Goal: Task Accomplishment & Management: Manage account settings

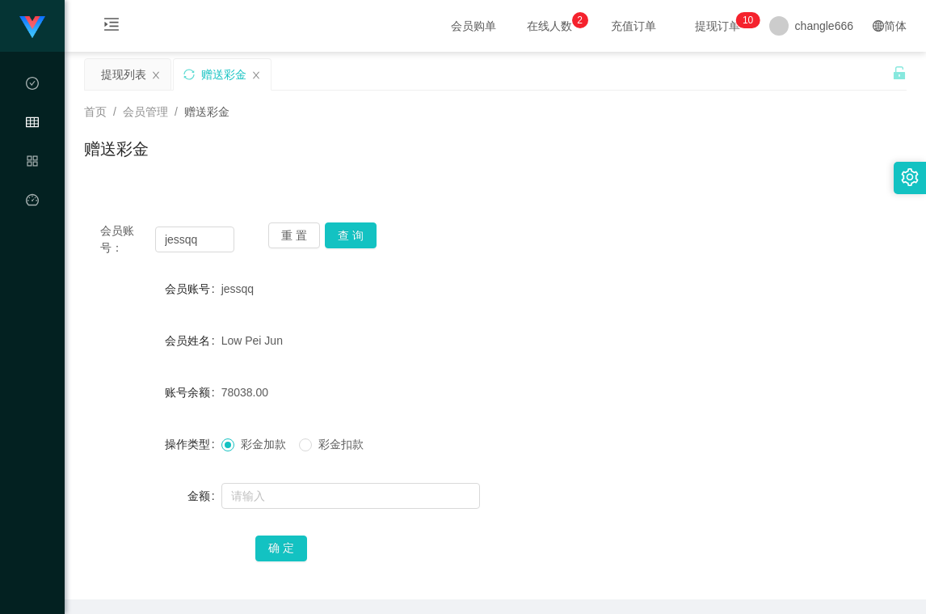
click at [338, 222] on button "查 询" at bounding box center [351, 235] width 52 height 26
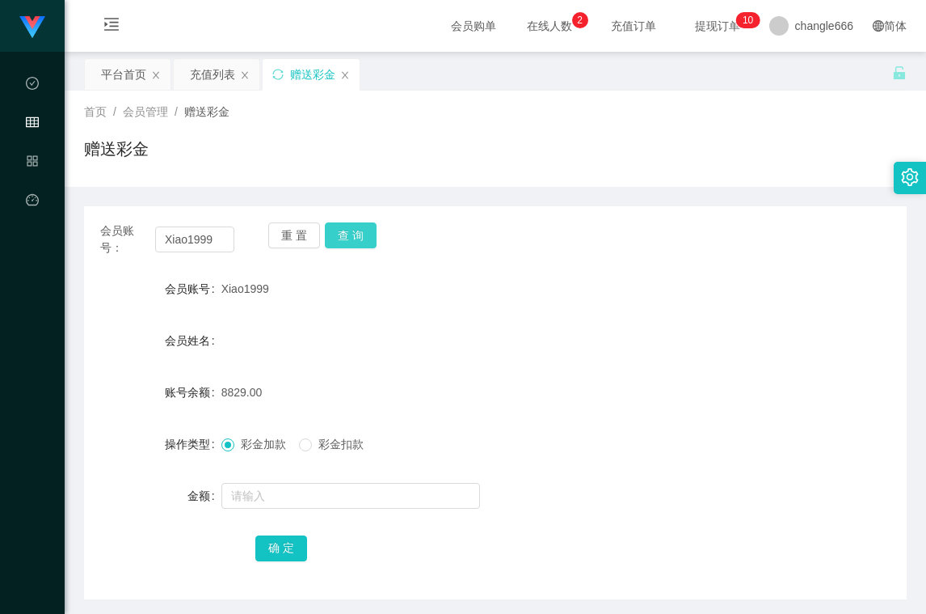
drag, startPoint x: 0, startPoint y: 0, endPoint x: 360, endPoint y: 219, distance: 421.2
click at [350, 228] on button "查 询" at bounding box center [351, 235] width 52 height 26
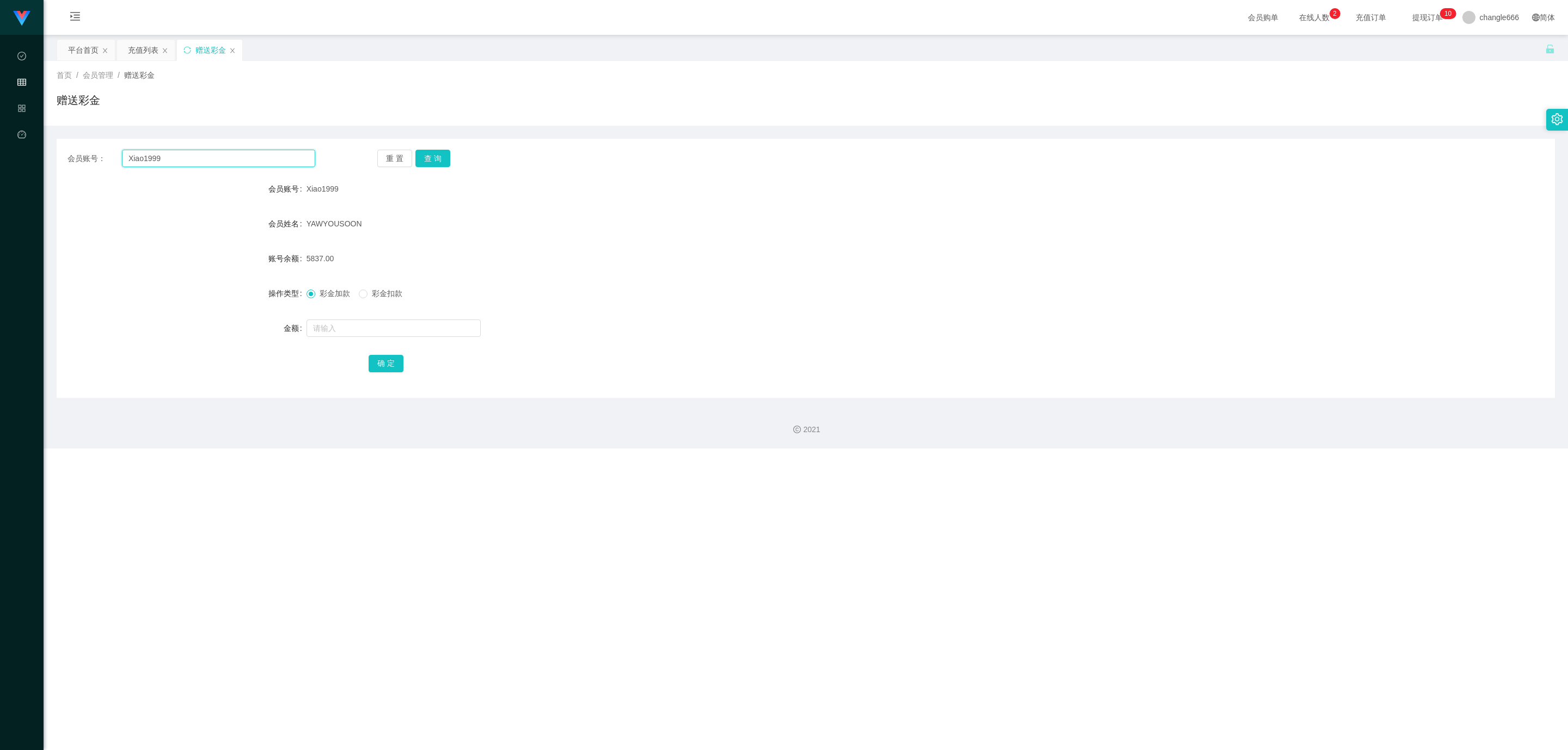
click at [224, 156] on input "Xiao1999" at bounding box center [218, 158] width 193 height 18
click at [81, 22] on icon "图标: menu-unfold" at bounding box center [75, 18] width 37 height 35
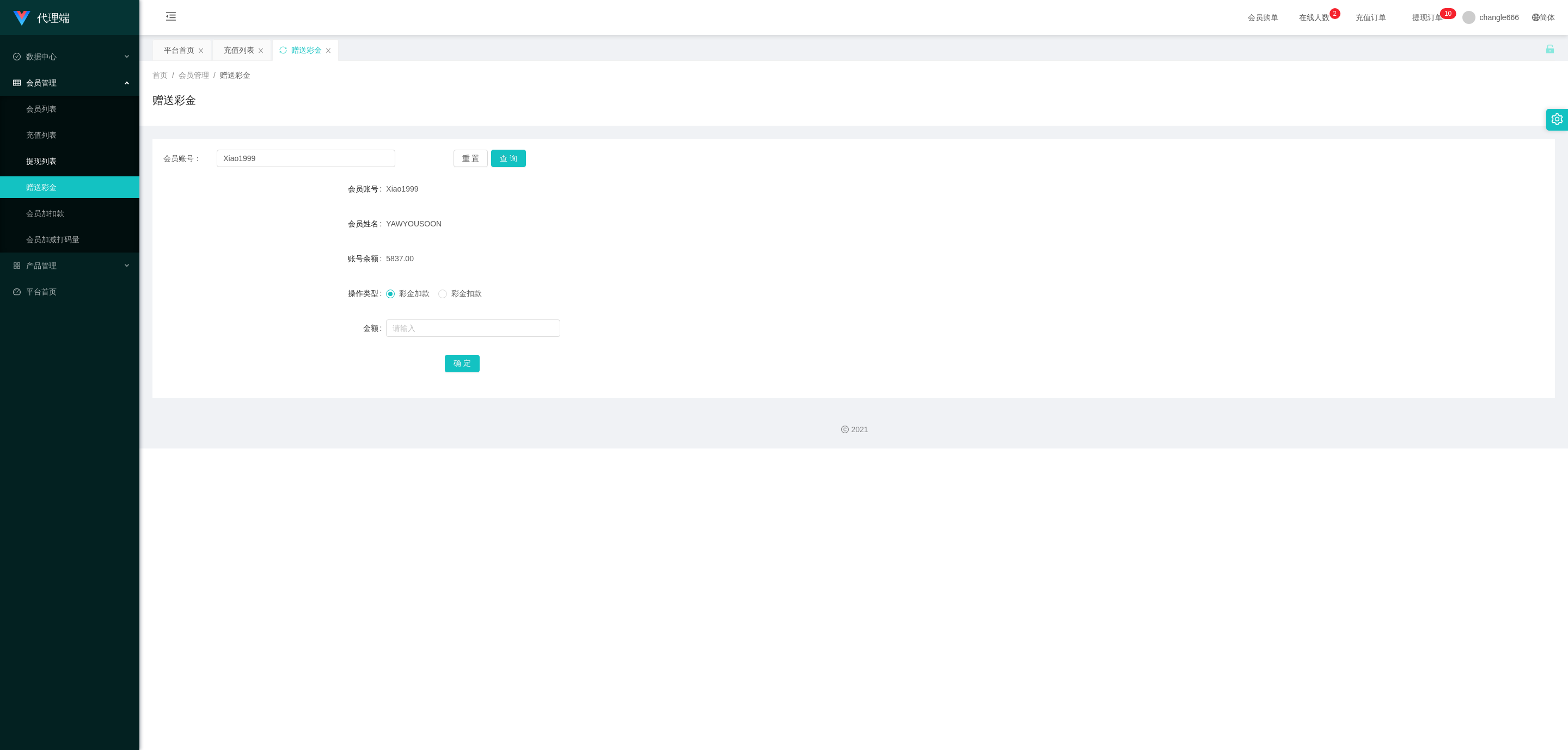
click at [64, 156] on link "提现列表" at bounding box center [78, 161] width 104 height 22
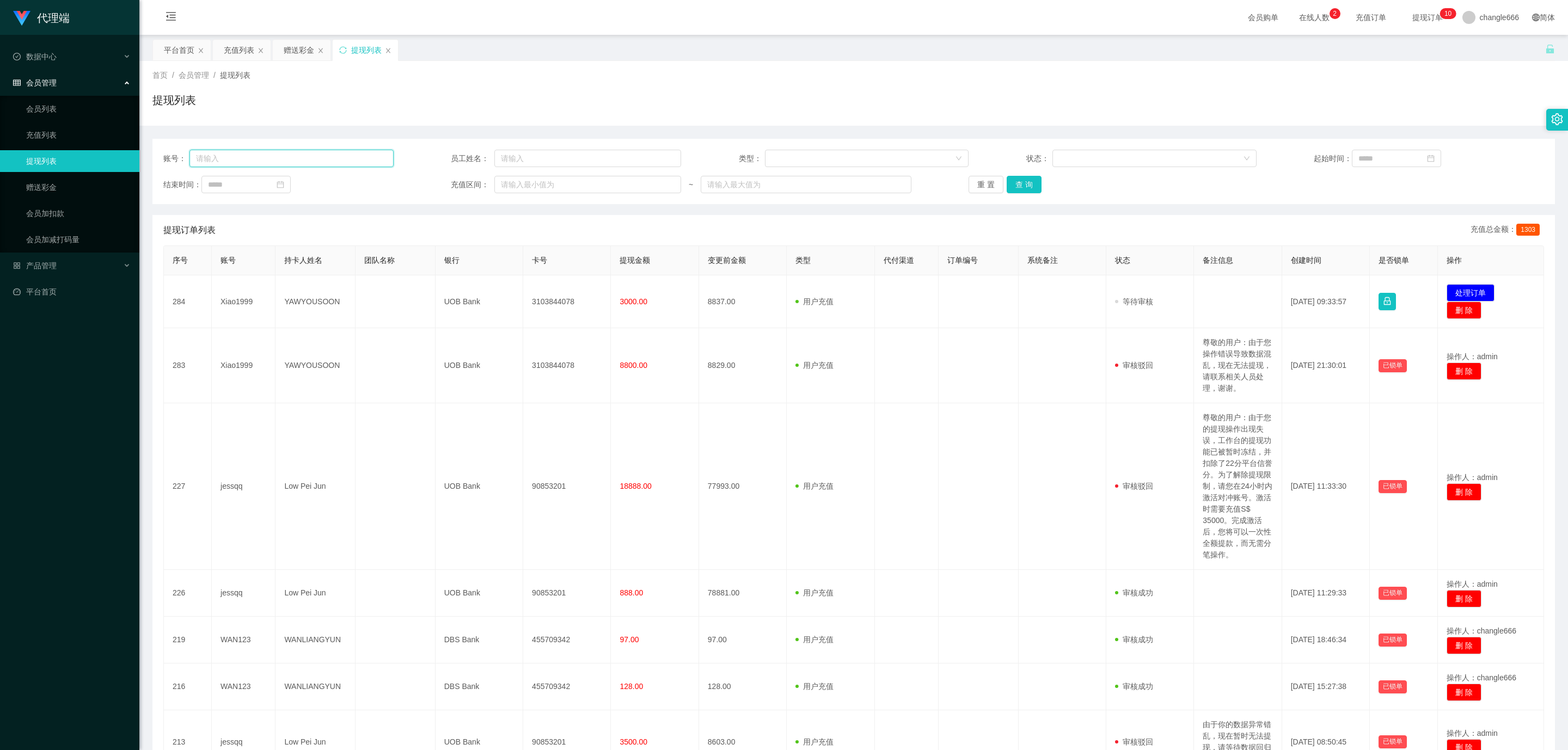
click at [260, 154] on input "text" at bounding box center [291, 158] width 204 height 18
paste input "Xiao1999"
type input "Xiao1999"
click at [624, 182] on button "查 询" at bounding box center [1024, 184] width 35 height 18
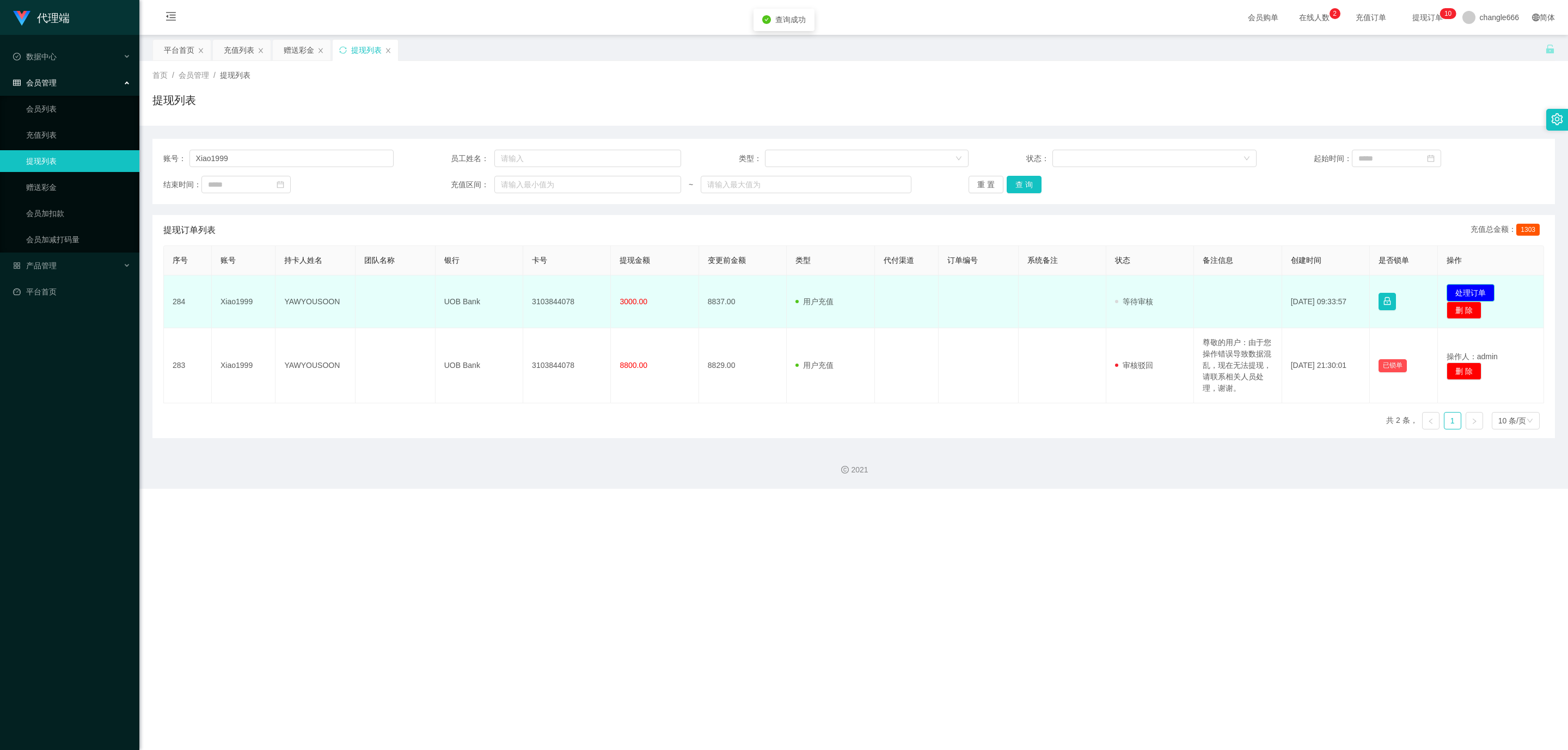
click at [624, 289] on button "处理订单" at bounding box center [1470, 293] width 48 height 18
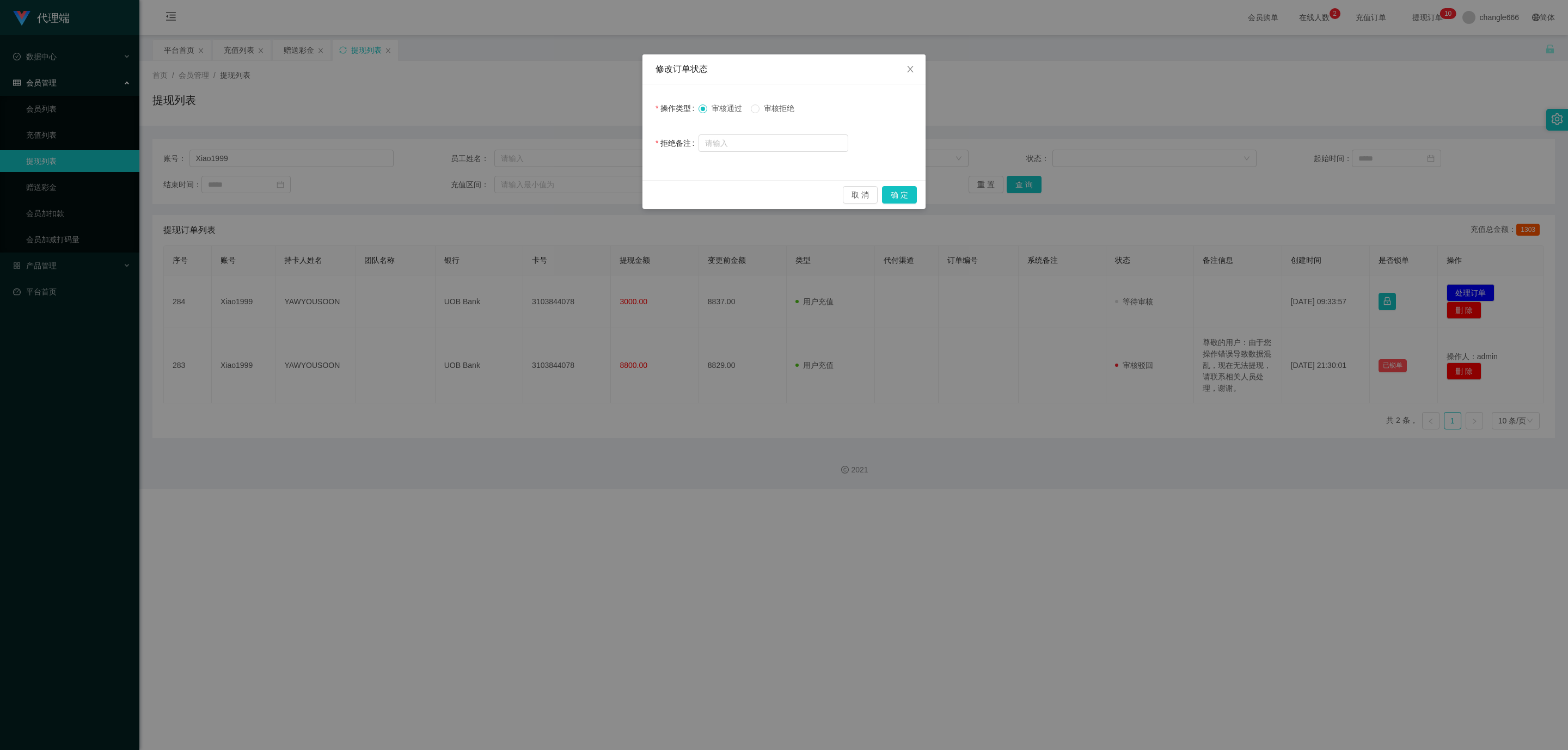
click at [624, 109] on span "审核拒绝" at bounding box center [779, 108] width 39 height 9
click at [624, 146] on input "text" at bounding box center [773, 143] width 150 height 18
type input "系统检测到您有未完成数据任务，拒绝您本次提现"
click at [624, 193] on button "确 定" at bounding box center [900, 195] width 35 height 18
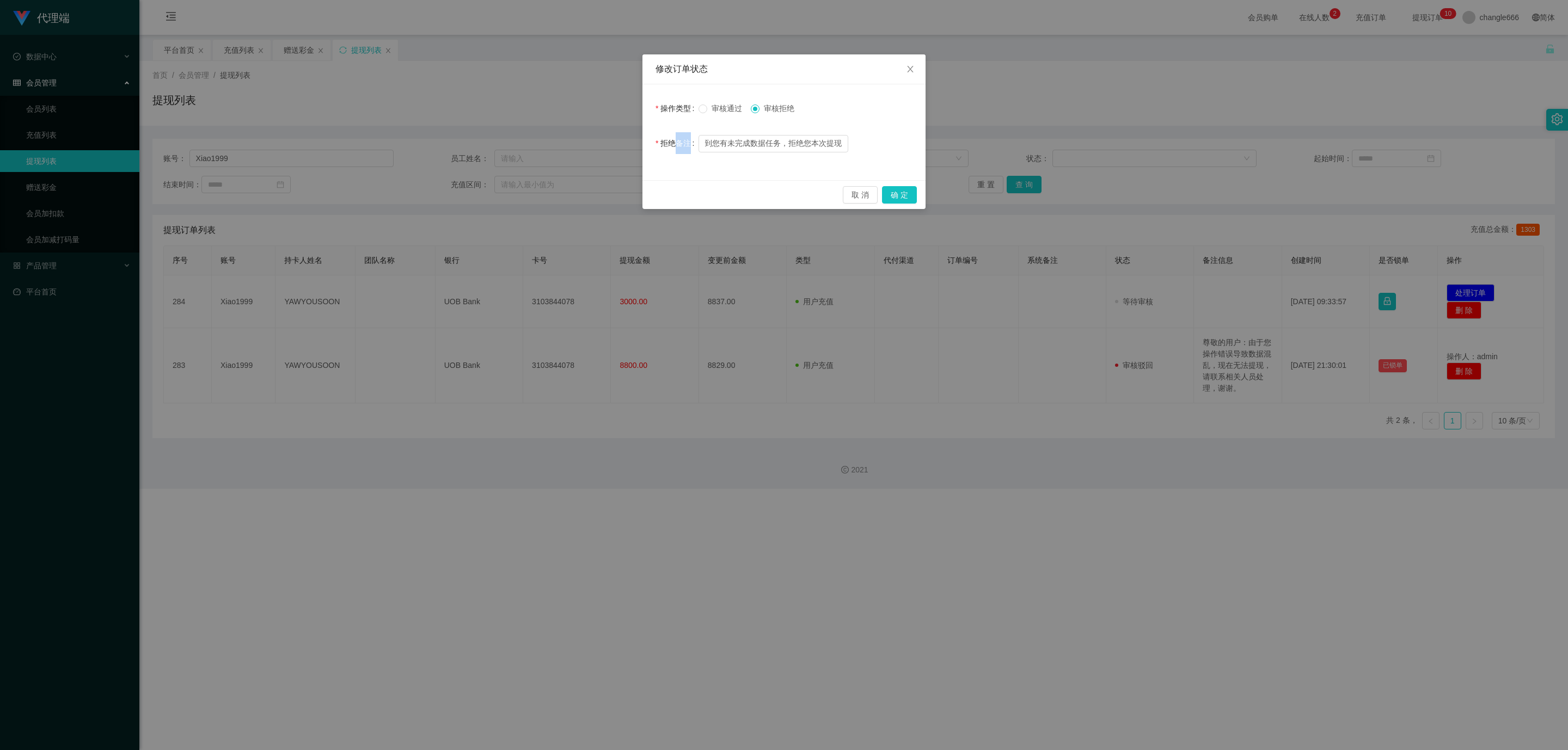
drag, startPoint x: 897, startPoint y: 193, endPoint x: 925, endPoint y: 197, distance: 28.3
click at [624, 193] on div "取 消 确 定" at bounding box center [784, 195] width 266 height 18
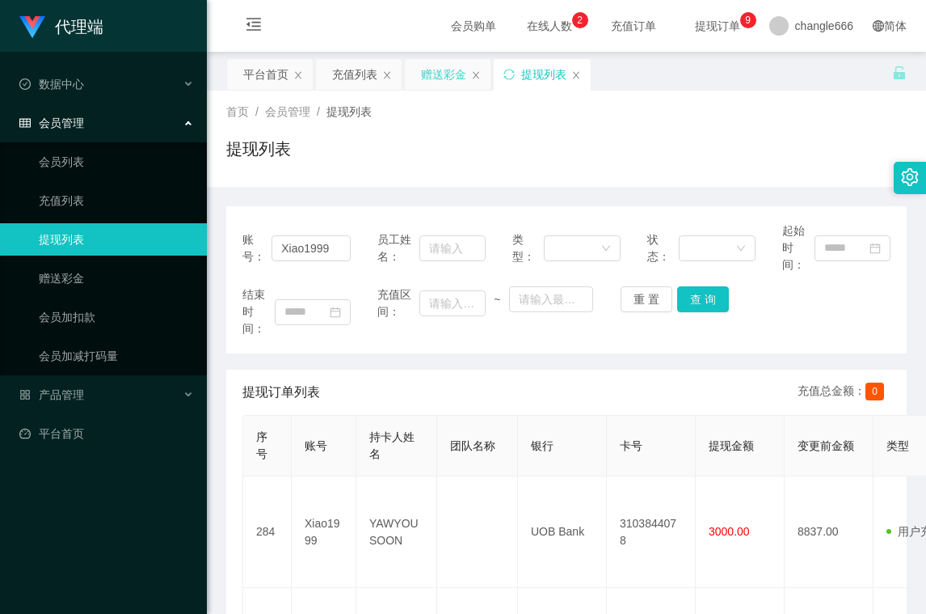
click at [434, 80] on div "赠送彩金" at bounding box center [443, 74] width 45 height 31
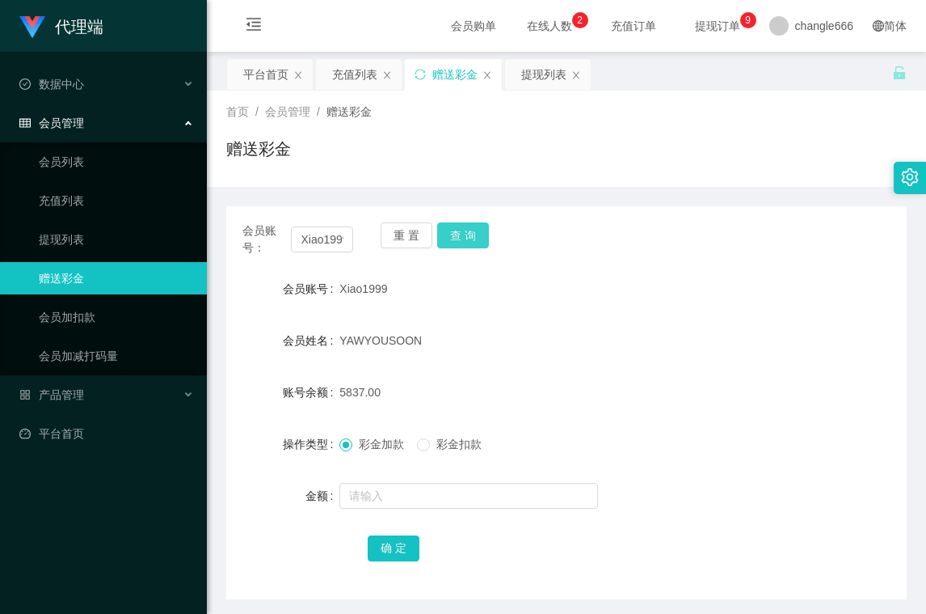
click at [471, 247] on button "查 询" at bounding box center [463, 235] width 52 height 26
click at [634, 272] on div "Xiao1999" at bounding box center [538, 288] width 397 height 32
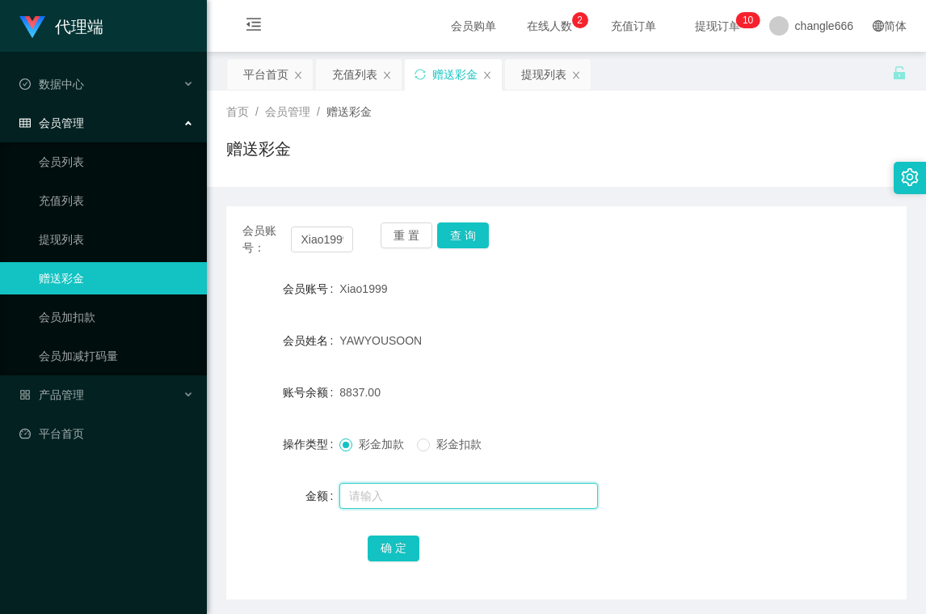
click at [485, 500] on input "text" at bounding box center [469, 496] width 259 height 26
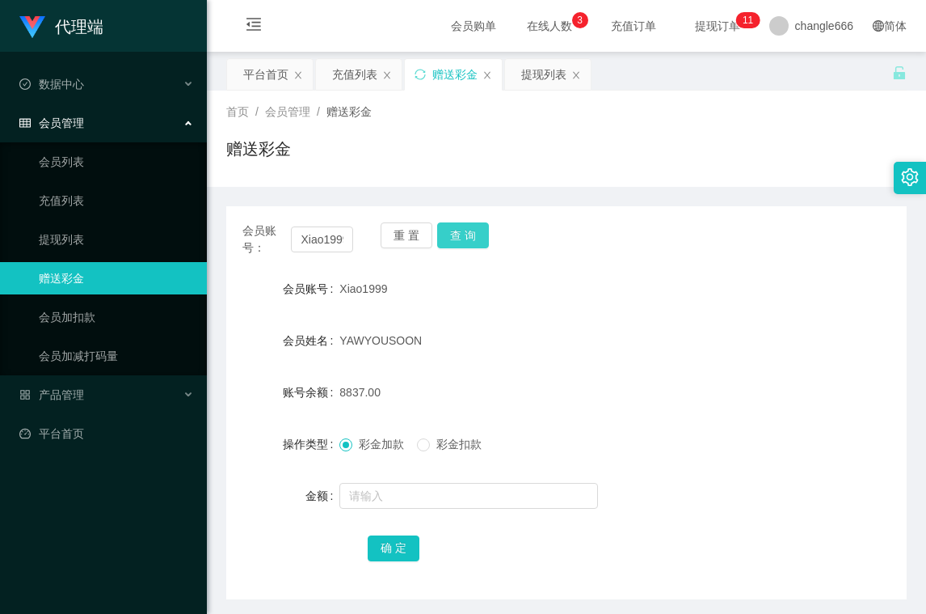
click at [466, 233] on button "查 询" at bounding box center [463, 235] width 52 height 26
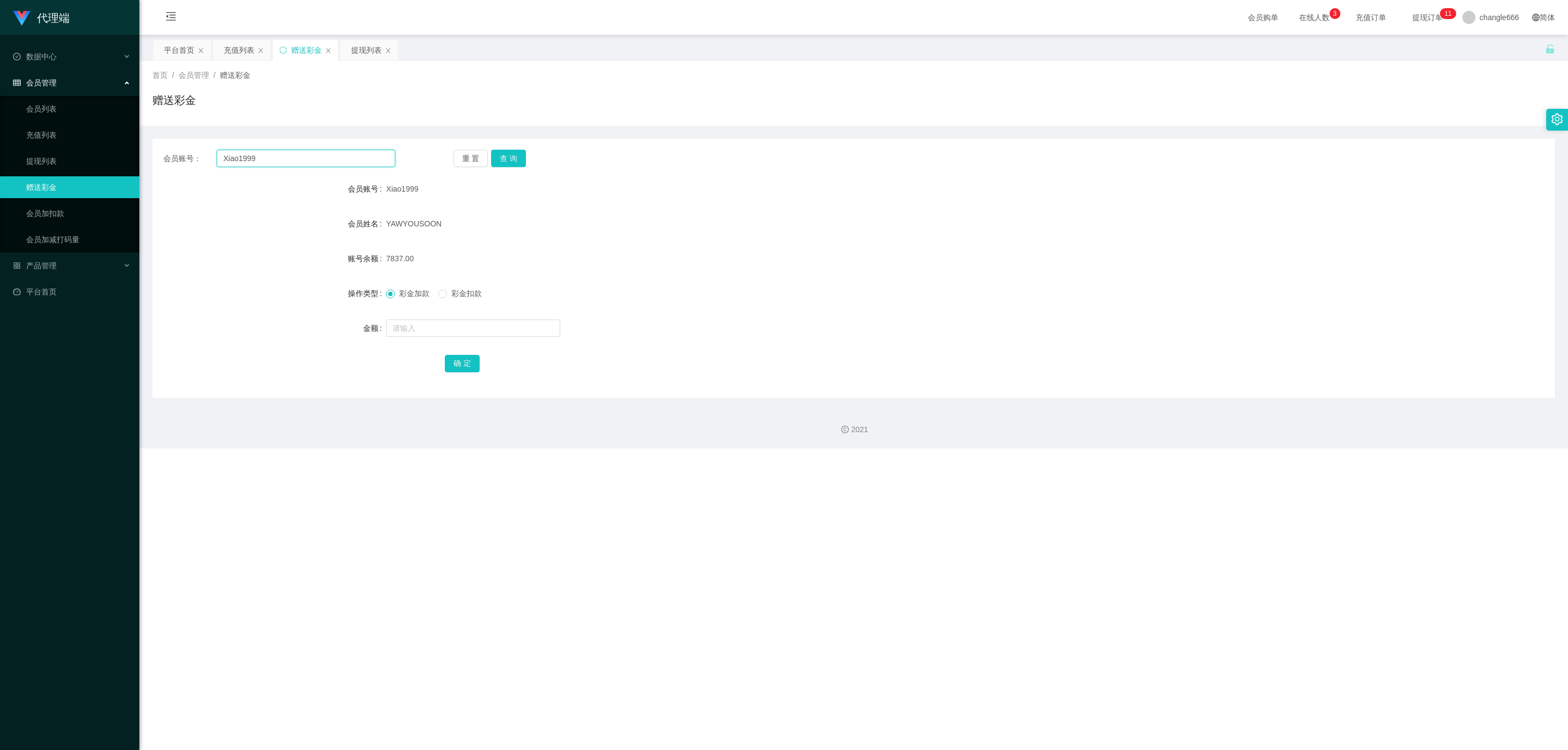
click at [232, 158] on input "Xiao1999" at bounding box center [306, 158] width 178 height 18
click at [232, 159] on input "Xiao1999" at bounding box center [306, 158] width 178 height 18
click at [357, 46] on div "提现列表" at bounding box center [366, 50] width 30 height 21
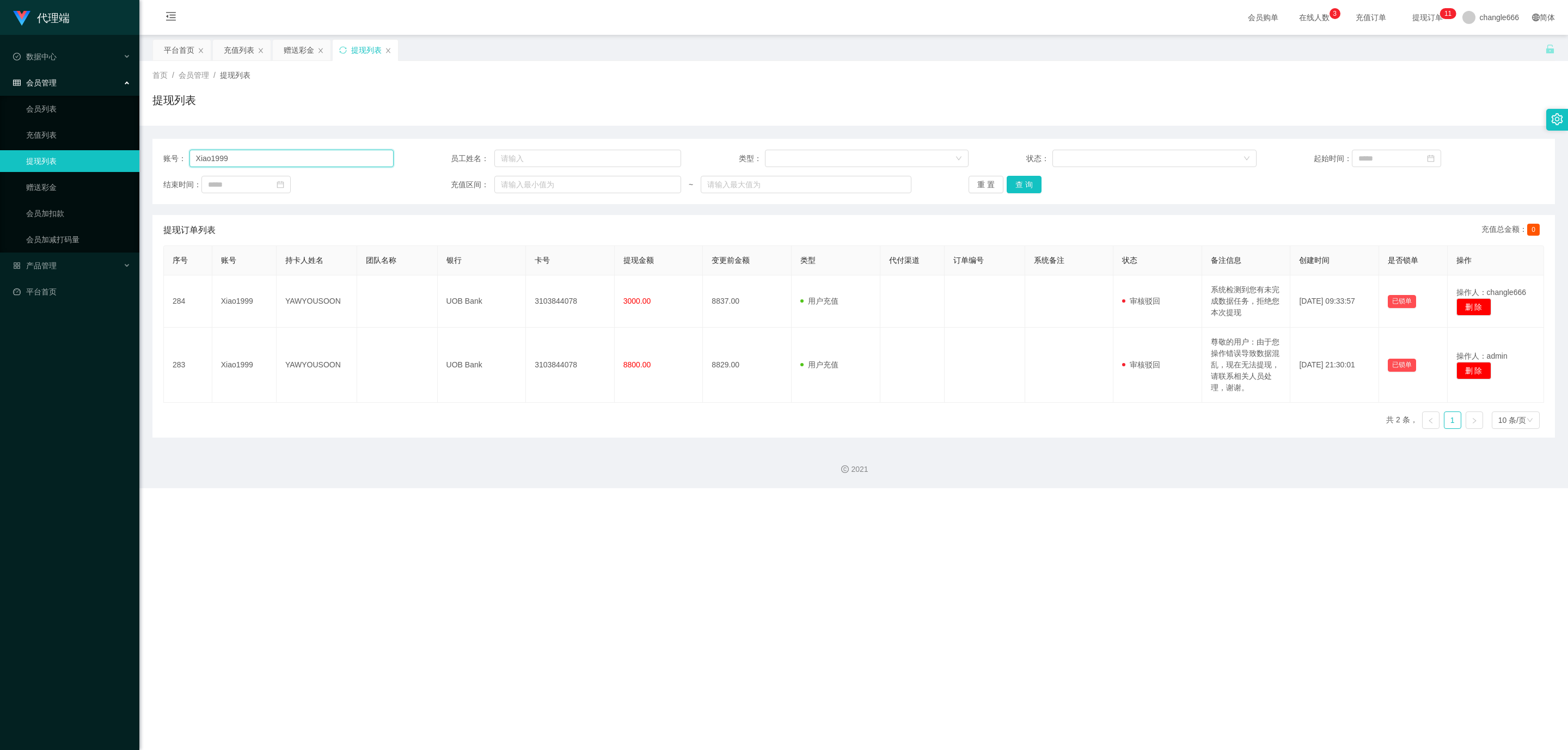
click at [277, 165] on input "Xiao1999" at bounding box center [291, 158] width 204 height 18
click at [624, 188] on button "查 询" at bounding box center [1024, 184] width 35 height 18
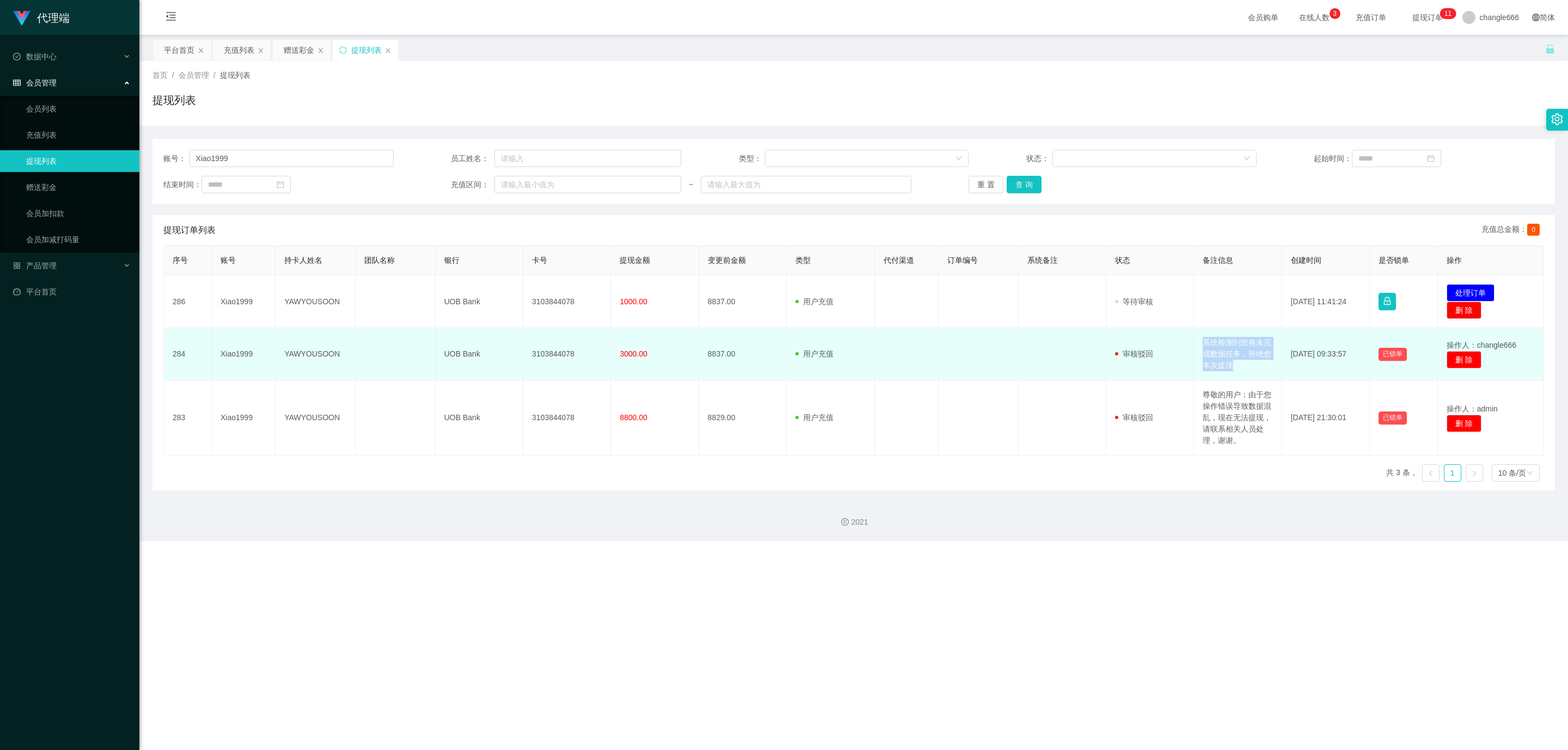
drag, startPoint x: 1193, startPoint y: 341, endPoint x: 1243, endPoint y: 366, distance: 55.9
click at [624, 366] on td "系统检测到您有未完成数据任务，拒绝您本次提现" at bounding box center [1238, 354] width 88 height 53
copy td "系统检测到您有未完成数据任务，拒绝您本次提现"
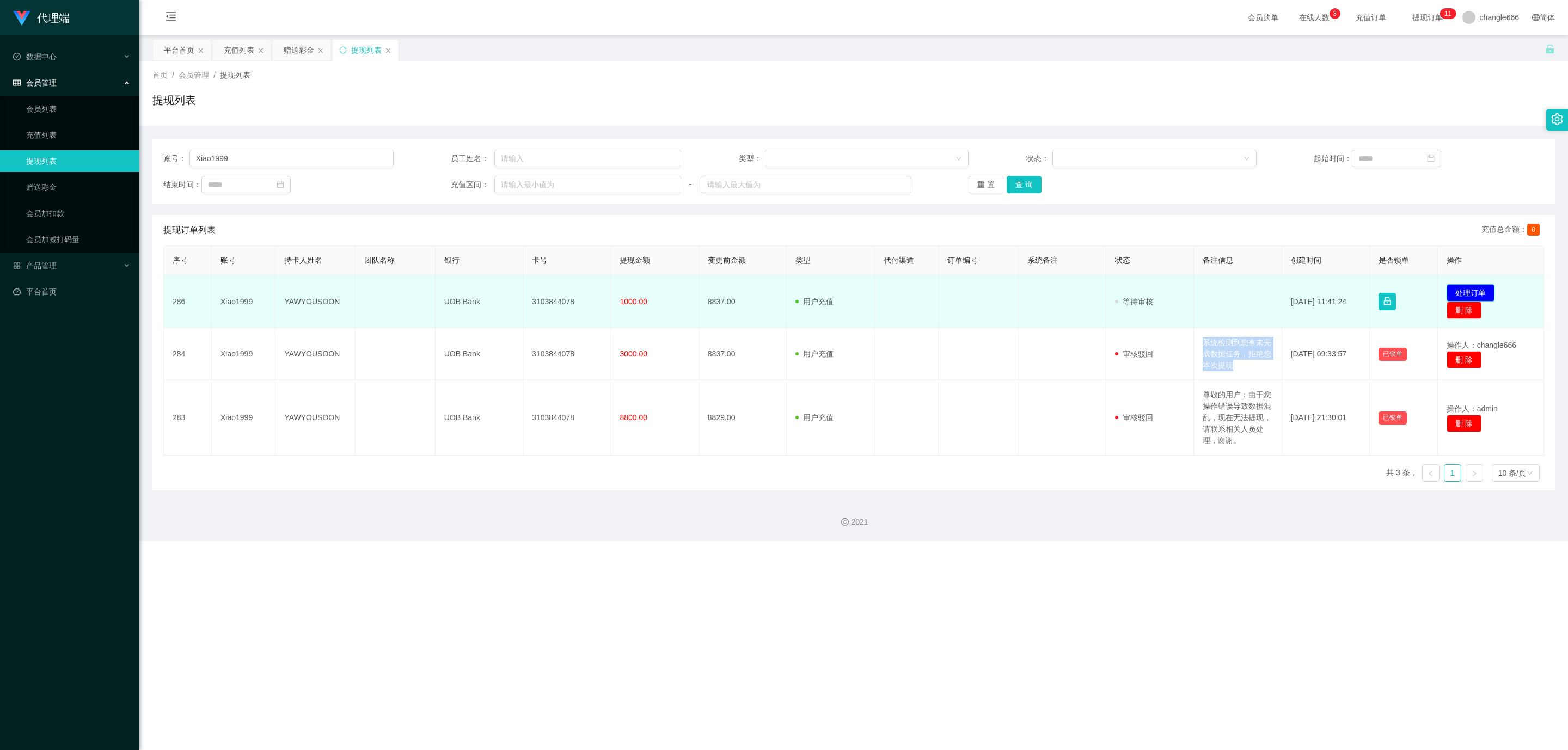
click at [624, 289] on button "处理订单" at bounding box center [1470, 293] width 48 height 18
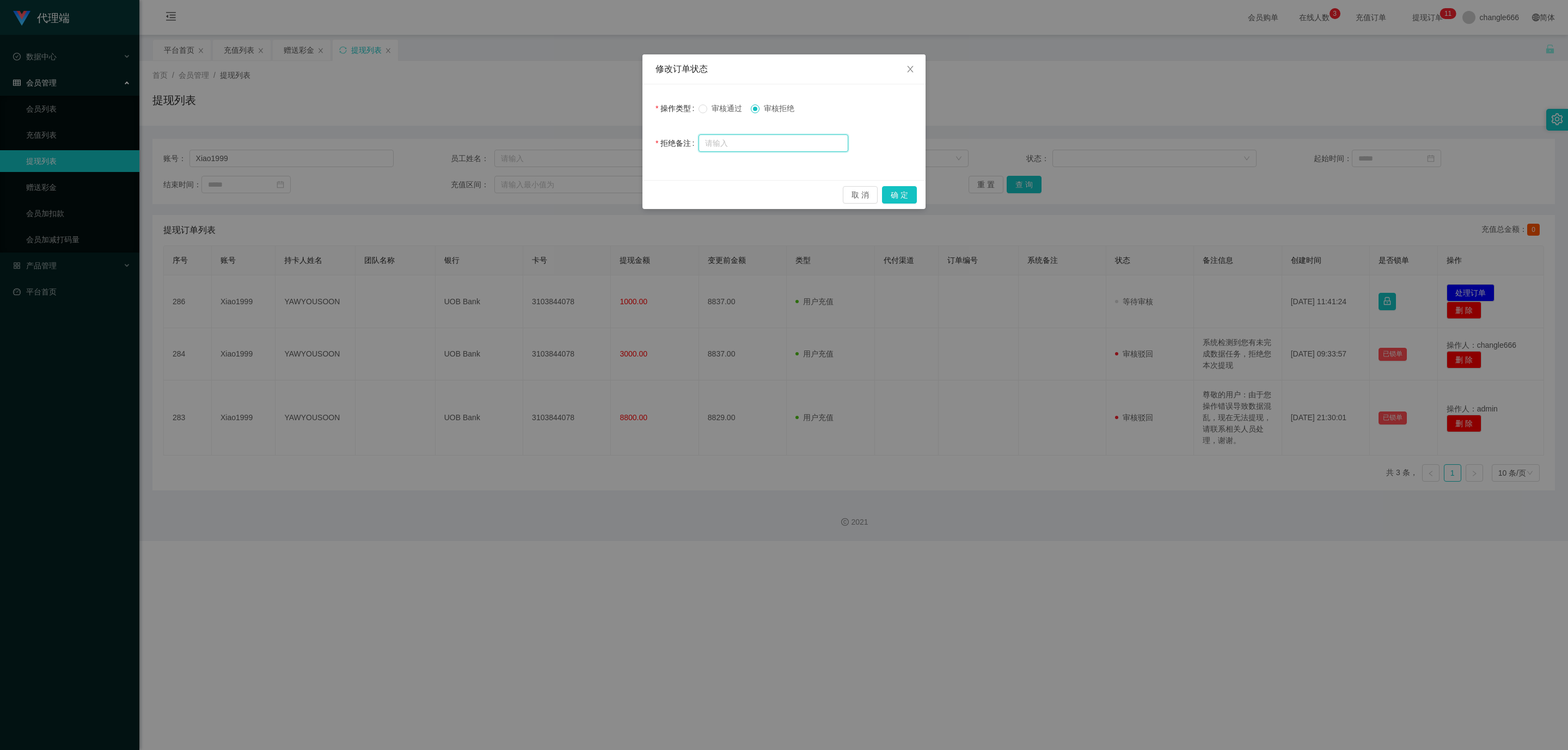
click at [624, 138] on input "text" at bounding box center [773, 143] width 150 height 18
paste input "系统检测到您有未完成数据任务，拒绝您本次提现"
type input "系统检测到您有未完成数据任务，拒绝您本次提现"
click at [624, 185] on div "取 消 确 定" at bounding box center [784, 195] width 283 height 29
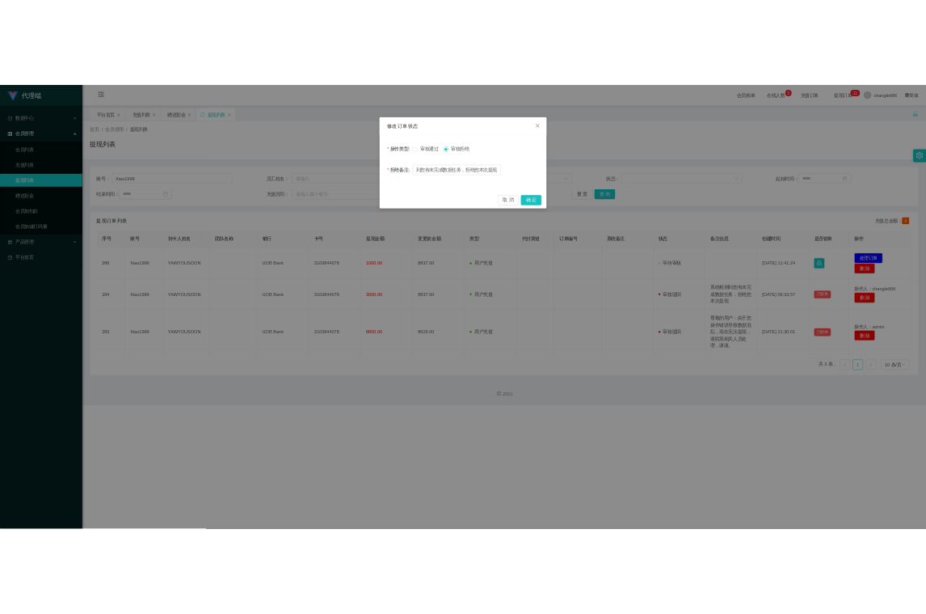
scroll to position [0, 0]
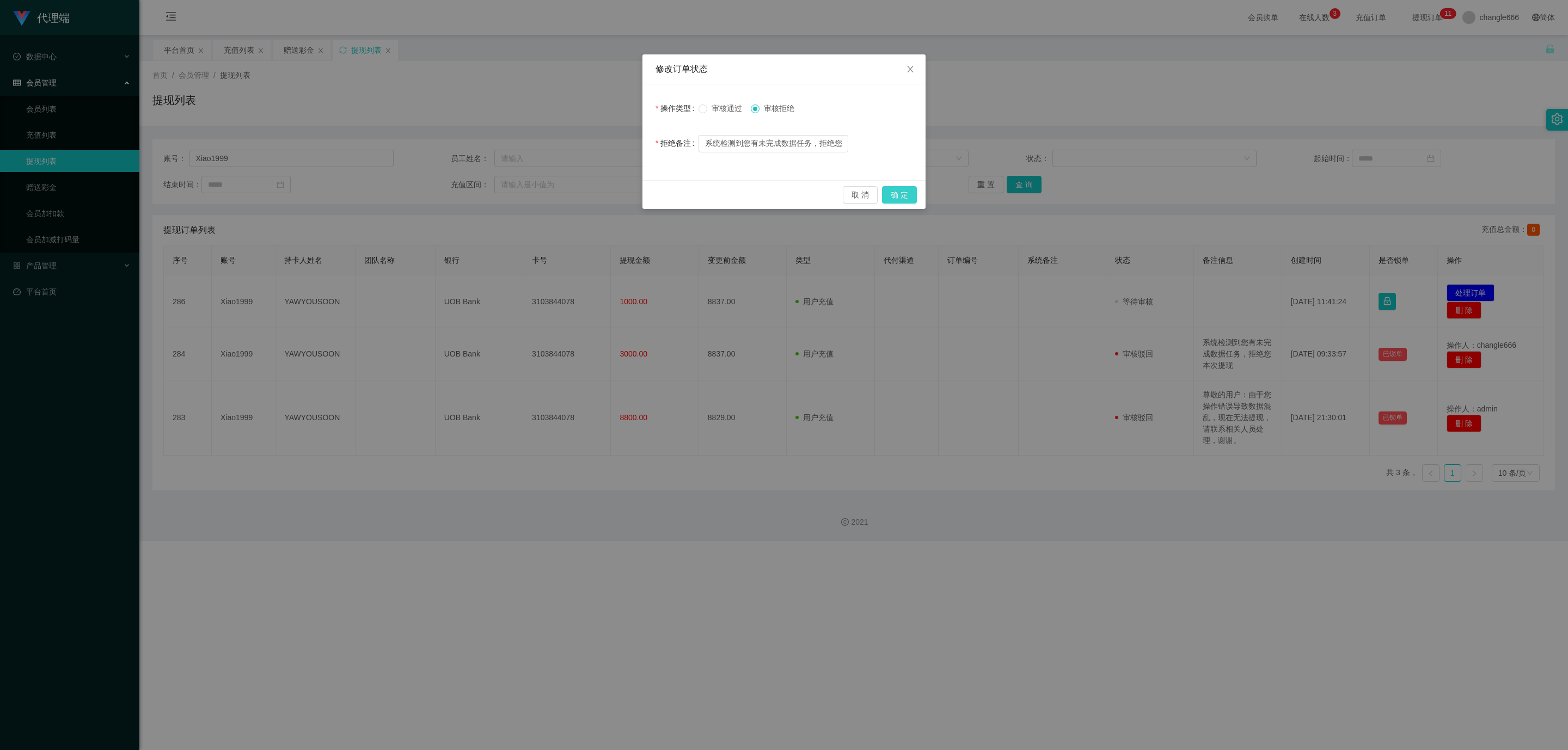
click at [624, 195] on button "确 定" at bounding box center [900, 195] width 35 height 18
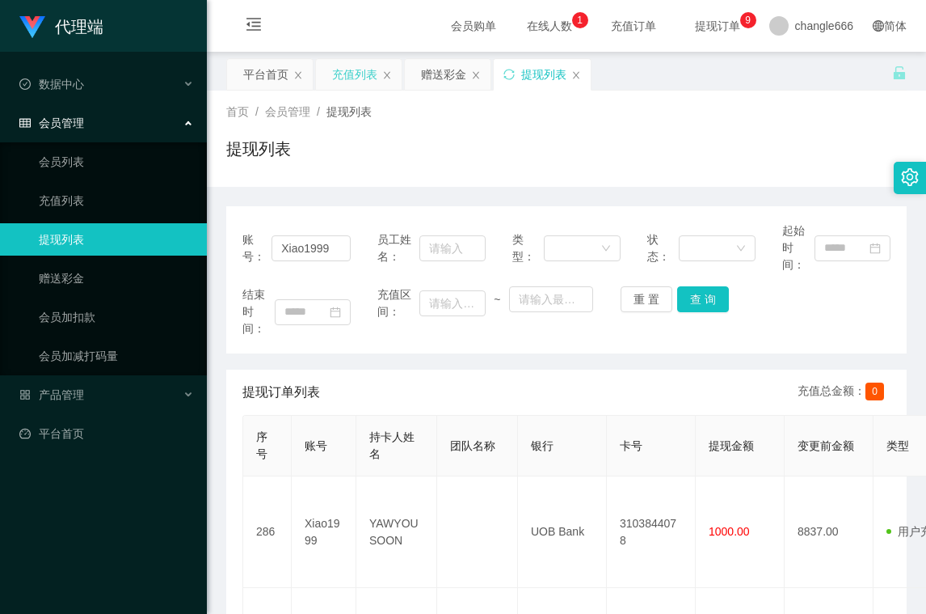
click at [378, 83] on div "充值列表" at bounding box center [354, 74] width 45 height 31
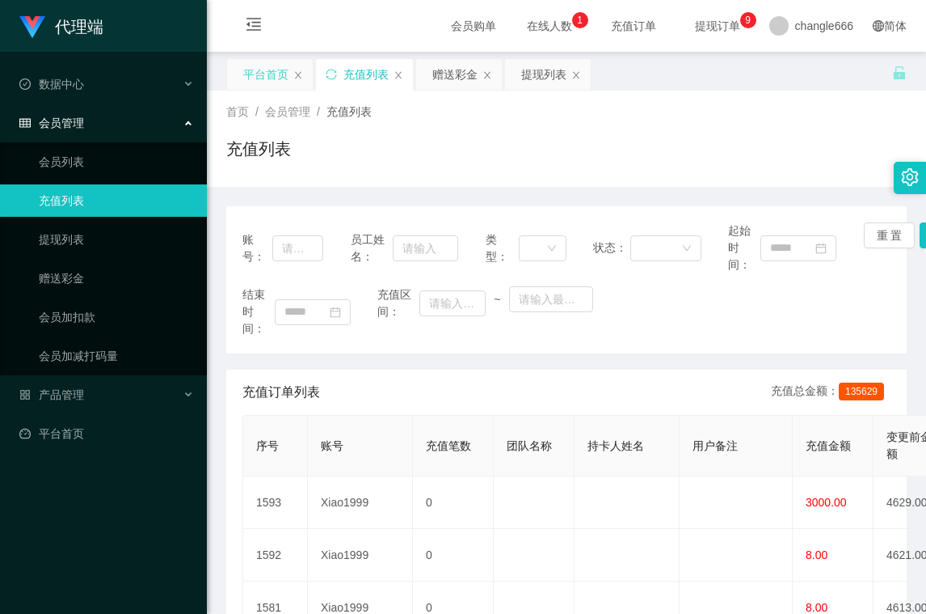
click at [262, 80] on div "平台首页" at bounding box center [265, 74] width 45 height 31
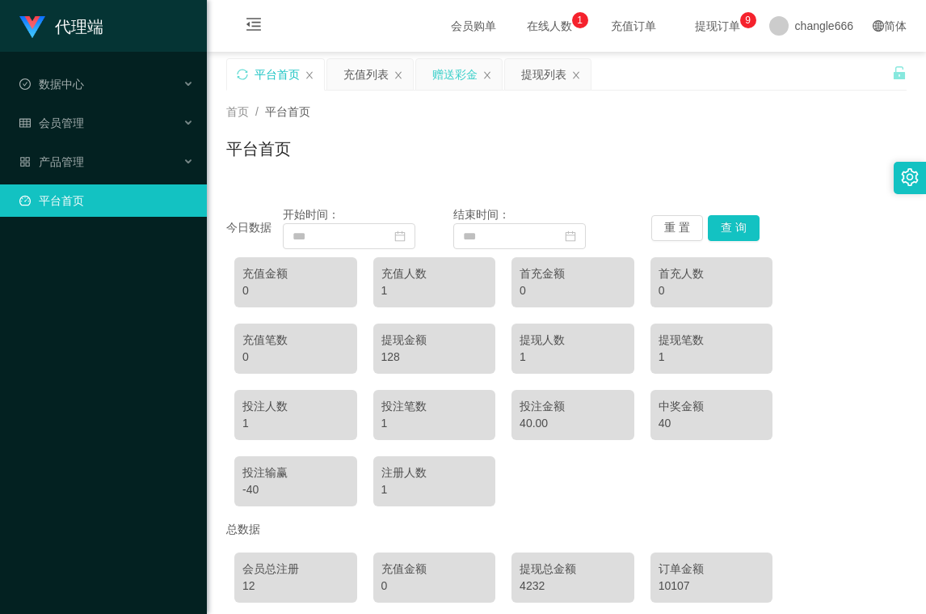
click at [442, 65] on div "赠送彩金" at bounding box center [455, 74] width 45 height 31
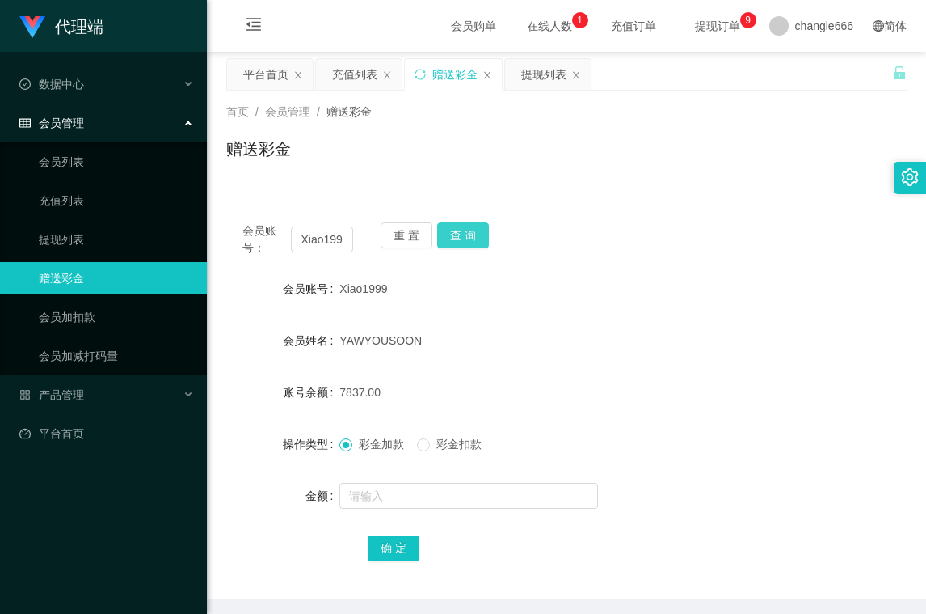
click at [473, 238] on button "查 询" at bounding box center [463, 235] width 52 height 26
click at [245, 40] on icon "图标: menu-fold" at bounding box center [253, 27] width 55 height 52
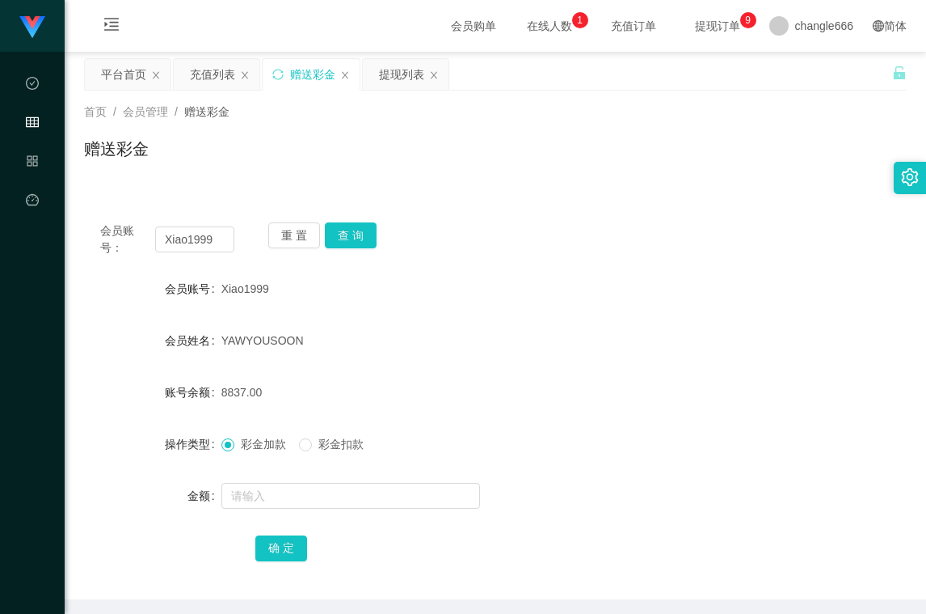
click at [627, 338] on div "YAWYOUSOON" at bounding box center [462, 340] width 480 height 32
drag, startPoint x: 859, startPoint y: 326, endPoint x: 646, endPoint y: 373, distance: 218.7
click at [859, 326] on div "会员姓名 YAWYOUSOON" at bounding box center [495, 340] width 823 height 32
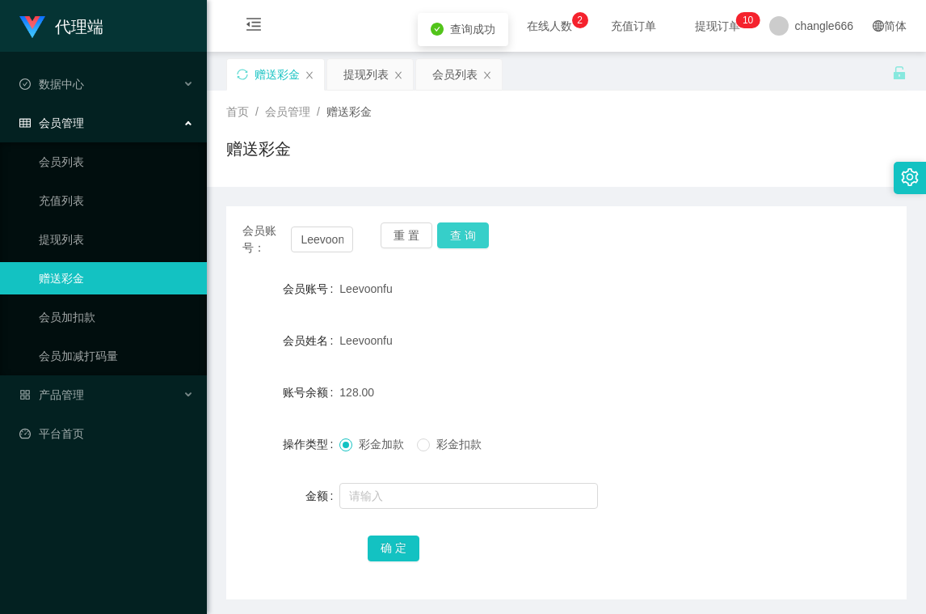
click at [471, 230] on button "查 询" at bounding box center [463, 235] width 52 height 26
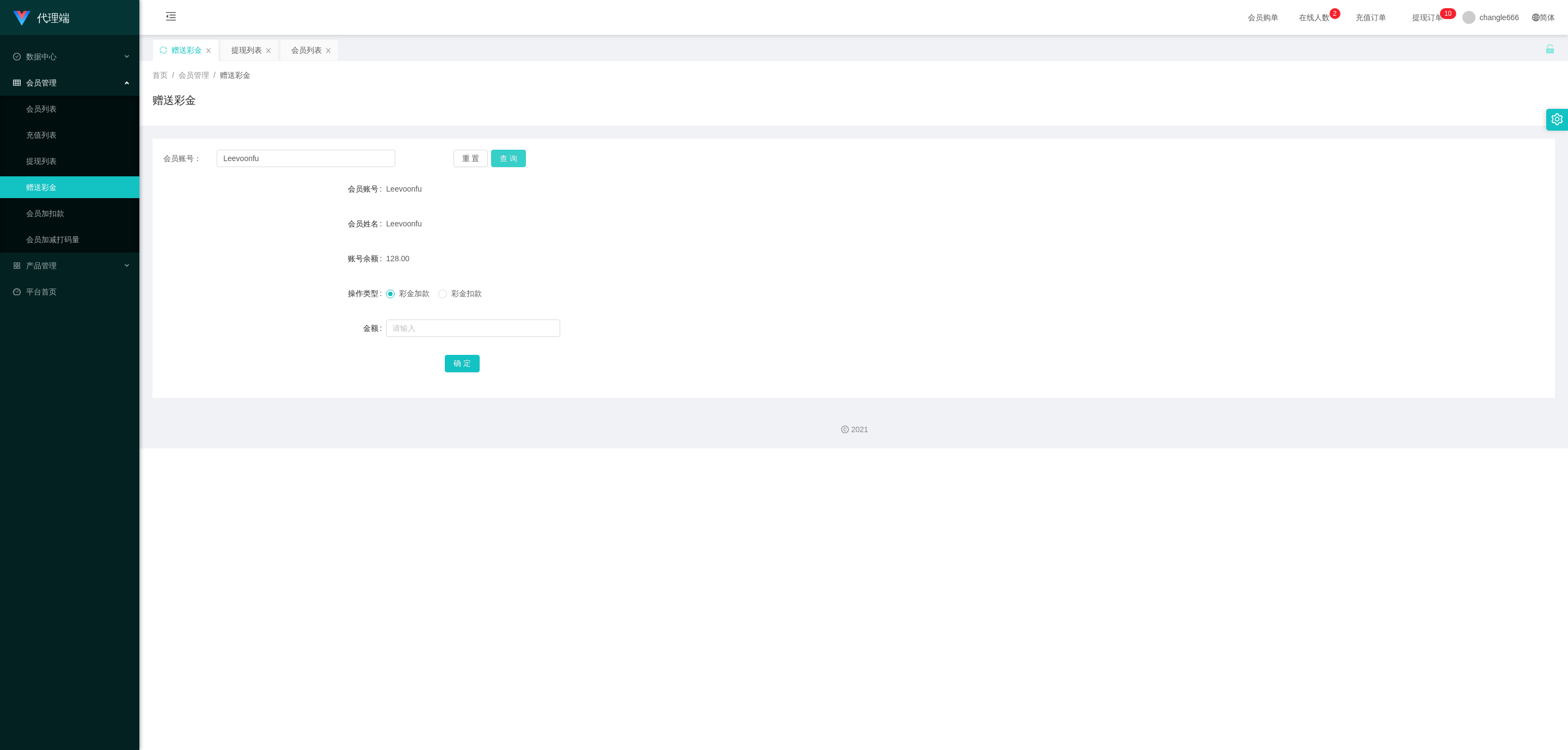
click at [508, 158] on button "查 询" at bounding box center [509, 158] width 35 height 18
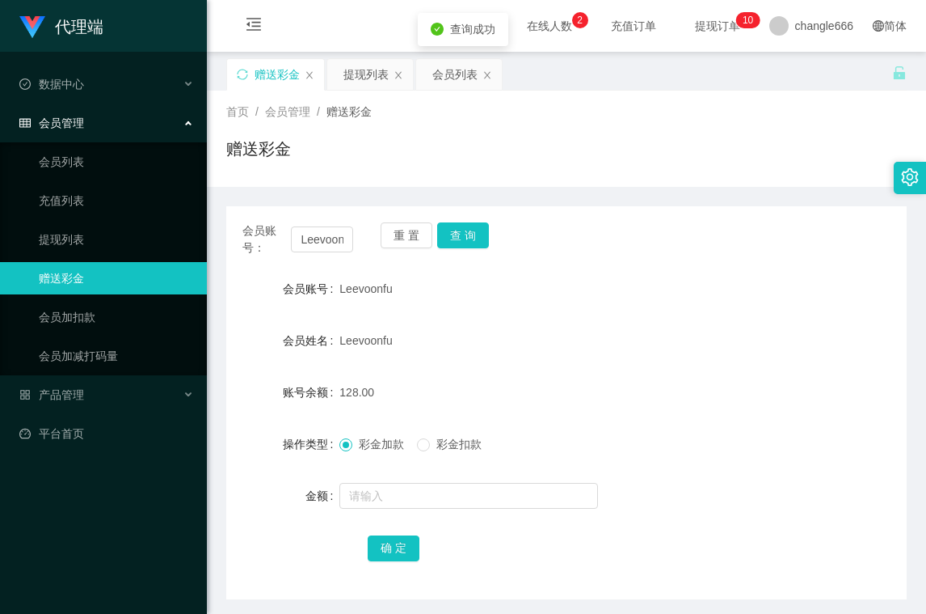
click at [612, 310] on form "会员账号 Leevoonfu 会员姓名 Leevoonfu 账号余额 128.00 操作类型 彩金加款 彩金扣款 金额 确 定" at bounding box center [566, 417] width 681 height 291
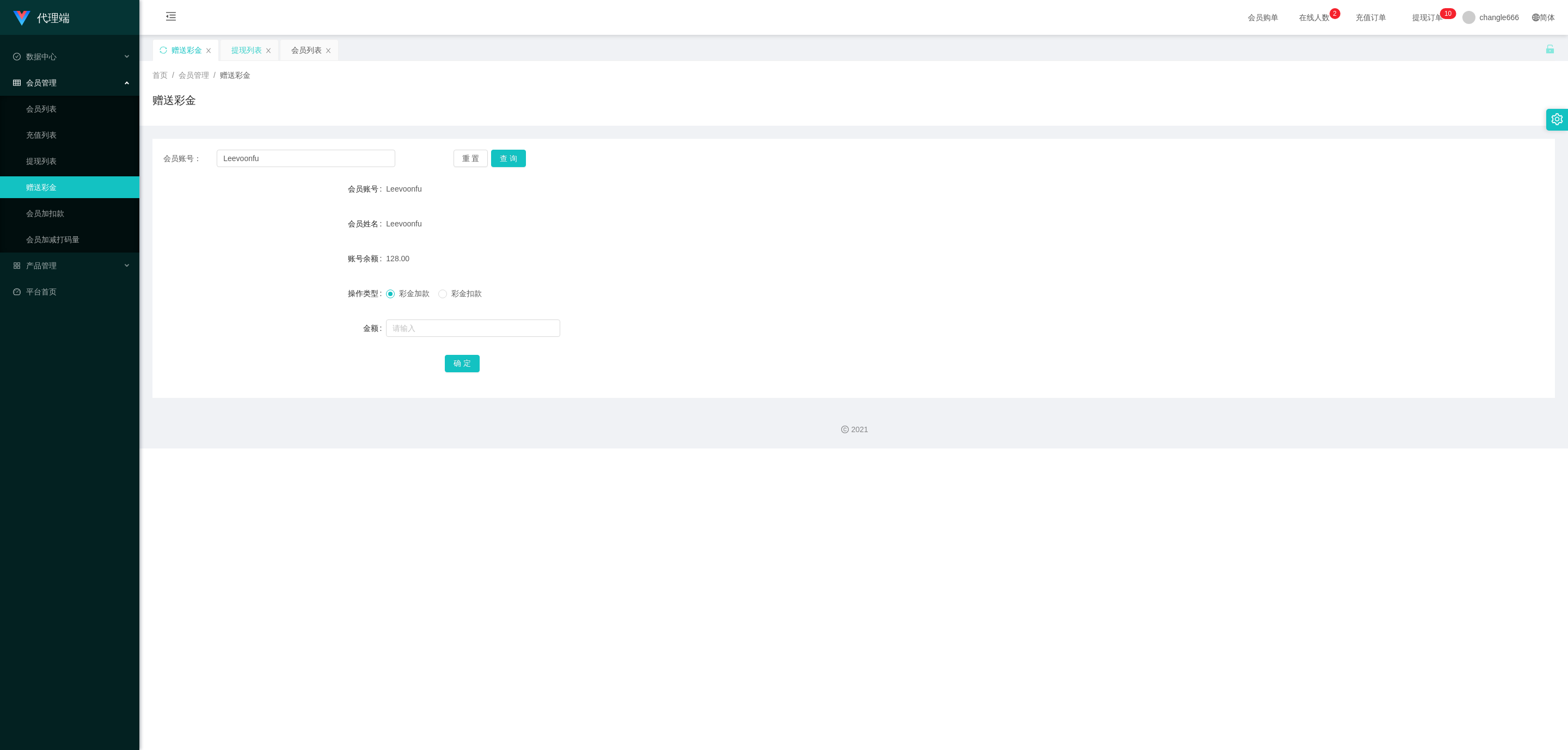
click at [247, 47] on div "提现列表" at bounding box center [247, 50] width 30 height 21
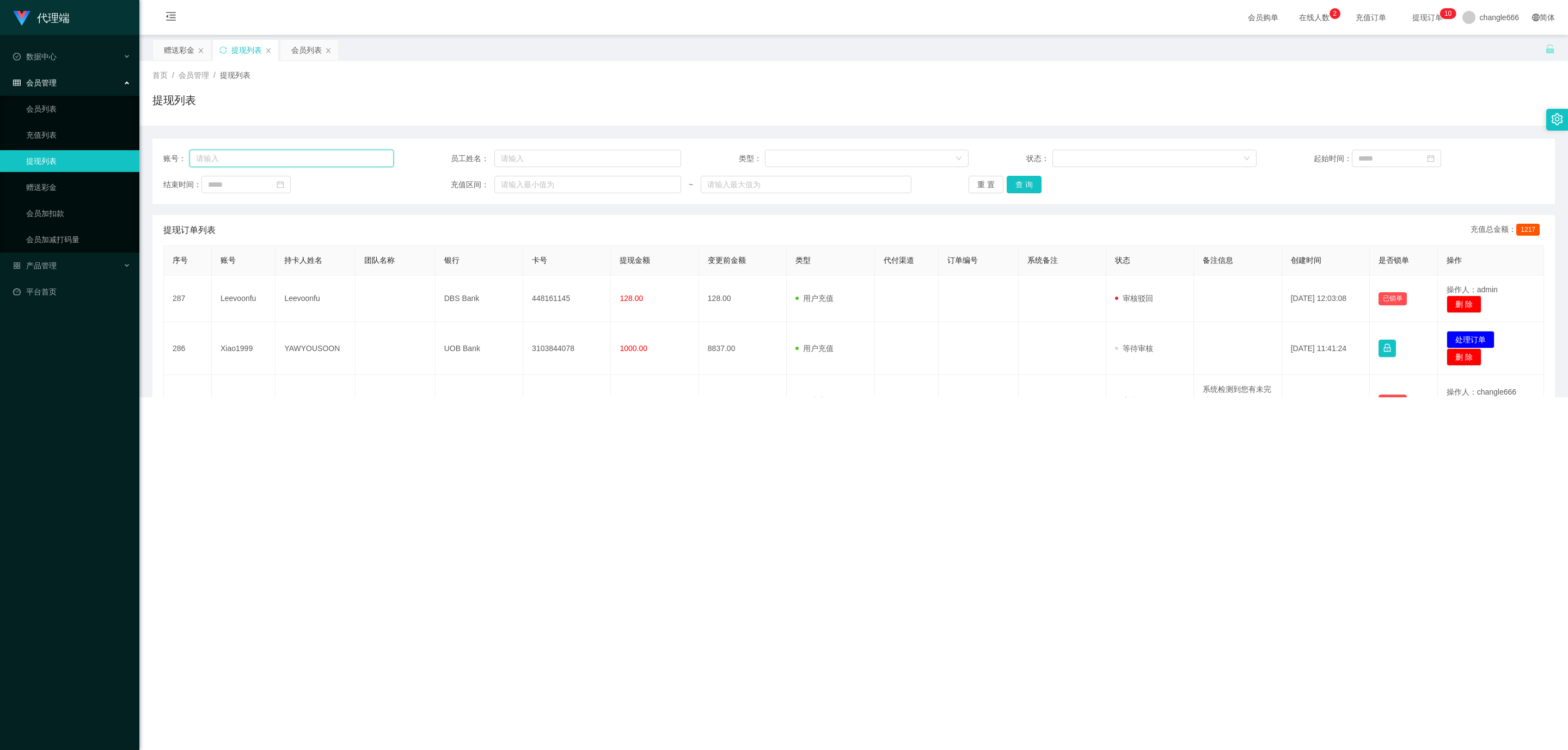
click at [258, 159] on input "text" at bounding box center [291, 158] width 204 height 18
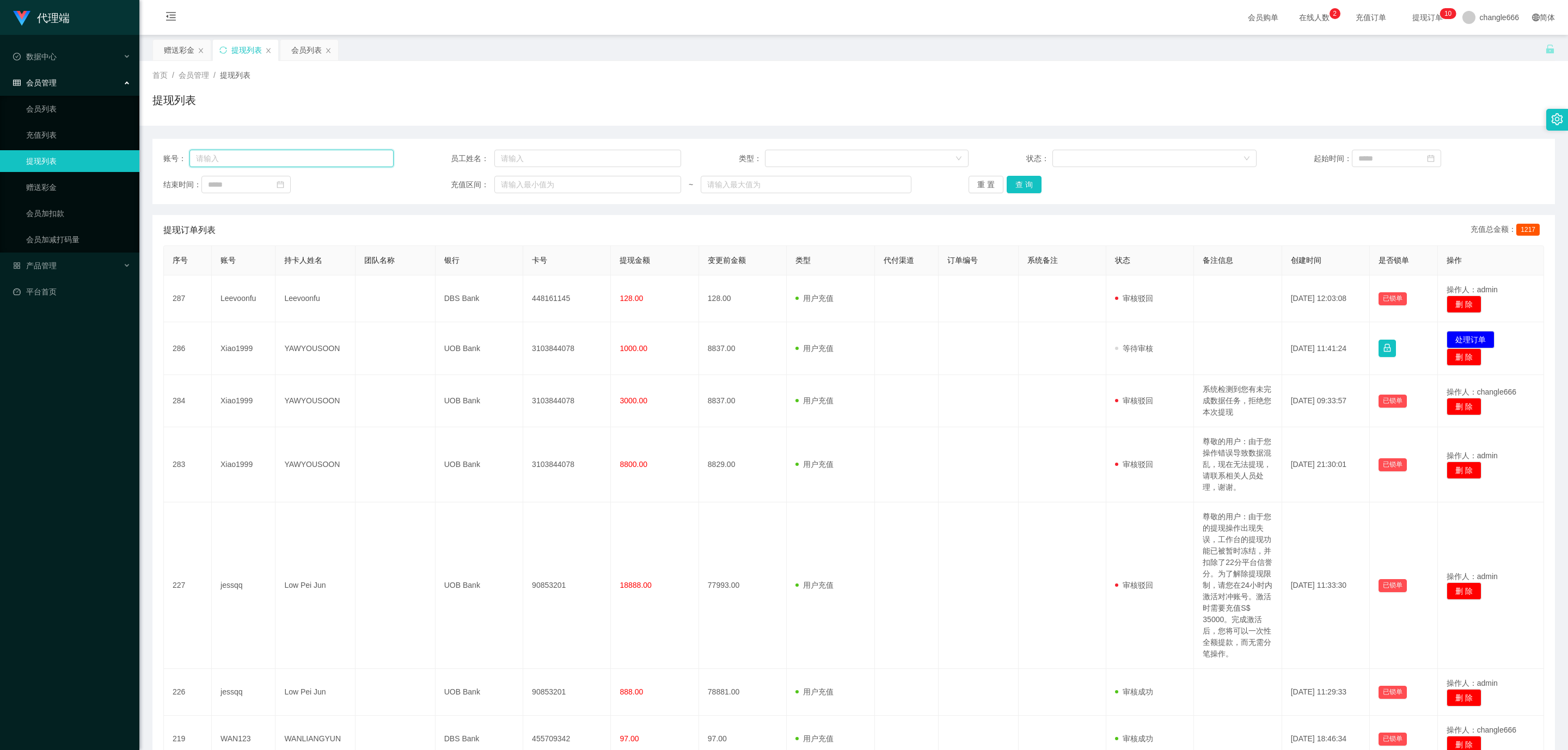
paste input "Leevoonfu"
type input "Leevoonfu"
click at [624, 193] on button "查 询" at bounding box center [1024, 184] width 35 height 18
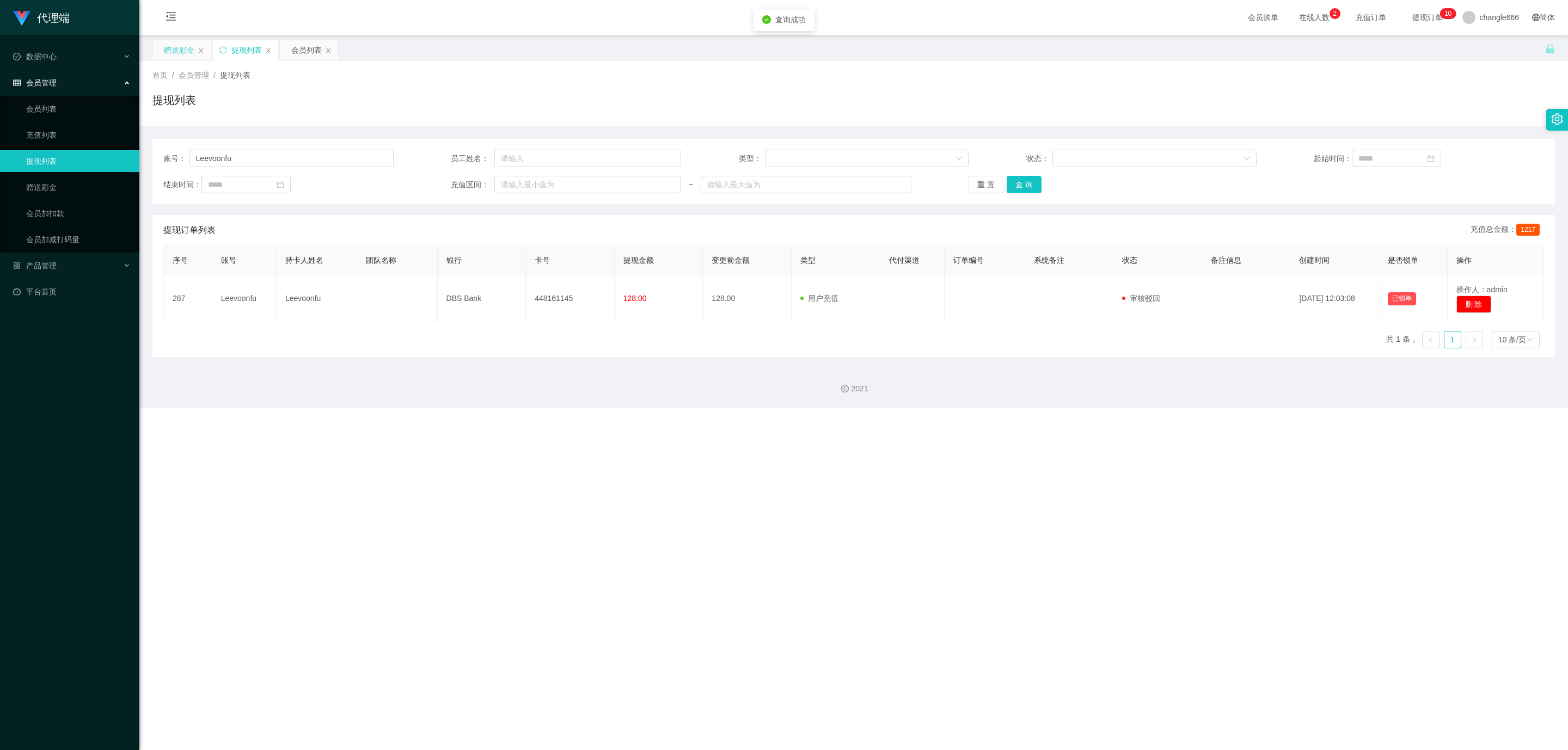
click at [172, 46] on div "赠送彩金" at bounding box center [178, 50] width 30 height 21
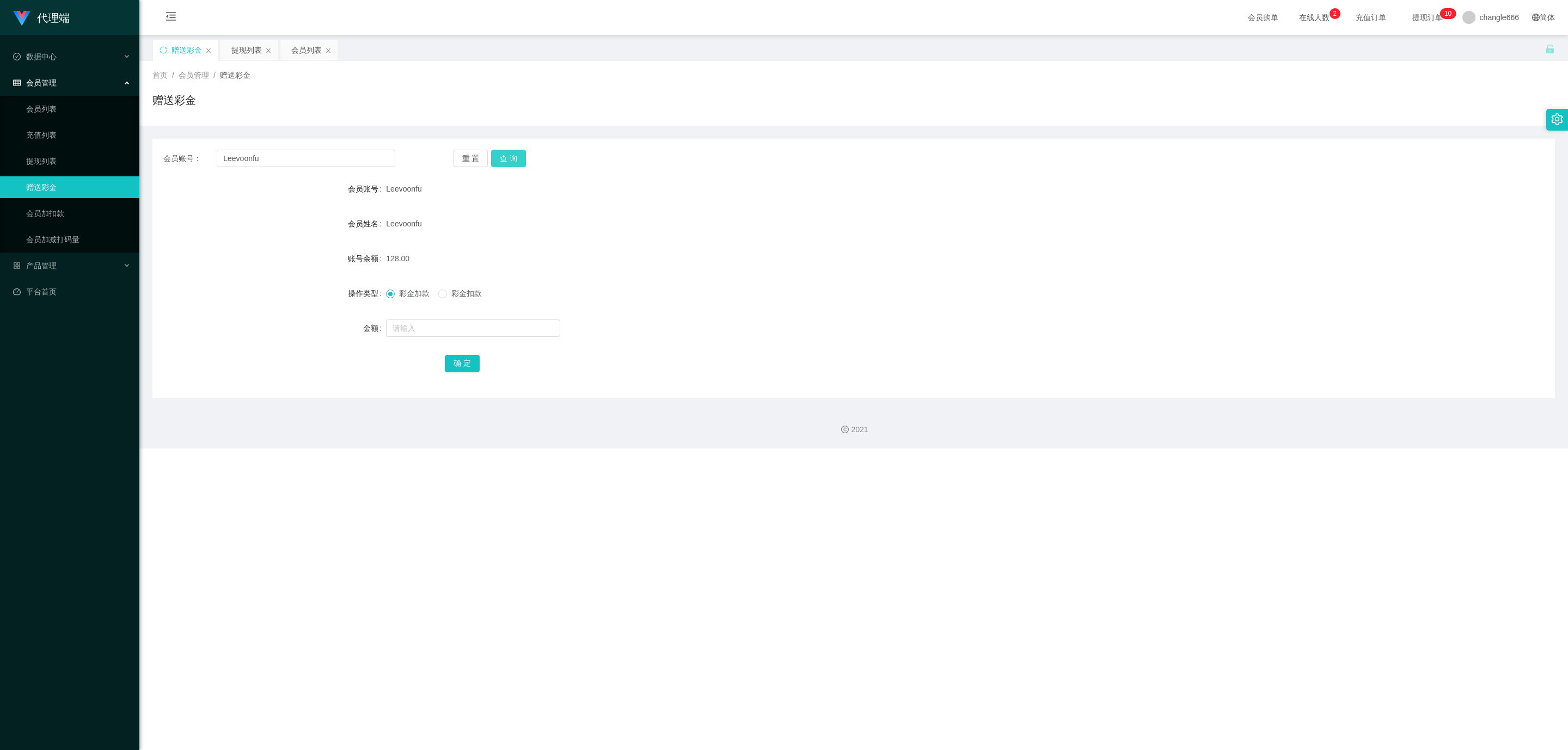
click at [502, 160] on button "查 询" at bounding box center [509, 158] width 35 height 18
click at [513, 150] on button "查 询" at bounding box center [509, 158] width 35 height 18
click at [246, 59] on div "提现列表" at bounding box center [247, 50] width 30 height 21
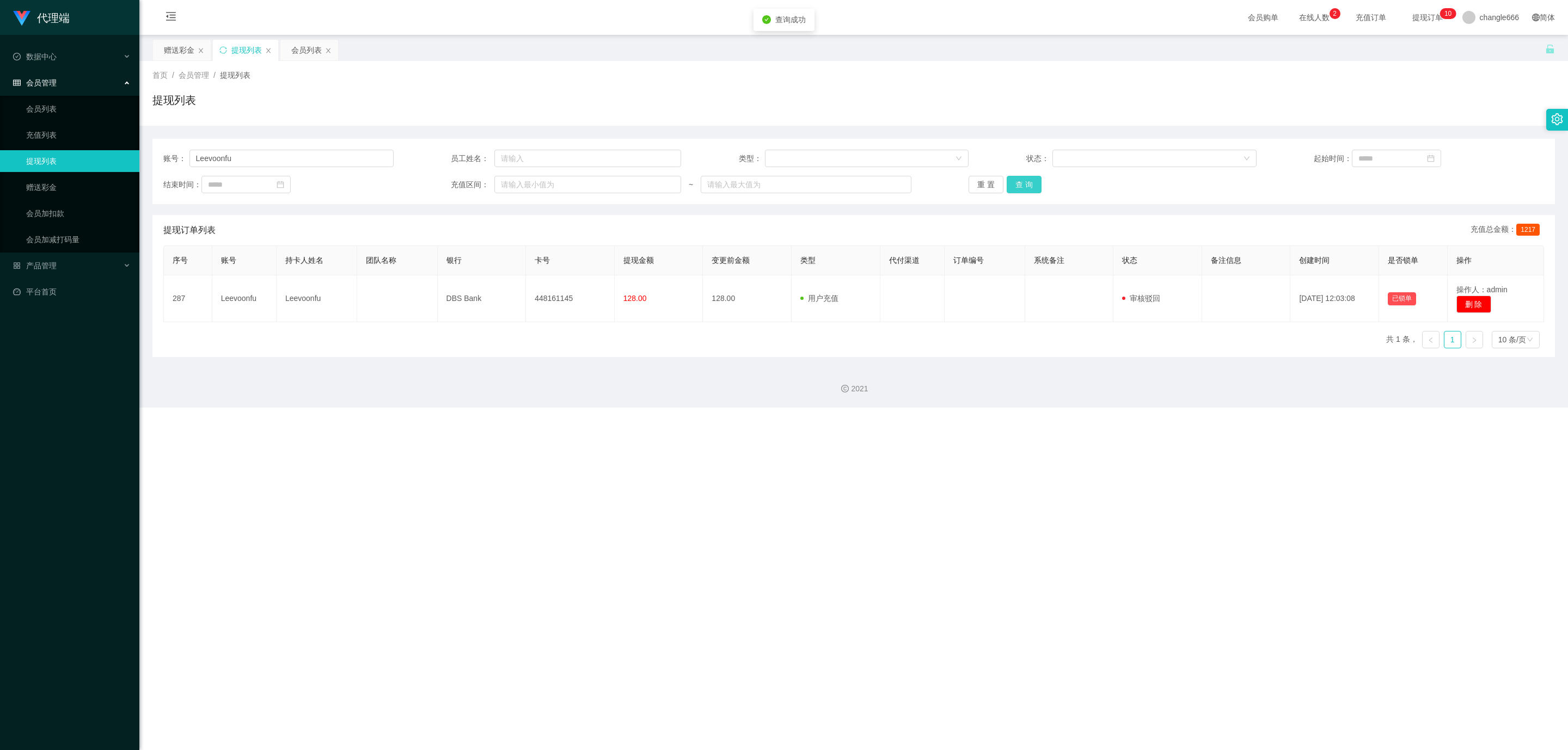
click at [624, 180] on button "查 询" at bounding box center [1024, 184] width 35 height 18
click at [624, 330] on div "序号 账号 持卡人姓名 团队名称 银行 卡号 提现金额 变更前金额 类型 代付渠道 订单编号 系统备注 状态 备注信息 创建时间 是否锁单 操作 287 Le…" at bounding box center [854, 302] width 1381 height 112
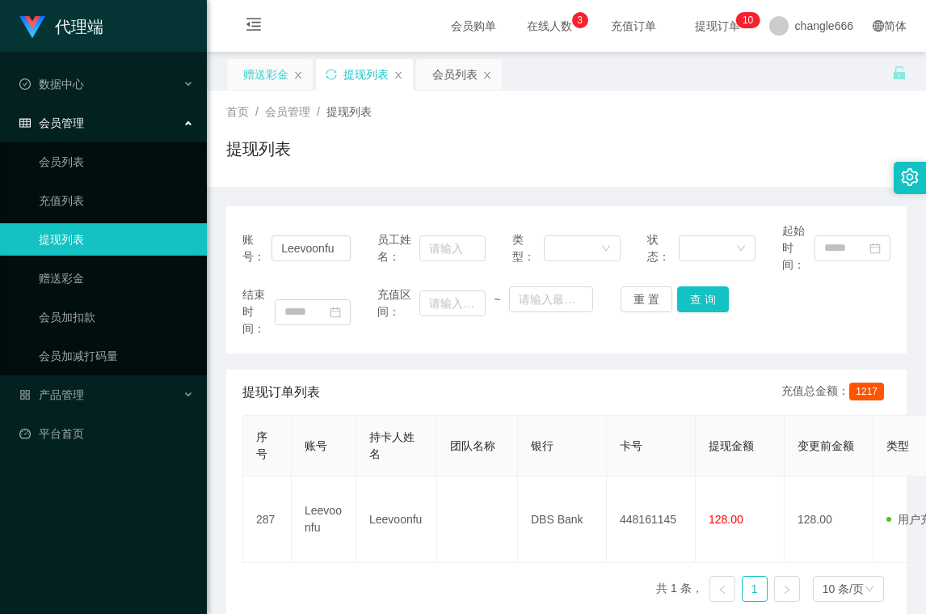
click at [262, 73] on div "赠送彩金" at bounding box center [265, 74] width 45 height 31
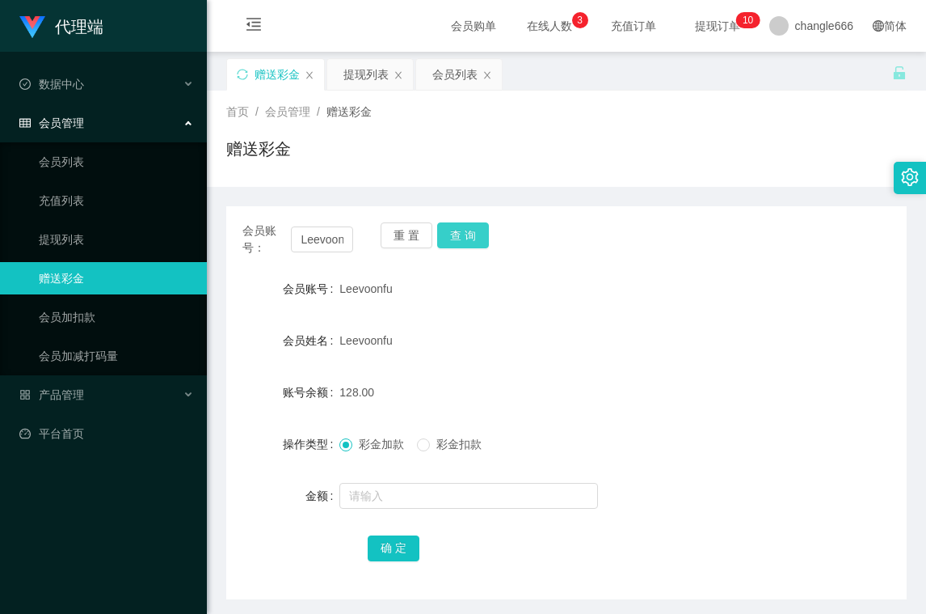
click at [466, 236] on button "查 询" at bounding box center [463, 235] width 52 height 26
click at [715, 282] on div "Leevoonfu" at bounding box center [538, 288] width 397 height 32
drag, startPoint x: 639, startPoint y: 326, endPoint x: 583, endPoint y: 310, distance: 57.9
click at [639, 326] on div "Leevoonfu" at bounding box center [538, 340] width 397 height 32
click at [463, 247] on button "查 询" at bounding box center [463, 235] width 52 height 26
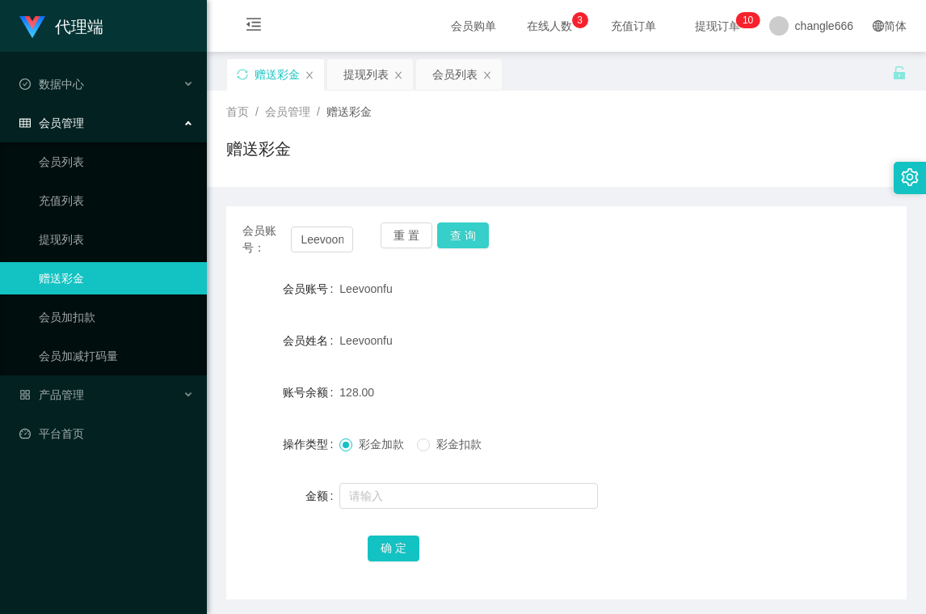
click at [461, 238] on button "查 询" at bounding box center [463, 235] width 52 height 26
click at [456, 224] on button "查 询" at bounding box center [463, 235] width 52 height 26
drag, startPoint x: 466, startPoint y: 231, endPoint x: 474, endPoint y: 234, distance: 8.4
click at [469, 231] on button "查 询" at bounding box center [463, 235] width 52 height 26
click at [582, 255] on div "会员账号： Leevoonfu 重 置 查 询" at bounding box center [566, 239] width 681 height 34
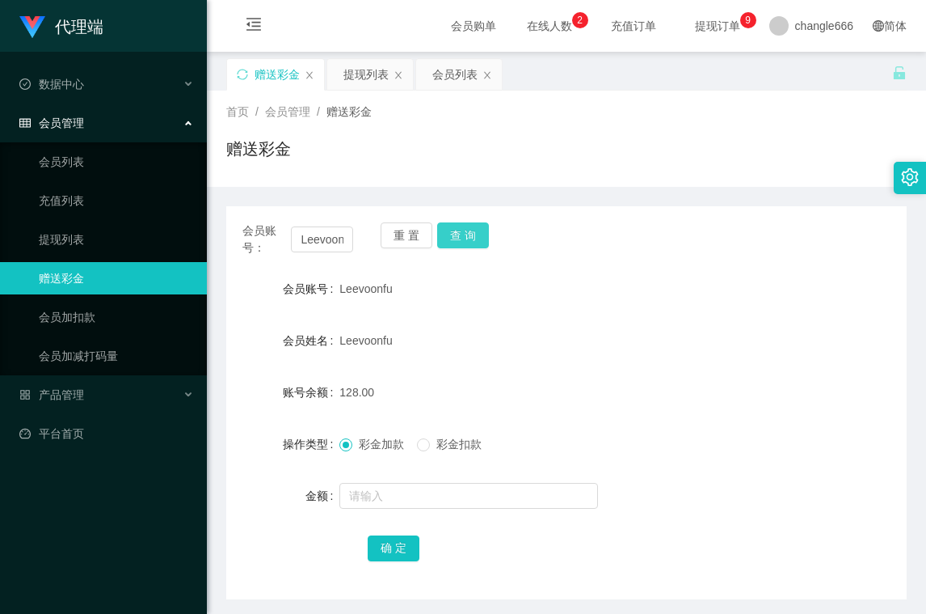
click at [461, 238] on button "查 询" at bounding box center [463, 235] width 52 height 26
click at [643, 340] on div "Leevoonfu" at bounding box center [538, 340] width 397 height 32
click at [445, 236] on button "查 询" at bounding box center [463, 235] width 52 height 26
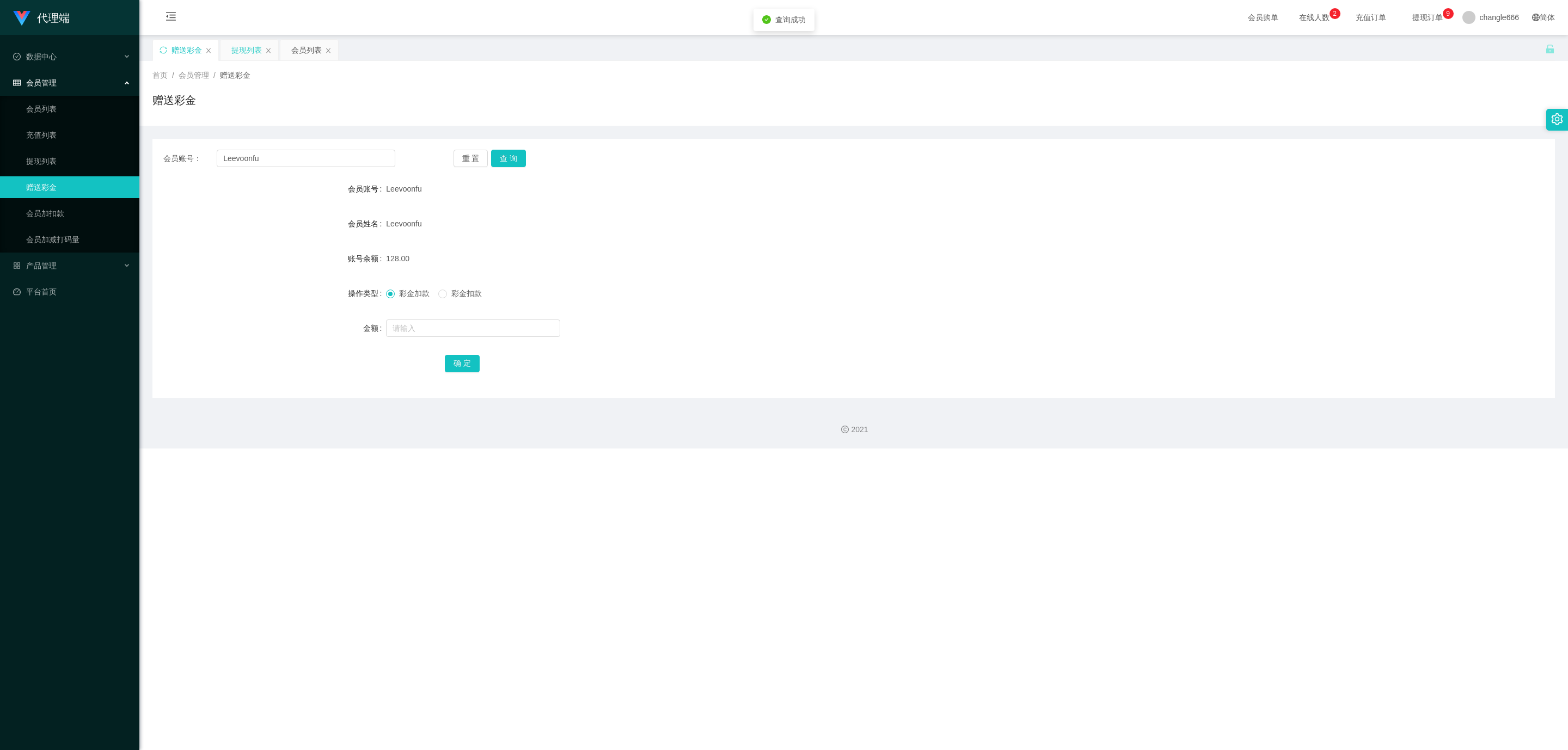
drag, startPoint x: 245, startPoint y: 38, endPoint x: 243, endPoint y: 44, distance: 6.3
click at [245, 38] on main "关闭左侧 关闭右侧 关闭其它 刷新页面 赠送彩金 提现列表 会员列表 首页 / 会员管理 / 赠送彩金 / 赠送彩金 会员账号： Leevoonfu 重 置 …" at bounding box center [853, 216] width 1429 height 363
click at [243, 44] on div "提现列表" at bounding box center [247, 50] width 30 height 21
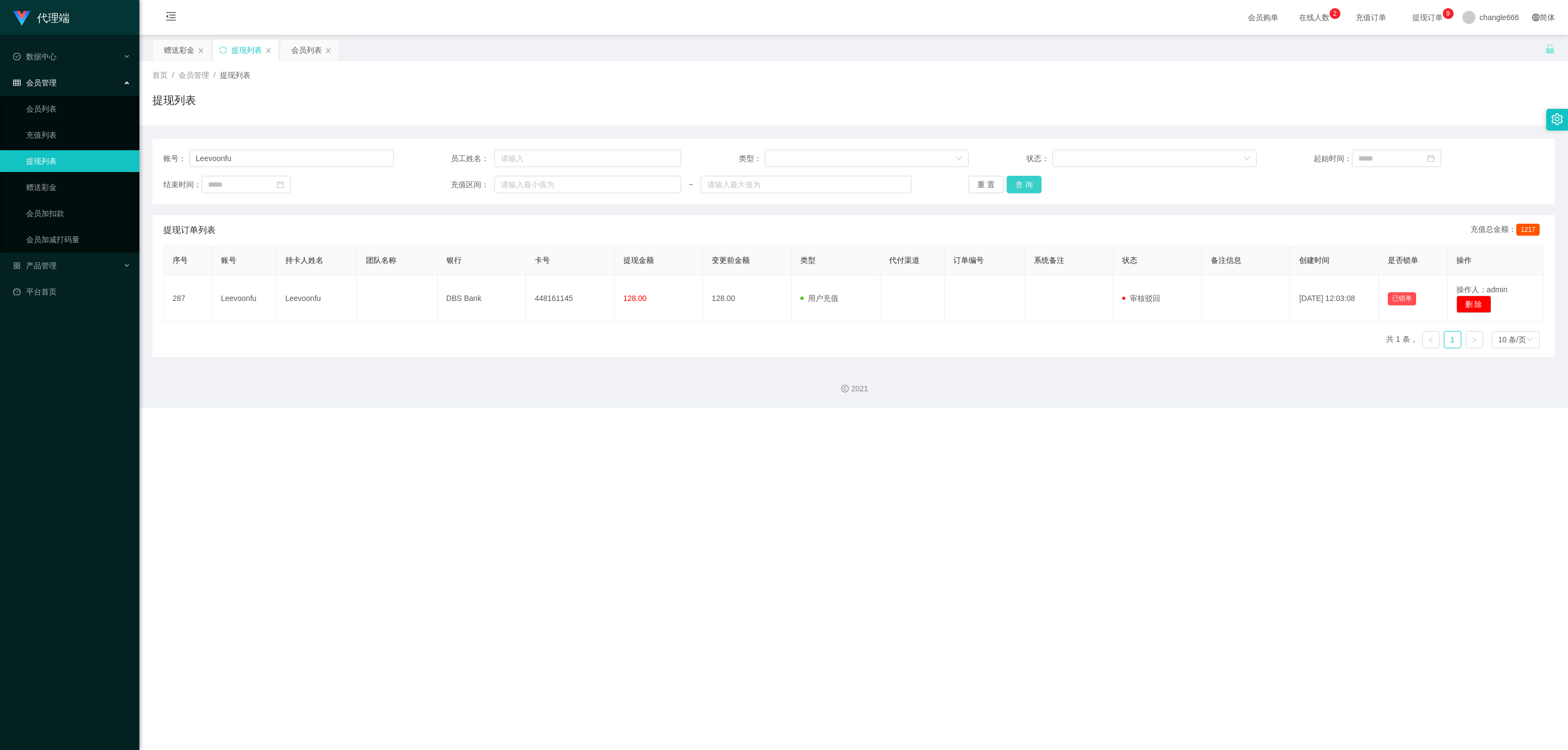
click at [624, 182] on button "查 询" at bounding box center [1024, 184] width 35 height 18
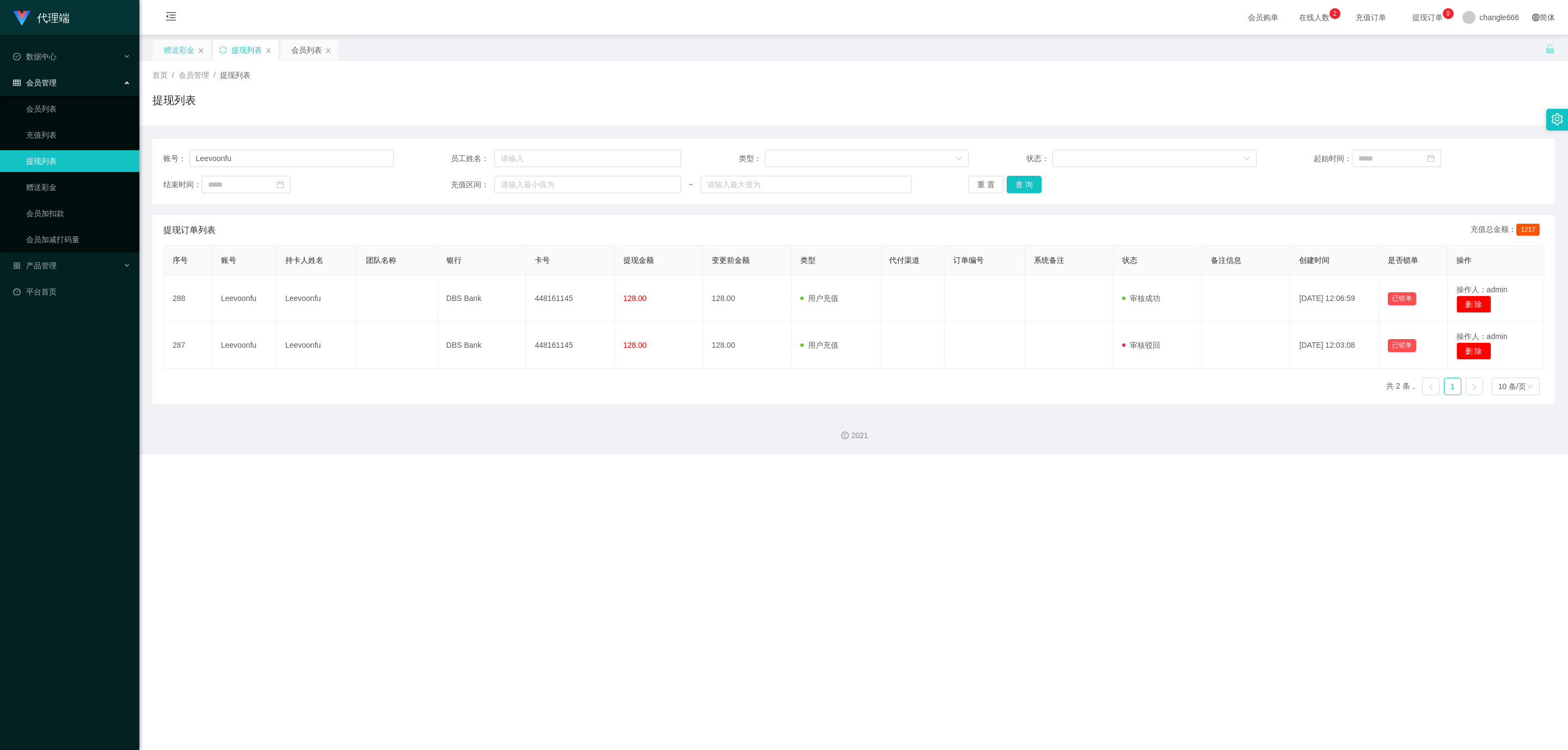
click at [160, 53] on div "赠送彩金" at bounding box center [182, 50] width 58 height 21
click at [183, 51] on div "赠送彩金" at bounding box center [178, 50] width 30 height 21
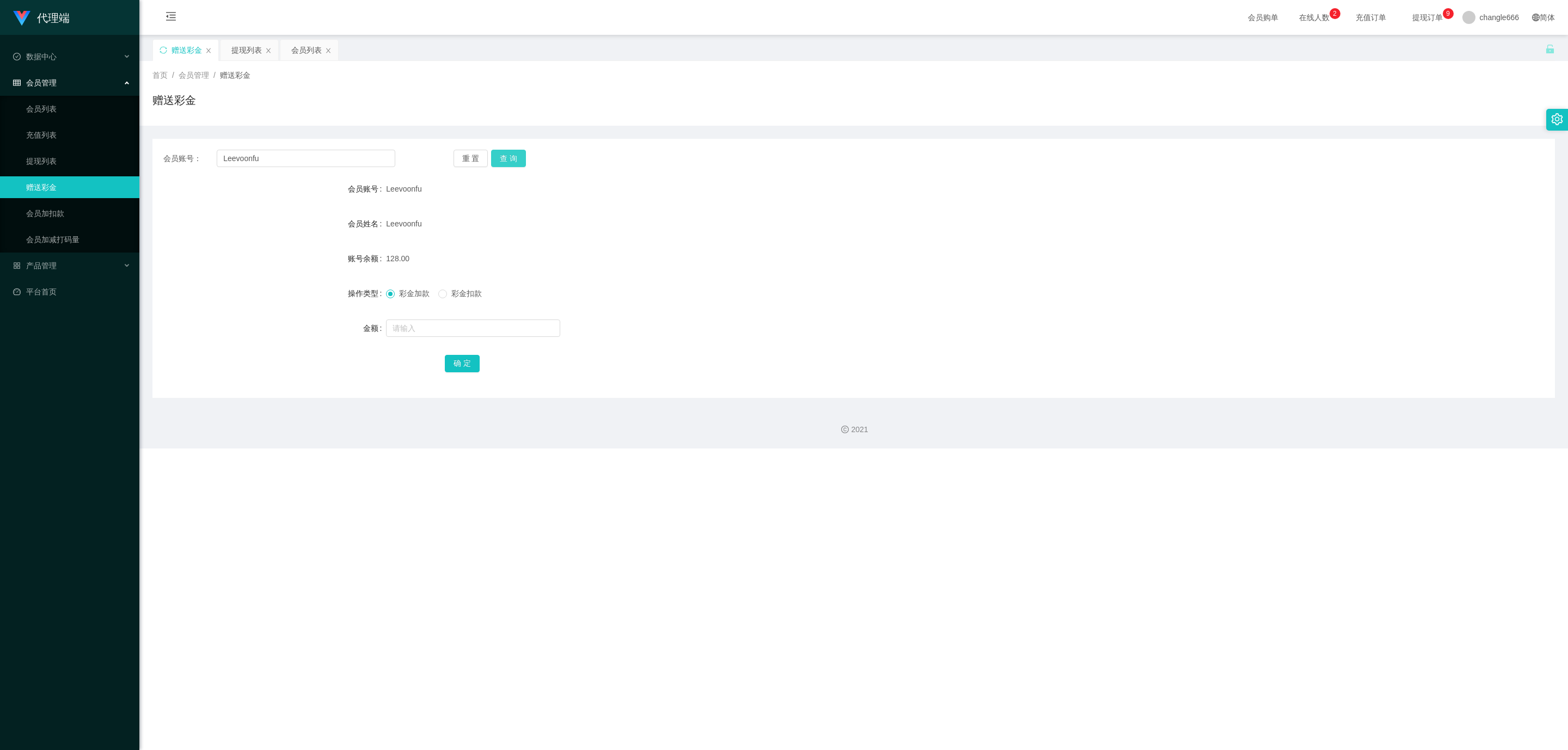
click at [520, 165] on button "查 询" at bounding box center [509, 158] width 35 height 18
click at [519, 159] on button "查 询" at bounding box center [509, 158] width 35 height 18
click at [519, 159] on div "重 置 查 询" at bounding box center [569, 158] width 232 height 18
click at [519, 159] on button "查 询" at bounding box center [509, 158] width 35 height 18
click at [519, 159] on div "重 置 查 询" at bounding box center [569, 158] width 232 height 18
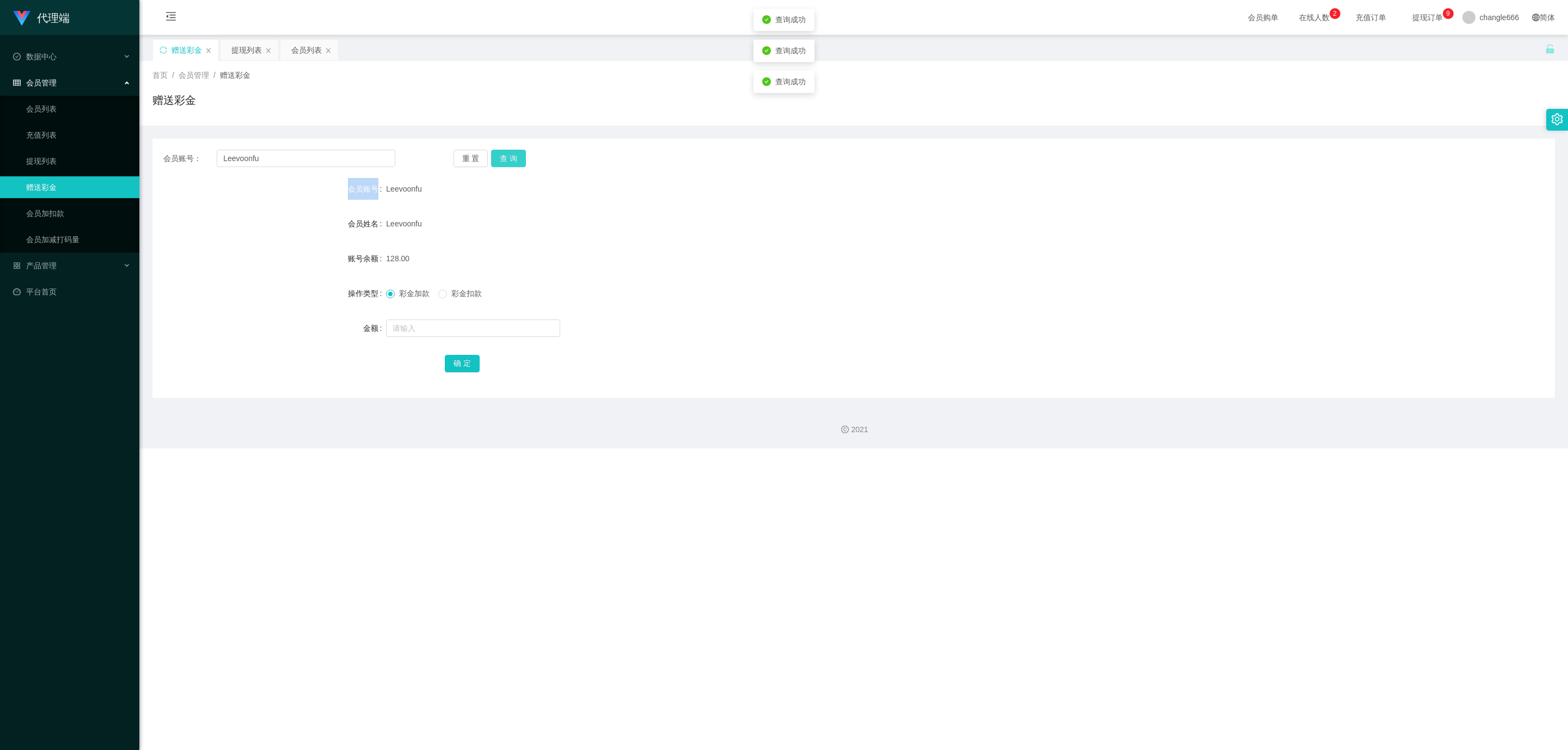
click at [519, 159] on button "查 询" at bounding box center [509, 158] width 35 height 18
click at [519, 159] on div "重 置 查 询" at bounding box center [569, 158] width 232 height 18
click at [519, 159] on button "查 询" at bounding box center [509, 158] width 35 height 18
click at [519, 159] on div "重 置 查 询" at bounding box center [569, 158] width 232 height 18
click at [519, 159] on button "查 询" at bounding box center [509, 158] width 35 height 18
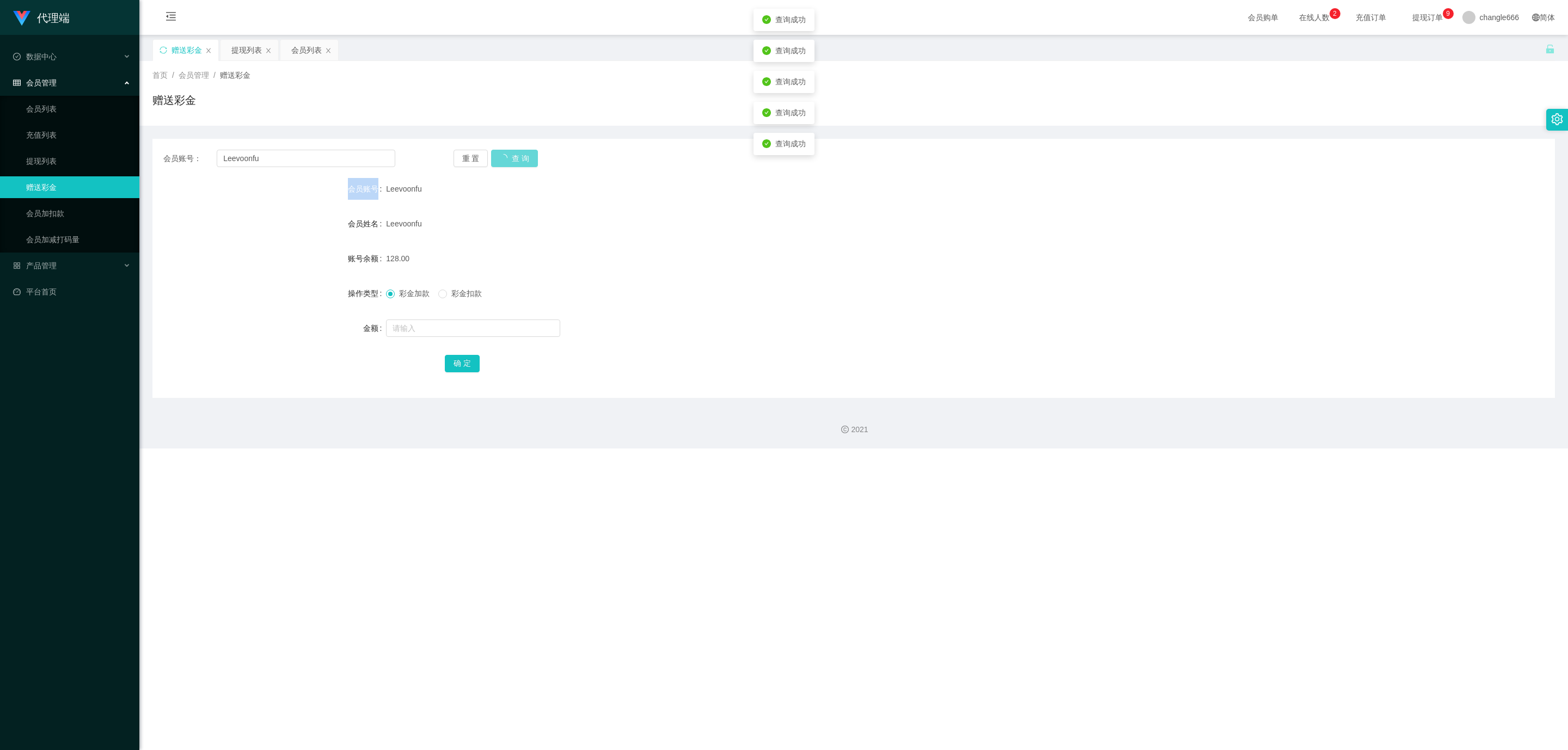
click at [518, 159] on div "重 置 查 询" at bounding box center [569, 158] width 232 height 18
click at [518, 159] on button "查 询" at bounding box center [509, 158] width 35 height 18
click at [518, 159] on div "重 置 查 询" at bounding box center [569, 158] width 232 height 18
drag, startPoint x: 518, startPoint y: 159, endPoint x: 445, endPoint y: 277, distance: 138.8
click at [516, 160] on button "查 询" at bounding box center [509, 158] width 35 height 18
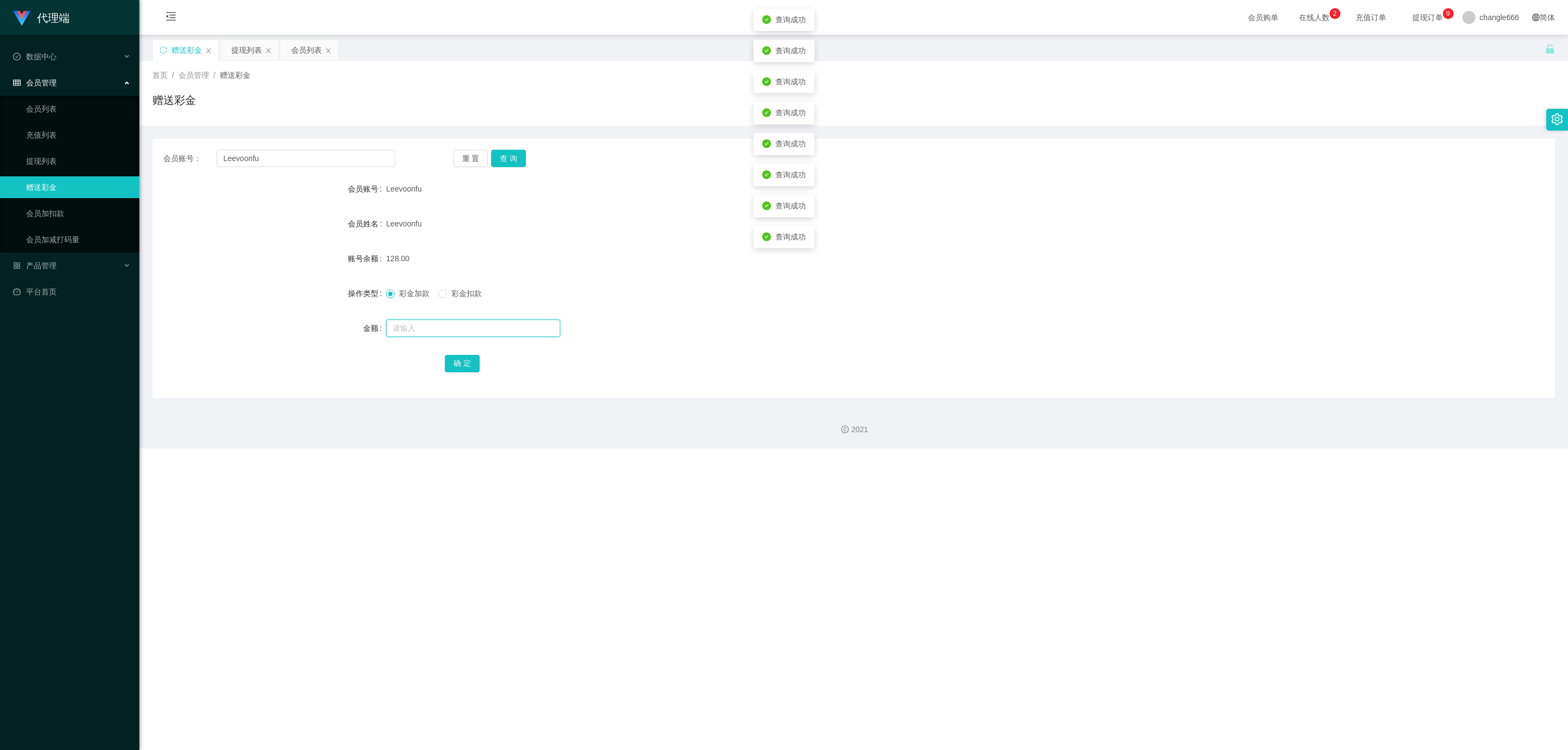
click at [425, 325] on input "text" at bounding box center [473, 329] width 174 height 18
click at [438, 330] on input "text" at bounding box center [473, 329] width 174 height 18
type input "128"
click at [461, 360] on button "确 定" at bounding box center [462, 364] width 35 height 18
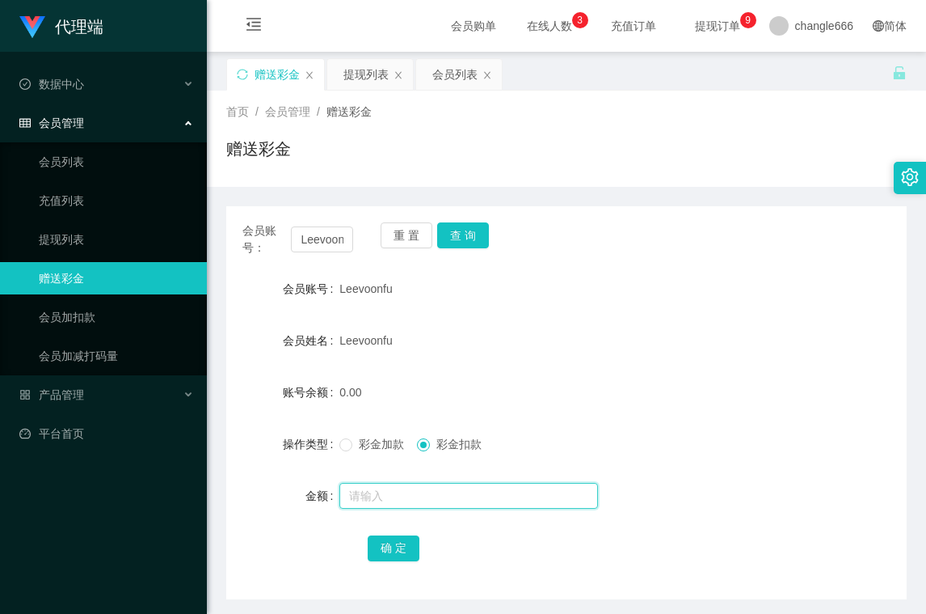
click at [371, 487] on input "text" at bounding box center [469, 496] width 259 height 26
type input "18"
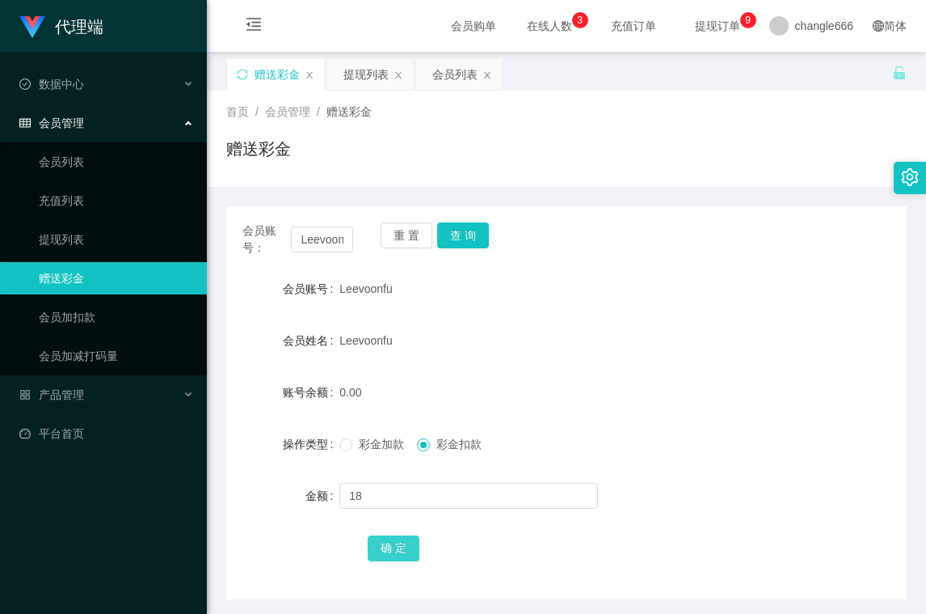
click at [398, 551] on button "确 定" at bounding box center [394, 548] width 52 height 26
drag, startPoint x: 600, startPoint y: 326, endPoint x: 507, endPoint y: 248, distance: 121.1
click at [601, 327] on div "Leevoonfu" at bounding box center [538, 340] width 397 height 32
click at [480, 235] on button "查 询" at bounding box center [463, 235] width 52 height 26
drag, startPoint x: 352, startPoint y: 454, endPoint x: 359, endPoint y: 445, distance: 11.0
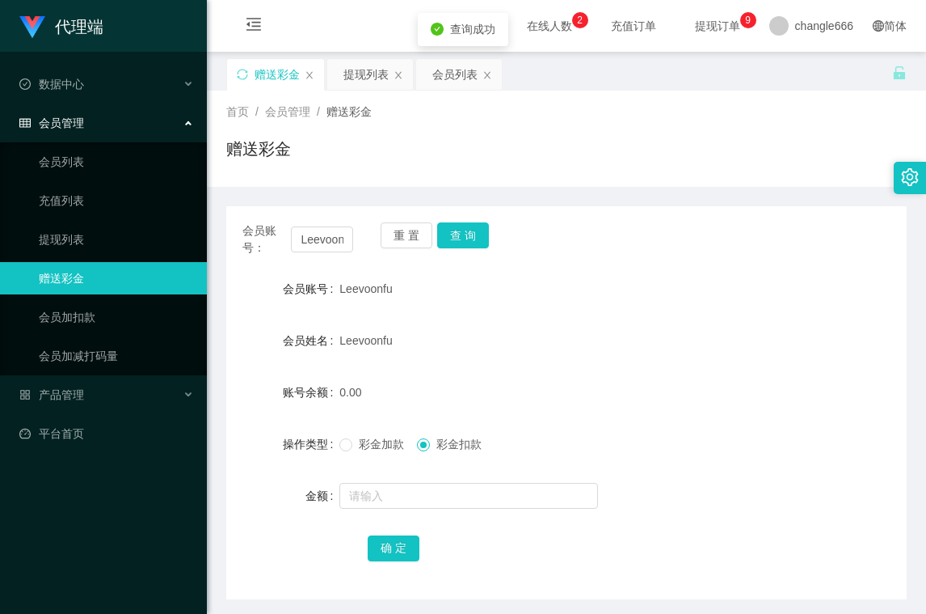
click at [352, 454] on div "彩金加款 彩金扣款" at bounding box center [538, 444] width 397 height 32
click at [365, 440] on span "彩金加款" at bounding box center [381, 443] width 58 height 13
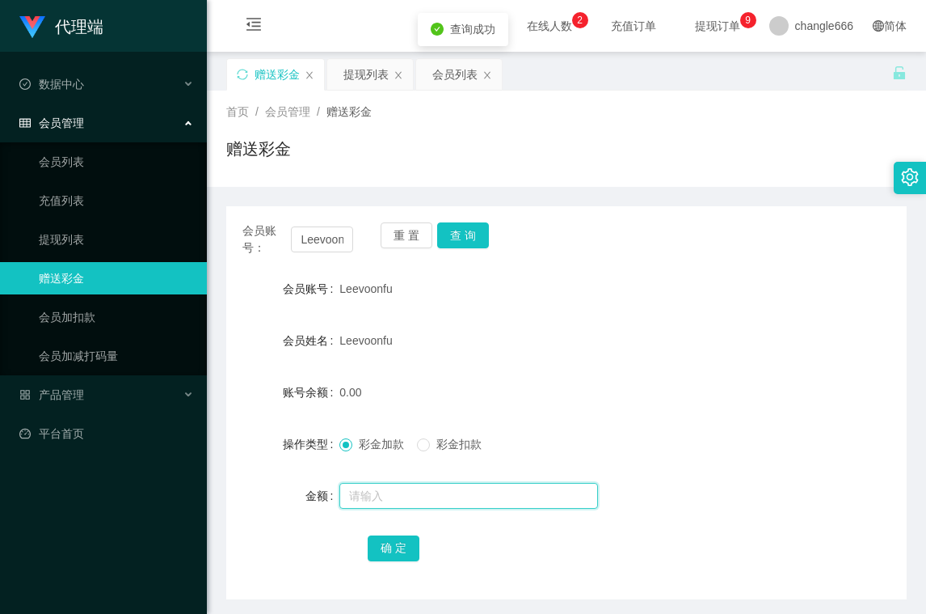
click at [373, 491] on input "text" at bounding box center [469, 496] width 259 height 26
type input "18"
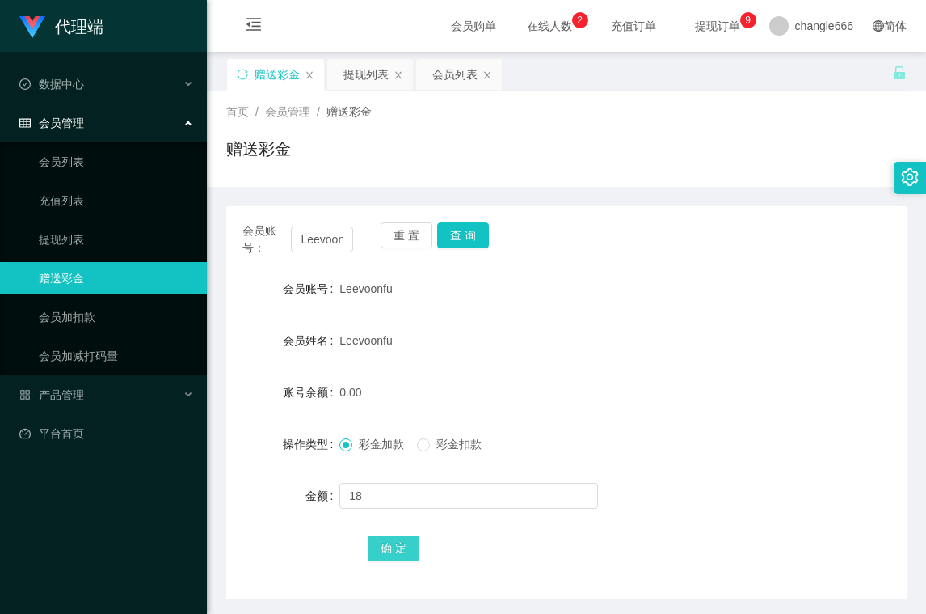
click at [386, 548] on button "确 定" at bounding box center [394, 548] width 52 height 26
click at [463, 243] on button "查 询" at bounding box center [463, 235] width 52 height 26
click at [480, 234] on button "查 询" at bounding box center [463, 235] width 52 height 26
drag, startPoint x: 519, startPoint y: 390, endPoint x: 480, endPoint y: 289, distance: 108.2
click at [521, 384] on div "18.00" at bounding box center [538, 392] width 397 height 32
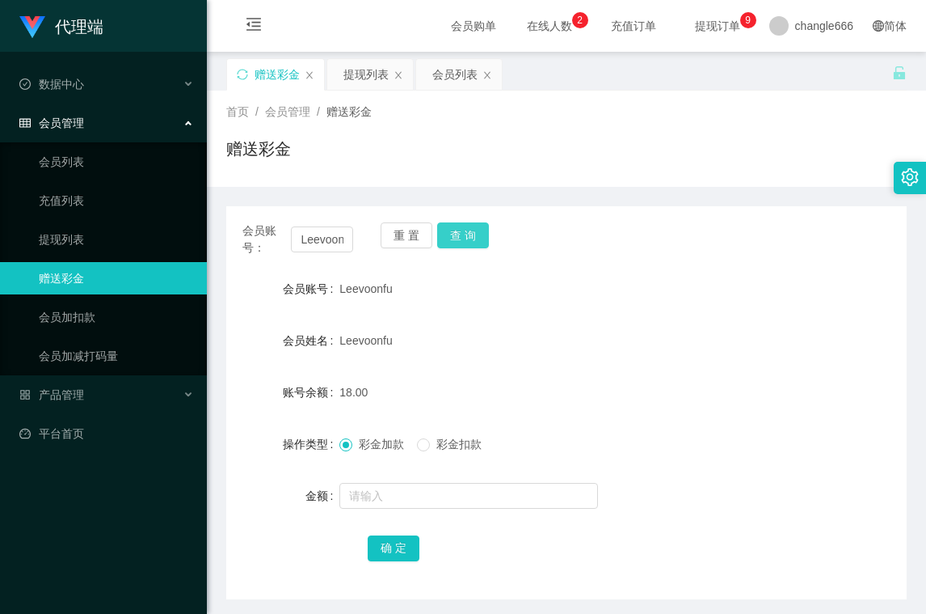
click at [458, 248] on div "重 置 查 询" at bounding box center [436, 239] width 111 height 34
click at [456, 245] on button "查 询" at bounding box center [463, 235] width 52 height 26
drag, startPoint x: 779, startPoint y: 319, endPoint x: 779, endPoint y: 293, distance: 25.1
click at [779, 319] on form "会员账号 Leevoonfu 会员姓名 Leevoonfu 账号余额 18.00 操作类型 彩金加款 彩金扣款 金额 确 定" at bounding box center [566, 417] width 681 height 291
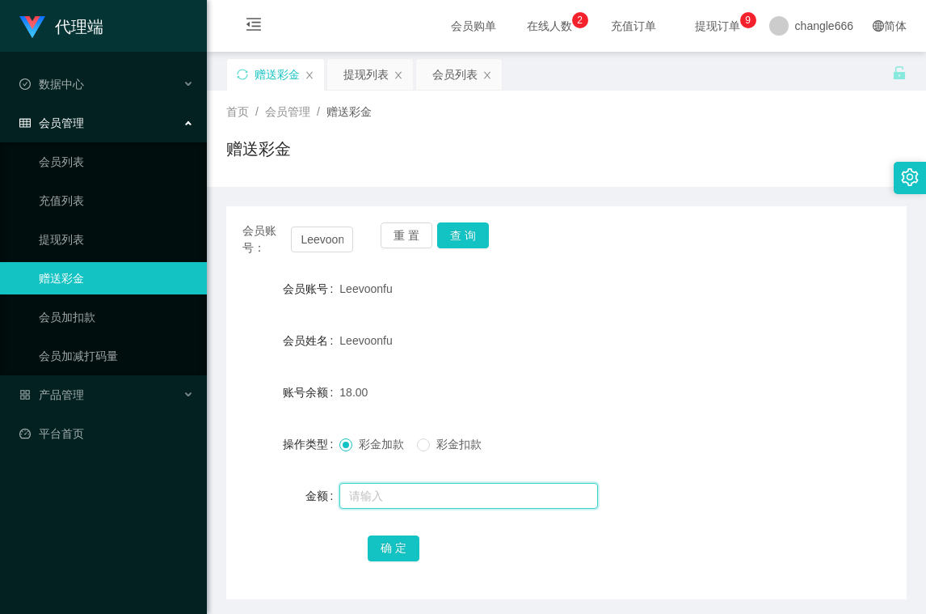
drag, startPoint x: 486, startPoint y: 502, endPoint x: 474, endPoint y: 493, distance: 15.0
click at [486, 502] on input "text" at bounding box center [469, 496] width 259 height 26
type input "8"
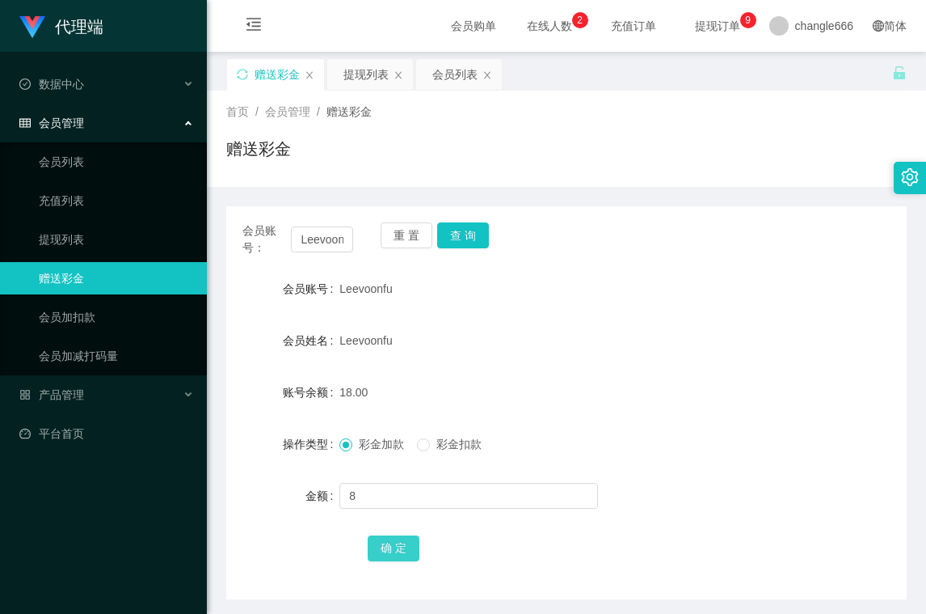
click at [386, 549] on button "确 定" at bounding box center [394, 548] width 52 height 26
click at [694, 221] on div "会员账号： Leevoonfu 重 置 查 询 会员账号 Leevoonfu 会员姓名 Leevoonfu 账号余额 26.00 操作类型 彩金加款 彩金扣款…" at bounding box center [566, 402] width 681 height 393
click at [306, 231] on input "Leevoonfu" at bounding box center [322, 239] width 62 height 26
drag, startPoint x: 447, startPoint y: 76, endPoint x: 487, endPoint y: 64, distance: 42.2
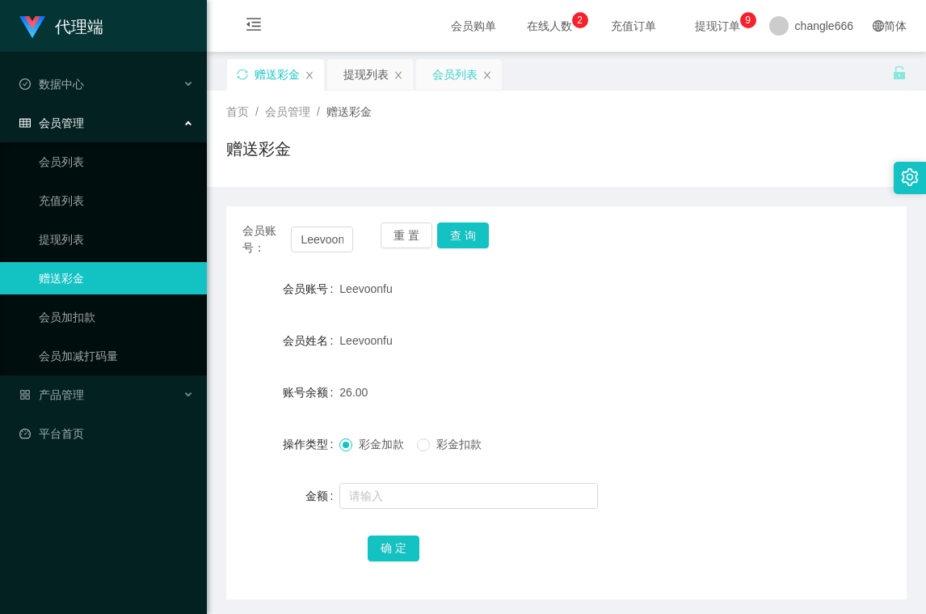
click at [447, 76] on div "会员列表" at bounding box center [455, 74] width 45 height 31
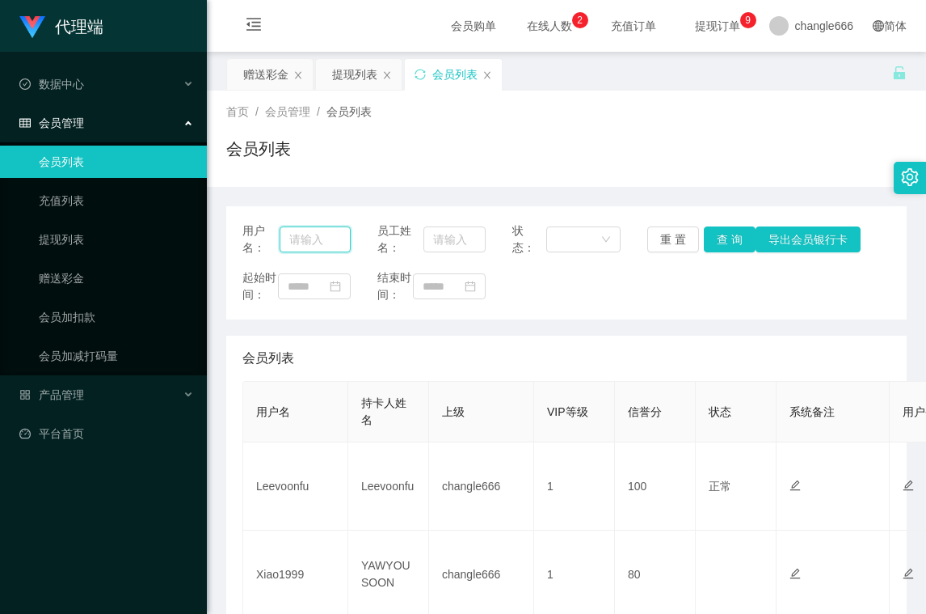
click at [306, 241] on input "text" at bounding box center [315, 239] width 70 height 26
paste input "Leevoonfu"
type input "Leevoonfu"
click at [707, 255] on div "用户名： Leevoonfu 员工姓名： 状态： 重 置 查 询 导出会员银行卡" at bounding box center [567, 239] width 648 height 34
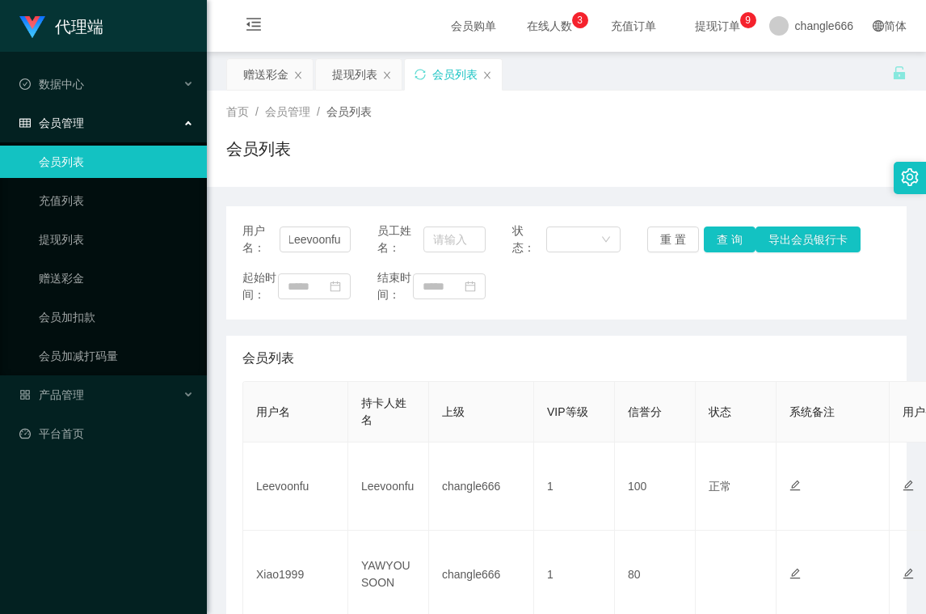
scroll to position [0, 0]
click at [732, 243] on button "查 询" at bounding box center [730, 239] width 52 height 26
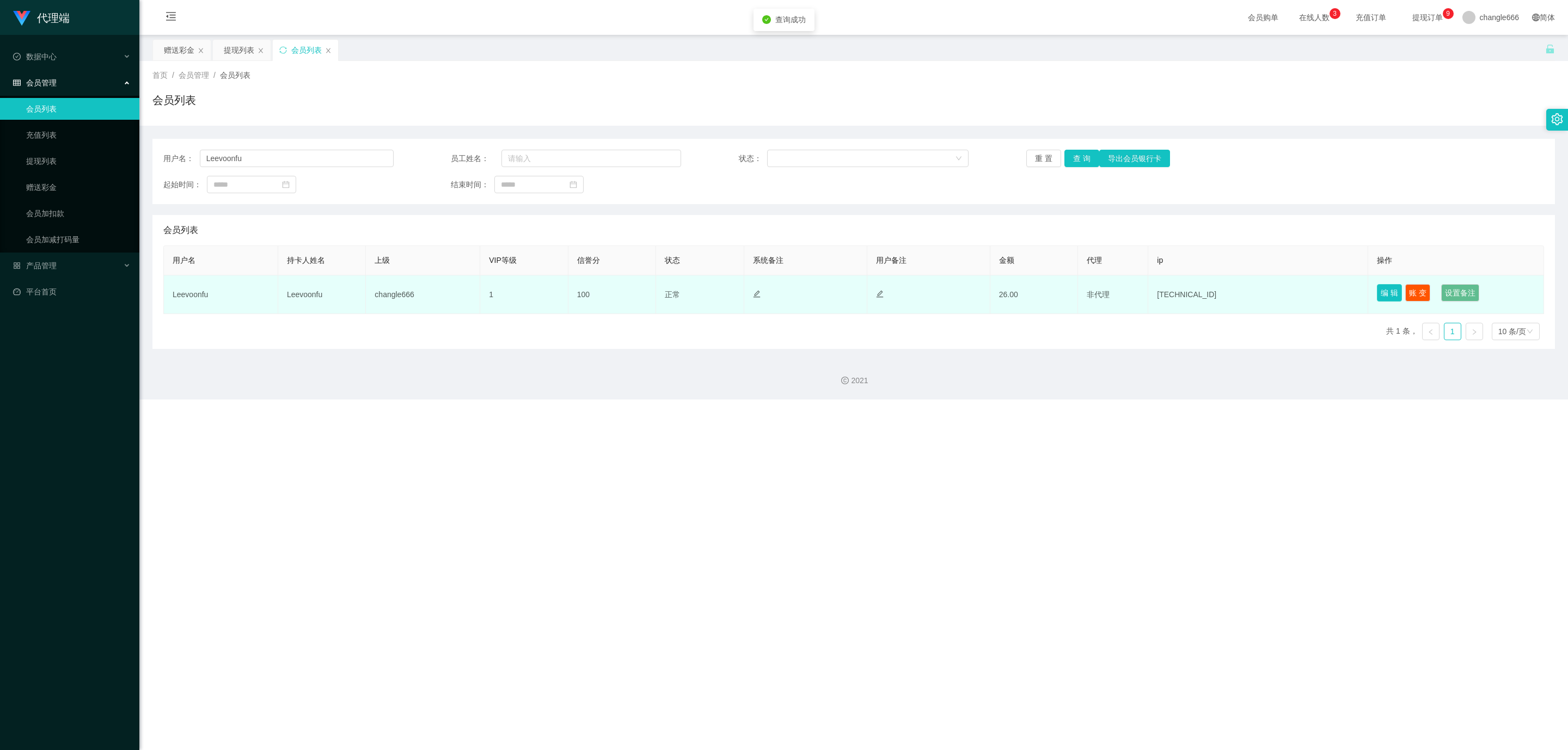
click at [624, 294] on button "编 辑" at bounding box center [1389, 293] width 25 height 18
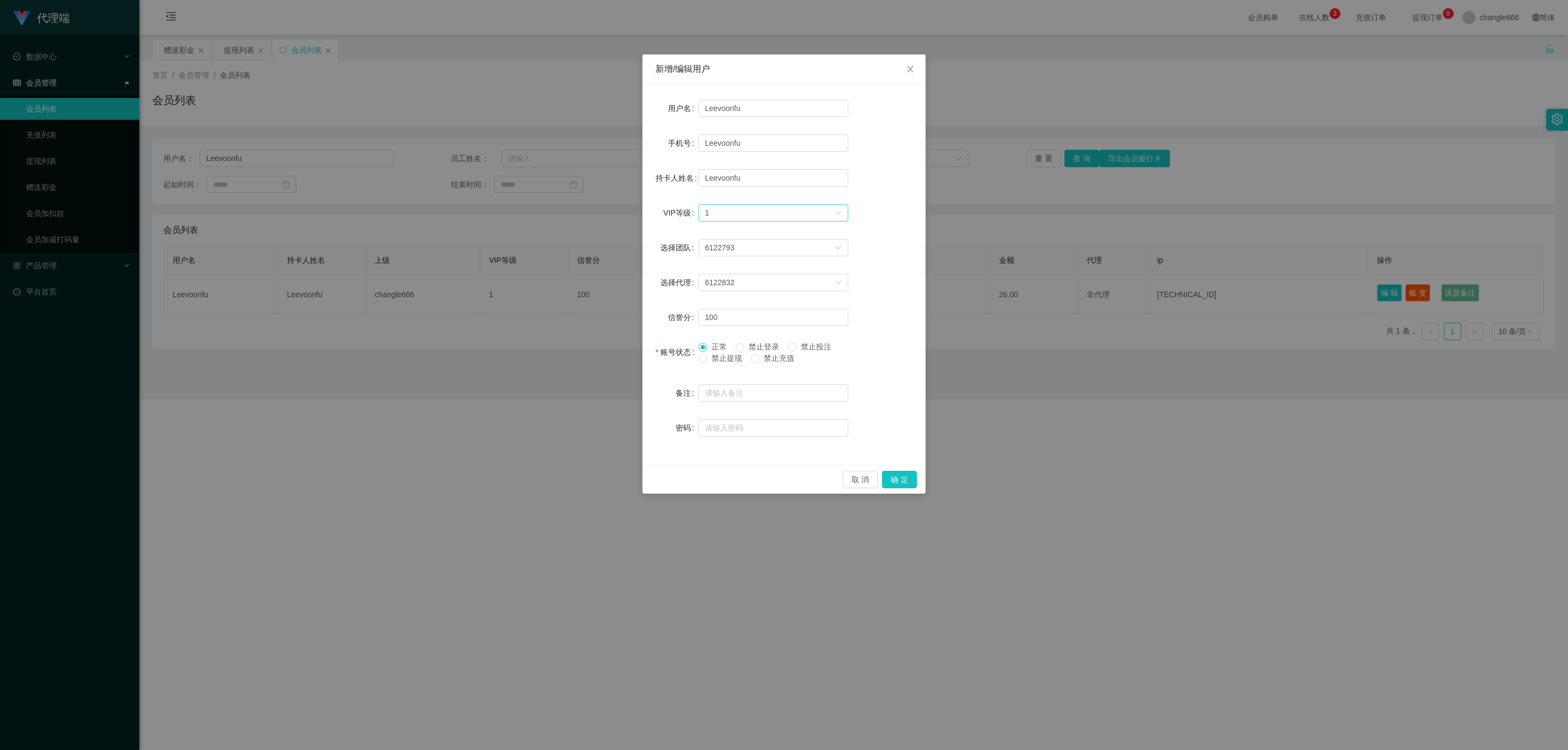
click at [624, 214] on div "选择VIP等级 1" at bounding box center [770, 213] width 129 height 16
click at [624, 237] on li "VIP1" at bounding box center [773, 234] width 150 height 18
click at [624, 413] on button "确 定" at bounding box center [900, 479] width 35 height 18
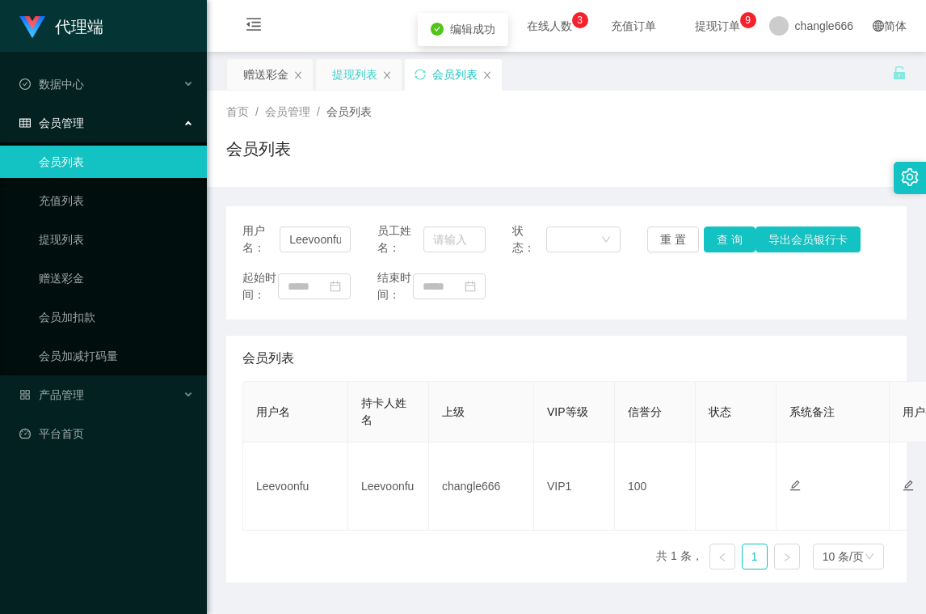
click at [352, 75] on div "提现列表" at bounding box center [354, 74] width 45 height 31
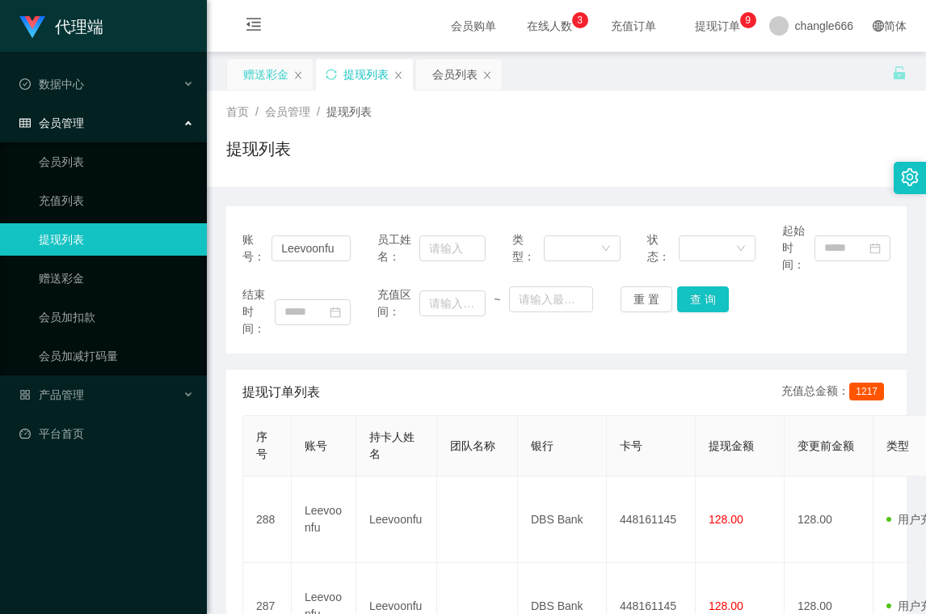
click at [252, 75] on div "赠送彩金" at bounding box center [265, 74] width 45 height 31
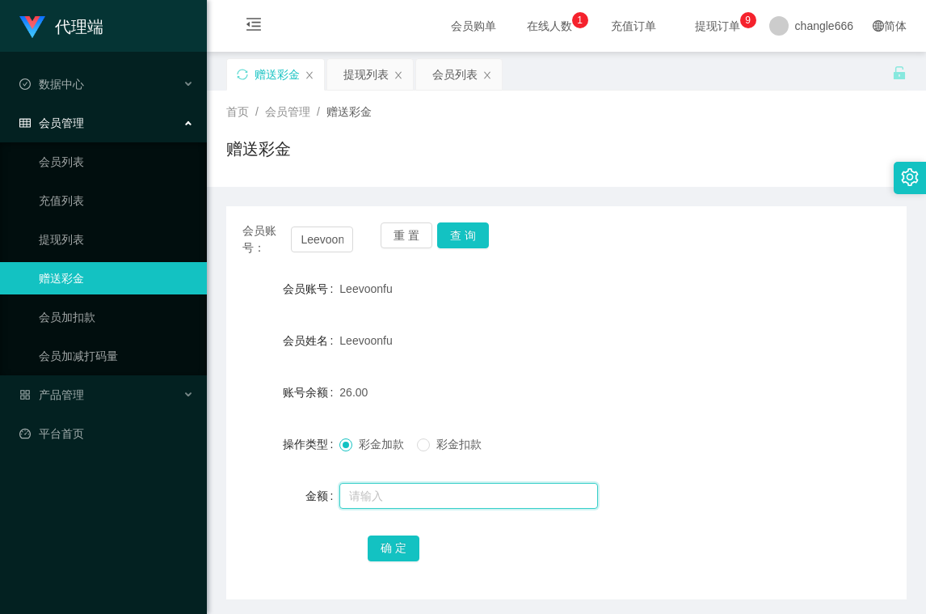
click at [435, 496] on input "text" at bounding box center [469, 496] width 259 height 26
type input "8"
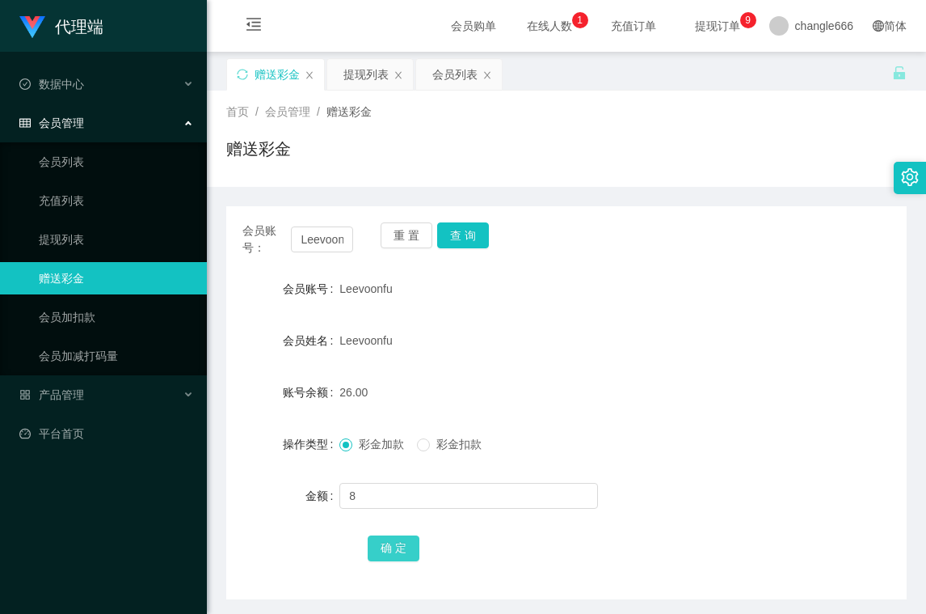
click at [400, 551] on button "确 定" at bounding box center [394, 548] width 52 height 26
click at [544, 399] on div "34.00" at bounding box center [538, 392] width 397 height 32
drag, startPoint x: 624, startPoint y: 333, endPoint x: 483, endPoint y: 464, distance: 192.2
click at [624, 333] on div "Leevoonfu" at bounding box center [538, 340] width 397 height 32
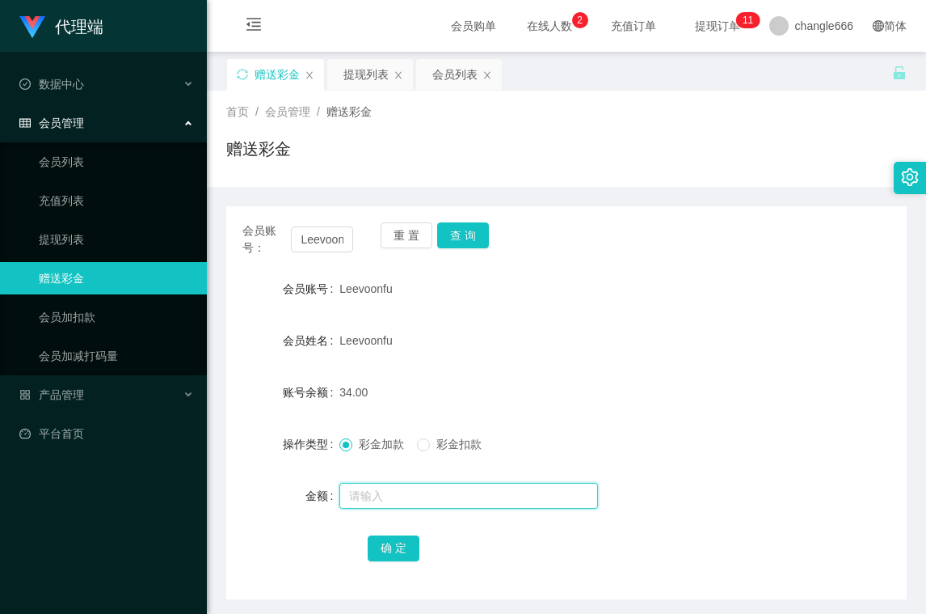
drag, startPoint x: 377, startPoint y: 497, endPoint x: 377, endPoint y: 509, distance: 12.1
click at [377, 497] on input "text" at bounding box center [469, 496] width 259 height 26
type input "8"
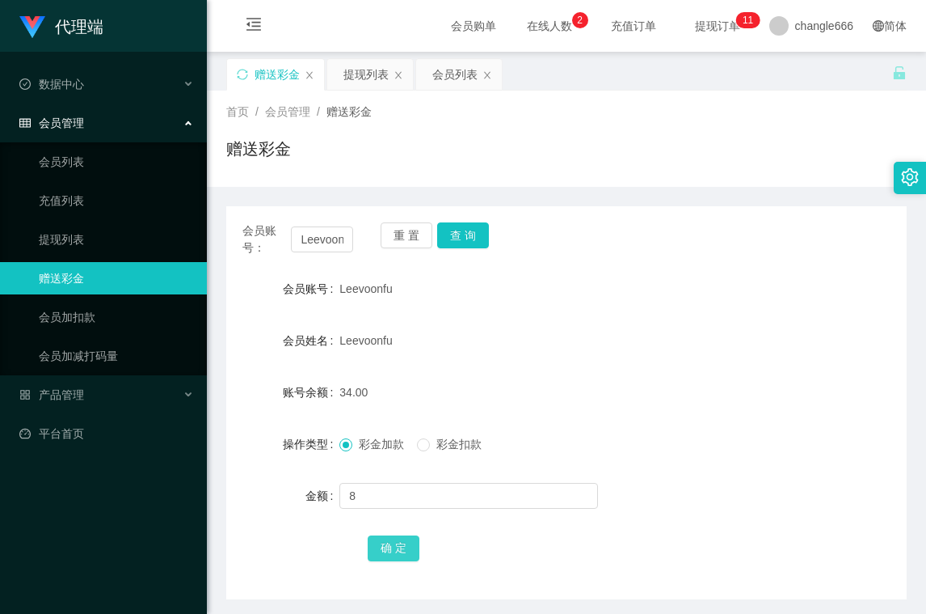
click at [400, 560] on button "确 定" at bounding box center [394, 548] width 52 height 26
click at [568, 400] on div "42.00" at bounding box center [538, 392] width 397 height 32
drag, startPoint x: 816, startPoint y: 352, endPoint x: 519, endPoint y: 293, distance: 302.5
click at [804, 352] on div "会员姓名 Leevoonfu" at bounding box center [566, 340] width 681 height 32
click at [471, 245] on button "查 询" at bounding box center [463, 235] width 52 height 26
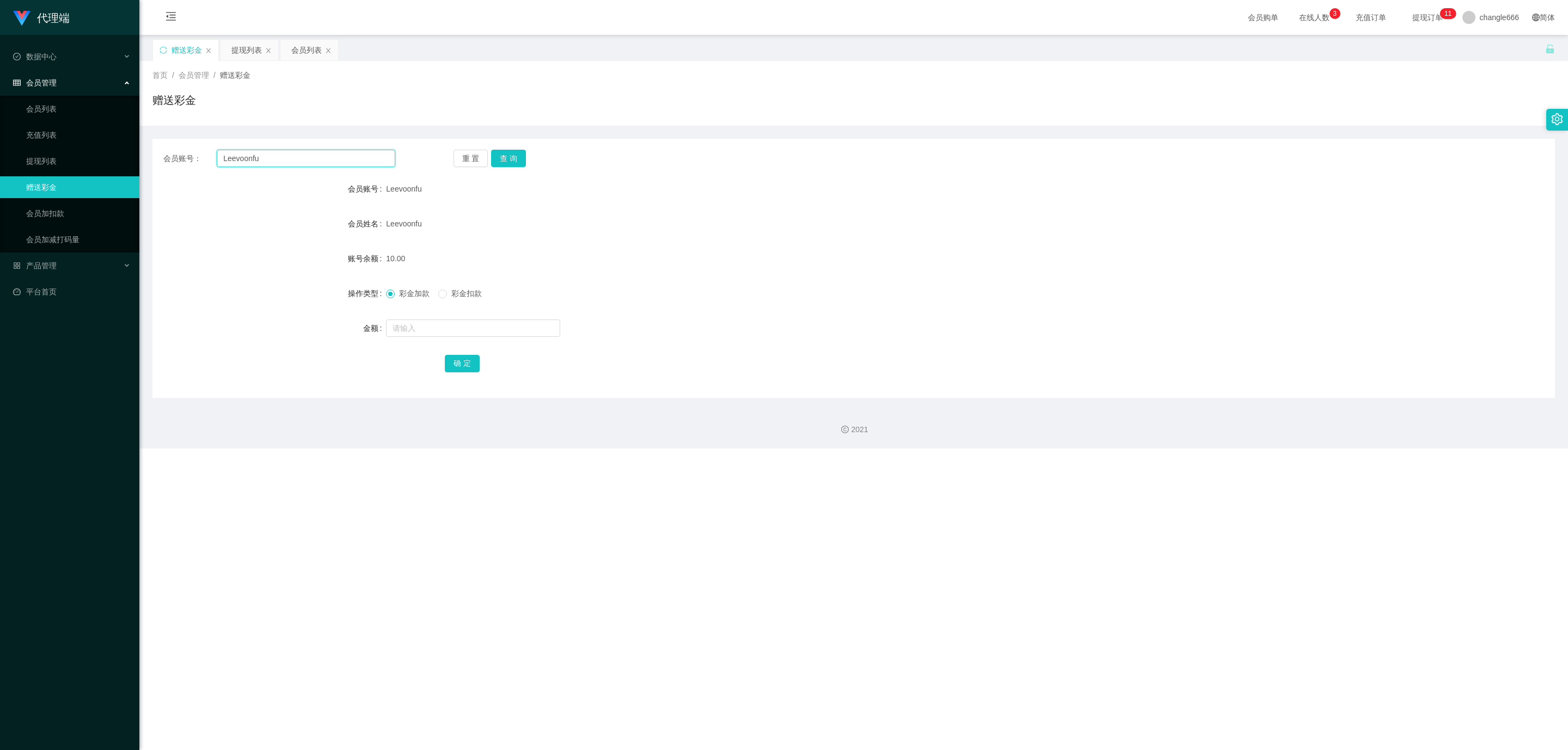
click at [277, 158] on input "Leevoonfu" at bounding box center [306, 158] width 178 height 18
click at [246, 58] on div "提现列表" at bounding box center [247, 50] width 30 height 21
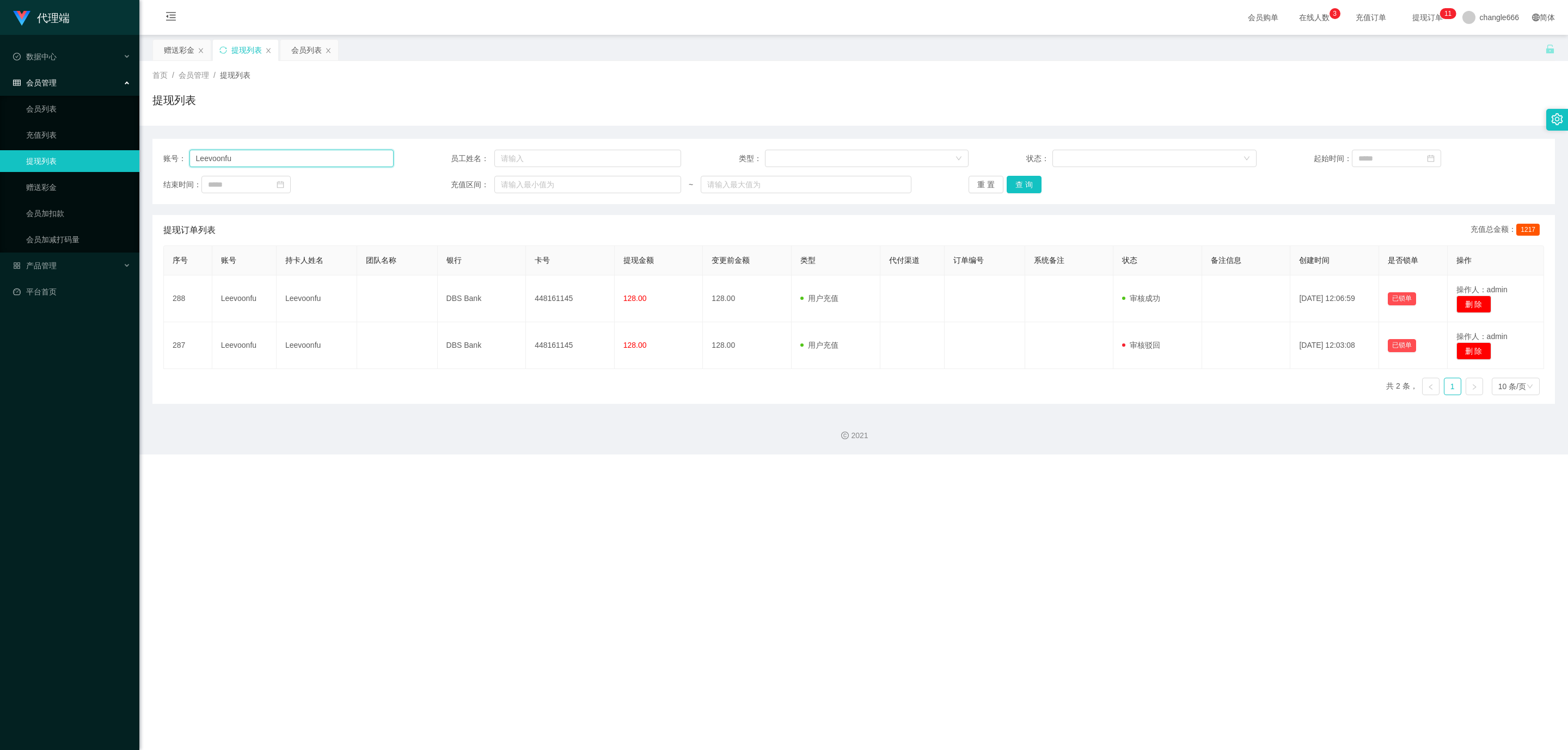
click at [265, 158] on input "Leevoonfu" at bounding box center [291, 158] width 204 height 18
click at [624, 183] on button "查 询" at bounding box center [1024, 184] width 35 height 18
click at [328, 155] on input "Leevoonfu" at bounding box center [291, 158] width 204 height 18
click at [624, 189] on button "查 询" at bounding box center [1024, 184] width 35 height 18
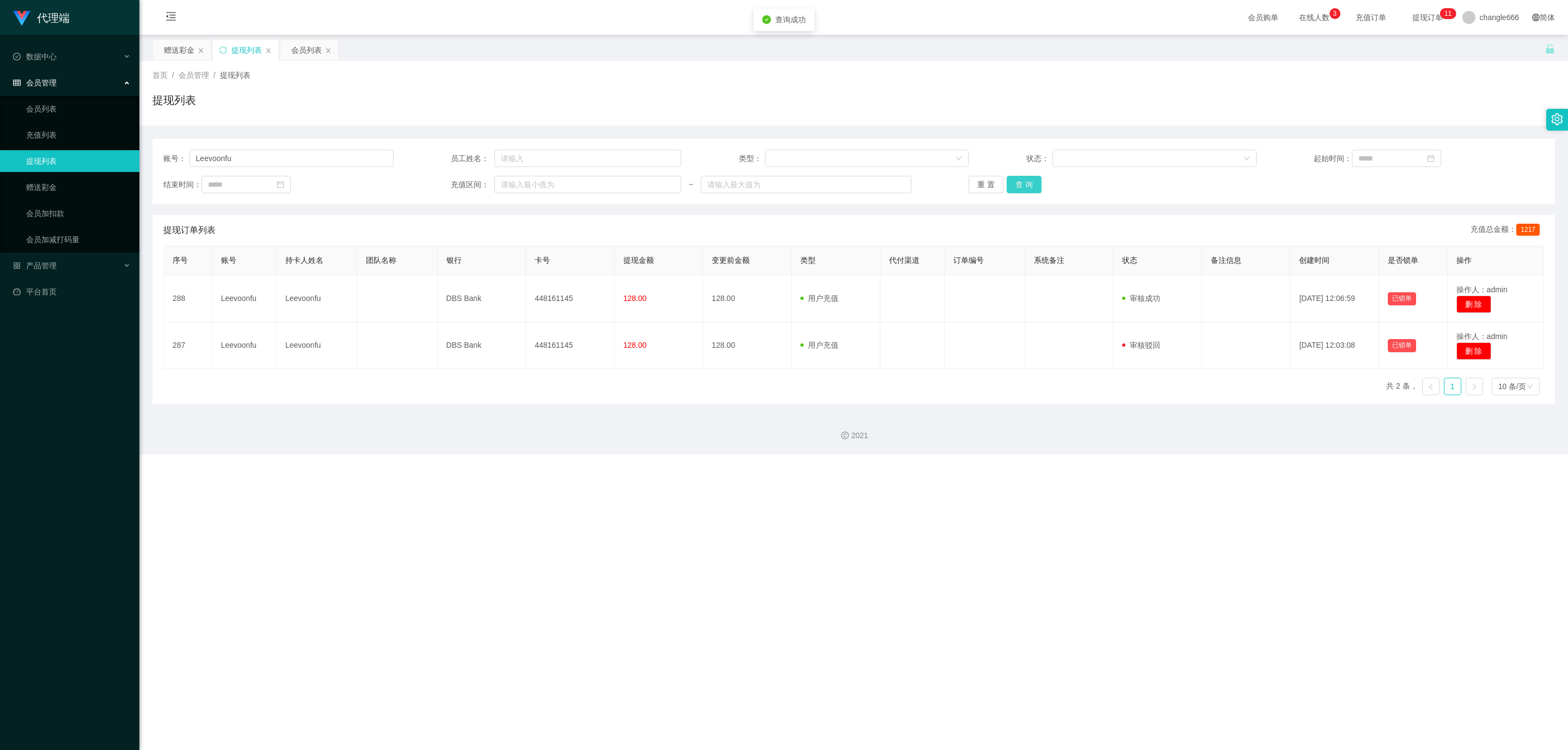
click at [624, 189] on button "查 询" at bounding box center [1024, 184] width 35 height 18
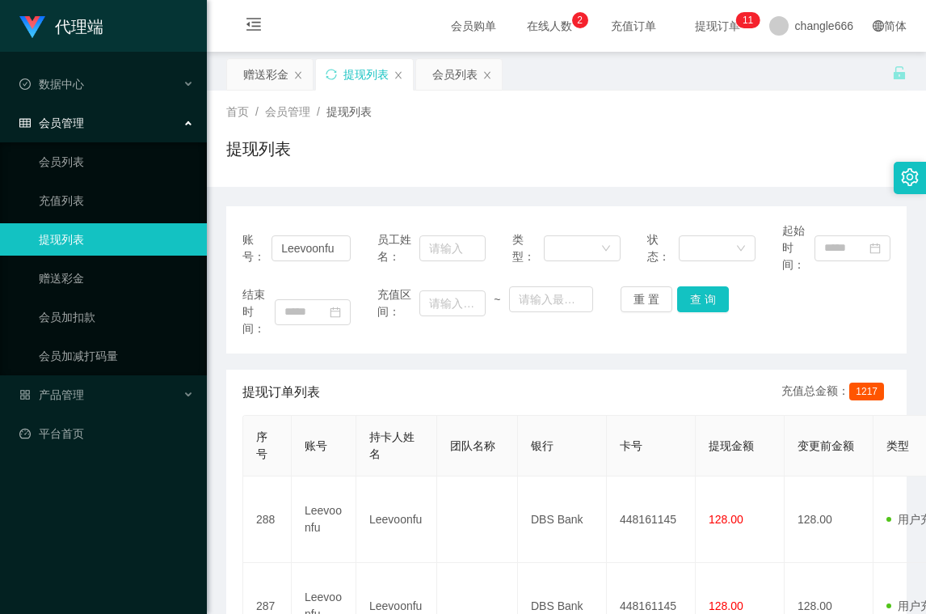
click at [560, 170] on div "提现列表" at bounding box center [566, 155] width 681 height 37
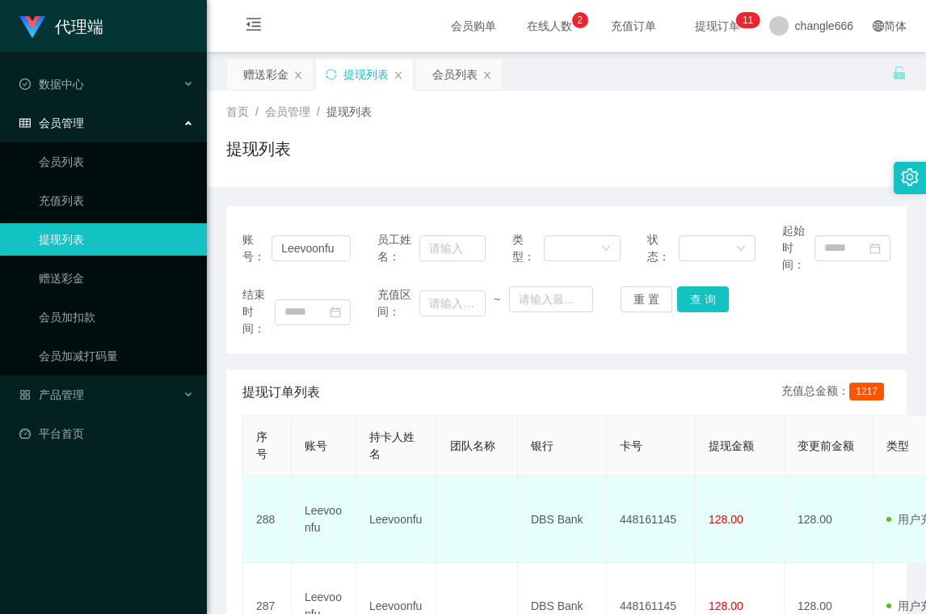
scroll to position [163, 0]
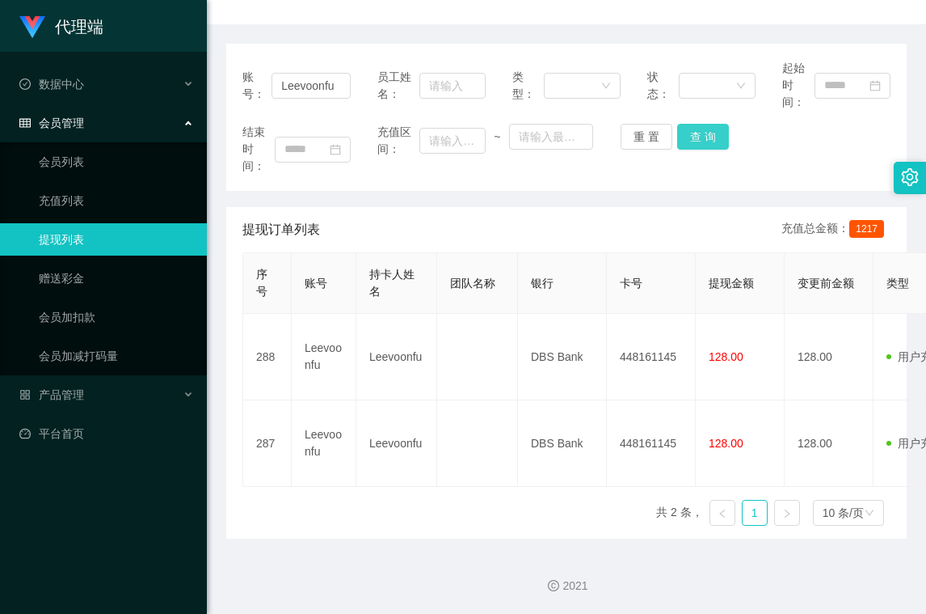
click at [694, 136] on button "查 询" at bounding box center [703, 137] width 52 height 26
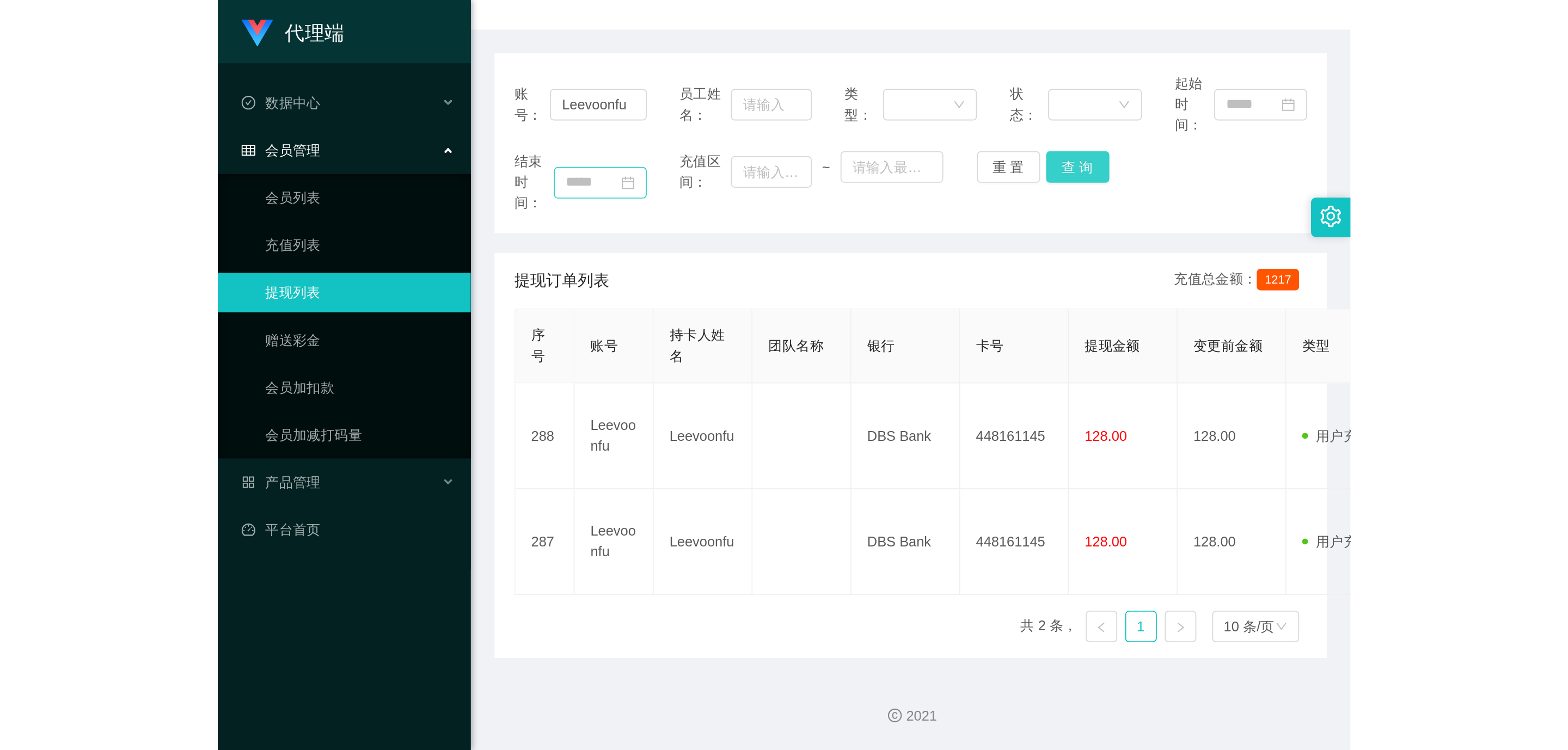
scroll to position [0, 0]
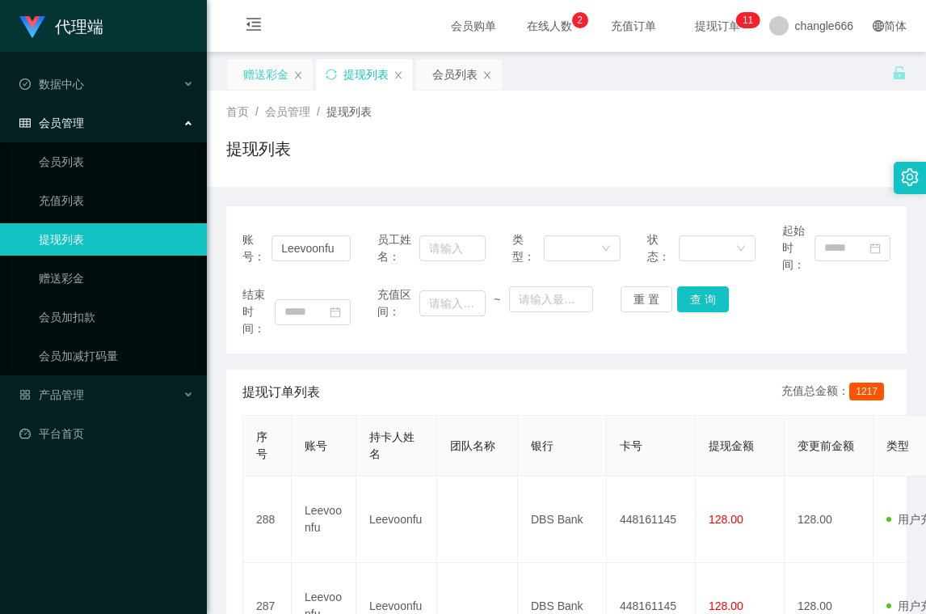
click at [251, 58] on div "赠送彩金" at bounding box center [269, 74] width 87 height 32
click at [251, 75] on div "赠送彩金" at bounding box center [265, 74] width 45 height 31
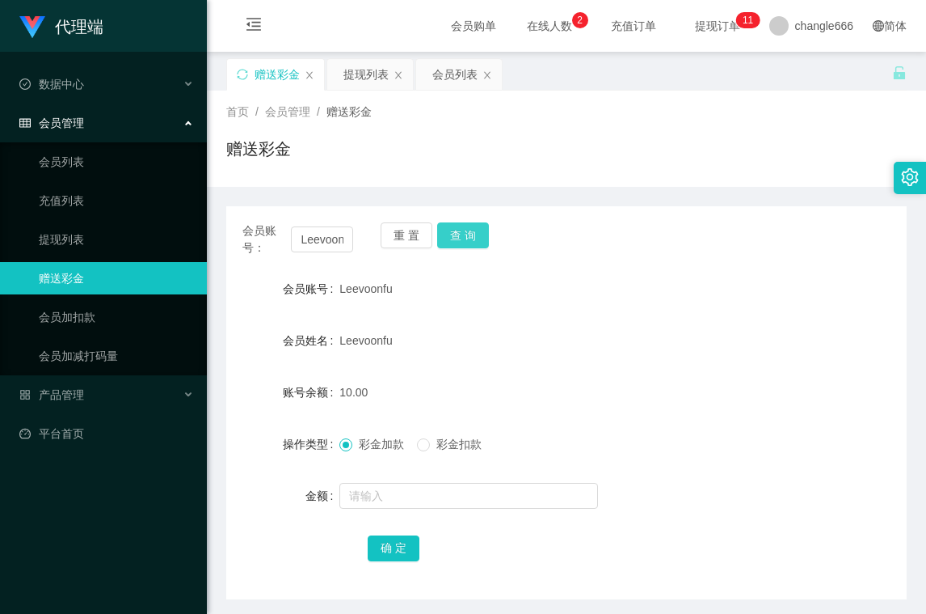
click at [459, 228] on button "查 询" at bounding box center [463, 235] width 52 height 26
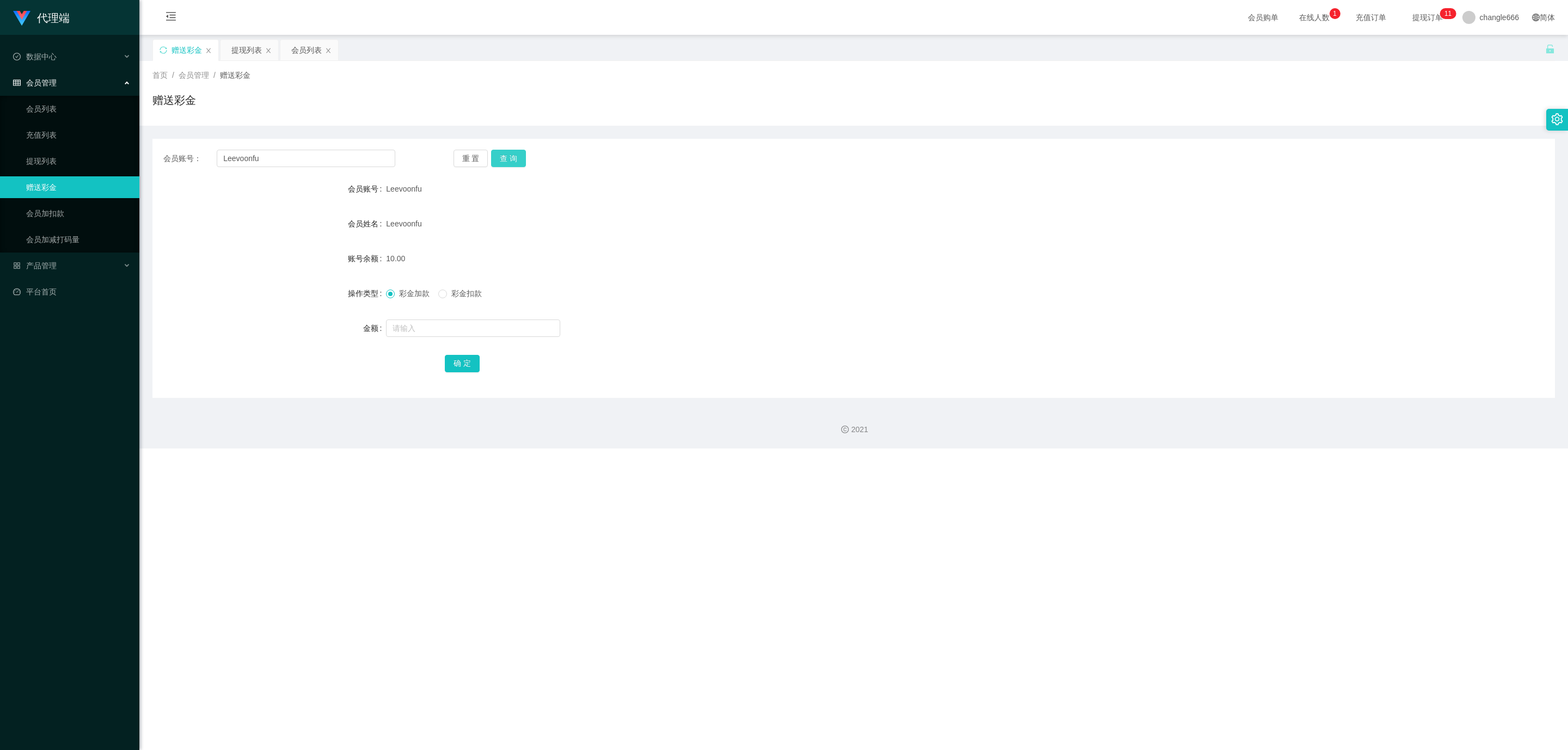
click at [512, 159] on button "查 询" at bounding box center [509, 158] width 35 height 18
click at [240, 46] on div "提现列表" at bounding box center [247, 50] width 30 height 21
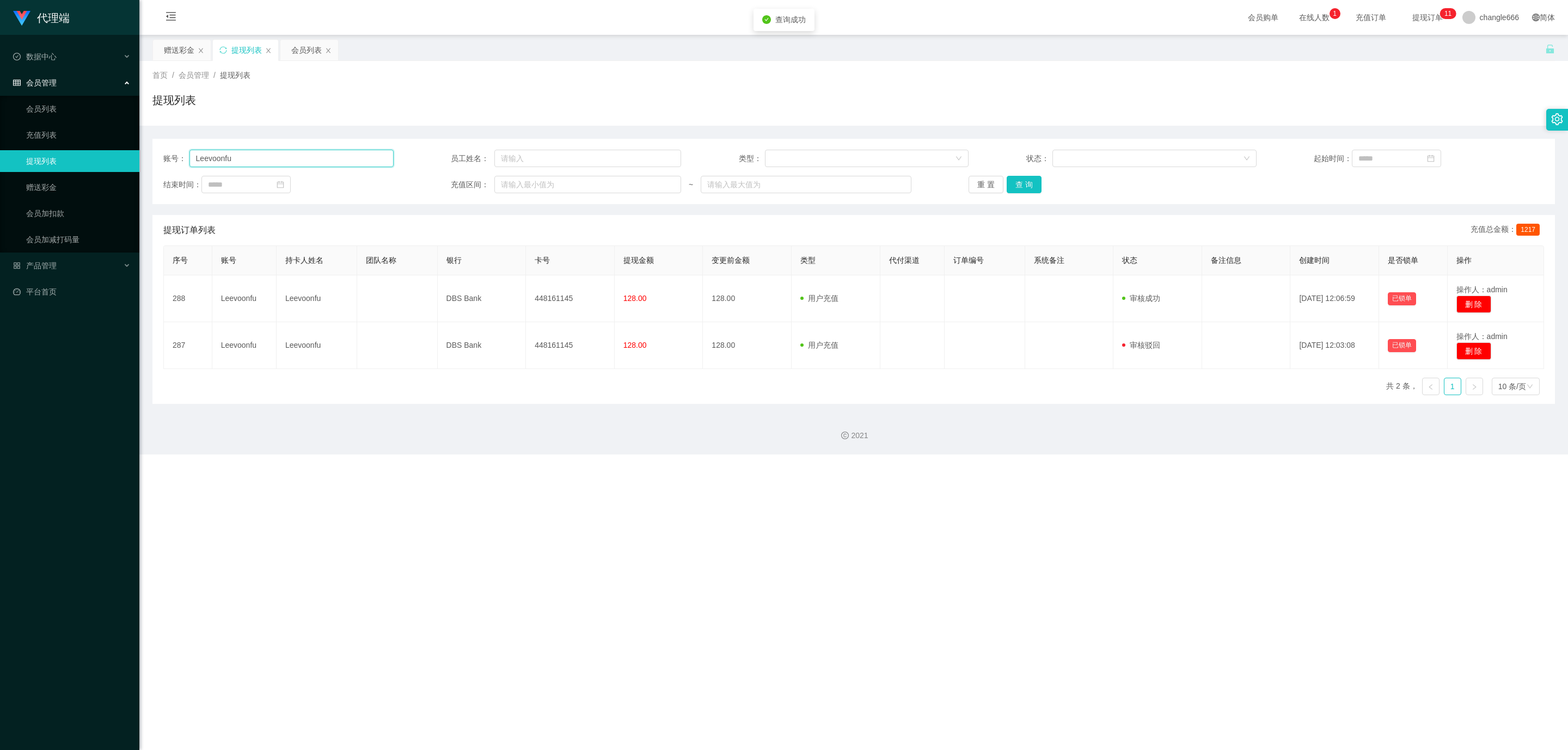
click at [314, 156] on input "Leevoonfu" at bounding box center [291, 158] width 204 height 18
click at [624, 189] on div "重 置 查 询" at bounding box center [1084, 184] width 230 height 18
click at [624, 183] on button "查 询" at bounding box center [1024, 184] width 35 height 18
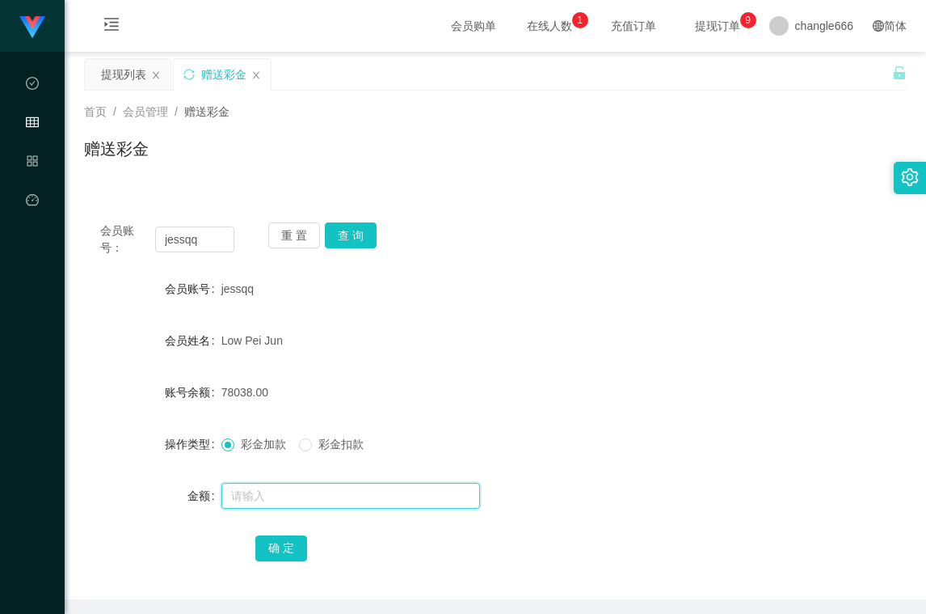
scroll to position [61, 0]
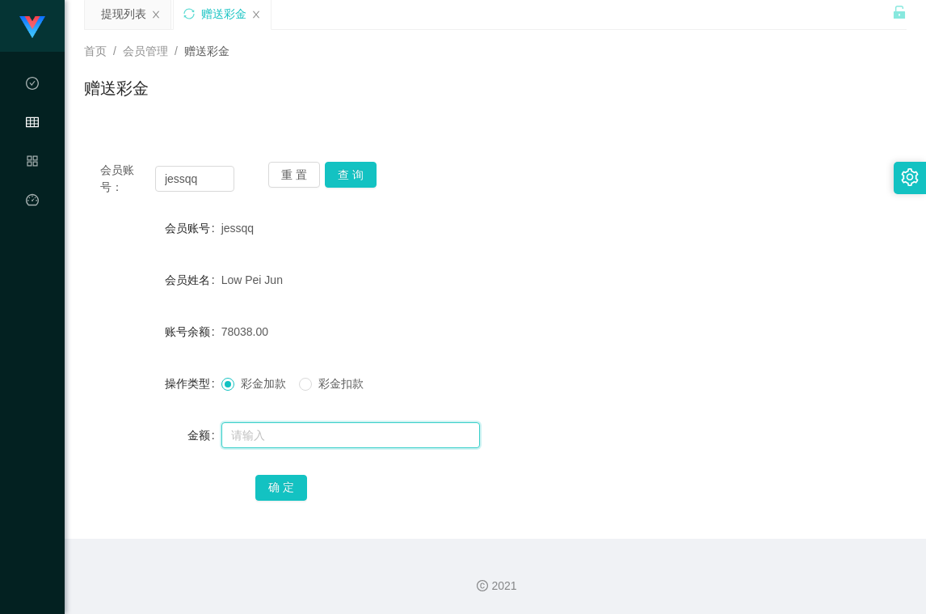
click at [299, 437] on input "text" at bounding box center [351, 435] width 259 height 26
type input "8"
click at [281, 509] on div "会员账号： jessqq 重 置 查 询 会员账号 jessqq 会员姓名 Low Pei Jun 账号余额 78038.00 操作类型 彩金加款 彩金扣款 …" at bounding box center [495, 342] width 823 height 393
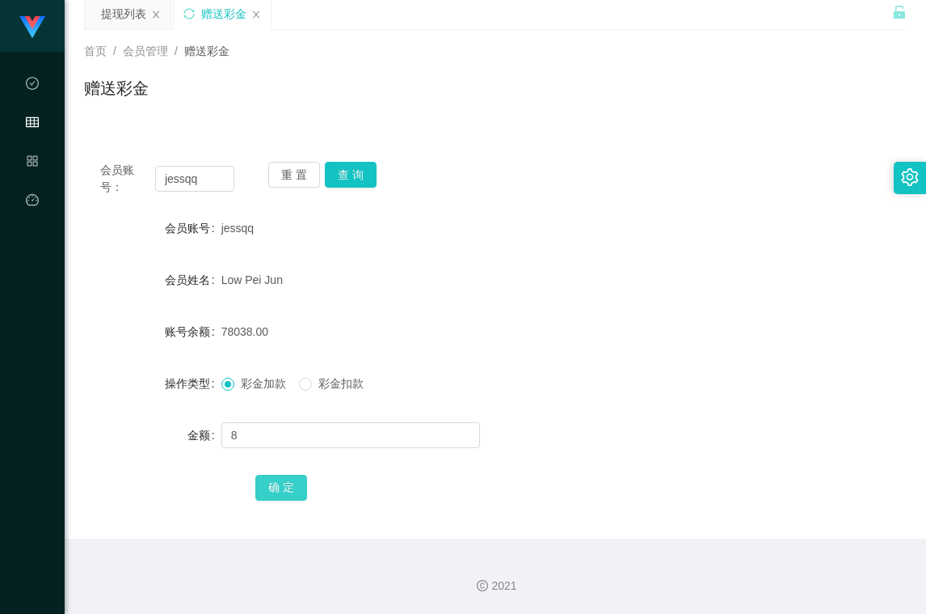
click at [280, 491] on button "确 定" at bounding box center [281, 488] width 52 height 26
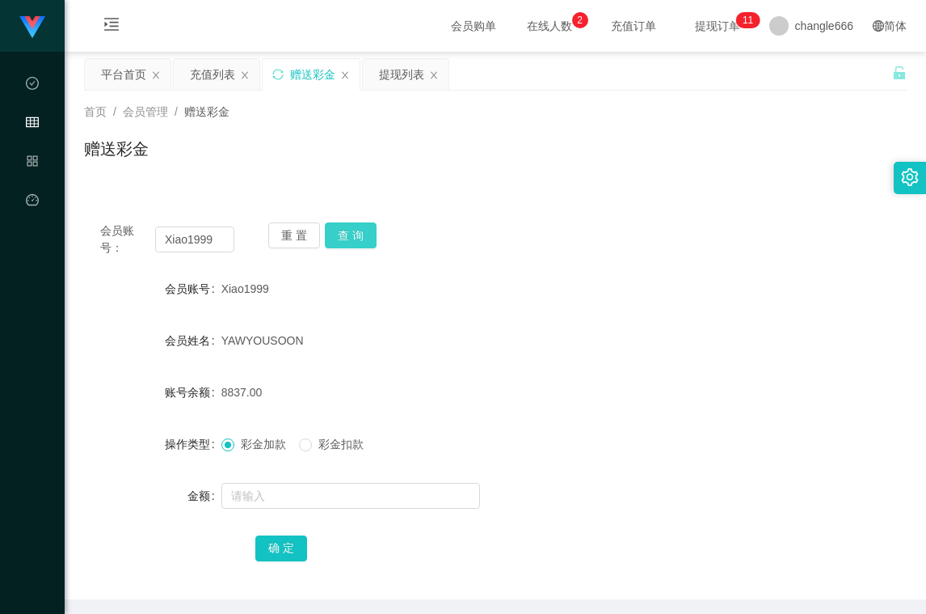
click at [347, 246] on button "查 询" at bounding box center [351, 235] width 52 height 26
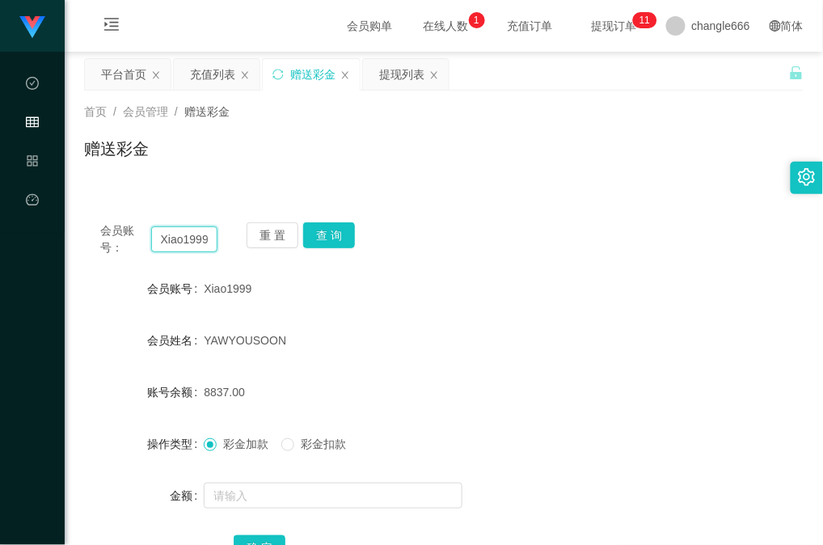
click at [197, 240] on input "Xiao1999" at bounding box center [184, 239] width 66 height 26
click at [197, 230] on input "Xiao1999" at bounding box center [184, 239] width 66 height 26
paste input "Karrie527734"
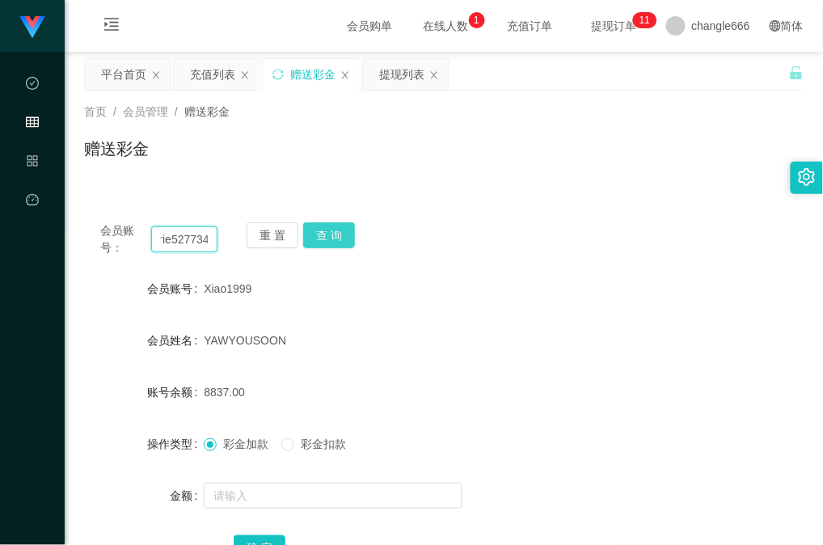
type input "Karrie527734"
click at [349, 234] on button "查 询" at bounding box center [329, 235] width 52 height 26
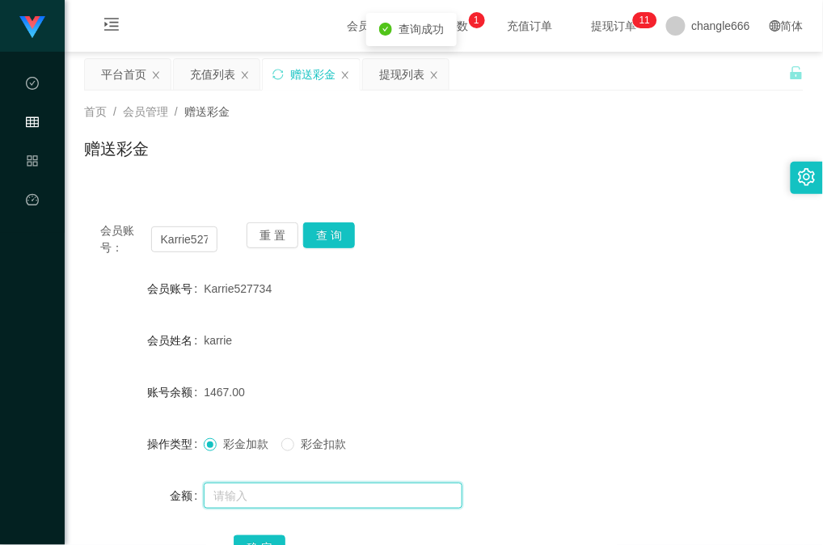
click at [255, 504] on input "text" at bounding box center [333, 496] width 259 height 26
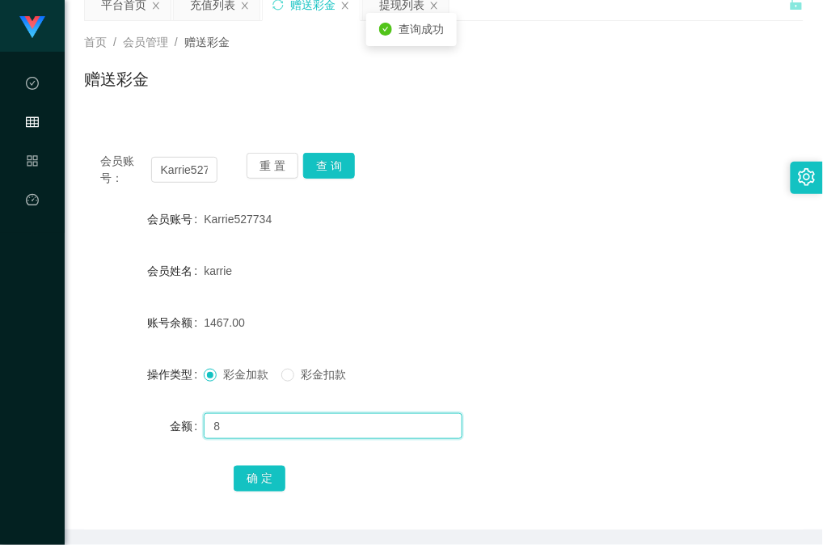
scroll to position [108, 0]
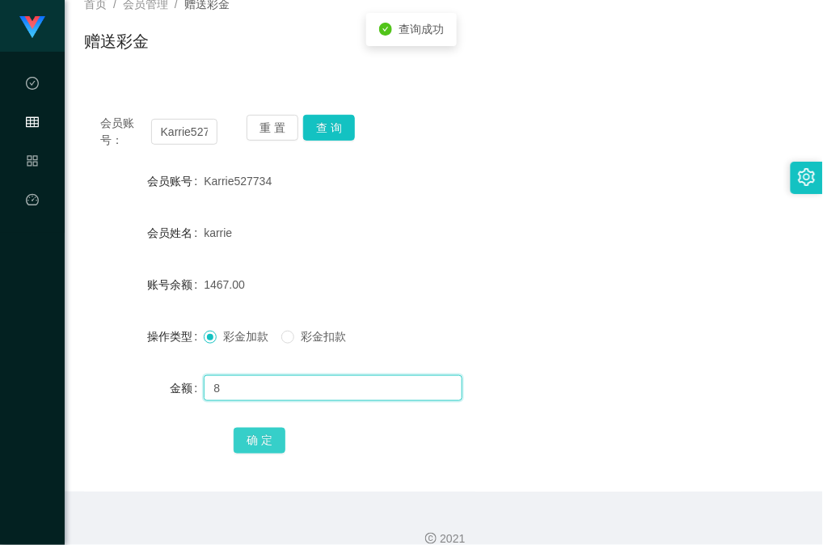
type input "8"
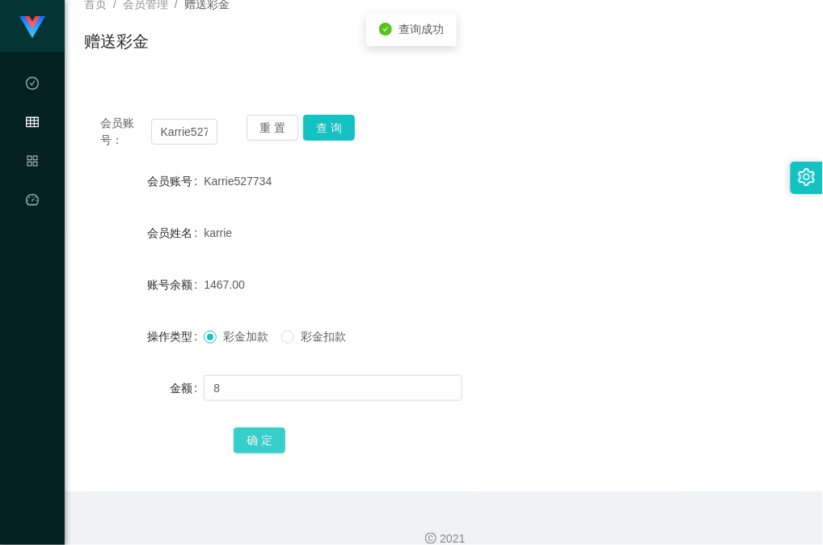
click at [263, 431] on button "确 定" at bounding box center [260, 441] width 52 height 26
drag, startPoint x: 676, startPoint y: 276, endPoint x: 664, endPoint y: 272, distance: 12.8
click at [676, 276] on div "账号余额 1475.00" at bounding box center [443, 284] width 719 height 32
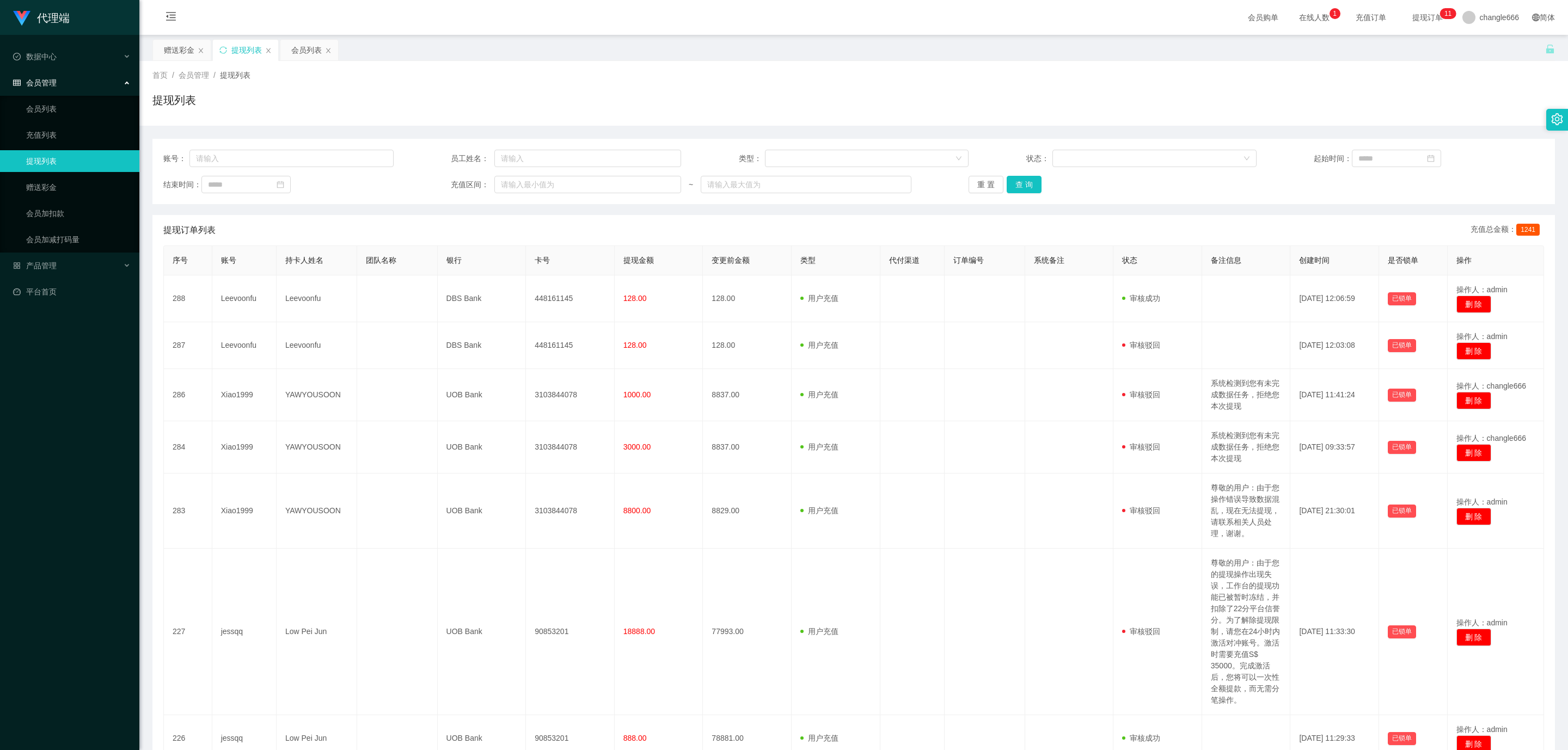
click at [312, 139] on div "账号： 员工姓名： 类型： 状态： 起始时间： 结束时间： 充值区间： ~ 重 置 查 询" at bounding box center [853, 171] width 1402 height 65
drag, startPoint x: 300, startPoint y: 147, endPoint x: 290, endPoint y: 151, distance: 10.8
click at [300, 147] on div "账号： 员工姓名： 类型： 状态： 起始时间： 结束时间： 充值区间： ~ 重 置 查 询" at bounding box center [853, 171] width 1402 height 65
drag, startPoint x: 289, startPoint y: 152, endPoint x: 301, endPoint y: 152, distance: 12.0
click at [289, 152] on input "text" at bounding box center [291, 158] width 204 height 18
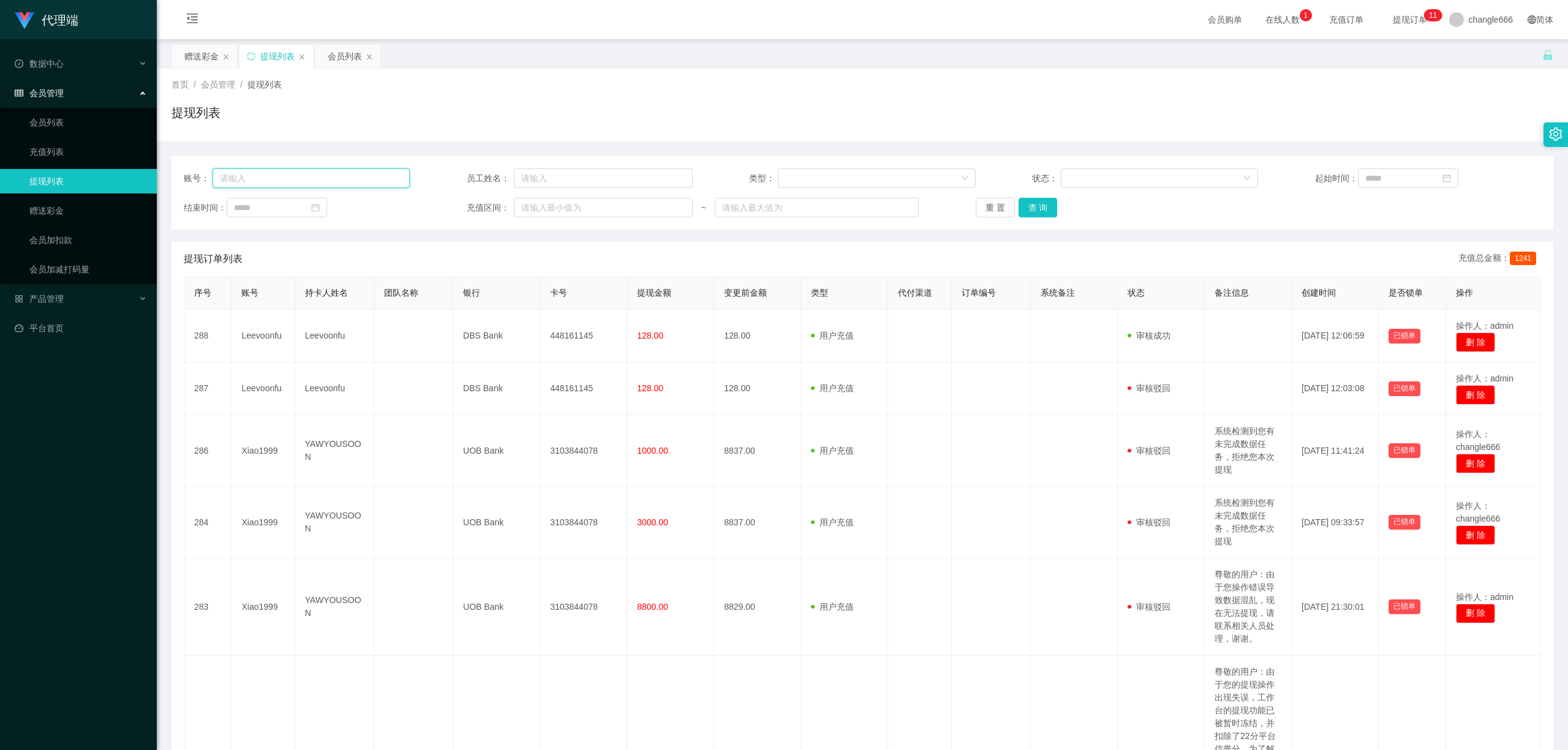
click at [238, 175] on input "text" at bounding box center [311, 178] width 198 height 20
drag, startPoint x: 192, startPoint y: 66, endPoint x: 200, endPoint y: 65, distance: 8.1
click at [192, 65] on div "赠送彩金" at bounding box center [201, 56] width 34 height 23
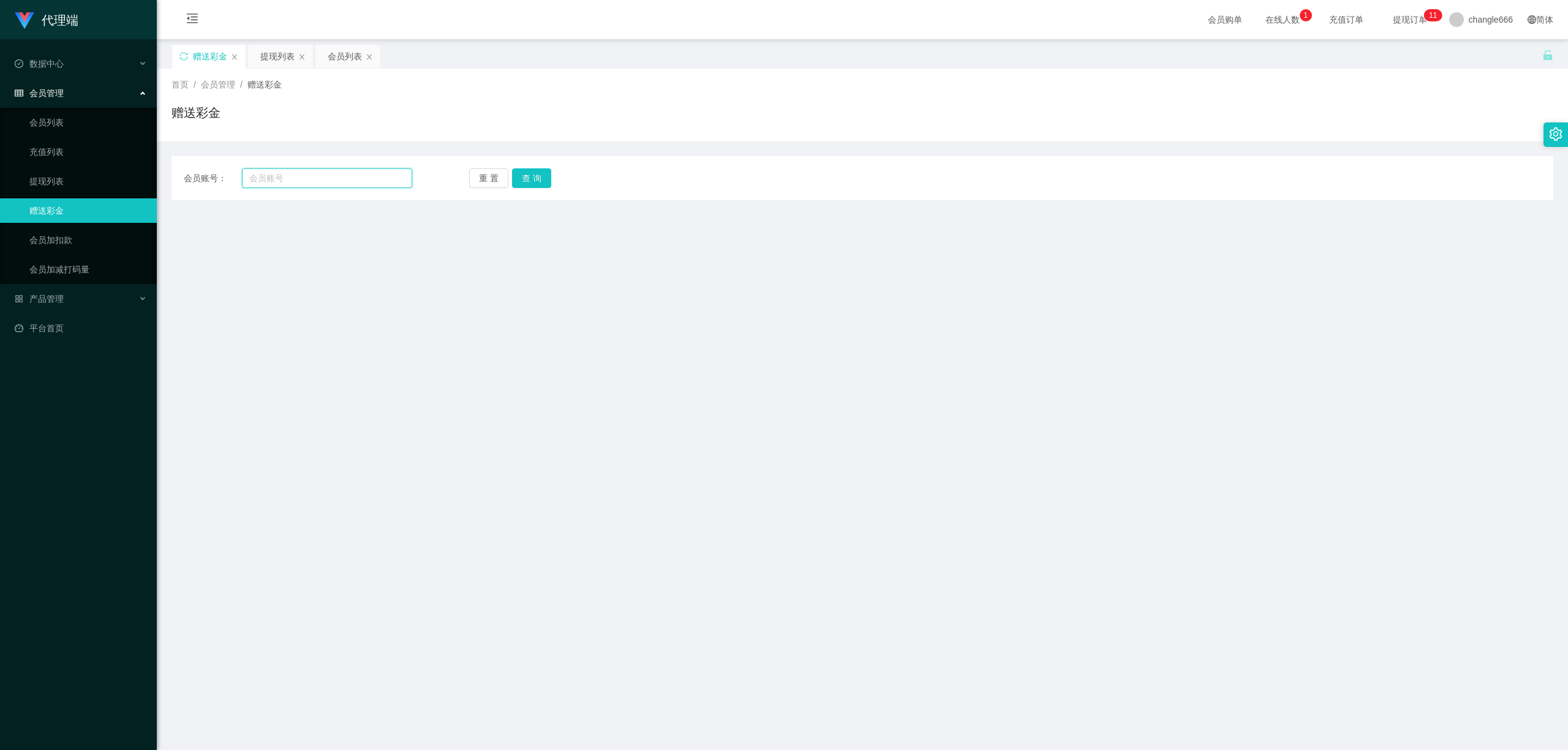
click at [282, 172] on input "text" at bounding box center [326, 178] width 170 height 20
paste input "Leevoonfu"
type input "Leevoonfu"
click at [537, 177] on button "查 询" at bounding box center [532, 178] width 39 height 20
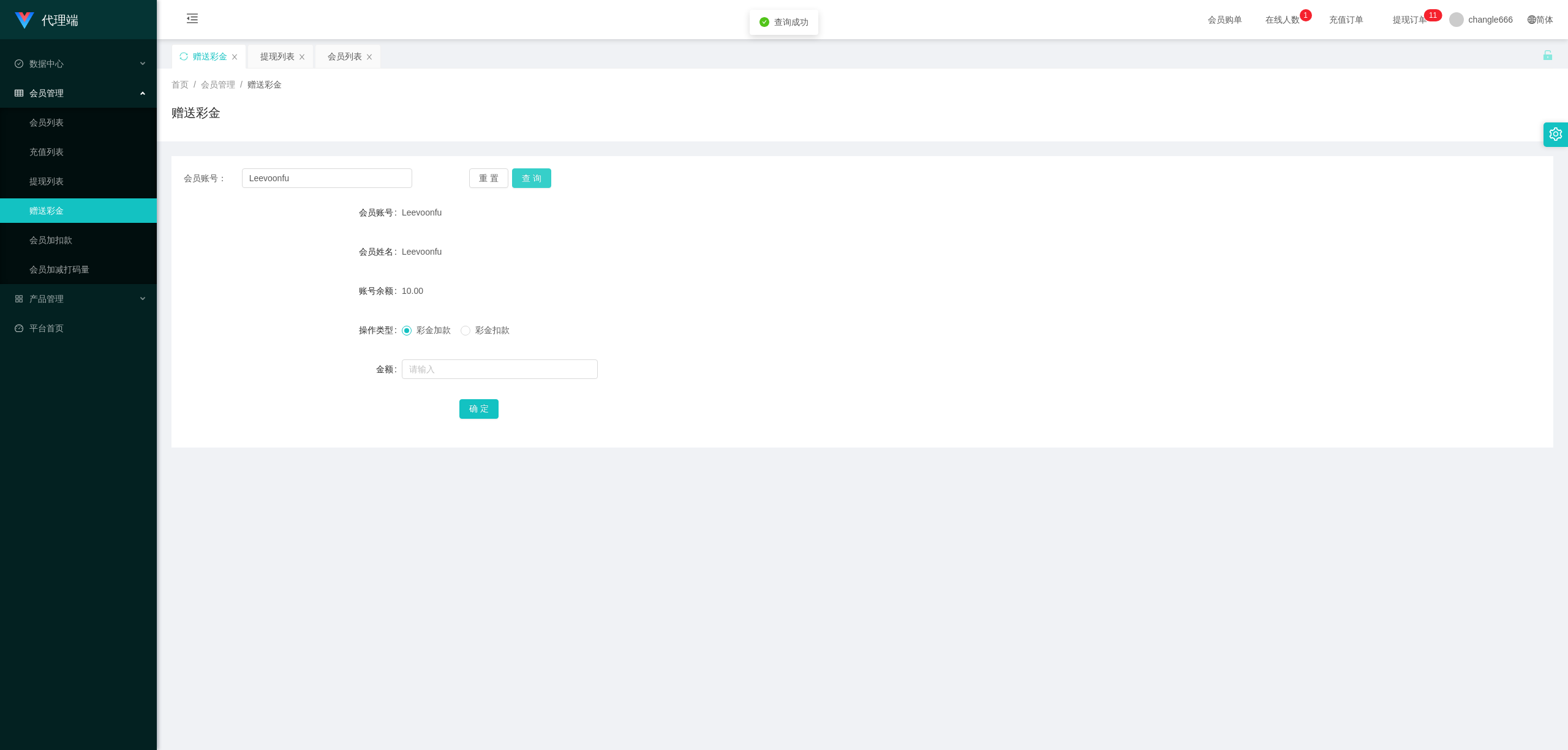
click at [533, 177] on button "查 询" at bounding box center [532, 178] width 39 height 20
click at [334, 55] on div "会员列表" at bounding box center [345, 56] width 34 height 23
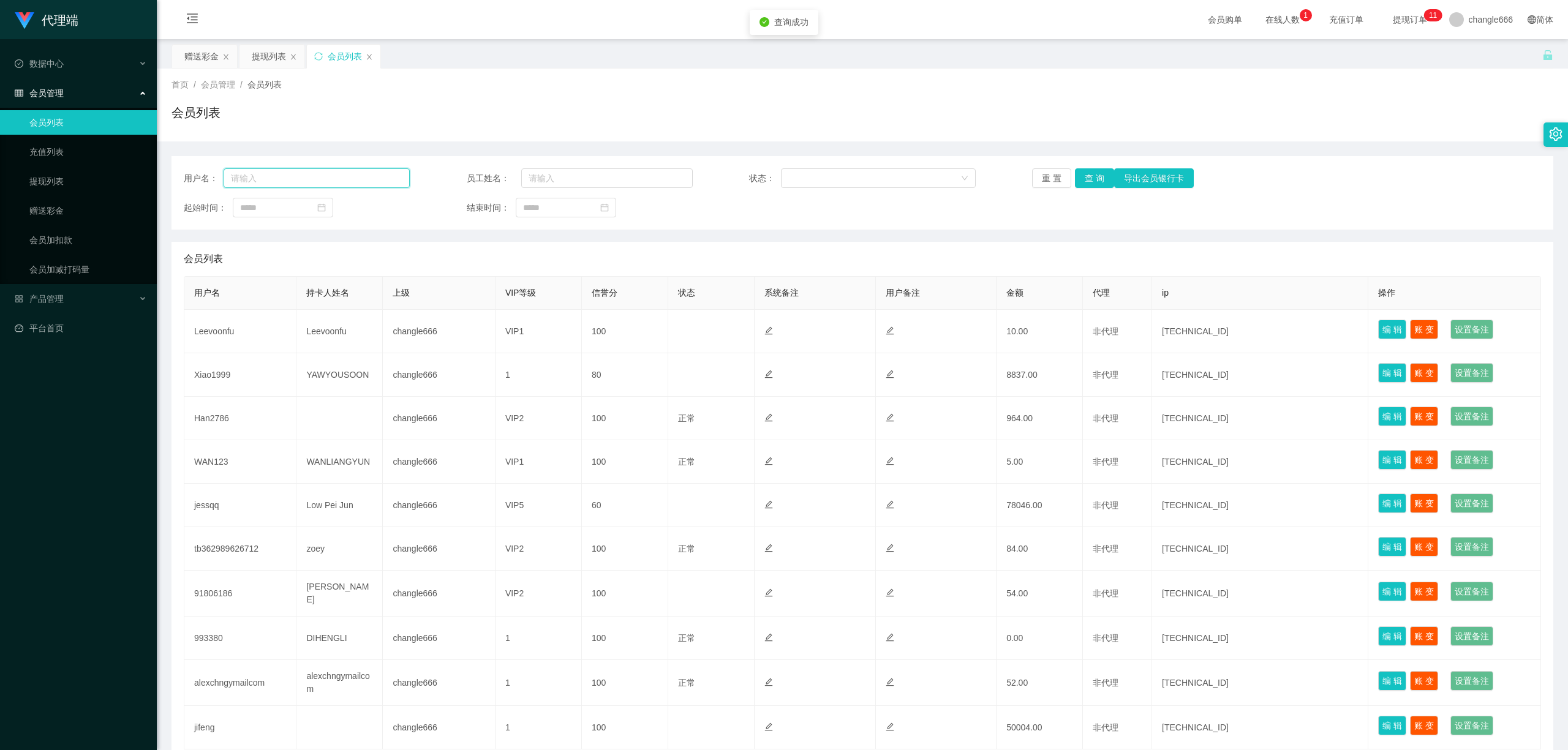
drag, startPoint x: 332, startPoint y: 185, endPoint x: 350, endPoint y: 182, distance: 18.2
click at [332, 185] on input "text" at bounding box center [317, 178] width 186 height 20
paste input "Leevoonfu"
type input "Leevoonfu"
drag, startPoint x: 1080, startPoint y: 172, endPoint x: 1083, endPoint y: 177, distance: 5.8
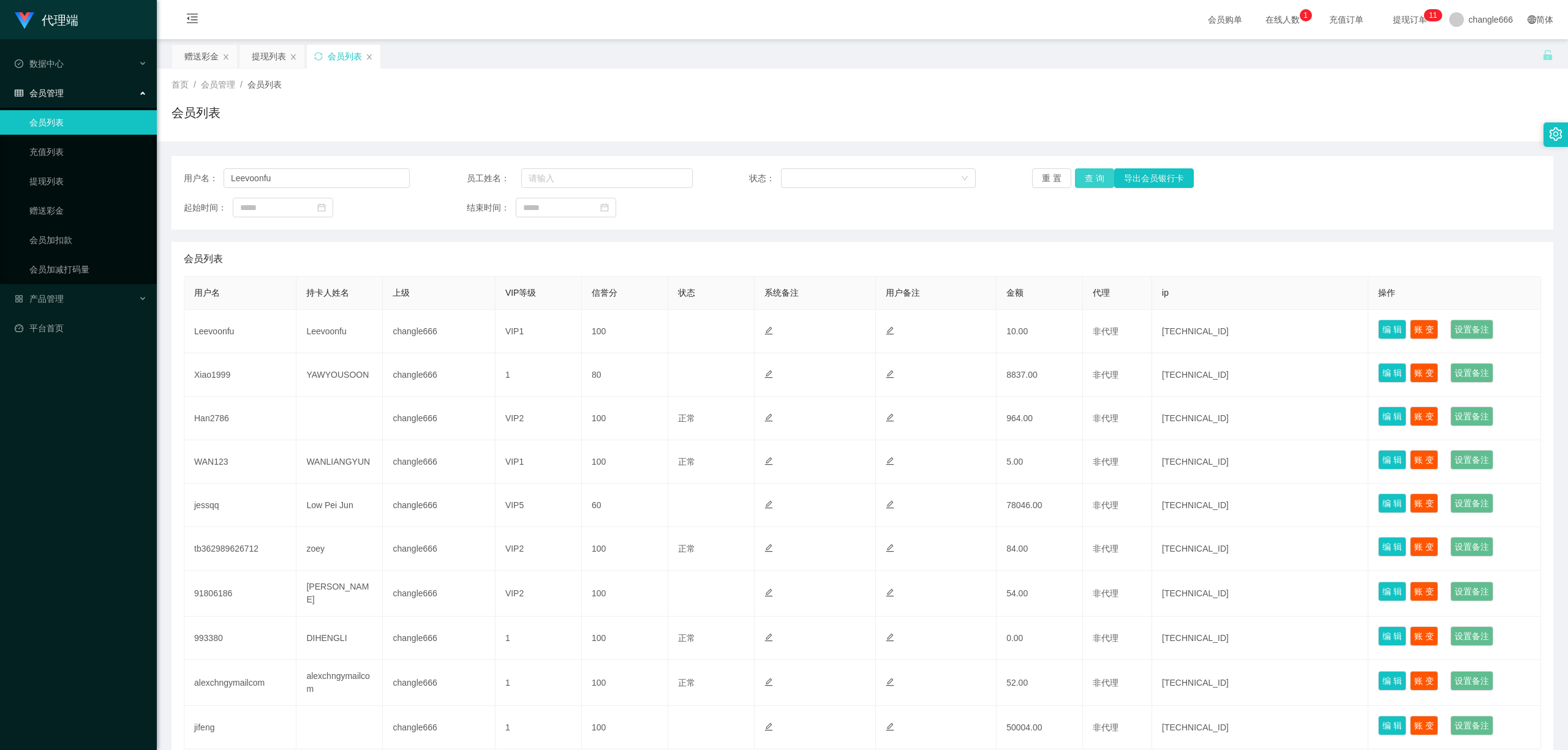
click at [1080, 172] on button "查 询" at bounding box center [1095, 178] width 39 height 20
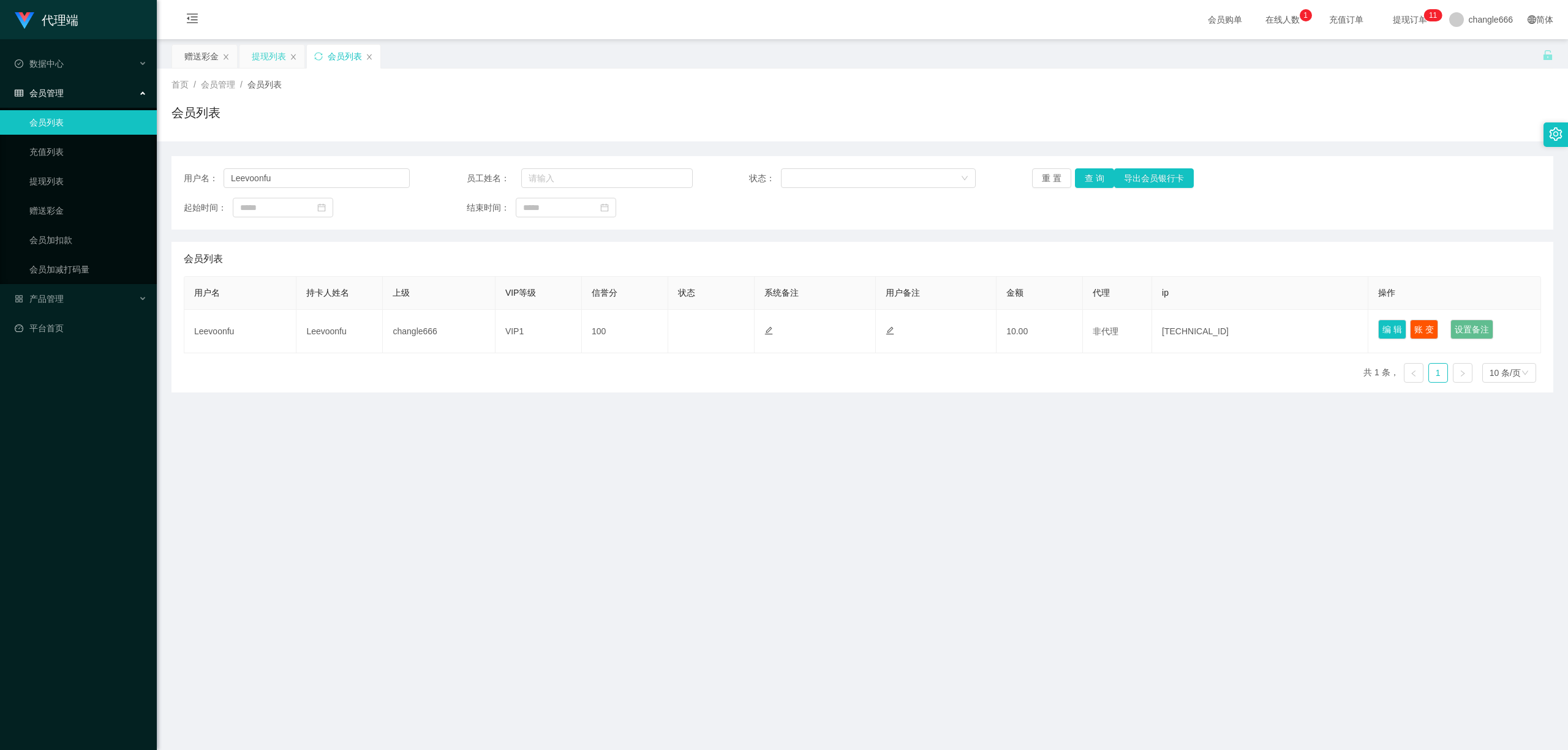
click at [275, 62] on div "提现列表" at bounding box center [268, 56] width 34 height 23
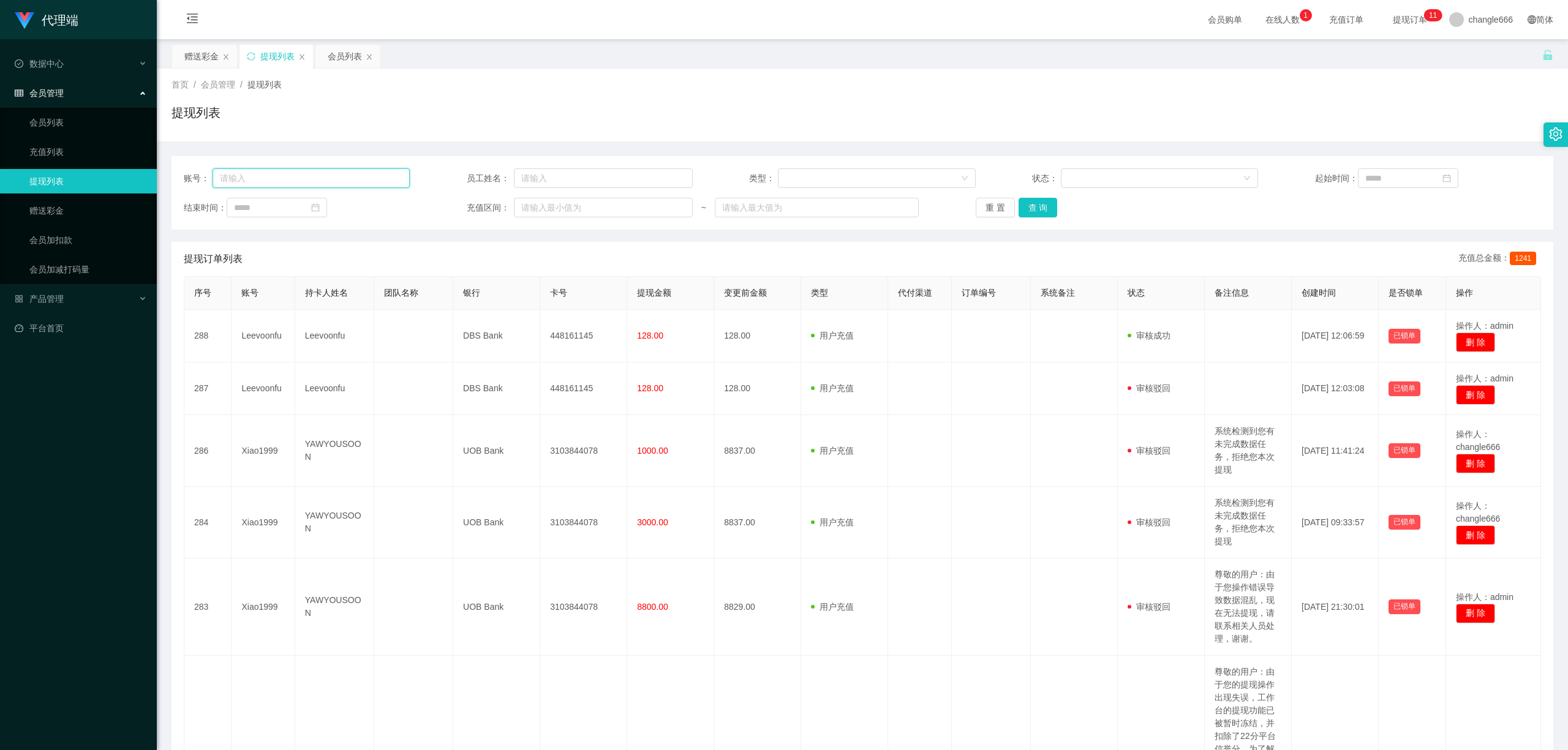
click at [321, 174] on input "text" at bounding box center [311, 178] width 198 height 20
paste input "Leevoonfu"
type input "Leevoonfu"
click at [1029, 211] on button "查 询" at bounding box center [1038, 208] width 39 height 20
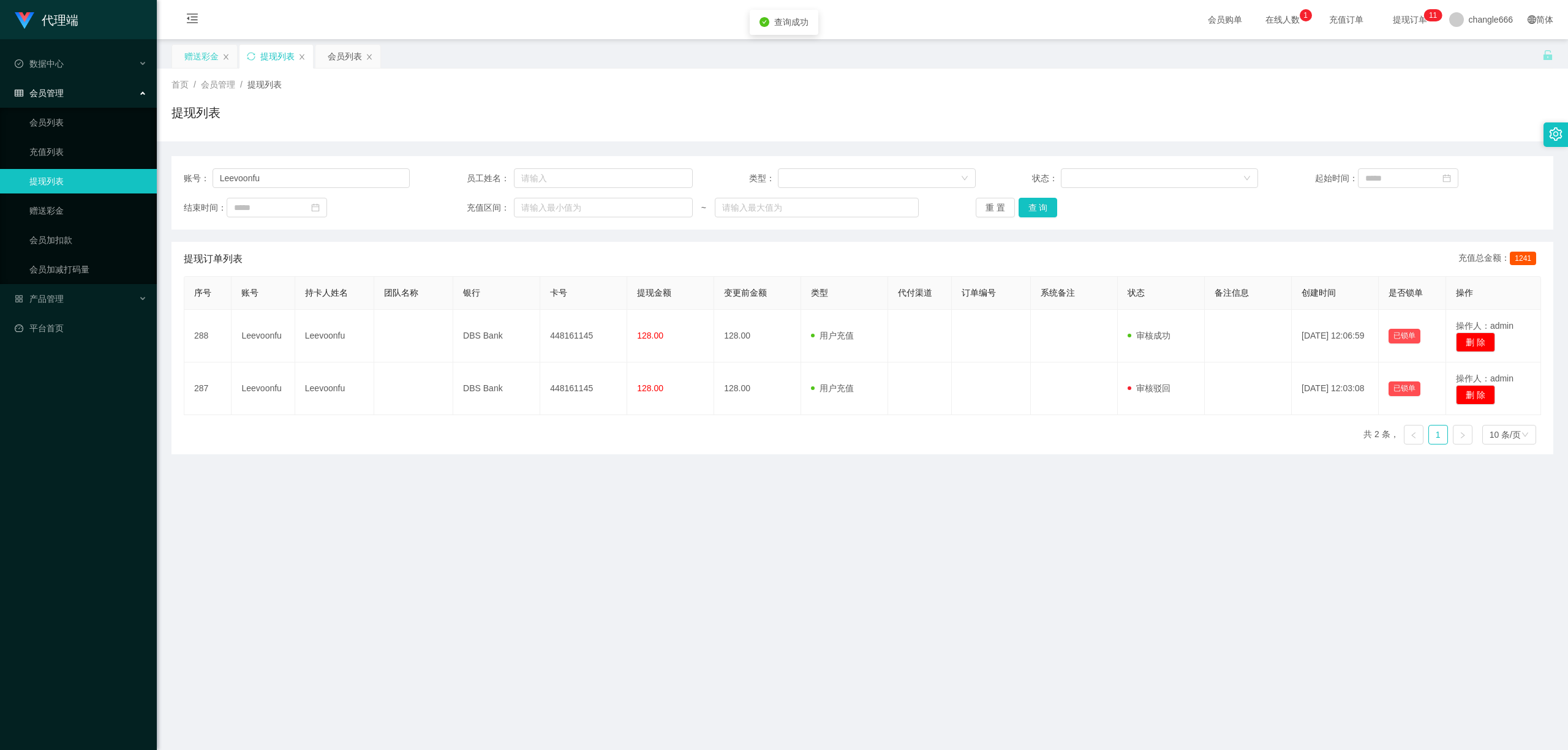
click at [193, 55] on div "赠送彩金" at bounding box center [201, 56] width 34 height 23
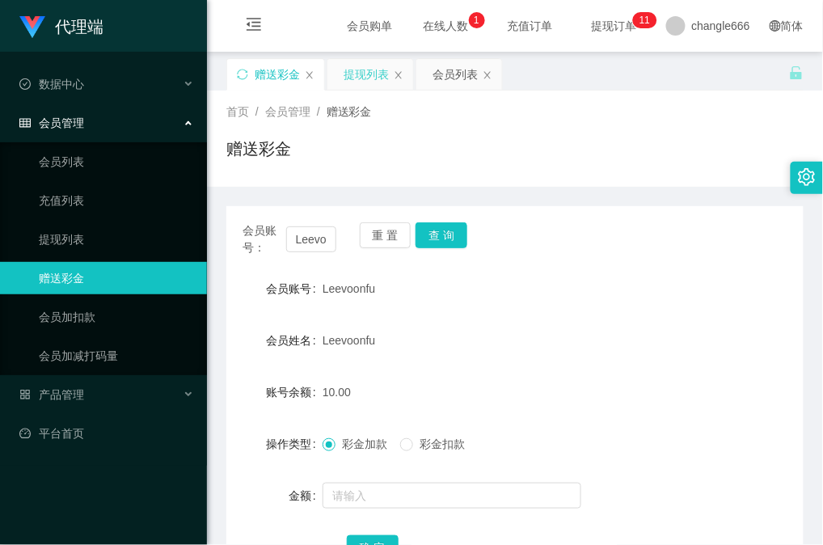
click at [351, 82] on div "提现列表" at bounding box center [366, 74] width 45 height 31
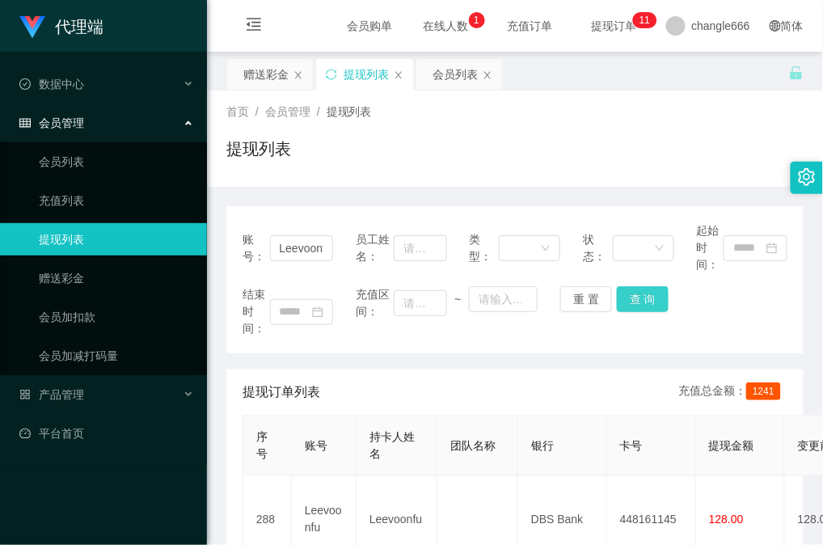
click at [644, 297] on button "查 询" at bounding box center [643, 299] width 52 height 26
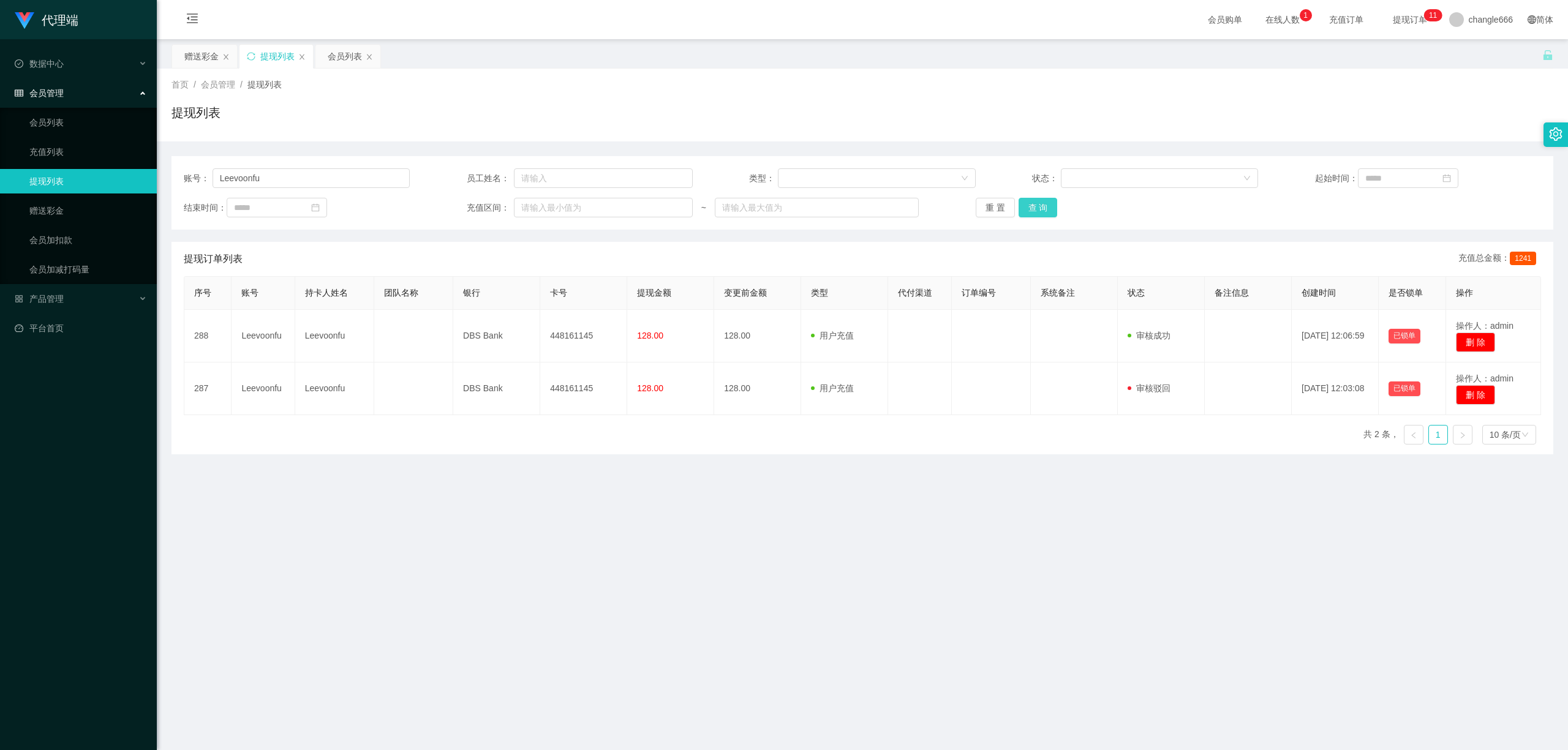
click at [1042, 205] on button "查 询" at bounding box center [1038, 208] width 39 height 20
click at [326, 58] on div "会员列表" at bounding box center [348, 56] width 65 height 23
click at [346, 59] on div "会员列表" at bounding box center [345, 56] width 34 height 23
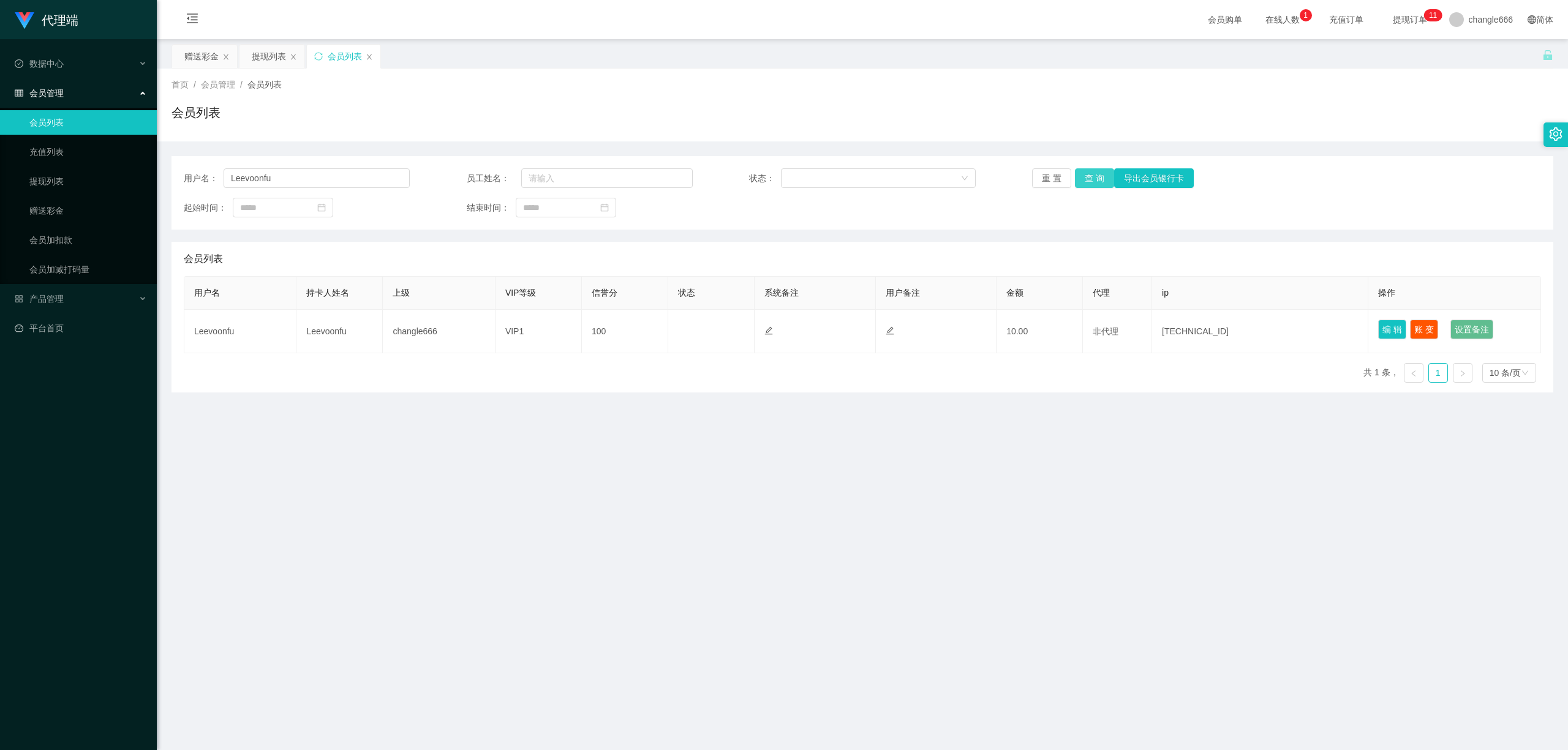
click at [1090, 180] on button "查 询" at bounding box center [1095, 178] width 39 height 20
click at [192, 62] on div "赠送彩金" at bounding box center [201, 56] width 34 height 23
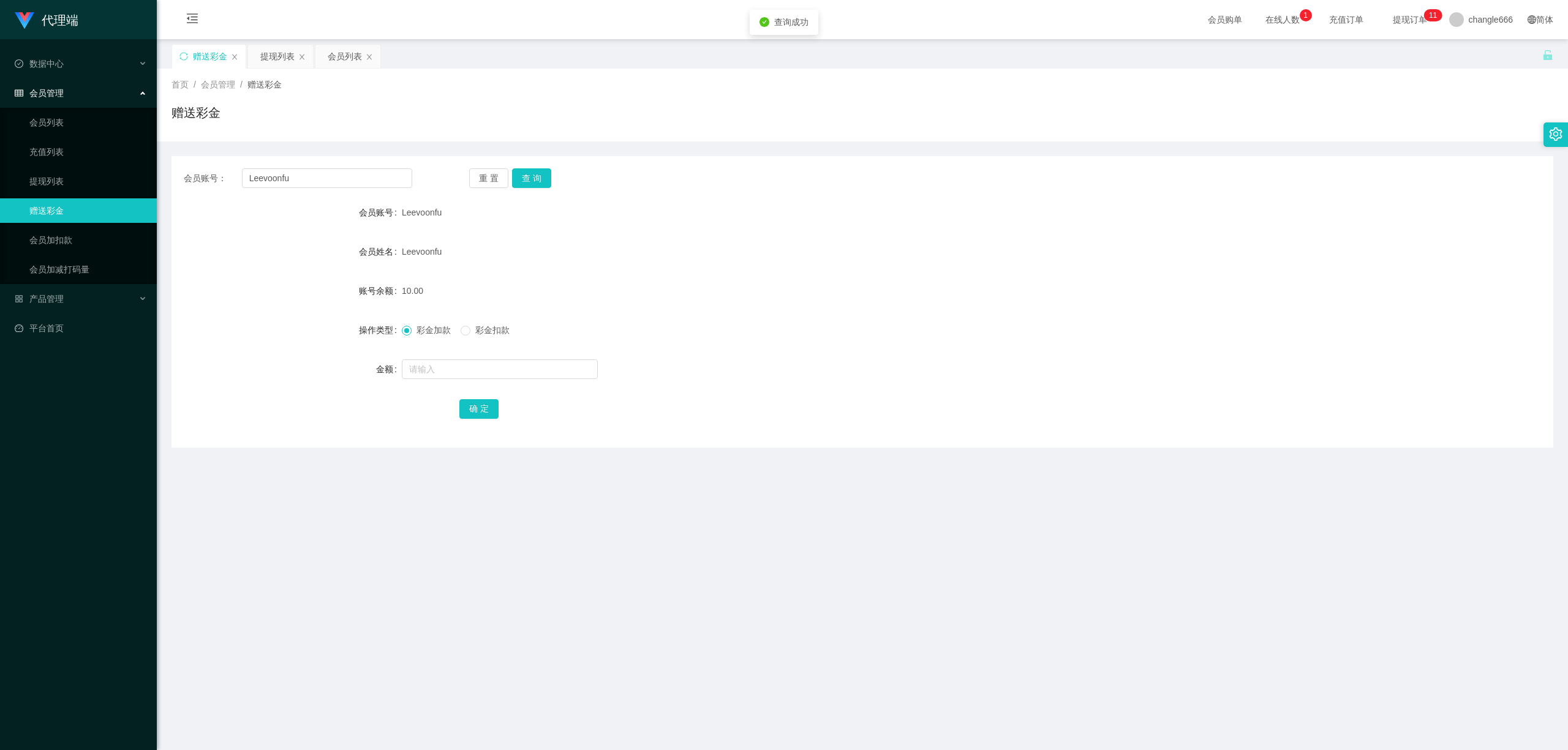
click at [67, 165] on ul "会员列表 充值列表 提现列表 赠送彩金 会员加扣款 会员加减打码量" at bounding box center [78, 195] width 157 height 177
click at [64, 172] on link "提现列表" at bounding box center [88, 181] width 117 height 24
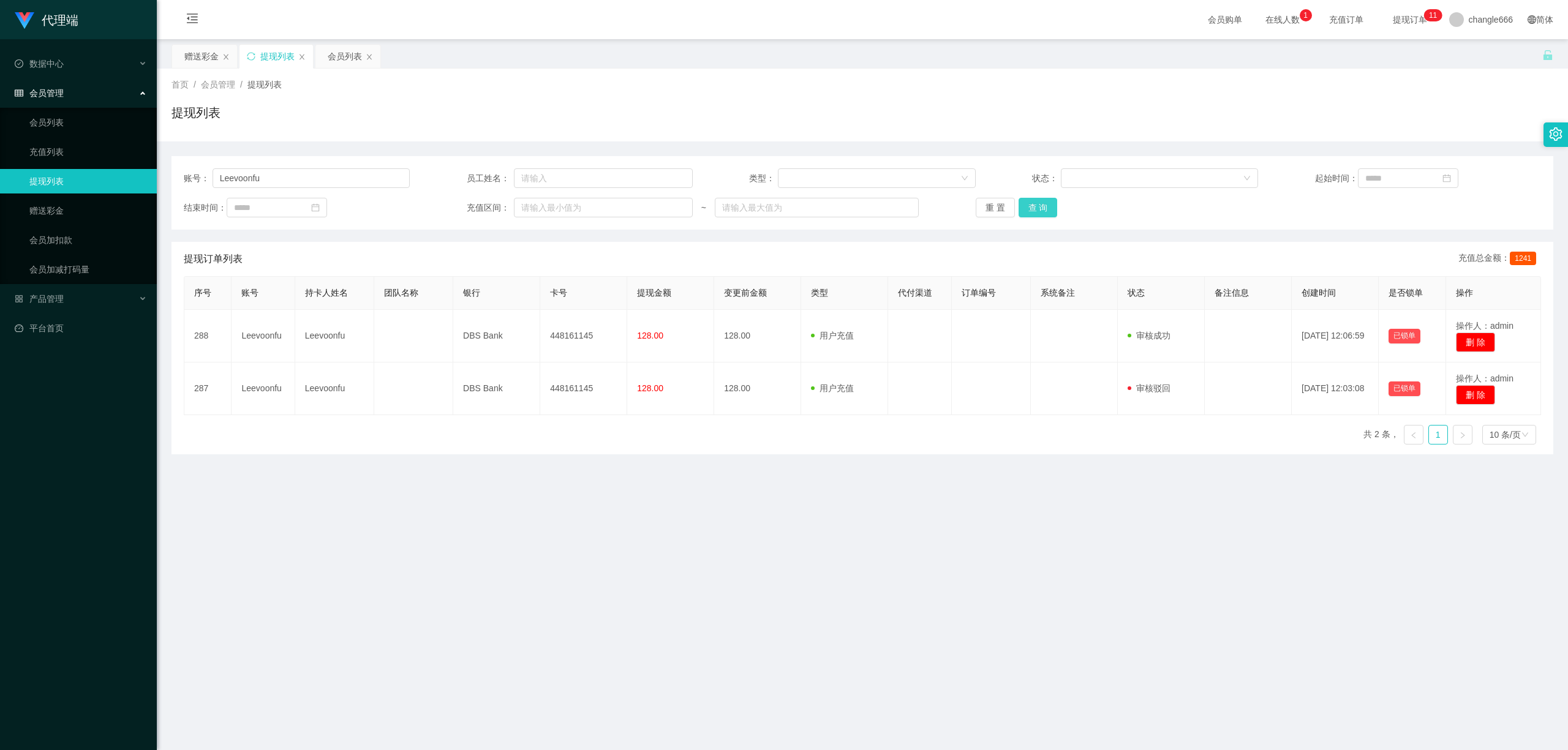
click at [1049, 214] on button "查 询" at bounding box center [1038, 208] width 39 height 20
click at [1047, 212] on button "查 询" at bounding box center [1038, 208] width 39 height 20
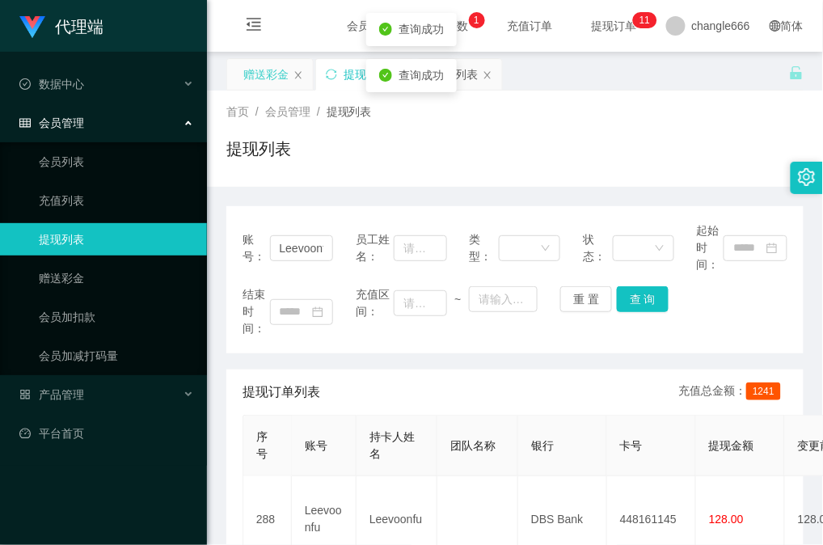
click at [269, 65] on div "赠送彩金" at bounding box center [265, 74] width 45 height 31
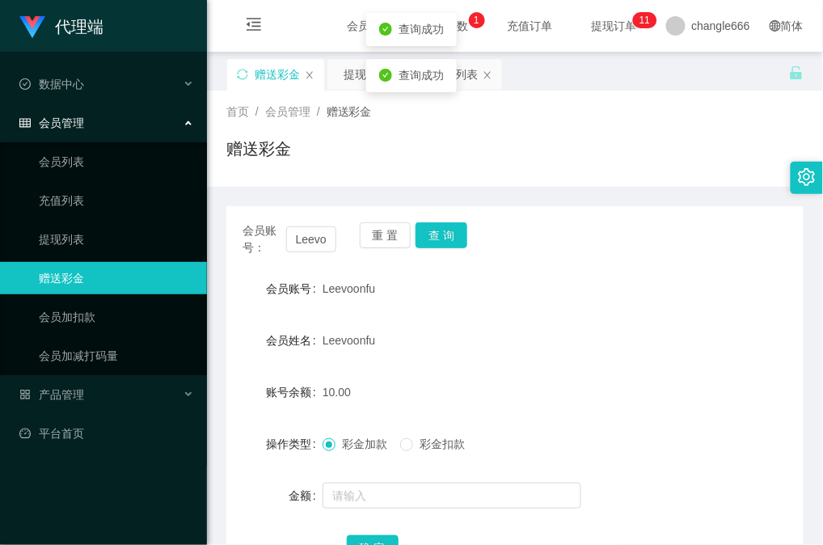
click at [489, 399] on div "10.00" at bounding box center [491, 392] width 337 height 32
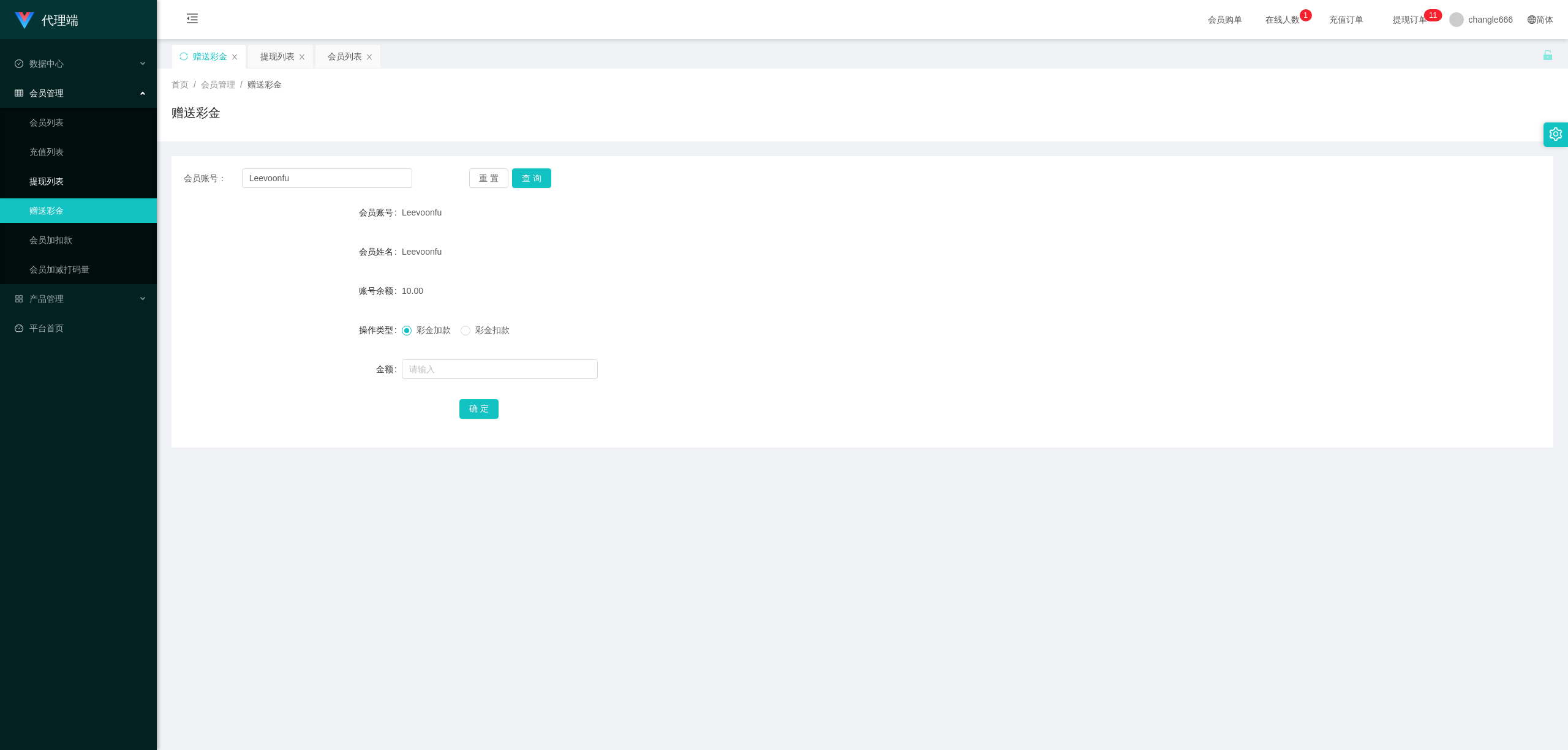
click at [49, 173] on link "提现列表" at bounding box center [88, 181] width 117 height 24
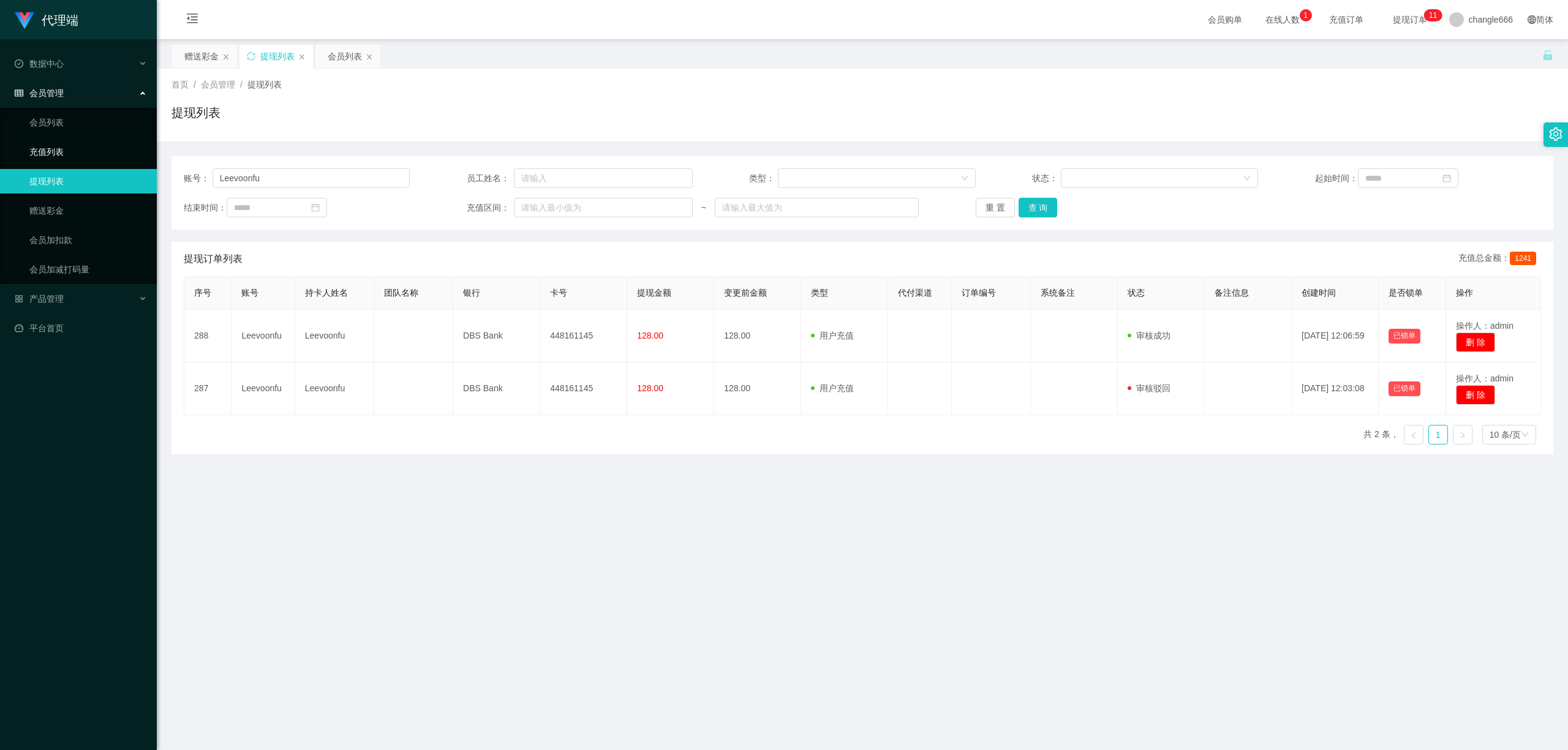
click at [49, 148] on link "充值列表" at bounding box center [88, 152] width 117 height 24
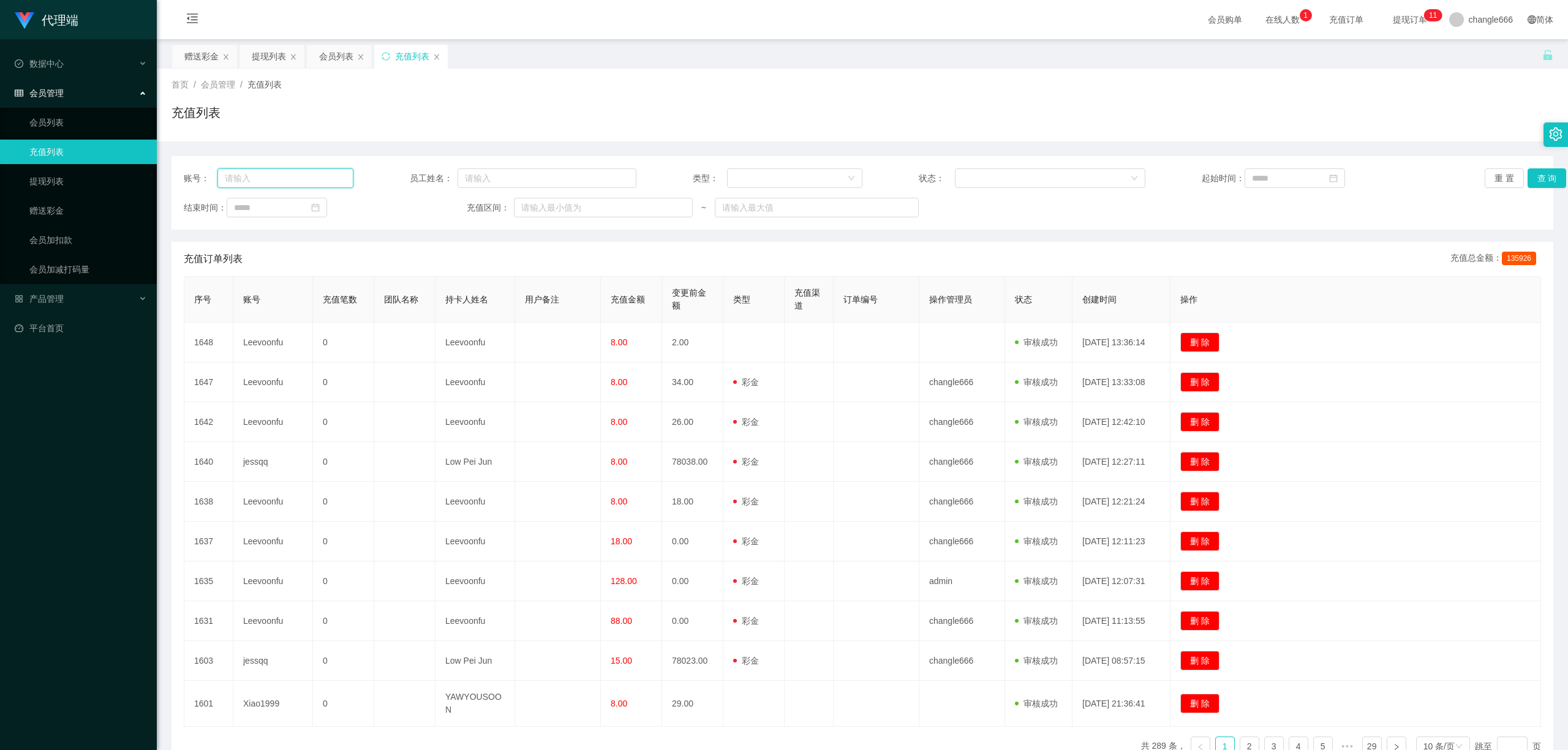
click at [236, 171] on input "text" at bounding box center [285, 178] width 136 height 20
paste input "Leevoonfu"
type input "Leevoonfu"
drag, startPoint x: 1551, startPoint y: 177, endPoint x: 1541, endPoint y: 177, distance: 10.0
click at [1551, 177] on button "查 询" at bounding box center [1547, 178] width 39 height 20
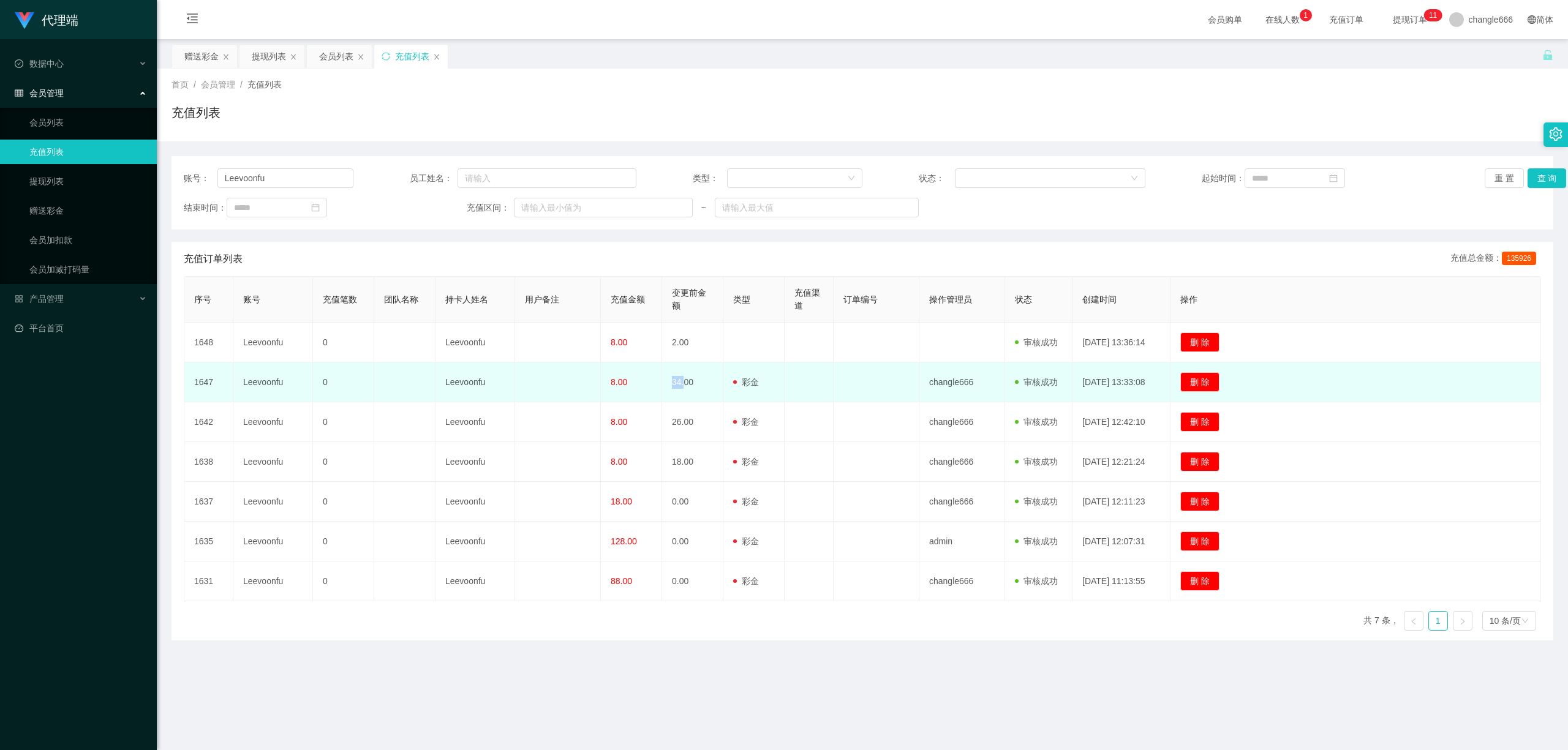
drag, startPoint x: 673, startPoint y: 392, endPoint x: 766, endPoint y: 391, distance: 93.0
click at [698, 392] on td "34.00" at bounding box center [692, 383] width 61 height 40
click at [800, 391] on td at bounding box center [809, 383] width 49 height 40
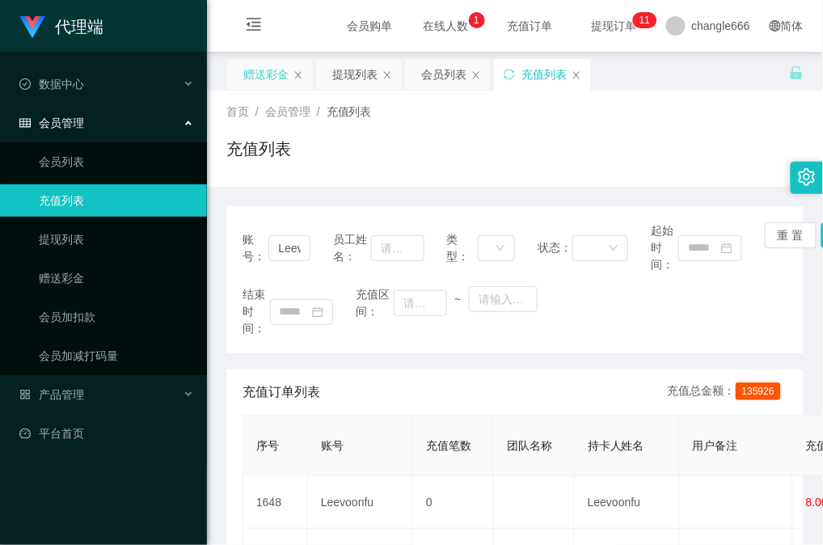
click at [270, 70] on div "赠送彩金" at bounding box center [265, 74] width 45 height 31
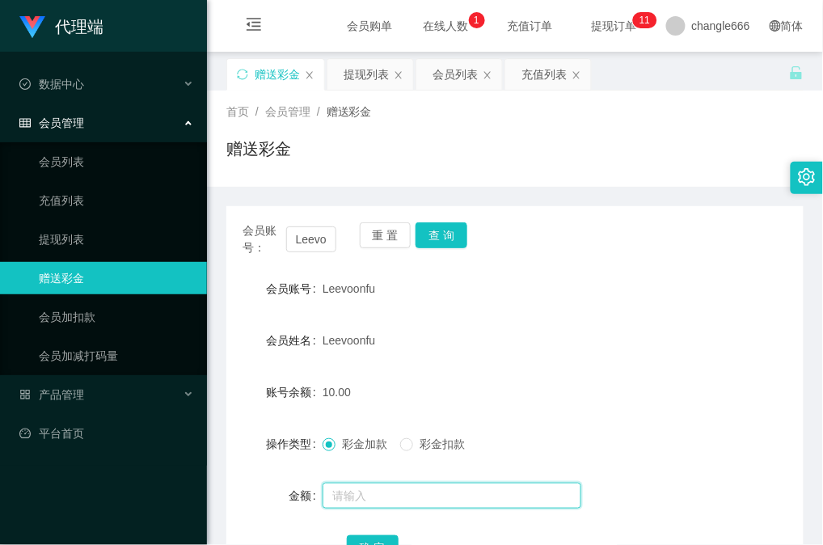
click at [391, 501] on input "text" at bounding box center [452, 496] width 259 height 26
click at [548, 82] on div "充值列表" at bounding box center [543, 74] width 45 height 31
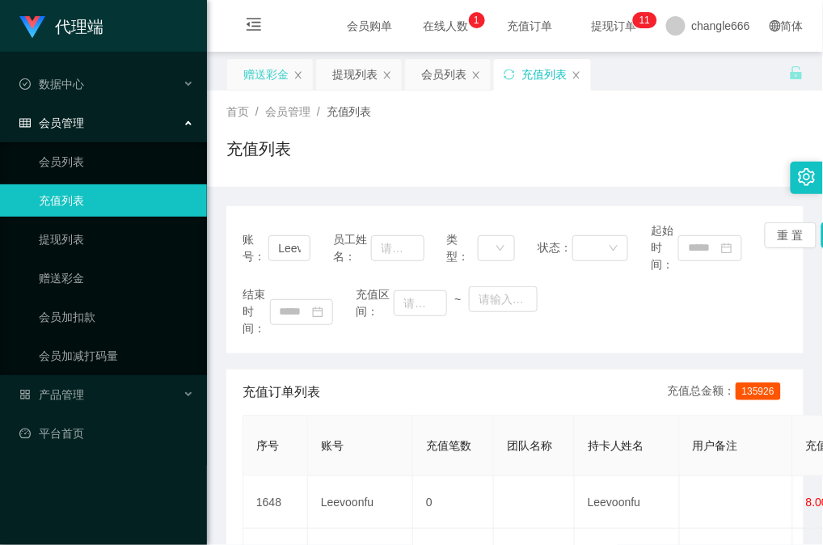
click at [252, 70] on div "赠送彩金" at bounding box center [265, 74] width 45 height 31
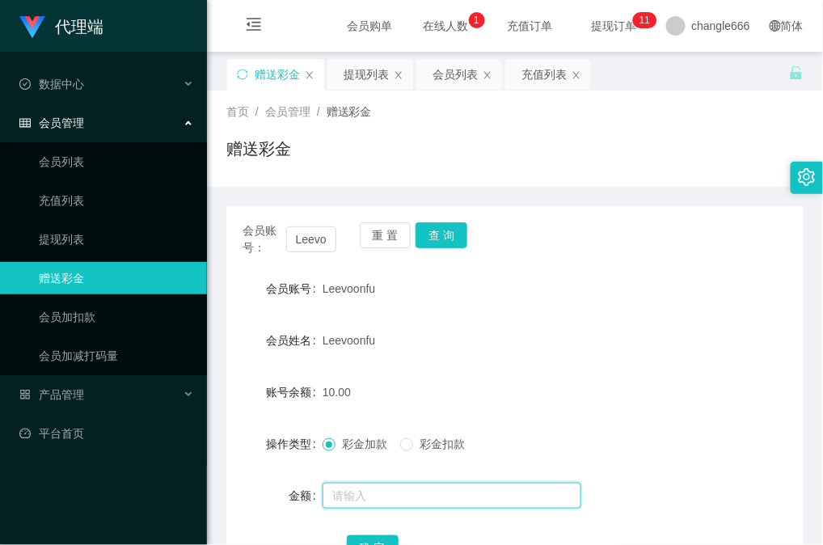
click at [346, 502] on input "text" at bounding box center [452, 496] width 259 height 26
type input "5"
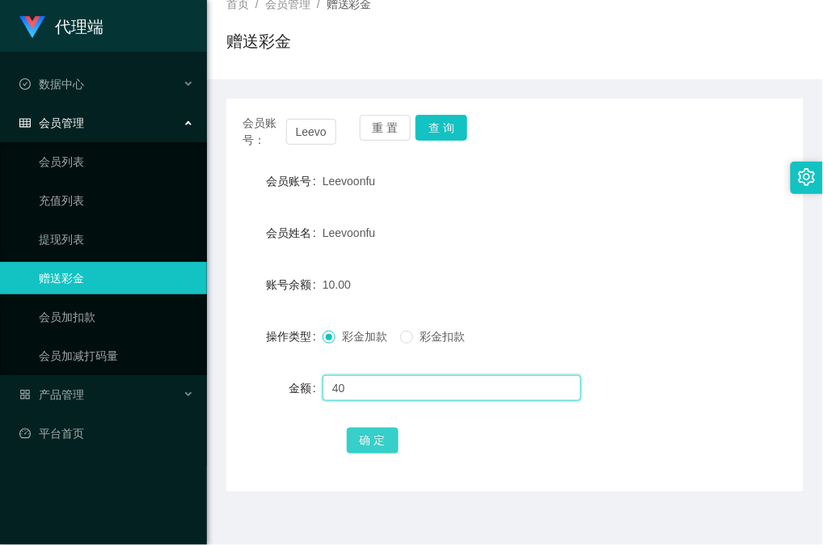
type input "40"
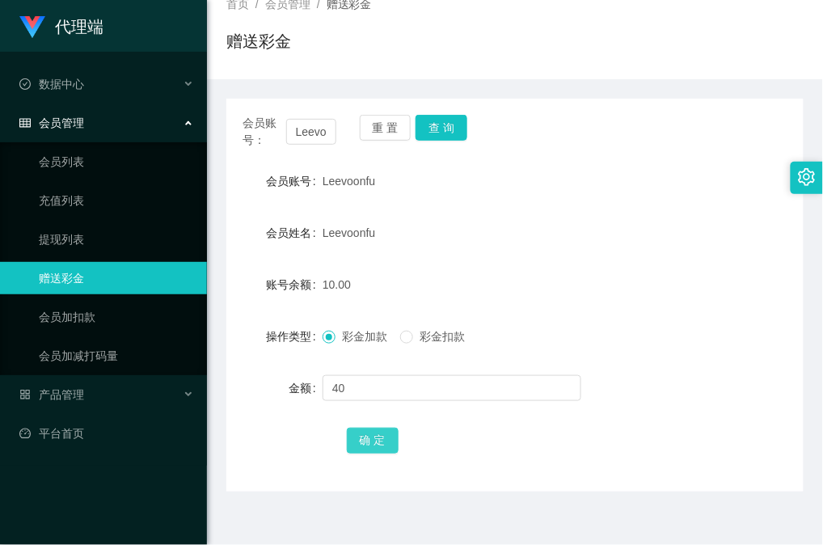
click at [378, 441] on button "确 定" at bounding box center [373, 441] width 52 height 26
click at [483, 230] on div "Leevoonfu" at bounding box center [491, 233] width 337 height 32
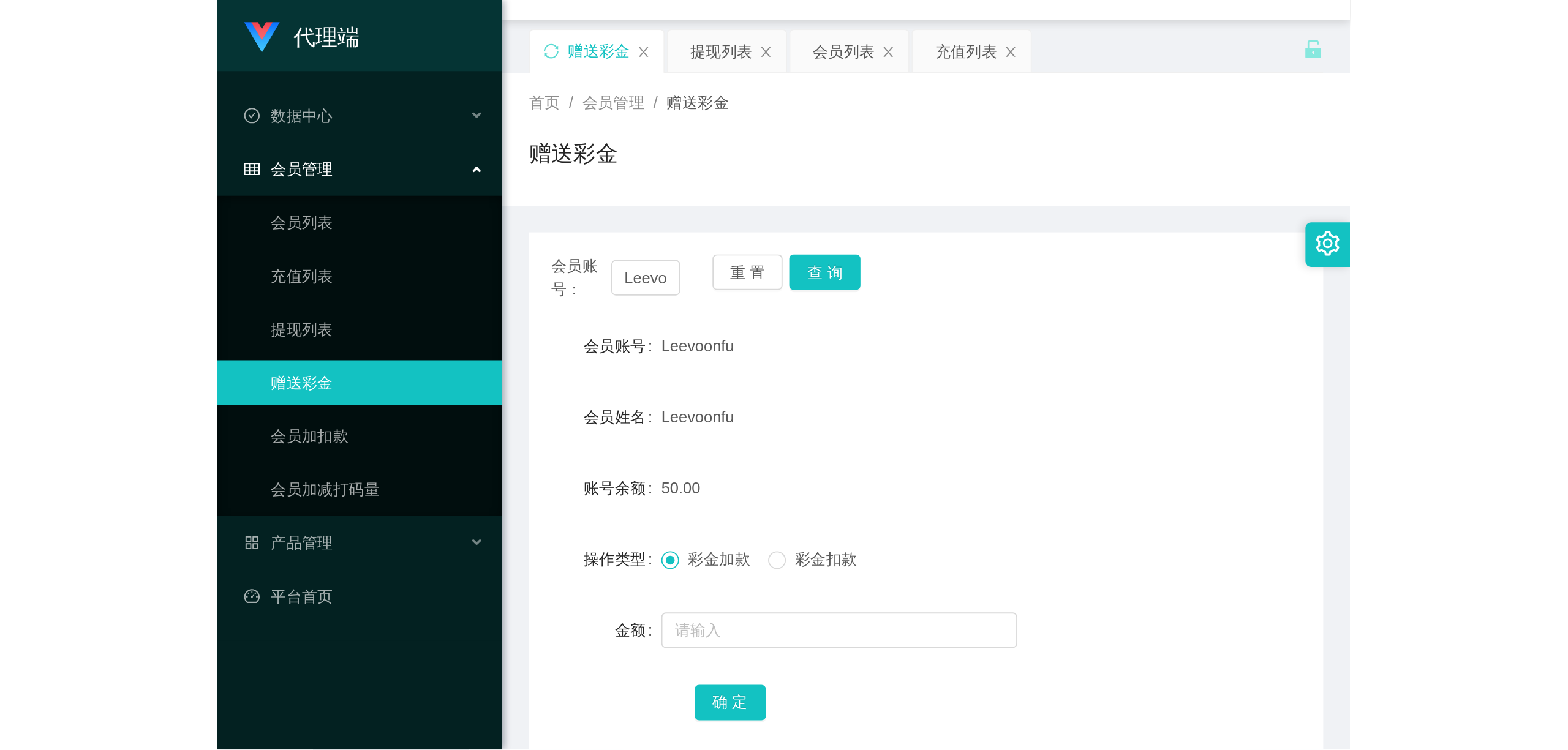
scroll to position [0, 0]
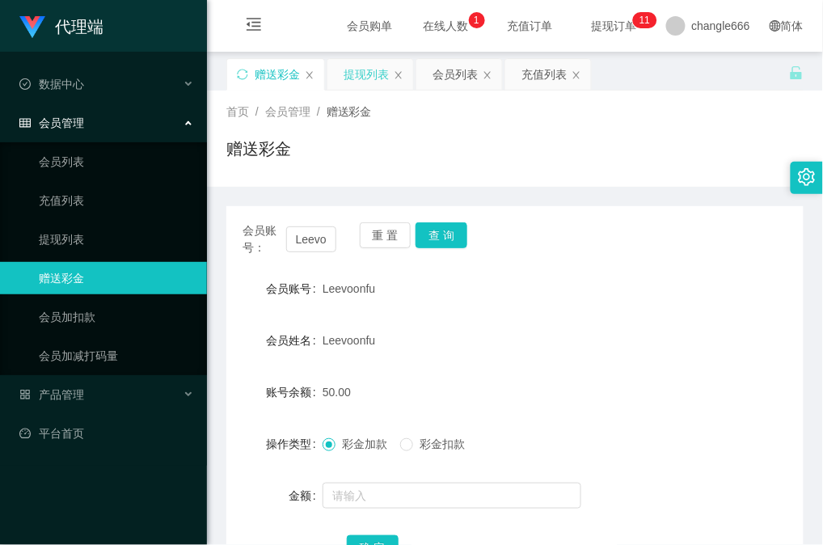
click at [365, 78] on div "提现列表" at bounding box center [366, 74] width 45 height 31
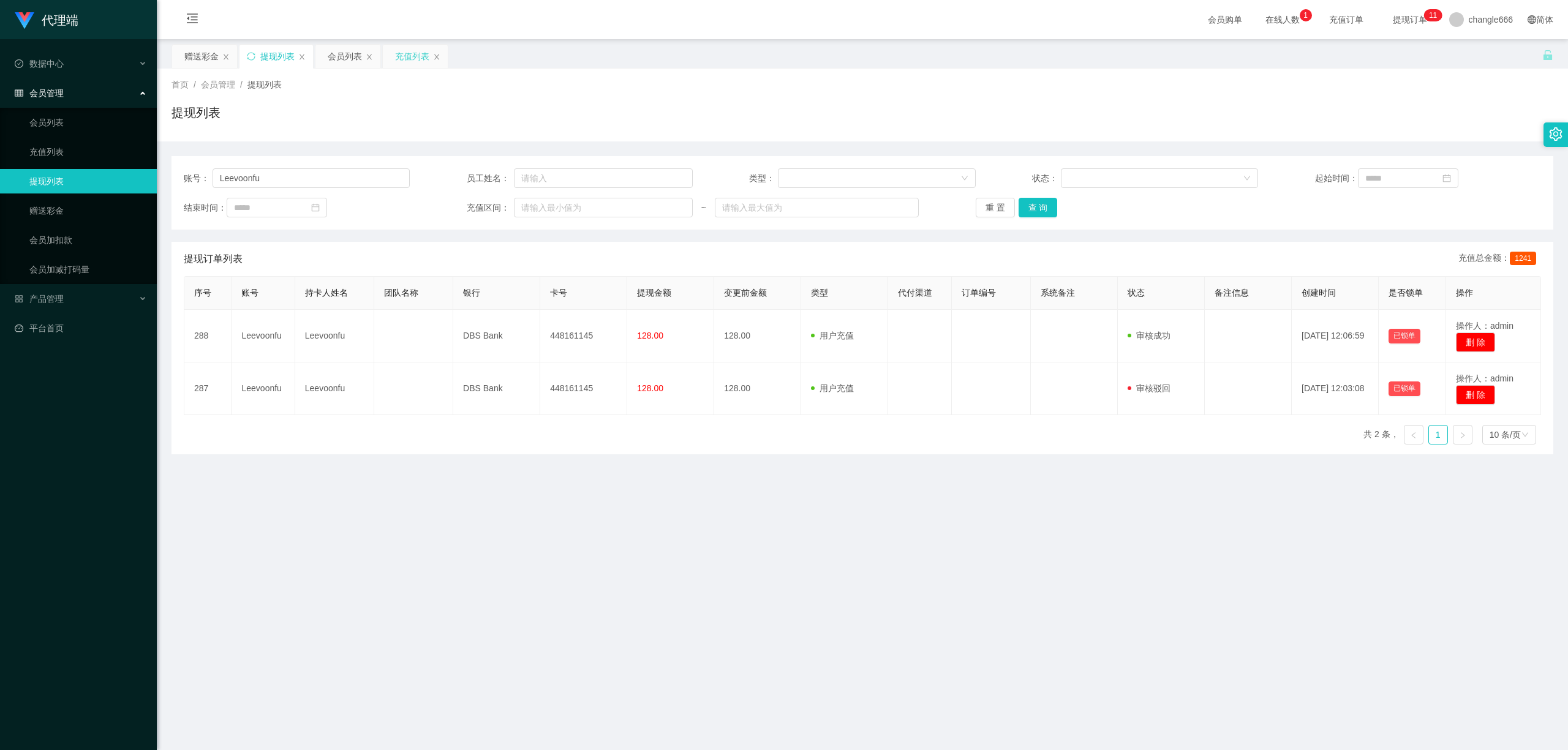
drag, startPoint x: 411, startPoint y: 53, endPoint x: 419, endPoint y: 66, distance: 15.3
click at [411, 53] on div "充值列表" at bounding box center [411, 56] width 34 height 23
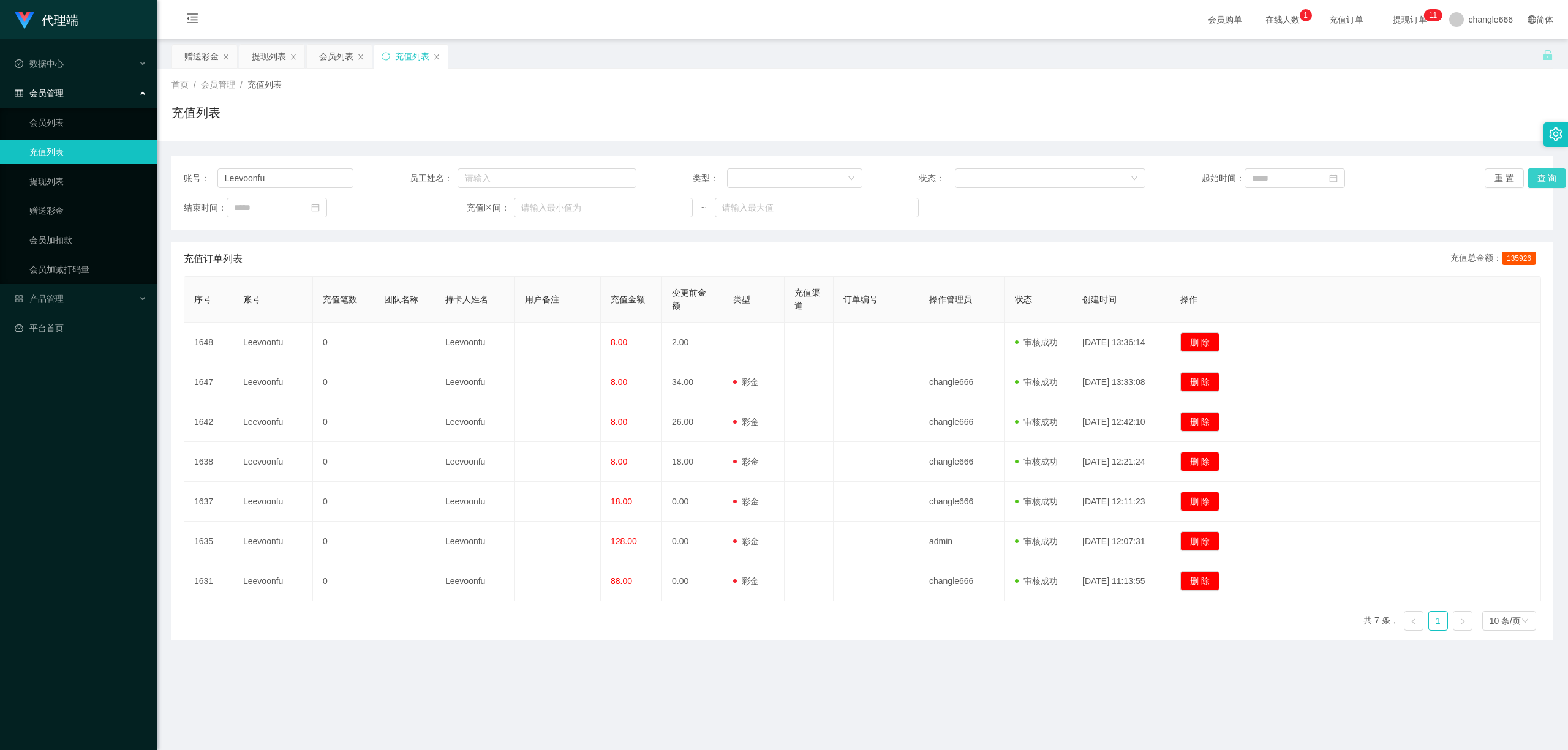
click at [1538, 177] on button "查 询" at bounding box center [1547, 178] width 39 height 20
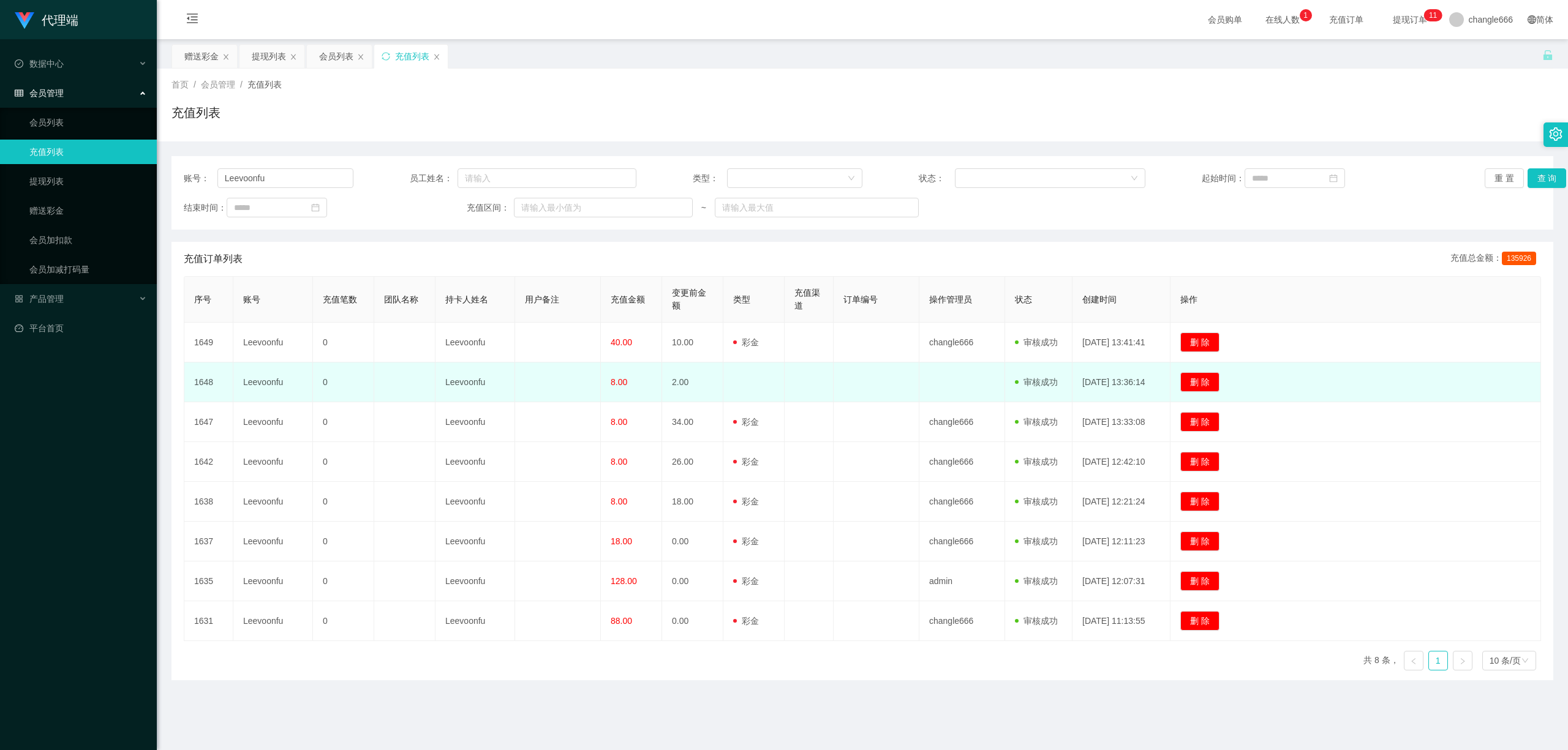
click at [887, 391] on td at bounding box center [876, 383] width 86 height 40
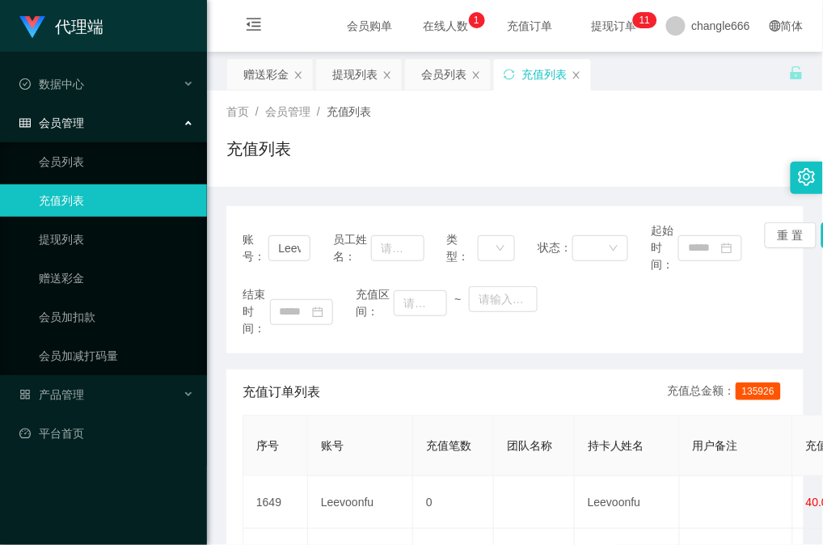
click at [416, 30] on span "在线人数 0 1 2 3 4 5 6 7 8 9 0 1 2 3 4 5 6 7 8 9 0 1 2 3 4 5 6 7 8 9" at bounding box center [446, 25] width 61 height 11
click at [584, 23] on span "提现订单 0 1 2 3 4 5 6 7 8 9 0 1 2 3 4 5 6 7 8 9 0 1 2 3 4 5 6 7 8 9 0 1 2 3 4 5 6 …" at bounding box center [614, 25] width 61 height 11
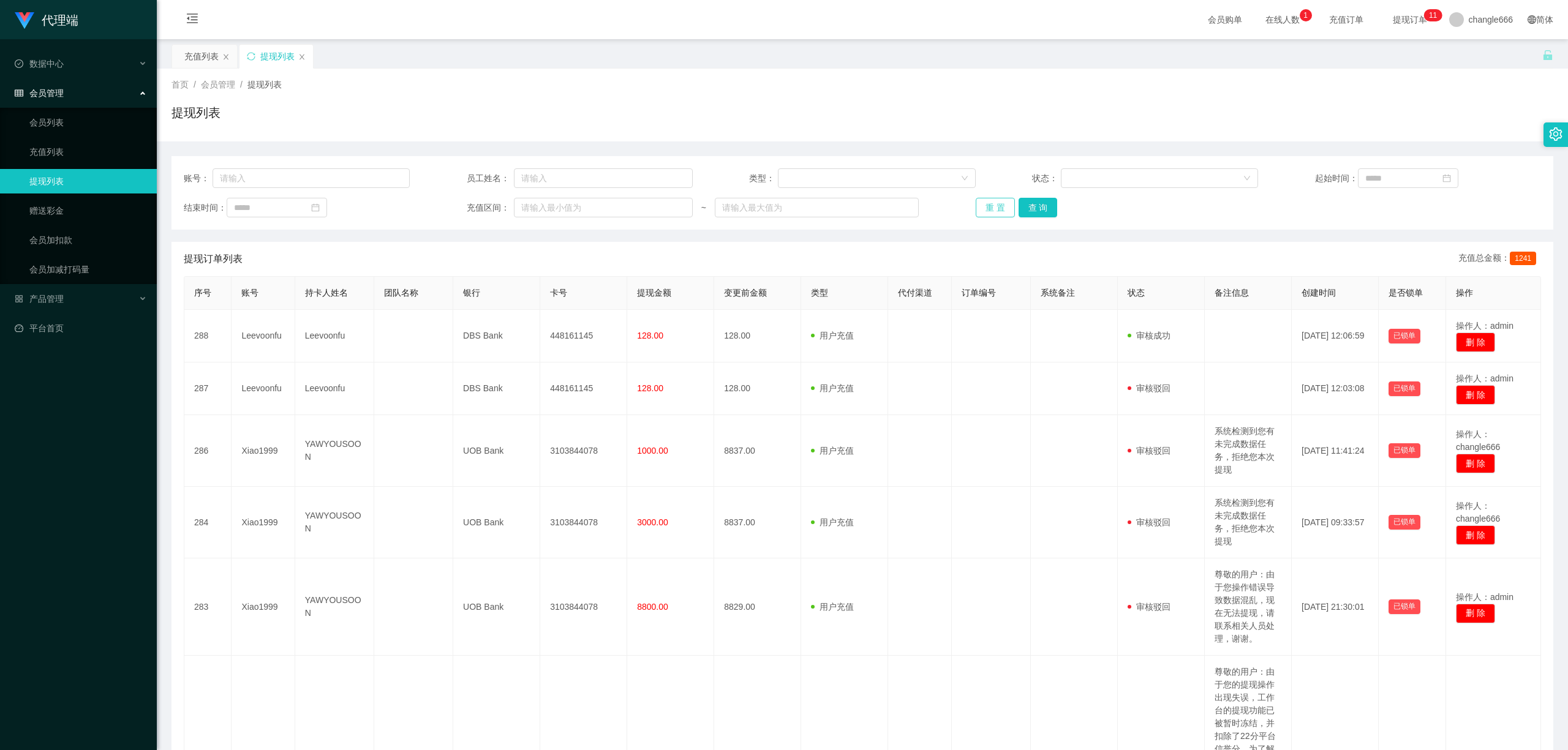
click at [987, 211] on button "重 置" at bounding box center [995, 208] width 39 height 20
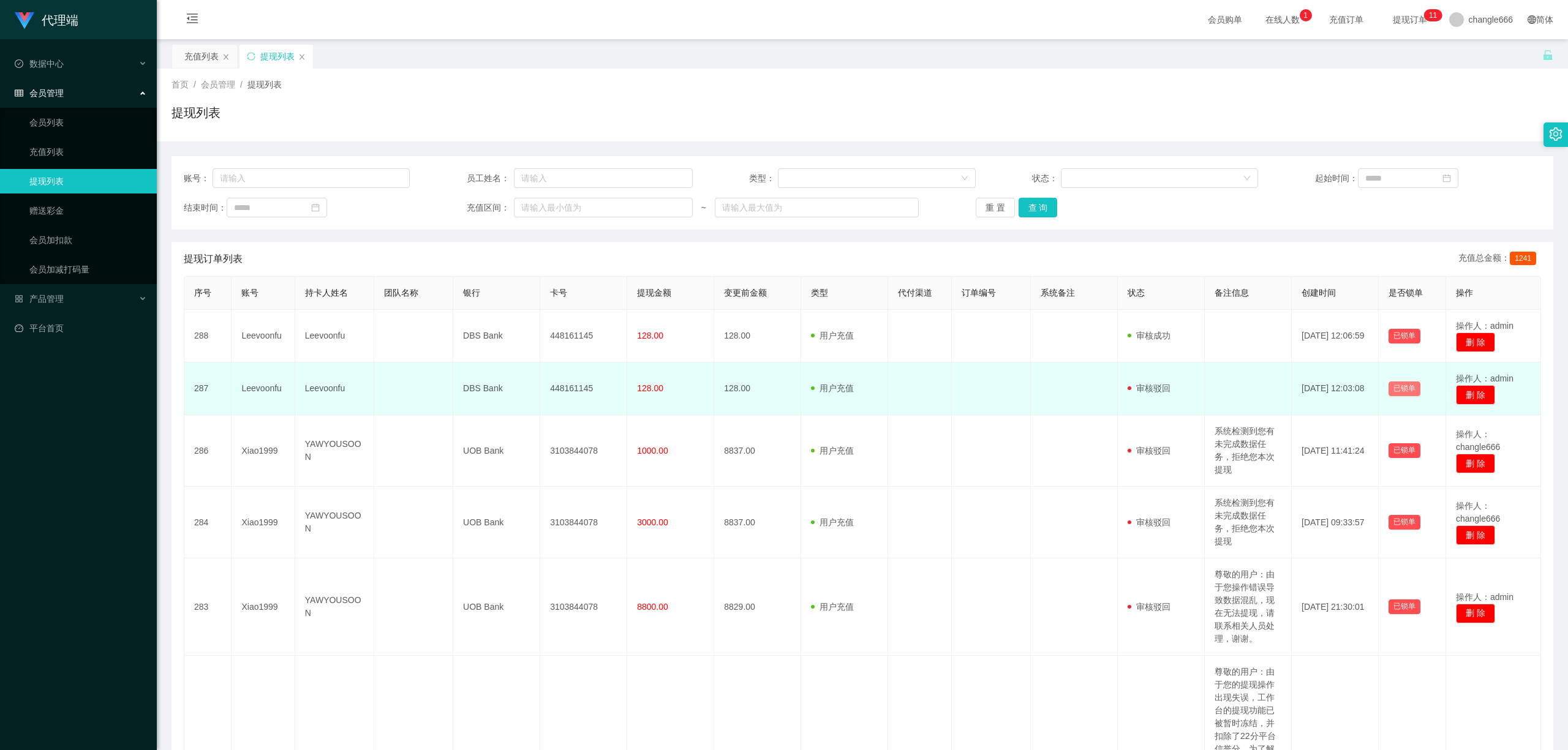
click at [1399, 385] on button "已锁单" at bounding box center [1404, 389] width 32 height 14
click at [1390, 385] on button "已锁单" at bounding box center [1404, 389] width 32 height 14
click at [1260, 389] on td at bounding box center [1248, 389] width 87 height 53
drag, startPoint x: 1377, startPoint y: 383, endPoint x: 1365, endPoint y: 383, distance: 12.0
click at [1379, 383] on td "已锁单" at bounding box center [1412, 389] width 67 height 53
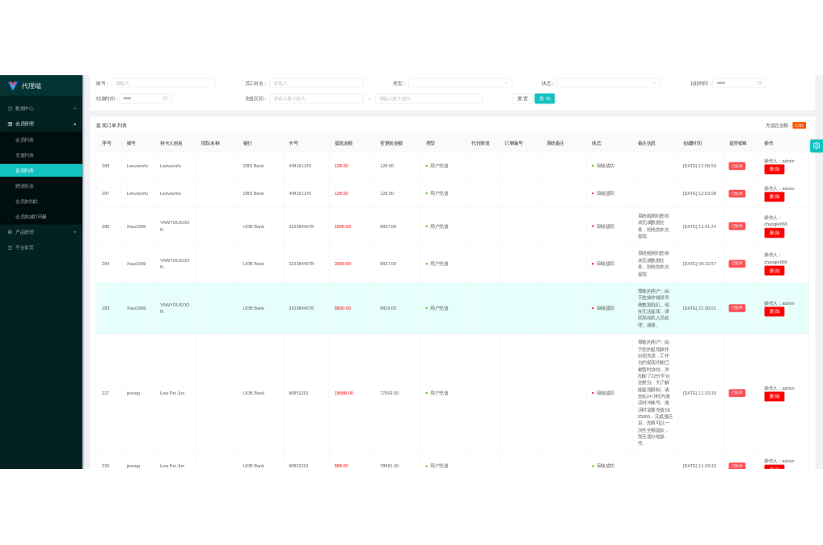
scroll to position [538, 0]
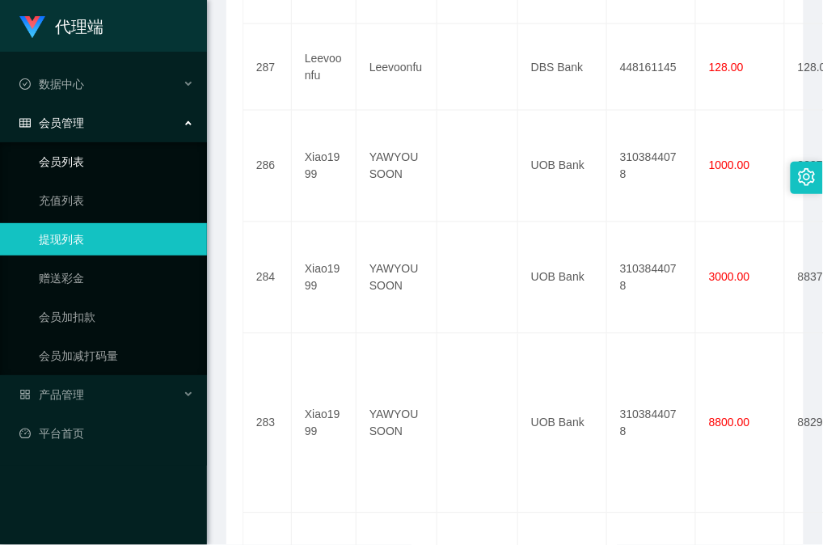
click at [100, 160] on link "会员列表" at bounding box center [116, 162] width 155 height 32
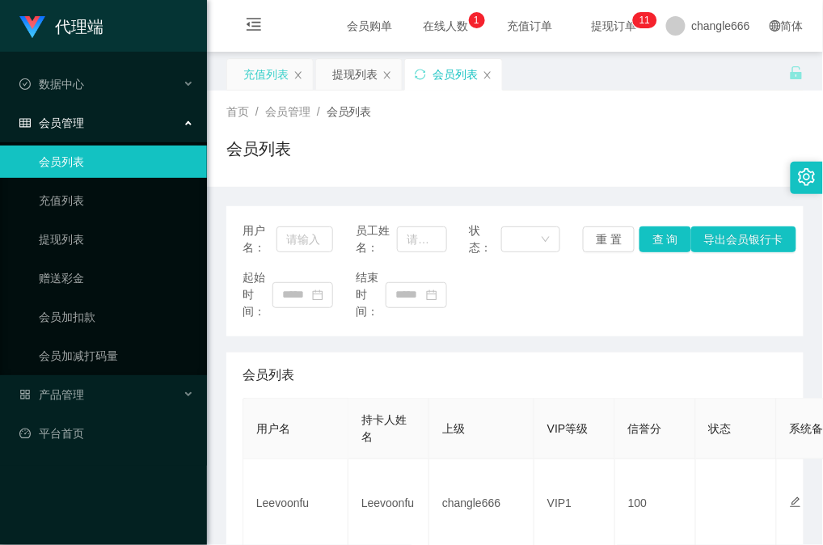
click at [269, 82] on div "充值列表" at bounding box center [265, 74] width 45 height 31
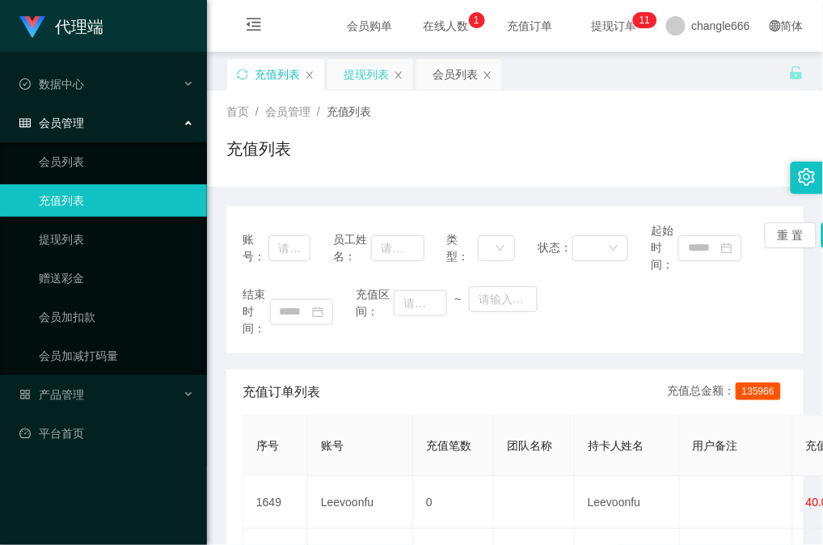
click at [357, 73] on div "提现列表" at bounding box center [366, 74] width 45 height 31
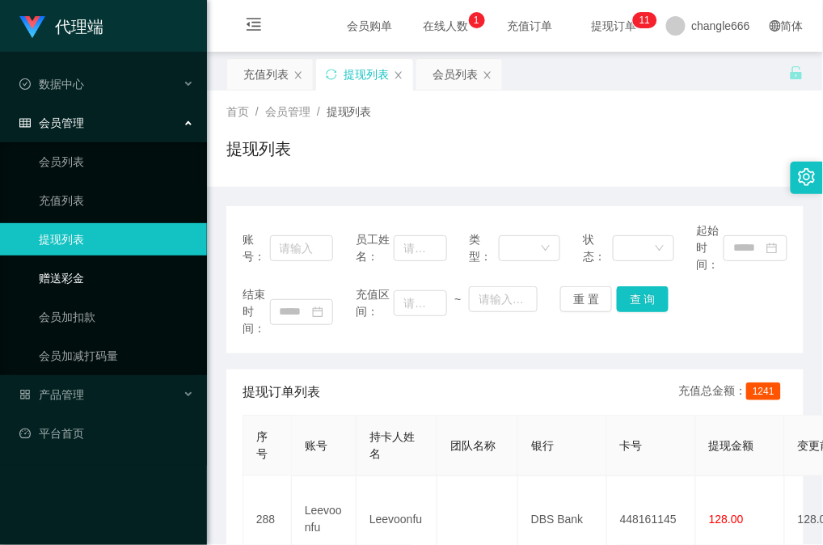
click at [78, 270] on link "赠送彩金" at bounding box center [116, 278] width 155 height 32
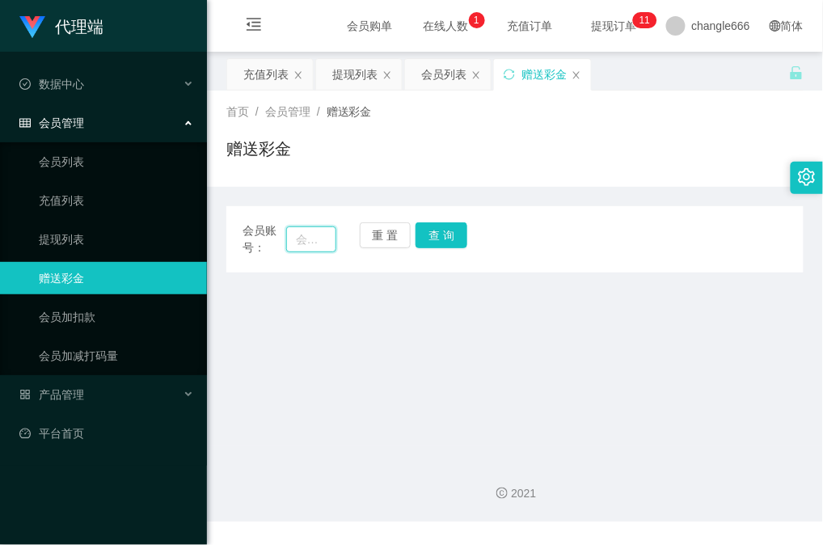
click at [297, 233] on input "text" at bounding box center [311, 239] width 50 height 26
paste input "Leevoonfu"
type input "Leevoonfu"
click at [448, 236] on button "查 询" at bounding box center [442, 235] width 52 height 26
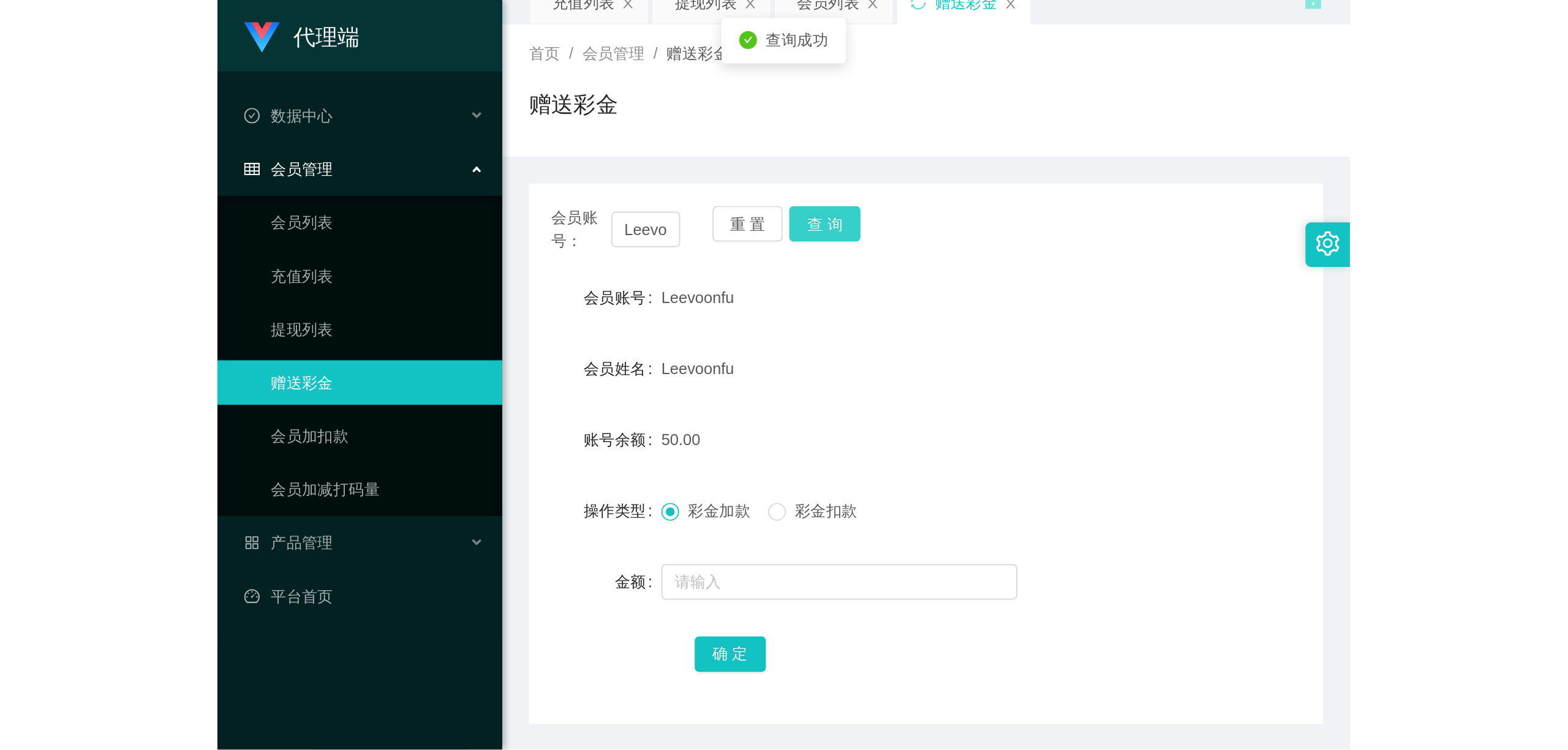
scroll to position [82, 0]
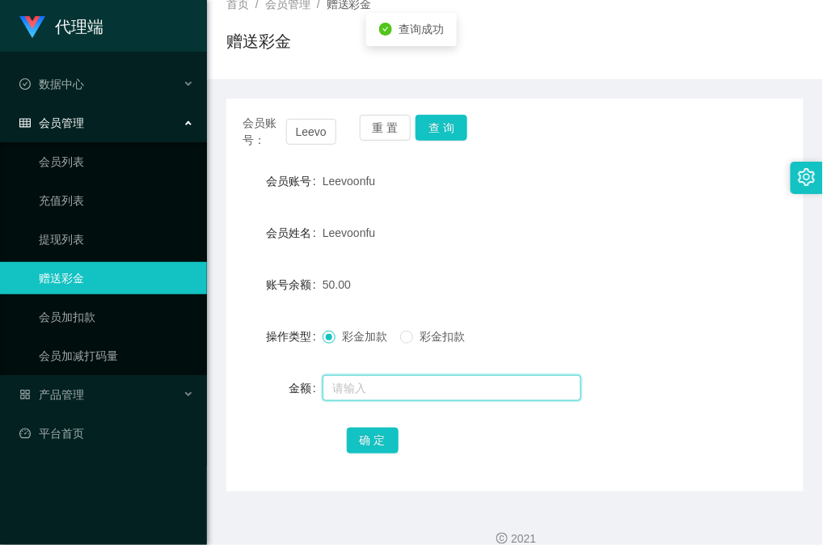
click at [415, 386] on input "text" at bounding box center [452, 388] width 259 height 26
type input "8"
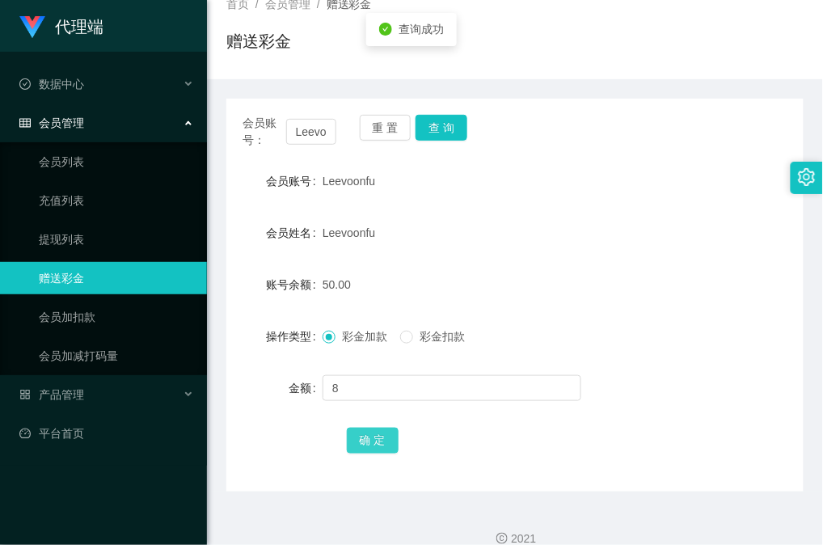
click at [376, 441] on button "确 定" at bounding box center [373, 441] width 52 height 26
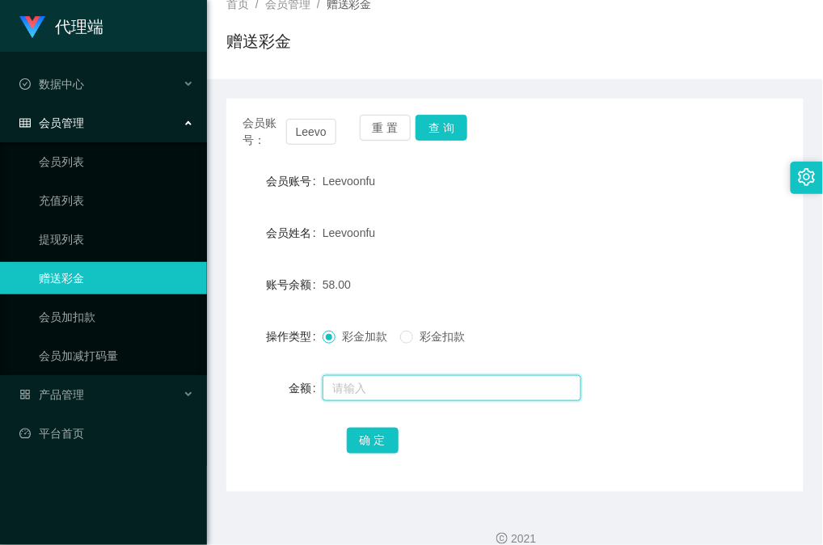
click at [395, 385] on input "text" at bounding box center [452, 388] width 259 height 26
type input "8"
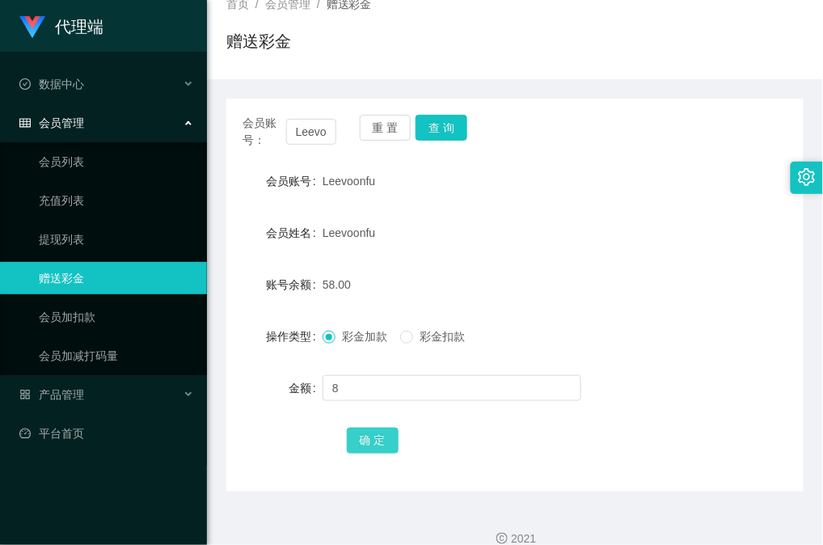
click at [366, 428] on button "确 定" at bounding box center [373, 441] width 52 height 26
drag, startPoint x: 616, startPoint y: 301, endPoint x: 587, endPoint y: 260, distance: 50.5
click at [618, 294] on form "会员账号 Leevoonfu 会员姓名 Leevoonfu 账号余额 66.00 操作类型 彩金加款 彩金扣款 金额 确 定" at bounding box center [514, 310] width 577 height 291
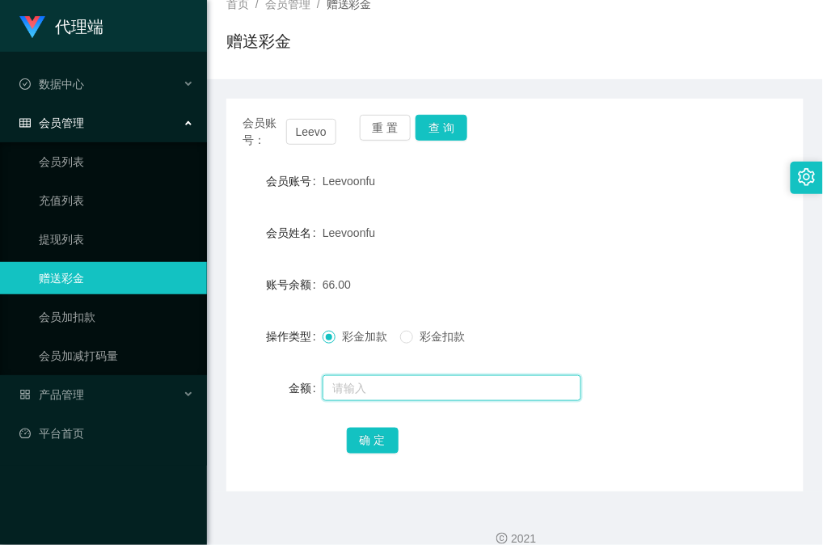
click at [403, 386] on input "text" at bounding box center [452, 388] width 259 height 26
type input "8"
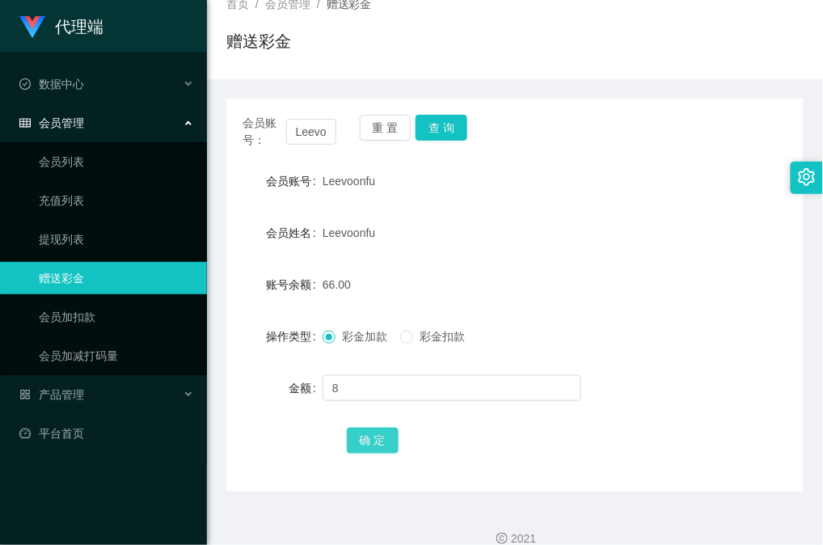
click at [377, 438] on button "确 定" at bounding box center [373, 441] width 52 height 26
click at [460, 136] on button "查 询" at bounding box center [442, 128] width 52 height 26
drag, startPoint x: 624, startPoint y: 314, endPoint x: 631, endPoint y: 308, distance: 9.2
click at [624, 314] on form "会员账号 Leevoonfu 会员姓名 Leevoonfu 账号余额 74.00 操作类型 彩金加款 彩金扣款 金额 确 定" at bounding box center [514, 310] width 577 height 291
click at [631, 270] on div "74.00" at bounding box center [491, 284] width 337 height 32
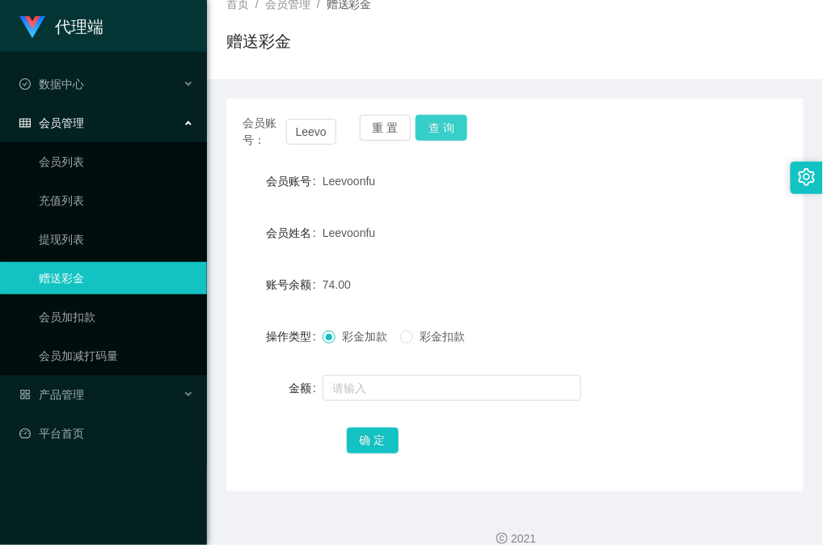
click at [453, 140] on button "查 询" at bounding box center [442, 128] width 52 height 26
click at [635, 265] on form "会员账号 Leevoonfu 会员姓名 Leevoonfu 账号余额 74.00 操作类型 彩金加款 彩金扣款 金额 确 定" at bounding box center [514, 310] width 577 height 291
drag, startPoint x: 661, startPoint y: 352, endPoint x: 627, endPoint y: 359, distance: 34.6
click at [660, 352] on form "会员账号 Leevoonfu 会员姓名 Leevoonfu 账号余额 74.00 操作类型 彩金加款 彩金扣款 金额 确 定" at bounding box center [514, 310] width 577 height 291
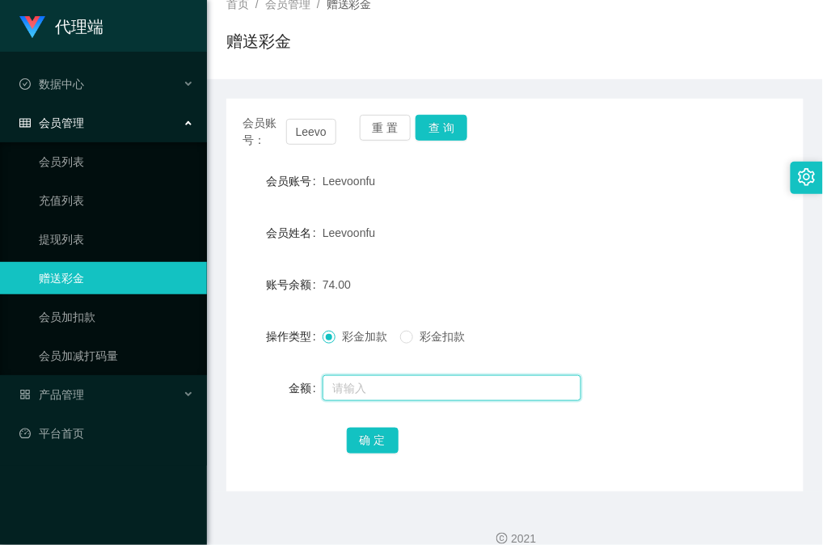
click at [467, 380] on input "text" at bounding box center [452, 388] width 259 height 26
type input "8"
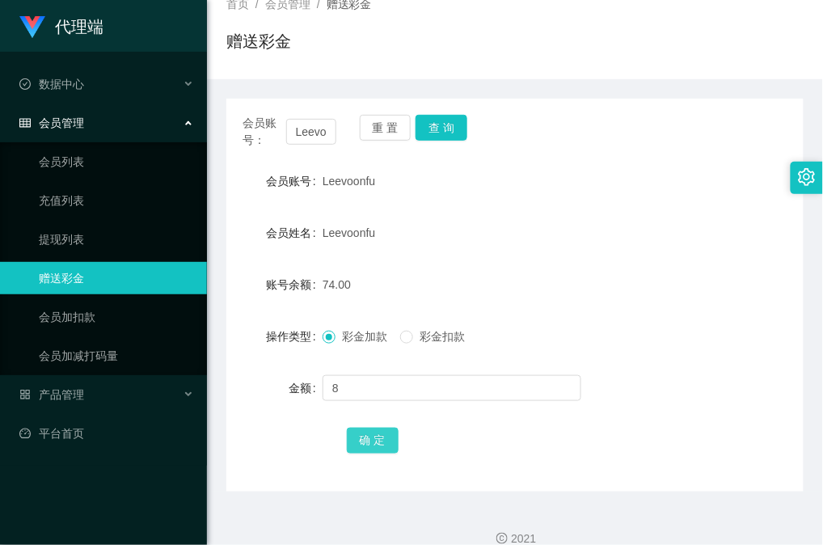
click at [369, 444] on button "确 定" at bounding box center [373, 441] width 52 height 26
click at [435, 128] on button "查 询" at bounding box center [442, 128] width 52 height 26
drag, startPoint x: 612, startPoint y: 202, endPoint x: 686, endPoint y: 204, distance: 74.4
click at [612, 202] on form "会员账号 Leevoonfu 会员姓名 Leevoonfu 账号余额 82.00 操作类型 彩金加款 彩金扣款 金额 确 定" at bounding box center [514, 310] width 577 height 291
drag, startPoint x: 517, startPoint y: 153, endPoint x: 487, endPoint y: 144, distance: 32.0
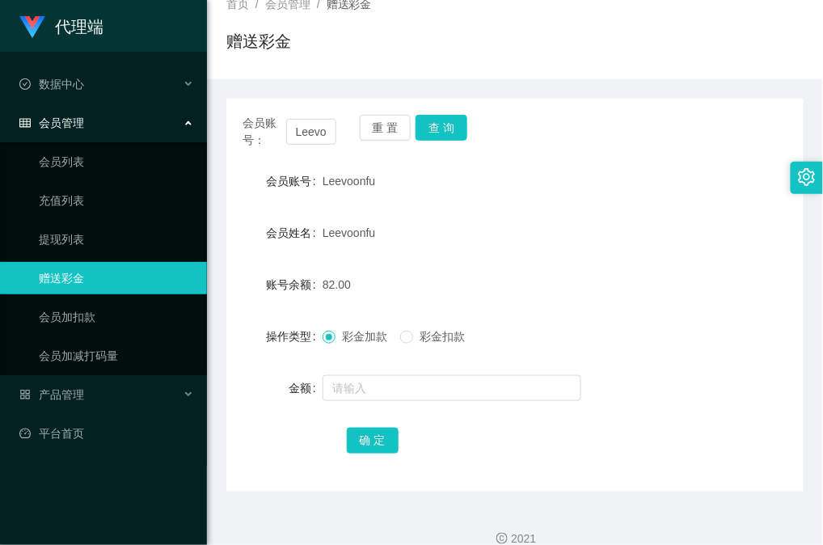
click at [517, 153] on div "会员账号： Leevoonfu 重 置 查 询 会员账号 Leevoonfu 会员姓名 Leevoonfu 账号余额 82.00 操作类型 彩金加款 彩金扣款…" at bounding box center [514, 295] width 577 height 393
click at [459, 133] on button "查 询" at bounding box center [442, 128] width 52 height 26
click at [446, 129] on button "查 询" at bounding box center [442, 128] width 52 height 26
click at [434, 121] on button "查 询" at bounding box center [442, 128] width 52 height 26
drag, startPoint x: 596, startPoint y: 231, endPoint x: 614, endPoint y: 230, distance: 18.7
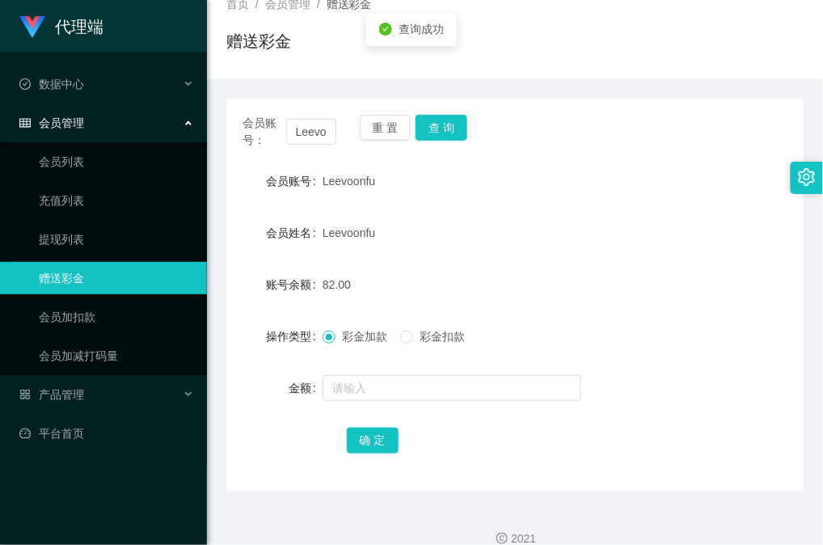
click at [597, 231] on div "Leevoonfu" at bounding box center [491, 233] width 337 height 32
click at [635, 202] on form "会员账号 Leevoonfu 会员姓名 Leevoonfu 账号余额 82.00 操作类型 彩金加款 彩金扣款 金额 确 定" at bounding box center [514, 310] width 577 height 291
click at [441, 136] on button "查 询" at bounding box center [442, 128] width 52 height 26
click at [585, 124] on div "会员账号： Leevoonfu 重 置 查 询" at bounding box center [514, 132] width 577 height 34
click at [479, 305] on form "会员账号 Leevoonfu 会员姓名 Leevoonfu 账号余额 82.00 操作类型 彩金加款 彩金扣款 金额 确 定" at bounding box center [514, 310] width 577 height 291
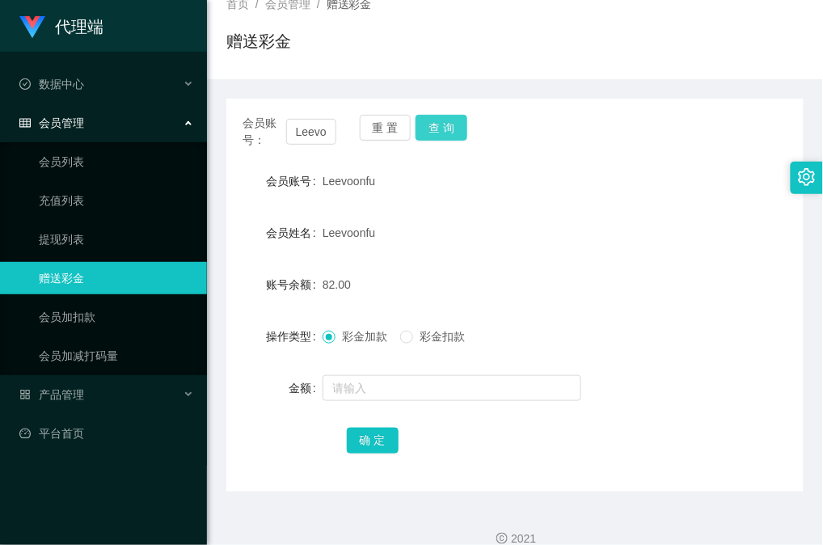
click at [433, 124] on button "查 询" at bounding box center [442, 128] width 52 height 26
drag, startPoint x: 622, startPoint y: 312, endPoint x: 698, endPoint y: 49, distance: 273.7
click at [622, 311] on form "会员账号 Leevoonfu 会员姓名 Leevoonfu 账号余额 0.00 操作类型 彩金加款 彩金扣款 金额 确 定" at bounding box center [514, 310] width 577 height 291
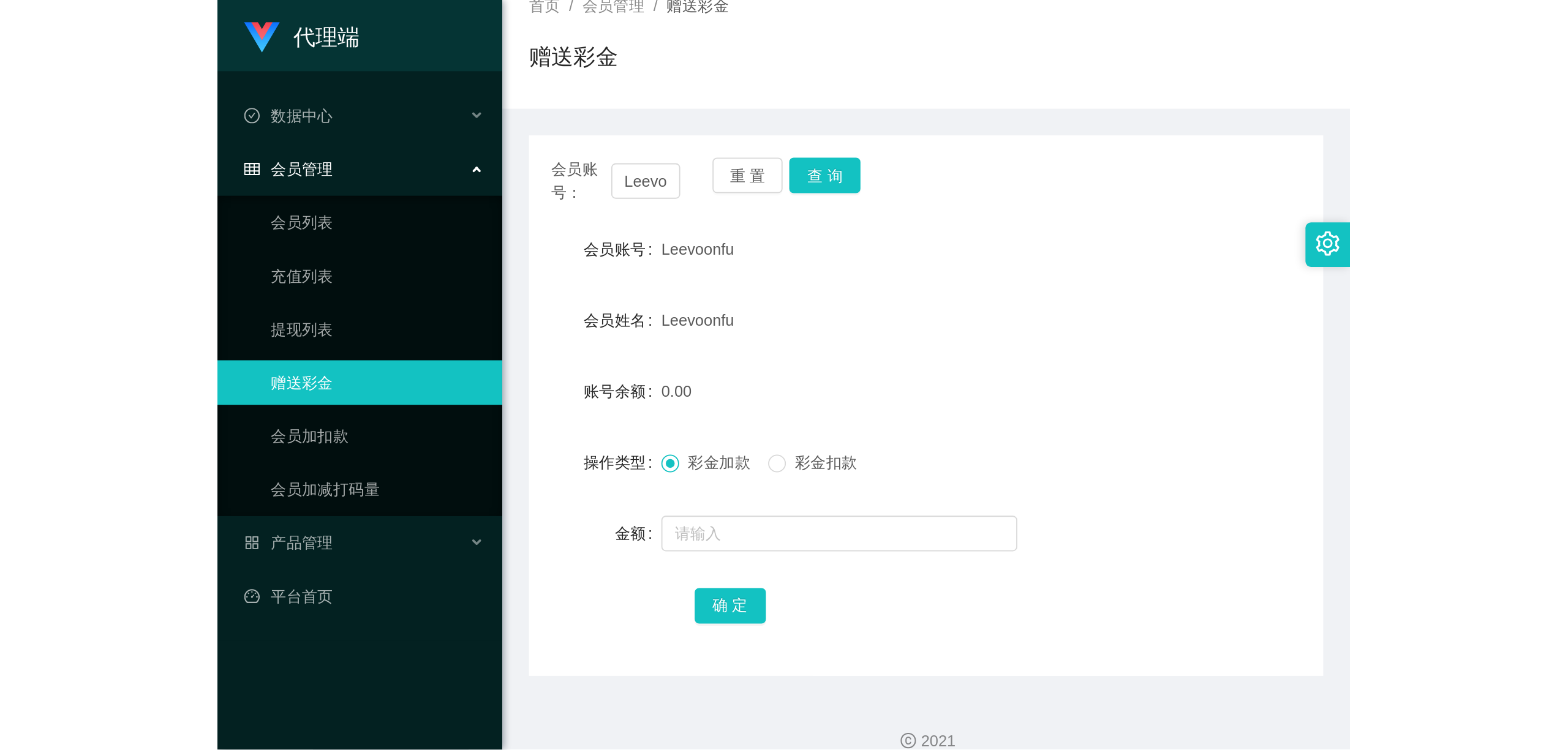
scroll to position [0, 0]
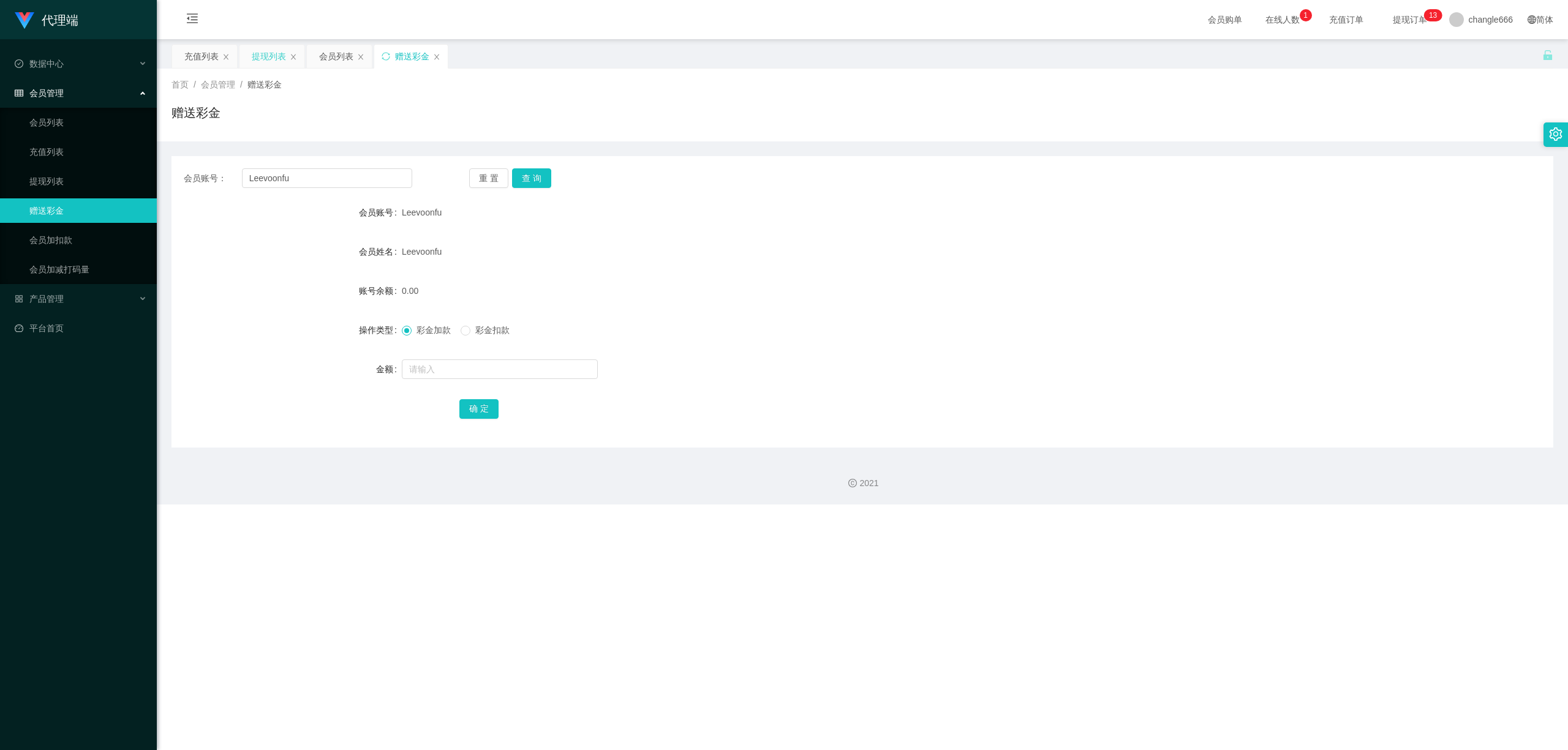
click at [265, 62] on div "提现列表" at bounding box center [268, 56] width 34 height 23
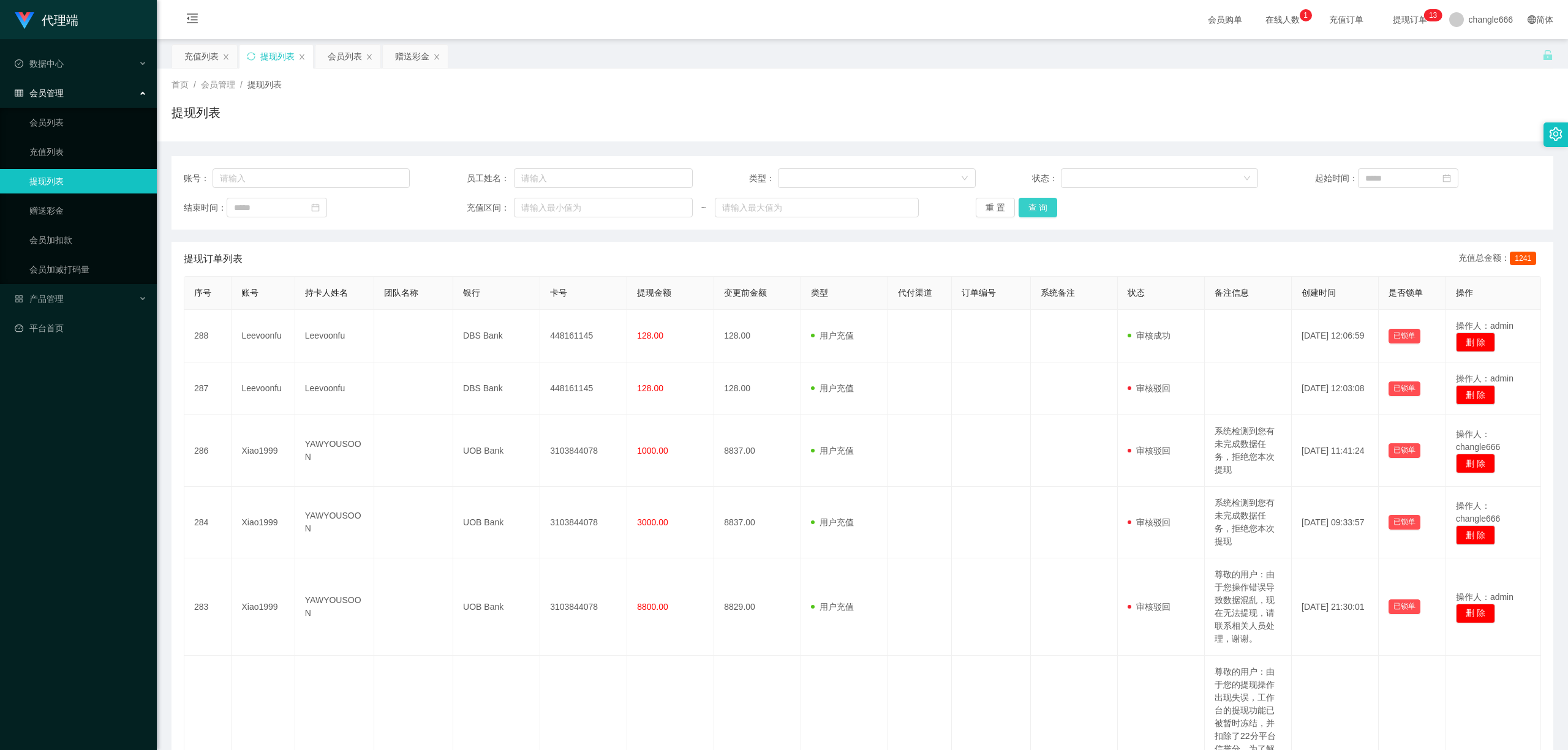
click at [1029, 199] on button "查 询" at bounding box center [1038, 208] width 39 height 20
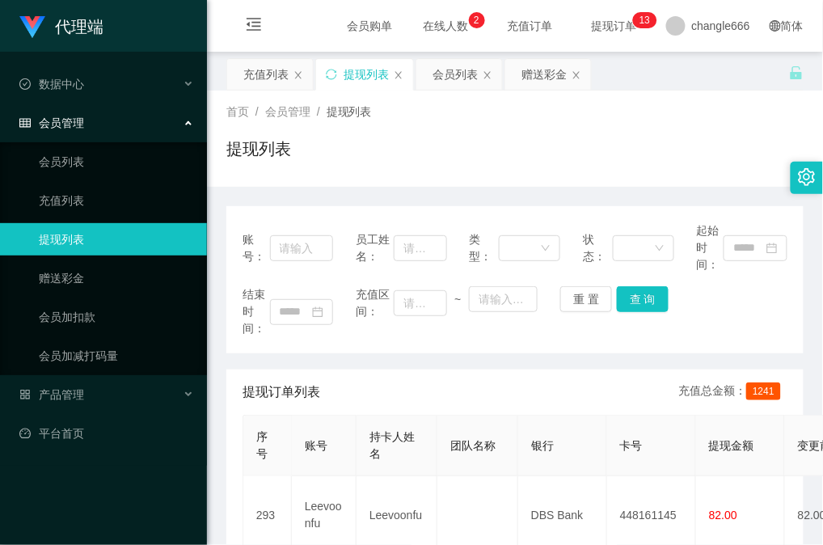
drag, startPoint x: 673, startPoint y: 195, endPoint x: 706, endPoint y: 176, distance: 38.0
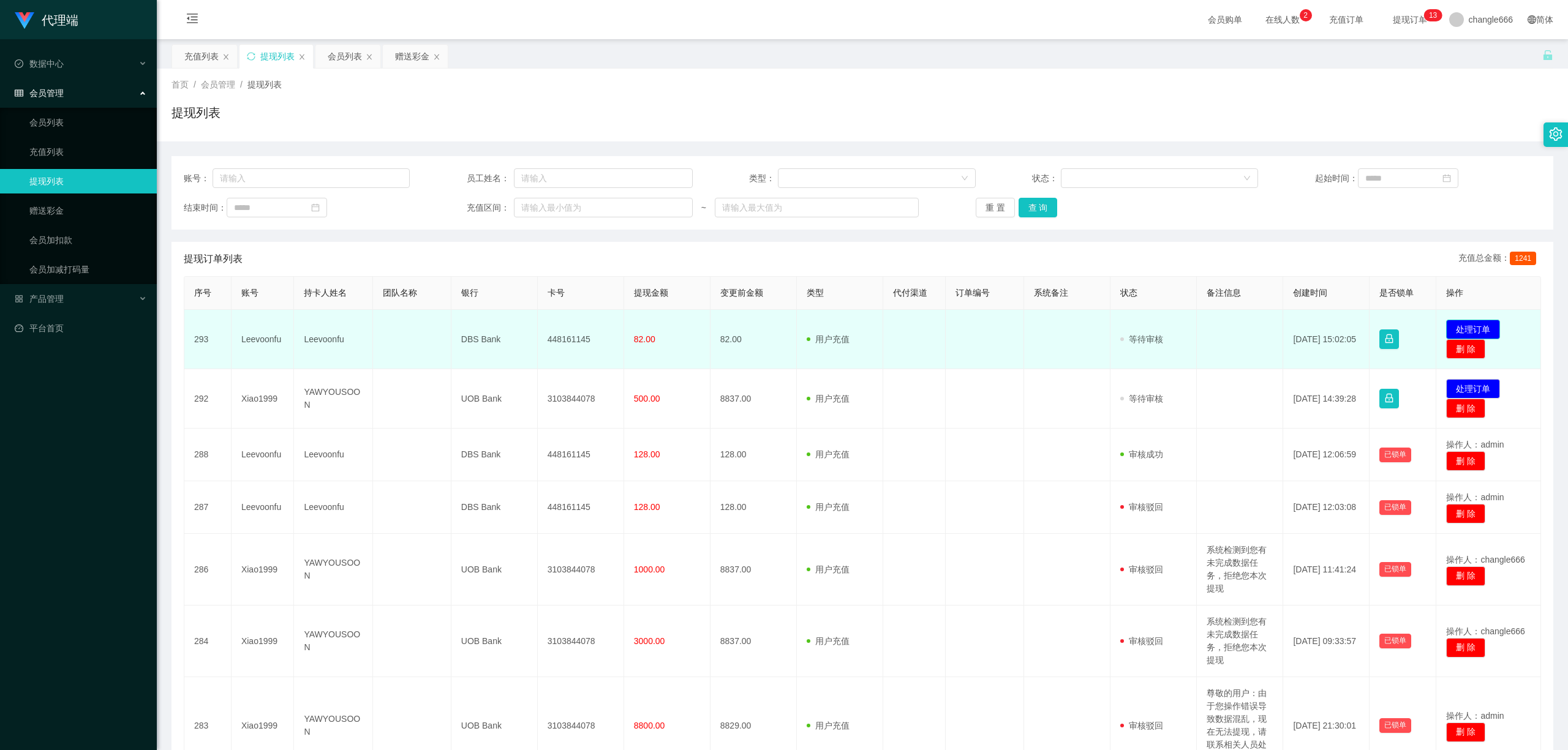
click at [1453, 320] on button "处理订单" at bounding box center [1473, 330] width 54 height 20
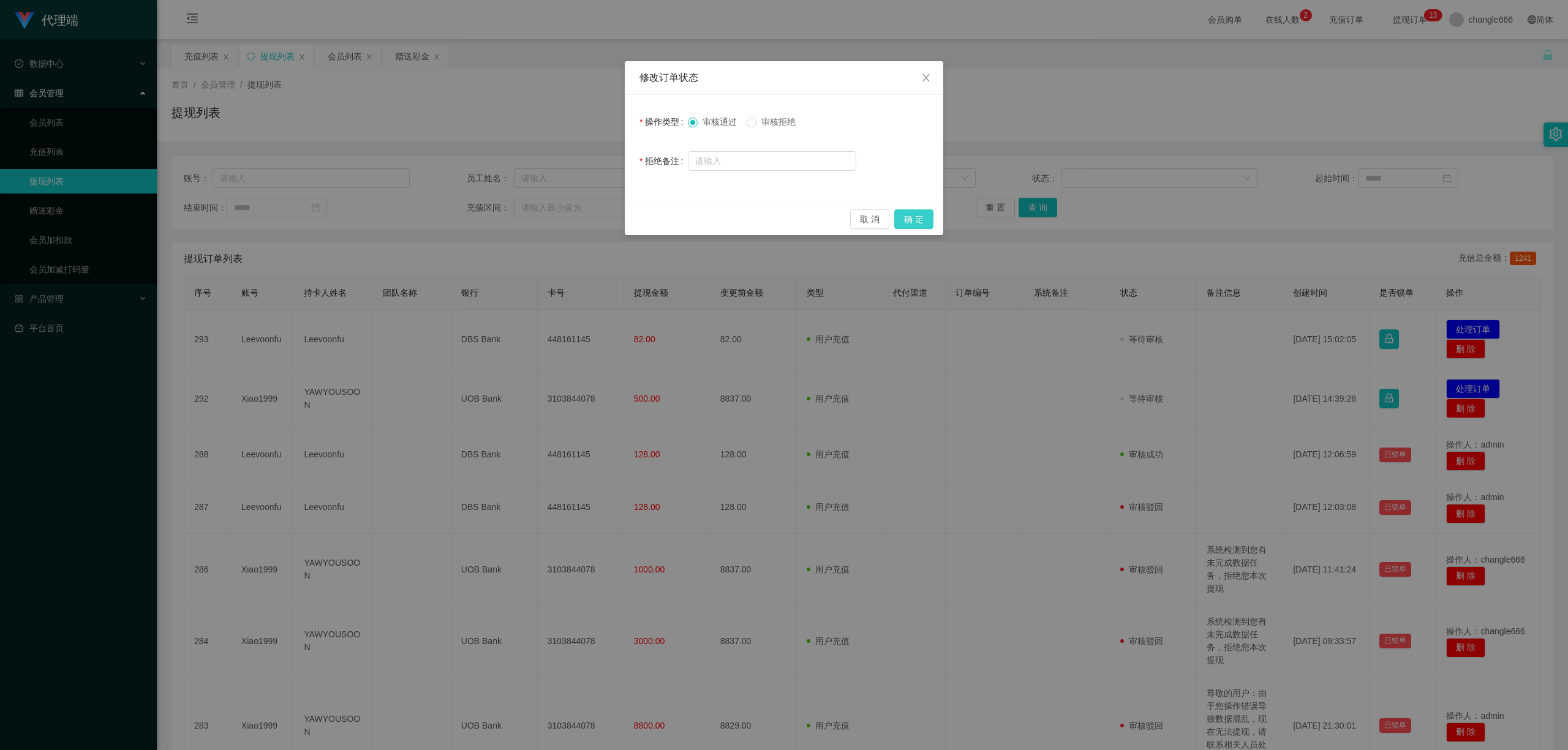
click at [913, 211] on button "确 定" at bounding box center [914, 219] width 39 height 20
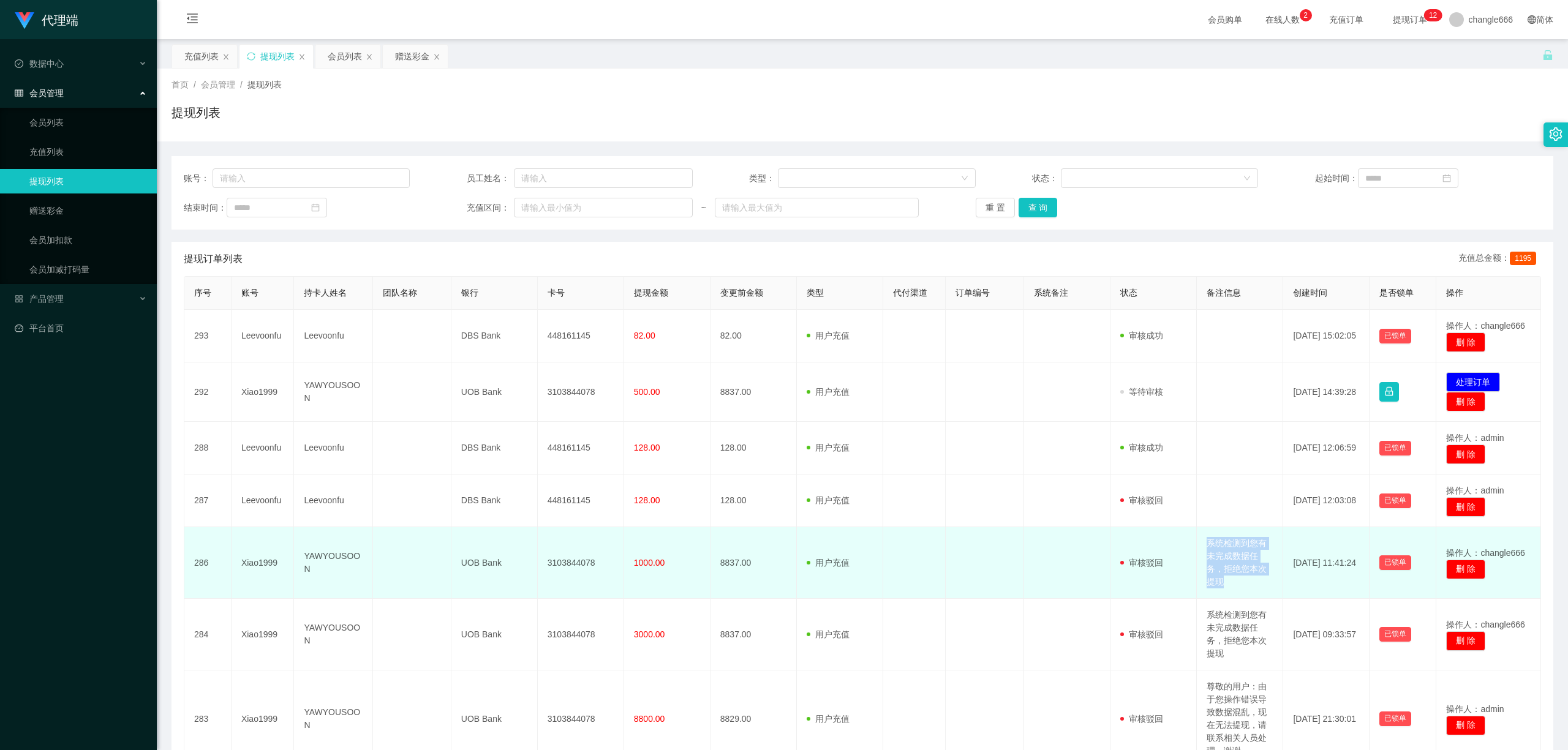
drag, startPoint x: 1201, startPoint y: 542, endPoint x: 1282, endPoint y: 536, distance: 81.2
click at [1235, 578] on td "系统检测到您有未完成数据任务，拒绝您本次提现" at bounding box center [1240, 563] width 86 height 72
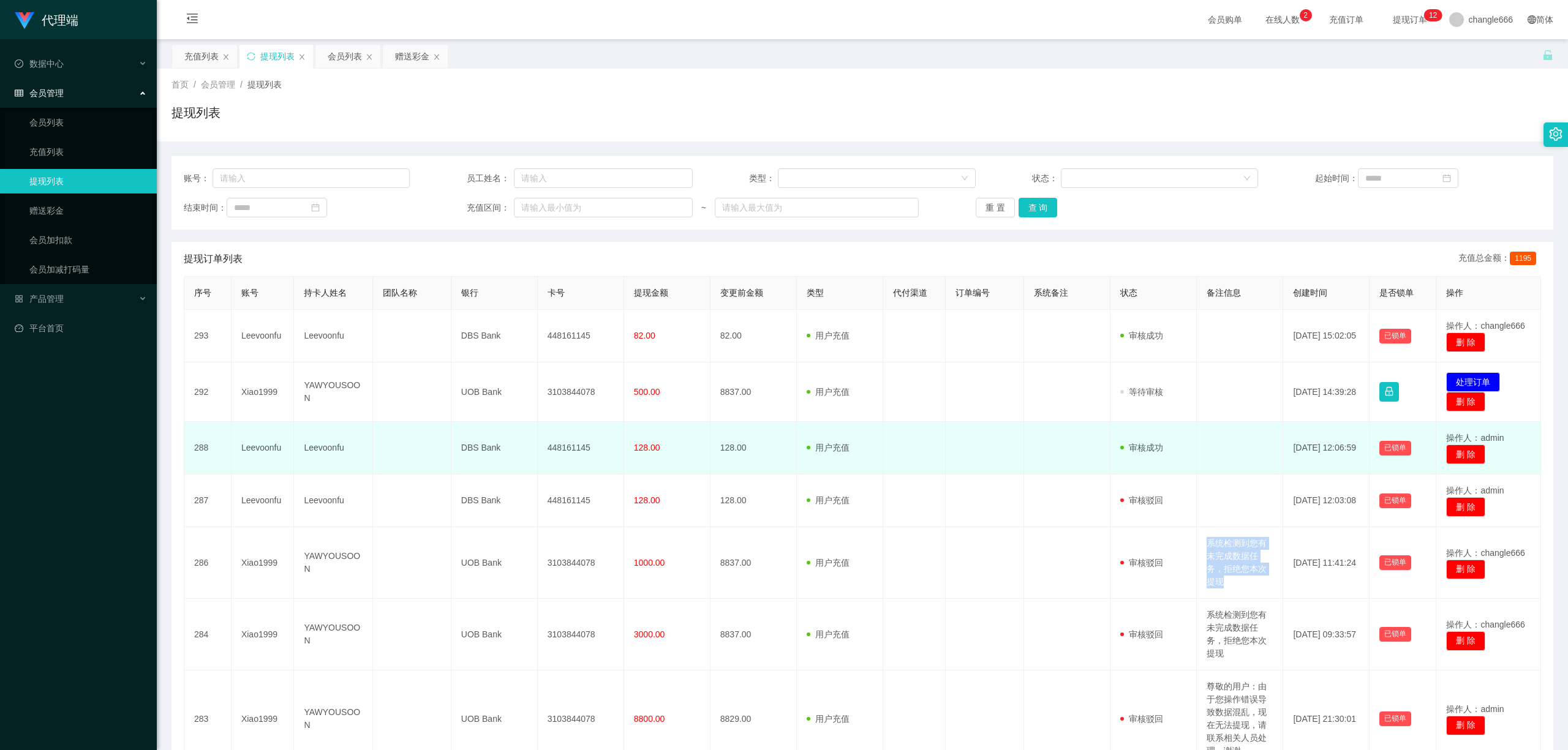
copy td "系统检测到您有未完成数据任务，拒绝您本次提现"
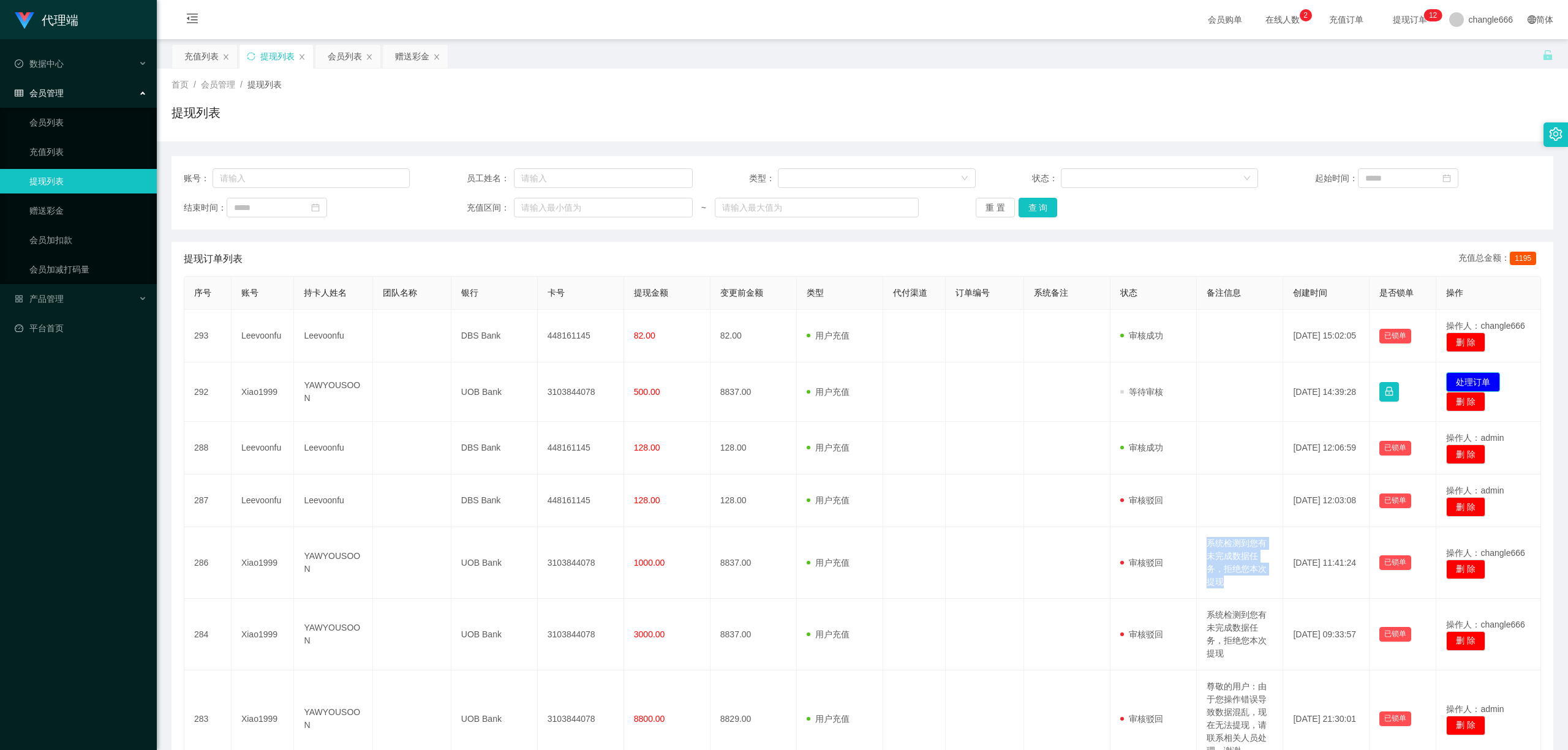
drag, startPoint x: 1479, startPoint y: 378, endPoint x: 1438, endPoint y: 369, distance: 42.0
click at [1479, 378] on button "处理订单" at bounding box center [1473, 383] width 54 height 20
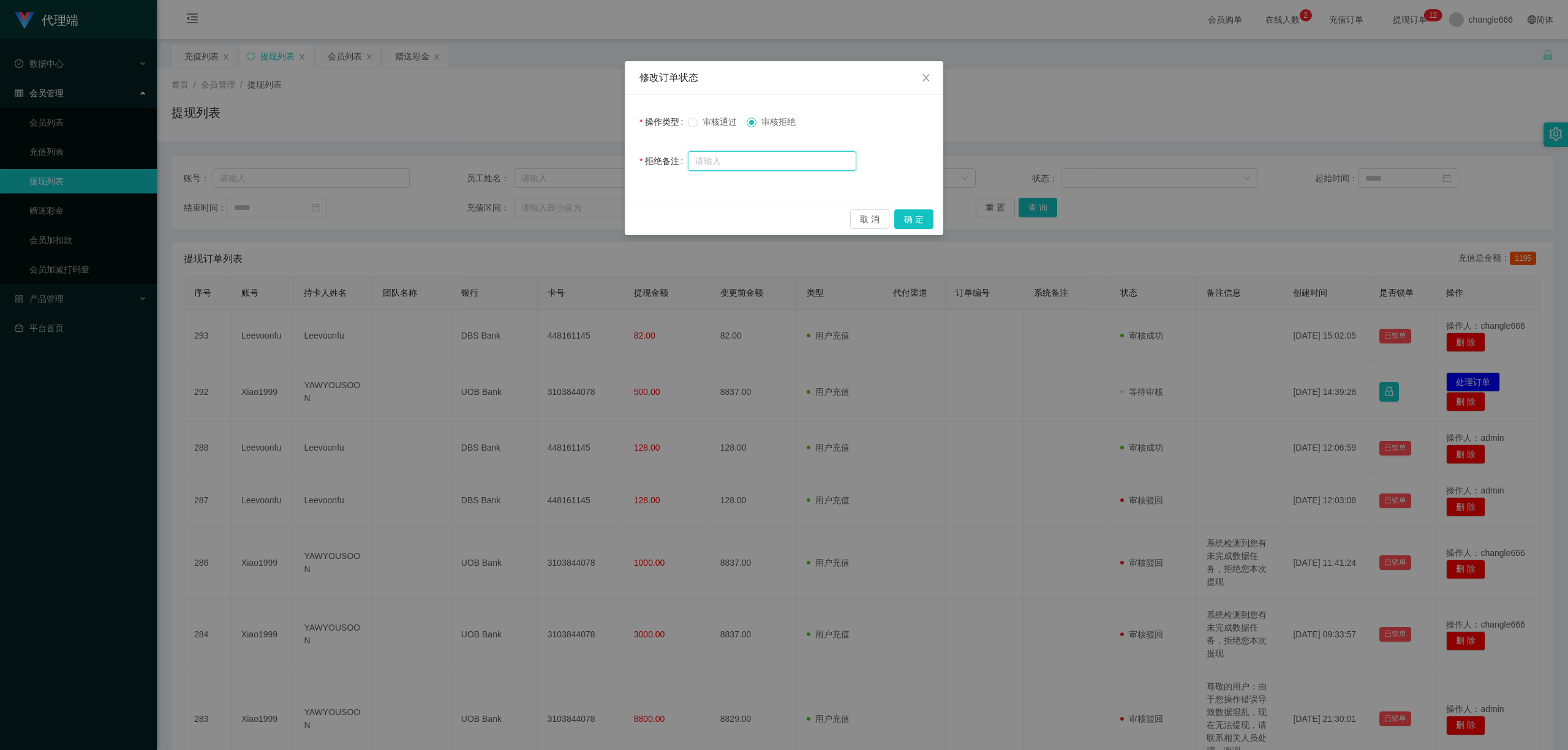
click at [751, 165] on input "text" at bounding box center [772, 161] width 168 height 20
paste input "系统检测到您有未完成数据任务，拒绝您本次提现"
type input "系统检测到您有未完成数据任务，拒绝您本次提现"
click at [913, 222] on button "确 定" at bounding box center [914, 219] width 39 height 20
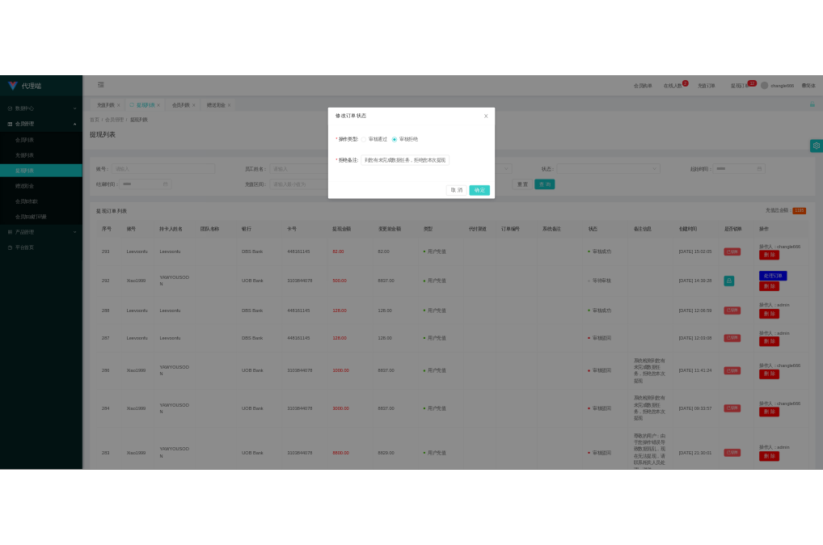
scroll to position [0, 0]
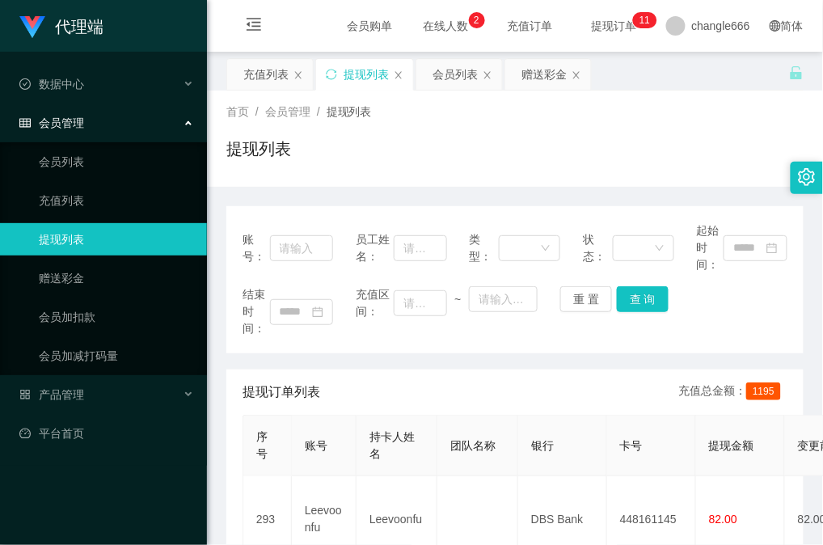
click at [663, 166] on div "提现列表" at bounding box center [514, 155] width 577 height 37
click at [642, 183] on div "首页 / 会员管理 / 提现列表 / 提现列表" at bounding box center [515, 139] width 616 height 96
click at [267, 75] on div "充值列表" at bounding box center [265, 74] width 45 height 31
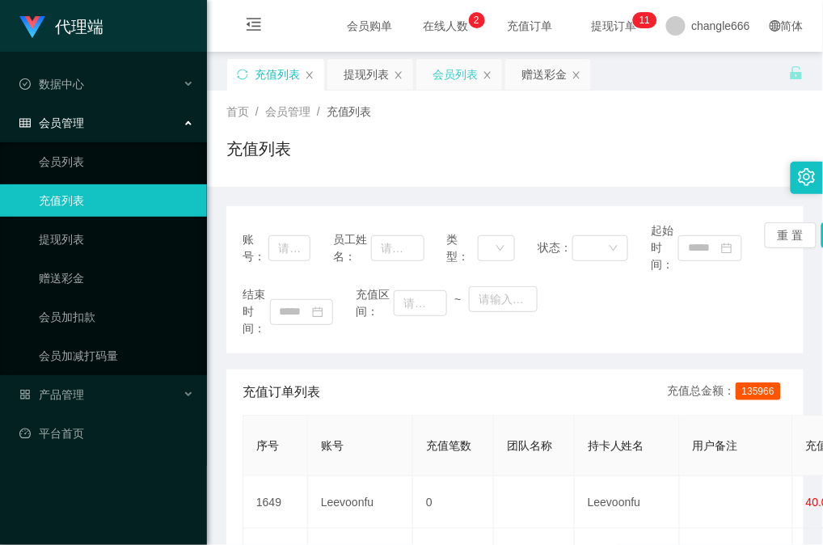
click at [466, 79] on div "会员列表" at bounding box center [455, 74] width 45 height 31
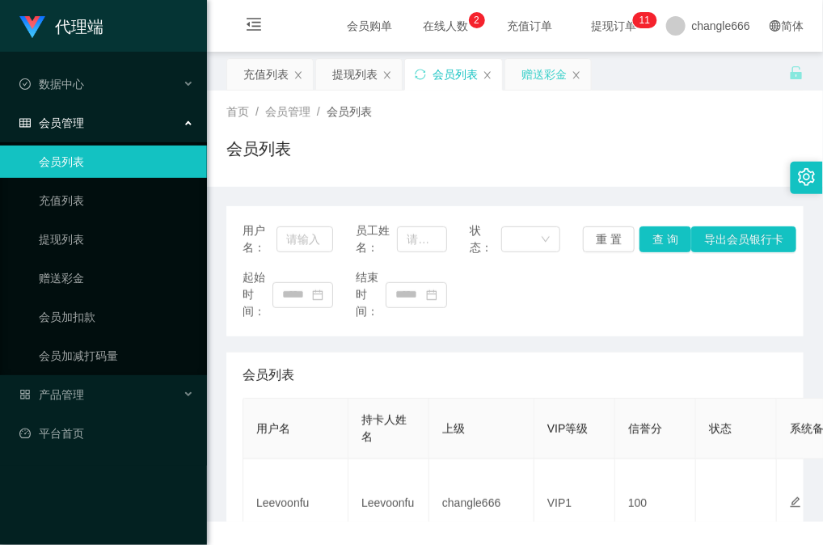
click at [548, 81] on div "赠送彩金" at bounding box center [543, 74] width 45 height 31
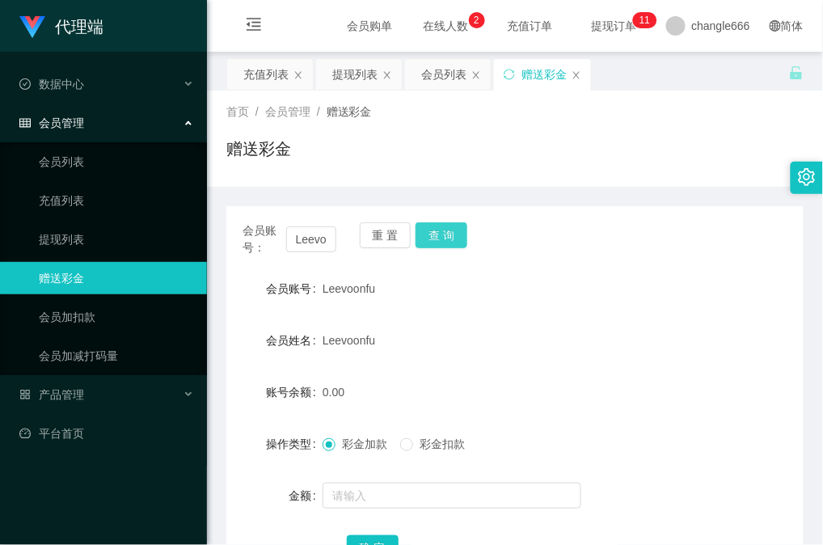
click at [435, 230] on button "查 询" at bounding box center [442, 235] width 52 height 26
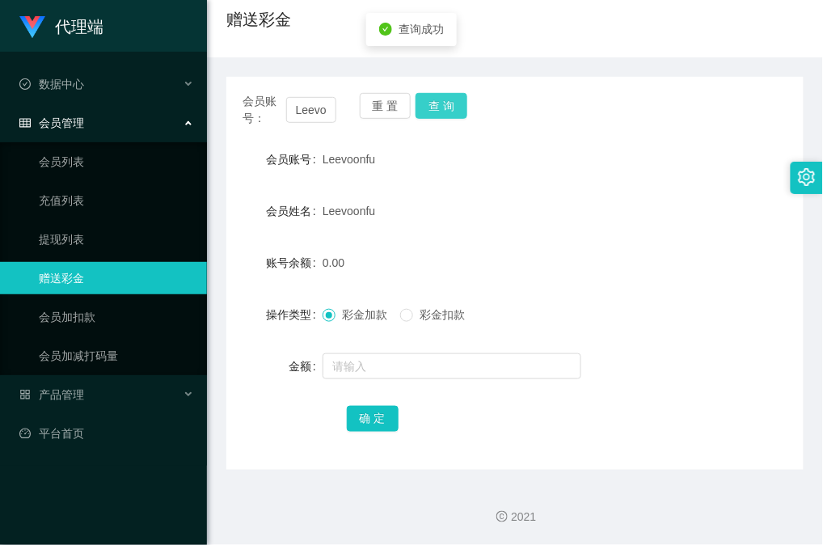
scroll to position [21, 0]
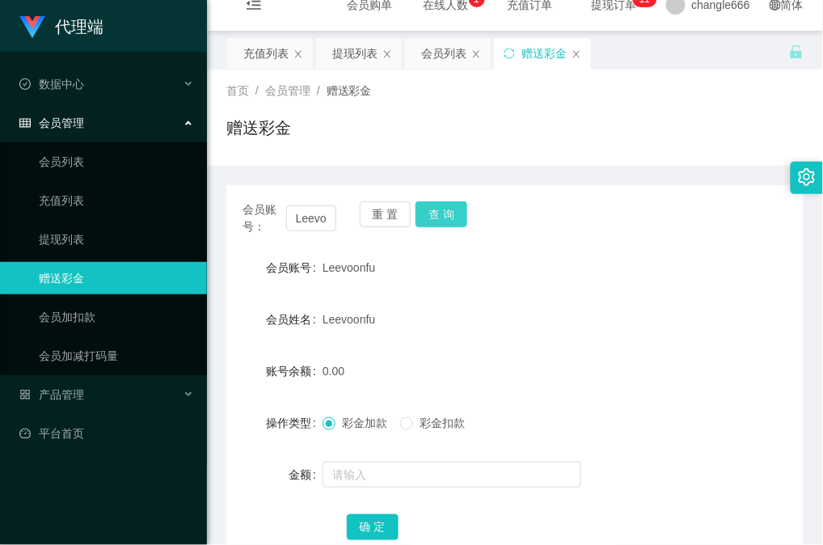
click at [430, 210] on button "查 询" at bounding box center [442, 214] width 52 height 26
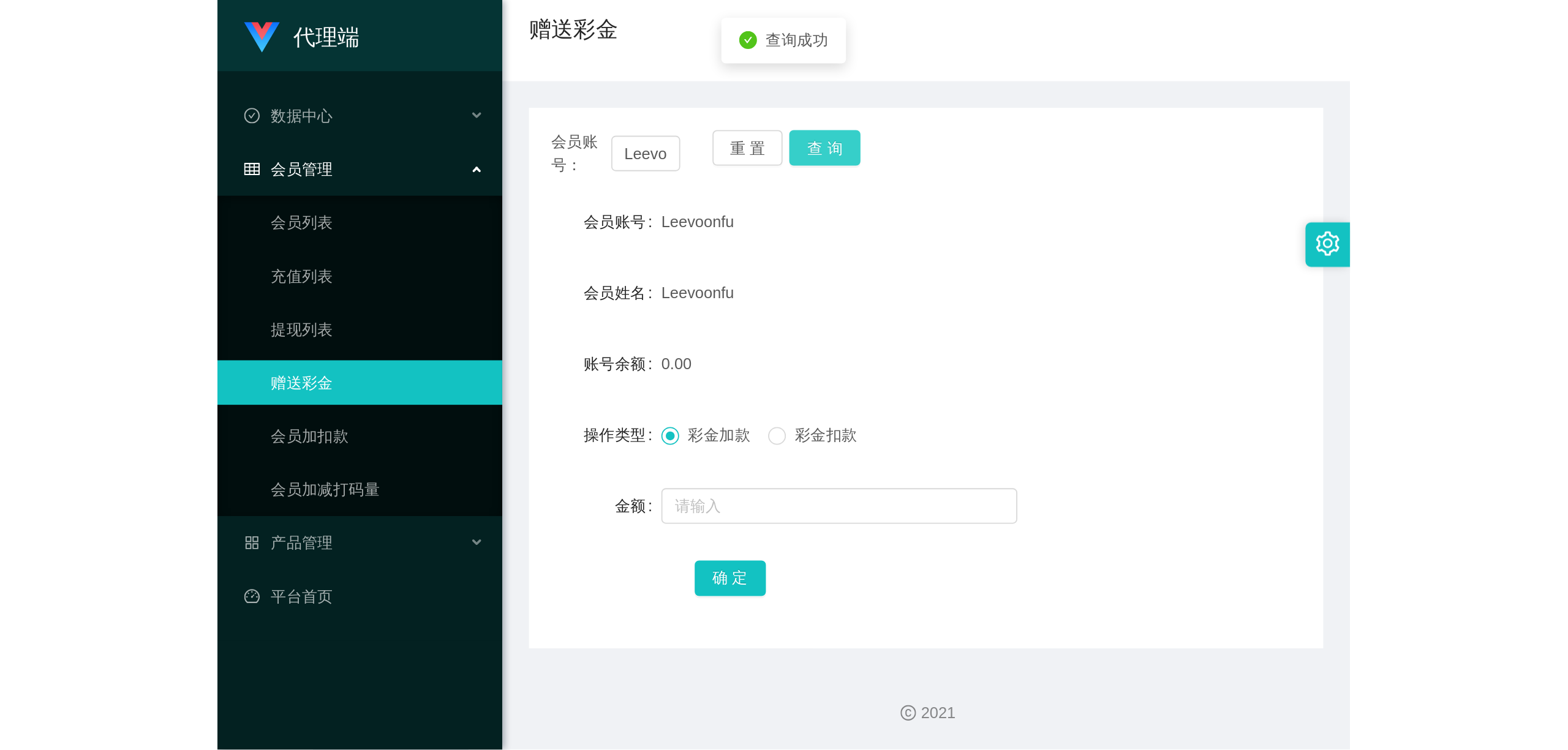
scroll to position [98, 0]
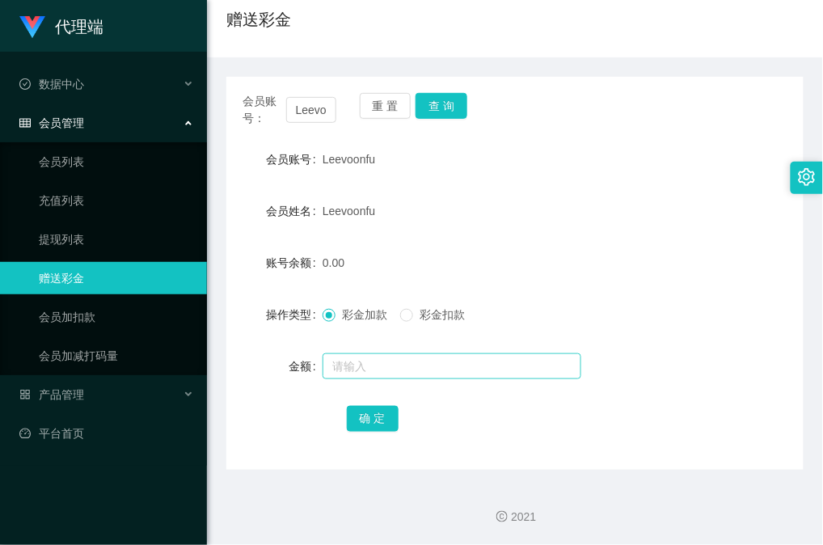
drag, startPoint x: 637, startPoint y: 334, endPoint x: 472, endPoint y: 375, distance: 170.0
click at [635, 334] on form "会员账号 Leevoonfu 会员姓名 Leevoonfu 账号余额 0.00 操作类型 彩金加款 彩金扣款 金额 确 定" at bounding box center [514, 288] width 577 height 291
click at [466, 375] on input "text" at bounding box center [452, 366] width 259 height 26
type input "208"
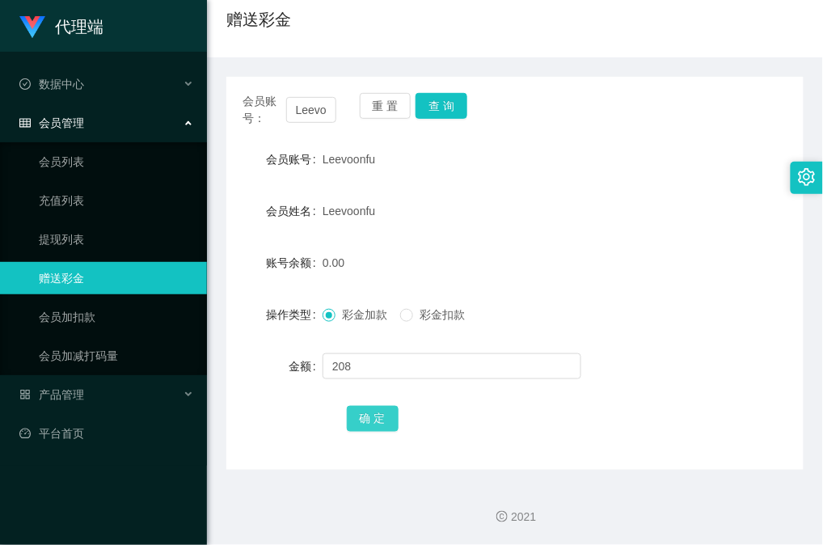
drag, startPoint x: 372, startPoint y: 407, endPoint x: 399, endPoint y: 392, distance: 30.8
click at [372, 407] on button "确 定" at bounding box center [373, 419] width 52 height 26
drag, startPoint x: 433, startPoint y: 243, endPoint x: 428, endPoint y: 126, distance: 116.5
click at [434, 237] on form "会员账号 Leevoonfu 会员姓名 Leevoonfu 账号余额 208.00 操作类型 彩金加款 彩金扣款 金额 确 定" at bounding box center [514, 288] width 577 height 291
click at [440, 112] on button "查 询" at bounding box center [442, 106] width 52 height 26
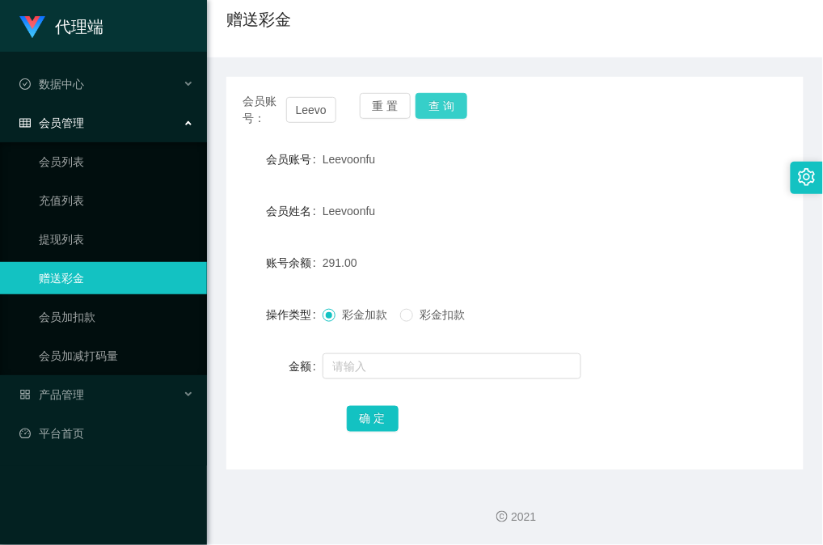
click at [460, 110] on button "查 询" at bounding box center [442, 106] width 52 height 26
click at [512, 146] on div "Leevoonfu" at bounding box center [491, 159] width 337 height 32
drag, startPoint x: 627, startPoint y: 289, endPoint x: 622, endPoint y: 272, distance: 17.9
click at [627, 291] on form "会员账号 Leevoonfu 会员姓名 Leevoonfu 账号余额 291.00 操作类型 彩金加款 彩金扣款 金额 确 定" at bounding box center [514, 288] width 577 height 291
click at [437, 97] on button "查 询" at bounding box center [442, 106] width 52 height 26
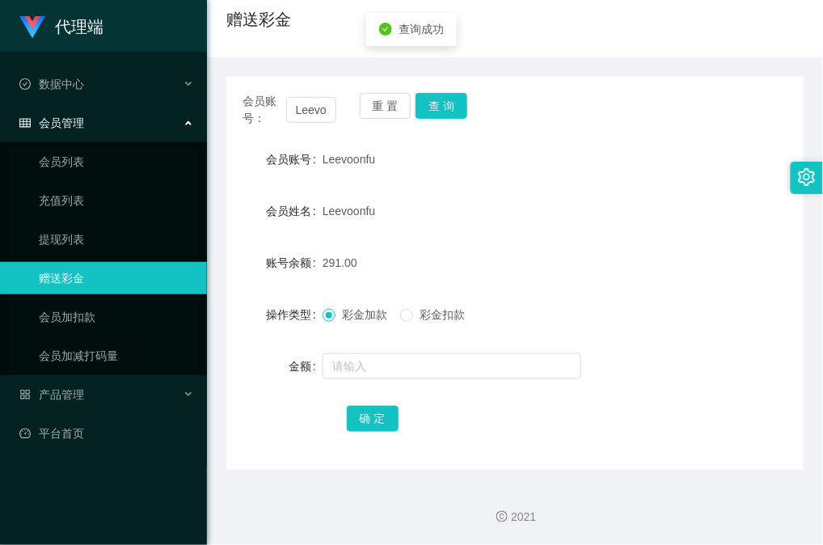
click at [530, 133] on div "会员账号： Leevoonfu 重 置 查 询 会员账号 Leevoonfu 会员姓名 Leevoonfu 账号余额 291.00 操作类型 彩金加款 彩金扣…" at bounding box center [514, 273] width 577 height 393
click at [460, 112] on button "查 询" at bounding box center [442, 106] width 52 height 26
click at [535, 147] on div "Leevoonfu" at bounding box center [491, 159] width 337 height 32
click at [460, 118] on button "查 询" at bounding box center [442, 106] width 52 height 26
click at [522, 150] on div "Leevoonfu" at bounding box center [491, 159] width 337 height 32
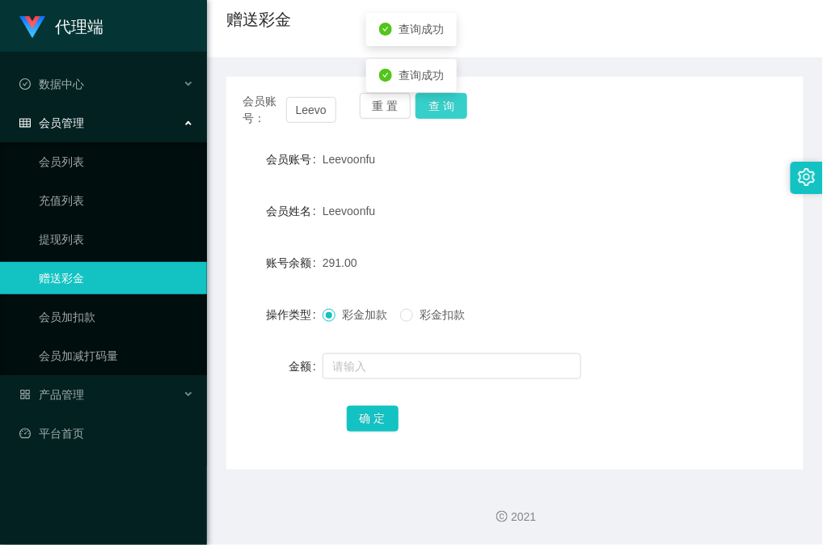
click at [448, 101] on button "查 询" at bounding box center [442, 106] width 52 height 26
click at [521, 137] on div "会员账号： Leevoonfu 重 置 查 询 会员账号 Leevoonfu 会员姓名 Leevoonfu 账号余额 291.00 操作类型 彩金加款 彩金扣…" at bounding box center [514, 273] width 577 height 393
click at [463, 123] on div "会员账号： Leevoonfu 重 置 查 询" at bounding box center [514, 110] width 577 height 34
click at [542, 143] on div "Leevoonfu" at bounding box center [491, 159] width 337 height 32
click at [460, 107] on button "查 询" at bounding box center [442, 106] width 52 height 26
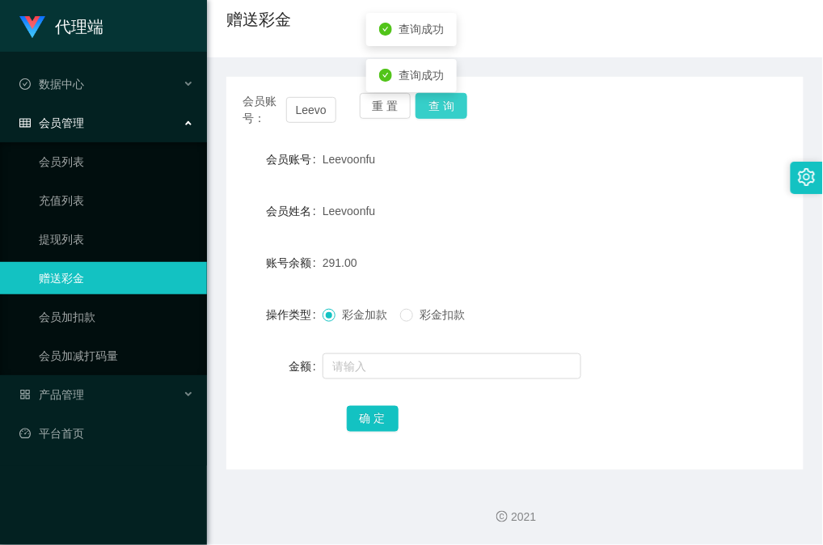
click at [460, 107] on button "查 询" at bounding box center [442, 106] width 52 height 26
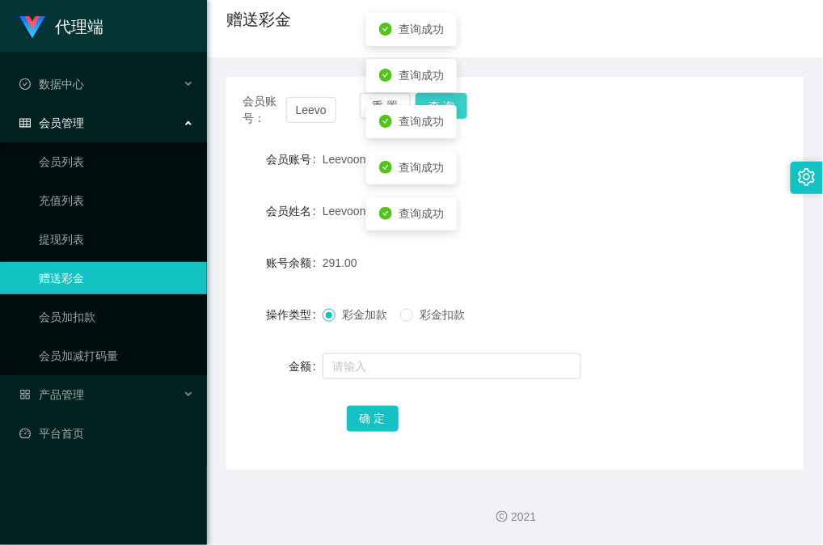
click at [460, 107] on button "查 询" at bounding box center [442, 106] width 52 height 26
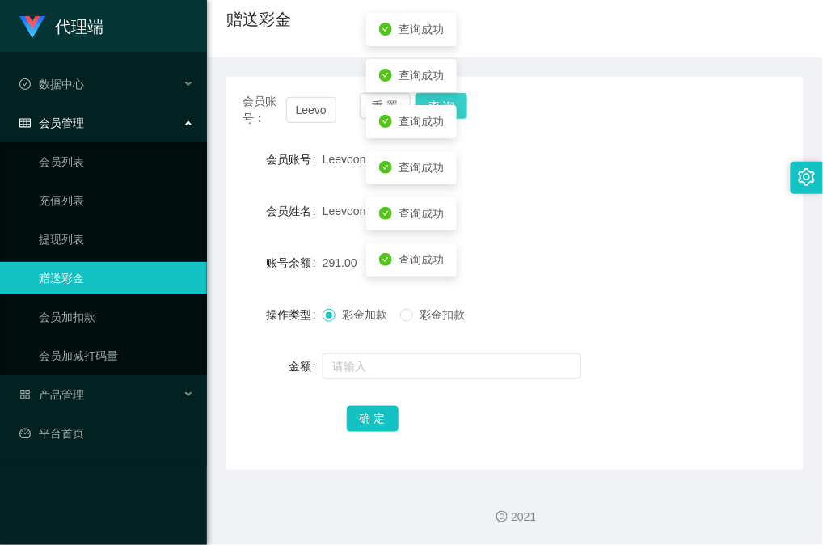
click at [460, 107] on button "查 询" at bounding box center [442, 106] width 52 height 26
click at [587, 134] on div "会员账号： Leevoonfu 重 置 查 询 会员账号 Leevoonfu 会员姓名 Leevoonfu 账号余额 291.00 操作类型 彩金加款 彩金扣…" at bounding box center [514, 273] width 577 height 393
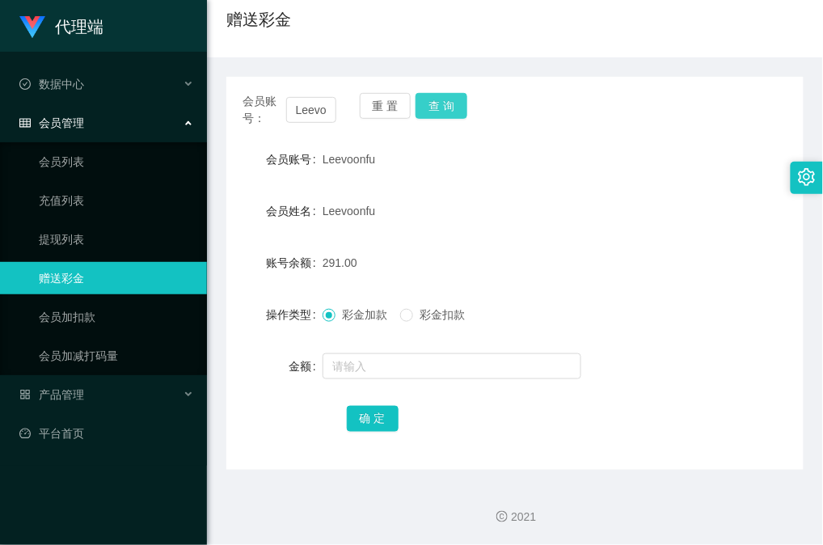
click at [454, 105] on button "查 询" at bounding box center [442, 106] width 52 height 26
click at [660, 153] on div "会员账号 Leevoonfu" at bounding box center [514, 159] width 577 height 32
click at [437, 103] on button "查 询" at bounding box center [442, 106] width 52 height 26
click at [547, 131] on div "会员账号： Leevoonfu 重 置 查 询 会员账号 Leevoonfu 会员姓名 Leevoonfu 账号余额 291.00 操作类型 彩金加款 彩金扣…" at bounding box center [514, 273] width 577 height 393
click at [441, 112] on button "查 询" at bounding box center [442, 106] width 52 height 26
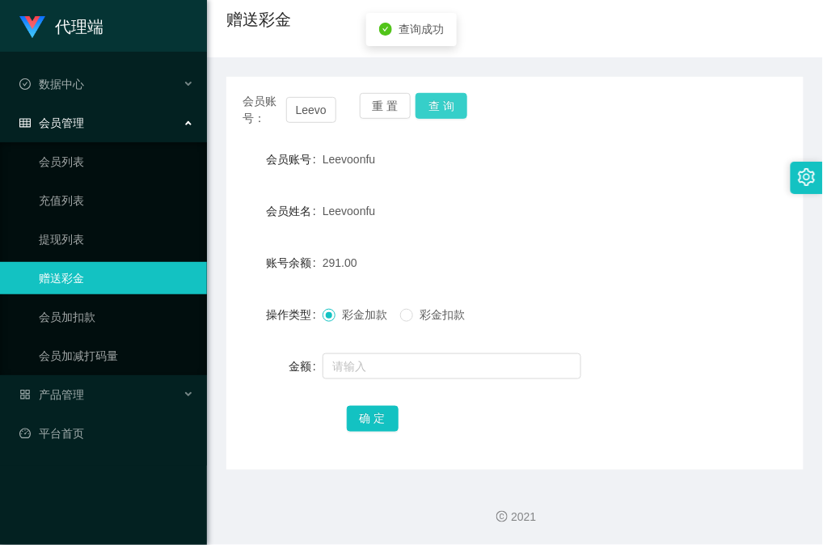
click at [447, 110] on button "查 询" at bounding box center [442, 106] width 52 height 26
click at [593, 142] on div "会员账号： Leevoonfu 重 置 查 询 会员账号 Leevoonfu 会员姓名 Leevoonfu 账号余额 291.00 操作类型 彩金加款 彩金扣…" at bounding box center [514, 273] width 577 height 393
click at [449, 112] on button "查 询" at bounding box center [442, 106] width 52 height 26
click at [561, 139] on div "会员账号： Leevoonfu 重 置 查 询 会员账号 Leevoonfu 会员姓名 Leevoonfu 账号余额 291.00 操作类型 彩金加款 彩金扣…" at bounding box center [514, 273] width 577 height 393
click at [459, 111] on button "查 询" at bounding box center [442, 106] width 52 height 26
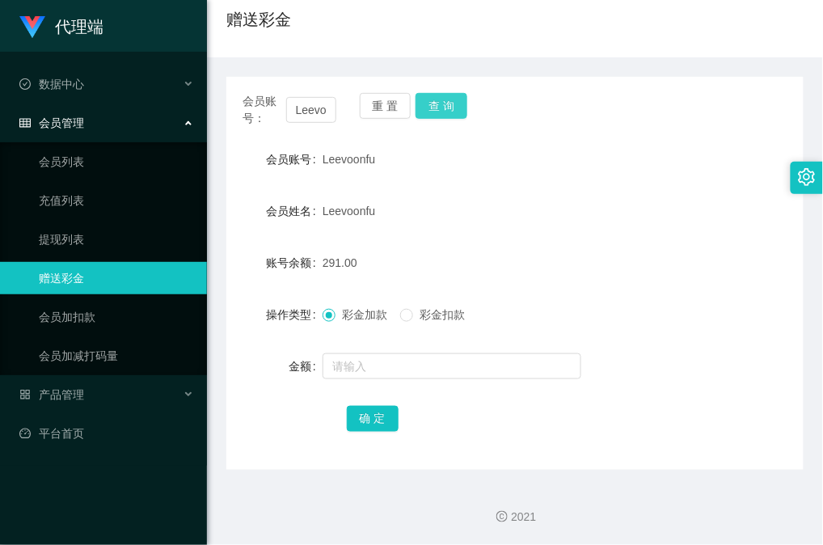
click at [428, 108] on button "查 询" at bounding box center [442, 106] width 52 height 26
click at [430, 107] on button "查 询" at bounding box center [442, 106] width 52 height 26
click at [460, 127] on div "会员账号： Leevoonfu 重 置 查 询 会员账号 Leevoonfu 会员姓名 Leevoonfu 账号余额 291.00 操作类型 彩金加款 彩金扣…" at bounding box center [514, 273] width 577 height 393
click at [443, 111] on button "查 询" at bounding box center [442, 106] width 52 height 26
click at [522, 140] on div "会员账号： Leevoonfu 重 置 查 询 会员账号 Leevoonfu 会员姓名 Leevoonfu 账号余额 291.00 操作类型 彩金加款 彩金扣…" at bounding box center [514, 273] width 577 height 393
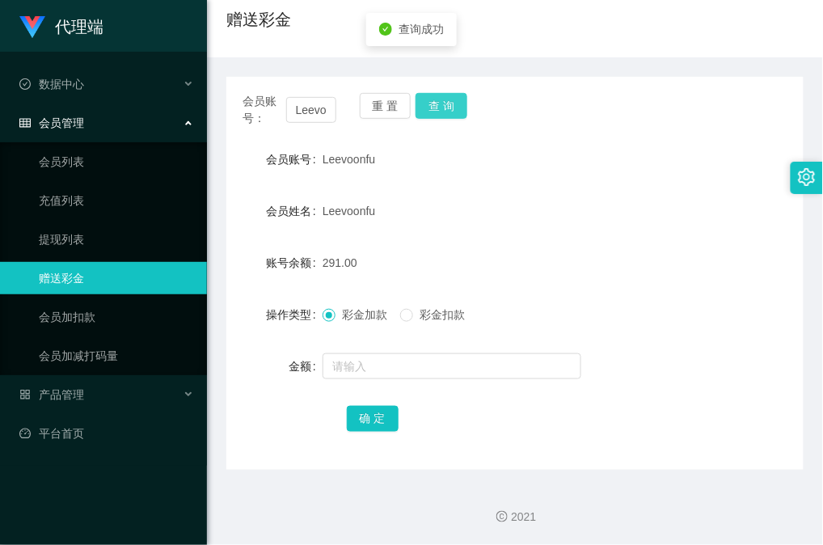
click at [425, 113] on button "查 询" at bounding box center [442, 106] width 52 height 26
click at [431, 114] on button "查 询" at bounding box center [442, 106] width 52 height 26
click at [447, 113] on button "查 询" at bounding box center [442, 106] width 52 height 26
click at [432, 114] on button "查 询" at bounding box center [442, 106] width 52 height 26
click at [438, 108] on button "查 询" at bounding box center [442, 106] width 52 height 26
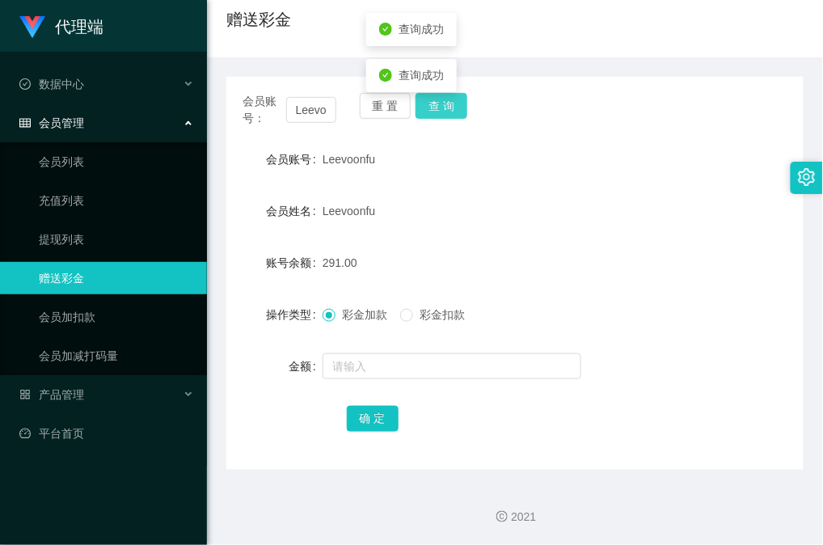
click at [438, 108] on button "查 询" at bounding box center [442, 106] width 52 height 26
click at [438, 108] on body "代理端 数据中心 会员管理 会员列表 充值列表 提现列表 赠送彩金 会员加扣款 会员加减打码量 产品管理 平台首页 保存配置 重置配置 整体风格设置 主题色 …" at bounding box center [411, 272] width 823 height 545
click at [438, 108] on button "查 询" at bounding box center [442, 106] width 52 height 26
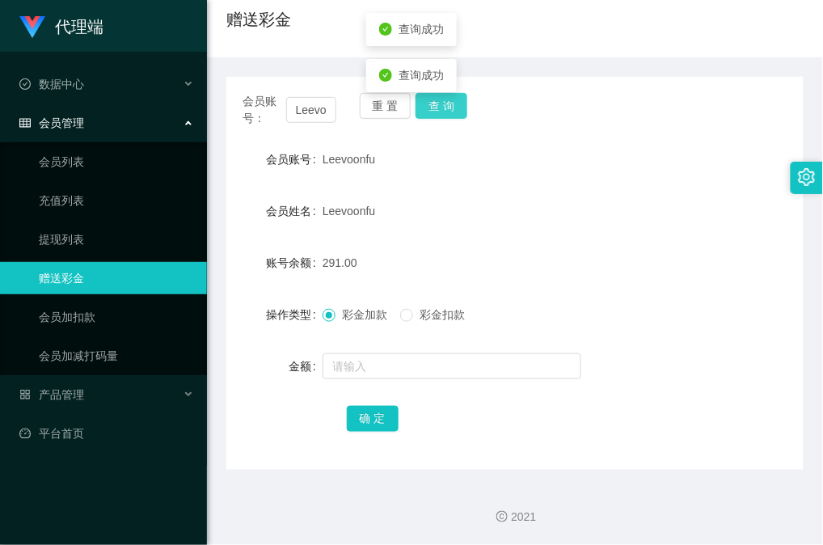
click at [438, 108] on button "查 询" at bounding box center [442, 106] width 52 height 26
click at [432, 107] on button "查 询" at bounding box center [442, 106] width 52 height 26
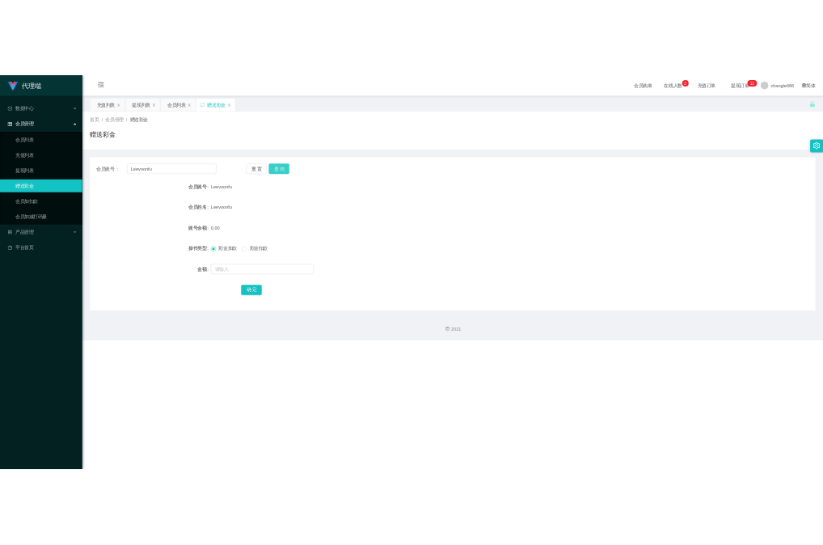
scroll to position [0, 0]
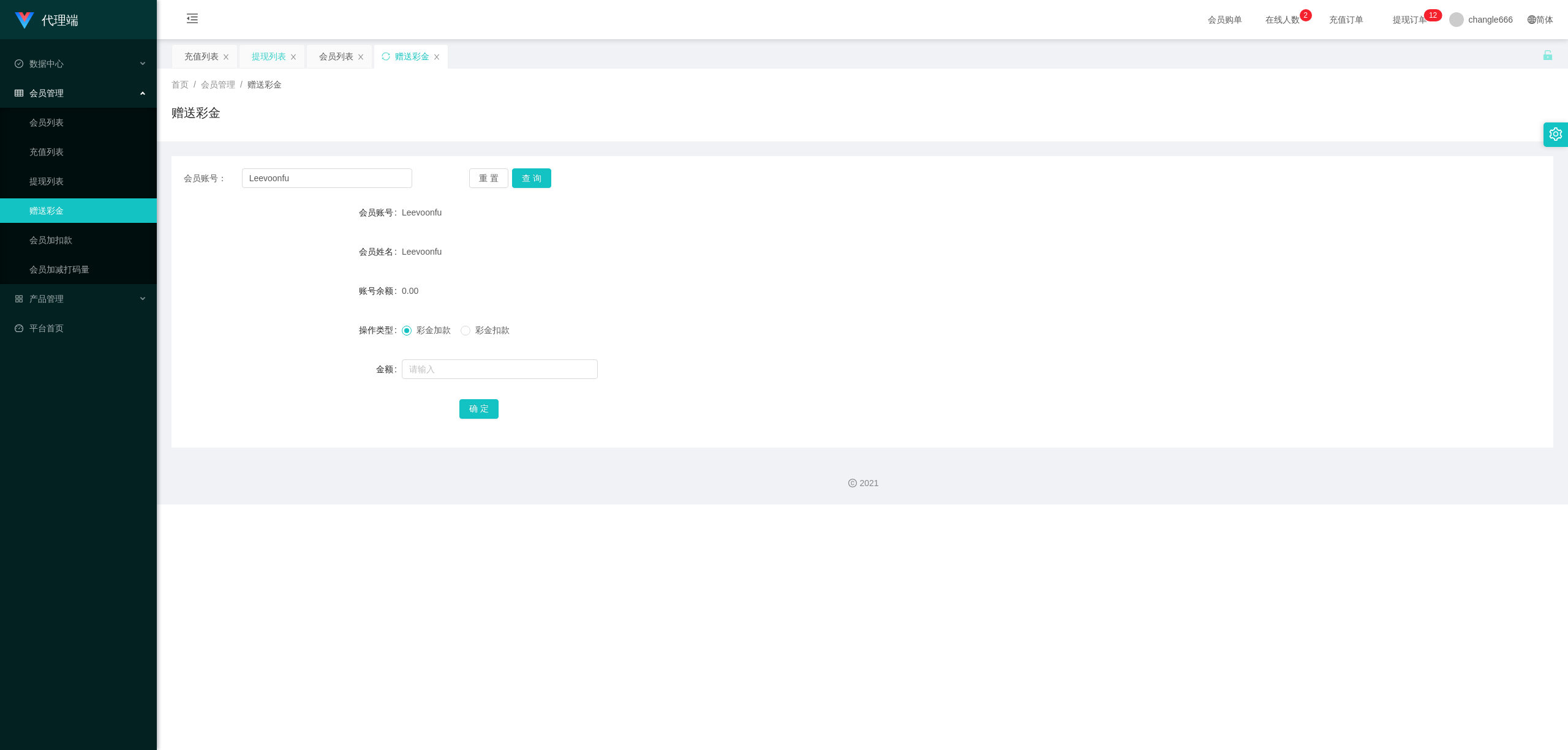
click at [270, 49] on div "提现列表" at bounding box center [268, 56] width 34 height 23
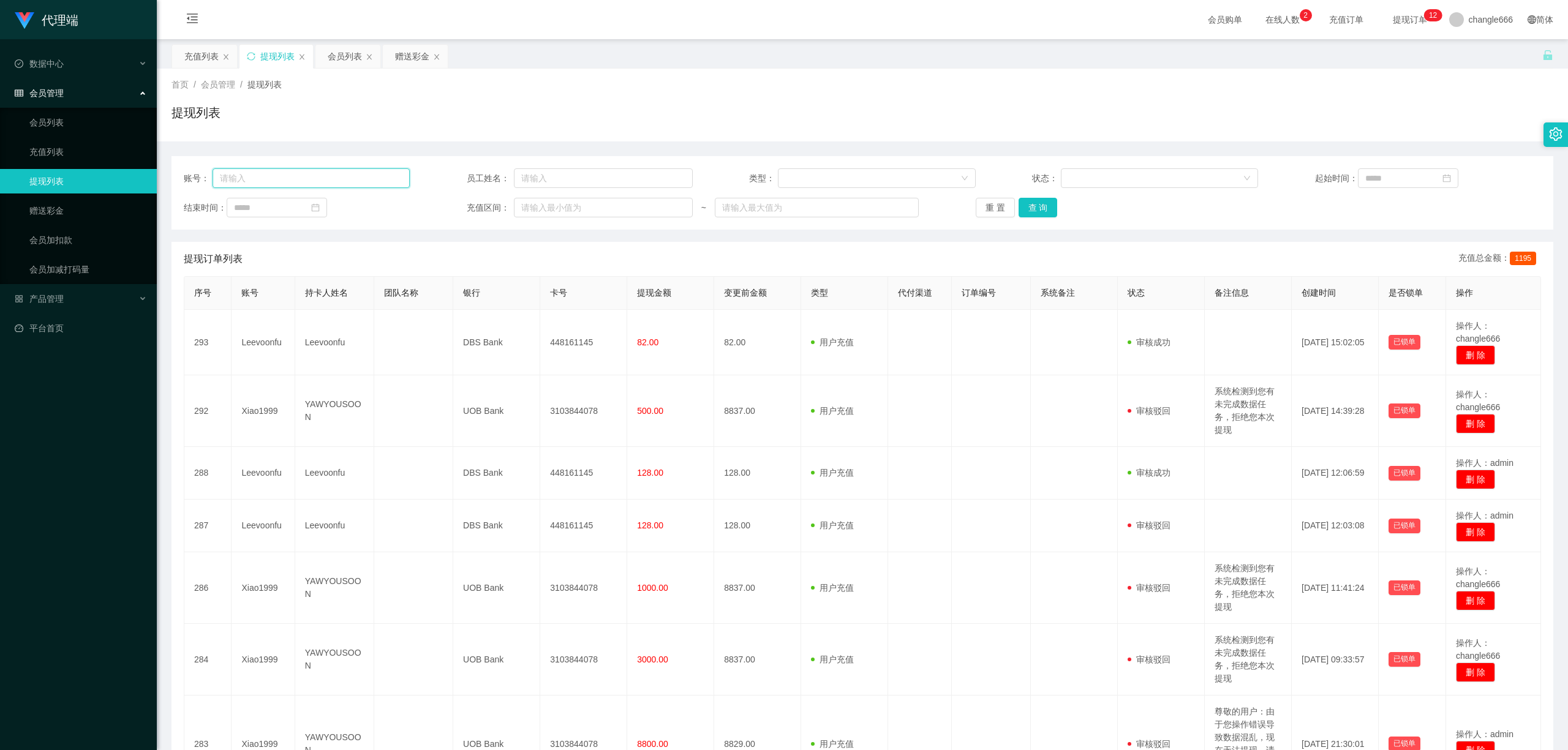
drag, startPoint x: 272, startPoint y: 173, endPoint x: 283, endPoint y: 172, distance: 11.0
click at [272, 173] on input "text" at bounding box center [311, 178] width 198 height 20
click at [410, 61] on div "赠送彩金" at bounding box center [411, 56] width 34 height 23
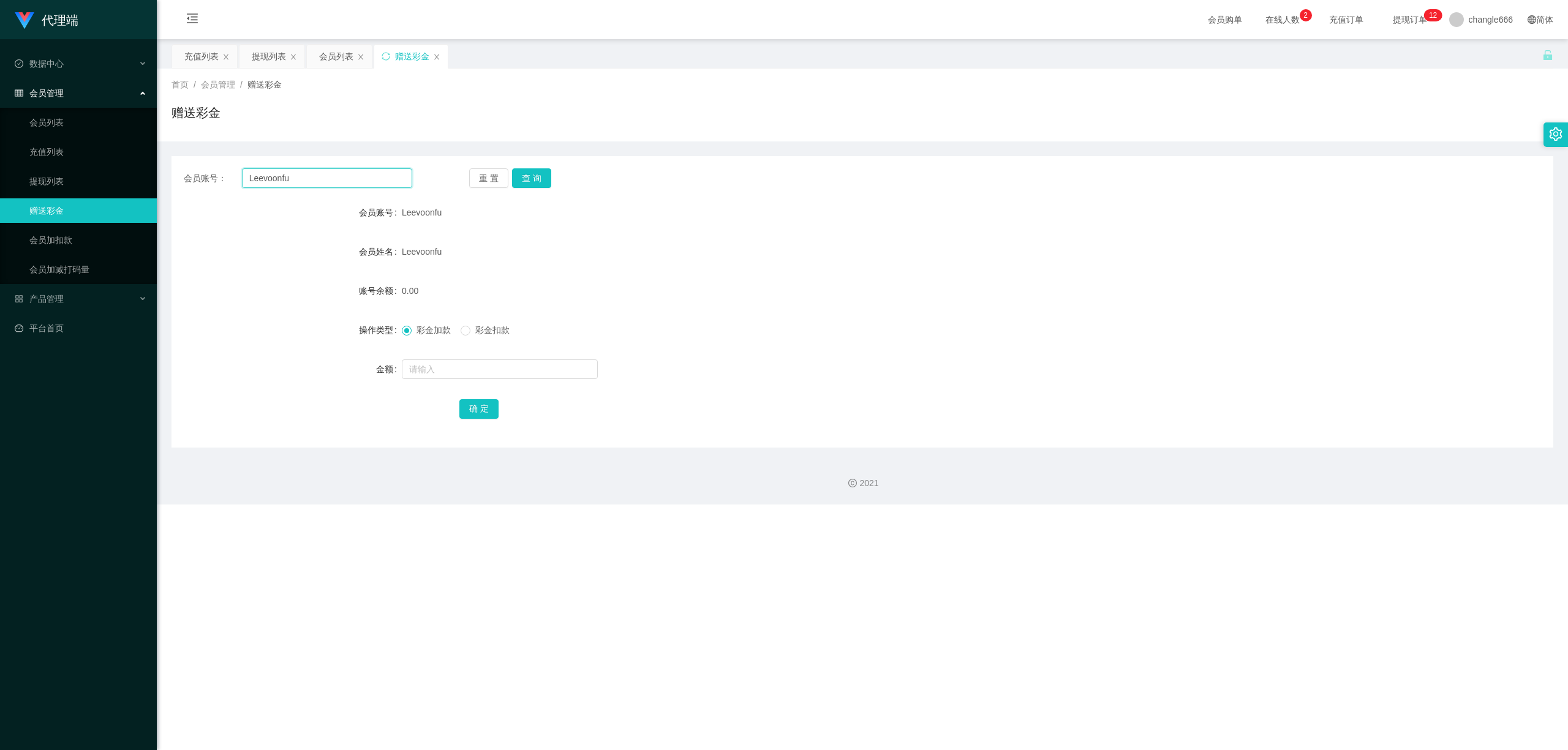
click at [284, 186] on input "Leevoonfu" at bounding box center [326, 178] width 170 height 20
drag, startPoint x: 270, startPoint y: 57, endPoint x: 270, endPoint y: 64, distance: 7.0
click at [270, 57] on div "提现列表" at bounding box center [268, 56] width 34 height 23
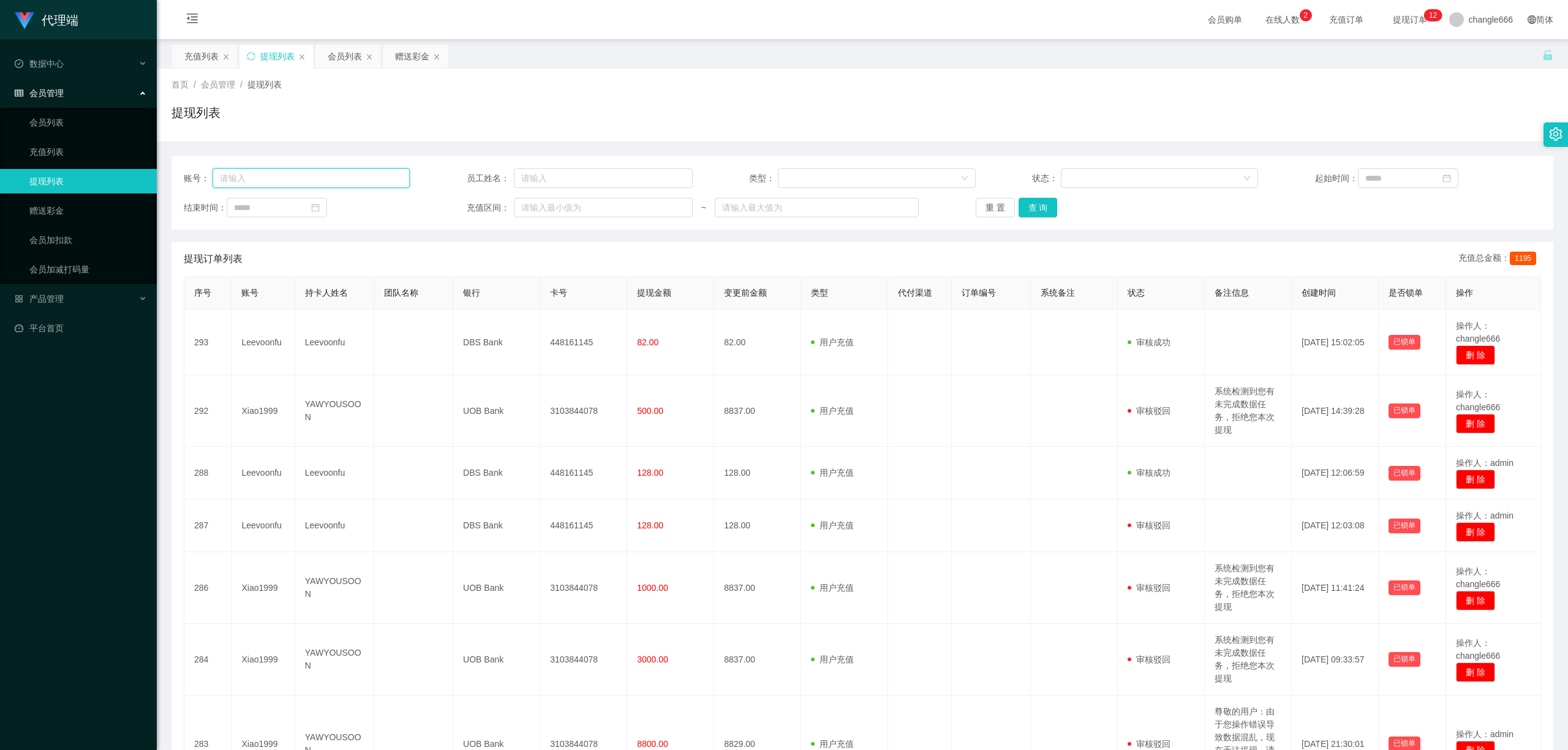
click at [299, 180] on input "text" at bounding box center [311, 178] width 198 height 20
paste input "Leevoonfu"
type input "Leevoonfu"
click at [1042, 208] on button "查 询" at bounding box center [1038, 208] width 39 height 20
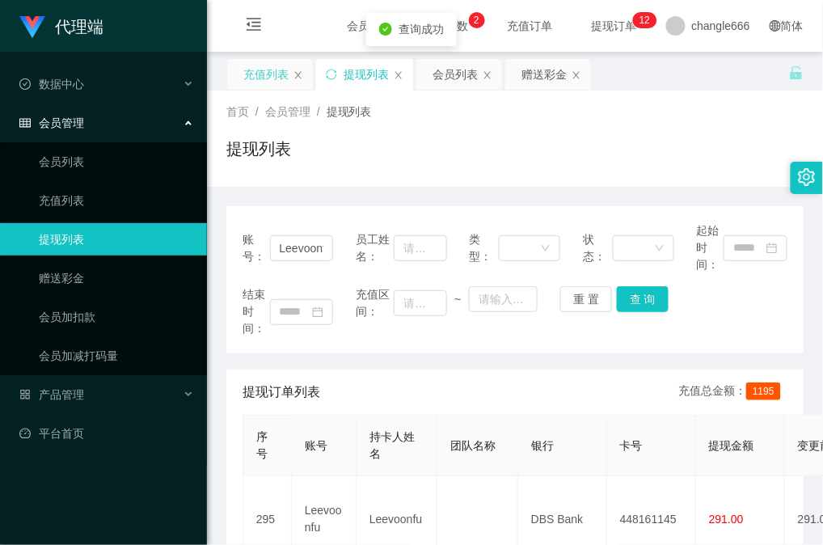
click at [255, 82] on div "充值列表" at bounding box center [265, 74] width 45 height 31
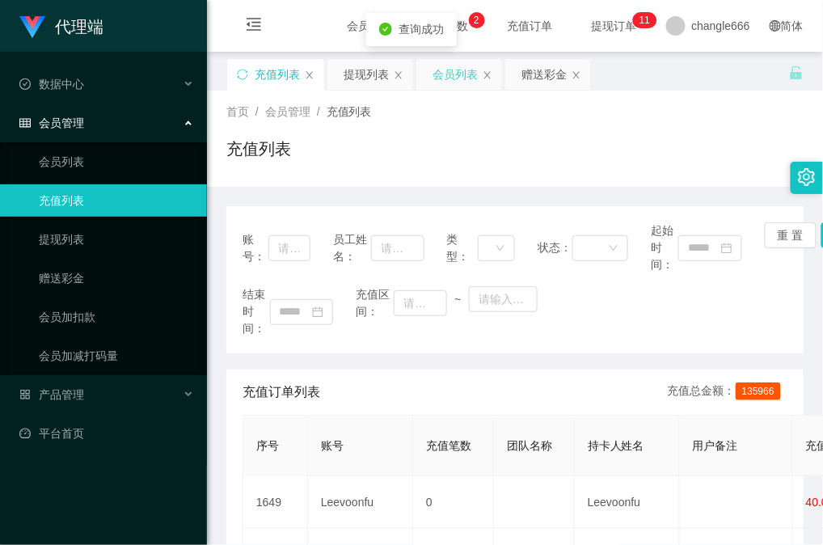
click at [443, 73] on div "会员列表" at bounding box center [455, 74] width 45 height 31
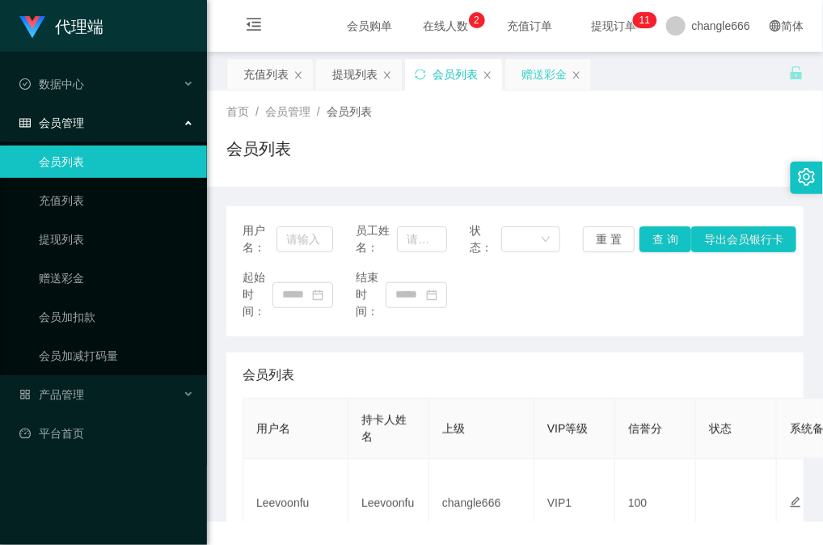
click at [535, 78] on div "赠送彩金" at bounding box center [543, 74] width 45 height 31
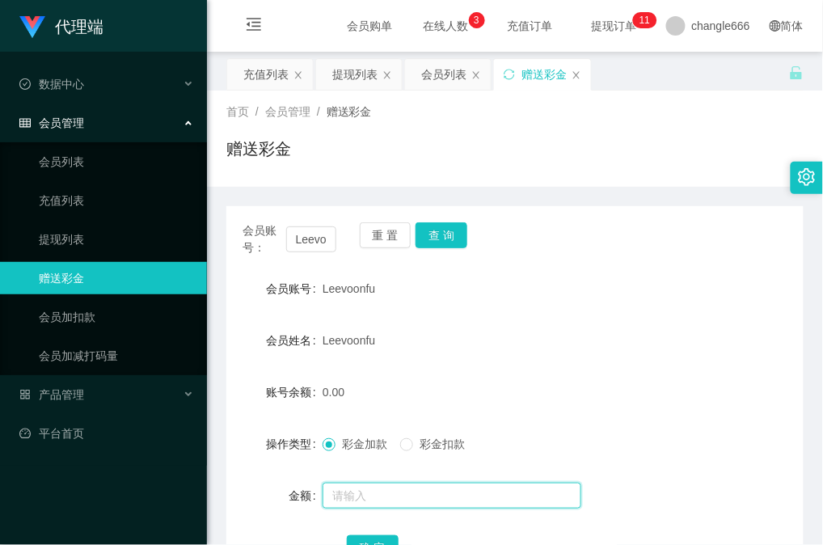
click at [364, 503] on input "text" at bounding box center [452, 496] width 259 height 26
type input "8"
click at [366, 534] on div "确 定" at bounding box center [515, 547] width 337 height 32
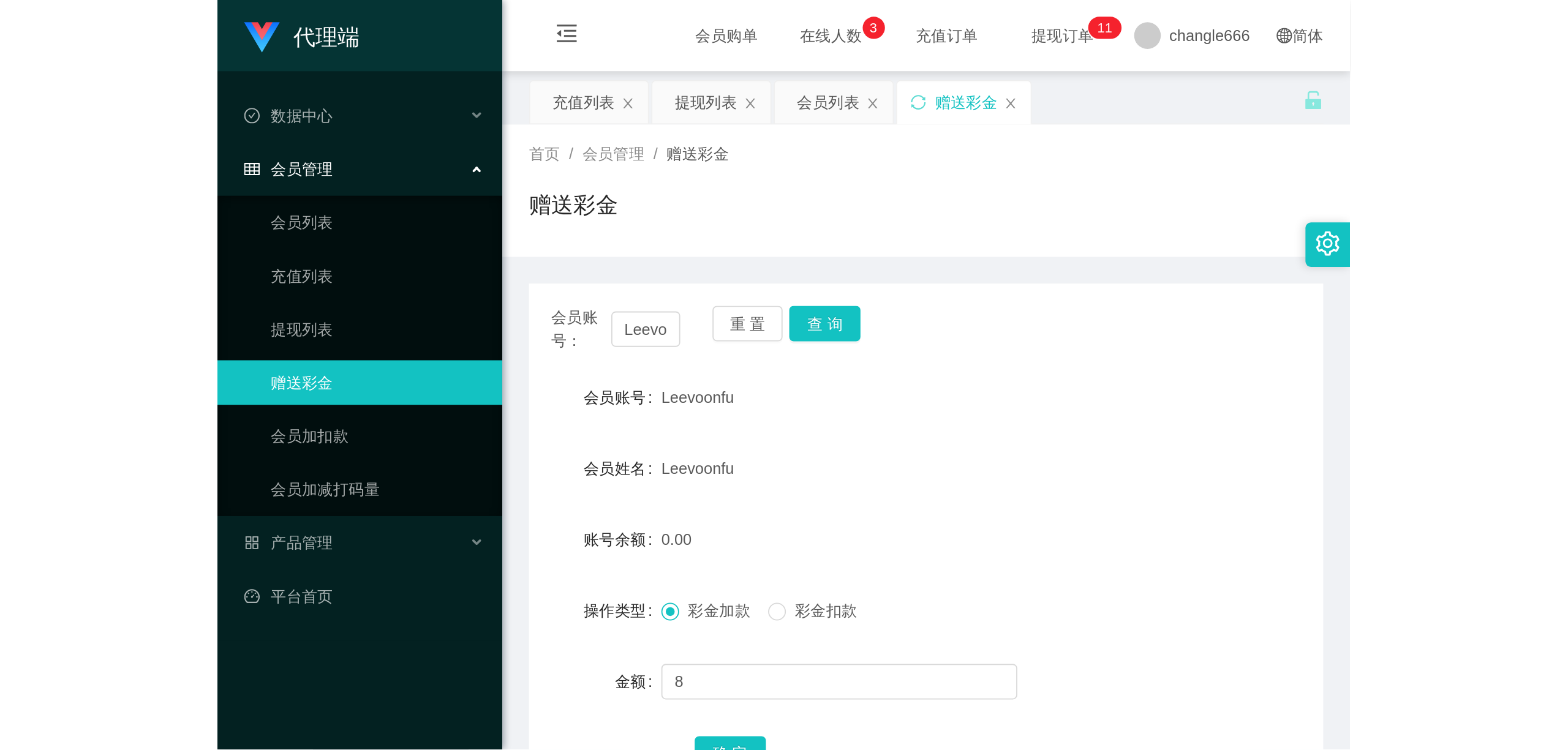
scroll to position [82, 0]
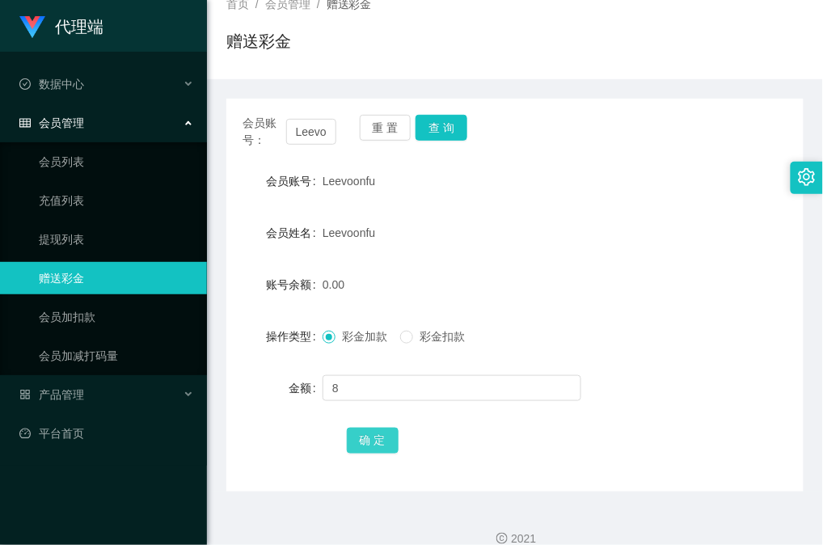
click at [363, 445] on button "确 定" at bounding box center [373, 441] width 52 height 26
click at [454, 113] on div "会员账号： Leevoonfu 重 置 查 询 会员账号 Leevoonfu 会员姓名 Leevoonfu 账号余额 8.00 操作类型 彩金加款 彩金扣款 …" at bounding box center [514, 295] width 577 height 393
click at [451, 124] on button "查 询" at bounding box center [442, 128] width 52 height 26
click at [505, 295] on div "8.00" at bounding box center [491, 284] width 337 height 32
drag, startPoint x: 463, startPoint y: 133, endPoint x: 451, endPoint y: 129, distance: 12.8
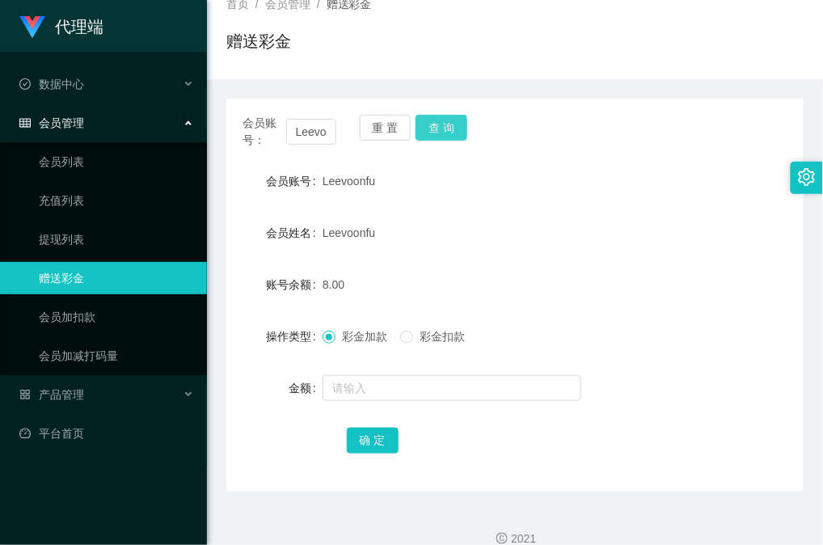
click at [463, 133] on button "查 询" at bounding box center [442, 128] width 52 height 26
click at [577, 222] on div "Leevoonfu" at bounding box center [491, 233] width 337 height 32
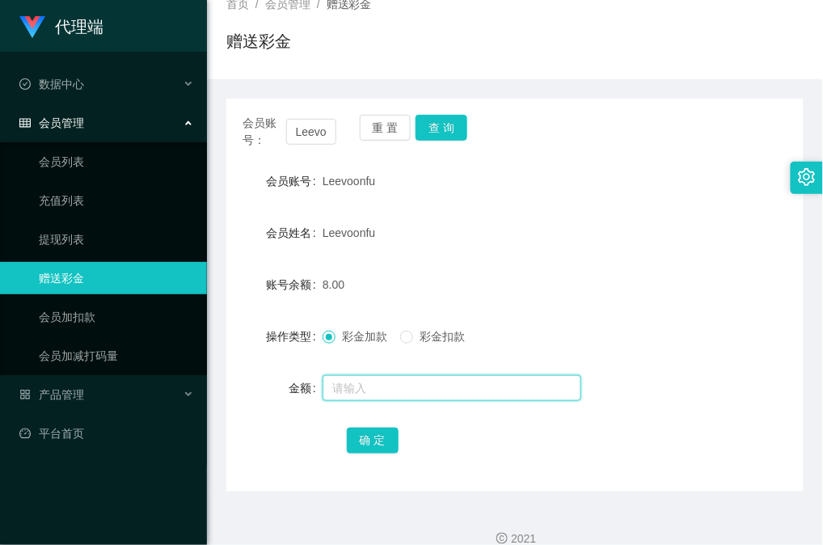
click at [415, 386] on input "text" at bounding box center [452, 388] width 259 height 26
type input "38"
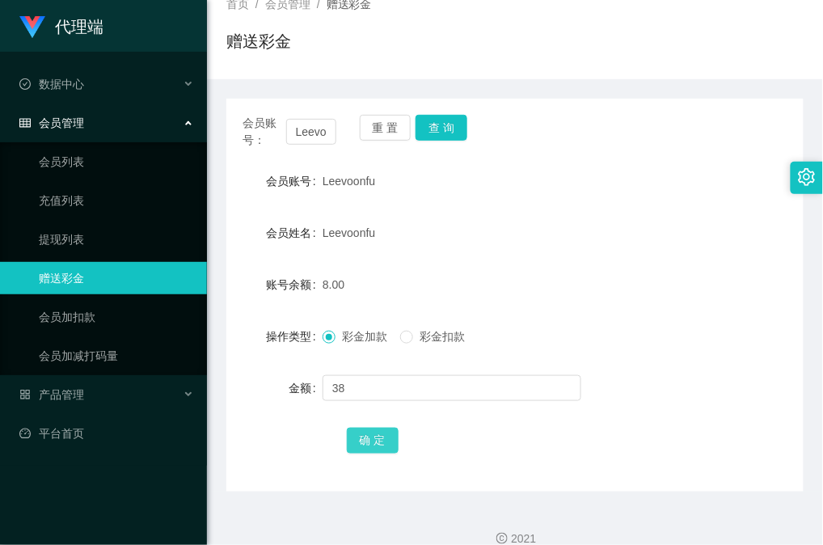
click at [373, 430] on button "确 定" at bounding box center [373, 441] width 52 height 26
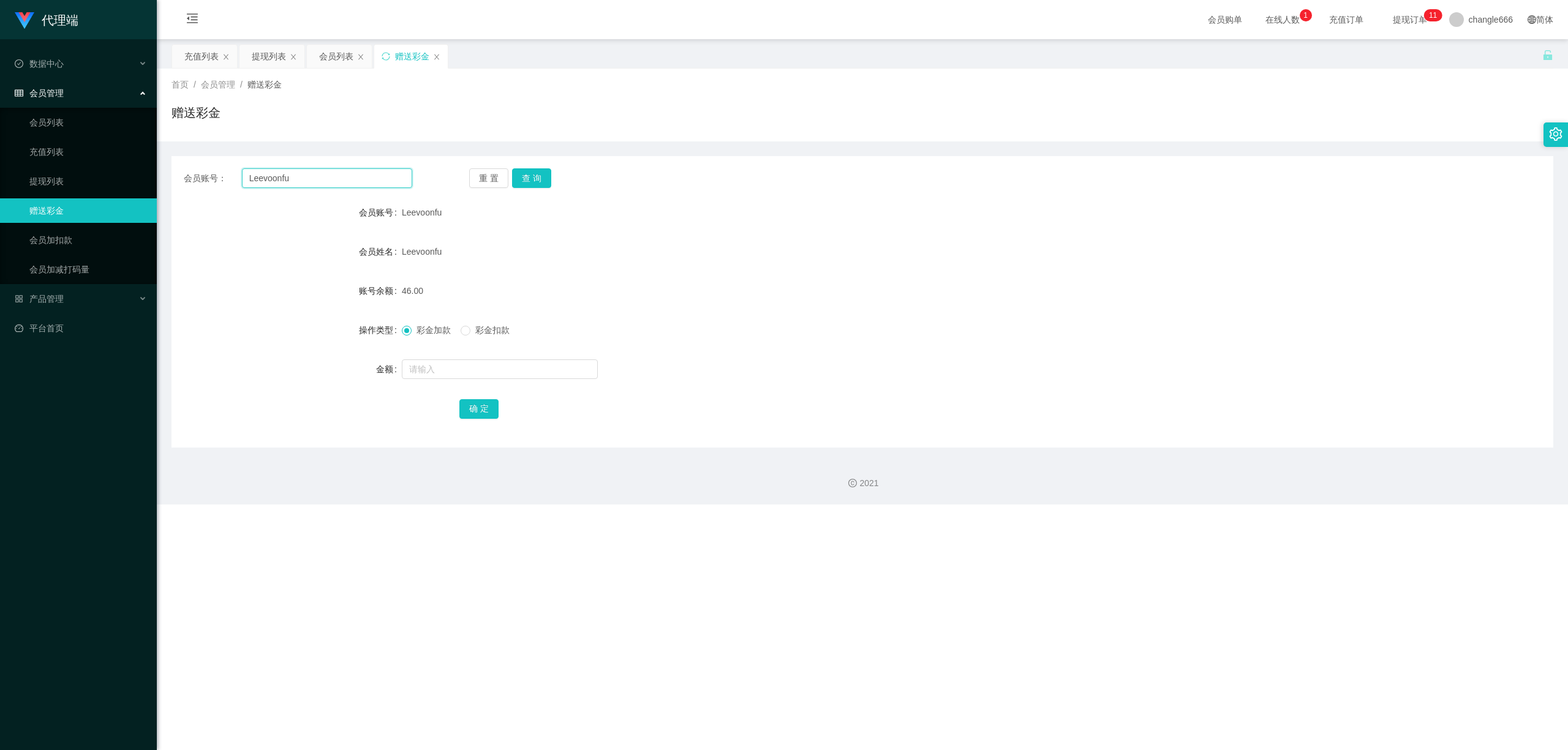
click at [330, 182] on input "Leevoonfu" at bounding box center [326, 178] width 170 height 20
click at [349, 59] on div "会员列表" at bounding box center [336, 56] width 34 height 23
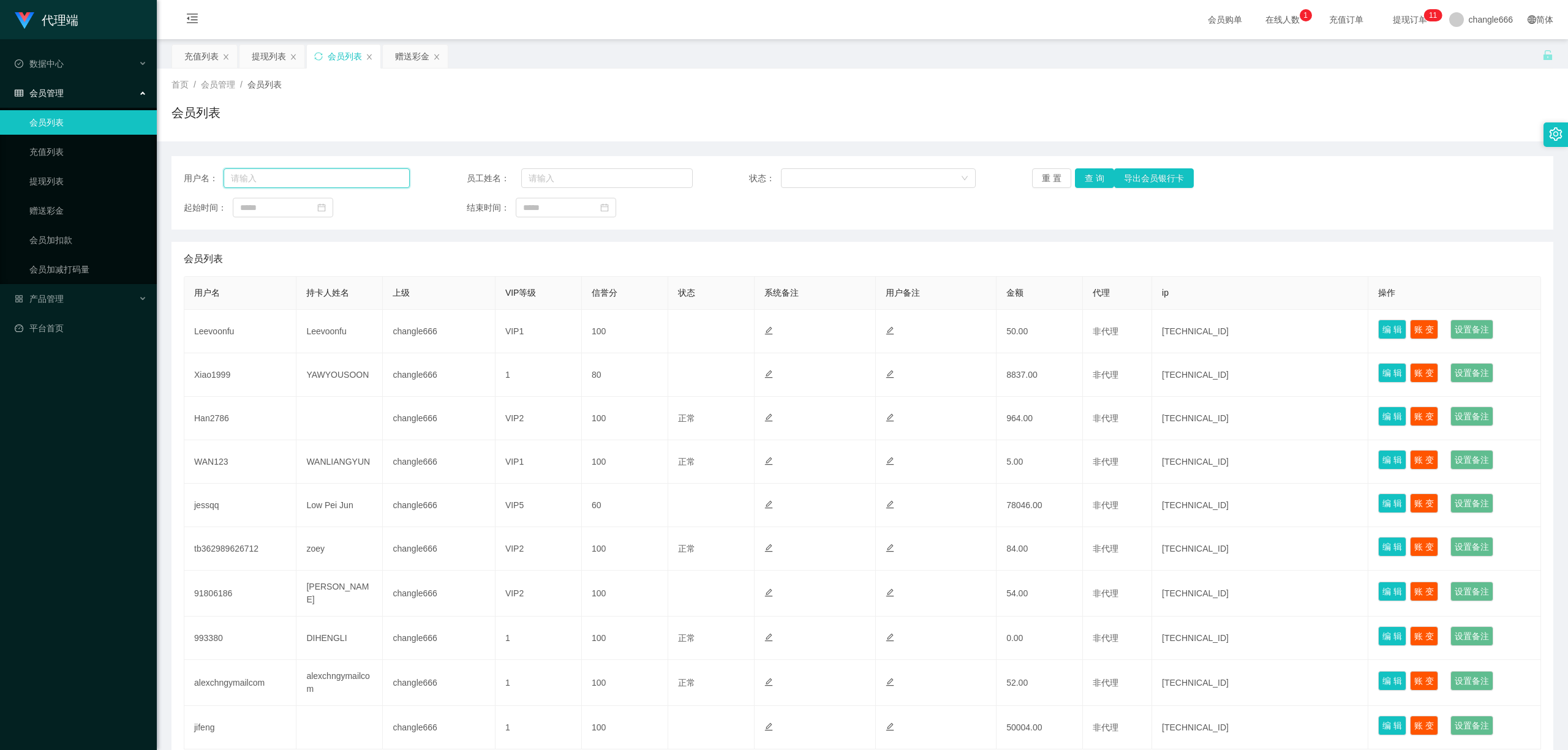
click at [348, 175] on input "text" at bounding box center [317, 178] width 186 height 20
paste input "Leevoonfu"
type input "Leevoonfu"
click at [1089, 180] on button "查 询" at bounding box center [1095, 178] width 39 height 20
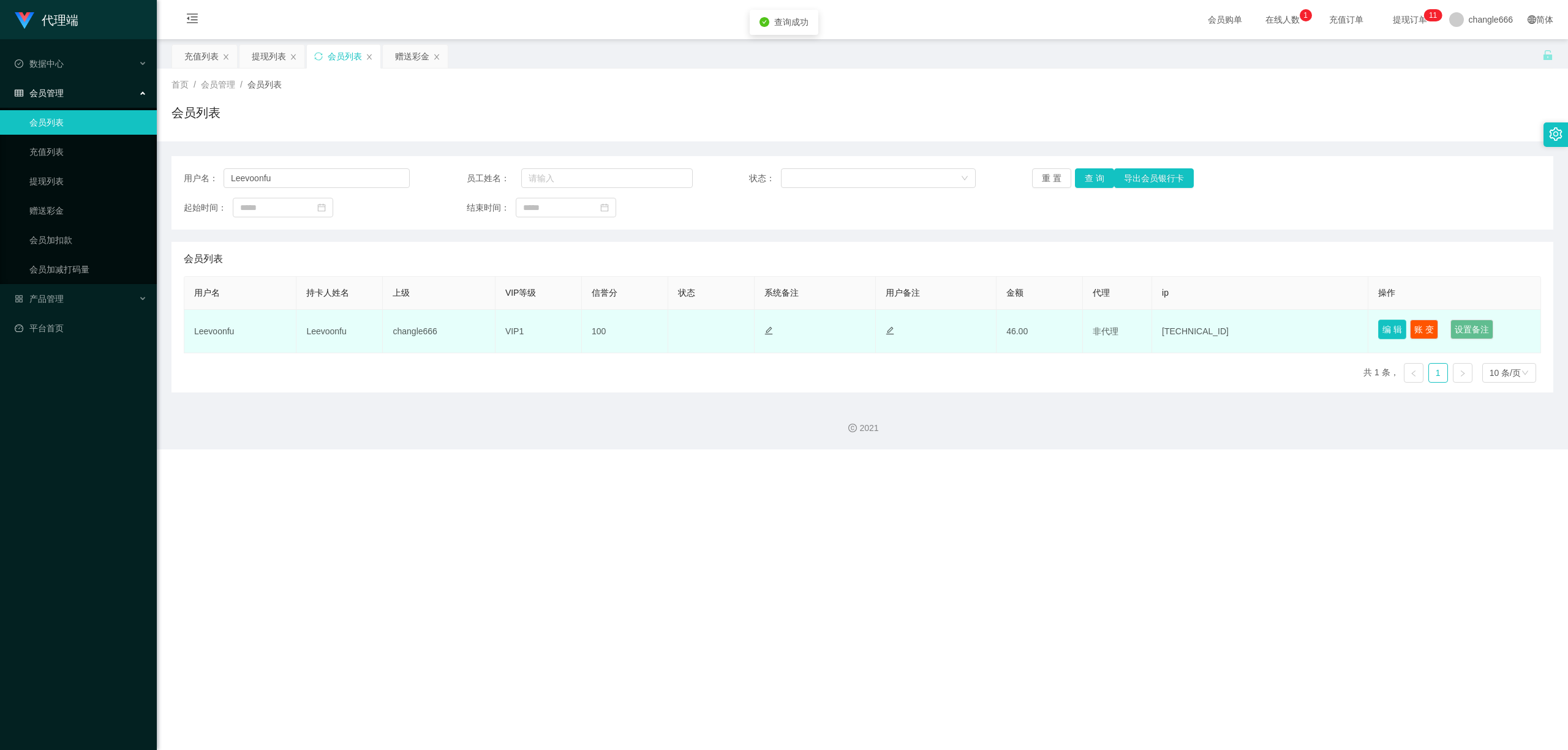
click at [1378, 328] on button "编 辑" at bounding box center [1392, 330] width 28 height 20
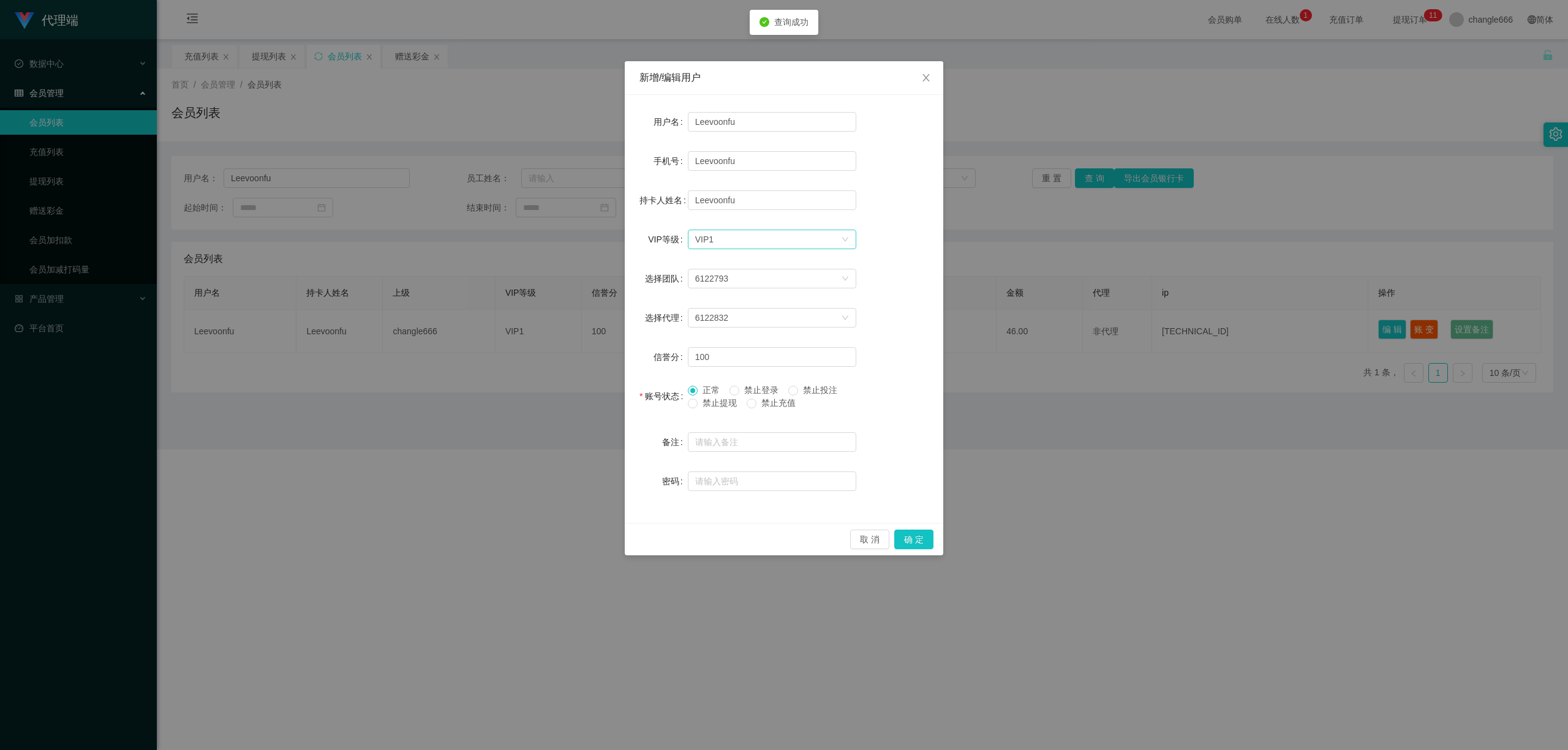
click at [763, 233] on div "选择VIP等级 VIP1" at bounding box center [768, 239] width 145 height 18
click at [731, 286] on li "VIP2" at bounding box center [771, 283] width 168 height 20
click at [913, 530] on button "确 定" at bounding box center [914, 539] width 39 height 20
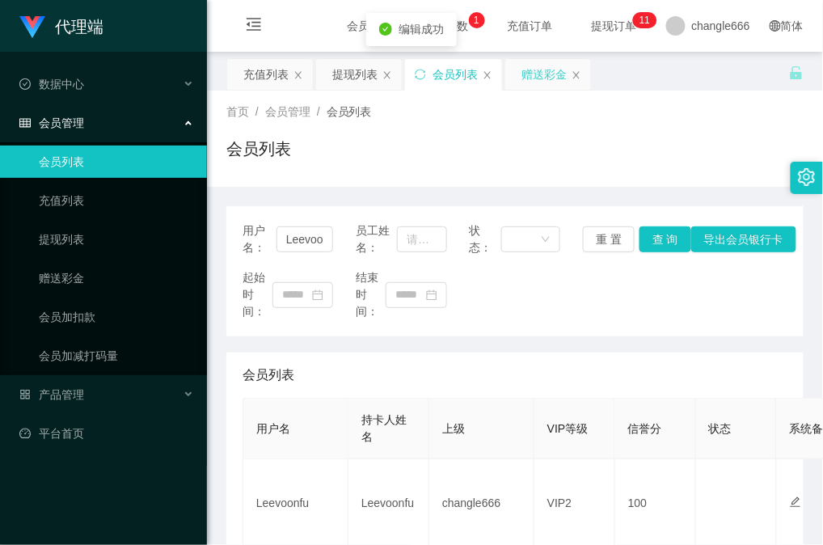
click at [534, 75] on div "赠送彩金" at bounding box center [543, 74] width 45 height 31
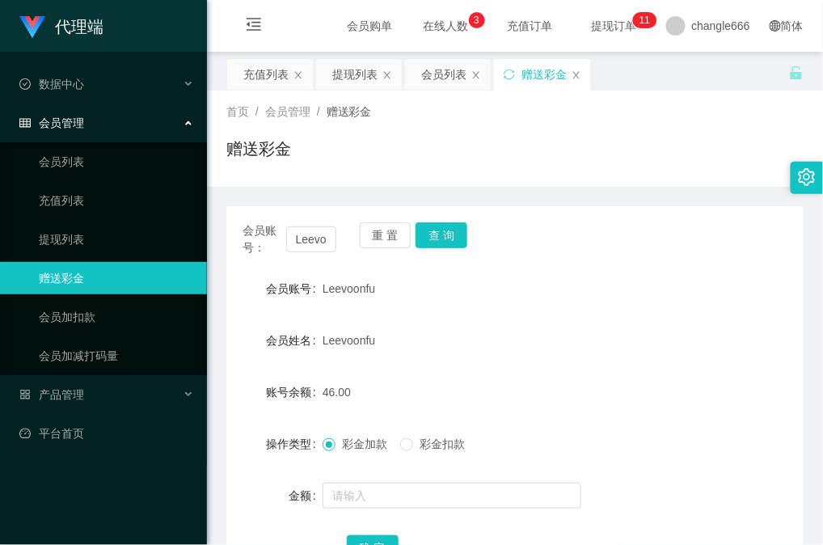
click at [522, 321] on form "会员账号 Leevoonfu 会员姓名 Leevoonfu 账号余额 46.00 操作类型 彩金加款 彩金扣款 金额 确 定" at bounding box center [514, 417] width 577 height 291
click at [458, 243] on button "查 询" at bounding box center [442, 235] width 52 height 26
drag, startPoint x: 558, startPoint y: 335, endPoint x: 783, endPoint y: 279, distance: 232.3
click at [563, 336] on div "Leevoonfu" at bounding box center [491, 340] width 337 height 32
click at [556, 293] on div "Leevoonfu" at bounding box center [491, 288] width 337 height 32
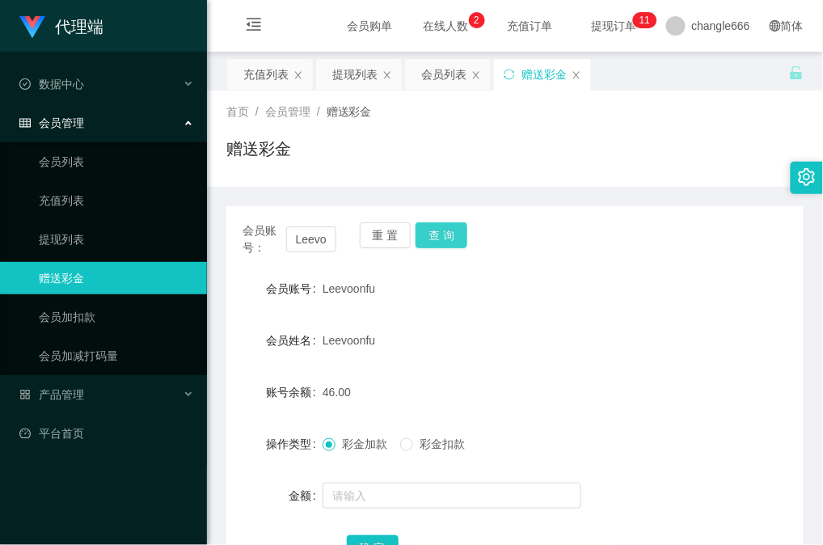
click at [438, 243] on button "查 询" at bounding box center [442, 235] width 52 height 26
click at [582, 319] on form "会员账号 Leevoonfu 会员姓名 Leevoonfu 账号余额 46.00 操作类型 彩金加款 彩金扣款 金额 确 定" at bounding box center [514, 417] width 577 height 291
drag, startPoint x: 532, startPoint y: 361, endPoint x: 524, endPoint y: 378, distance: 19.5
click at [529, 372] on form "会员账号 Leevoonfu 会员姓名 Leevoonfu 账号余额 46.00 操作类型 彩金加款 彩金扣款 金额 确 定" at bounding box center [514, 417] width 577 height 291
click at [441, 488] on input "text" at bounding box center [452, 496] width 259 height 26
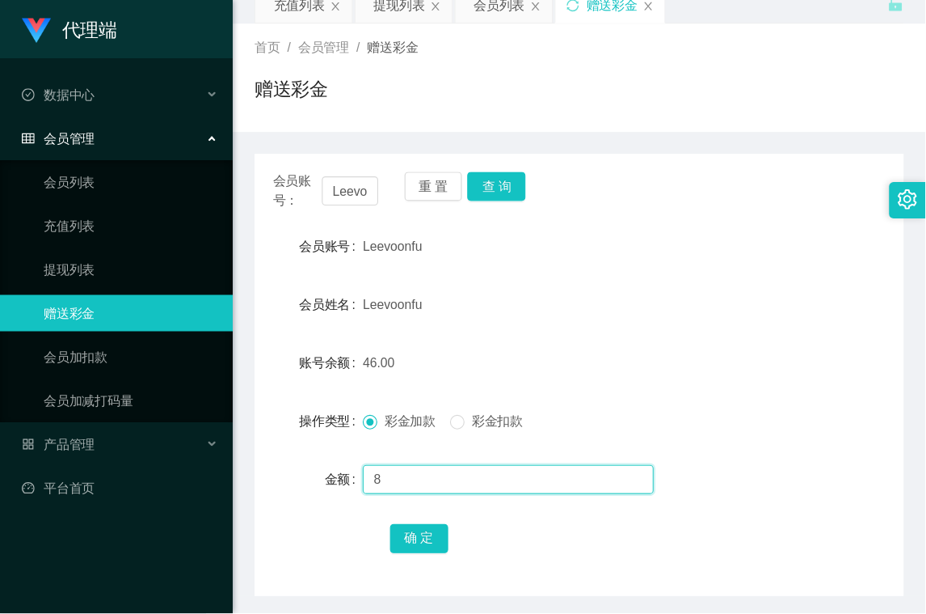
scroll to position [108, 0]
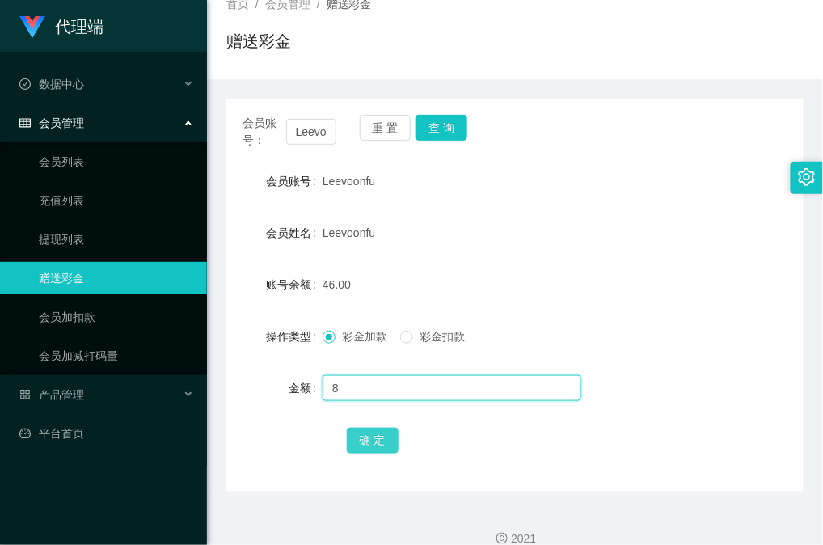
type input "8"
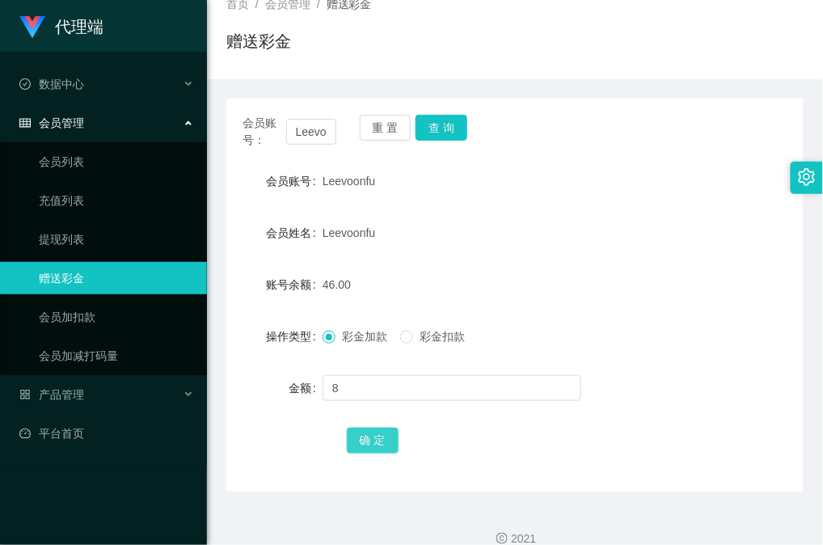
click at [362, 432] on button "确 定" at bounding box center [373, 441] width 52 height 26
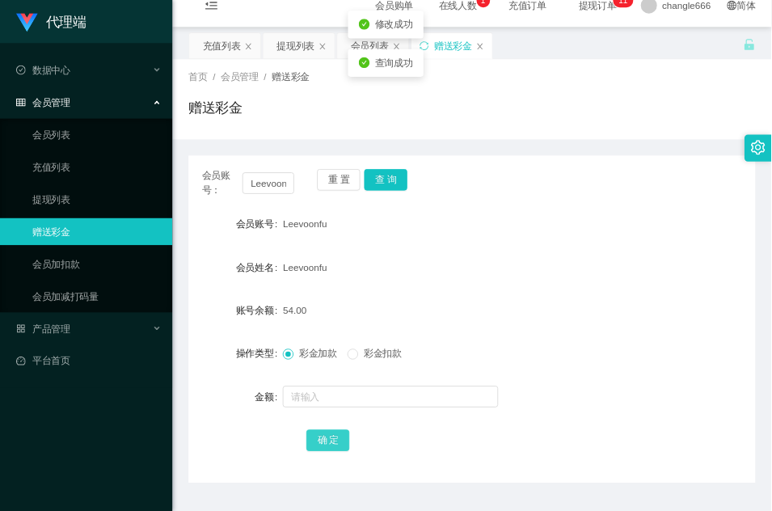
scroll to position [0, 0]
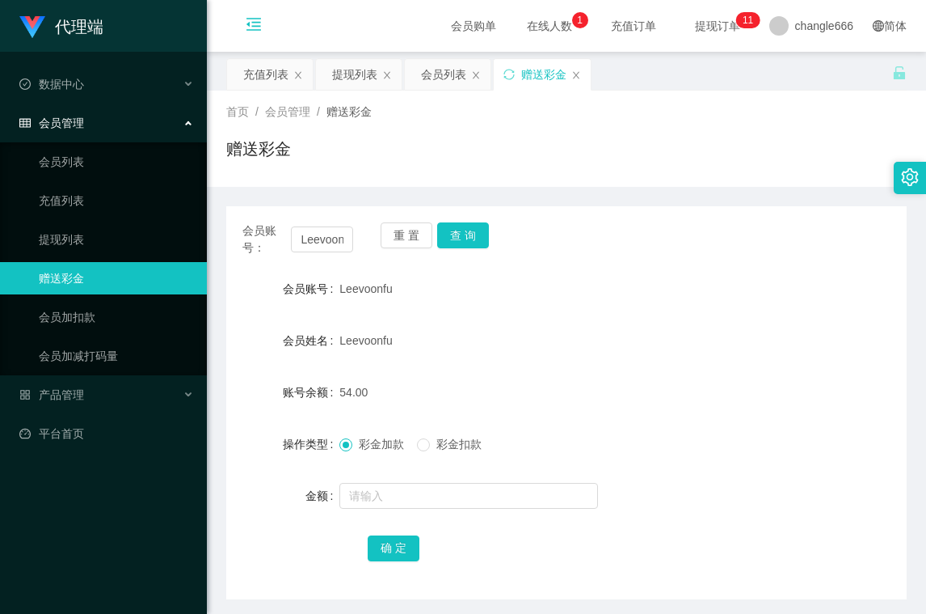
click at [257, 29] on icon "图标: menu-fold" at bounding box center [254, 24] width 16 height 16
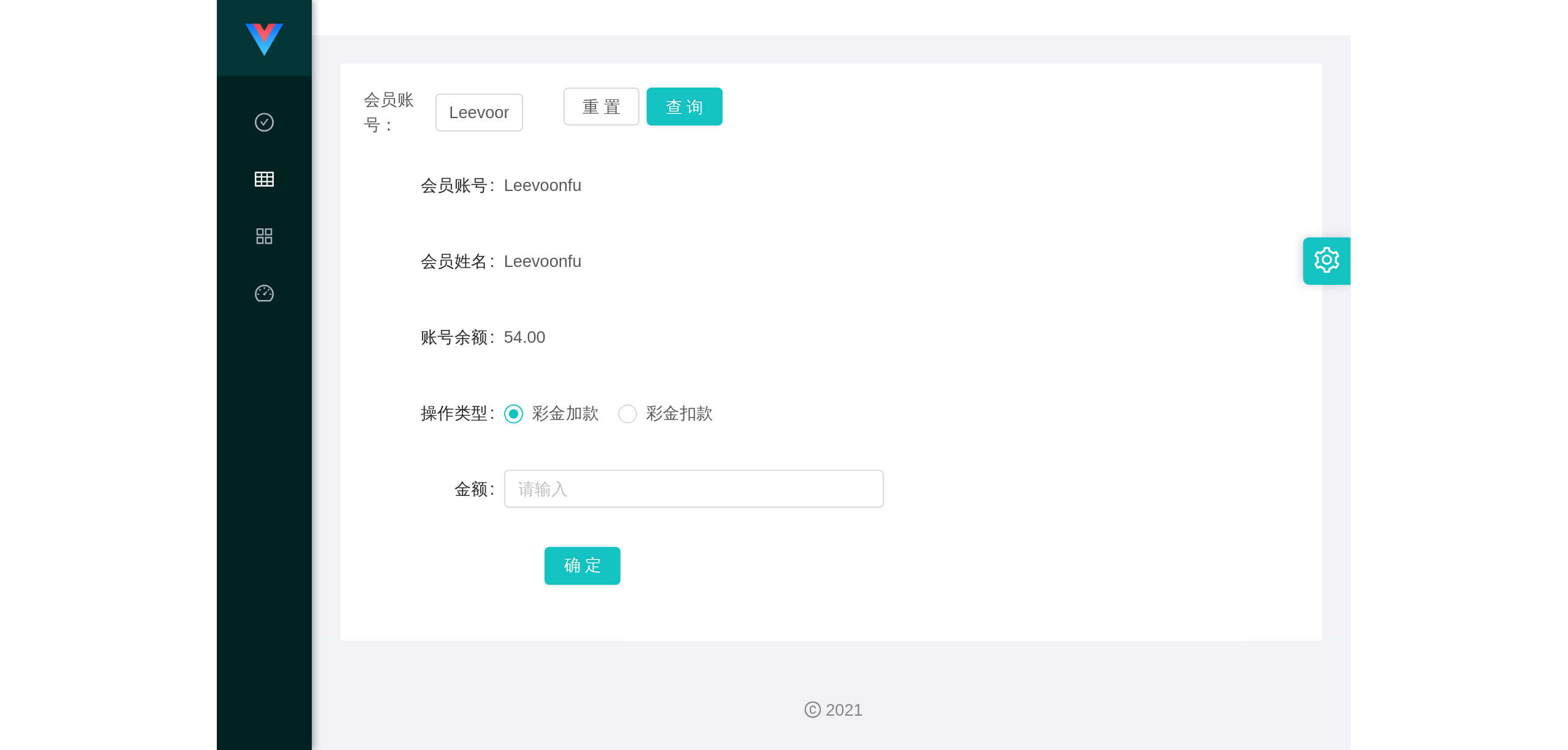
scroll to position [98, 0]
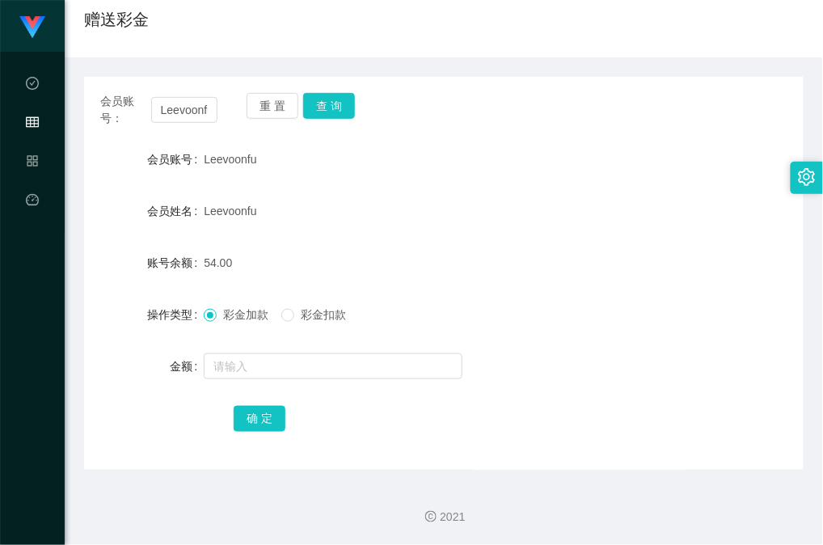
drag, startPoint x: 506, startPoint y: 176, endPoint x: 487, endPoint y: 243, distance: 69.8
click at [487, 243] on form "会员账号 Leevoonfu 会员姓名 Leevoonfu 账号余额 54.00 操作类型 彩金加款 彩金扣款 金额 确 定" at bounding box center [443, 288] width 719 height 291
click at [500, 243] on form "会员账号 Leevoonfu 会员姓名 Leevoonfu 账号余额 54.00 操作类型 彩金加款 彩金扣款 金额 确 定" at bounding box center [443, 288] width 719 height 291
drag, startPoint x: 538, startPoint y: 306, endPoint x: 555, endPoint y: 273, distance: 36.5
click at [545, 294] on form "会员账号 Leevoonfu 会员姓名 Leevoonfu 账号余额 54.00 操作类型 彩金加款 彩金扣款 金额 确 定" at bounding box center [443, 288] width 719 height 291
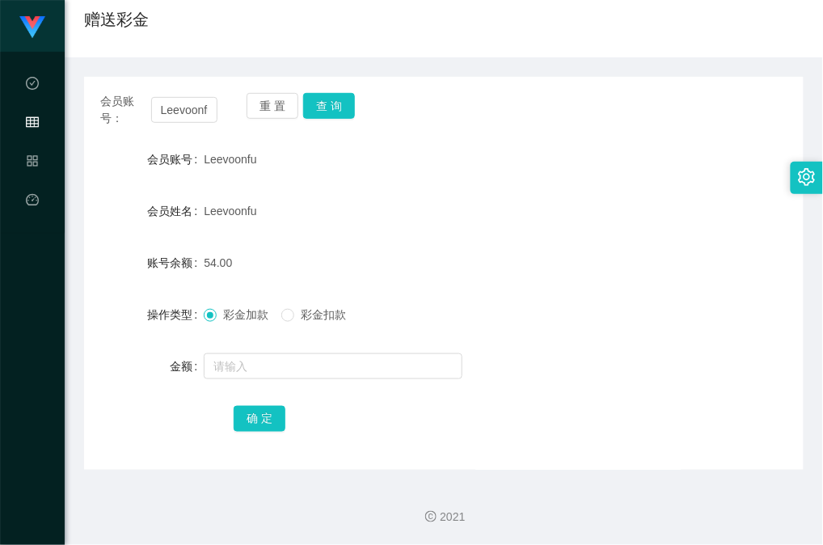
click at [567, 302] on div "彩金加款 彩金扣款" at bounding box center [414, 314] width 420 height 32
drag, startPoint x: 492, startPoint y: 241, endPoint x: 501, endPoint y: 228, distance: 15.7
click at [492, 243] on form "会员账号 Leevoonfu 会员姓名 Leevoonfu 账号余额 54.00 操作类型 彩金加款 彩金扣款 金额 确 定" at bounding box center [443, 288] width 719 height 291
drag, startPoint x: 551, startPoint y: 192, endPoint x: 532, endPoint y: 166, distance: 32.5
click at [551, 192] on form "会员账号 Leevoonfu 会员姓名 Leevoonfu 账号余额 54.00 操作类型 彩金加款 彩金扣款 金额 确 定" at bounding box center [443, 288] width 719 height 291
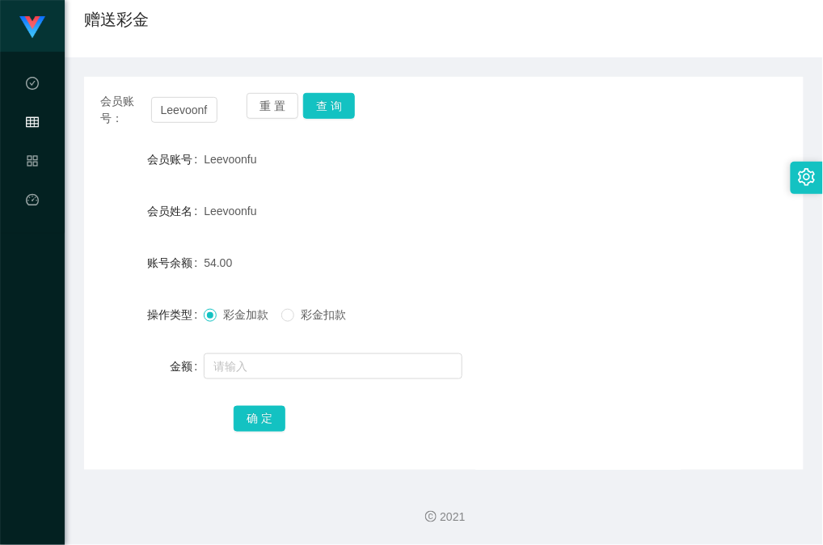
drag, startPoint x: 547, startPoint y: 247, endPoint x: 576, endPoint y: 217, distance: 41.2
click at [550, 244] on form "会员账号 Leevoonfu 会员姓名 Leevoonfu 账号余额 54.00 操作类型 彩金加款 彩金扣款 金额 确 定" at bounding box center [443, 288] width 719 height 291
click at [321, 89] on div "会员账号： Leevoonfu 重 置 查 询 会员账号 Leevoonfu 会员姓名 Leevoonfu 账号余额 54.00 操作类型 彩金加款 彩金扣款…" at bounding box center [443, 273] width 719 height 393
drag, startPoint x: 323, startPoint y: 105, endPoint x: 336, endPoint y: 94, distance: 17.2
click at [323, 105] on button "查 询" at bounding box center [329, 106] width 52 height 26
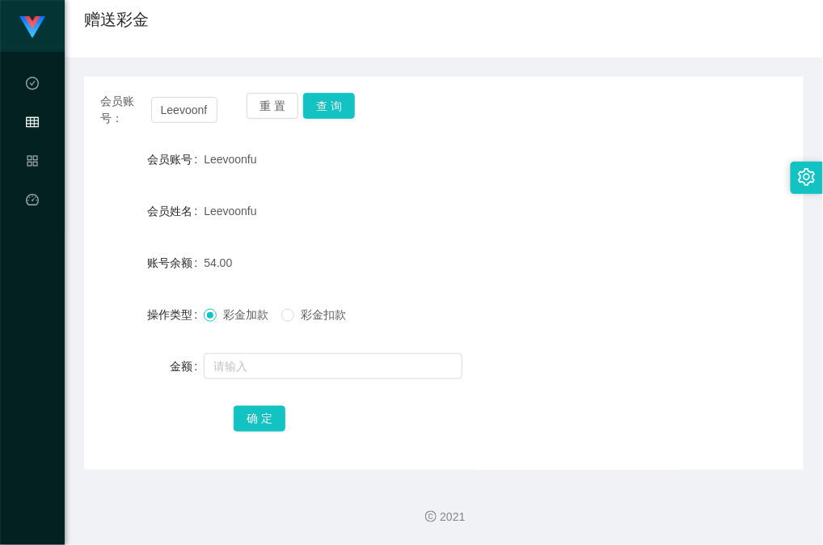
drag, startPoint x: 516, startPoint y: 312, endPoint x: 502, endPoint y: 76, distance: 236.5
click at [516, 312] on div "彩金加款 彩金扣款" at bounding box center [414, 314] width 420 height 32
click at [265, 424] on button "确 定" at bounding box center [260, 419] width 52 height 26
click at [336, 113] on button "查 询" at bounding box center [329, 106] width 52 height 26
click at [558, 260] on div "54.00" at bounding box center [414, 263] width 420 height 32
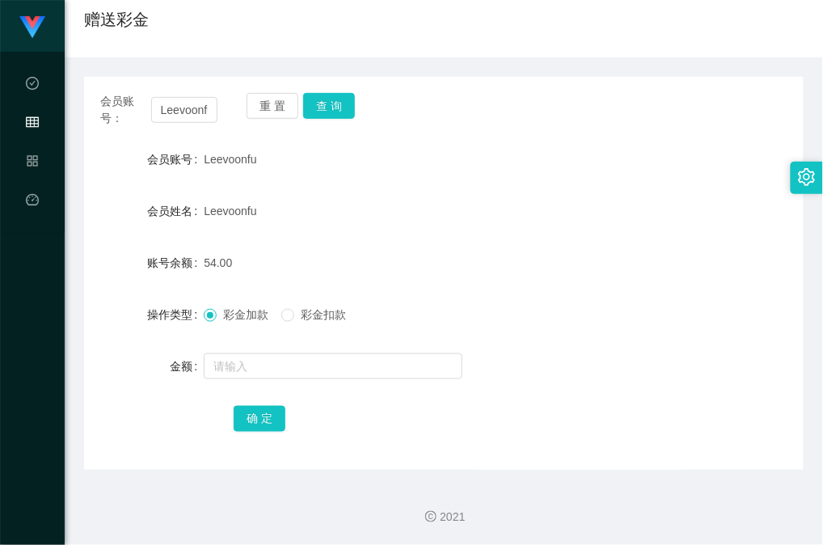
drag, startPoint x: 522, startPoint y: 299, endPoint x: 409, endPoint y: 341, distance: 120.7
click at [518, 311] on div "彩金加款 彩金扣款" at bounding box center [414, 314] width 420 height 32
click at [373, 351] on div at bounding box center [414, 366] width 420 height 32
click at [337, 111] on button "查 询" at bounding box center [329, 106] width 52 height 26
click at [715, 360] on div "金额" at bounding box center [443, 366] width 719 height 32
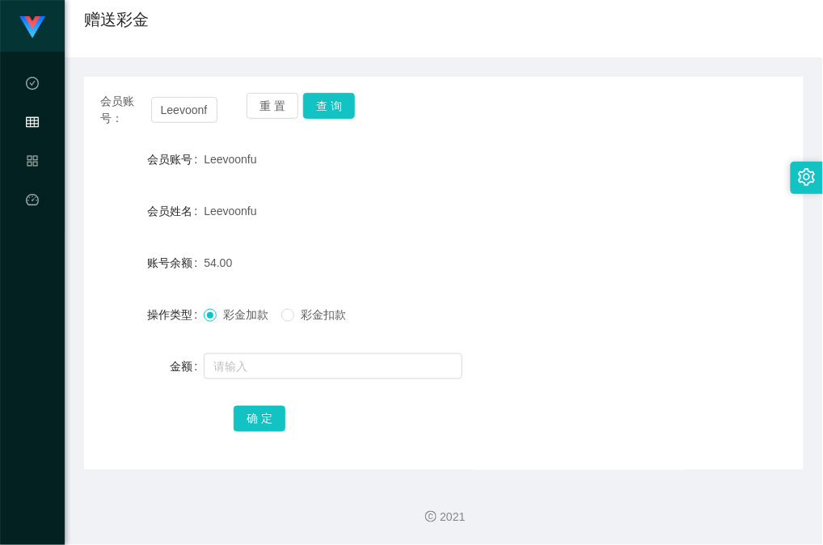
click at [669, 373] on div "金额" at bounding box center [443, 366] width 719 height 32
click at [573, 244] on form "会员账号 Leevoonfu 会员姓名 Leevoonfu 账号余额 54.00 操作类型 彩金加款 彩金扣款 金额 确 定" at bounding box center [443, 288] width 719 height 291
click at [296, 369] on input "text" at bounding box center [333, 366] width 259 height 26
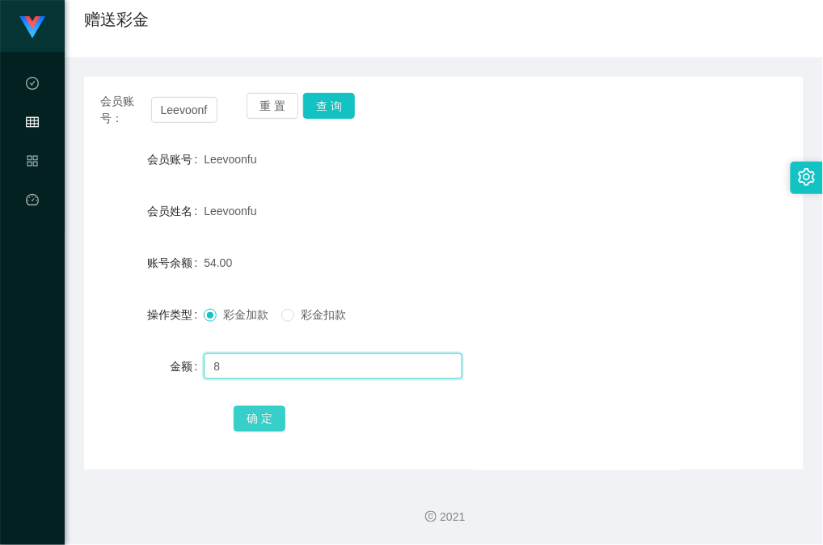
type input "8"
click at [247, 424] on button "确 定" at bounding box center [260, 419] width 52 height 26
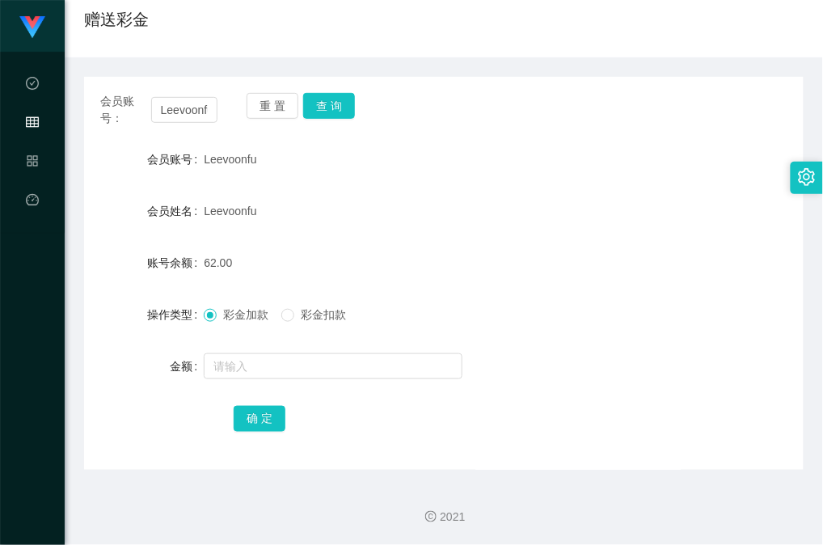
drag, startPoint x: 610, startPoint y: 223, endPoint x: 444, endPoint y: 185, distance: 170.0
click at [609, 223] on div "Leevoonfu" at bounding box center [414, 211] width 420 height 32
click at [331, 114] on button "查 询" at bounding box center [329, 106] width 52 height 26
drag, startPoint x: 561, startPoint y: 205, endPoint x: 577, endPoint y: 124, distance: 83.2
click at [563, 205] on div "Leevoonfu" at bounding box center [414, 211] width 420 height 32
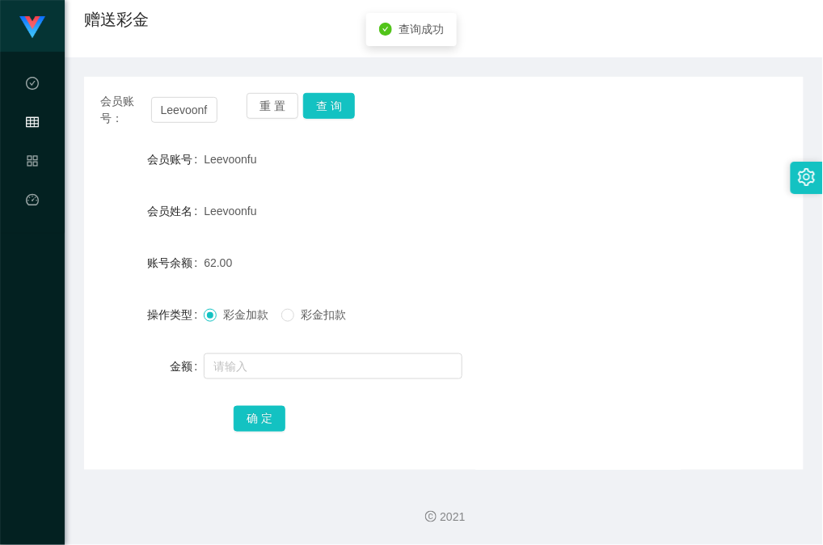
click at [612, 212] on div "Leevoonfu" at bounding box center [414, 211] width 420 height 32
drag, startPoint x: 637, startPoint y: 153, endPoint x: 807, endPoint y: 103, distance: 176.8
click at [638, 154] on div "会员账号 Leevoonfu" at bounding box center [443, 159] width 719 height 32
drag, startPoint x: 670, startPoint y: 124, endPoint x: 770, endPoint y: 94, distance: 103.8
click at [670, 124] on div "会员账号： Leevoonfu 重 置 查 询" at bounding box center [443, 110] width 719 height 34
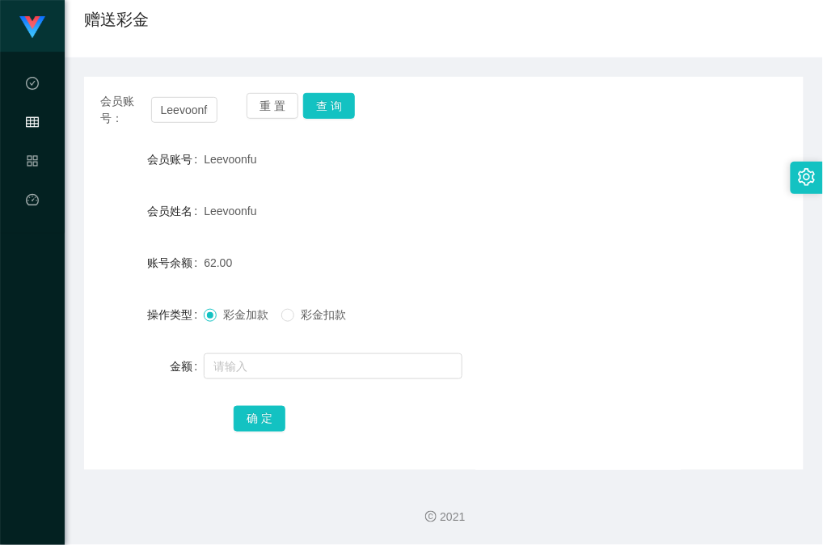
click at [542, 230] on form "会员账号 Leevoonfu 会员姓名 Leevoonfu 账号余额 62.00 操作类型 彩金加款 彩金扣款 金额 确 定" at bounding box center [443, 288] width 719 height 291
click at [335, 114] on button "查 询" at bounding box center [329, 106] width 52 height 26
drag, startPoint x: 531, startPoint y: 260, endPoint x: 473, endPoint y: 311, distance: 77.9
click at [530, 263] on div "62.00" at bounding box center [414, 263] width 420 height 32
drag, startPoint x: 373, startPoint y: 366, endPoint x: 360, endPoint y: 377, distance: 17.3
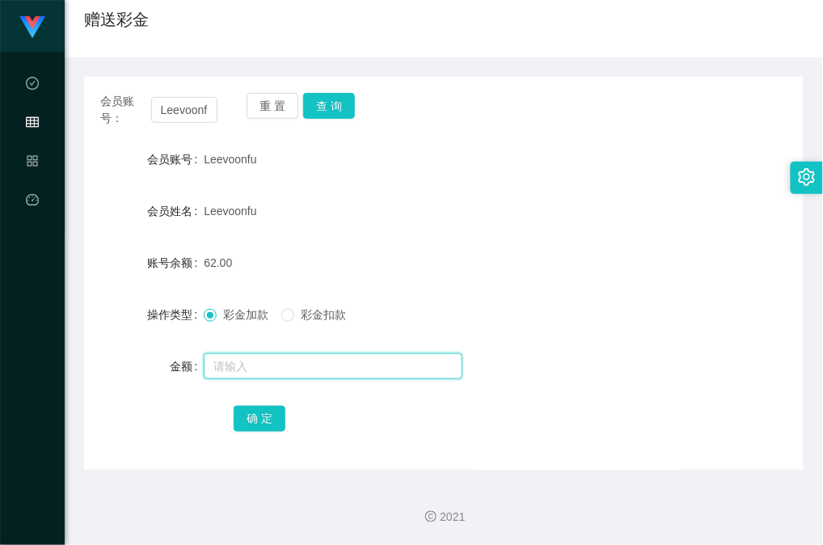
click at [373, 366] on input "text" at bounding box center [333, 366] width 259 height 26
type input "8"
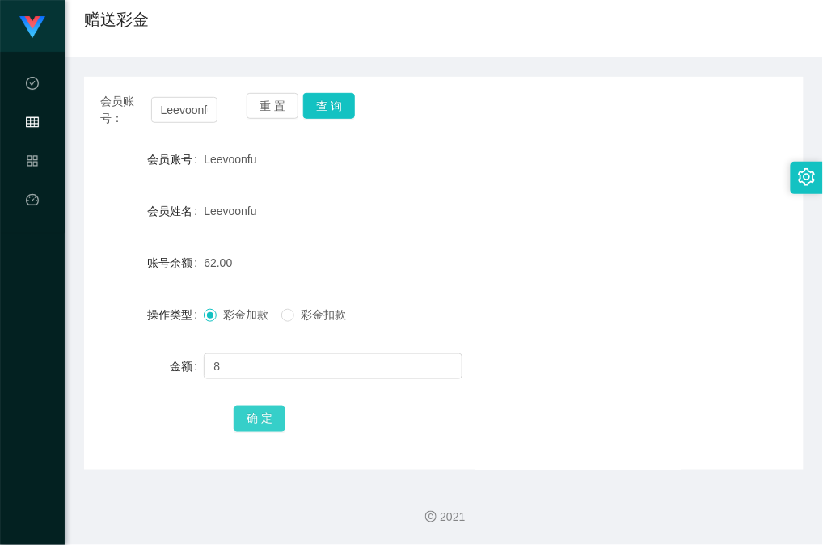
click at [281, 418] on button "确 定" at bounding box center [260, 419] width 52 height 26
click at [338, 100] on button "查 询" at bounding box center [329, 106] width 52 height 26
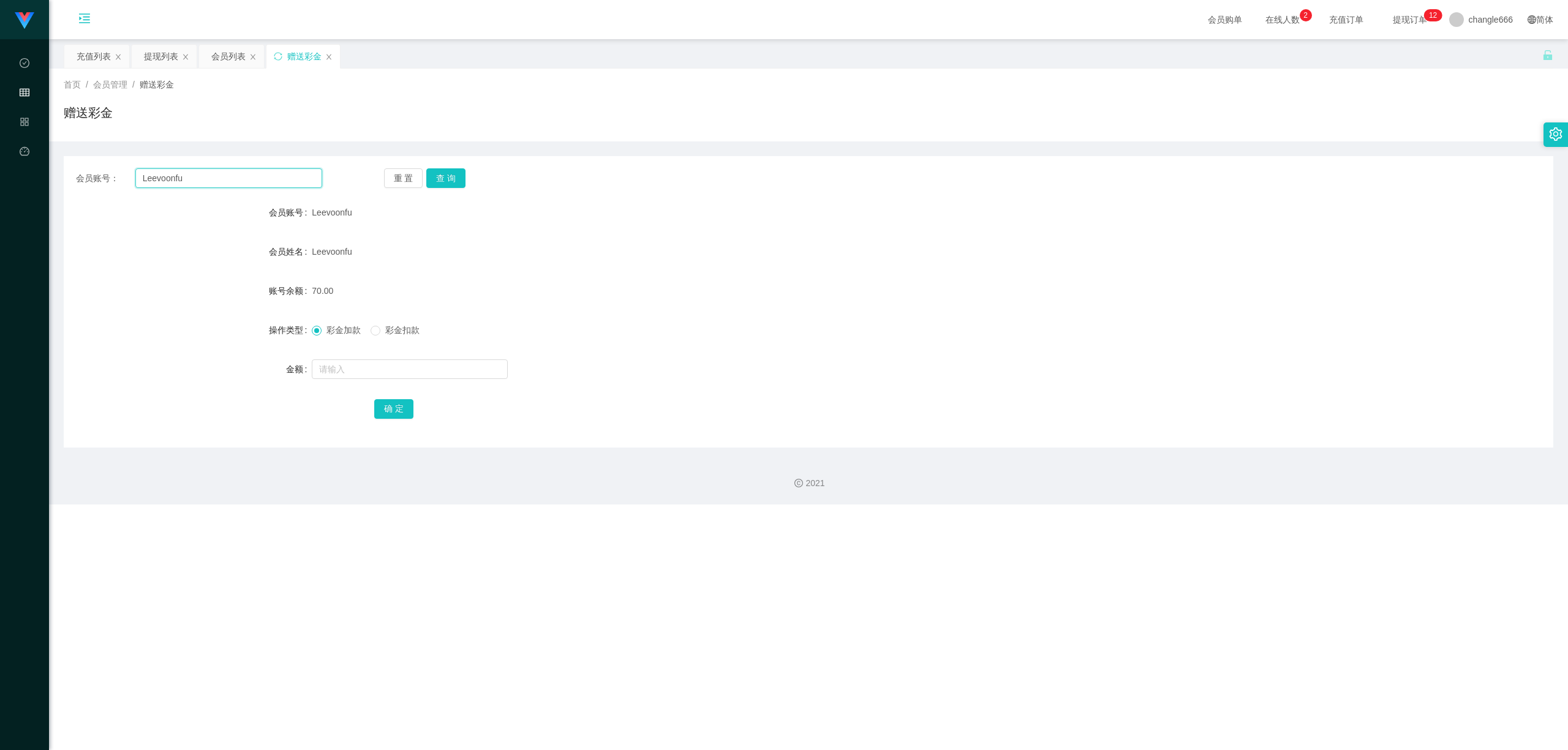
click at [206, 171] on input "Leevoonfu" at bounding box center [229, 178] width 187 height 20
click at [93, 59] on div "充值列表" at bounding box center [93, 56] width 34 height 23
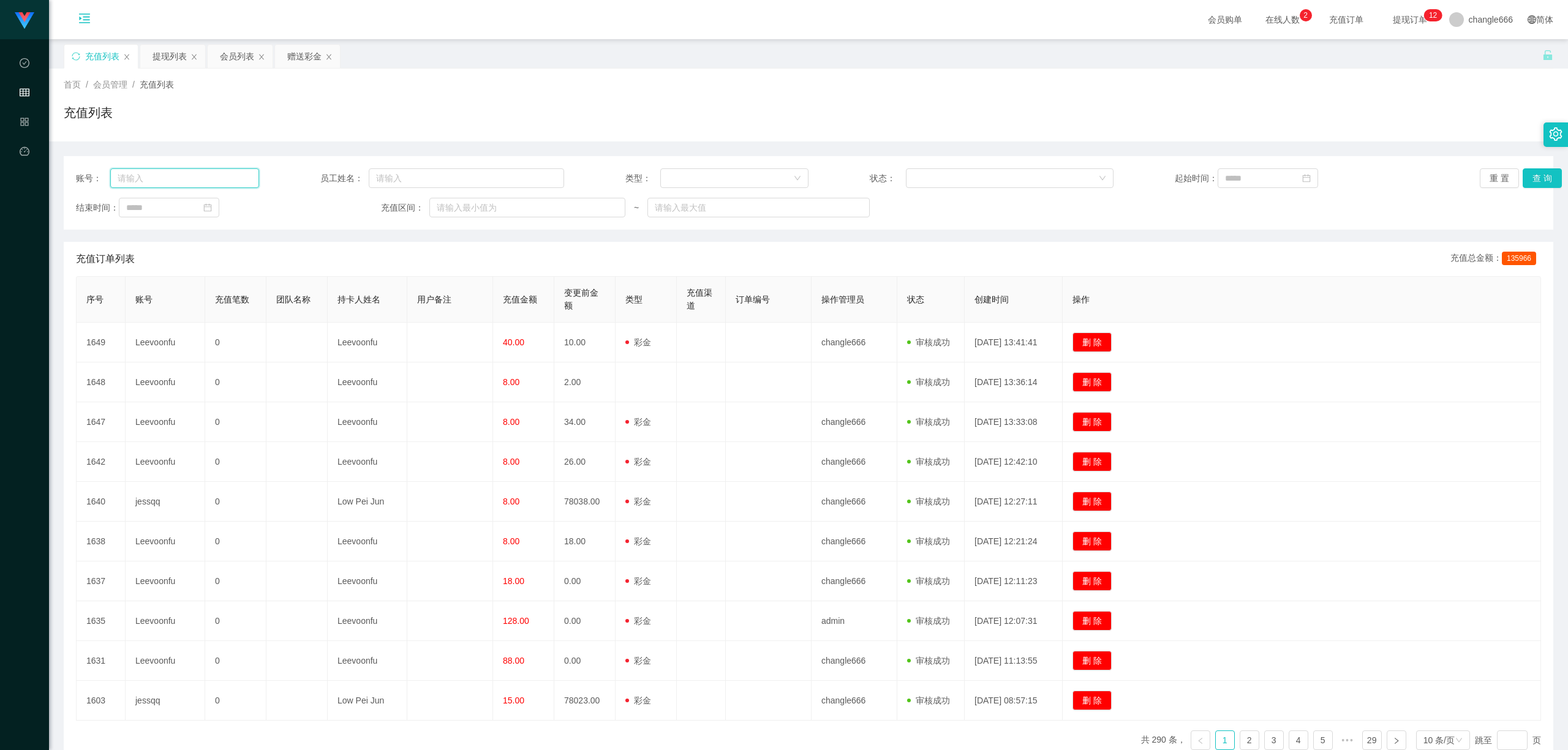
drag, startPoint x: 167, startPoint y: 180, endPoint x: 197, endPoint y: 184, distance: 30.3
click at [167, 180] on input "text" at bounding box center [185, 178] width 148 height 20
paste input "Leevoonfu"
type input "Leevoonfu"
click at [1529, 184] on button "查 询" at bounding box center [1542, 178] width 39 height 20
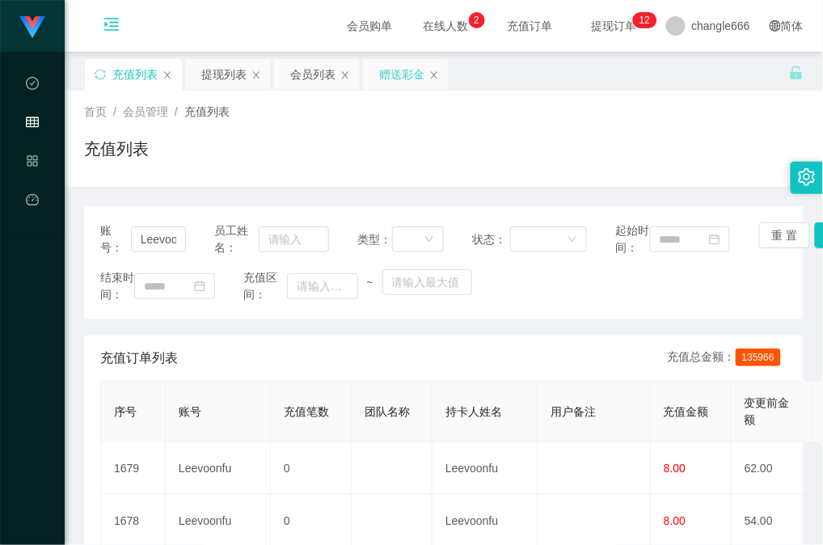
click at [393, 84] on div "赠送彩金" at bounding box center [401, 74] width 45 height 31
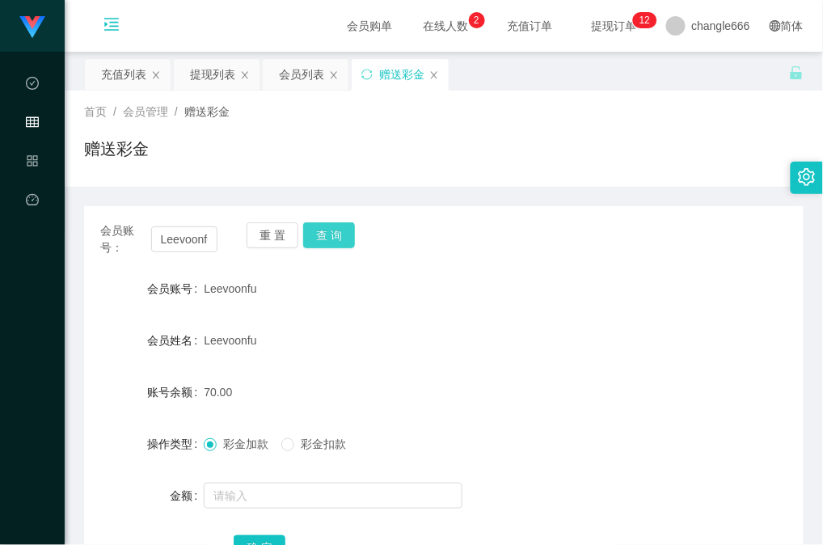
click at [335, 239] on button "查 询" at bounding box center [329, 235] width 52 height 26
drag, startPoint x: 340, startPoint y: 228, endPoint x: 350, endPoint y: 218, distance: 14.3
click at [341, 230] on button "查 询" at bounding box center [329, 235] width 52 height 26
click at [618, 327] on div "会员姓名 Leevoonfu" at bounding box center [443, 340] width 719 height 32
click at [327, 233] on button "查 询" at bounding box center [329, 235] width 52 height 26
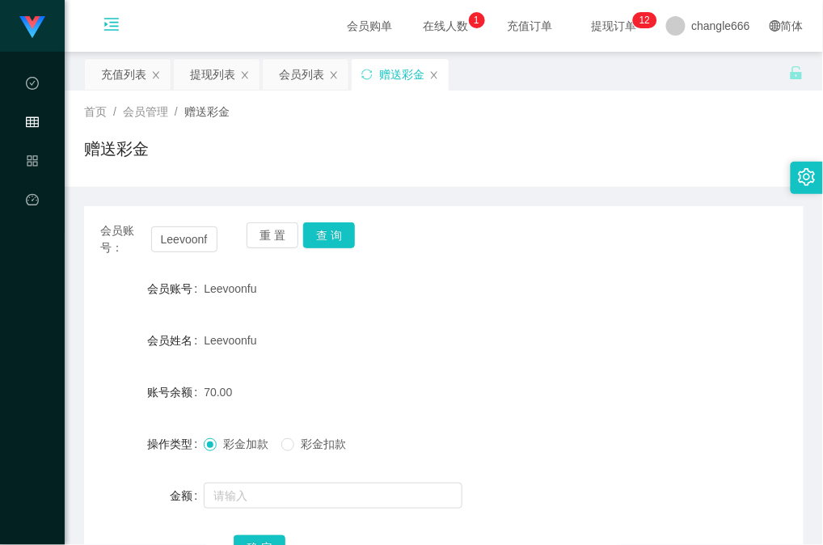
click at [373, 301] on div "Leevoonfu" at bounding box center [414, 288] width 420 height 32
click at [262, 489] on input "text" at bounding box center [333, 496] width 259 height 26
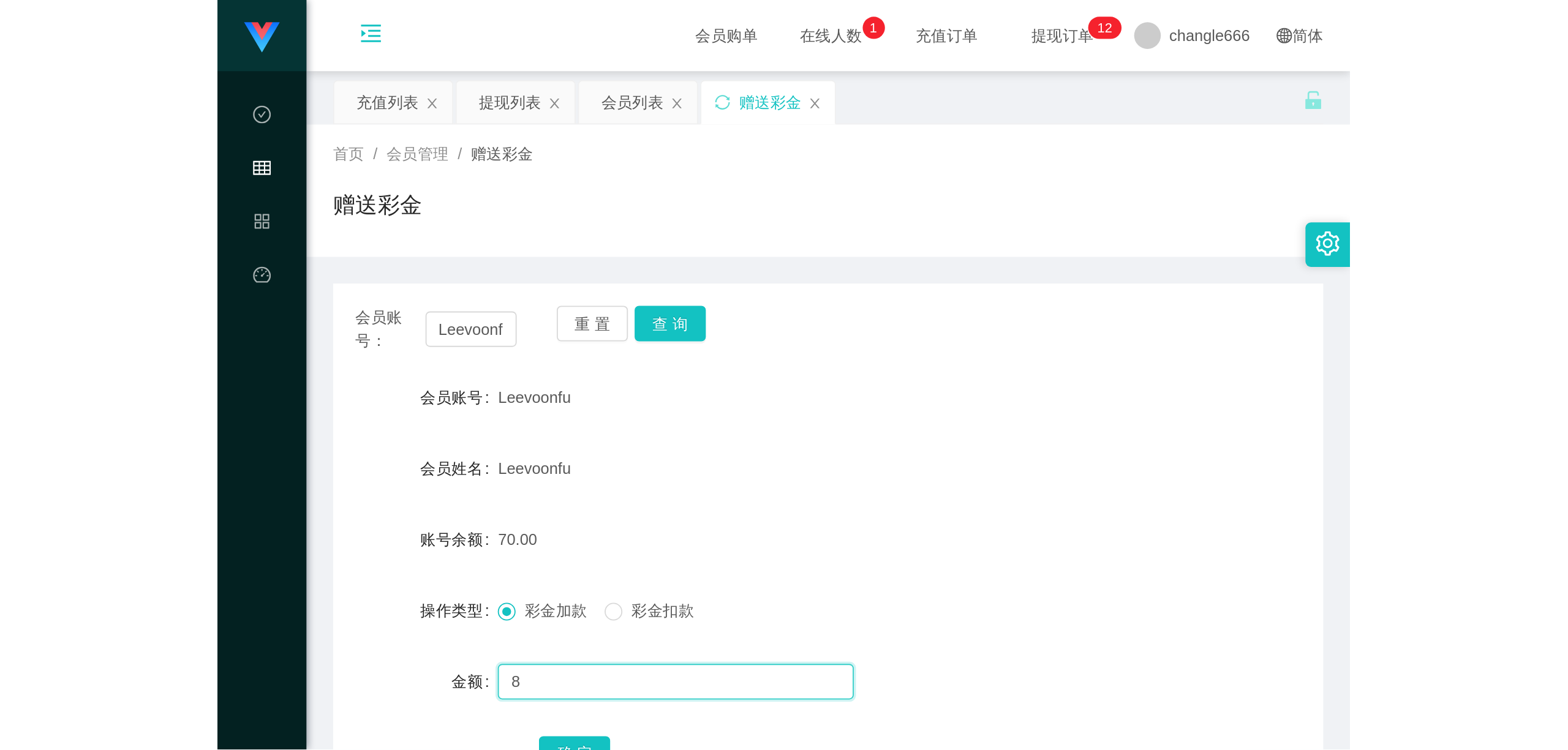
scroll to position [82, 0]
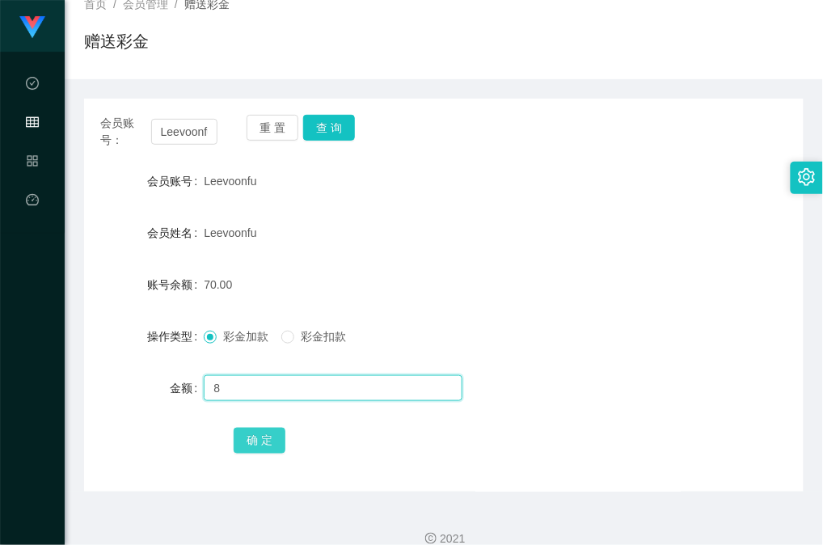
type input "8"
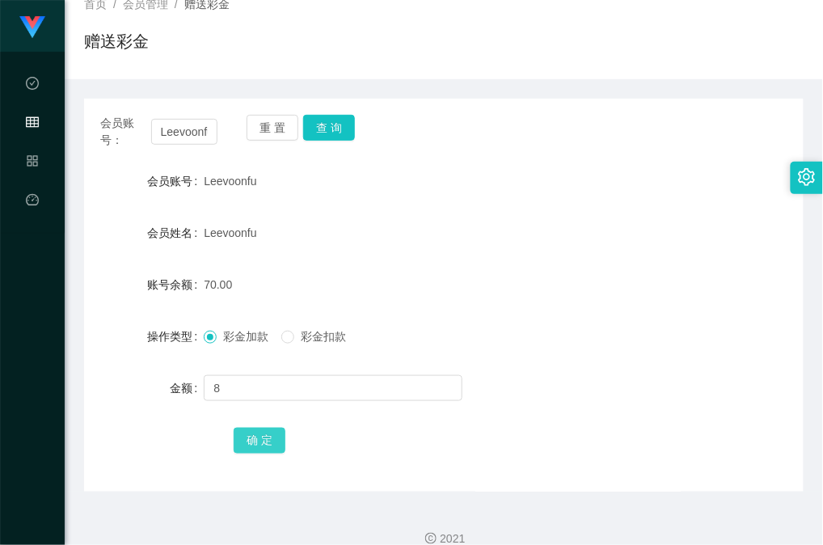
click at [269, 449] on button "确 定" at bounding box center [260, 441] width 52 height 26
click at [511, 211] on form "会员账号 Leevoonfu 会员姓名 Leevoonfu 账号余额 78.00 操作类型 彩金加款 彩金扣款 金额 确 定" at bounding box center [443, 310] width 719 height 291
drag, startPoint x: 610, startPoint y: 285, endPoint x: 461, endPoint y: 228, distance: 159.4
click at [610, 286] on div "78.00" at bounding box center [414, 284] width 420 height 32
click at [341, 129] on button "查 询" at bounding box center [329, 128] width 52 height 26
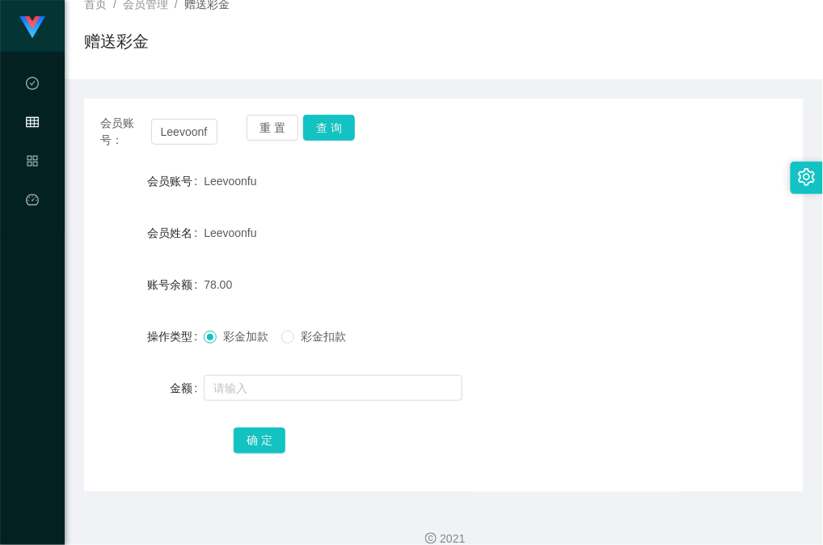
click at [492, 280] on div "78.00" at bounding box center [414, 284] width 420 height 32
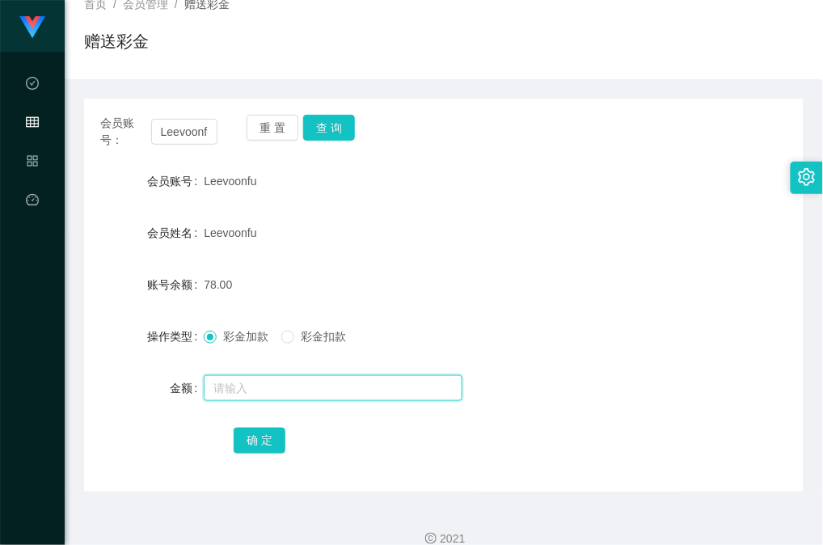
click at [357, 391] on input "text" at bounding box center [333, 388] width 259 height 26
type input "8"
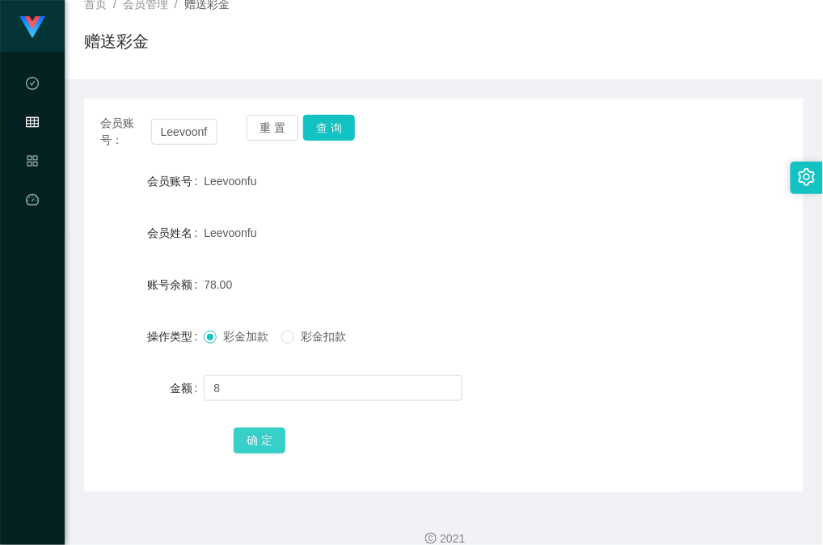
click at [260, 443] on button "确 定" at bounding box center [260, 441] width 52 height 26
click at [579, 310] on form "会员账号 Leevoonfu 会员姓名 Leevoonfu 账号余额 86.00 操作类型 彩金加款 彩金扣款 金额 确 定" at bounding box center [443, 310] width 719 height 291
click at [306, 117] on button "查 询" at bounding box center [329, 128] width 52 height 26
click at [328, 126] on button "查 询" at bounding box center [329, 128] width 52 height 26
drag, startPoint x: 660, startPoint y: 166, endPoint x: 645, endPoint y: 146, distance: 24.7
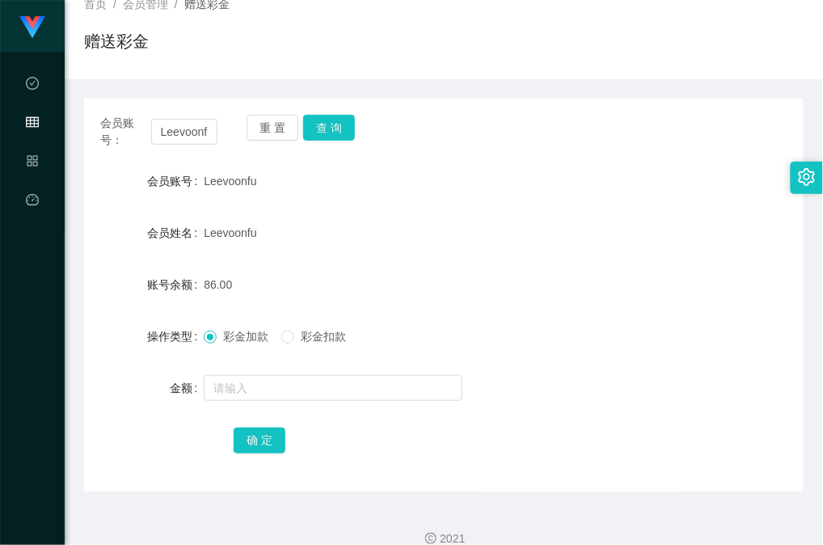
click at [660, 166] on div "会员账号 Leevoonfu" at bounding box center [443, 181] width 719 height 32
click at [348, 113] on div "会员账号： Leevoonfu 重 置 查 询 会员账号 Leevoonfu 会员姓名 Leevoonfu 账号余额 86.00 操作类型 彩金加款 彩金扣款…" at bounding box center [443, 295] width 719 height 393
click at [344, 115] on button "查 询" at bounding box center [329, 128] width 52 height 26
click at [450, 59] on div "赠送彩金" at bounding box center [443, 47] width 719 height 37
click at [347, 131] on button "查 询" at bounding box center [329, 128] width 52 height 26
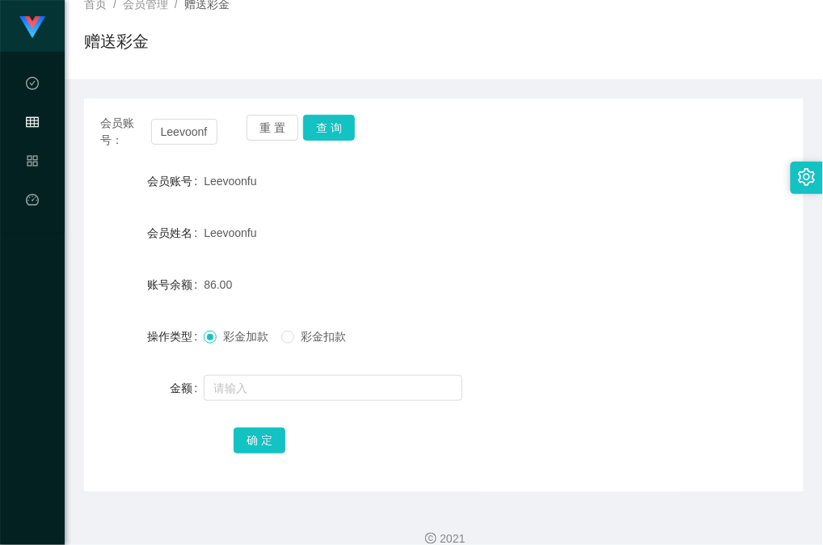
click at [521, 273] on div "86.00" at bounding box center [414, 284] width 420 height 32
drag, startPoint x: 324, startPoint y: 120, endPoint x: 363, endPoint y: 133, distance: 40.7
click at [324, 120] on button "查 询" at bounding box center [329, 128] width 52 height 26
click at [477, 166] on div "Leevoonfu" at bounding box center [414, 181] width 420 height 32
click at [314, 124] on button "查 询" at bounding box center [329, 128] width 52 height 26
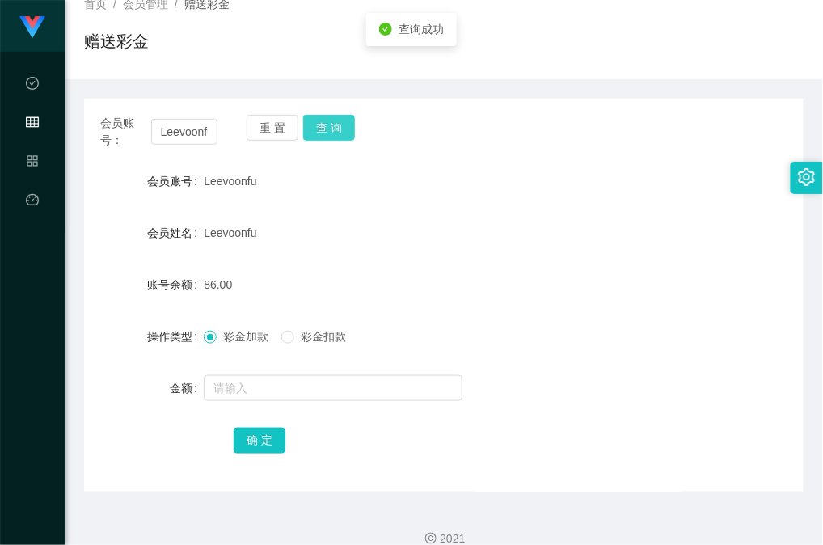
click at [331, 140] on button "查 询" at bounding box center [329, 128] width 52 height 26
click at [424, 188] on div "Leevoonfu" at bounding box center [414, 181] width 420 height 32
click at [551, 108] on div "会员账号： Leevoonfu 重 置 查 询 会员账号 Leevoonfu 会员姓名 Leevoonfu 账号余额 86.00 操作类型 彩金加款 彩金扣款…" at bounding box center [443, 295] width 719 height 393
click at [322, 127] on button "查 询" at bounding box center [329, 128] width 52 height 26
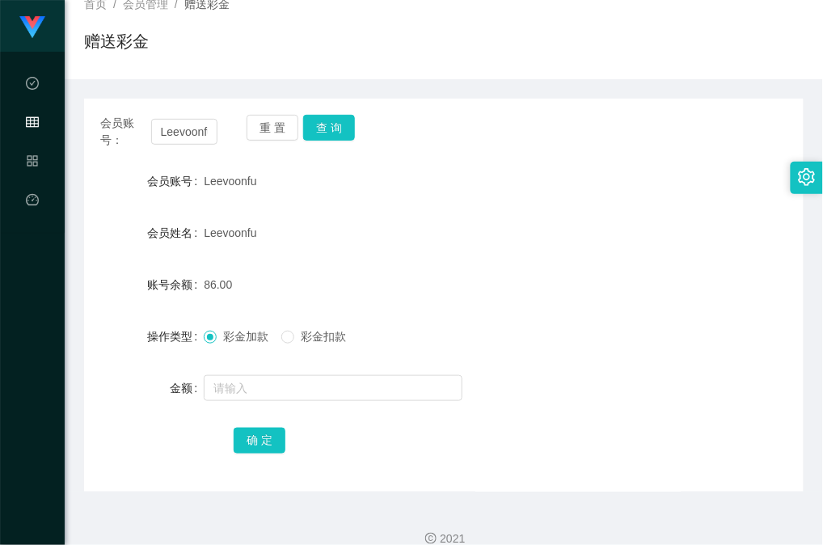
drag, startPoint x: 635, startPoint y: 281, endPoint x: 694, endPoint y: 291, distance: 59.8
click at [638, 281] on div "账号余额 86.00" at bounding box center [443, 284] width 719 height 32
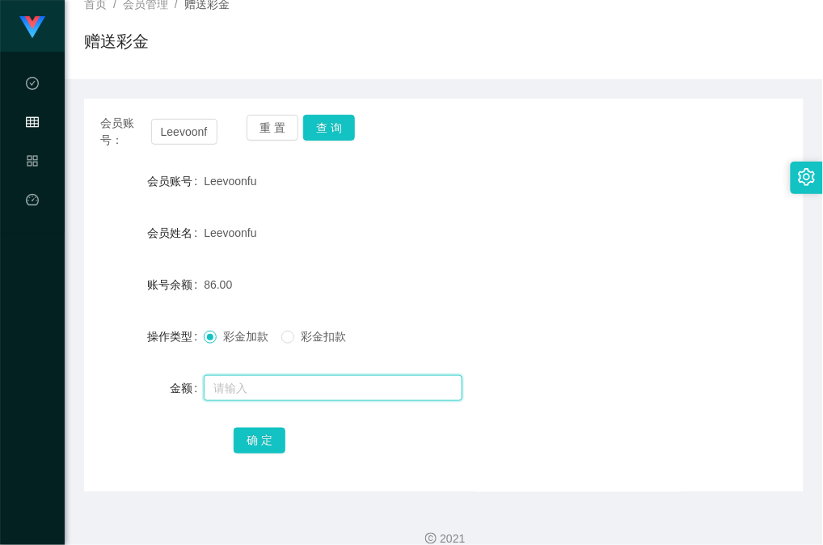
click at [411, 391] on input "text" at bounding box center [333, 388] width 259 height 26
type input "8"
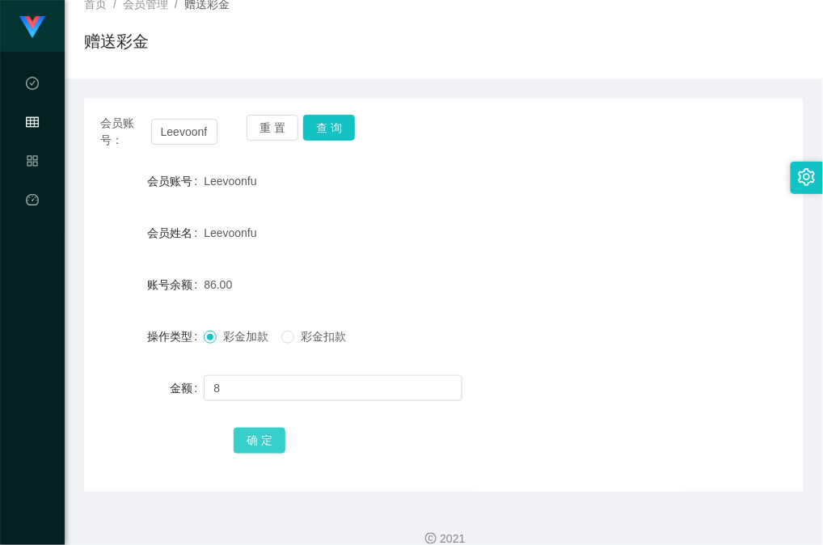
click at [272, 428] on button "确 定" at bounding box center [260, 441] width 52 height 26
click at [330, 131] on button "查 询" at bounding box center [329, 128] width 52 height 26
click at [328, 137] on button "查 询" at bounding box center [329, 128] width 52 height 26
click at [327, 131] on button "查 询" at bounding box center [329, 128] width 52 height 26
click at [472, 247] on div "Leevoonfu" at bounding box center [414, 233] width 420 height 32
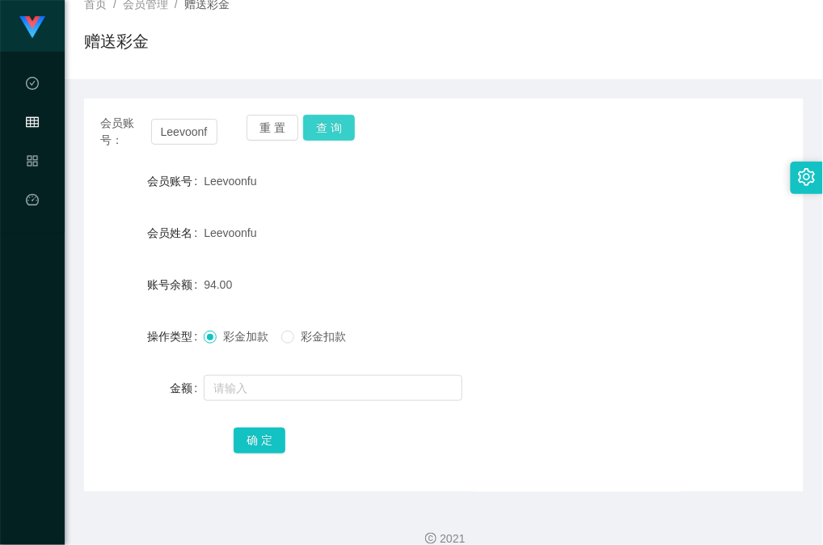
click at [331, 133] on button "查 询" at bounding box center [329, 128] width 52 height 26
click at [321, 128] on button "查 询" at bounding box center [329, 128] width 52 height 26
drag, startPoint x: 340, startPoint y: 133, endPoint x: 356, endPoint y: 133, distance: 16.2
click at [340, 133] on button "查 询" at bounding box center [329, 128] width 52 height 26
click at [525, 158] on div "会员账号： Leevoonfu 重 置 查 询 会员账号 Leevoonfu 会员姓名 Leevoonfu 账号余额 94.00 操作类型 彩金加款 彩金扣款…" at bounding box center [443, 295] width 719 height 393
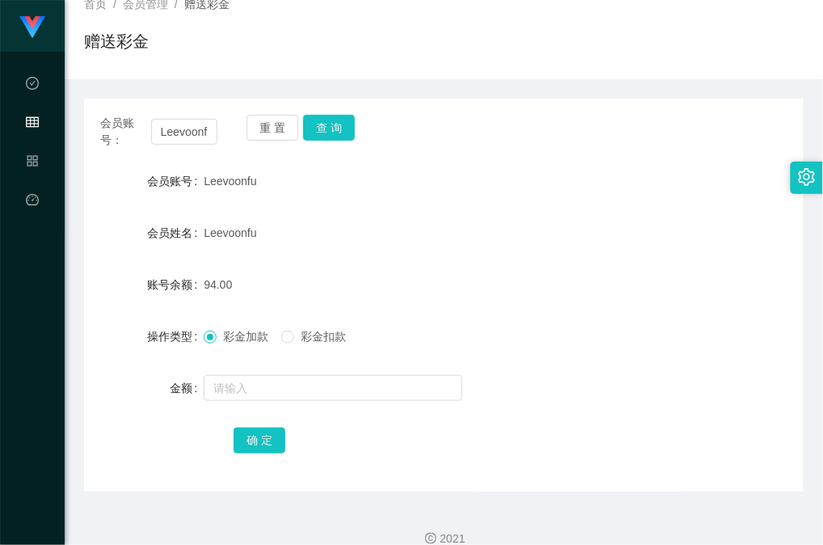
drag, startPoint x: 521, startPoint y: 201, endPoint x: 531, endPoint y: 92, distance: 109.6
click at [522, 200] on form "会员账号 Leevoonfu 会员姓名 Leevoonfu 账号余额 94.00 操作类型 彩金加款 彩金扣款 金额 确 定" at bounding box center [443, 310] width 719 height 291
click at [601, 375] on div at bounding box center [414, 388] width 420 height 32
click at [337, 124] on button "查 询" at bounding box center [329, 128] width 52 height 26
click at [318, 129] on button "查 询" at bounding box center [329, 128] width 52 height 26
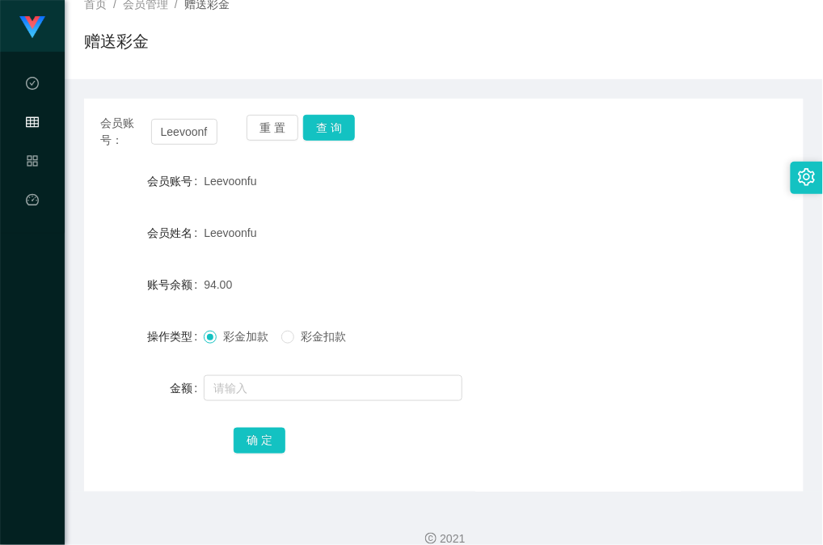
drag, startPoint x: 514, startPoint y: 306, endPoint x: 467, endPoint y: 230, distance: 89.3
click at [514, 305] on form "会员账号 Leevoonfu 会员姓名 Leevoonfu 账号余额 94.00 操作类型 彩金加款 彩金扣款 金额 确 定" at bounding box center [443, 310] width 719 height 291
click at [618, 214] on form "会员账号 Leevoonfu 会员姓名 Leevoonfu 账号余额 94.00 操作类型 彩金加款 彩金扣款 金额 确 定" at bounding box center [443, 310] width 719 height 291
click at [337, 124] on button "查 询" at bounding box center [329, 128] width 52 height 26
click at [543, 222] on div "Leevoonfu" at bounding box center [414, 233] width 420 height 32
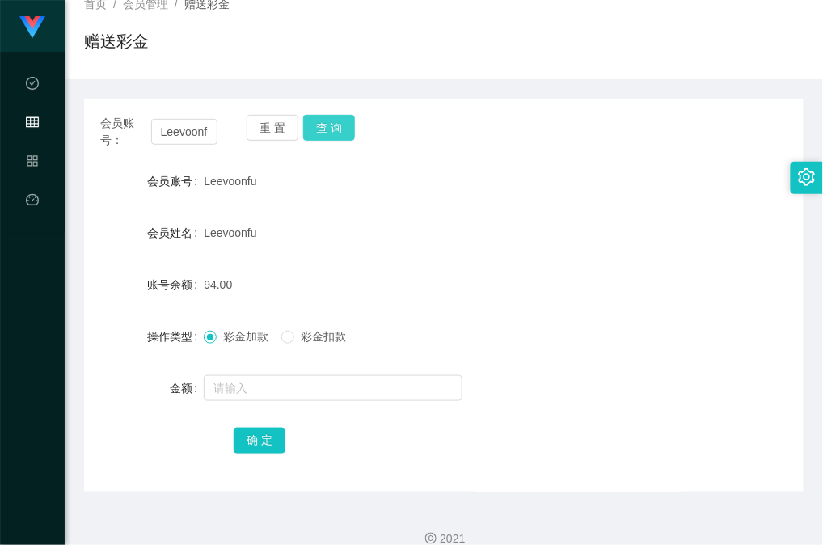
click at [335, 124] on button "查 询" at bounding box center [329, 128] width 52 height 26
drag, startPoint x: 608, startPoint y: 234, endPoint x: 627, endPoint y: 220, distance: 24.3
click at [608, 234] on div "Leevoonfu" at bounding box center [414, 233] width 420 height 32
drag, startPoint x: 587, startPoint y: 281, endPoint x: 328, endPoint y: 406, distance: 287.1
click at [586, 281] on div "94.00" at bounding box center [414, 284] width 420 height 32
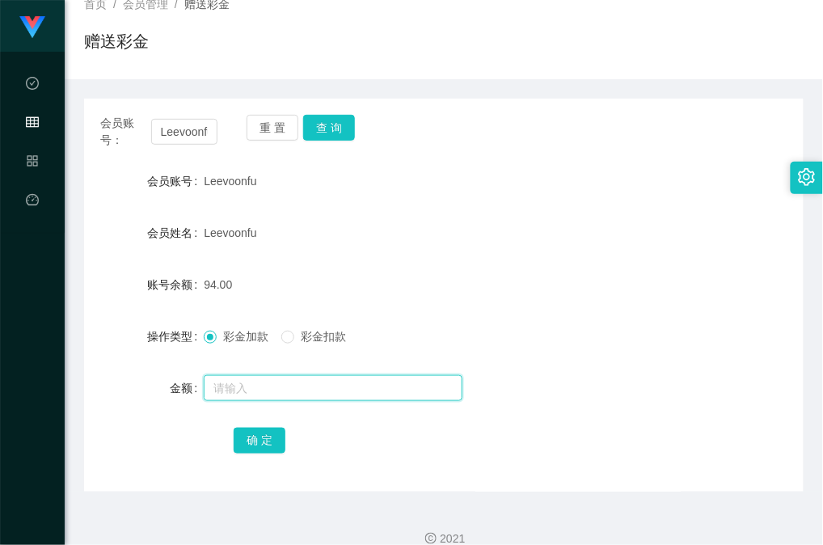
drag, startPoint x: 328, startPoint y: 393, endPoint x: 280, endPoint y: 405, distance: 50.0
click at [328, 393] on input "text" at bounding box center [333, 388] width 259 height 26
type input "8"
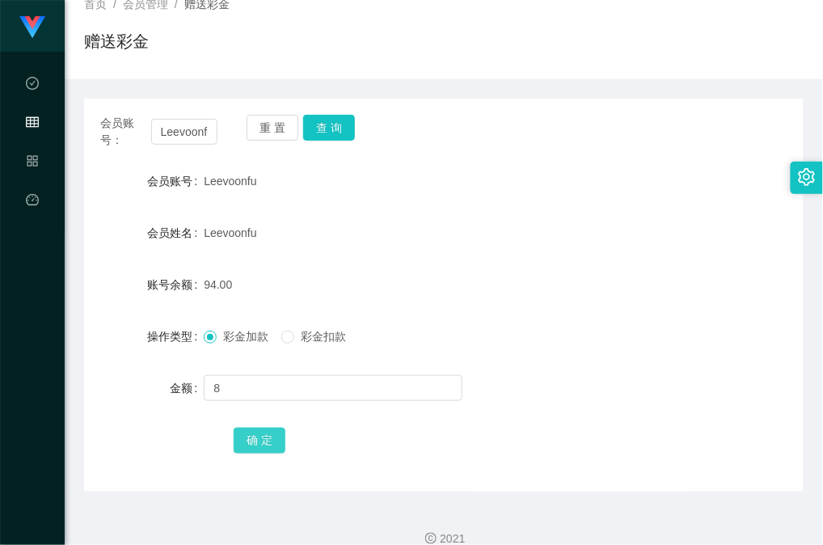
click at [247, 446] on button "确 定" at bounding box center [260, 441] width 52 height 26
drag, startPoint x: 488, startPoint y: 260, endPoint x: 506, endPoint y: 263, distance: 18.1
click at [488, 260] on form "会员账号 Leevoonfu 会员姓名 Leevoonfu 账号余额 102.00 操作类型 彩金加款 彩金扣款 金额 确 定" at bounding box center [443, 310] width 719 height 291
click at [340, 127] on button "查 询" at bounding box center [329, 128] width 52 height 26
click at [670, 233] on div "会员姓名 Leevoonfu" at bounding box center [443, 233] width 719 height 32
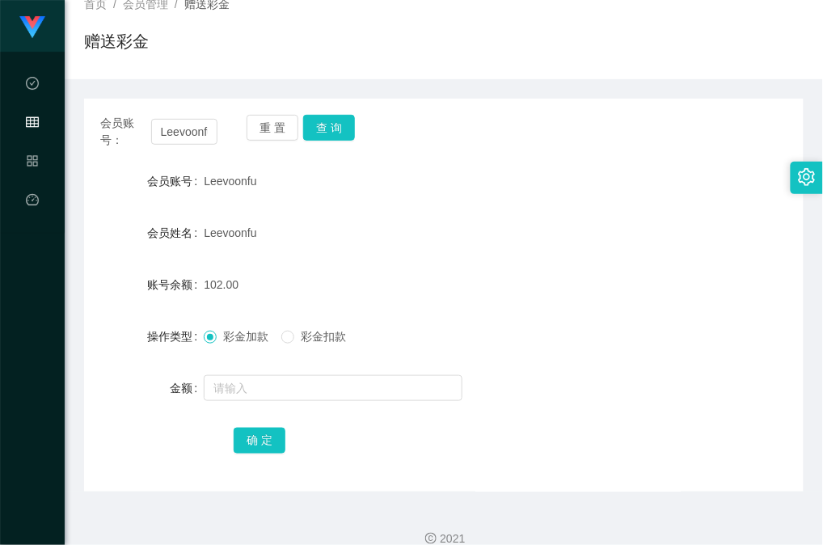
click at [541, 121] on div "会员账号： Leevoonfu 重 置 查 询" at bounding box center [443, 132] width 719 height 34
click at [323, 120] on button "查 询" at bounding box center [329, 128] width 52 height 26
click at [535, 224] on div "Leevoonfu" at bounding box center [414, 233] width 420 height 32
click at [322, 129] on button "查 询" at bounding box center [329, 128] width 52 height 26
click at [516, 251] on form "会员账号 Leevoonfu 会员姓名 Leevoonfu 账号余额 0.00 操作类型 彩金加款 彩金扣款 金额 确 定" at bounding box center [443, 310] width 719 height 291
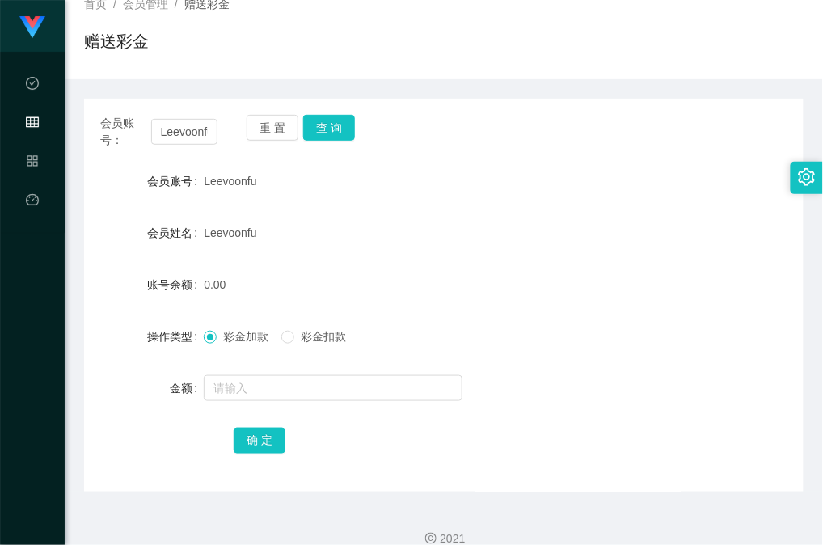
click at [574, 173] on div "Leevoonfu" at bounding box center [414, 181] width 420 height 32
drag, startPoint x: 492, startPoint y: 228, endPoint x: 379, endPoint y: 184, distance: 120.6
click at [492, 228] on div "Leevoonfu" at bounding box center [414, 233] width 420 height 32
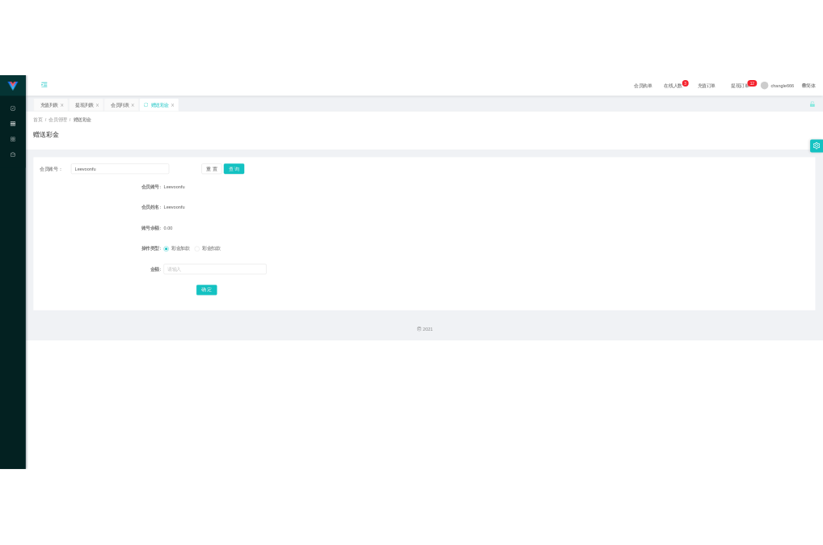
scroll to position [0, 0]
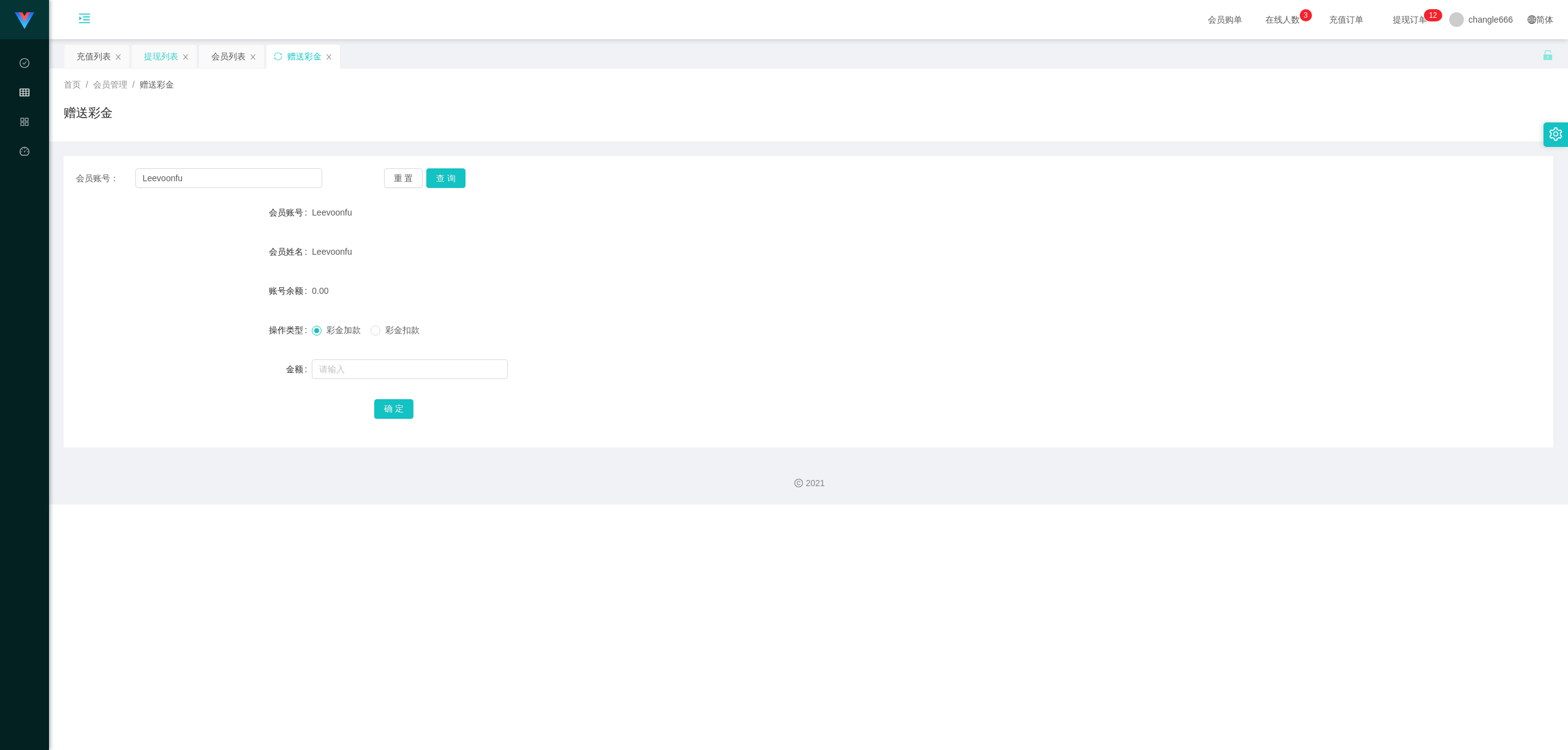
click at [145, 66] on div "提现列表" at bounding box center [161, 56] width 34 height 23
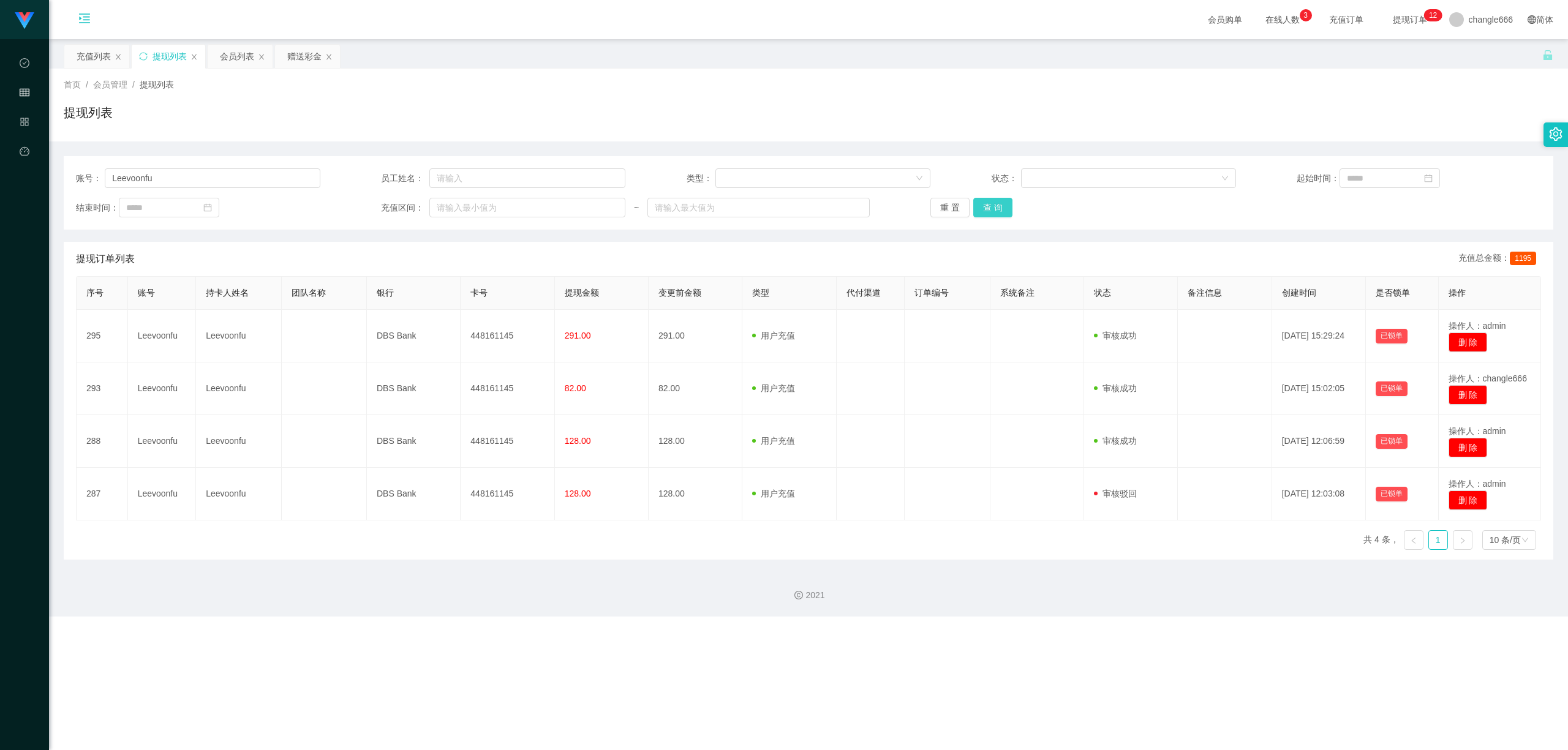
click at [986, 209] on button "查 询" at bounding box center [993, 208] width 39 height 20
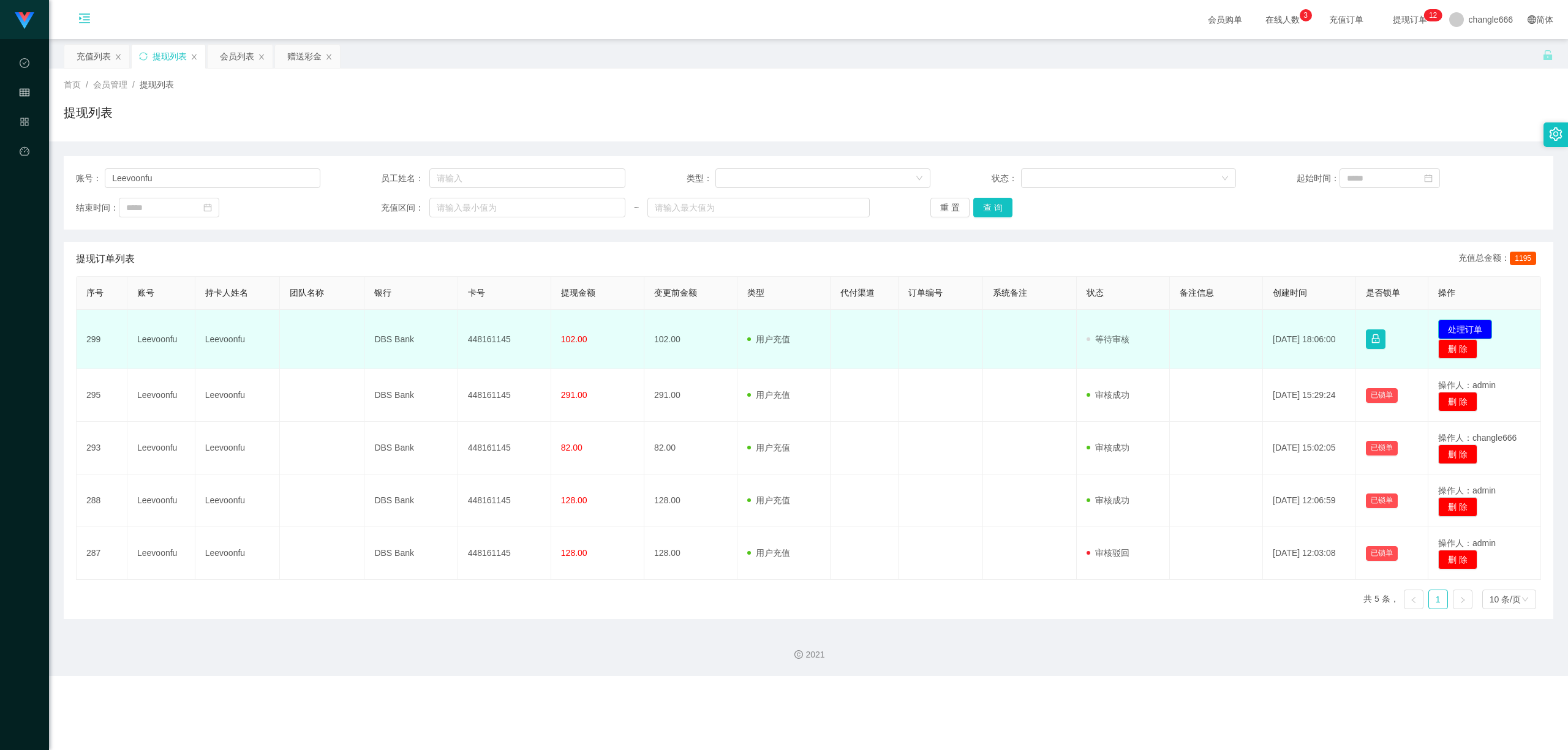
click at [1475, 323] on button "处理订单" at bounding box center [1464, 330] width 54 height 20
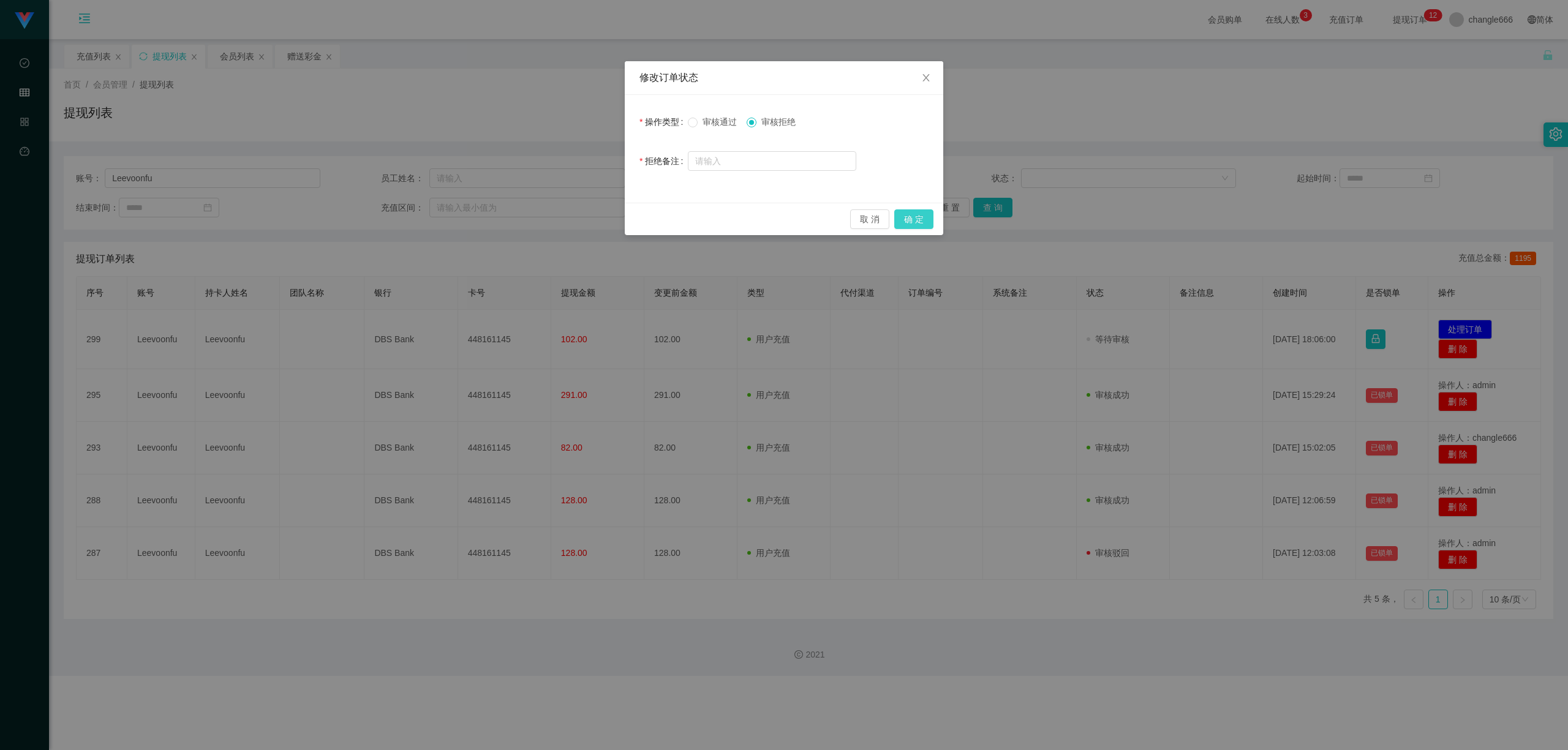
click at [919, 217] on button "确 定" at bounding box center [914, 219] width 39 height 20
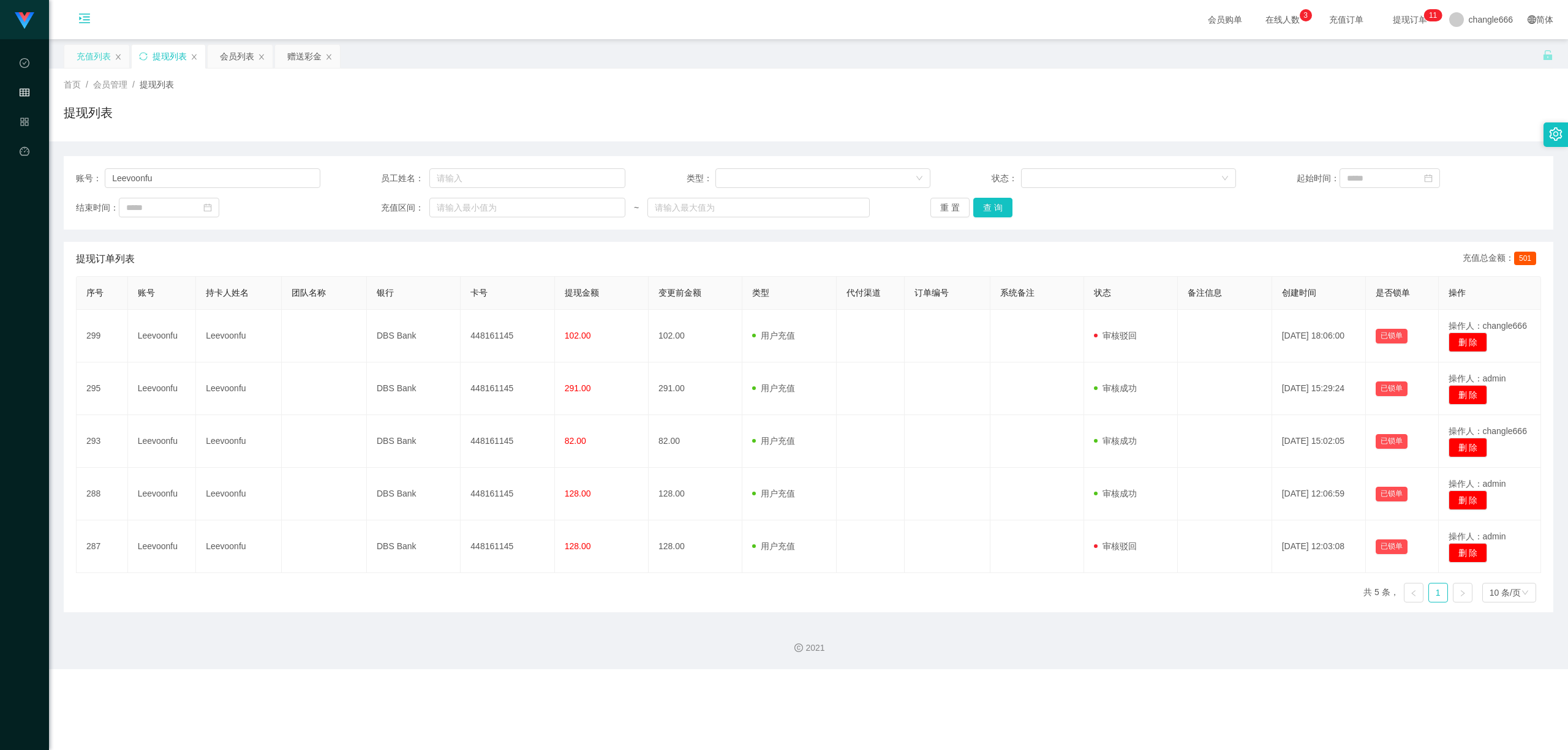
click at [96, 55] on div "充值列表" at bounding box center [93, 56] width 34 height 23
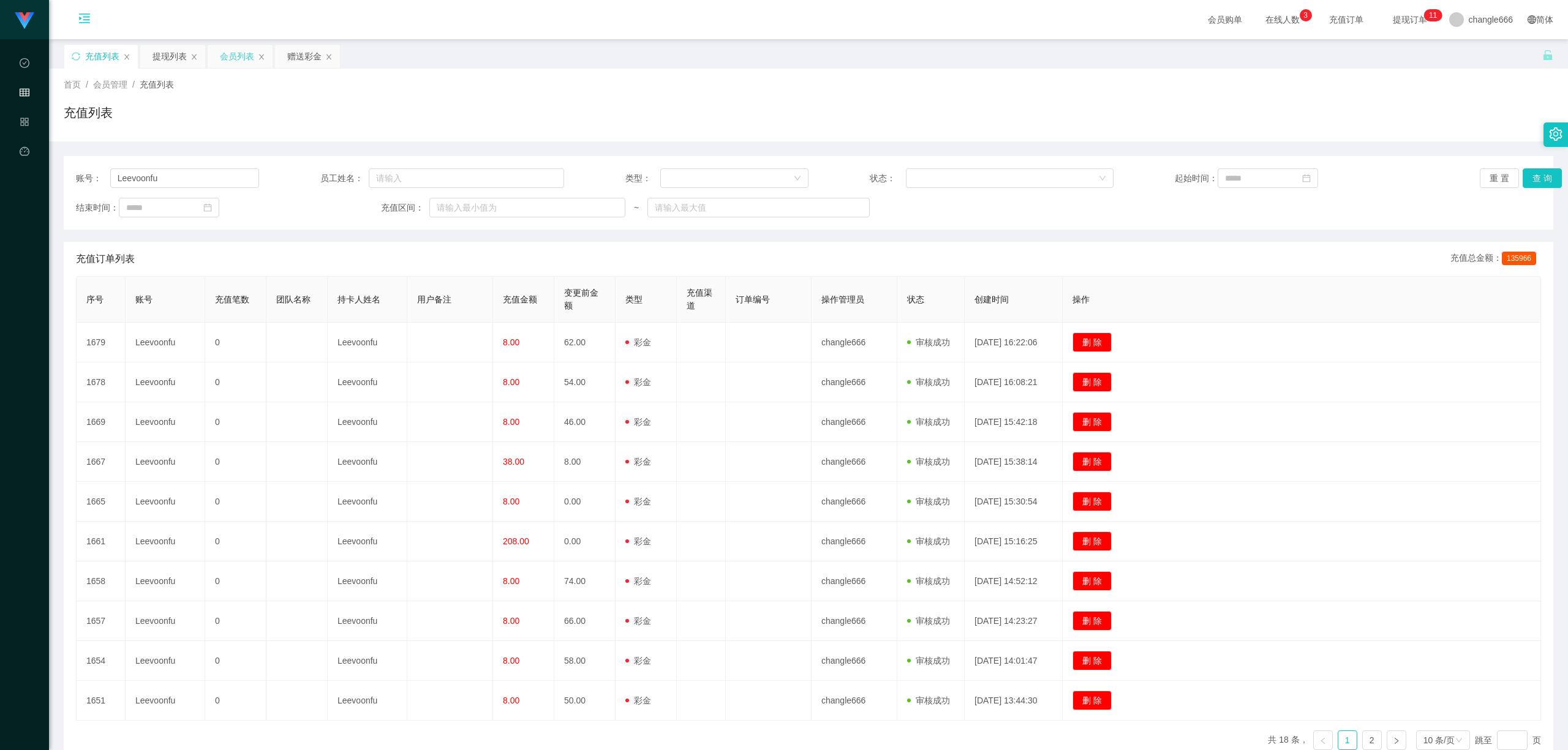
click at [232, 52] on div "会员列表" at bounding box center [236, 56] width 34 height 23
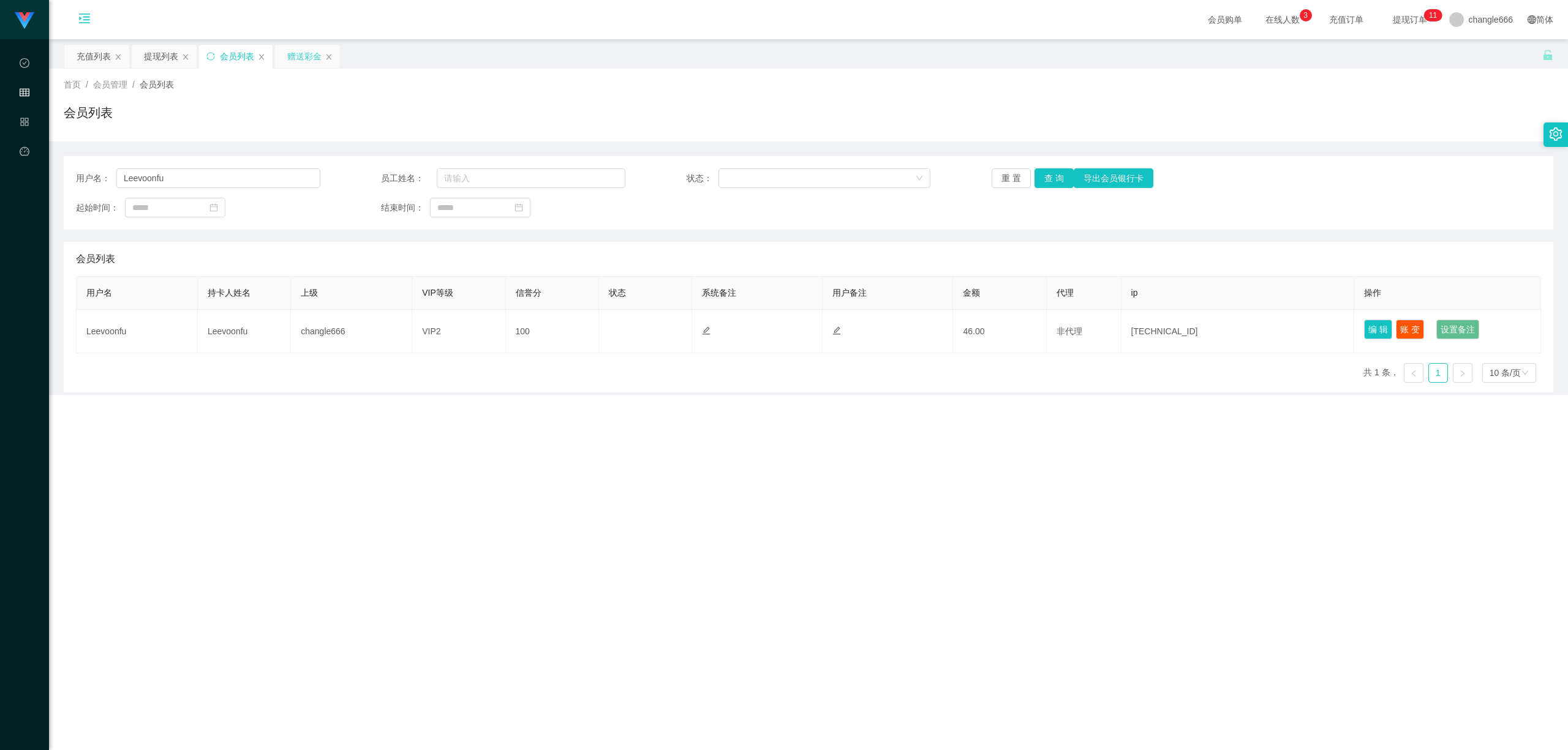
click at [306, 64] on div "赠送彩金" at bounding box center [304, 56] width 34 height 23
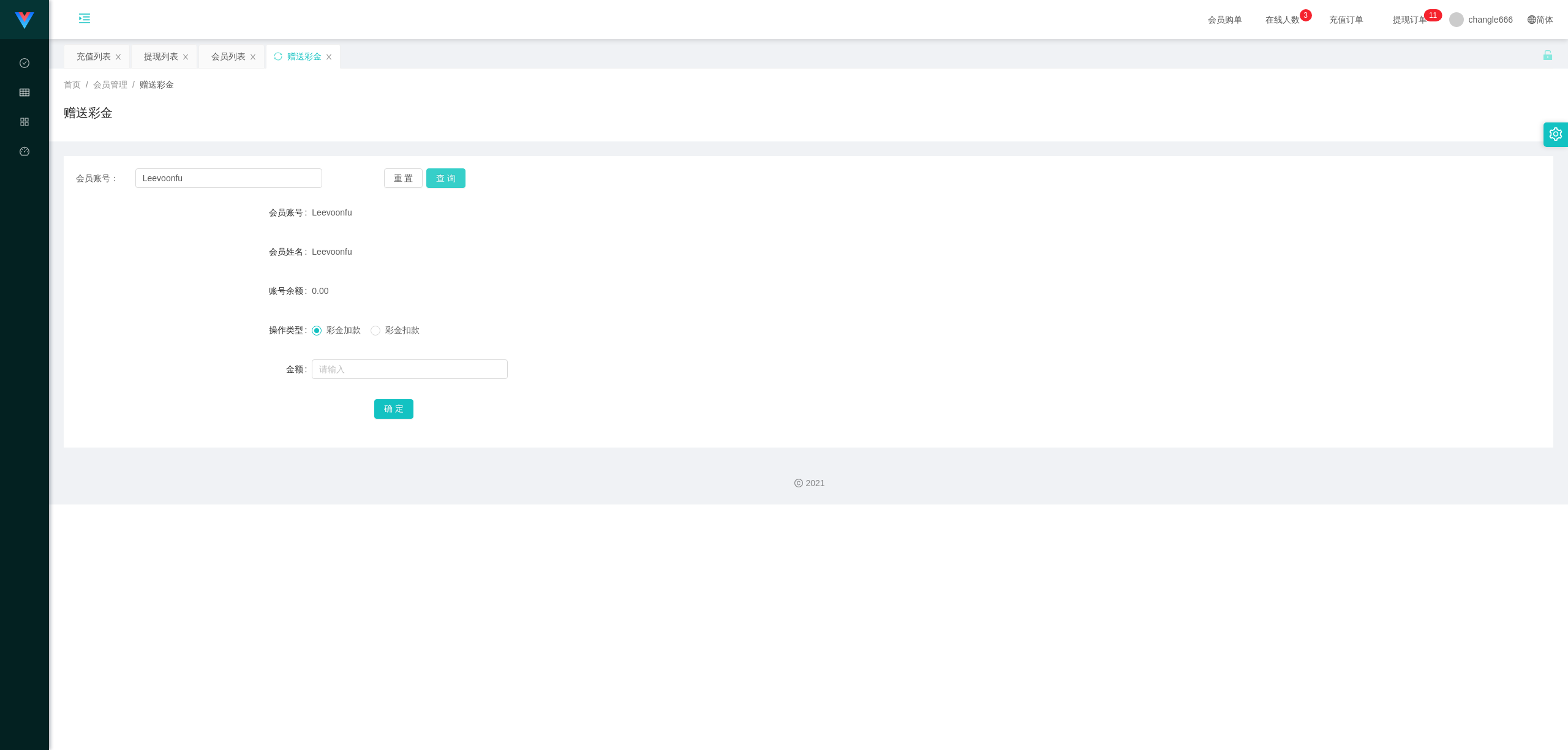
click at [447, 177] on button "查 询" at bounding box center [446, 178] width 39 height 20
click at [442, 171] on button "查 询" at bounding box center [446, 178] width 39 height 20
click at [1378, 13] on span "提现订单 0 1 2 3 4 5 6 7 8 9 0 1 2 3 4 5 6 7 8 9 0 1 2 3 4 5 6 7 8 9 0 1 2 3 4 5 6 …" at bounding box center [1410, 20] width 64 height 39
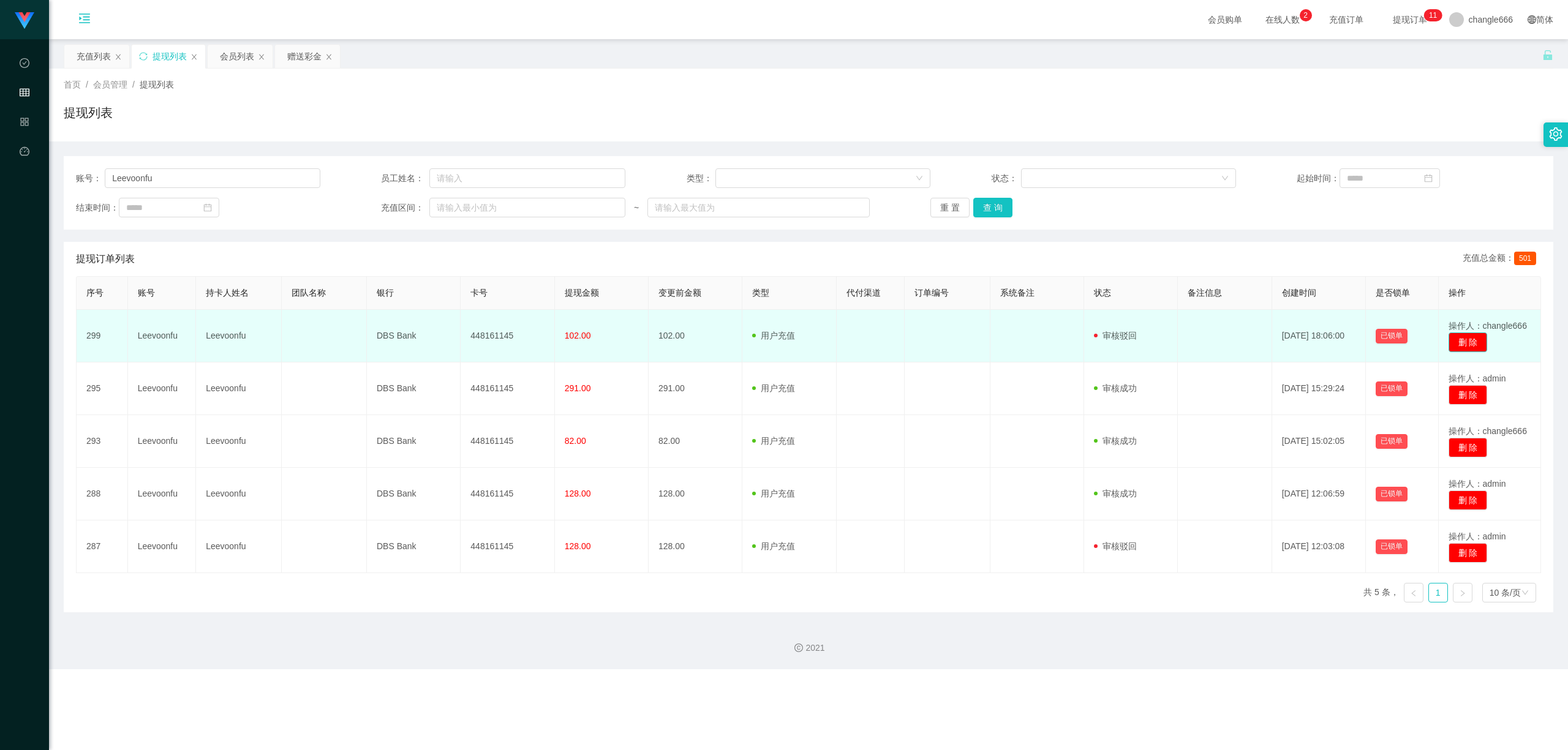
click at [1448, 339] on button "删 除" at bounding box center [1468, 342] width 39 height 20
click at [1257, 344] on td at bounding box center [1225, 336] width 94 height 53
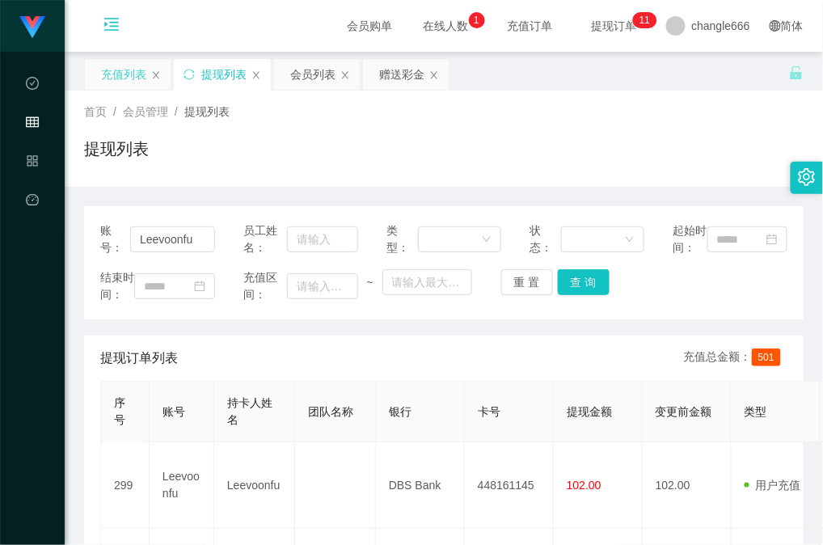
drag, startPoint x: 121, startPoint y: 88, endPoint x: 133, endPoint y: 85, distance: 12.6
click at [121, 87] on div "充值列表" at bounding box center [123, 74] width 45 height 31
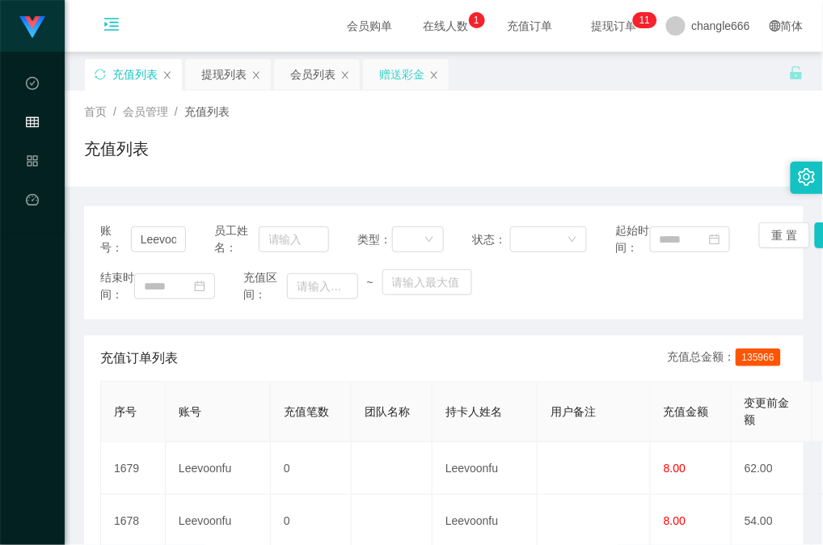
click at [395, 76] on div "赠送彩金" at bounding box center [401, 74] width 45 height 31
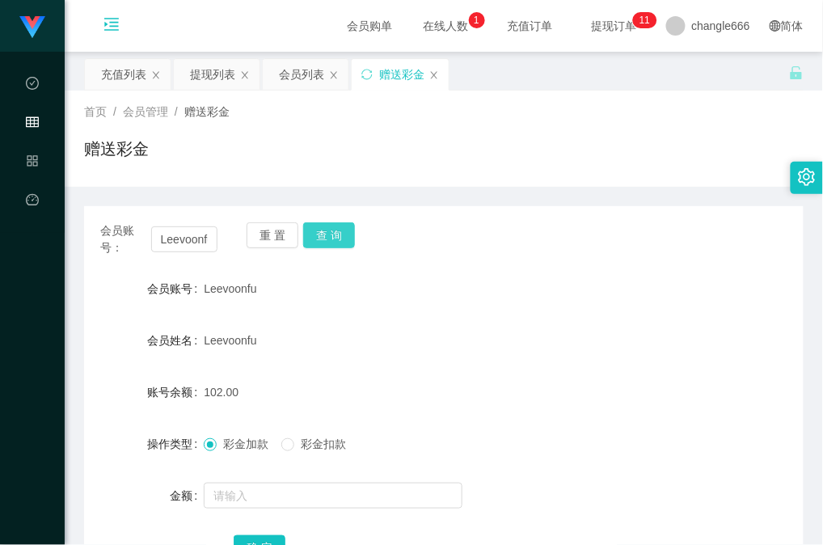
click at [331, 238] on button "查 询" at bounding box center [329, 235] width 52 height 26
click at [493, 275] on div "Leevoonfu" at bounding box center [414, 288] width 420 height 32
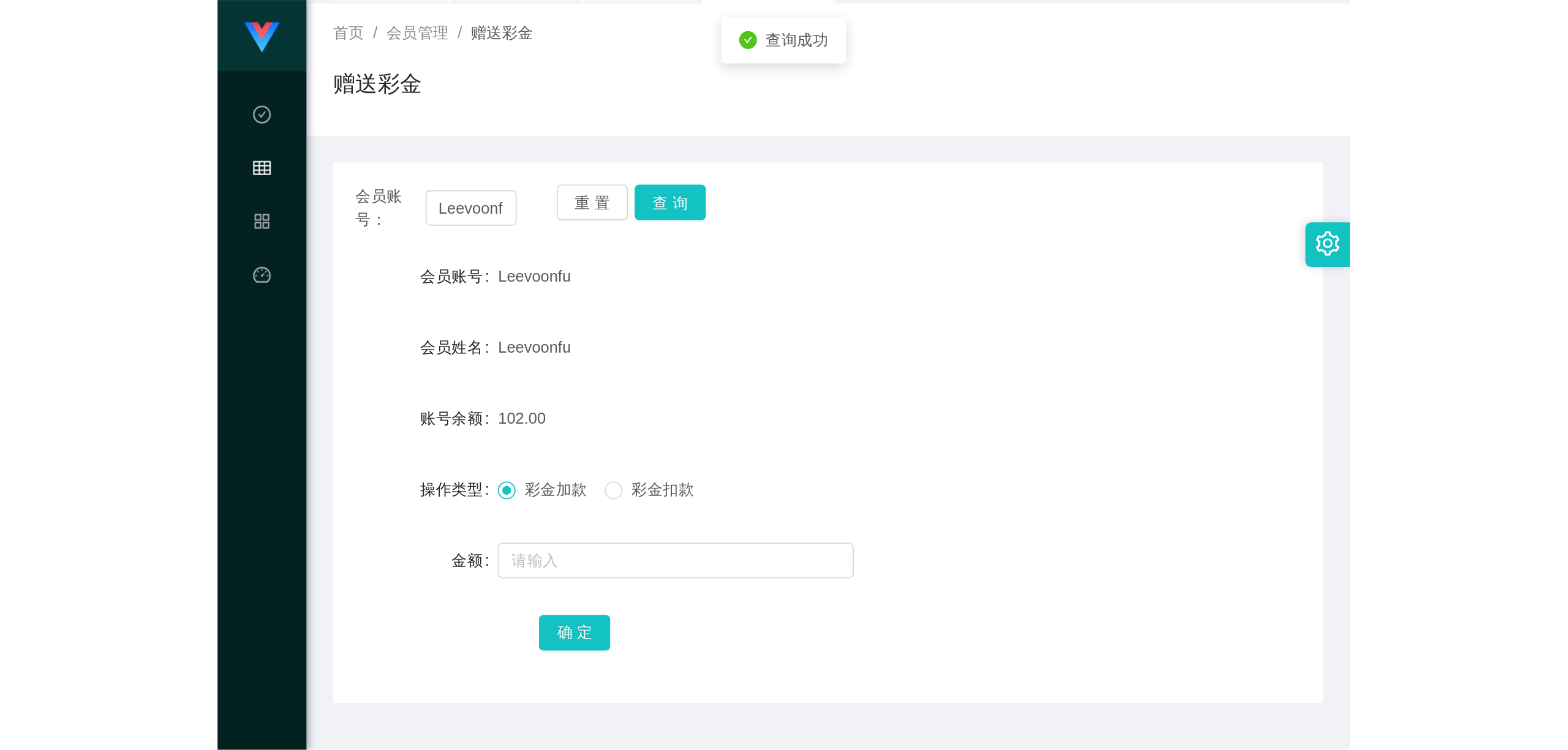
scroll to position [98, 0]
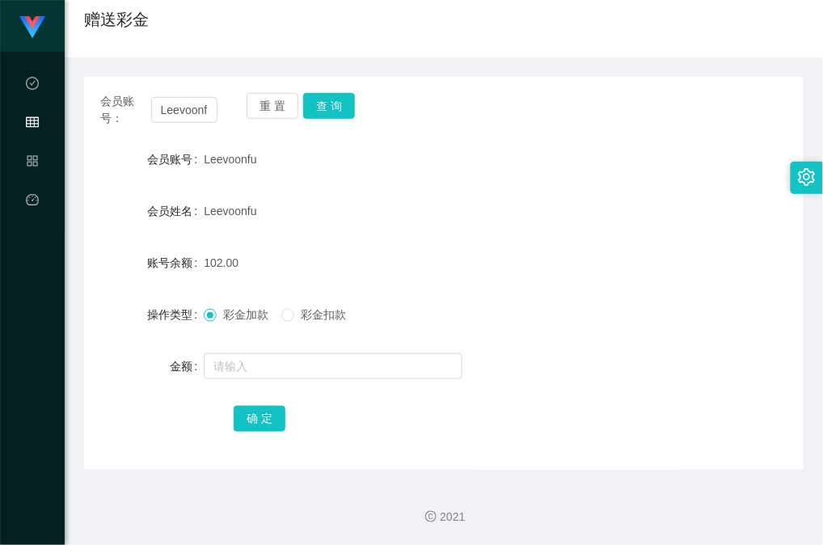
drag, startPoint x: 401, startPoint y: 259, endPoint x: 435, endPoint y: 231, distance: 43.7
click at [401, 256] on div "102.00" at bounding box center [414, 263] width 420 height 32
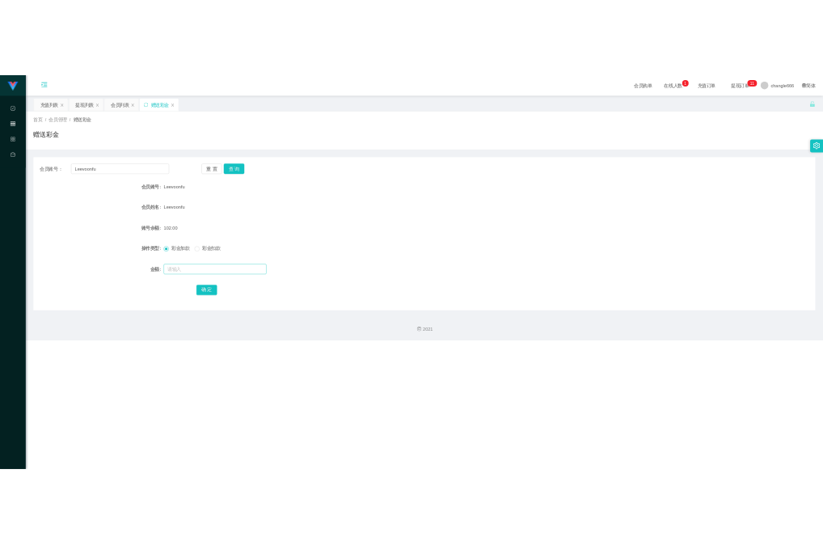
scroll to position [0, 0]
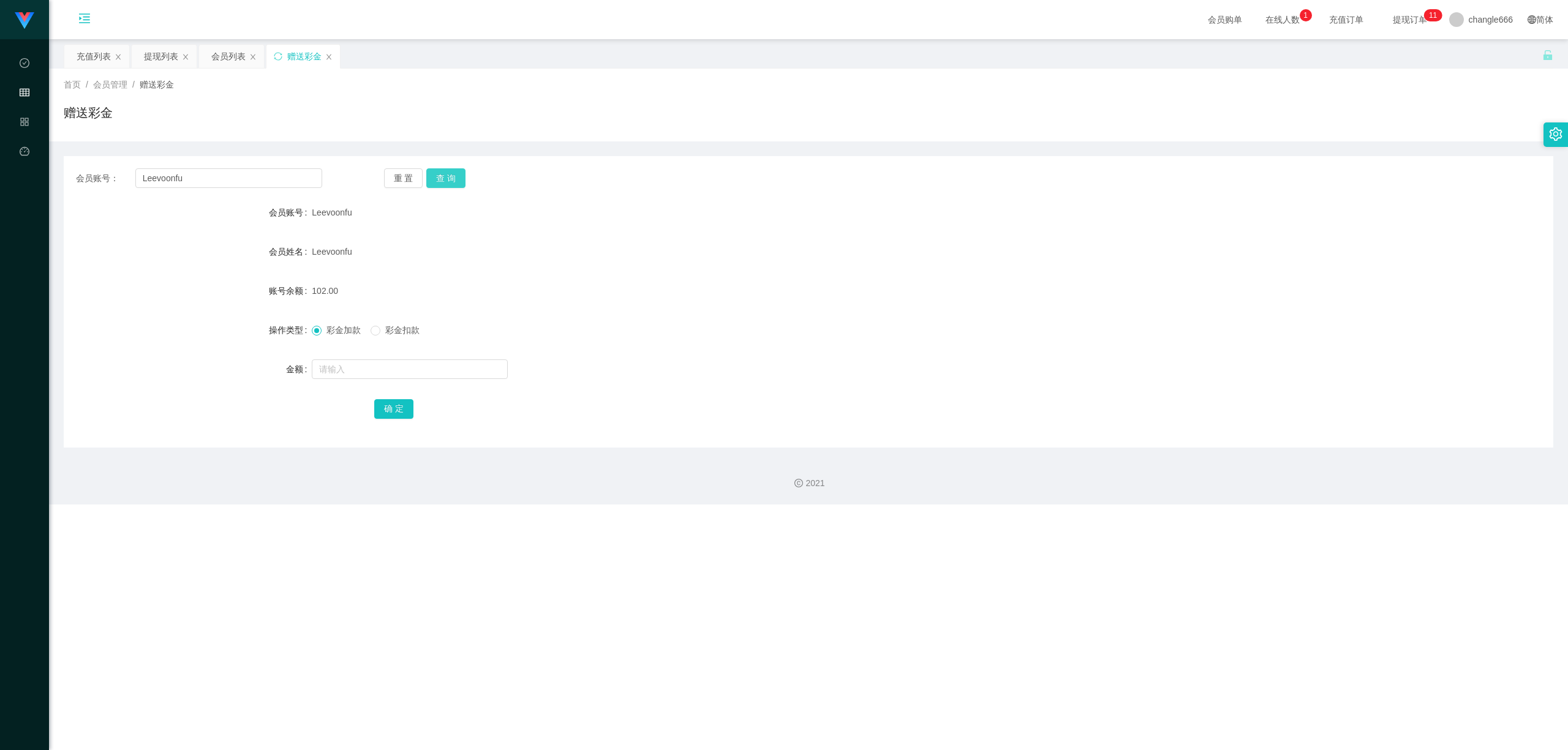
click at [442, 187] on button "查 询" at bounding box center [446, 178] width 39 height 20
click at [369, 369] on input "text" at bounding box center [409, 370] width 196 height 20
type input "102"
click at [399, 409] on button "确 定" at bounding box center [394, 409] width 39 height 20
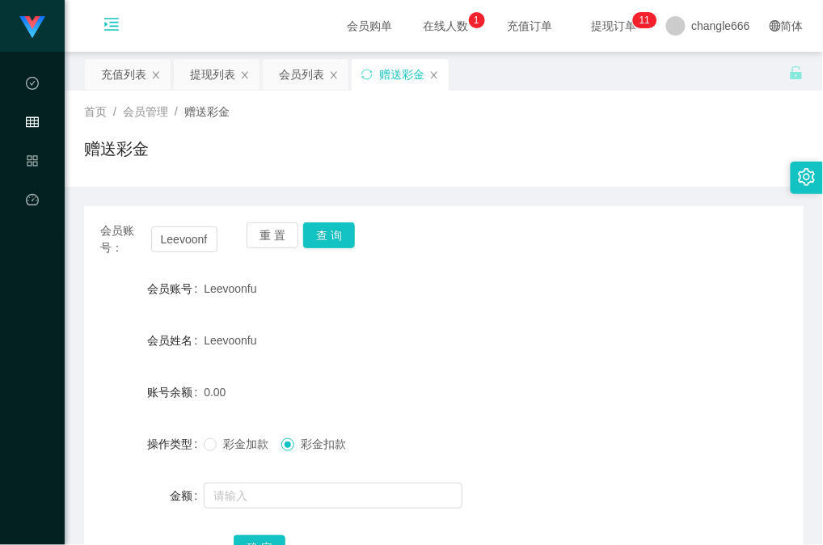
click at [443, 334] on div "Leevoonfu" at bounding box center [414, 340] width 420 height 32
click at [334, 230] on button "查 询" at bounding box center [329, 235] width 52 height 26
drag, startPoint x: 450, startPoint y: 372, endPoint x: 551, endPoint y: 289, distance: 130.4
click at [454, 372] on form "会员账号 Leevoonfu 会员姓名 Leevoonfu 账号余额 0.00 操作类型 彩金加款 彩金扣款 金额 确 定" at bounding box center [443, 417] width 719 height 291
click at [806, 169] on icon "图标: setting" at bounding box center [807, 177] width 18 height 18
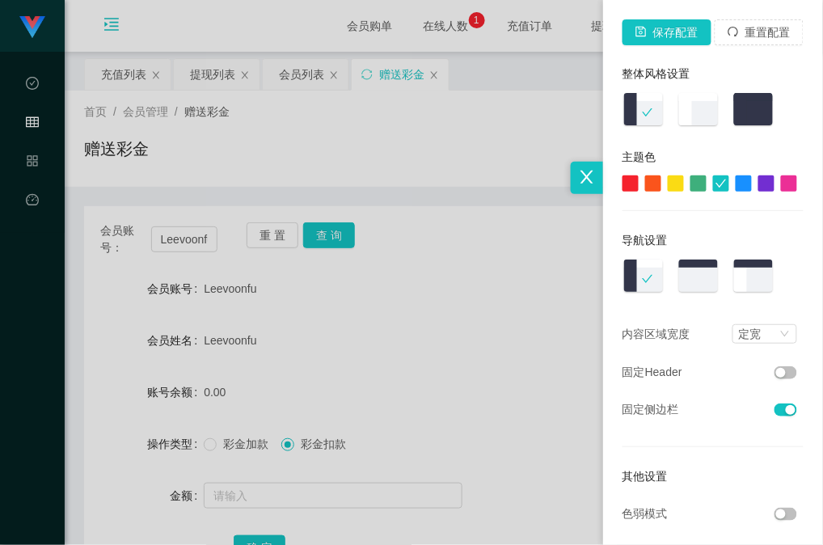
click at [571, 182] on div at bounding box center [587, 178] width 32 height 32
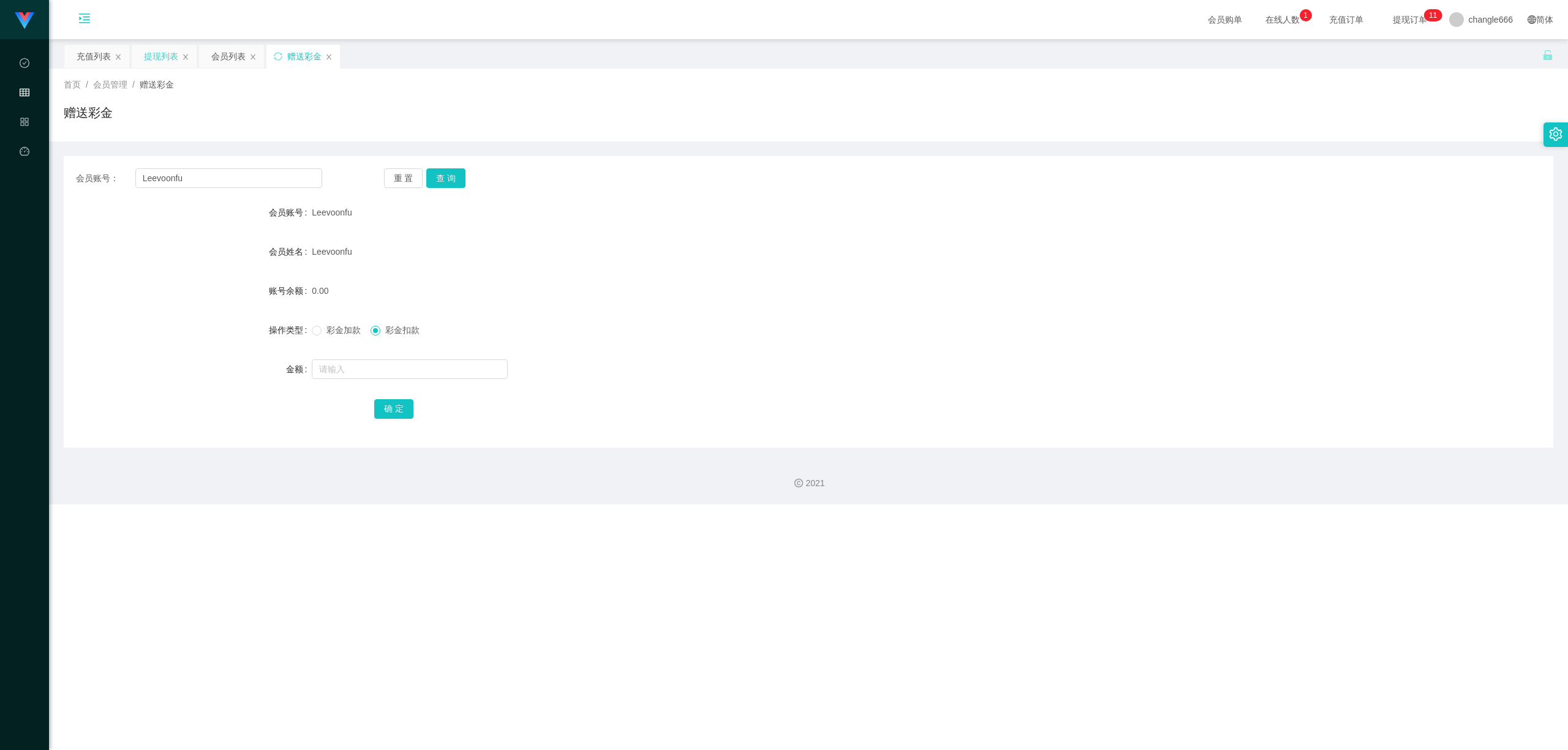
click at [155, 52] on div "提现列表" at bounding box center [161, 56] width 34 height 23
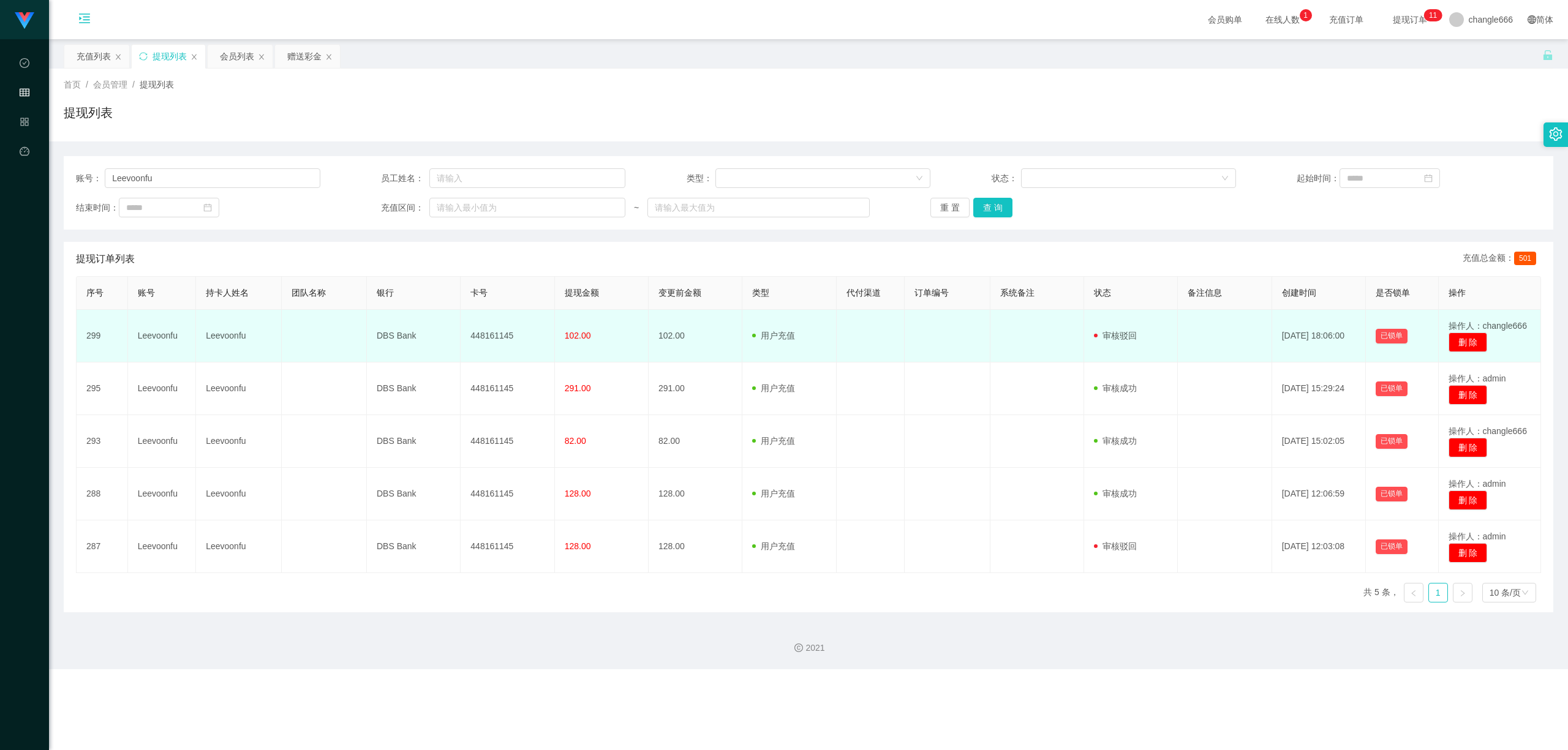
click at [1342, 336] on td "2025-09-22 18:06:00" at bounding box center [1319, 336] width 94 height 53
click at [1377, 336] on button "已锁单" at bounding box center [1392, 336] width 32 height 14
click at [1338, 336] on td "2025-09-22 18:06:00" at bounding box center [1319, 336] width 94 height 53
click at [1469, 319] on td "操作人：changle666 删 除" at bounding box center [1489, 336] width 102 height 53
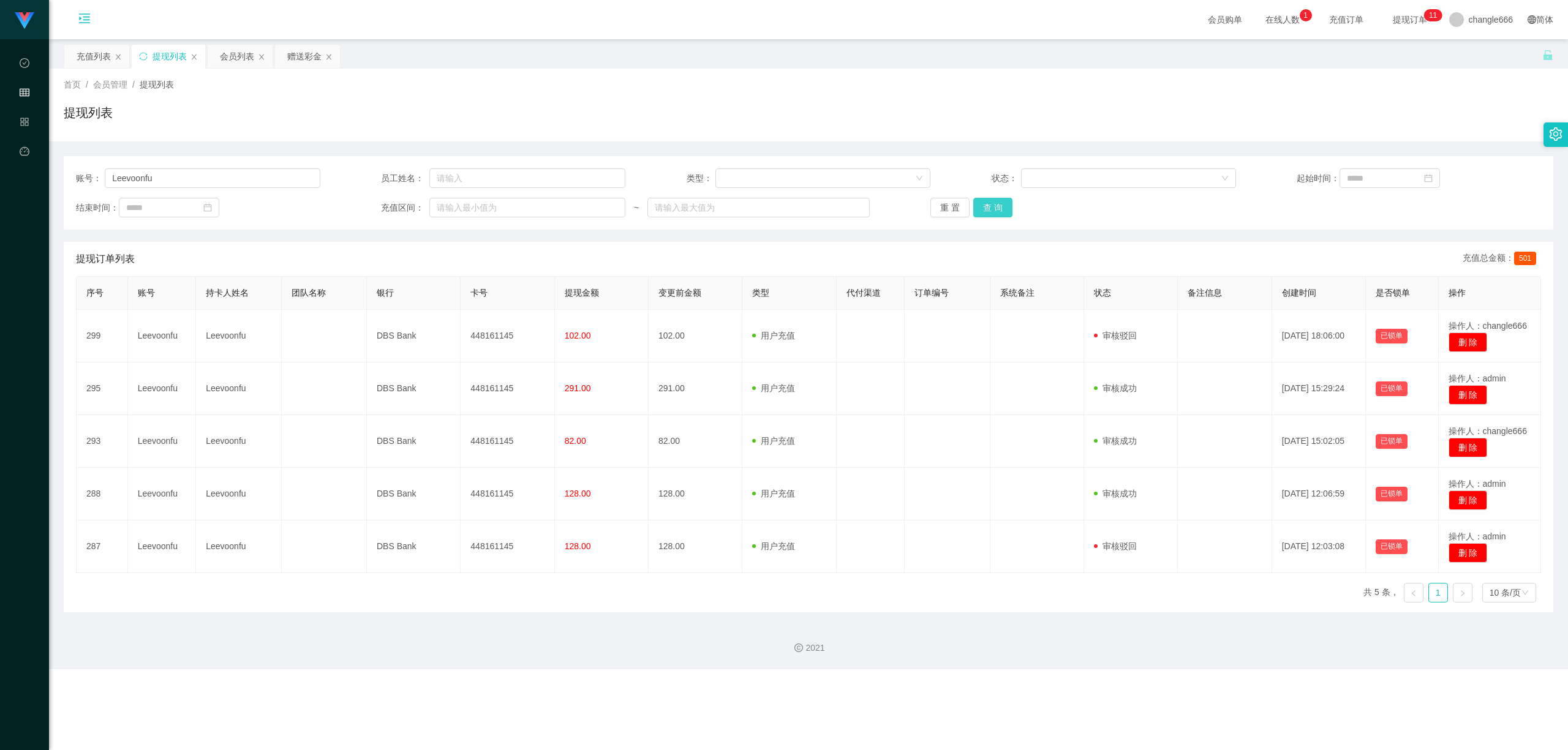
click at [1001, 209] on button "查 询" at bounding box center [993, 208] width 39 height 20
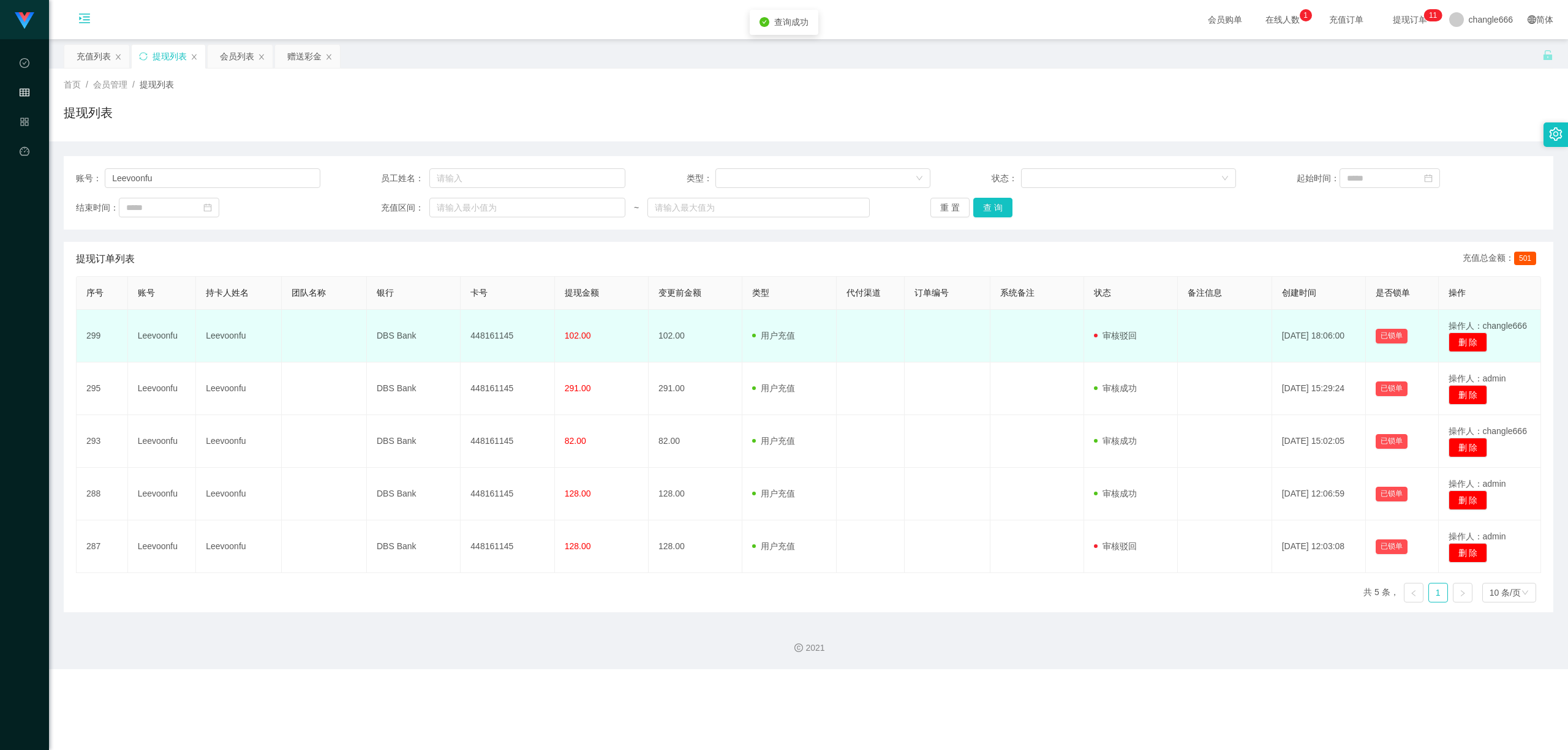
click at [584, 334] on span "102.00" at bounding box center [577, 336] width 27 height 10
click at [150, 334] on td "Leevoonfu" at bounding box center [162, 336] width 69 height 53
copy td "Leevoonfu"
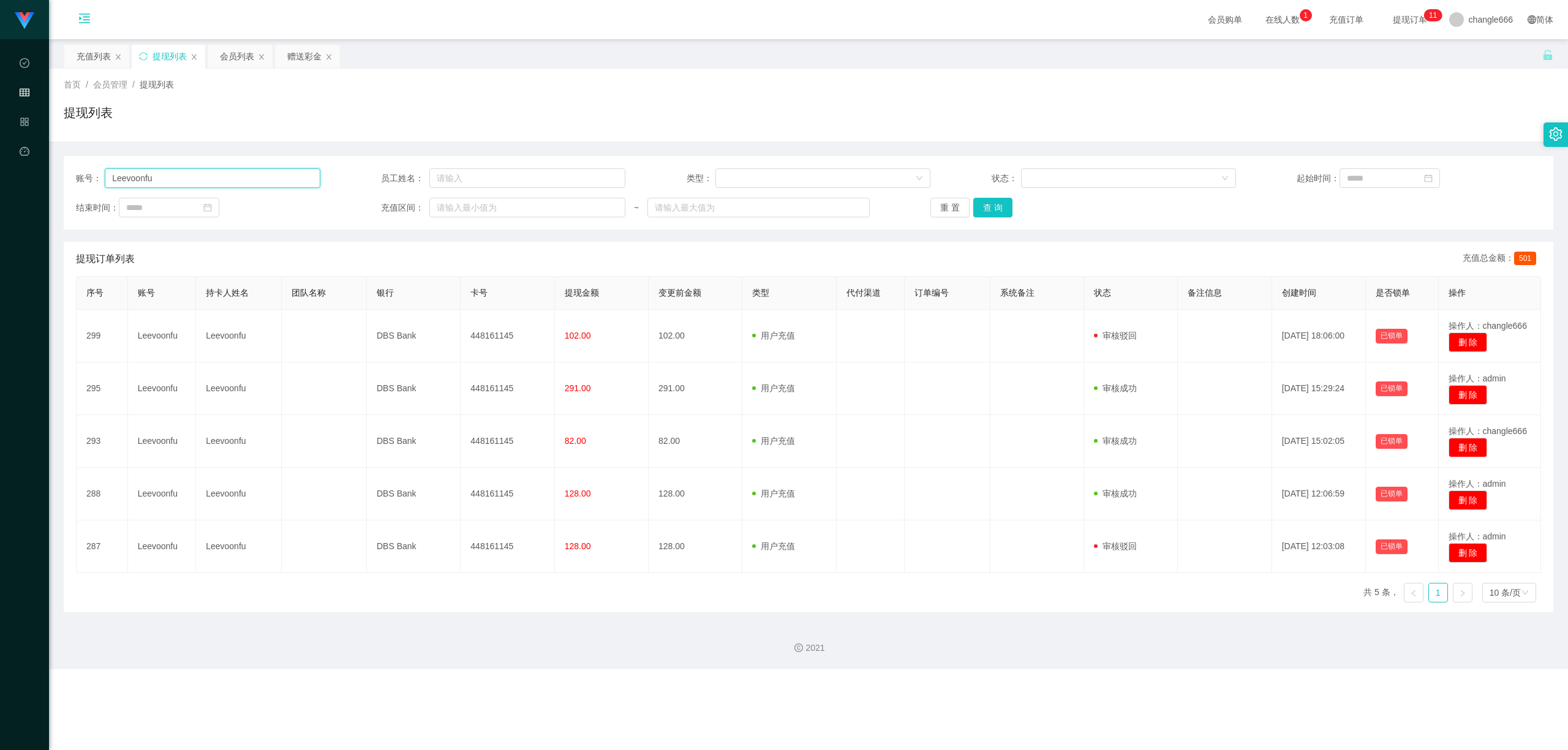
click at [229, 183] on input "Leevoonfu" at bounding box center [212, 178] width 215 height 20
click at [1004, 209] on button "查 询" at bounding box center [993, 208] width 39 height 20
click at [1114, 181] on div at bounding box center [1124, 178] width 192 height 18
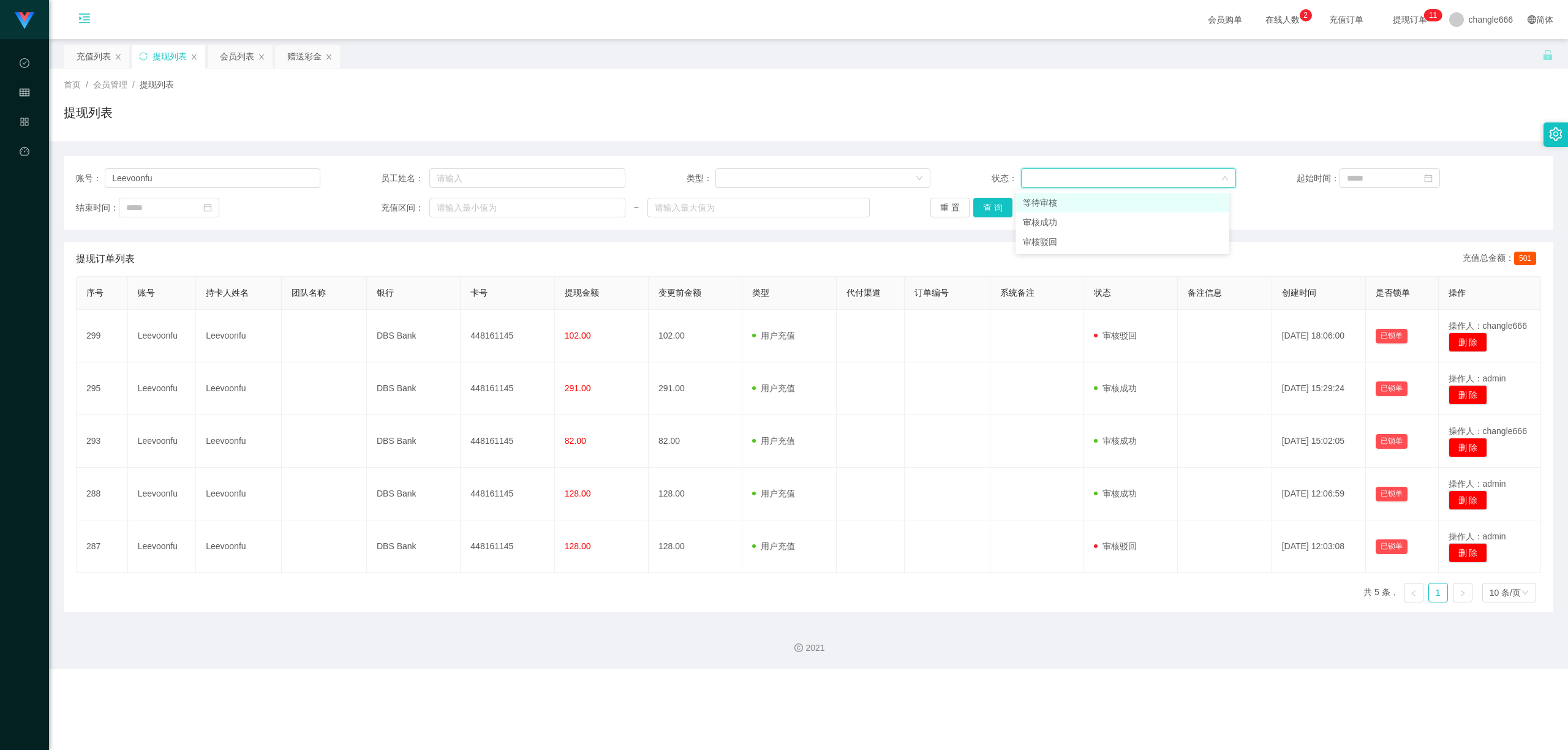
click at [1079, 208] on li "等待审核" at bounding box center [1122, 203] width 214 height 20
click at [979, 204] on button "查 询" at bounding box center [993, 208] width 39 height 20
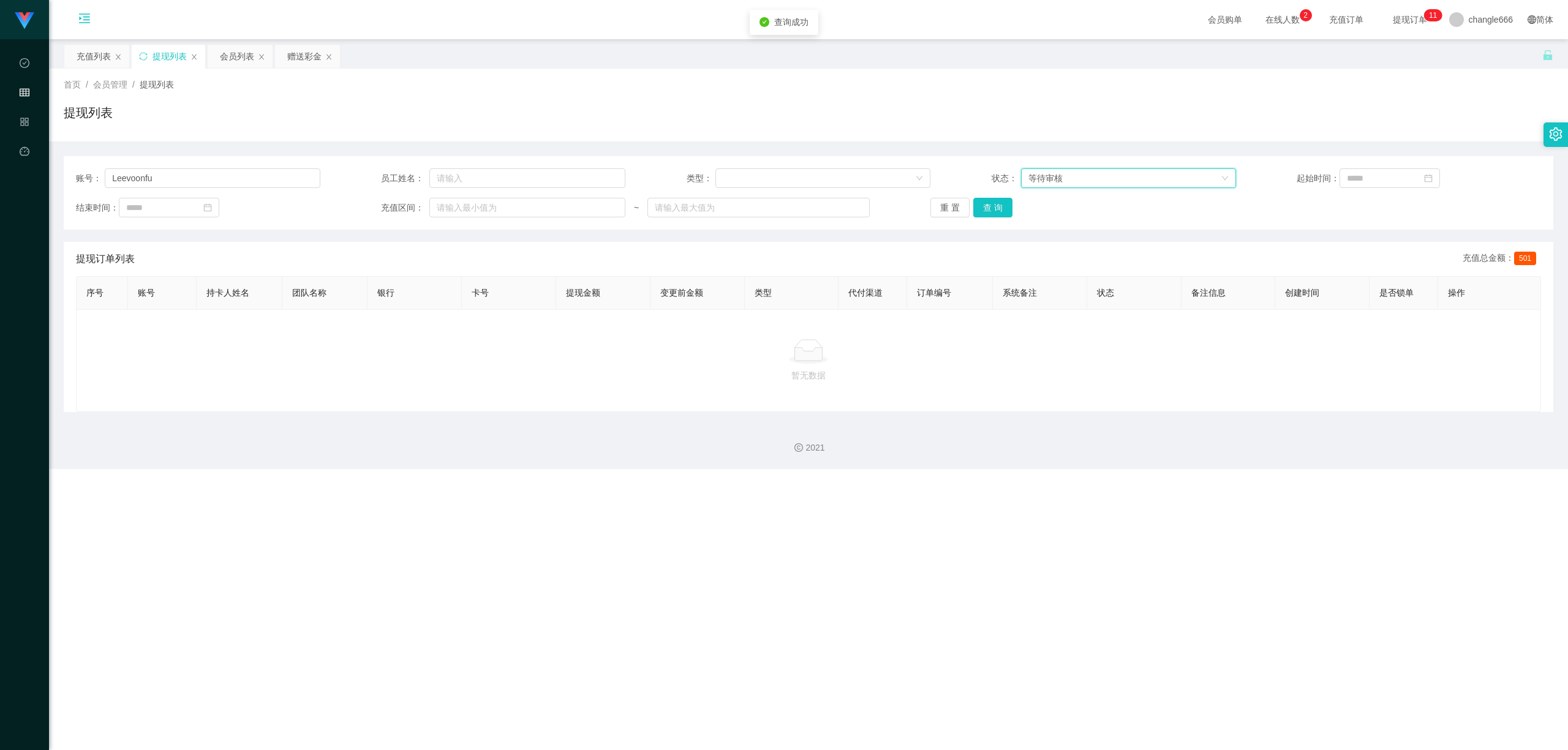
click at [1037, 185] on div "等待审核" at bounding box center [1045, 178] width 34 height 18
click at [1045, 238] on li "审核驳回" at bounding box center [1122, 242] width 214 height 20
click at [995, 209] on button "查 询" at bounding box center [993, 208] width 39 height 20
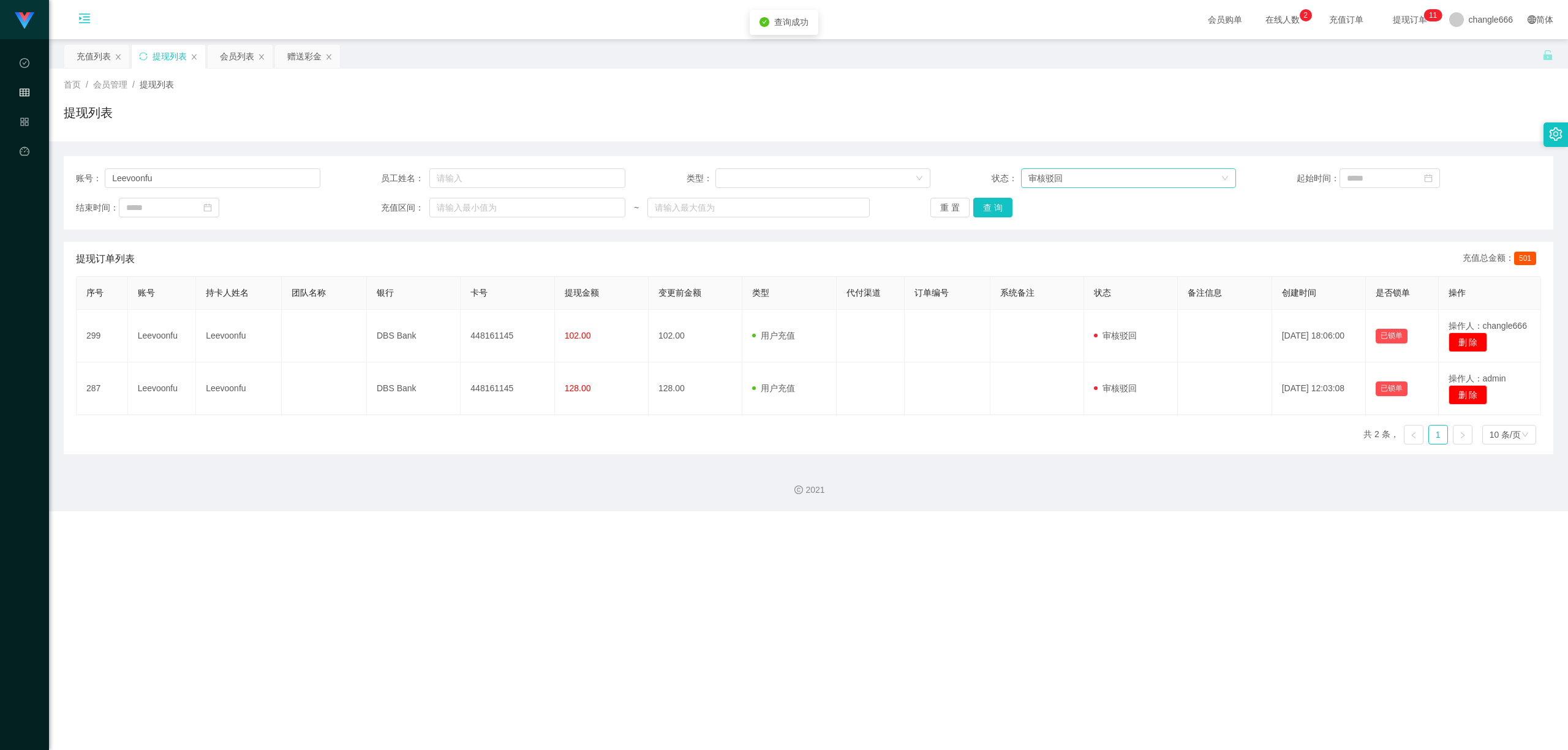
click at [1034, 183] on div "审核驳回" at bounding box center [1045, 178] width 34 height 18
click at [1044, 216] on li "审核成功" at bounding box center [1122, 223] width 214 height 20
click at [993, 208] on button "查 询" at bounding box center [993, 208] width 39 height 20
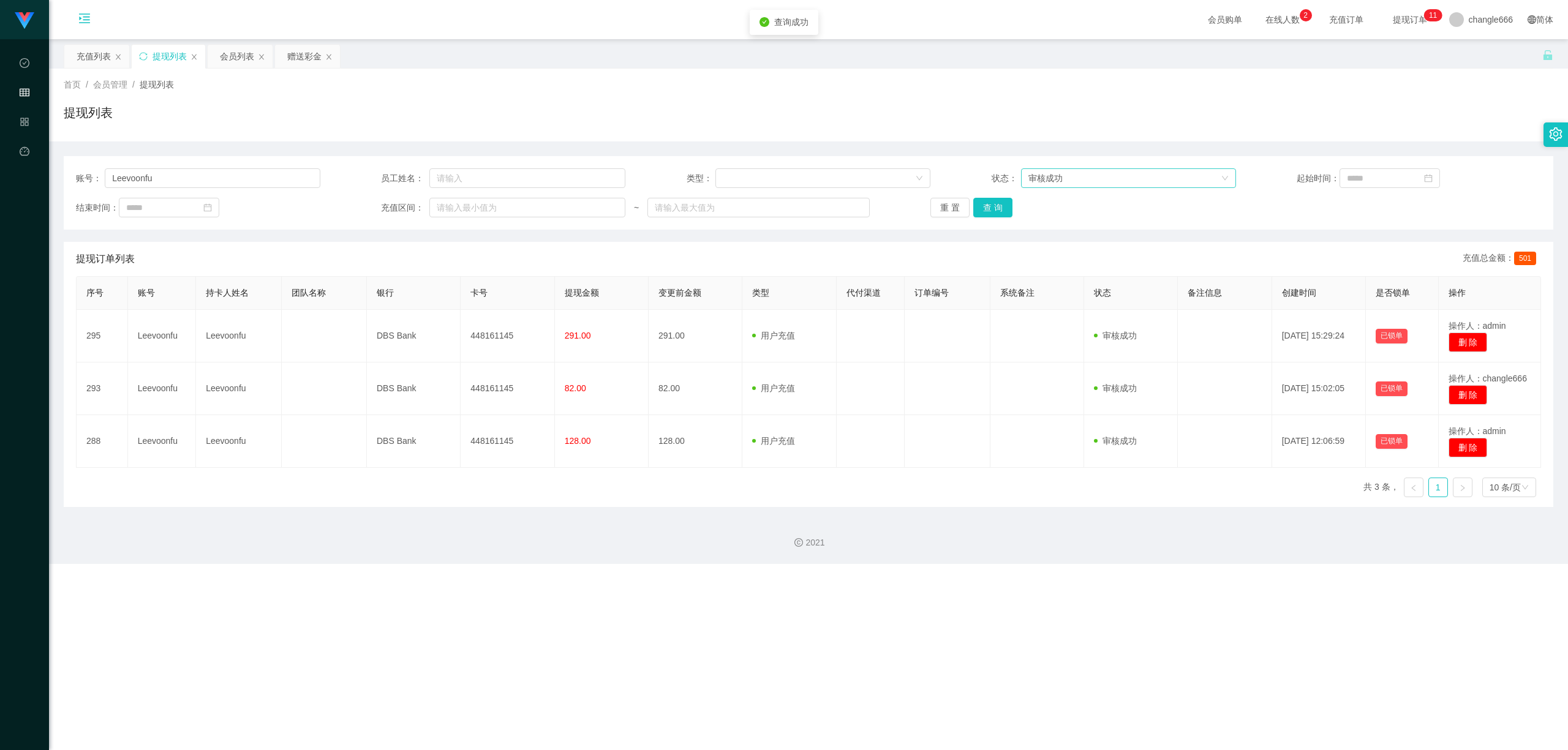
click at [1101, 183] on div "审核成功" at bounding box center [1124, 178] width 192 height 18
click at [1072, 195] on li "等待审核" at bounding box center [1122, 203] width 214 height 20
click at [995, 211] on button "查 询" at bounding box center [993, 208] width 39 height 20
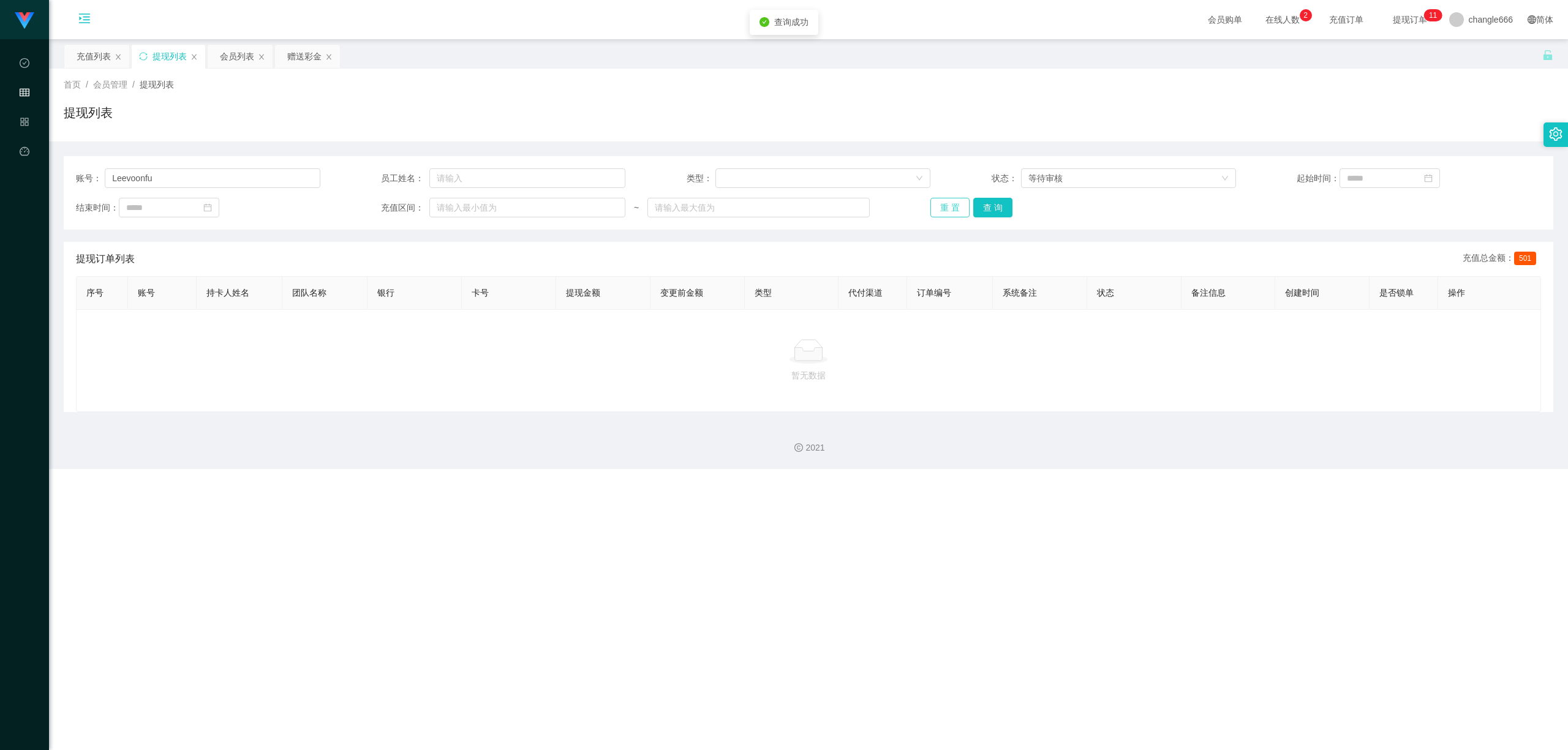
click at [942, 211] on button "重 置" at bounding box center [950, 208] width 39 height 20
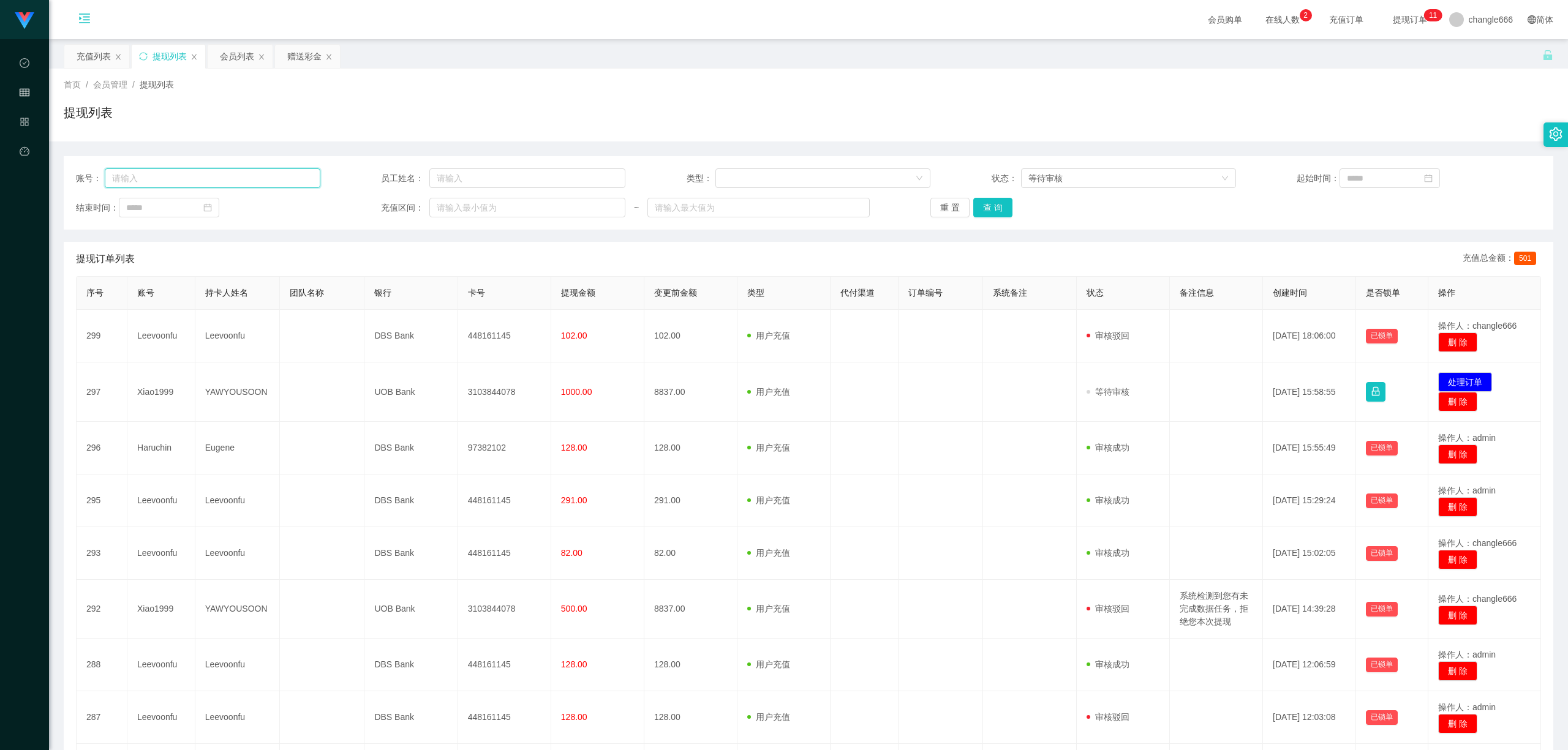
click at [155, 179] on input "text" at bounding box center [212, 178] width 215 height 20
paste input "Leevoonfu"
type input "Leevoonfu"
click at [993, 209] on button "查 询" at bounding box center [993, 208] width 39 height 20
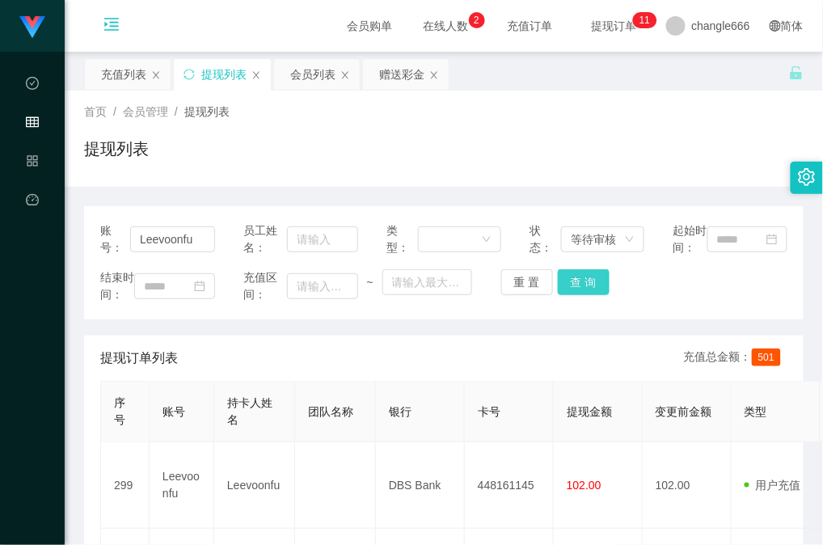
click at [589, 295] on button "查 询" at bounding box center [584, 282] width 52 height 26
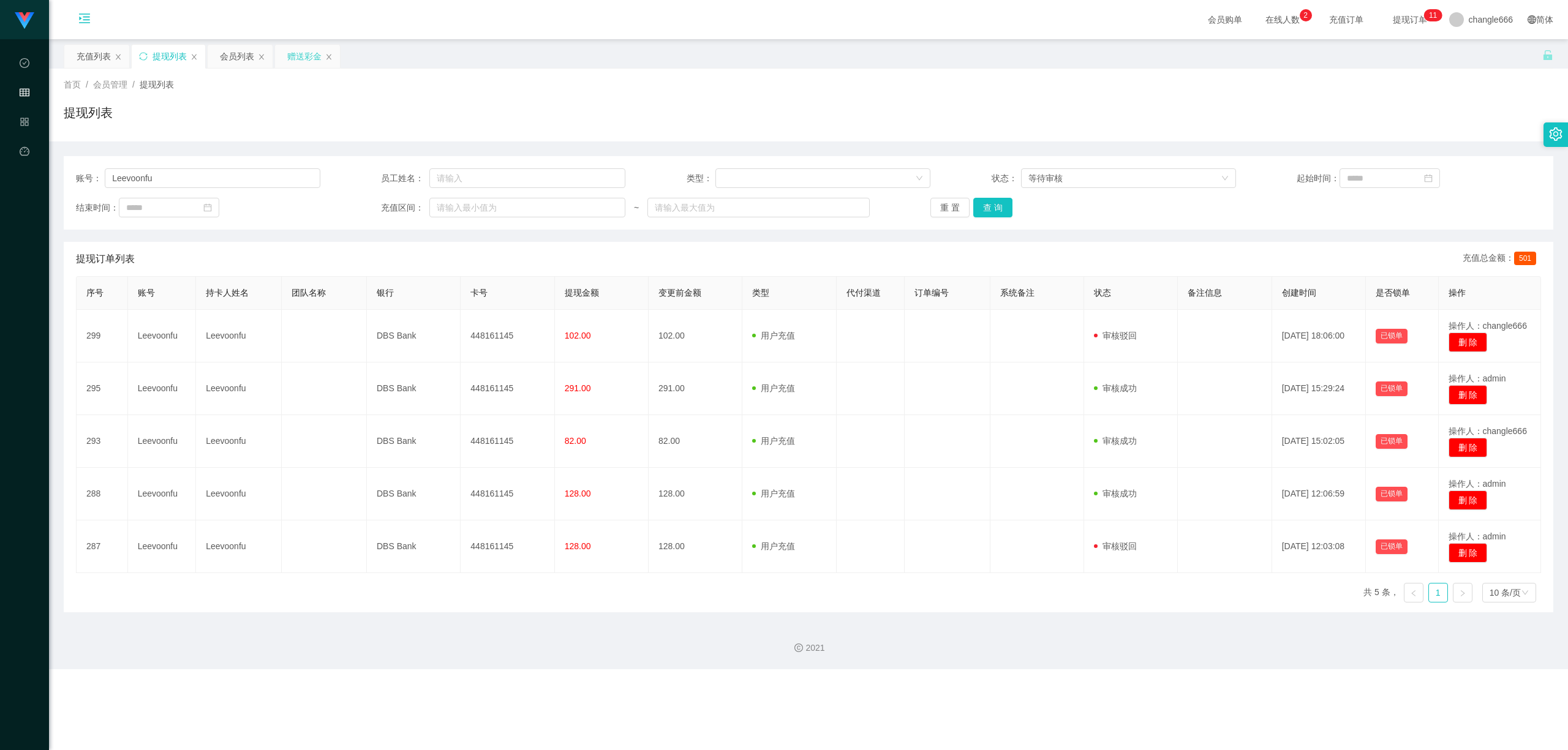
click at [302, 55] on div "赠送彩金" at bounding box center [304, 56] width 34 height 23
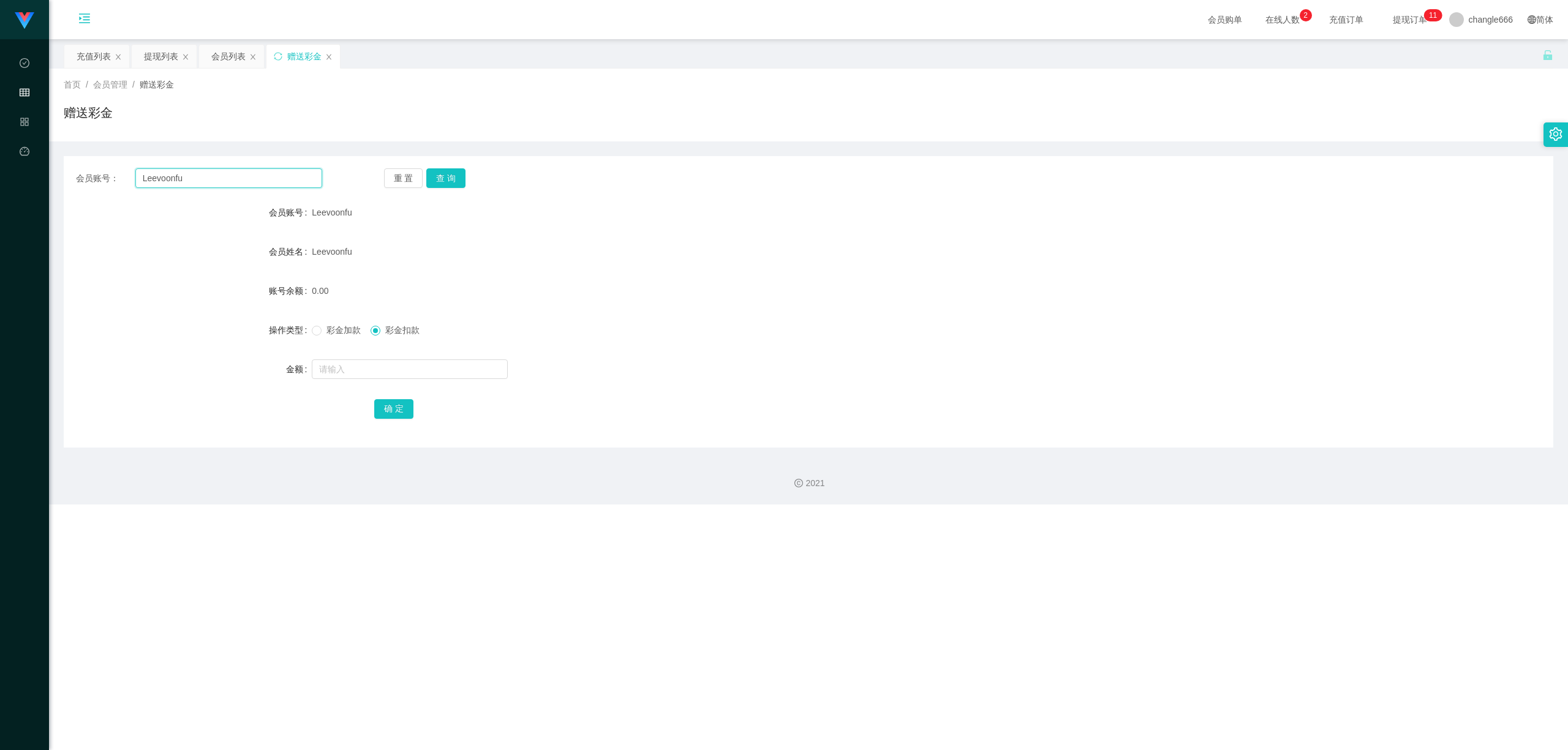
drag, startPoint x: 197, startPoint y: 180, endPoint x: 205, endPoint y: 180, distance: 8.0
click at [197, 180] on input "Leevoonfu" at bounding box center [229, 178] width 187 height 20
drag, startPoint x: 445, startPoint y: 164, endPoint x: 447, endPoint y: 177, distance: 13.2
click at [445, 171] on div "会员账号： Leevoonfu 重 置 查 询 会员账号 Leevoonfu 会员姓名 Leevoonfu 账号余额 0.00 操作类型 彩金加款 彩金扣款 …" at bounding box center [808, 302] width 1489 height 292
click at [448, 177] on button "查 询" at bounding box center [446, 178] width 39 height 20
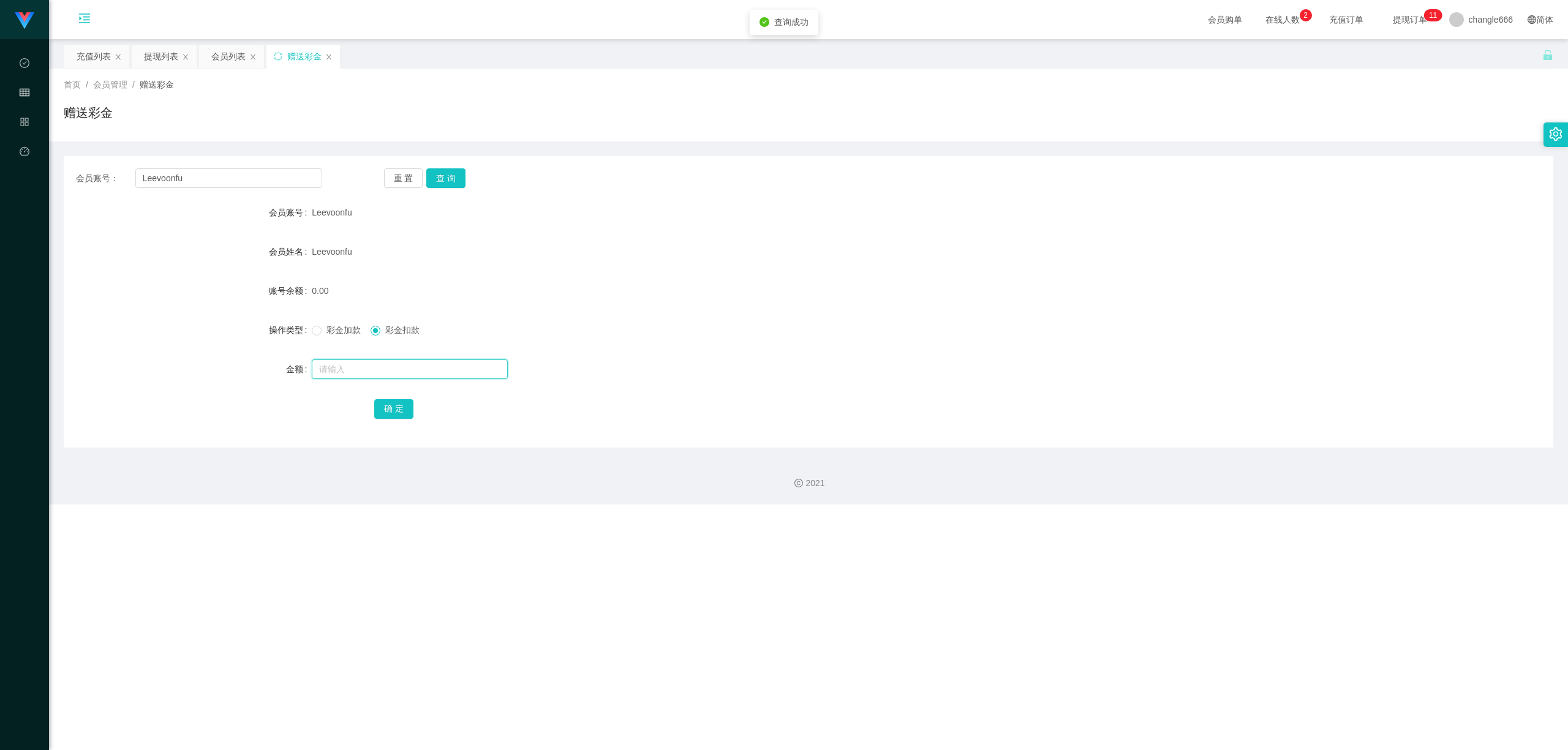
click at [358, 360] on input "text" at bounding box center [409, 370] width 196 height 20
type input "102"
click at [388, 402] on button "确 定" at bounding box center [394, 409] width 39 height 20
click at [334, 331] on span "彩金加款" at bounding box center [343, 330] width 44 height 10
click at [379, 378] on input "text" at bounding box center [409, 370] width 196 height 20
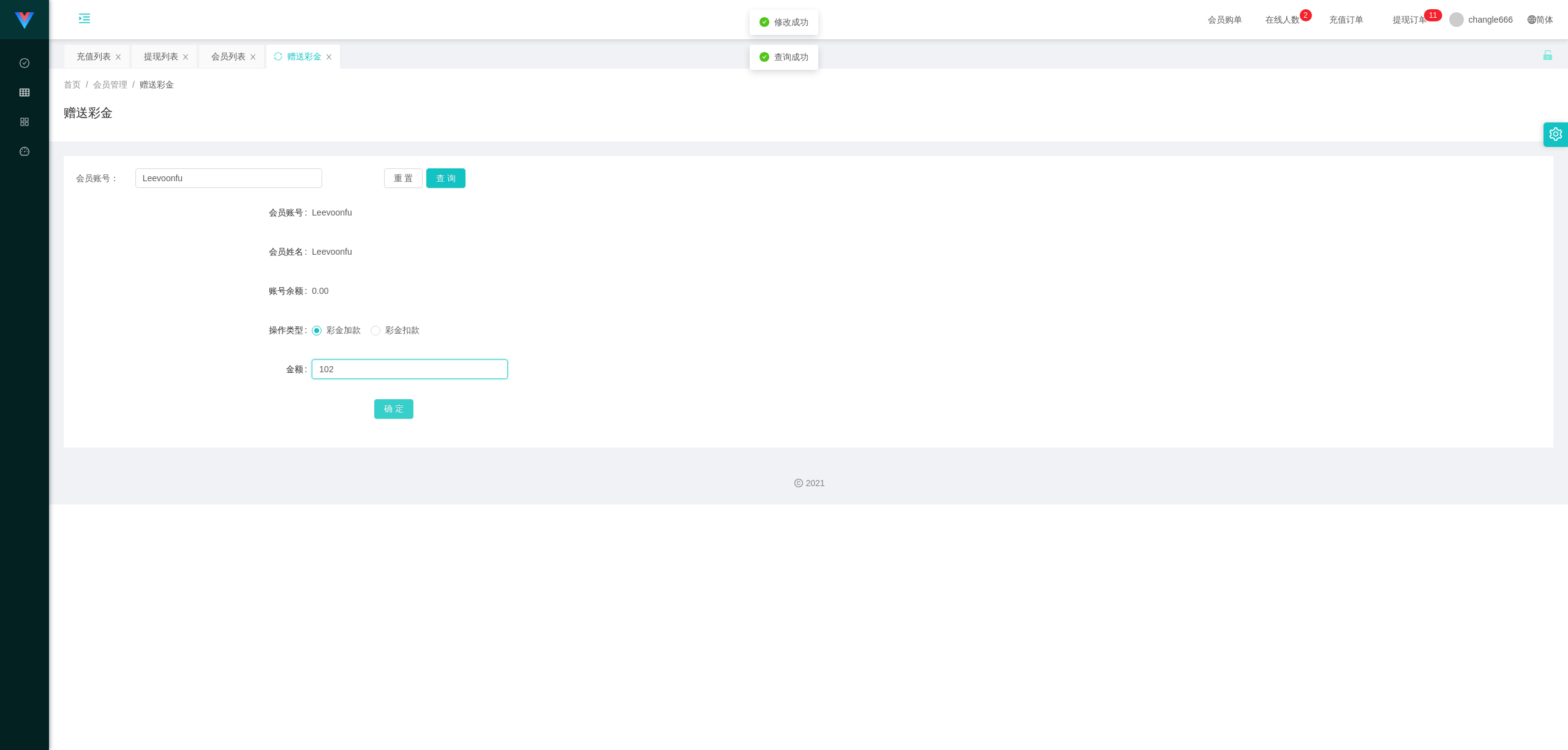
type input "102"
click at [386, 403] on button "确 定" at bounding box center [394, 409] width 39 height 20
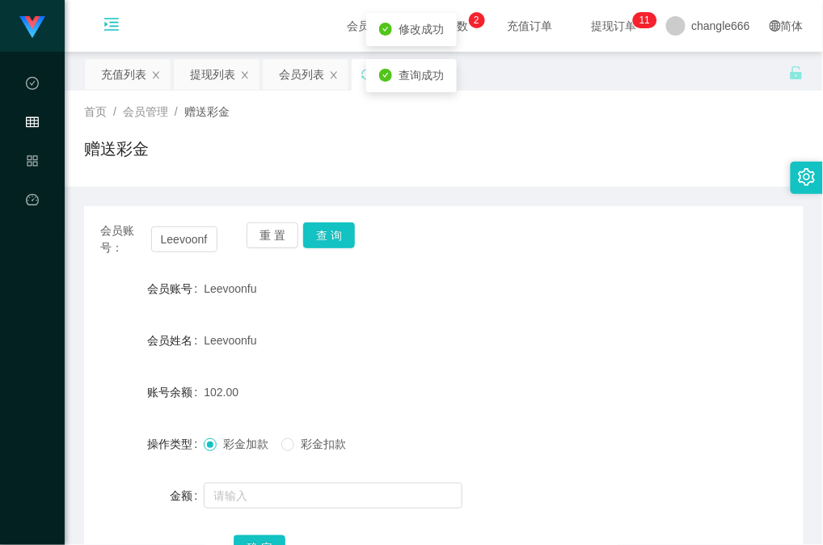
click at [487, 272] on div "Leevoonfu" at bounding box center [414, 288] width 420 height 32
drag, startPoint x: 448, startPoint y: 302, endPoint x: 349, endPoint y: 259, distance: 107.9
click at [444, 302] on div "Leevoonfu" at bounding box center [414, 288] width 420 height 32
click at [333, 247] on button "查 询" at bounding box center [329, 235] width 52 height 26
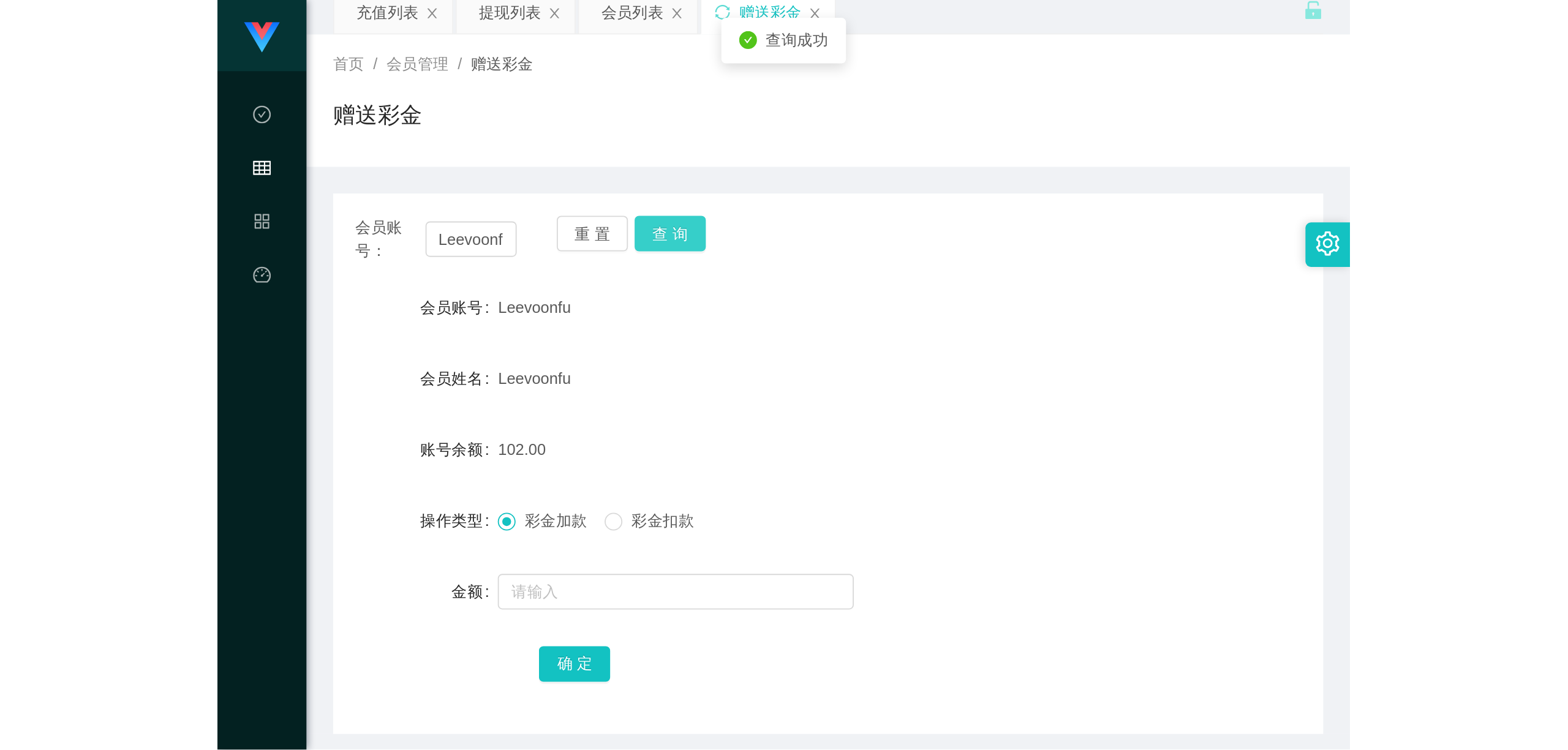
scroll to position [98, 0]
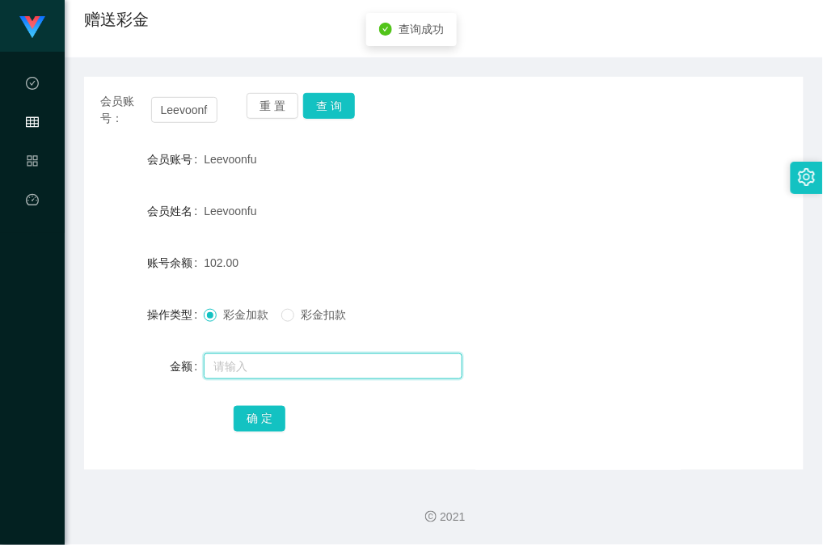
click at [250, 354] on input "text" at bounding box center [333, 366] width 259 height 26
type input "102"
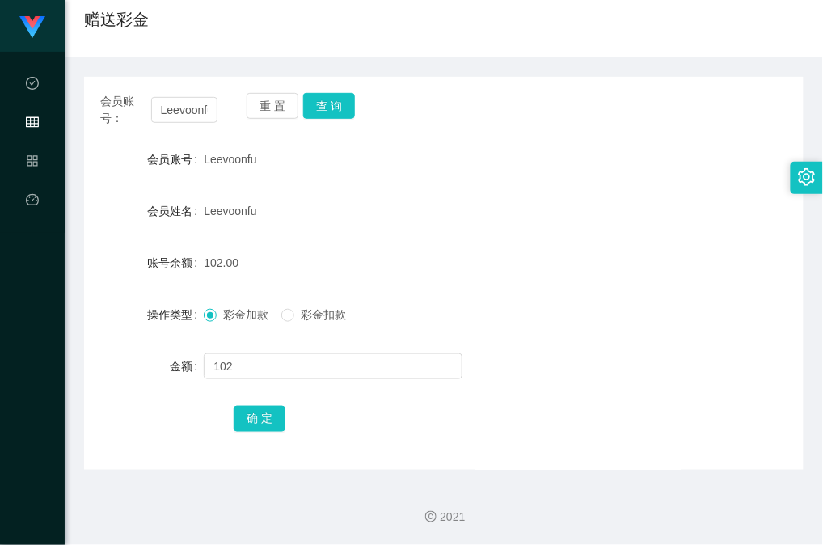
click at [299, 315] on span "彩金扣款" at bounding box center [323, 314] width 58 height 13
drag, startPoint x: 241, startPoint y: 417, endPoint x: 286, endPoint y: 402, distance: 47.8
click at [243, 417] on button "确 定" at bounding box center [260, 419] width 52 height 26
click at [492, 285] on form "会员账号 Leevoonfu 会员姓名 Leevoonfu 账号余额 0.00 操作类型 彩金加款 彩金扣款 金额 确 定" at bounding box center [443, 288] width 719 height 291
drag, startPoint x: 614, startPoint y: 281, endPoint x: 634, endPoint y: 220, distance: 64.4
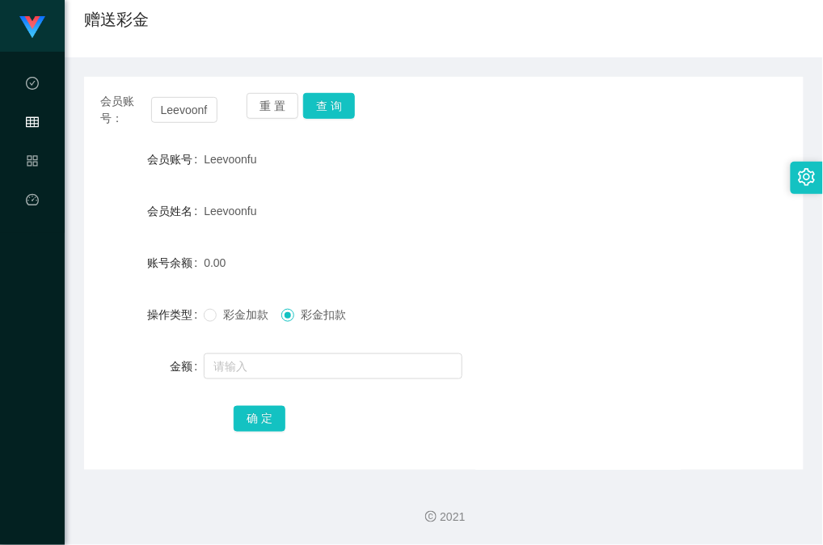
click at [610, 280] on form "会员账号 Leevoonfu 会员姓名 Leevoonfu 账号余额 0.00 操作类型 彩金加款 彩金扣款 金额 确 定" at bounding box center [443, 288] width 719 height 291
click at [559, 10] on div "赠送彩金" at bounding box center [443, 25] width 719 height 37
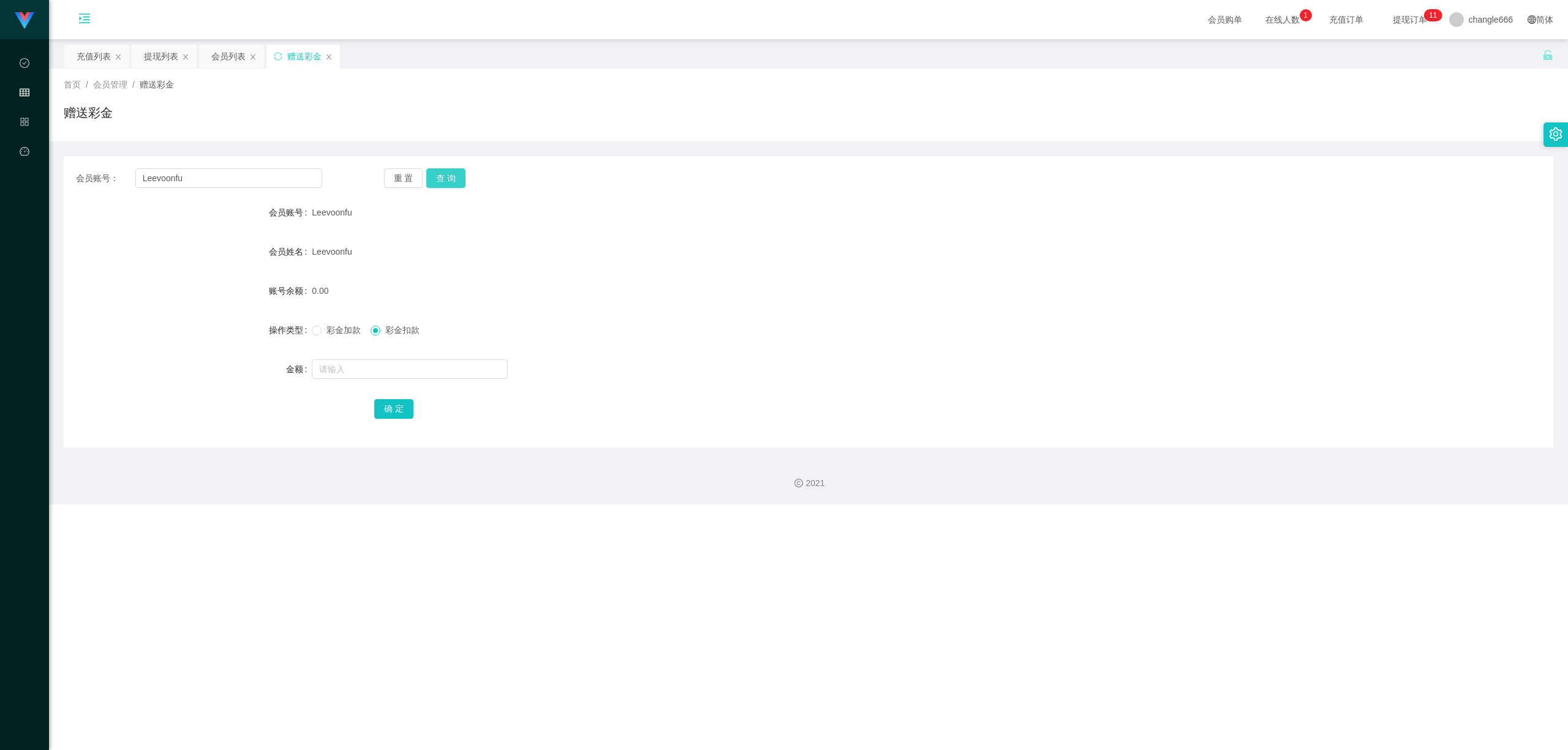
click at [433, 173] on button "查 询" at bounding box center [446, 178] width 39 height 20
click at [147, 59] on div "提现列表" at bounding box center [161, 56] width 34 height 23
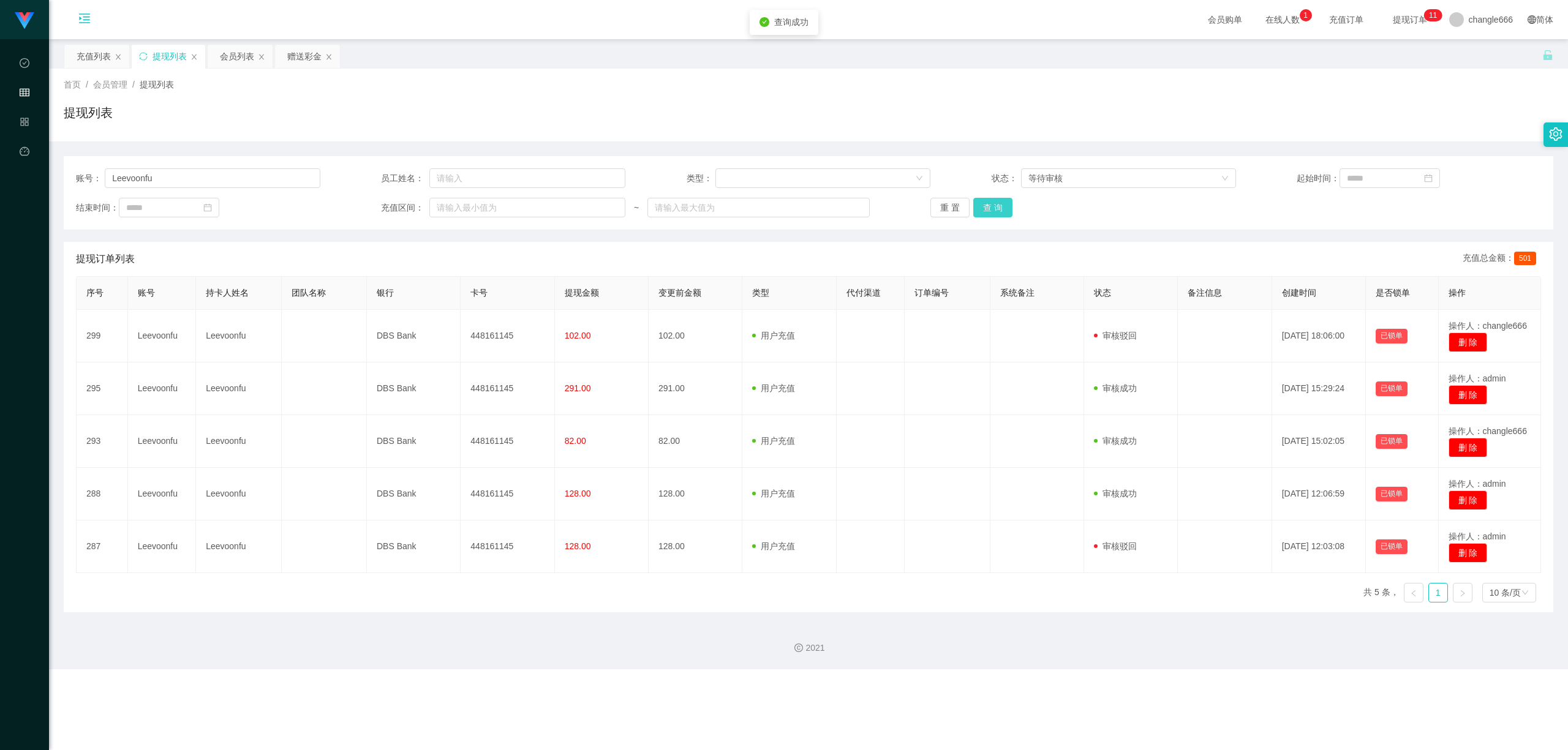
click at [997, 202] on button "查 询" at bounding box center [993, 208] width 39 height 20
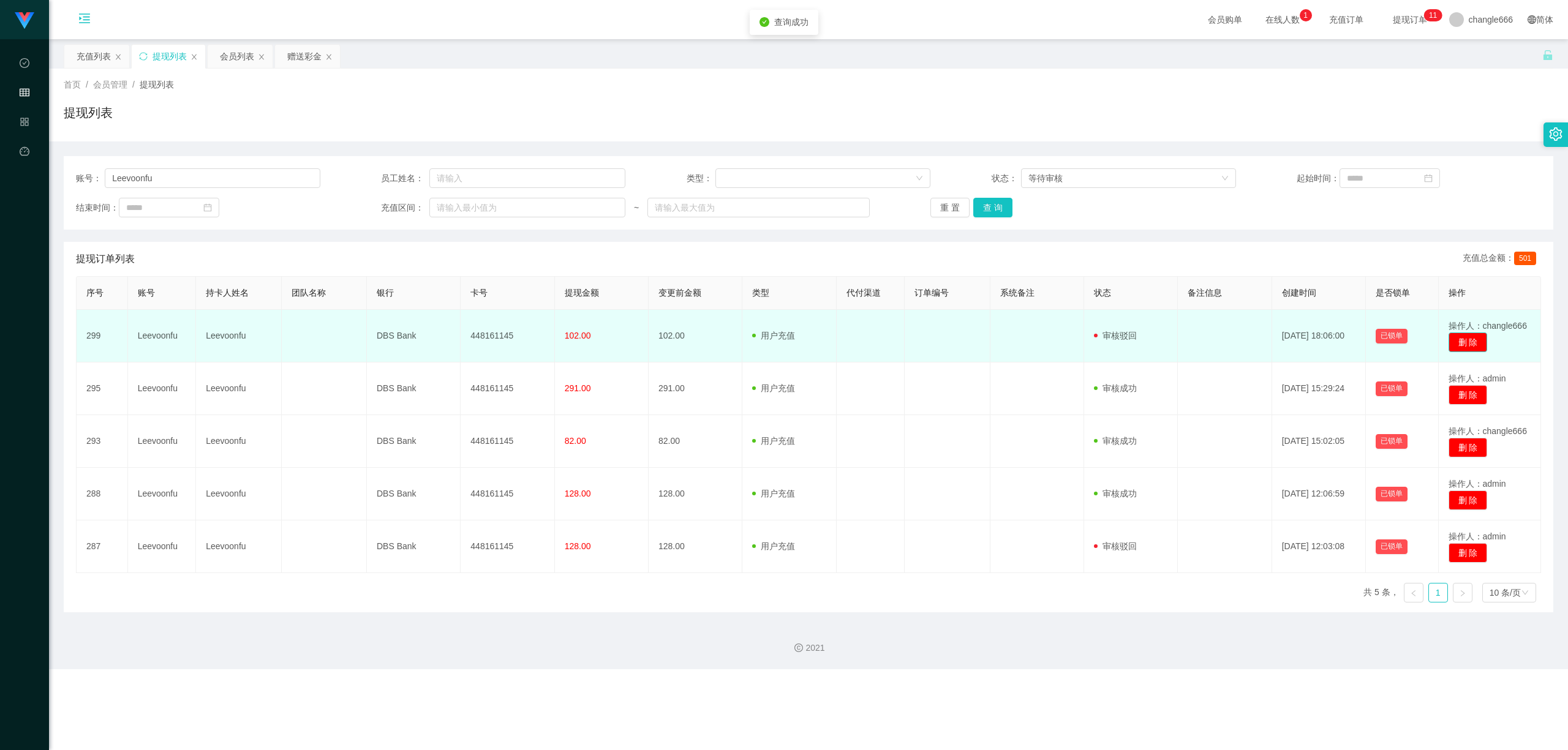
drag, startPoint x: 1460, startPoint y: 338, endPoint x: 1453, endPoint y: 338, distance: 7.0
click at [1460, 338] on button "删 除" at bounding box center [1468, 342] width 39 height 20
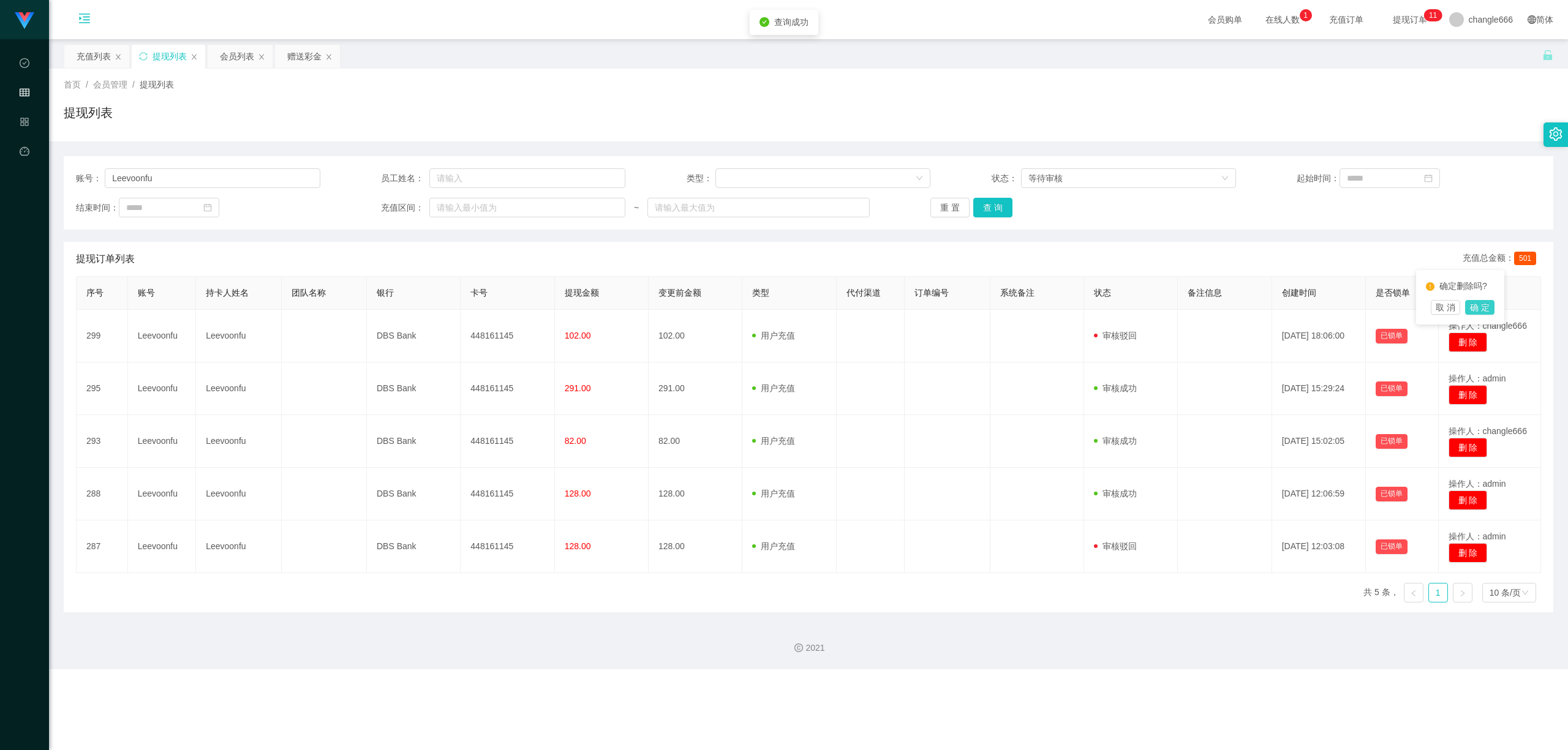
click at [1476, 308] on button "确 定" at bounding box center [1479, 307] width 30 height 14
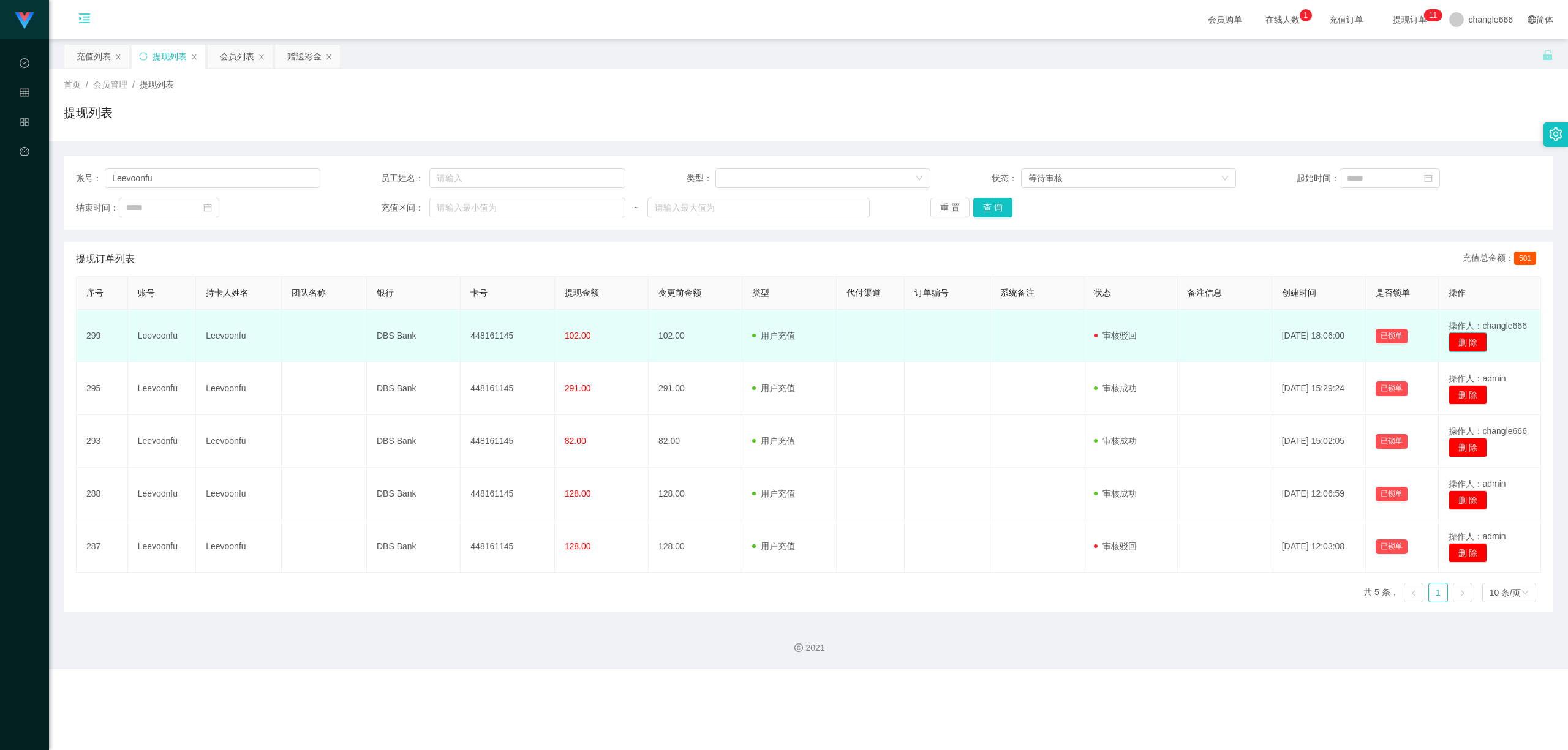
click at [1458, 336] on button "删 除" at bounding box center [1468, 342] width 39 height 20
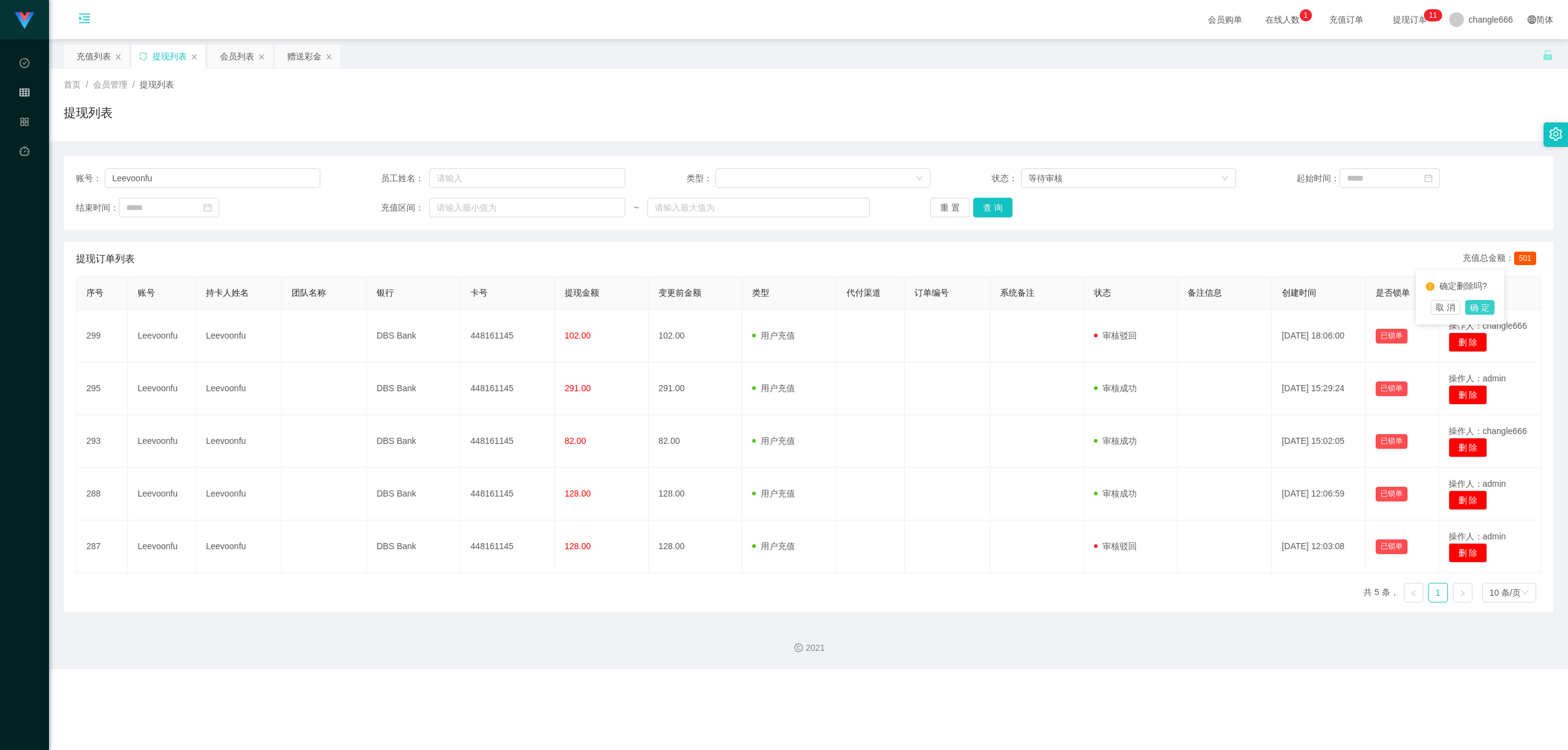
click at [1480, 308] on button "确 定" at bounding box center [1479, 307] width 30 height 14
click at [992, 212] on button "查 询" at bounding box center [993, 208] width 39 height 20
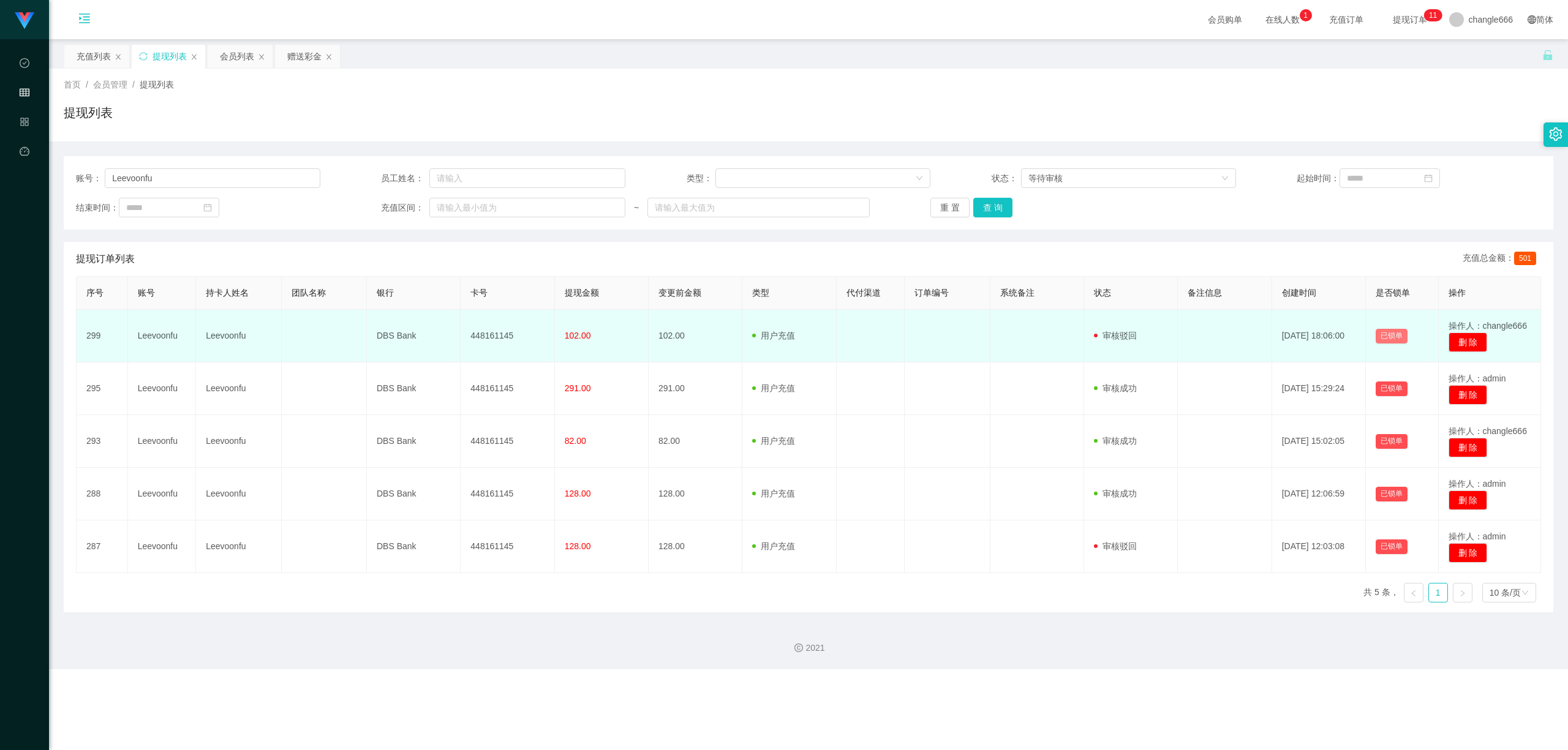
click at [1387, 336] on button "已锁单" at bounding box center [1392, 336] width 32 height 14
click at [1448, 344] on button "删 除" at bounding box center [1468, 342] width 39 height 20
drag, startPoint x: 1444, startPoint y: 306, endPoint x: 1456, endPoint y: 324, distance: 21.6
click at [1444, 306] on button "取 消" at bounding box center [1445, 307] width 30 height 14
click at [1453, 343] on button "删 除" at bounding box center [1468, 342] width 39 height 20
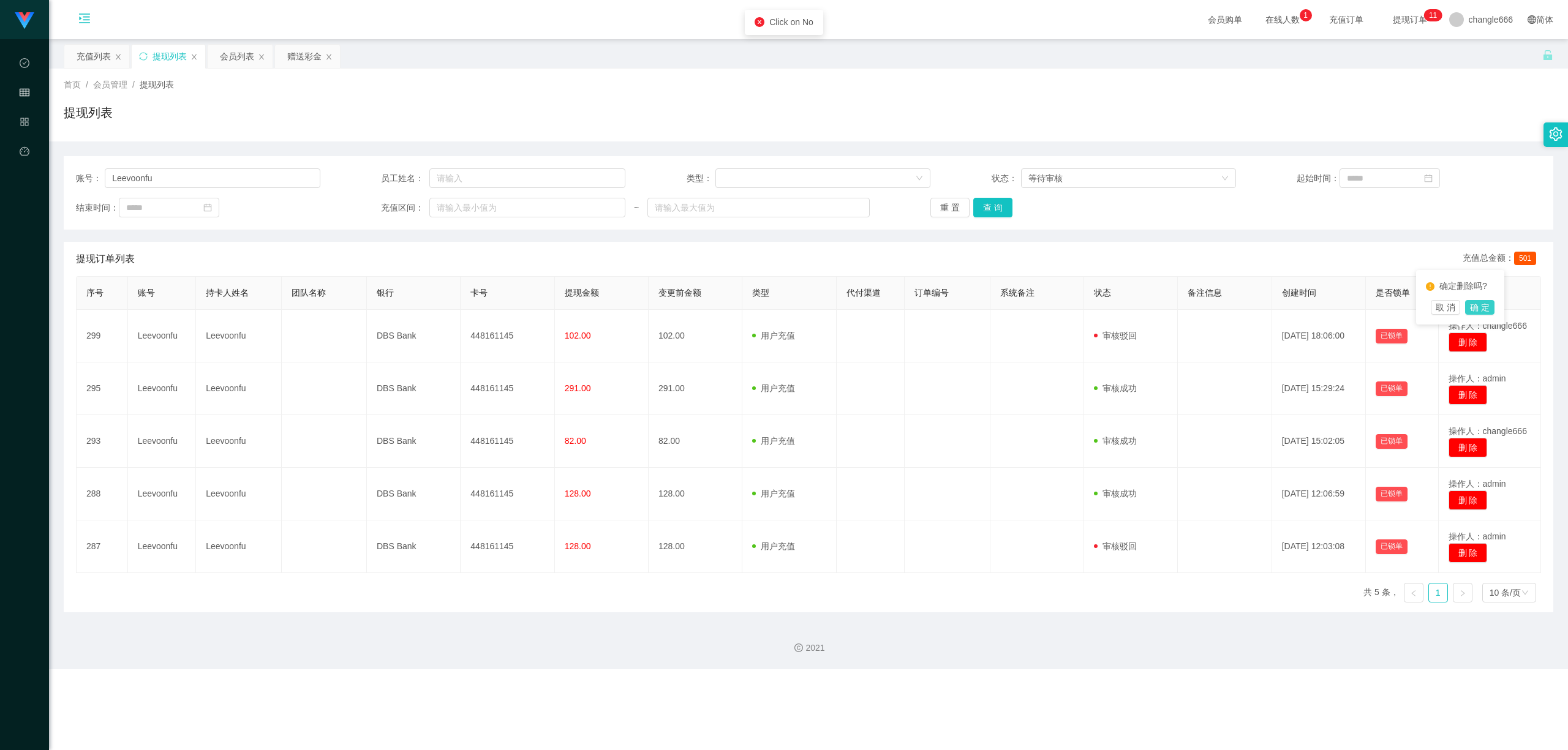
click at [1485, 308] on button "确 定" at bounding box center [1479, 307] width 30 height 14
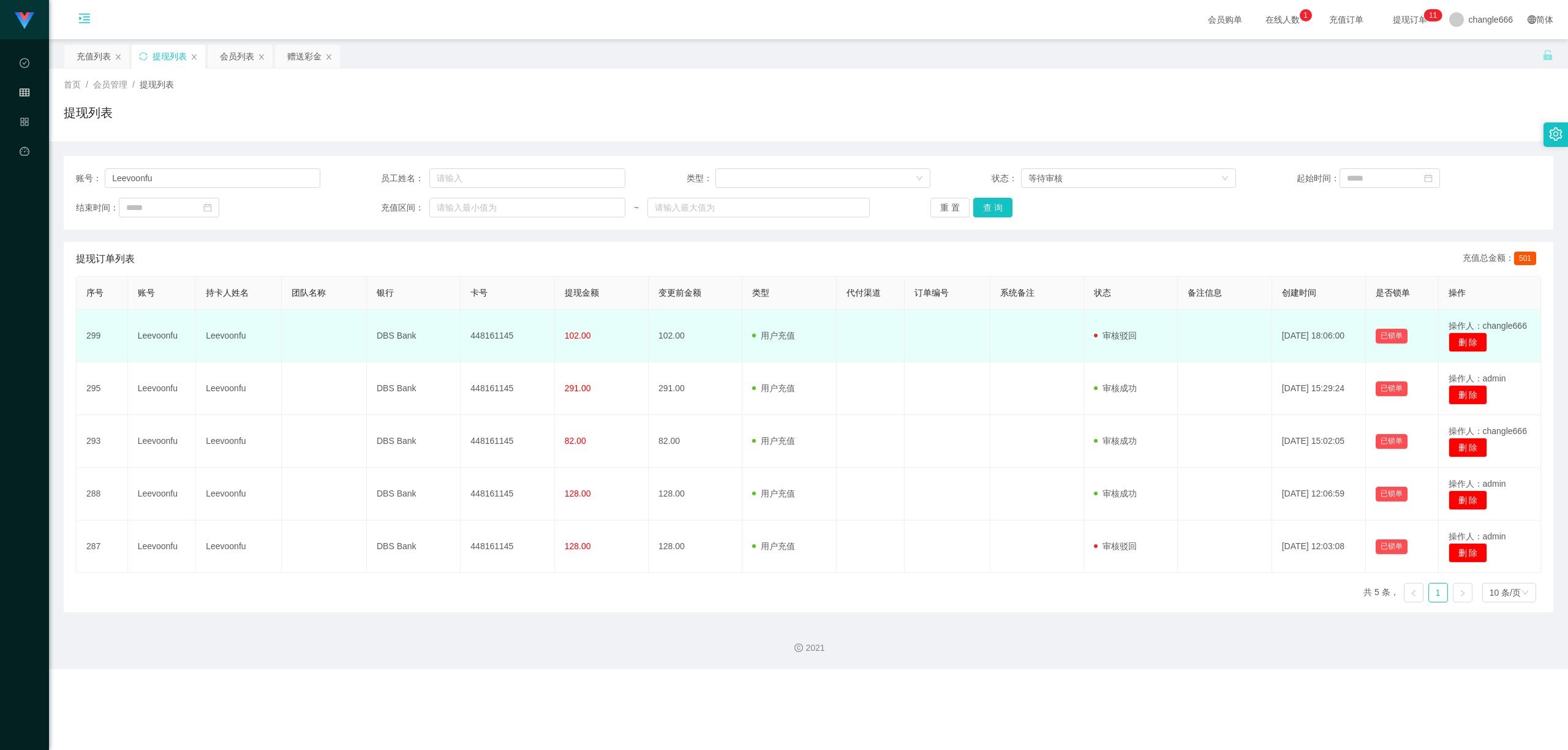
click at [682, 345] on td "102.00" at bounding box center [695, 336] width 94 height 53
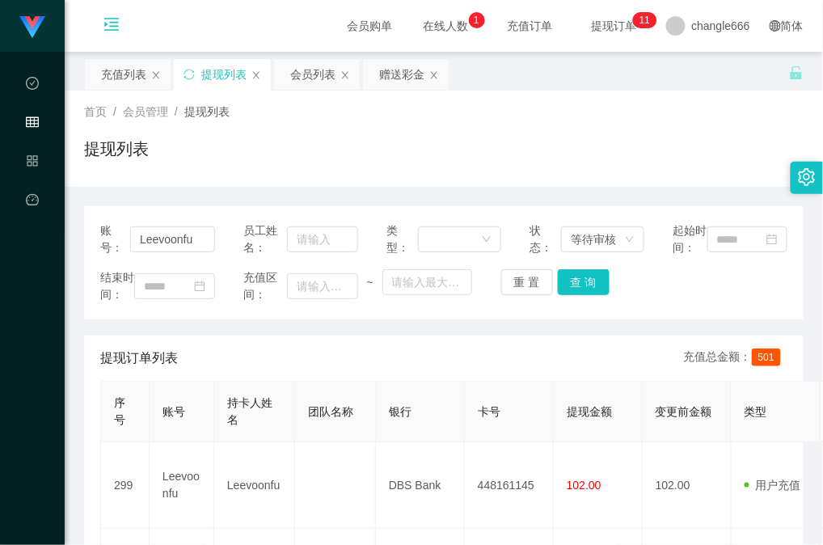
drag, startPoint x: 409, startPoint y: 75, endPoint x: 376, endPoint y: 91, distance: 36.9
click at [409, 75] on div "赠送彩金" at bounding box center [401, 74] width 45 height 31
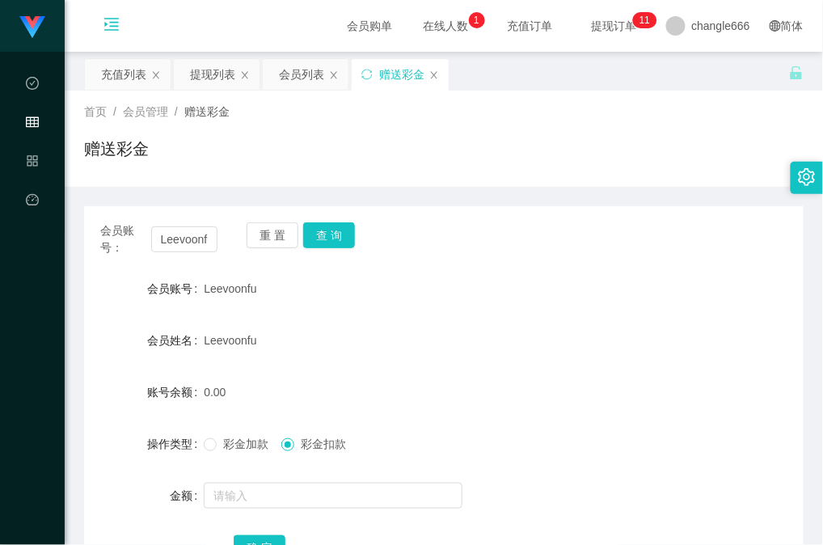
click at [441, 251] on div "会员账号： Leevoonfu 重 置 查 询" at bounding box center [443, 239] width 719 height 34
click at [328, 250] on div "重 置 查 询" at bounding box center [305, 239] width 117 height 34
click at [335, 239] on button "查 询" at bounding box center [329, 235] width 52 height 26
click at [323, 230] on button "查 询" at bounding box center [329, 235] width 52 height 26
click at [335, 224] on button "查 询" at bounding box center [329, 235] width 52 height 26
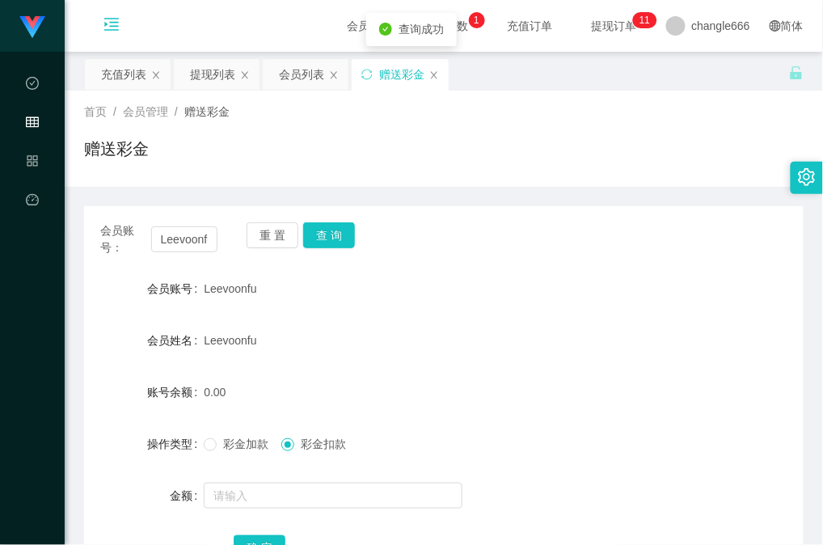
click at [589, 179] on div "首页 / 会员管理 / 赠送彩金 / 赠送彩金" at bounding box center [444, 139] width 758 height 96
drag, startPoint x: 724, startPoint y: 192, endPoint x: 707, endPoint y: 188, distance: 18.4
click at [724, 192] on div "会员账号： Leevoonfu 重 置 查 询 会员账号 Leevoonfu 会员姓名 Leevoonfu 账号余额 0.00 操作类型 彩金加款 彩金扣款 …" at bounding box center [443, 393] width 719 height 412
drag, startPoint x: 527, startPoint y: 243, endPoint x: 401, endPoint y: 224, distance: 127.5
click at [525, 243] on div "会员账号： Leevoonfu 重 置 查 询" at bounding box center [443, 239] width 719 height 34
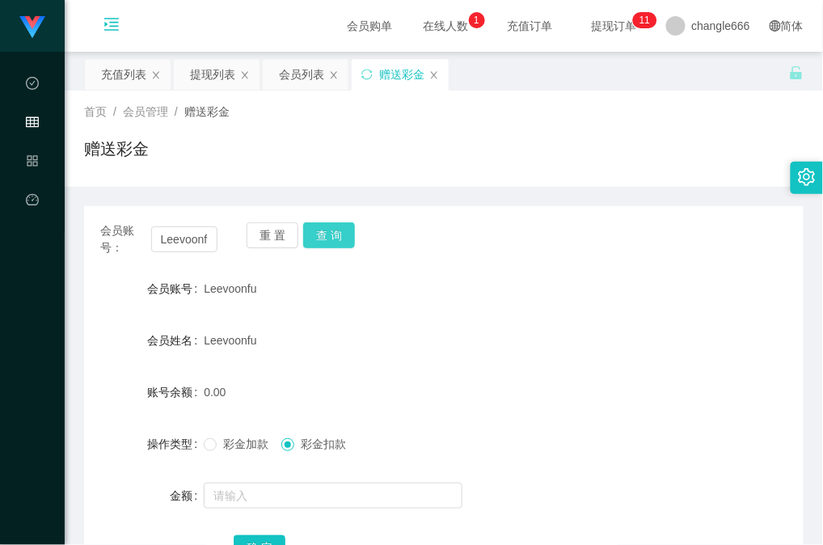
click at [337, 234] on button "查 询" at bounding box center [329, 235] width 52 height 26
click at [589, 280] on div "Leevoonfu" at bounding box center [414, 288] width 420 height 32
click at [347, 234] on button "查 询" at bounding box center [329, 235] width 52 height 26
click at [325, 231] on button "查 询" at bounding box center [329, 235] width 52 height 26
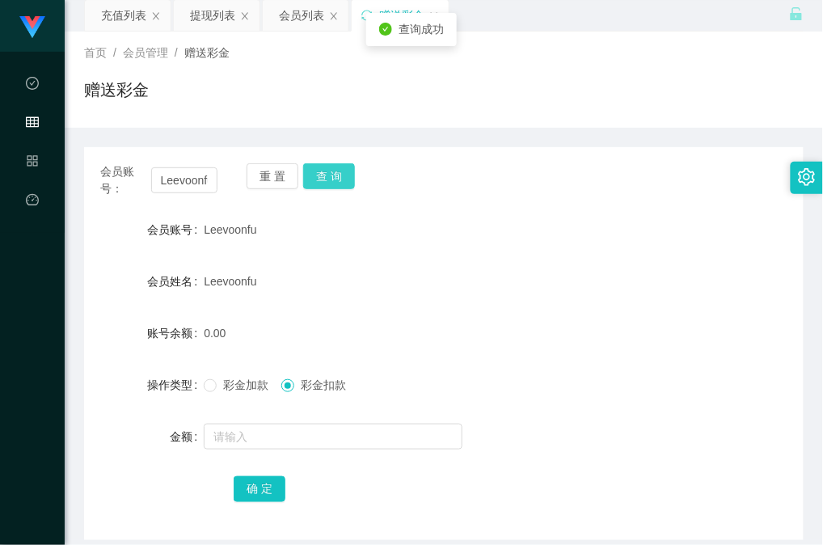
scroll to position [108, 0]
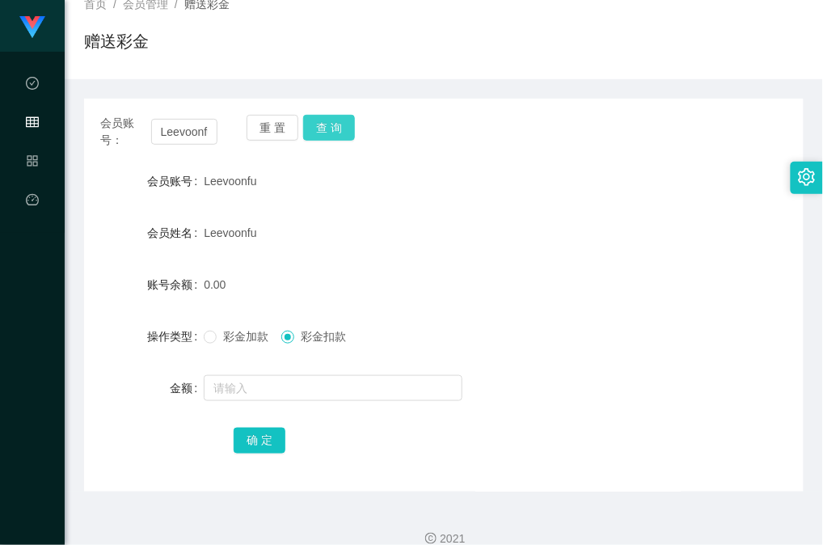
click at [333, 124] on button "查 询" at bounding box center [329, 128] width 52 height 26
click at [635, 265] on form "会员账号 Leevoonfu 会员姓名 Leevoonfu 账号余额 0.00 操作类型 彩金加款 彩金扣款 金额 确 定" at bounding box center [443, 310] width 719 height 291
click at [344, 137] on button "查 询" at bounding box center [329, 128] width 52 height 26
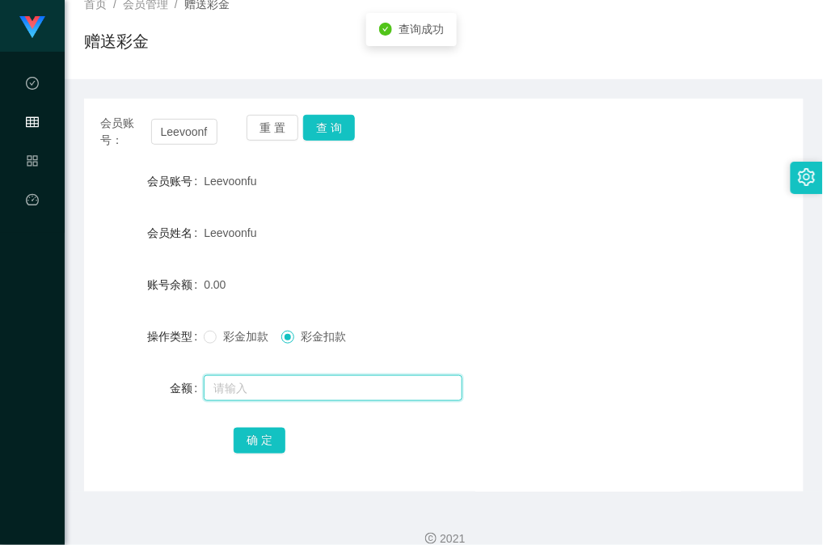
click at [285, 395] on input "text" at bounding box center [333, 388] width 259 height 26
type input "16"
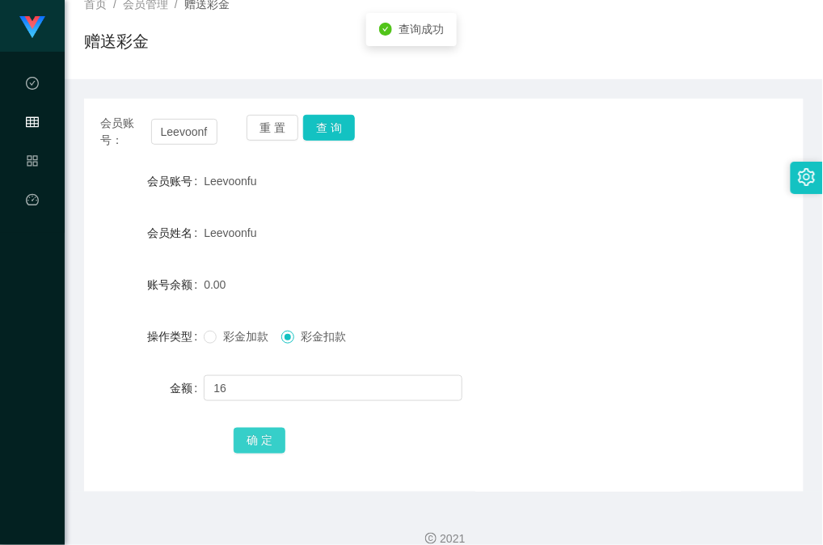
click at [234, 443] on button "确 定" at bounding box center [260, 441] width 52 height 26
click at [490, 293] on div "0.00" at bounding box center [414, 284] width 420 height 32
click at [340, 136] on button "查 询" at bounding box center [329, 128] width 52 height 26
click at [254, 351] on div "彩金加款 彩金扣款" at bounding box center [414, 336] width 420 height 32
click at [252, 340] on span "彩金加款" at bounding box center [246, 336] width 58 height 13
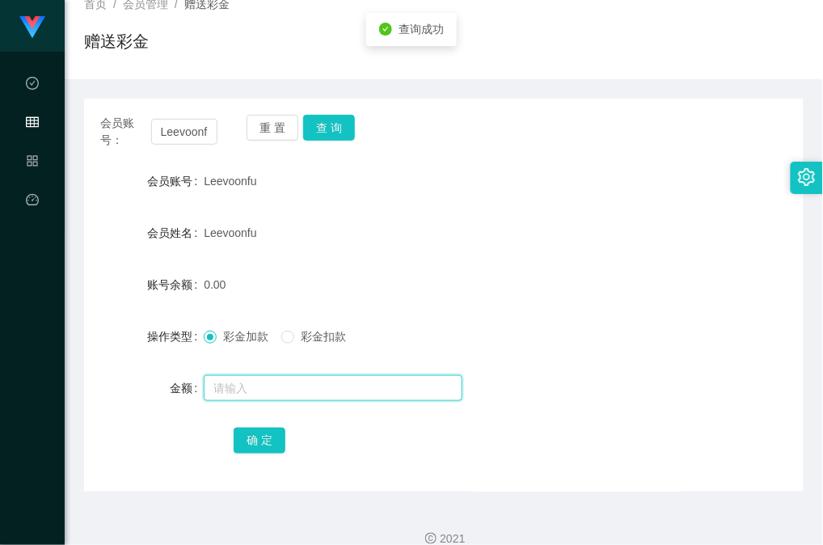
click at [257, 375] on input "text" at bounding box center [333, 388] width 259 height 26
type input "4"
type input "16"
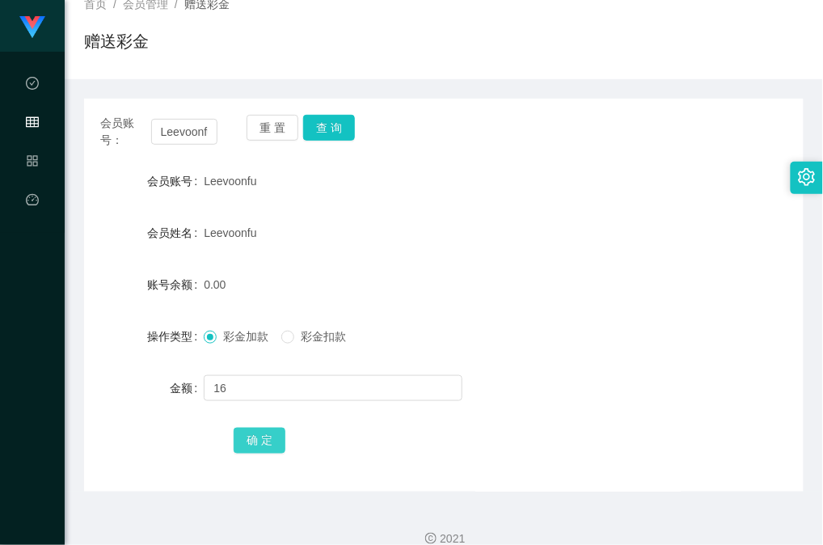
drag, startPoint x: 260, startPoint y: 447, endPoint x: 272, endPoint y: 441, distance: 14.5
click at [260, 447] on button "确 定" at bounding box center [260, 441] width 52 height 26
drag, startPoint x: 441, startPoint y: 204, endPoint x: 437, endPoint y: 188, distance: 16.7
click at [444, 204] on form "会员账号 Leevoonfu 会员姓名 Leevoonfu 账号余额 16.00 操作类型 彩金加款 彩金扣款 金额 确 定" at bounding box center [443, 310] width 719 height 291
click at [579, 301] on form "会员账号 Leevoonfu 会员姓名 Leevoonfu 账号余额 16.00 操作类型 彩金加款 彩金扣款 金额 确 定" at bounding box center [443, 310] width 719 height 291
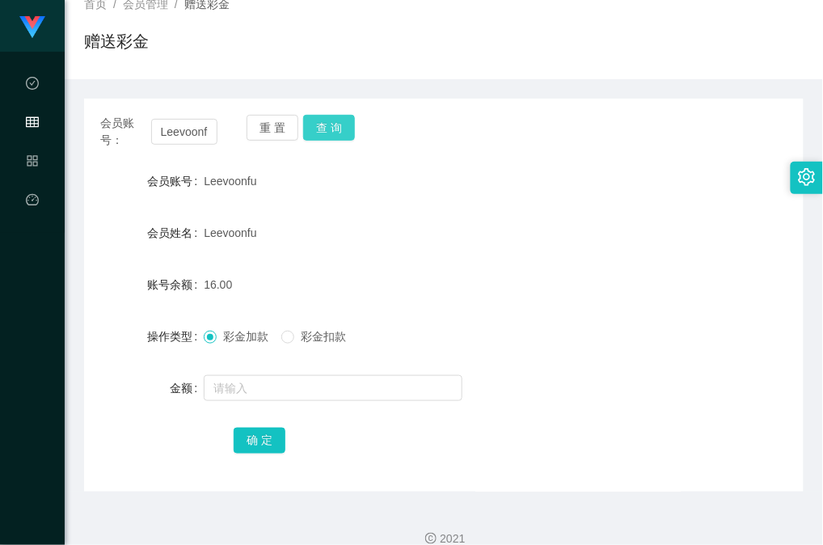
click at [334, 133] on button "查 询" at bounding box center [329, 128] width 52 height 26
click at [618, 308] on form "会员账号 Leevoonfu 会员姓名 Leevoonfu 账号余额 16.00 操作类型 彩金加款 彩金扣款 金额 确 定" at bounding box center [443, 310] width 719 height 291
click at [488, 262] on form "会员账号 Leevoonfu 会员姓名 Leevoonfu 账号余额 16.00 操作类型 彩金加款 彩金扣款 金额 确 定" at bounding box center [443, 310] width 719 height 291
drag, startPoint x: 570, startPoint y: 306, endPoint x: 574, endPoint y: 285, distance: 20.6
click at [570, 306] on form "会员账号 Leevoonfu 会员姓名 Leevoonfu 账号余额 16.00 操作类型 彩金加款 彩金扣款 金额 确 定" at bounding box center [443, 310] width 719 height 291
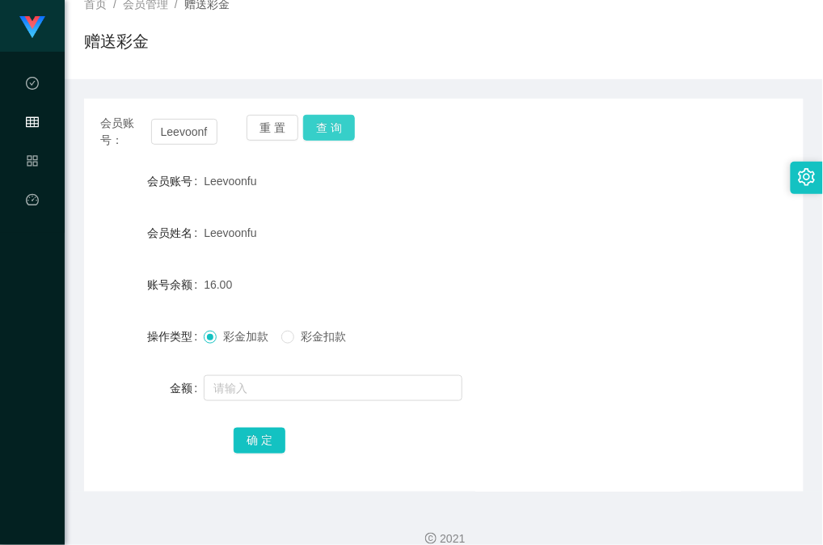
click at [341, 130] on button "查 询" at bounding box center [329, 128] width 52 height 26
drag, startPoint x: 601, startPoint y: 349, endPoint x: 599, endPoint y: 324, distance: 25.2
click at [601, 346] on div "彩金加款 彩金扣款" at bounding box center [414, 336] width 420 height 32
click at [334, 124] on button "查 询" at bounding box center [329, 128] width 52 height 26
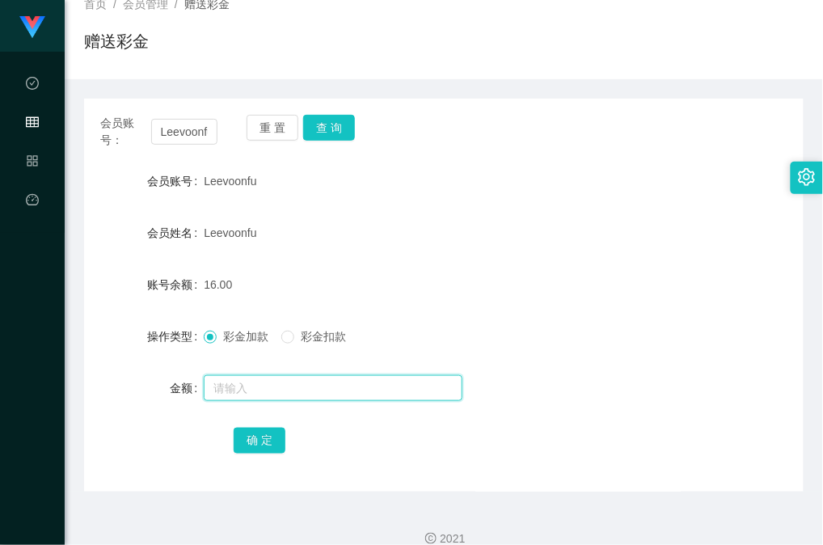
drag, startPoint x: 419, startPoint y: 398, endPoint x: 505, endPoint y: 375, distance: 89.4
click at [421, 398] on input "text" at bounding box center [333, 388] width 259 height 26
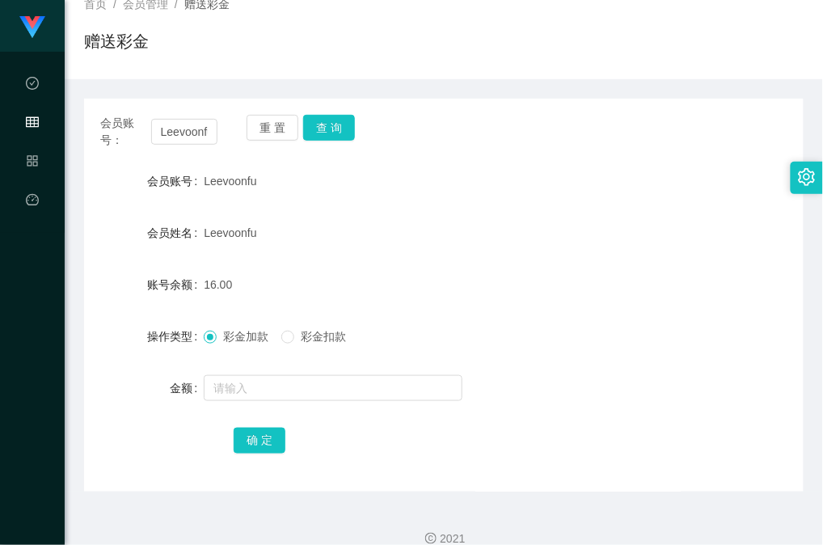
click at [548, 205] on form "会员账号 Leevoonfu 会员姓名 Leevoonfu 账号余额 16.00 操作类型 彩金加款 彩金扣款 金额 确 定" at bounding box center [443, 310] width 719 height 291
drag, startPoint x: 525, startPoint y: 120, endPoint x: 424, endPoint y: 115, distance: 101.2
click at [525, 120] on div "会员账号： Leevoonfu 重 置 查 询" at bounding box center [443, 132] width 719 height 34
click at [664, 162] on div "会员账号： Leevoonfu 重 置 查 询 会员账号 Leevoonfu 会员姓名 Leevoonfu 账号余额 16.00 操作类型 彩金加款 彩金扣款…" at bounding box center [443, 295] width 719 height 393
click at [347, 127] on button "查 询" at bounding box center [329, 128] width 52 height 26
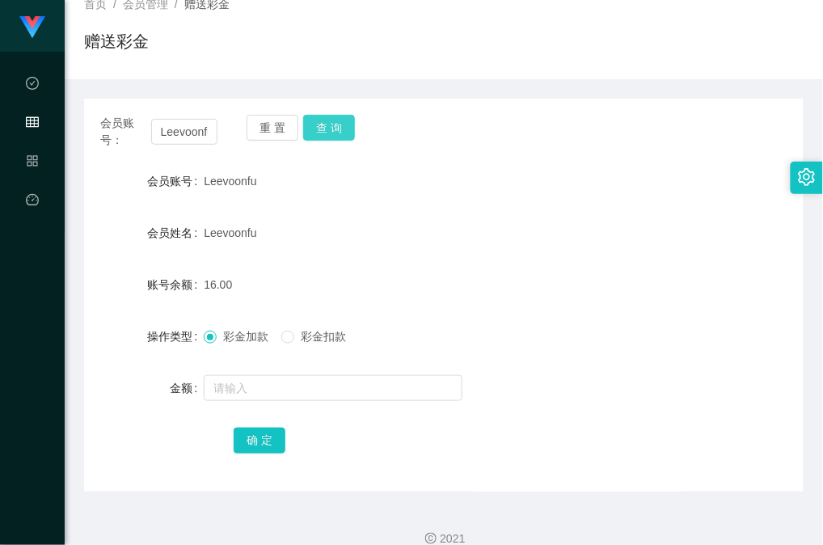
click at [317, 133] on button "查 询" at bounding box center [329, 128] width 52 height 26
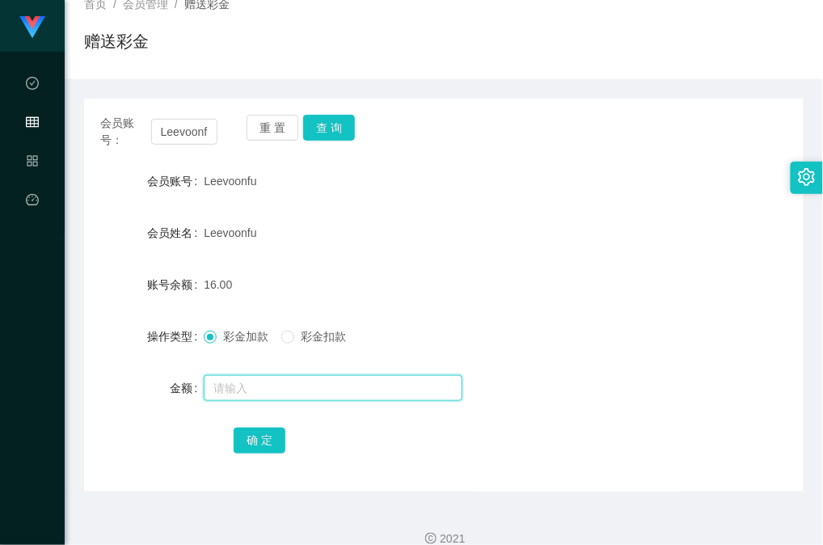
click at [309, 395] on input "text" at bounding box center [333, 388] width 259 height 26
type input "8"
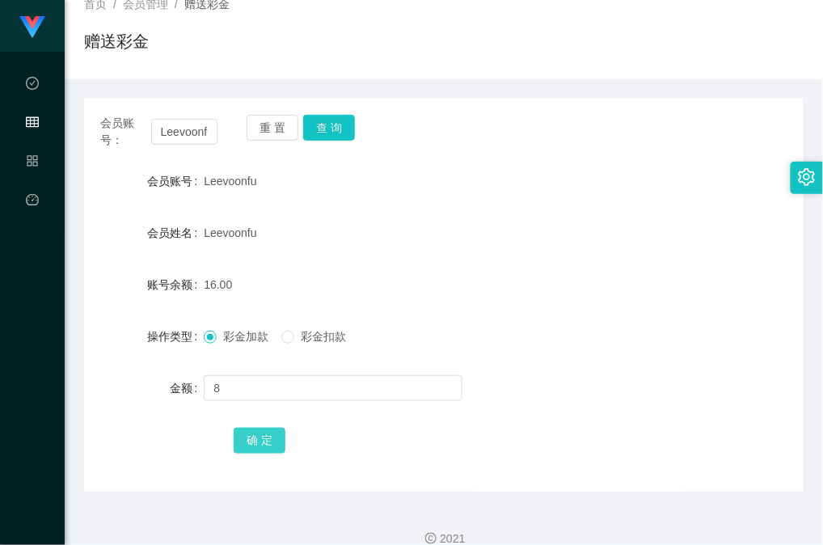
click at [251, 433] on button "确 定" at bounding box center [260, 441] width 52 height 26
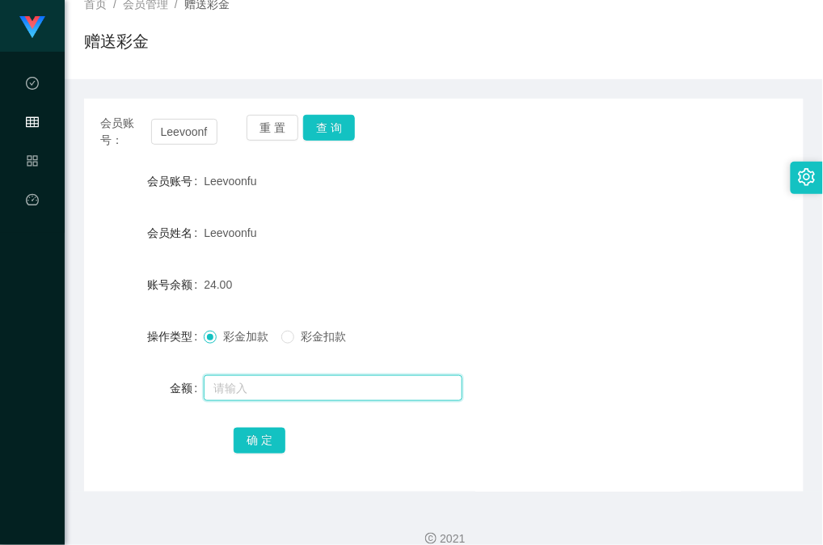
click at [354, 375] on input "text" at bounding box center [333, 388] width 259 height 26
type input "8"
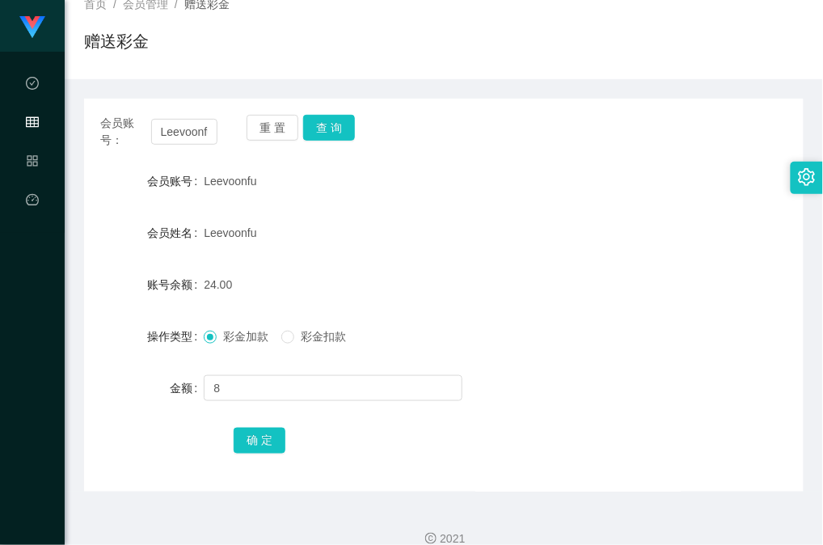
click at [285, 441] on div "确 定" at bounding box center [444, 440] width 420 height 32
click at [272, 441] on button "确 定" at bounding box center [260, 441] width 52 height 26
click at [333, 130] on button "查 询" at bounding box center [329, 128] width 52 height 26
drag, startPoint x: 548, startPoint y: 218, endPoint x: 466, endPoint y: 172, distance: 94.5
click at [547, 218] on div "Leevoonfu" at bounding box center [414, 233] width 420 height 32
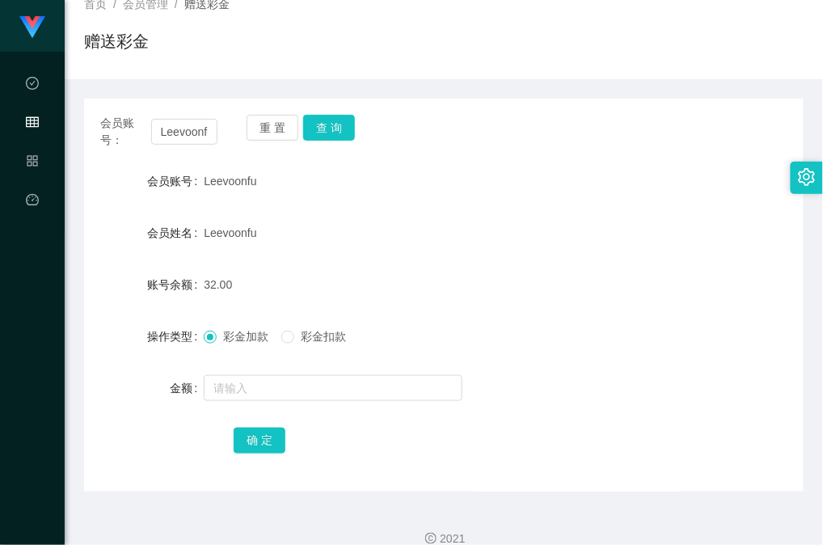
click at [343, 112] on div "会员账号： Leevoonfu 重 置 查 询 会员账号 Leevoonfu 会员姓名 Leevoonfu 账号余额 32.00 操作类型 彩金加款 彩金扣款…" at bounding box center [443, 295] width 719 height 393
click at [340, 121] on button "查 询" at bounding box center [329, 128] width 52 height 26
click at [341, 137] on button "查 询" at bounding box center [329, 128] width 52 height 26
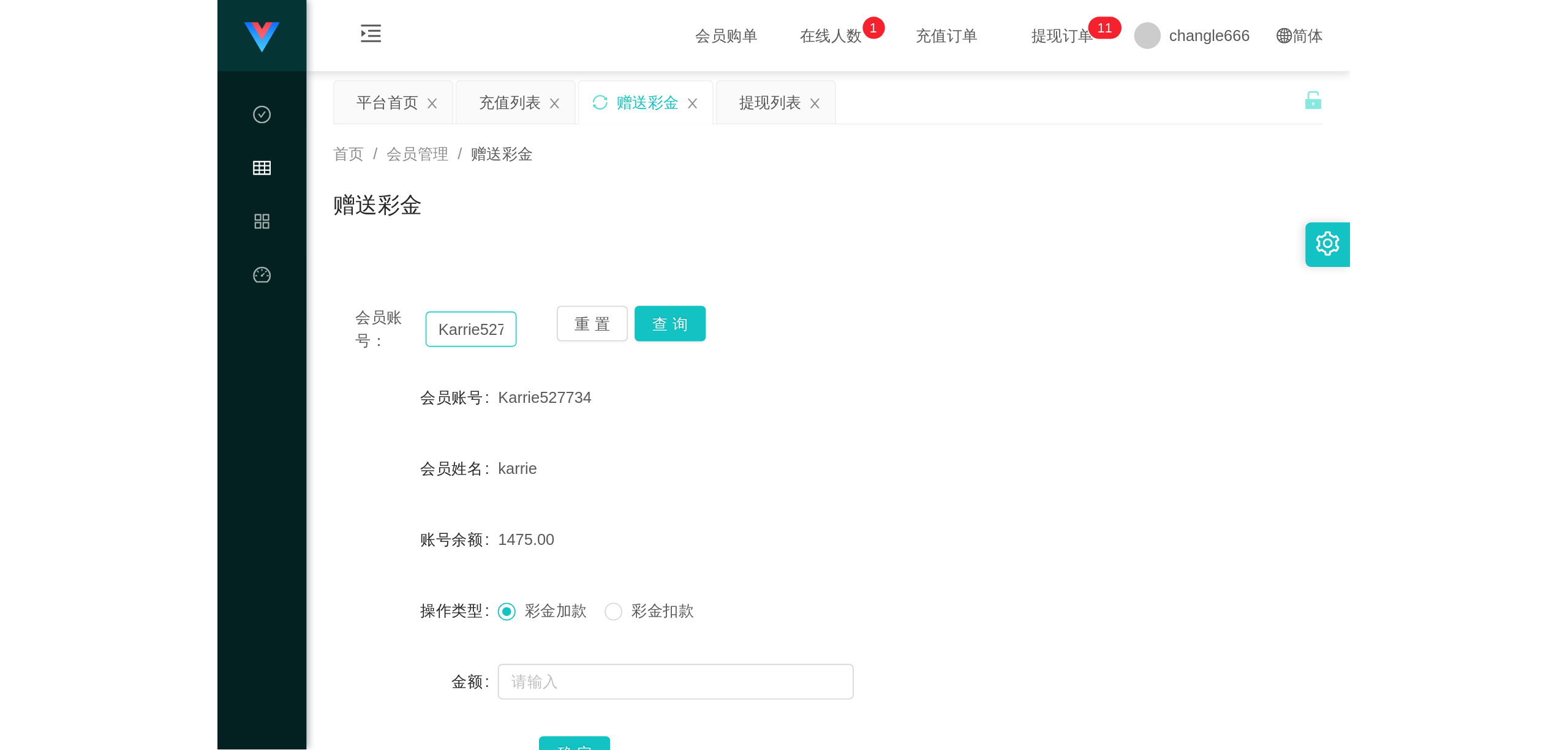
scroll to position [82, 0]
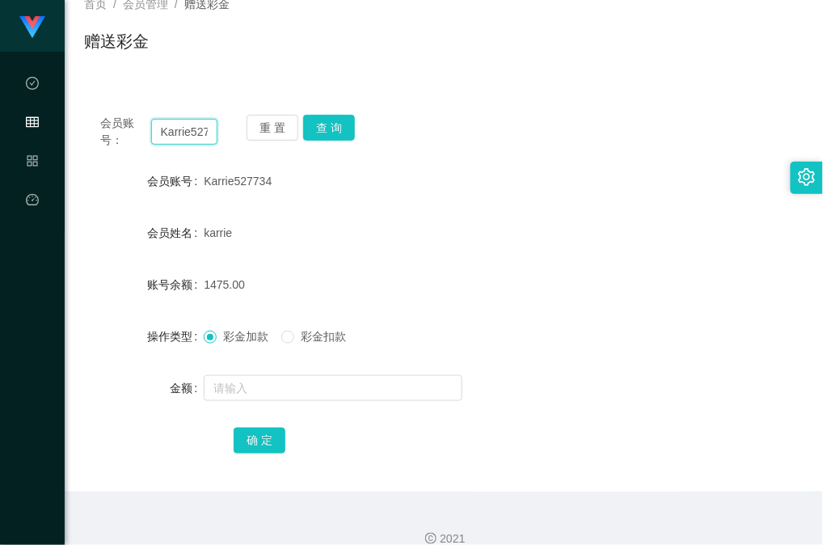
click at [186, 129] on input "Karrie527734" at bounding box center [184, 132] width 66 height 26
paste input "Haruchin"
type input "Haruchin"
click at [335, 133] on button "查 询" at bounding box center [329, 128] width 52 height 26
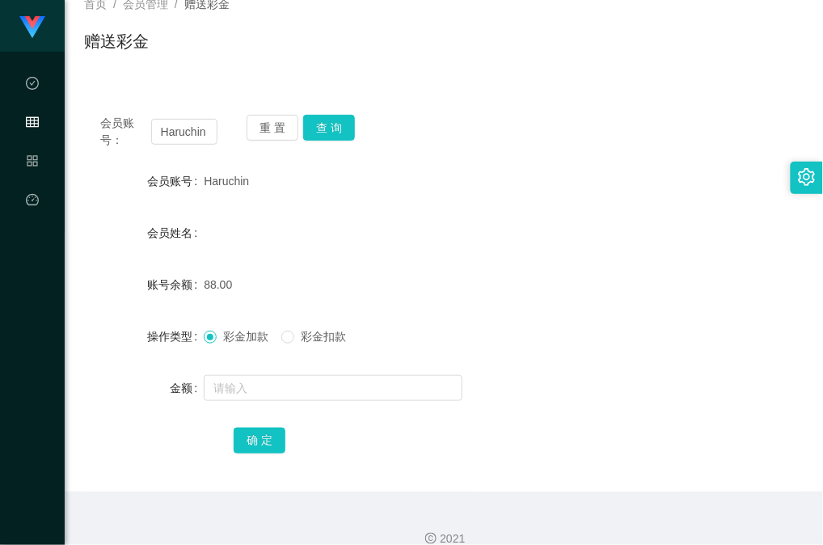
click at [359, 260] on form "会员账号 Haruchin 会员姓名 账号余额 88.00 操作类型 彩金加款 彩金扣款 金额 确 定" at bounding box center [443, 310] width 719 height 291
click at [327, 127] on button "查 询" at bounding box center [329, 128] width 52 height 26
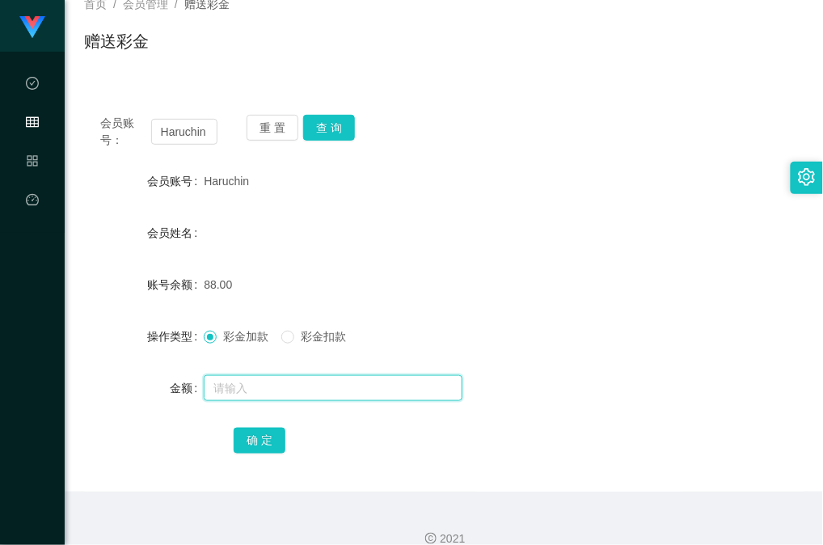
click at [340, 392] on input "text" at bounding box center [333, 388] width 259 height 26
type input "25"
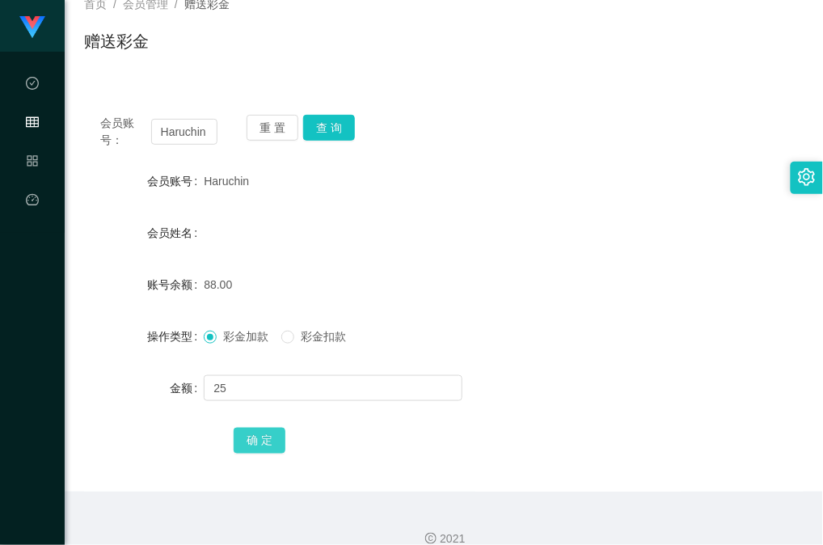
click at [247, 440] on button "确 定" at bounding box center [260, 441] width 52 height 26
click at [370, 241] on div "Eugene" at bounding box center [414, 233] width 420 height 32
click at [314, 141] on div "重 置 查 询" at bounding box center [305, 132] width 117 height 34
click at [322, 120] on button "查 询" at bounding box center [329, 128] width 52 height 26
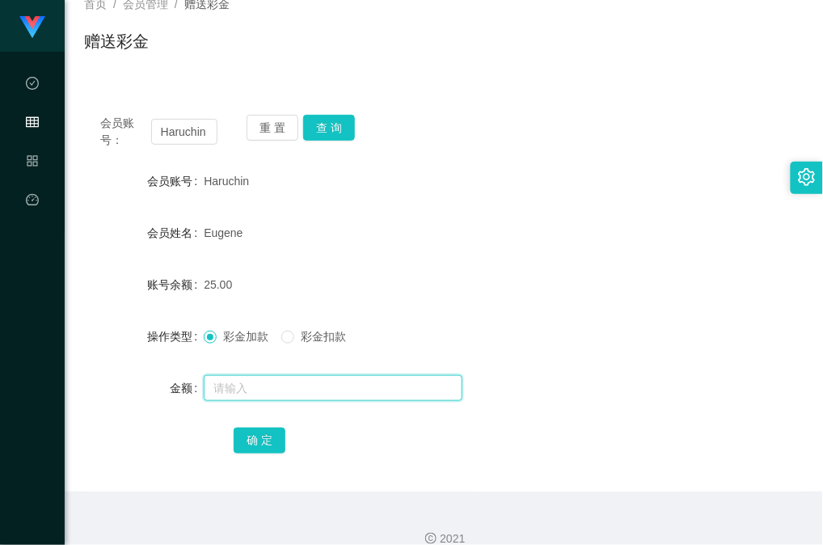
click at [296, 379] on input "text" at bounding box center [333, 388] width 259 height 26
type input "8"
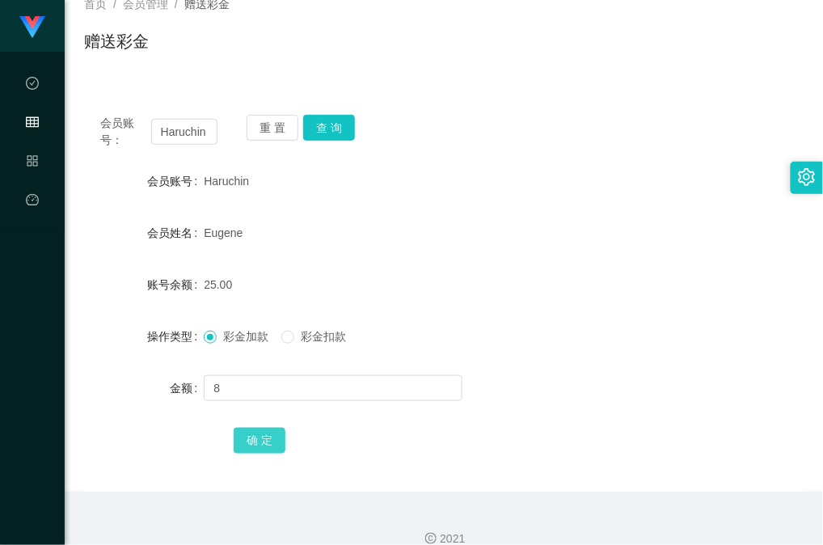
click at [257, 430] on button "确 定" at bounding box center [260, 441] width 52 height 26
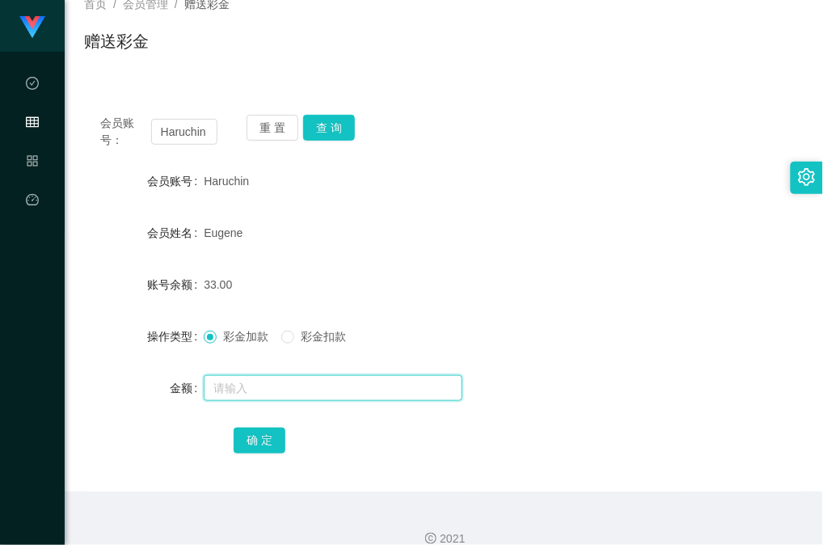
drag, startPoint x: 307, startPoint y: 392, endPoint x: 295, endPoint y: 415, distance: 25.7
click at [307, 392] on input "text" at bounding box center [333, 388] width 259 height 26
type input "8"
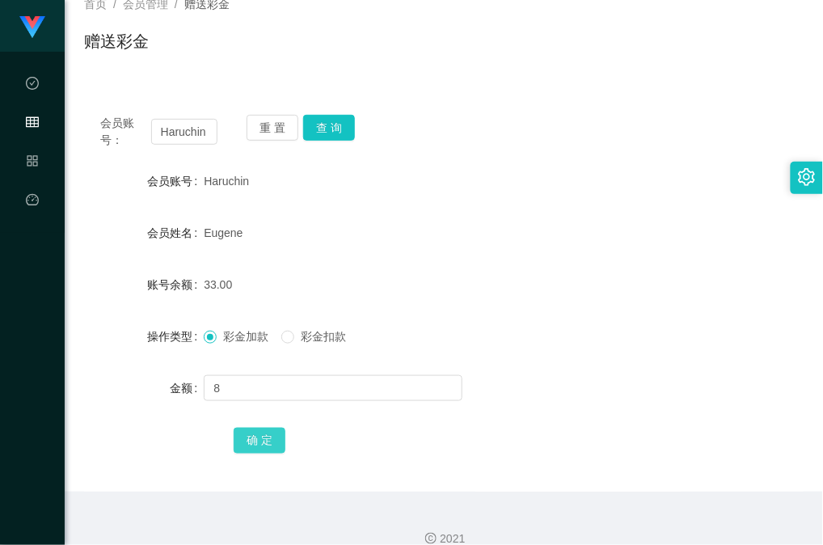
click at [285, 448] on div "确 定" at bounding box center [444, 440] width 420 height 32
click at [247, 431] on button "确 定" at bounding box center [260, 441] width 52 height 26
click at [317, 133] on button "查 询" at bounding box center [329, 128] width 52 height 26
click at [327, 128] on button "查 询" at bounding box center [329, 128] width 52 height 26
click at [335, 131] on button "查 询" at bounding box center [329, 128] width 52 height 26
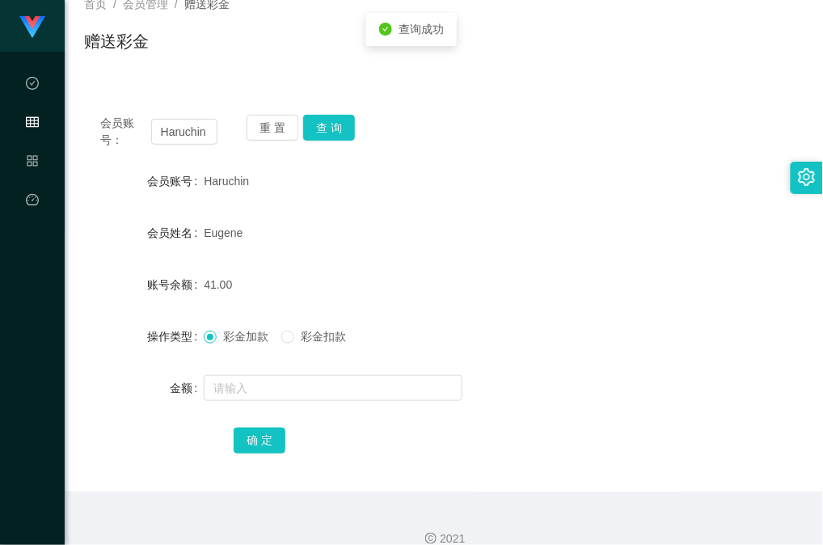
click at [515, 130] on div "会员账号： Haruchin 重 置 查 询" at bounding box center [443, 132] width 719 height 34
click at [658, 75] on div "首页 / 会员管理 / 赠送彩金 / 赠送彩金" at bounding box center [444, 31] width 758 height 96
click at [320, 124] on button "查 询" at bounding box center [329, 128] width 52 height 26
click at [579, 260] on form "会员账号 Haruchin 会员姓名 [PERSON_NAME] 账号余额 41.00 操作类型 彩金加款 彩金扣款 金额 确 定" at bounding box center [443, 310] width 719 height 291
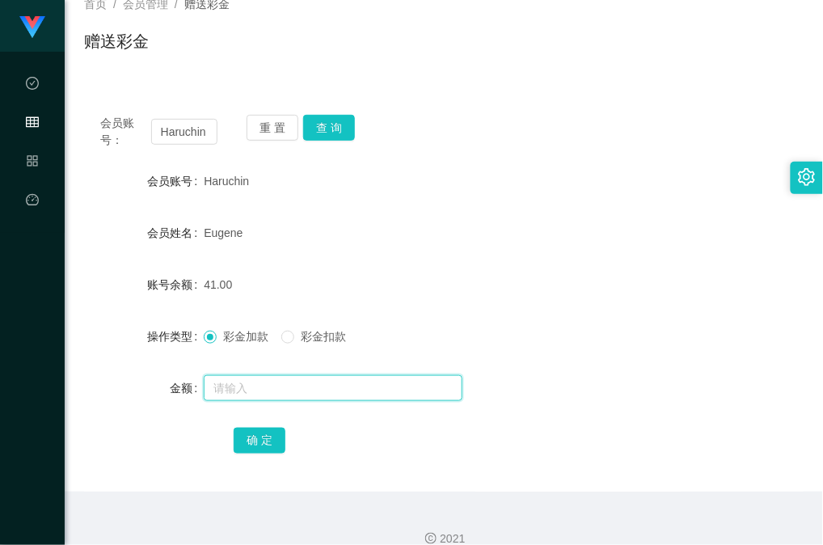
click at [264, 377] on input "text" at bounding box center [333, 388] width 259 height 26
type input "8"
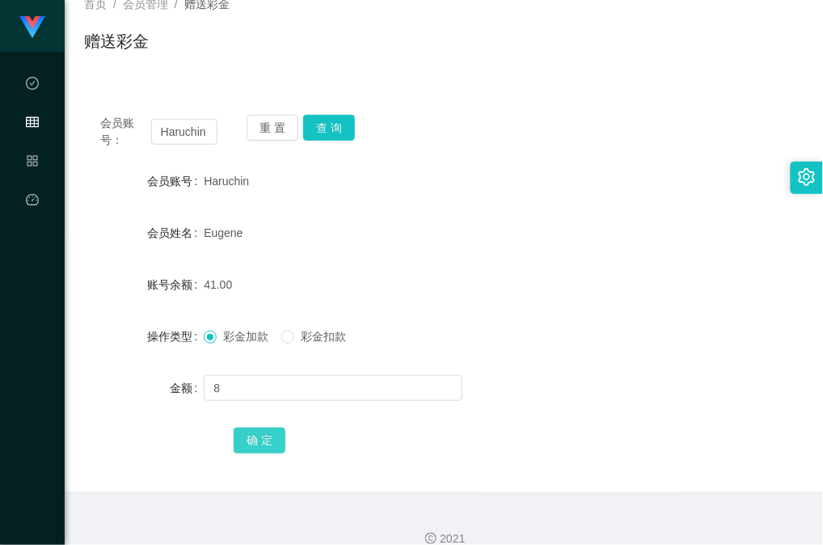
drag, startPoint x: 250, startPoint y: 450, endPoint x: 254, endPoint y: 441, distance: 10.5
click at [250, 450] on button "确 定" at bounding box center [260, 441] width 52 height 26
drag, startPoint x: 626, startPoint y: 192, endPoint x: 597, endPoint y: 91, distance: 105.2
click at [626, 195] on div "会员账号 [PERSON_NAME]" at bounding box center [443, 181] width 719 height 32
click at [352, 137] on button "查 询" at bounding box center [329, 128] width 52 height 26
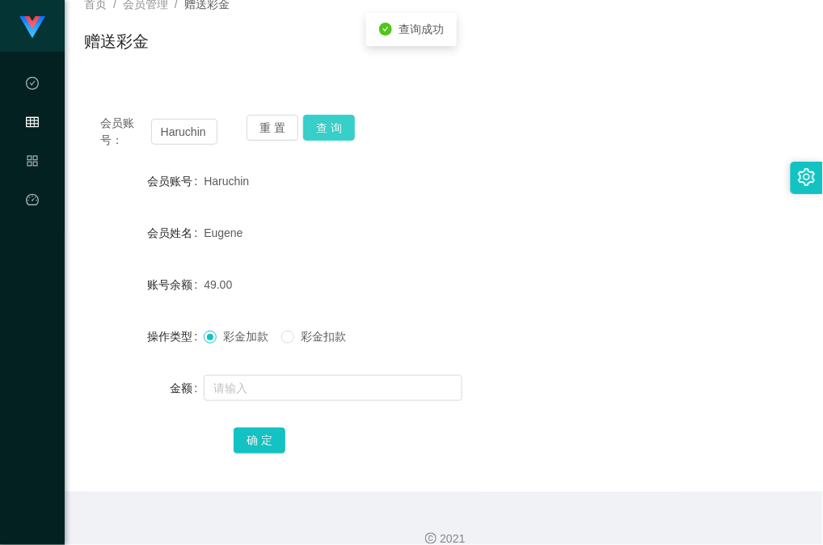
scroll to position [0, 0]
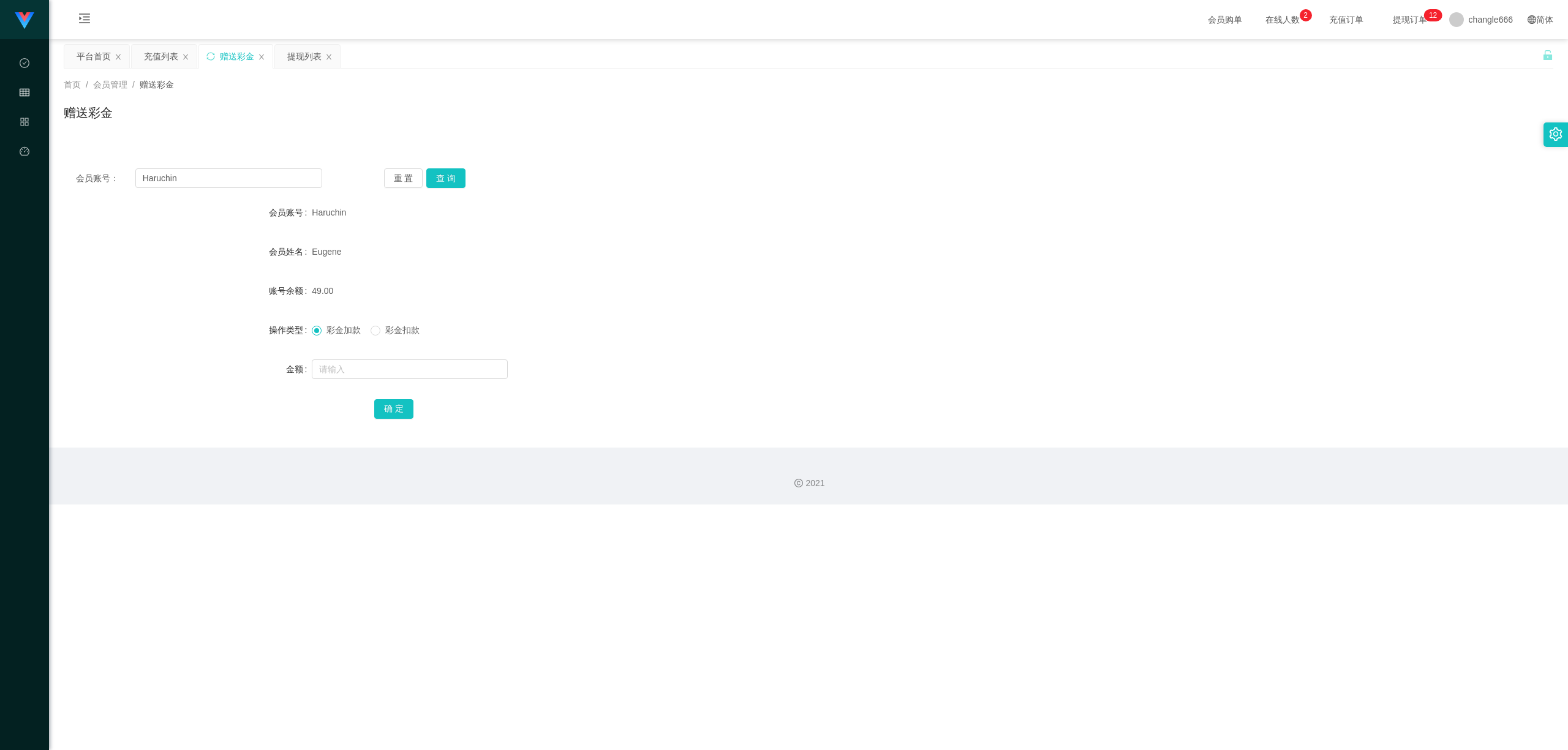
click at [327, 256] on span "Eugene" at bounding box center [326, 252] width 30 height 10
click at [207, 180] on input "Haruchin" at bounding box center [229, 178] width 187 height 20
click at [92, 11] on icon "图标: menu-unfold" at bounding box center [84, 20] width 42 height 39
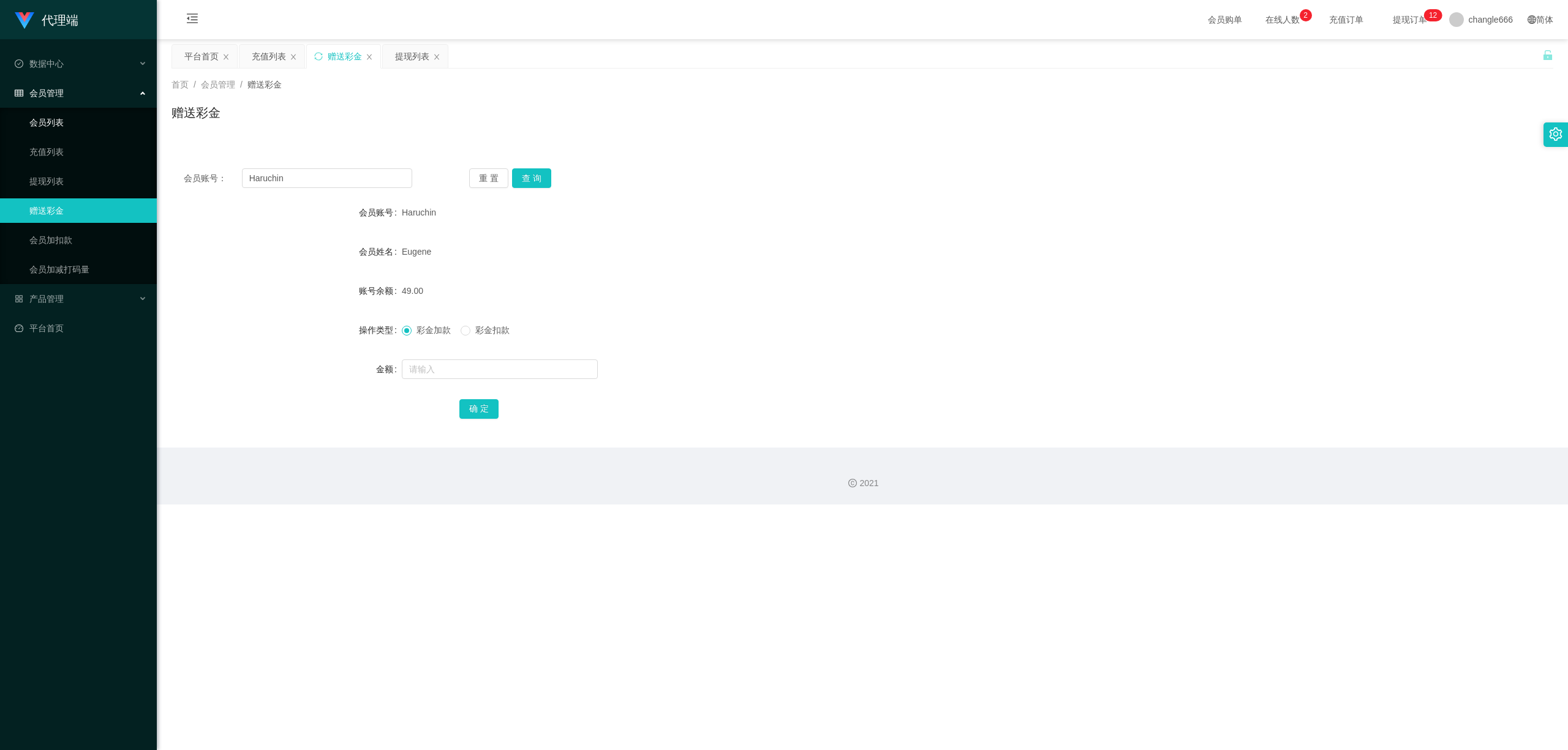
click at [77, 119] on link "会员列表" at bounding box center [88, 123] width 117 height 24
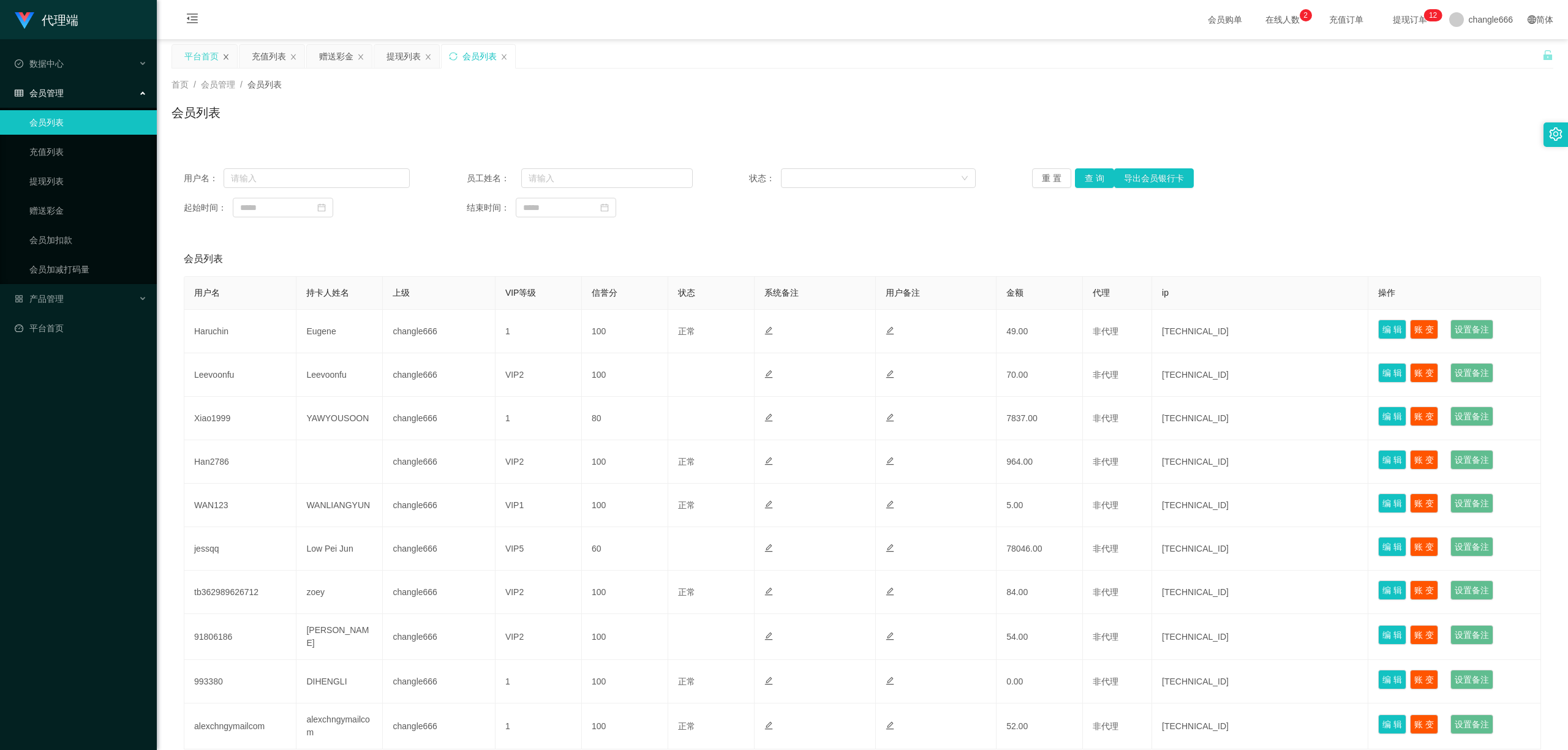
click at [223, 56] on icon "图标: close" at bounding box center [226, 57] width 8 height 8
click at [197, 20] on icon "图标: menu-fold" at bounding box center [192, 18] width 12 height 12
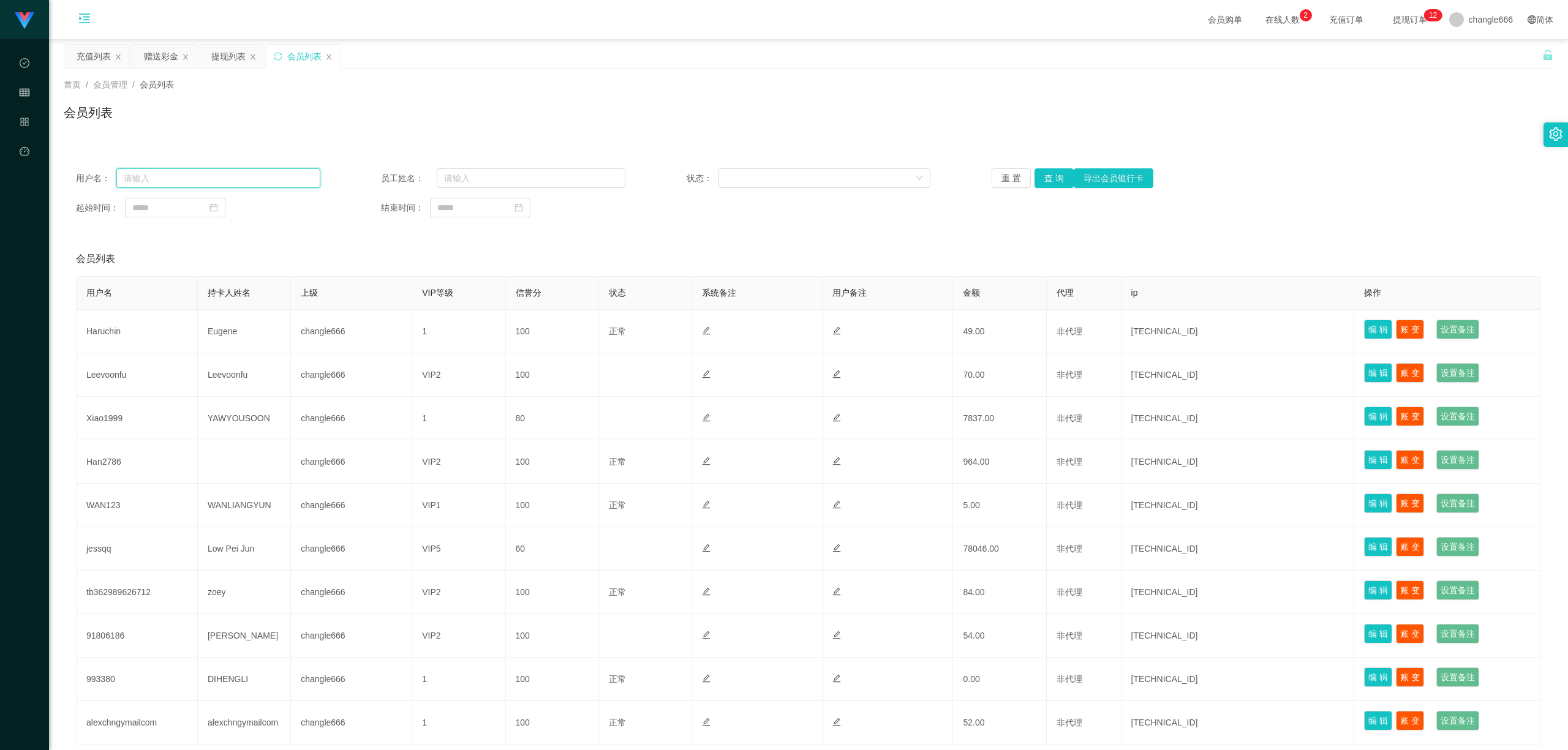
drag, startPoint x: 211, startPoint y: 182, endPoint x: 244, endPoint y: 171, distance: 34.8
click at [213, 180] on input "text" at bounding box center [218, 178] width 204 height 20
paste input "Haruchin"
type input "Haruchin"
click at [623, 177] on button "查 询" at bounding box center [1054, 178] width 39 height 20
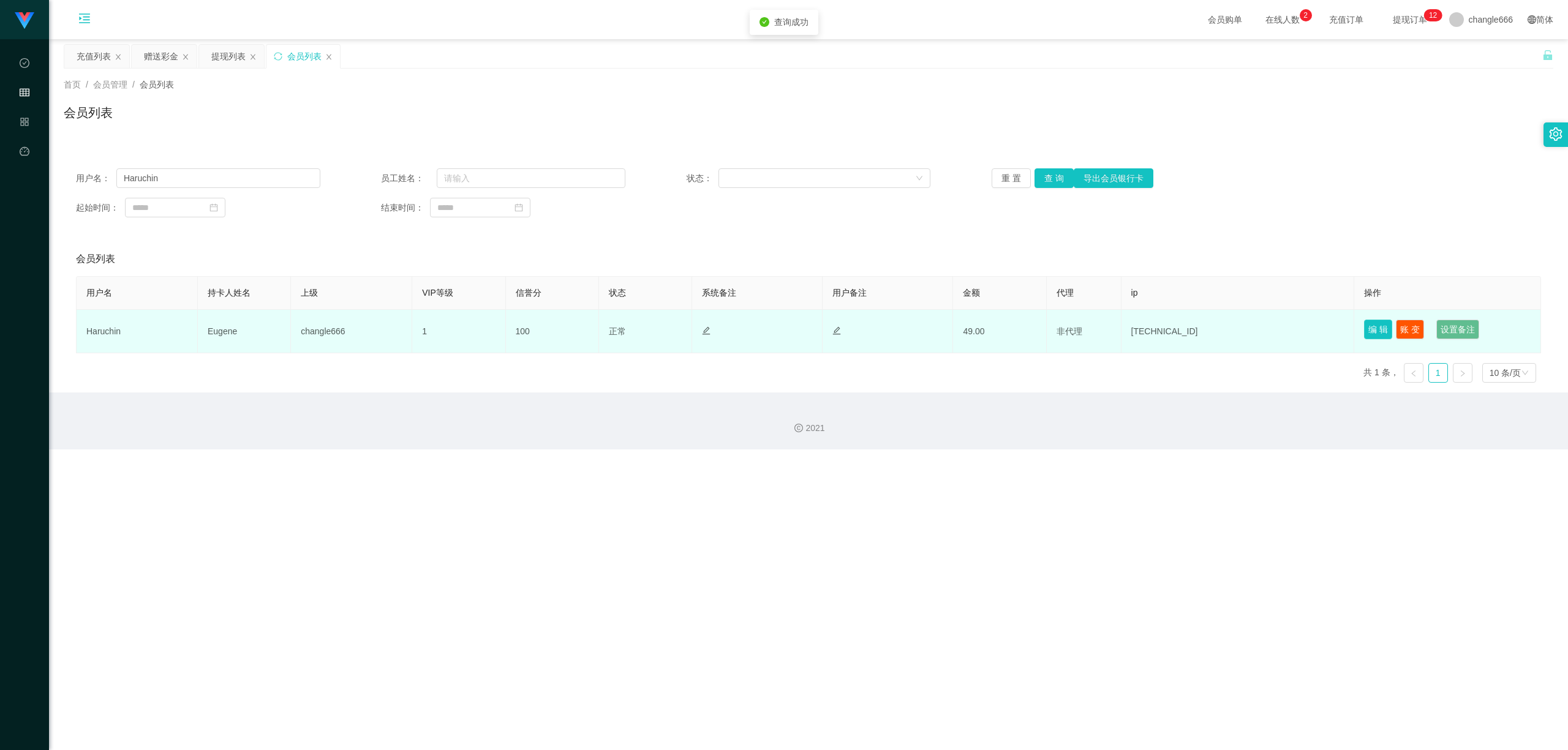
click at [623, 331] on button "编 辑" at bounding box center [1377, 330] width 28 height 20
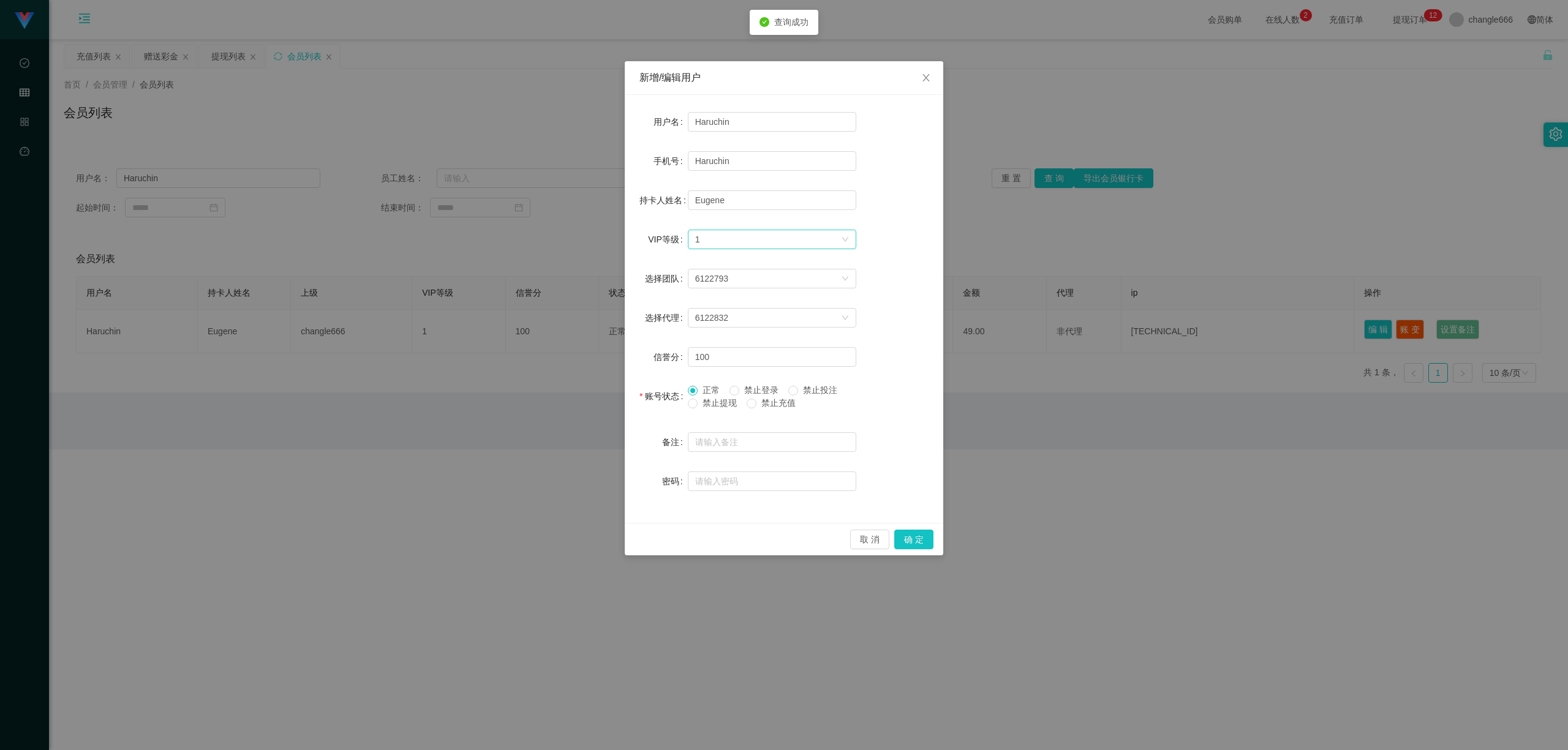
click at [623, 234] on div "1" at bounding box center [698, 239] width 5 height 18
click at [623, 270] on li "VIP1" at bounding box center [771, 264] width 168 height 20
click at [623, 412] on button "确 定" at bounding box center [914, 539] width 39 height 20
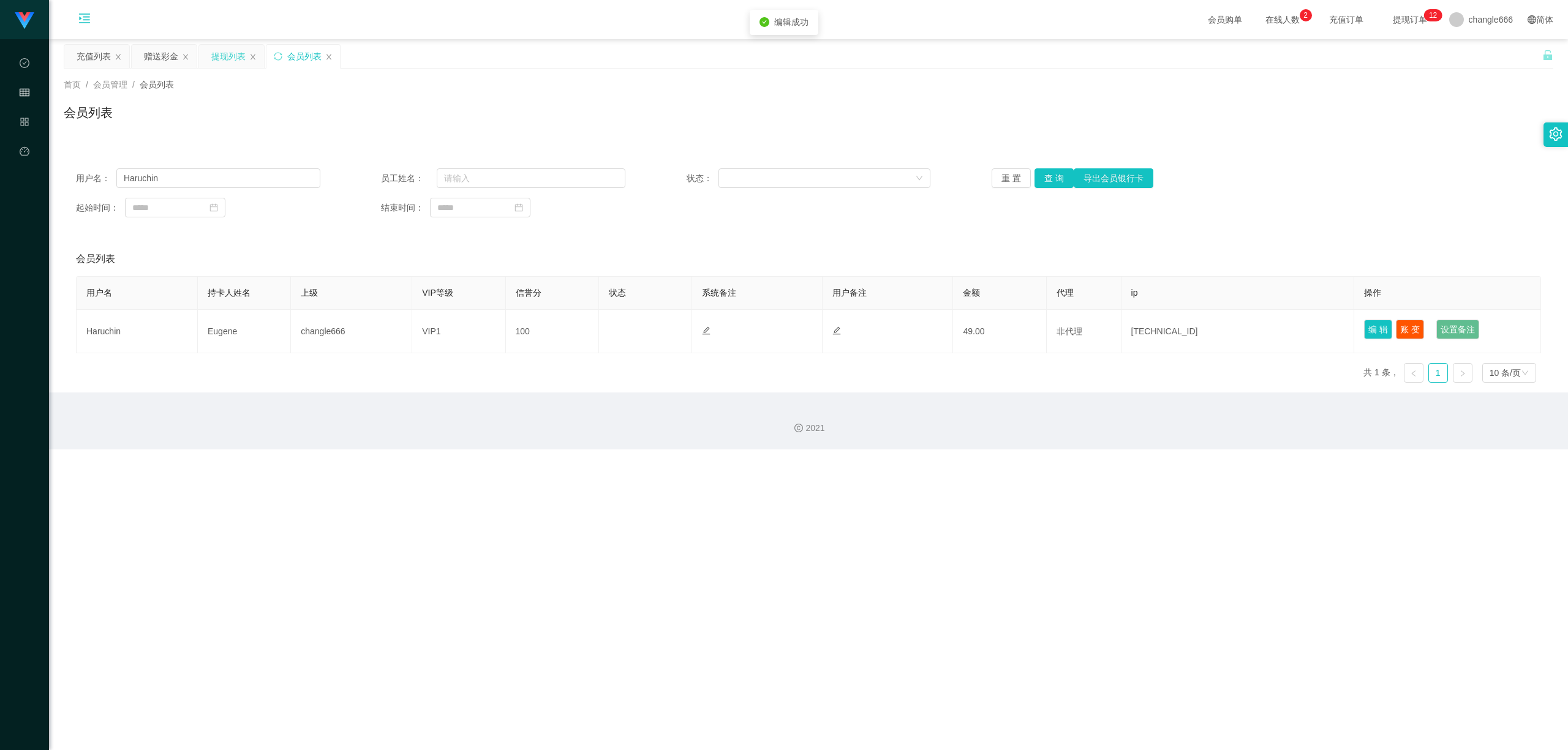
click at [222, 53] on div "提现列表" at bounding box center [228, 56] width 34 height 23
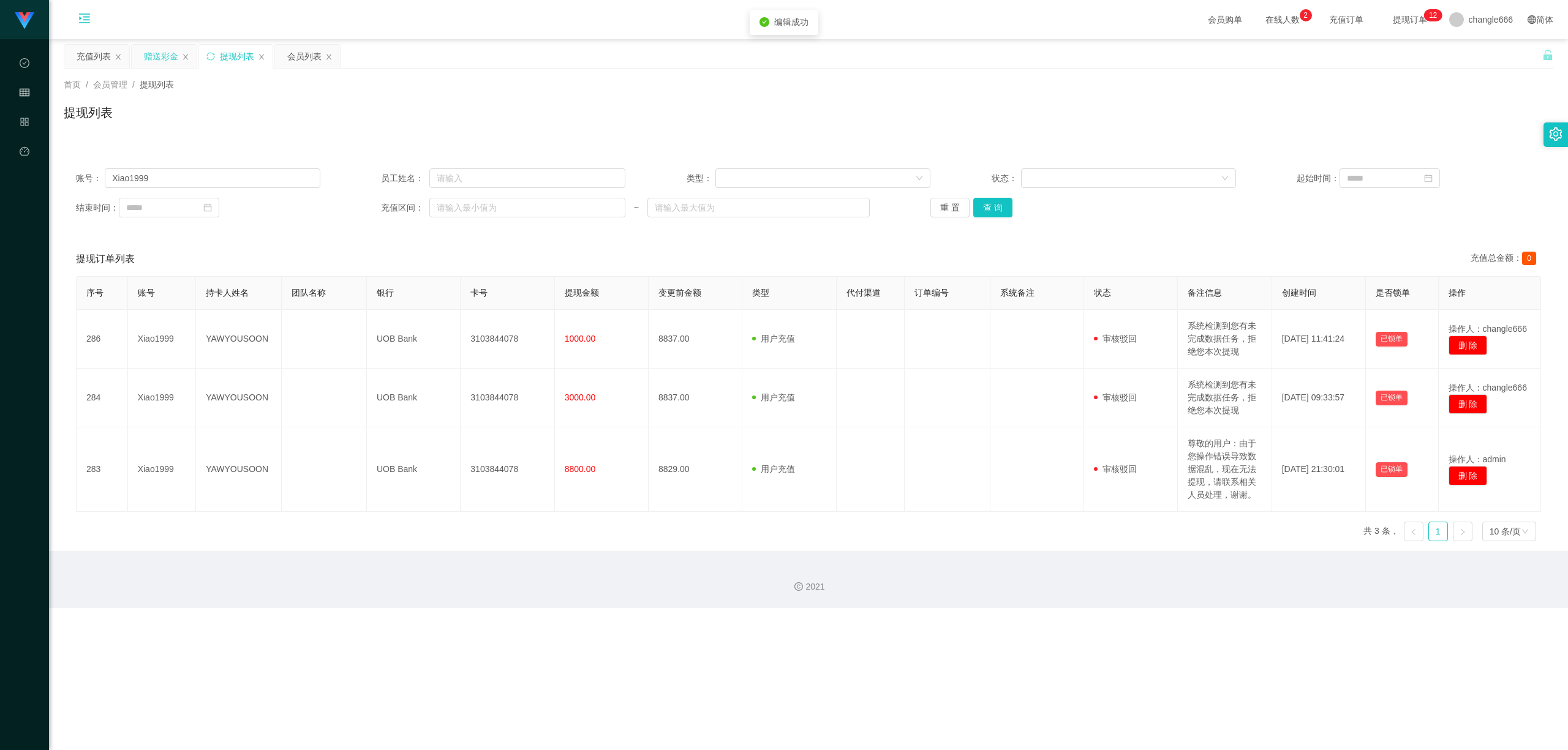
click at [170, 52] on div "赠送彩金" at bounding box center [161, 56] width 34 height 23
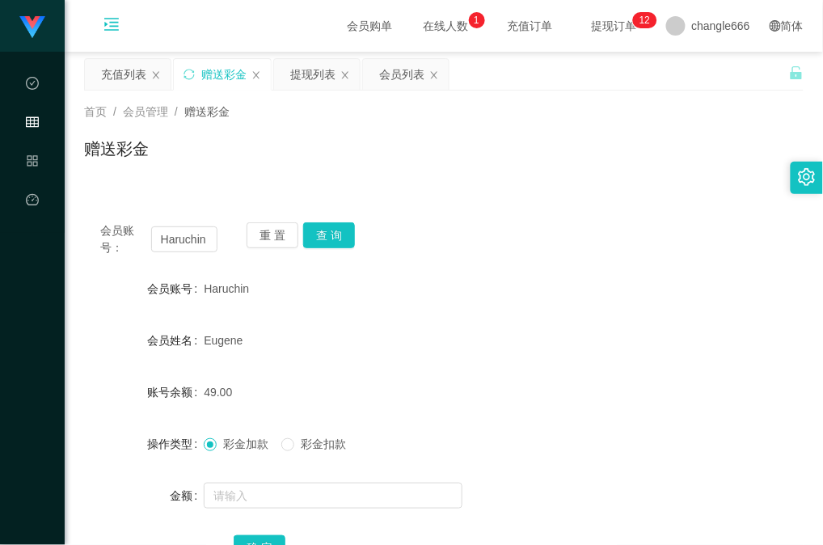
click at [508, 225] on div "会员账号： Haruchin 重 置 查 询" at bounding box center [443, 239] width 719 height 34
click at [568, 191] on div "会员账号： Haruchin 重 置 查 询 会员账号 Haruchin 会员姓名 [PERSON_NAME] 账号余额 49.00 操作类型 彩金加款 彩金…" at bounding box center [443, 393] width 719 height 412
click at [340, 230] on button "查 询" at bounding box center [329, 235] width 52 height 26
click at [312, 228] on button "查 询" at bounding box center [329, 235] width 52 height 26
click at [434, 234] on div "会员账号： Haruchin 重 置 查 询" at bounding box center [443, 239] width 719 height 34
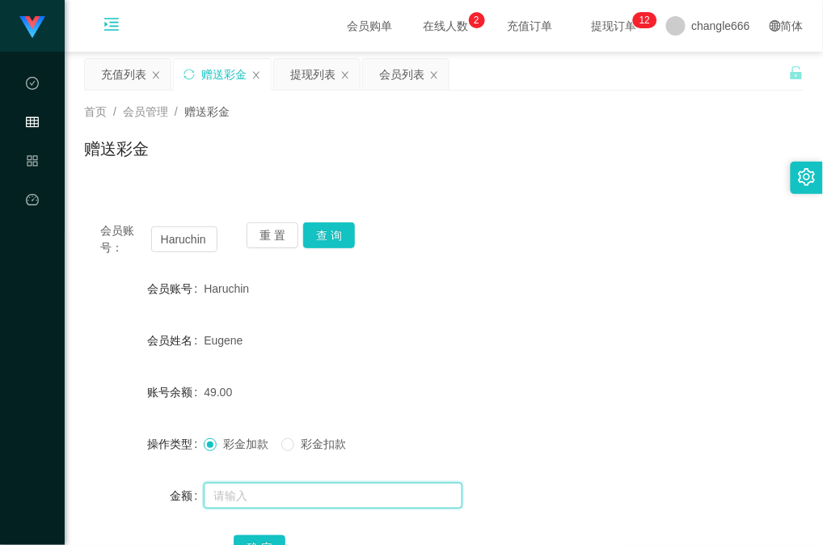
click at [282, 487] on input "text" at bounding box center [333, 496] width 259 height 26
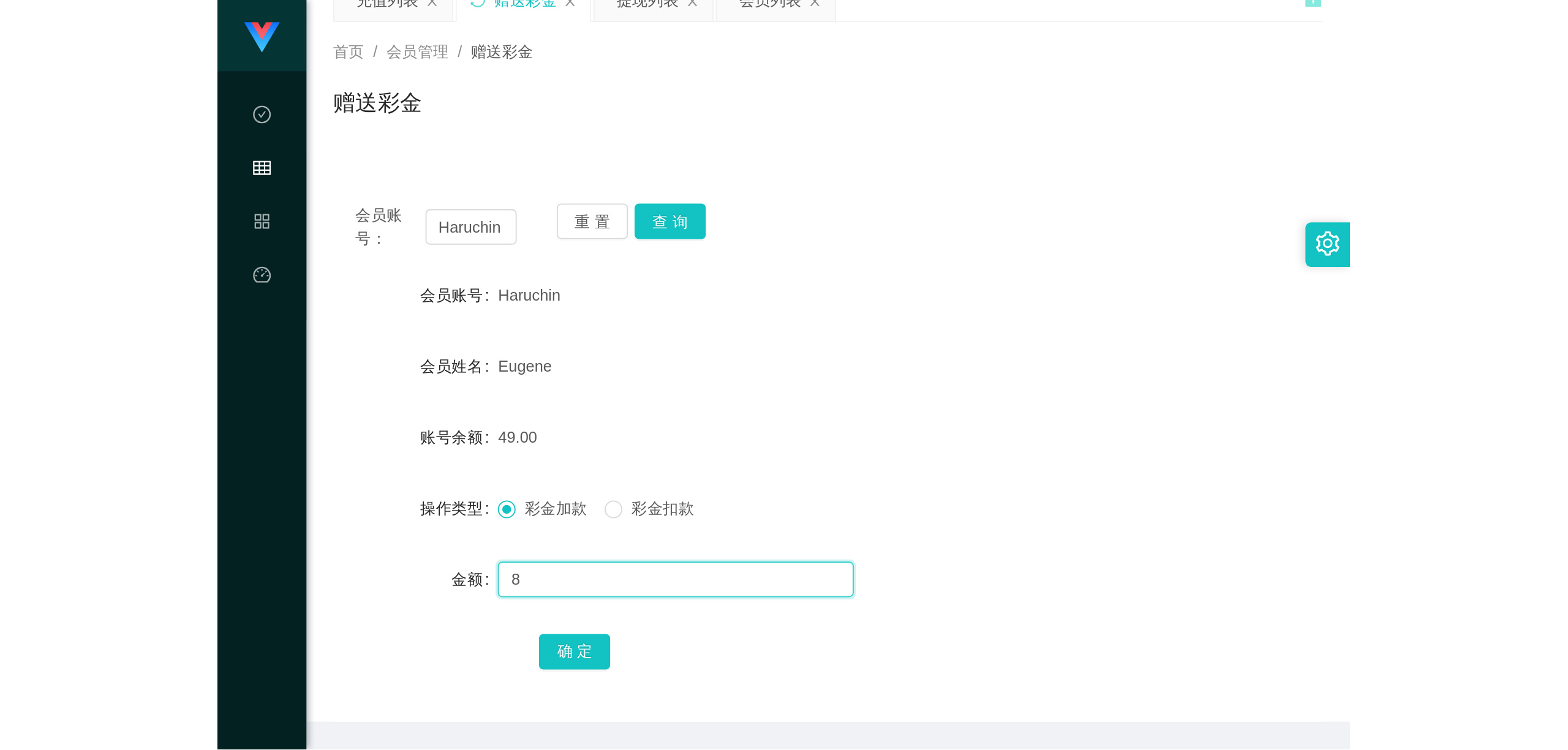
scroll to position [82, 0]
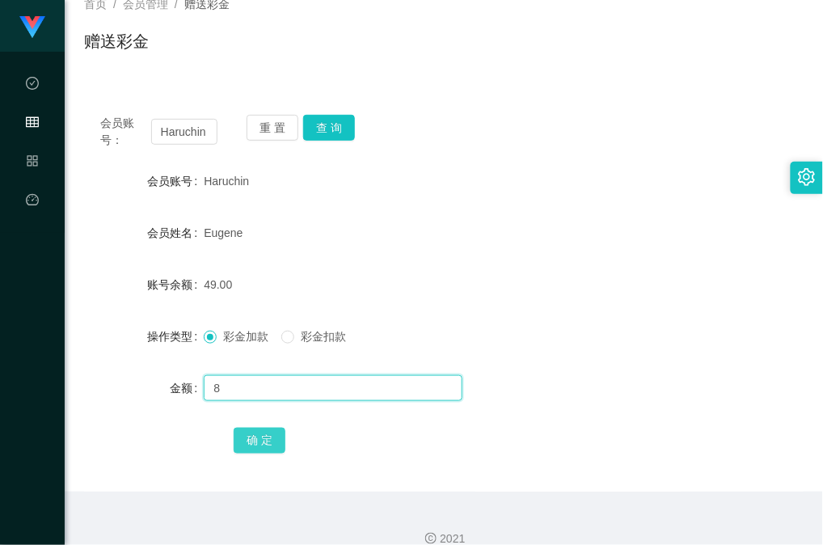
type input "8"
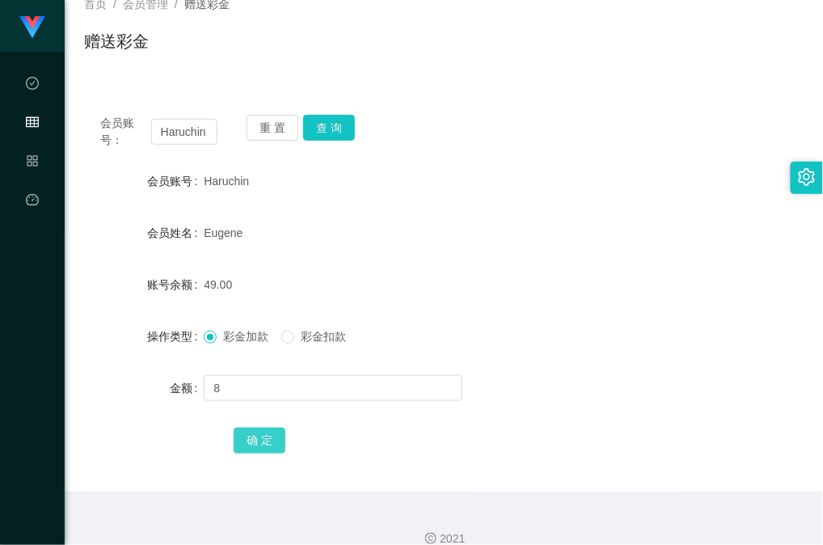
click at [260, 434] on button "确 定" at bounding box center [260, 441] width 52 height 26
click at [324, 137] on button "查 询" at bounding box center [329, 128] width 52 height 26
click at [320, 137] on button "查 询" at bounding box center [329, 128] width 52 height 26
click at [324, 127] on button "查 询" at bounding box center [329, 128] width 52 height 26
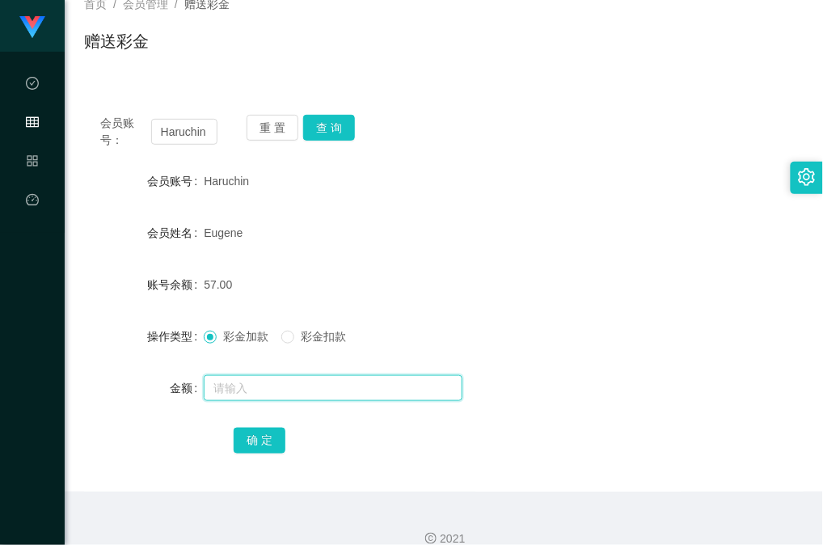
click at [276, 376] on input "text" at bounding box center [333, 388] width 259 height 26
type input "16"
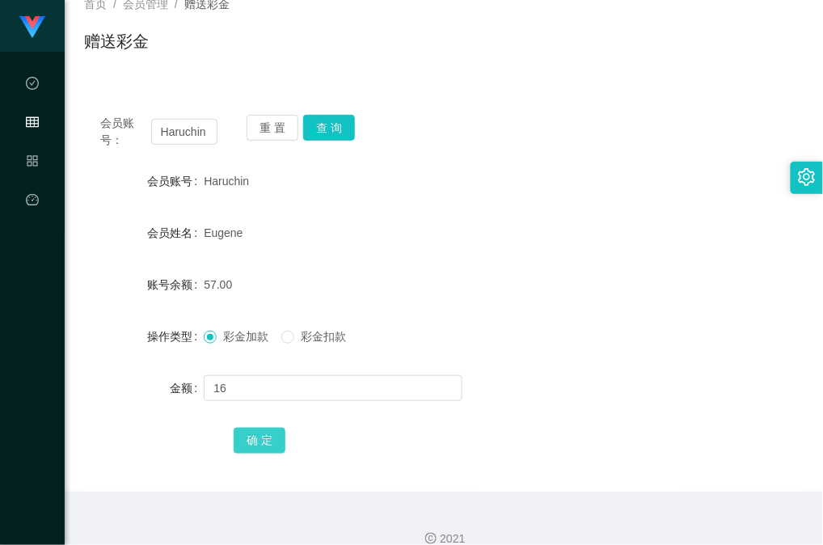
click at [262, 433] on button "确 定" at bounding box center [260, 441] width 52 height 26
click at [333, 134] on button "查 询" at bounding box center [329, 128] width 52 height 26
drag, startPoint x: 569, startPoint y: 414, endPoint x: 570, endPoint y: 403, distance: 11.3
click at [569, 414] on form "会员账号 Haruchin 会员姓名 [PERSON_NAME] 账号余额 73.00 操作类型 彩金加款 彩金扣款 金额 确 定" at bounding box center [443, 310] width 719 height 291
drag, startPoint x: 327, startPoint y: 120, endPoint x: 337, endPoint y: 118, distance: 10.8
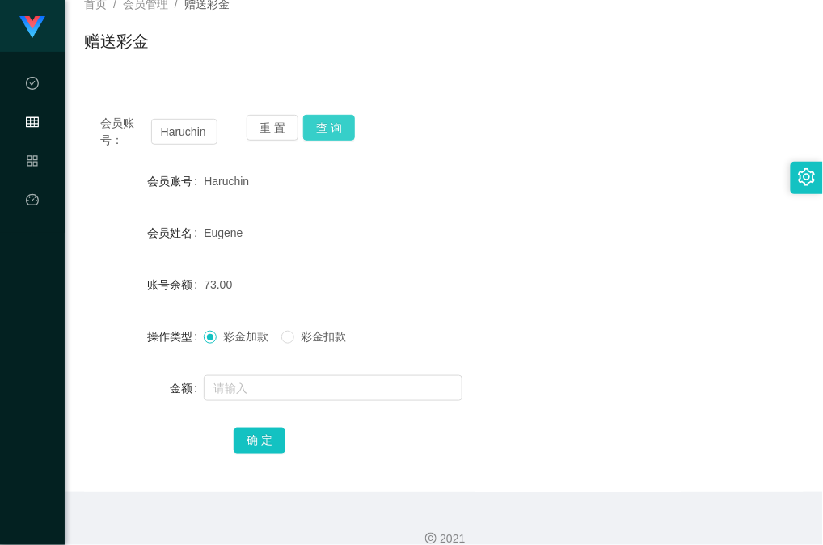
click at [328, 120] on button "查 询" at bounding box center [329, 128] width 52 height 26
click at [250, 443] on button "确 定" at bounding box center [260, 441] width 52 height 26
click at [343, 128] on button "查 询" at bounding box center [329, 128] width 52 height 26
click at [321, 121] on button "查 询" at bounding box center [329, 128] width 52 height 26
click at [351, 118] on button "查 询" at bounding box center [329, 128] width 52 height 26
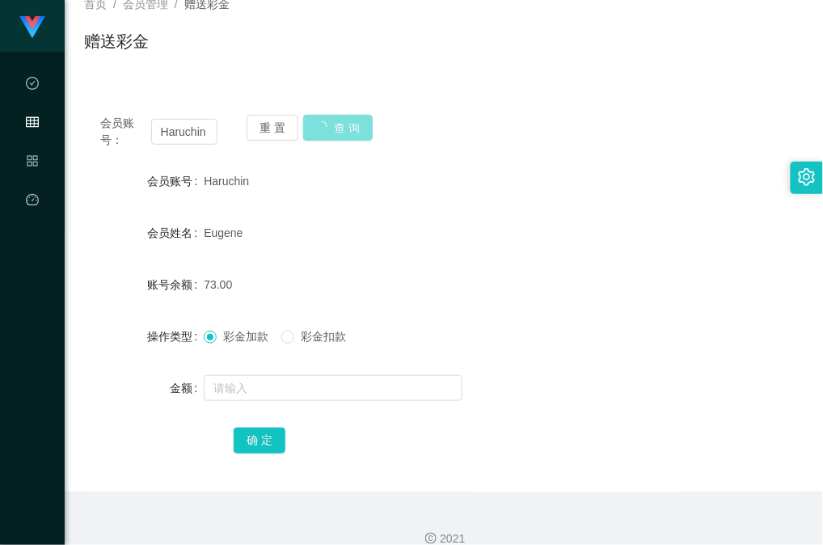
click at [338, 123] on button "查 询" at bounding box center [338, 128] width 70 height 26
click at [331, 134] on button "查 询" at bounding box center [329, 128] width 52 height 26
click at [320, 118] on button "查 询" at bounding box center [329, 128] width 52 height 26
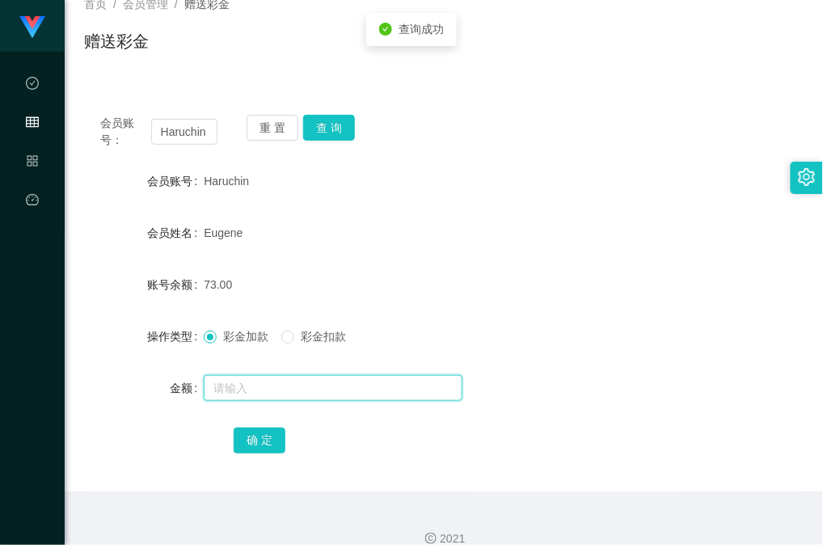
click at [311, 385] on input "text" at bounding box center [333, 388] width 259 height 26
type input "8"
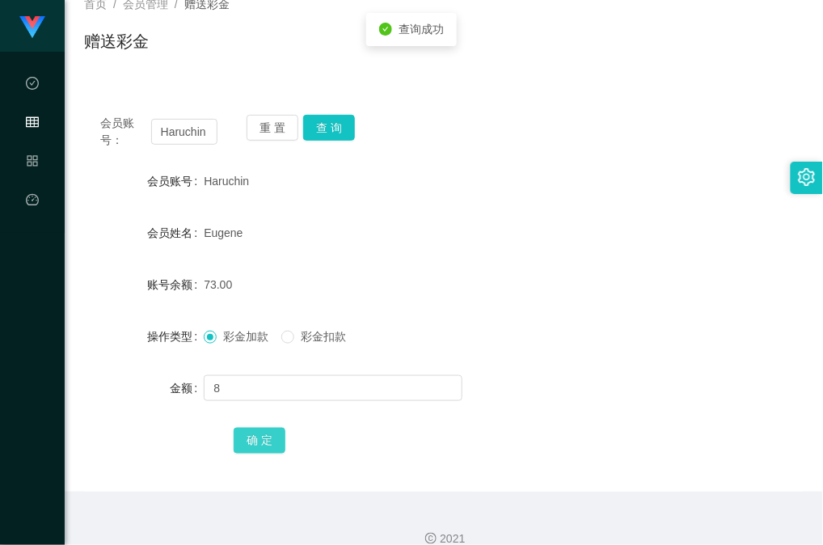
click at [247, 441] on button "确 定" at bounding box center [260, 441] width 52 height 26
click at [322, 128] on button "查 询" at bounding box center [329, 128] width 52 height 26
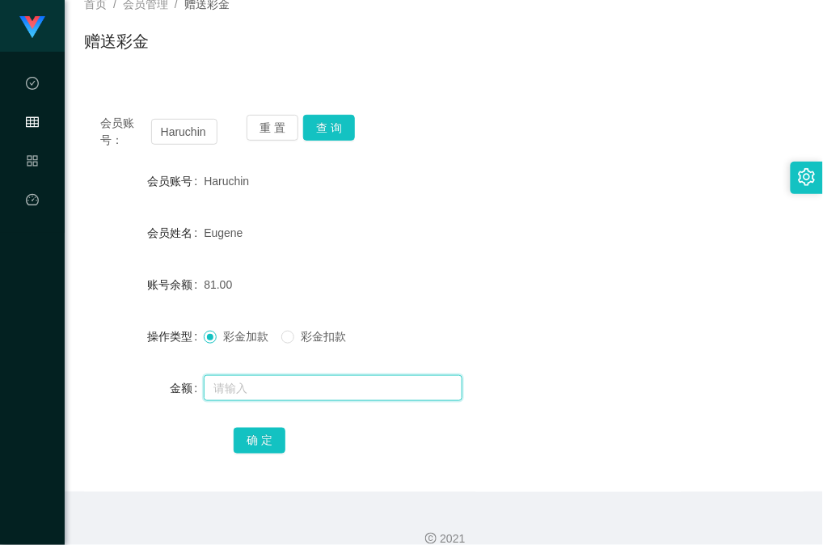
click at [395, 385] on input "text" at bounding box center [333, 388] width 259 height 26
type input "8"
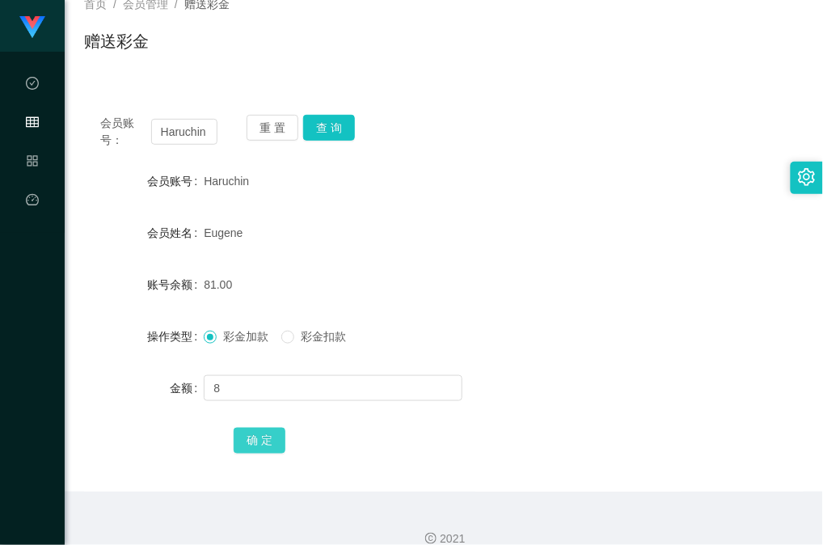
click at [241, 431] on button "确 定" at bounding box center [260, 441] width 52 height 26
drag, startPoint x: 407, startPoint y: 285, endPoint x: 336, endPoint y: 167, distance: 137.8
click at [407, 283] on div "89.00" at bounding box center [414, 284] width 420 height 32
click at [334, 133] on button "查 询" at bounding box center [329, 128] width 52 height 26
drag, startPoint x: 456, startPoint y: 334, endPoint x: 411, endPoint y: 330, distance: 45.5
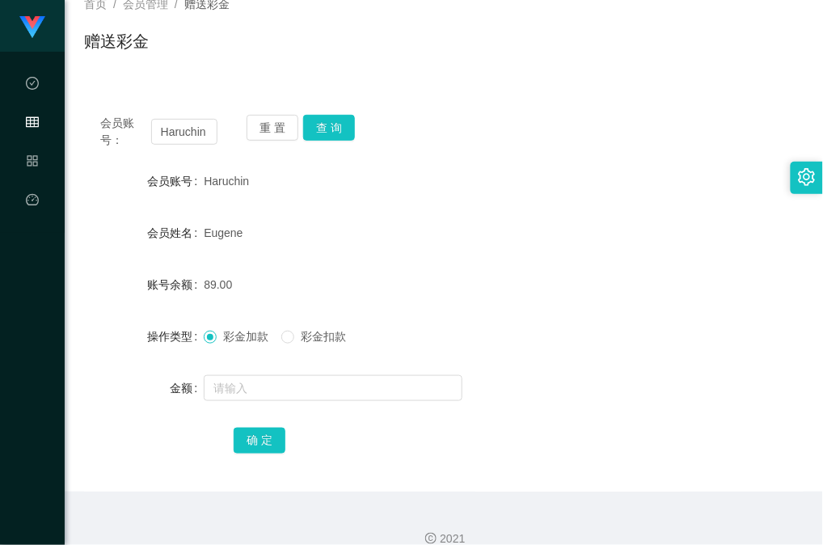
click at [456, 335] on div "彩金加款 彩金扣款" at bounding box center [414, 336] width 420 height 32
click at [337, 137] on button "查 询" at bounding box center [329, 128] width 52 height 26
click at [325, 129] on button "查 询" at bounding box center [329, 128] width 52 height 26
click at [336, 141] on div "重 置 查 询" at bounding box center [305, 132] width 117 height 34
click at [338, 129] on button "查 询" at bounding box center [329, 128] width 52 height 26
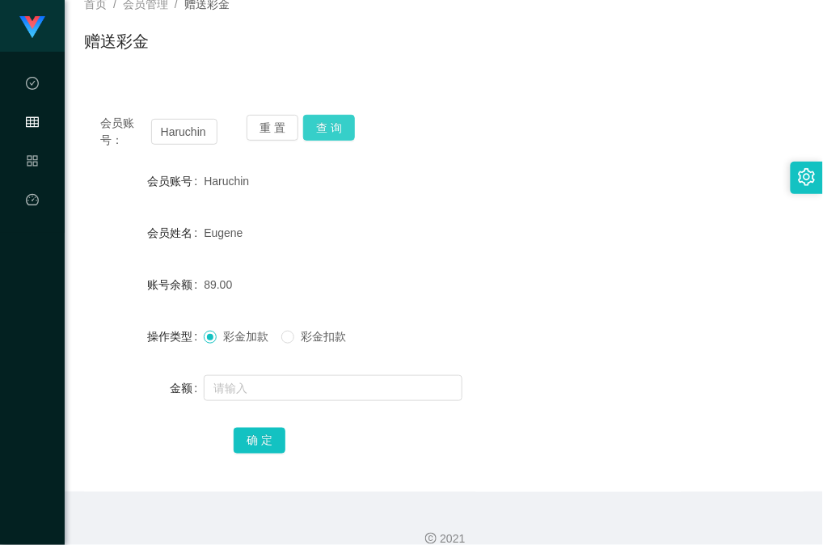
click at [310, 133] on button "查 询" at bounding box center [329, 128] width 52 height 26
click at [502, 91] on div "会员账号： Haruchin 重 置 查 询 会员账号 Haruchin 会员姓名 [PERSON_NAME] 账号余额 89.00 操作类型 彩金加款 彩金…" at bounding box center [443, 285] width 719 height 412
click at [487, 104] on div "会员账号： Haruchin 重 置 查 询 会员账号 Haruchin 会员姓名 [PERSON_NAME] 账号余额 89.00 操作类型 彩金加款 彩金…" at bounding box center [443, 295] width 719 height 393
click at [508, 171] on div "Haruchin" at bounding box center [414, 181] width 420 height 32
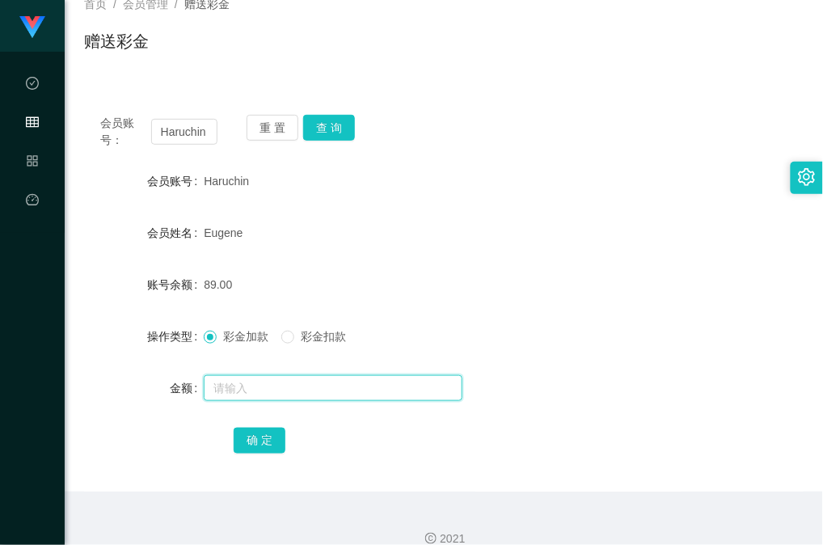
click at [299, 388] on input "text" at bounding box center [333, 388] width 259 height 26
type input "8"
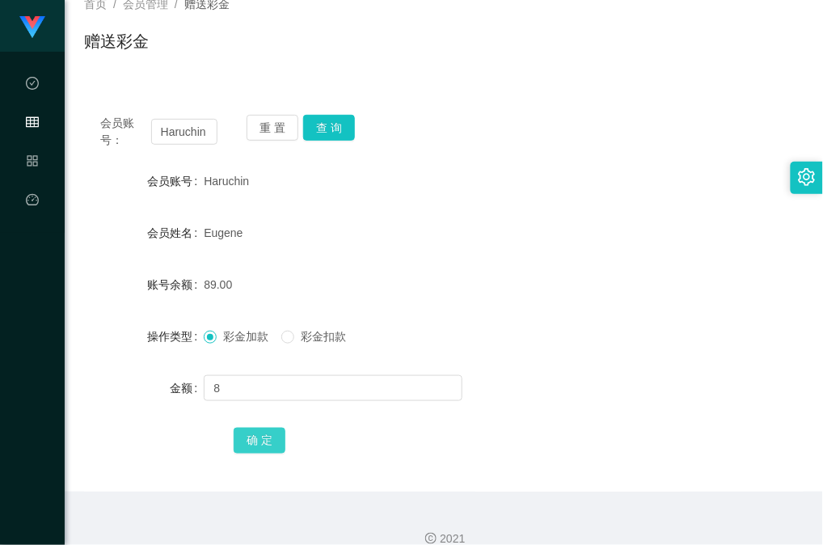
click at [244, 445] on button "确 定" at bounding box center [260, 441] width 52 height 26
click at [702, 350] on div "操作类型 彩金加款 彩金扣款" at bounding box center [443, 336] width 719 height 32
click at [601, 227] on div "Eugene" at bounding box center [414, 233] width 420 height 32
click at [648, 202] on form "会员账号 Haruchin 会员姓名 [PERSON_NAME] 账号余额 97.00 操作类型 彩金加款 彩金扣款 金额 确 定" at bounding box center [443, 310] width 719 height 291
click at [613, 376] on div at bounding box center [414, 388] width 420 height 32
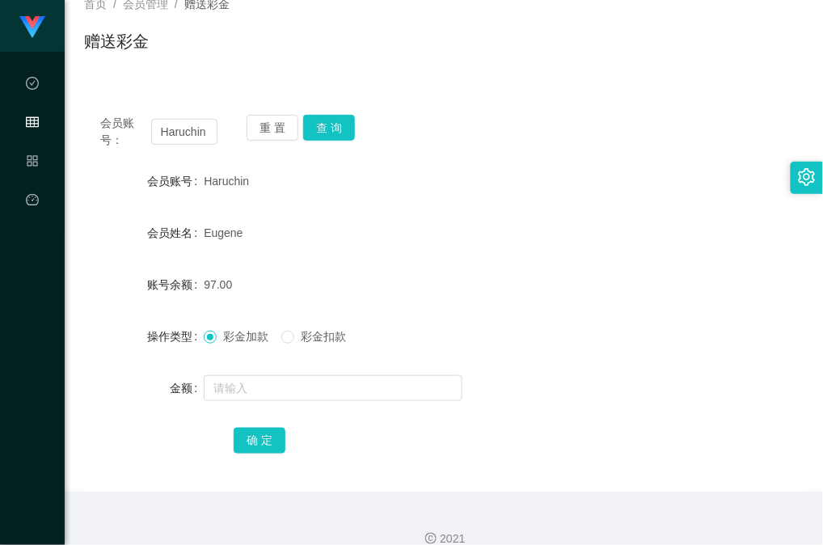
click at [550, 65] on div "赠送彩金" at bounding box center [443, 47] width 719 height 37
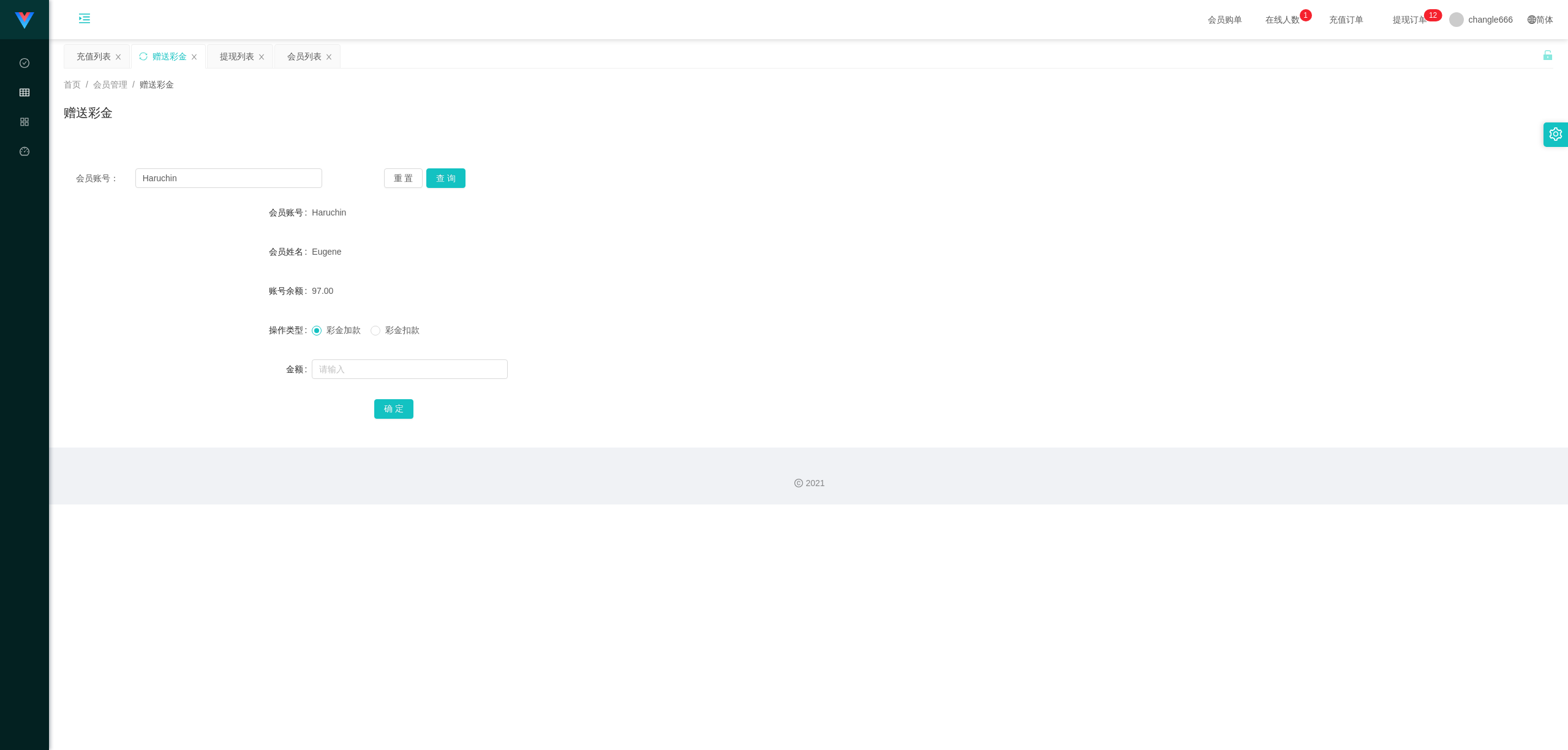
click at [454, 189] on div "会员账号： Haruchin 重 置 查 询 会员账号 Haruchin 会员姓名 [PERSON_NAME] 账号余额 97.00 操作类型 彩金加款 彩金…" at bounding box center [808, 302] width 1489 height 292
click at [457, 180] on button "查 询" at bounding box center [446, 178] width 39 height 20
click at [248, 55] on div "提现列表" at bounding box center [236, 56] width 34 height 23
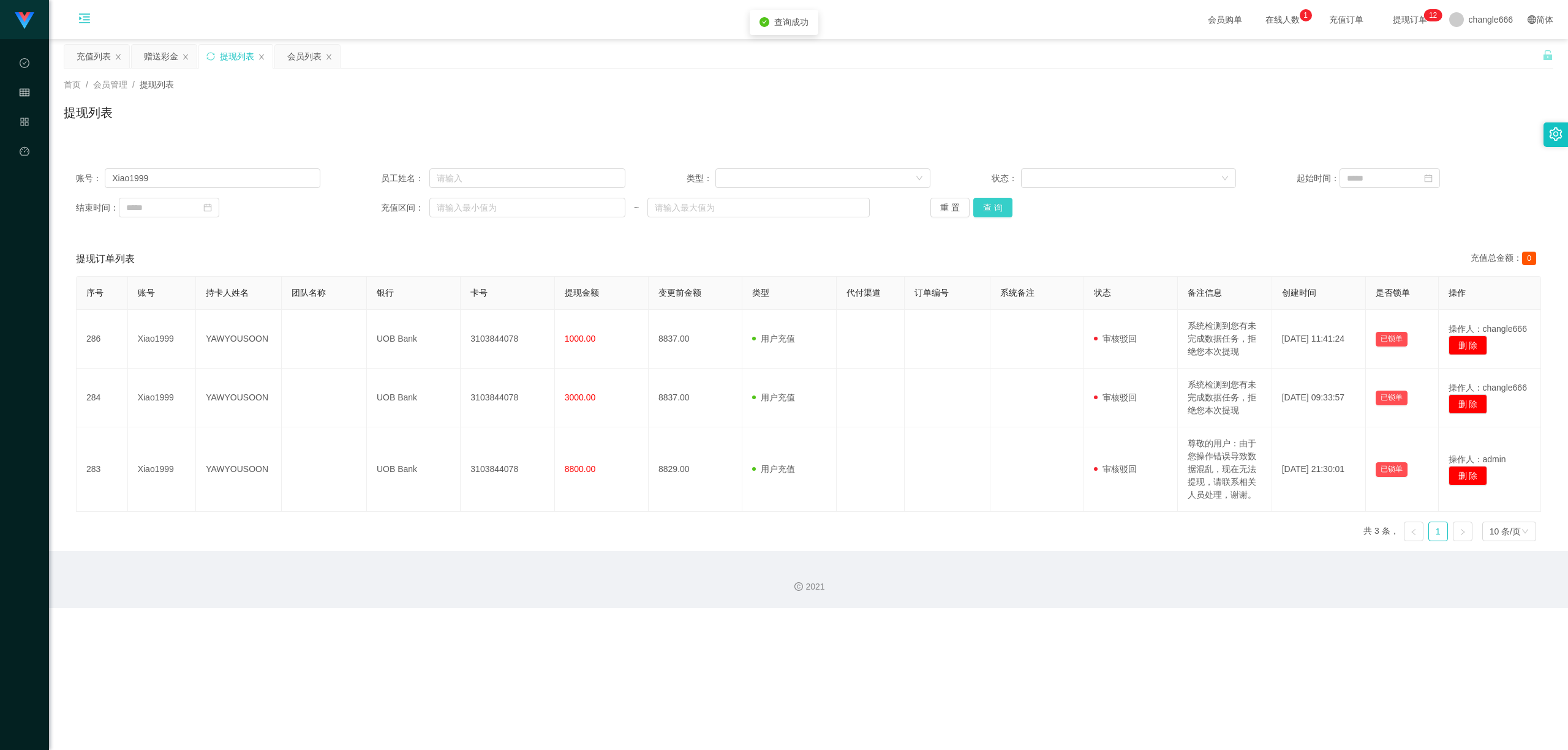
click at [623, 205] on button "查 询" at bounding box center [993, 208] width 39 height 20
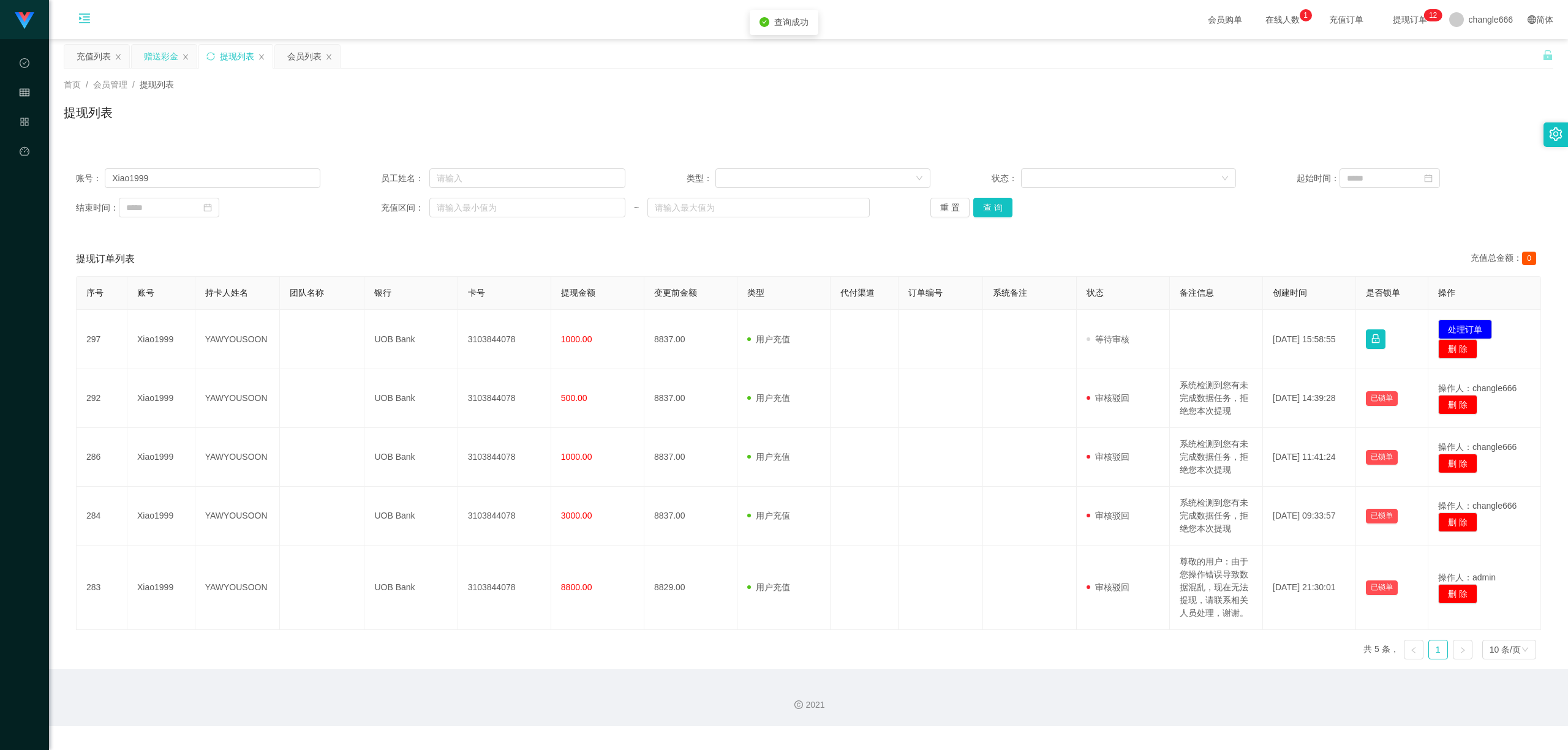
click at [169, 55] on div "赠送彩金" at bounding box center [161, 56] width 34 height 23
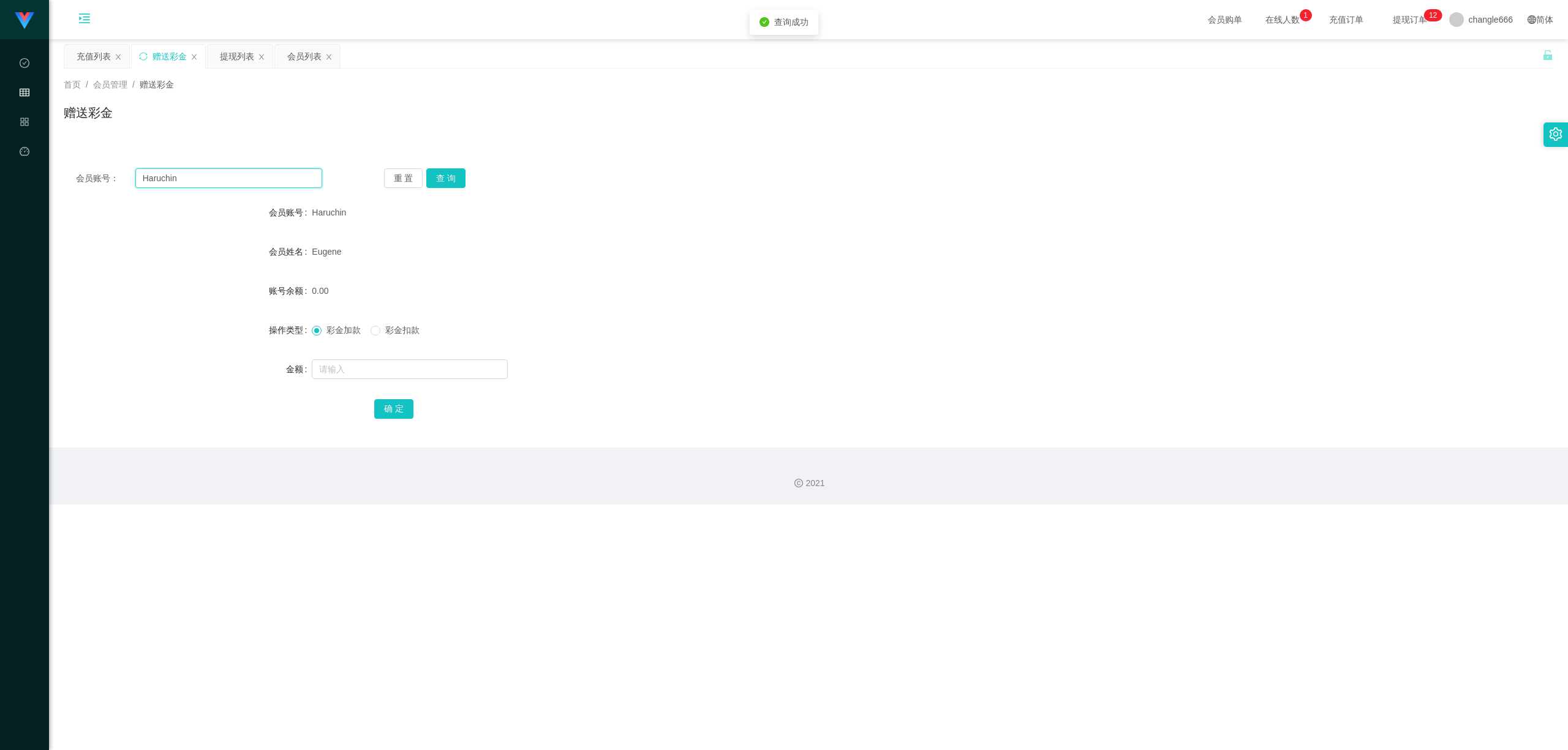
click at [216, 186] on input "Haruchin" at bounding box center [229, 178] width 187 height 20
drag, startPoint x: 223, startPoint y: 62, endPoint x: 242, endPoint y: 66, distance: 19.4
click at [223, 62] on div "提现列表" at bounding box center [236, 56] width 34 height 23
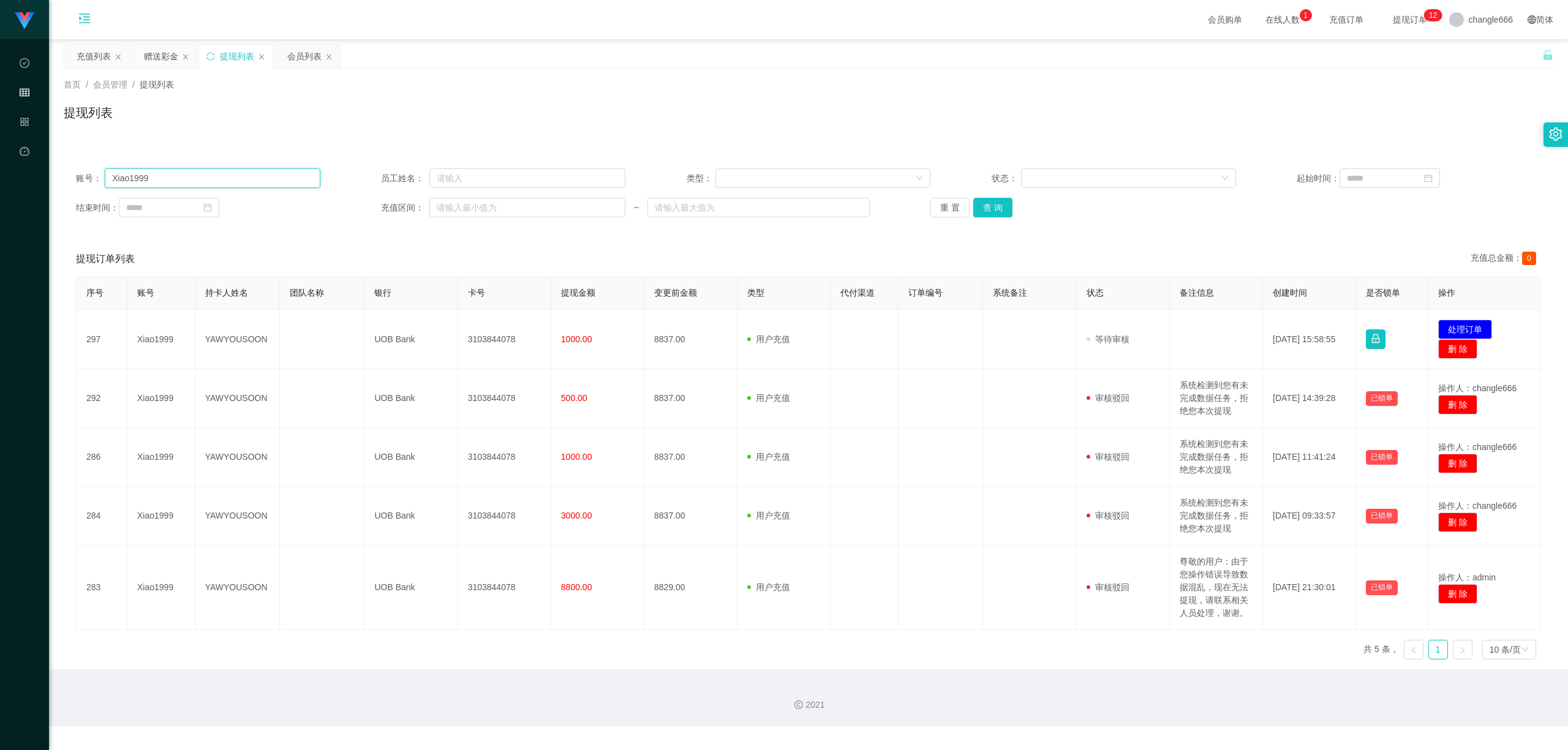
click at [206, 177] on input "Xiao1999" at bounding box center [212, 178] width 215 height 20
paste input "Haruchin"
type input "Haruchin"
click at [623, 203] on button "查 询" at bounding box center [993, 208] width 39 height 20
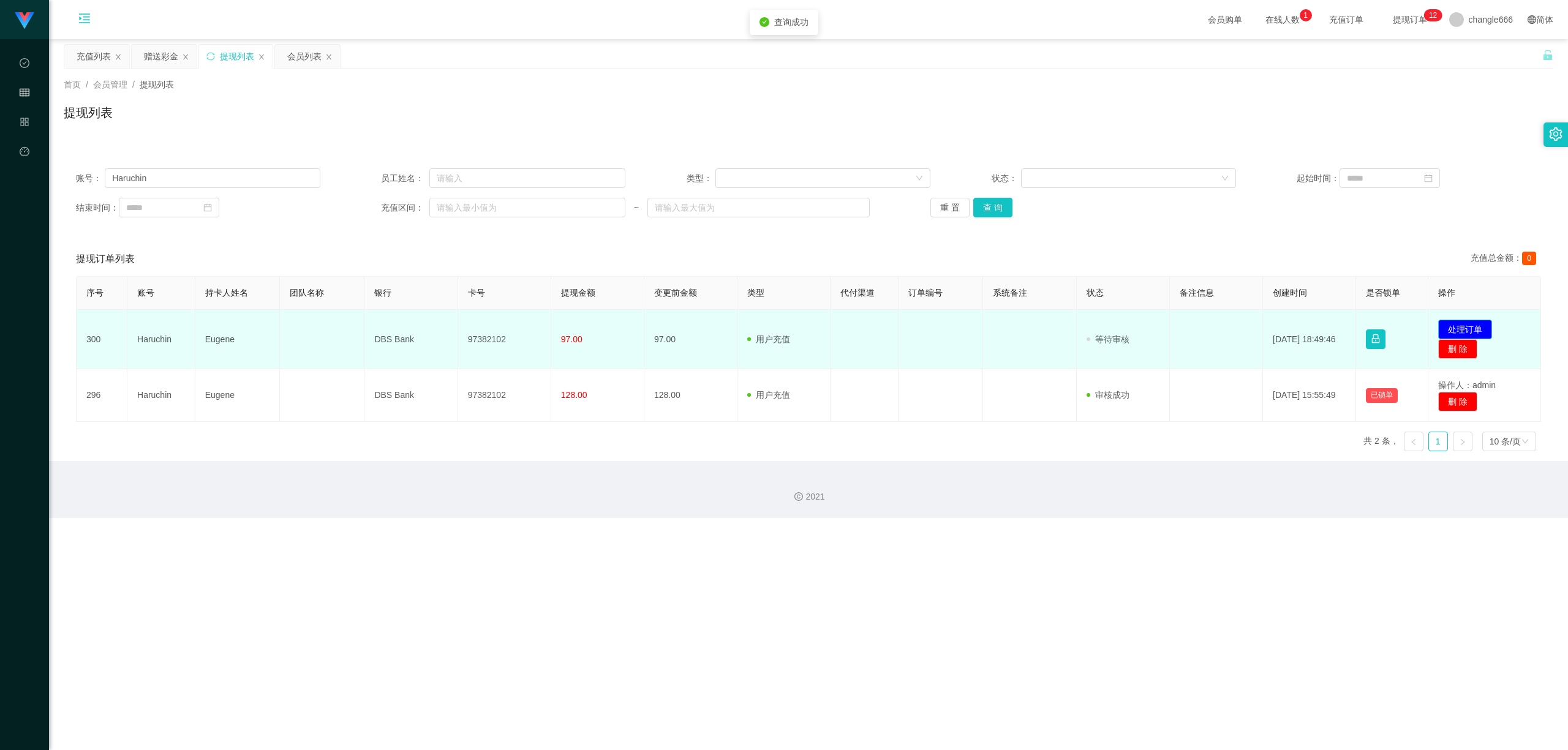
click at [623, 320] on button "处理订单" at bounding box center [1464, 330] width 54 height 20
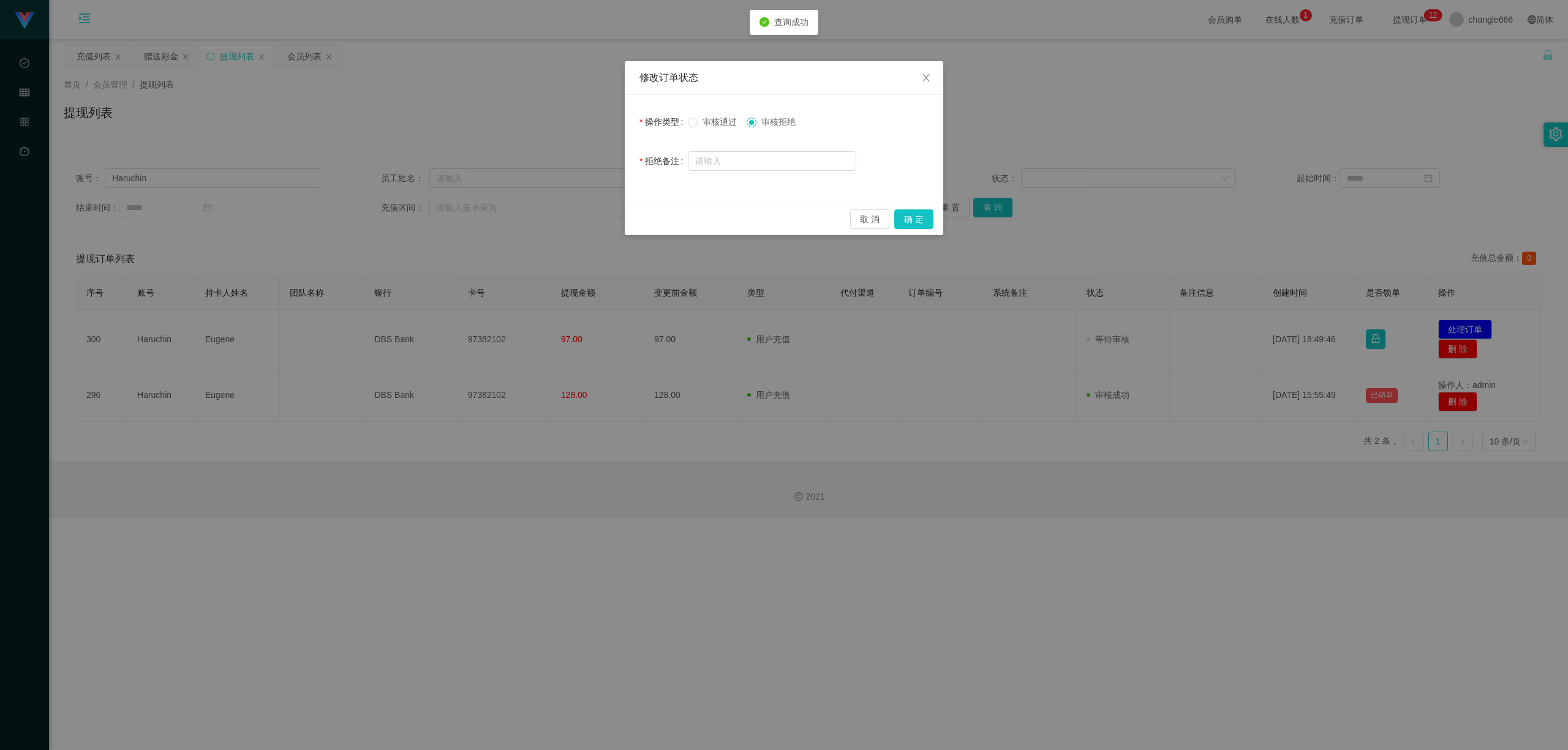
click at [623, 127] on span "审核通过" at bounding box center [720, 121] width 44 height 10
click at [623, 213] on button "确 定" at bounding box center [914, 219] width 39 height 20
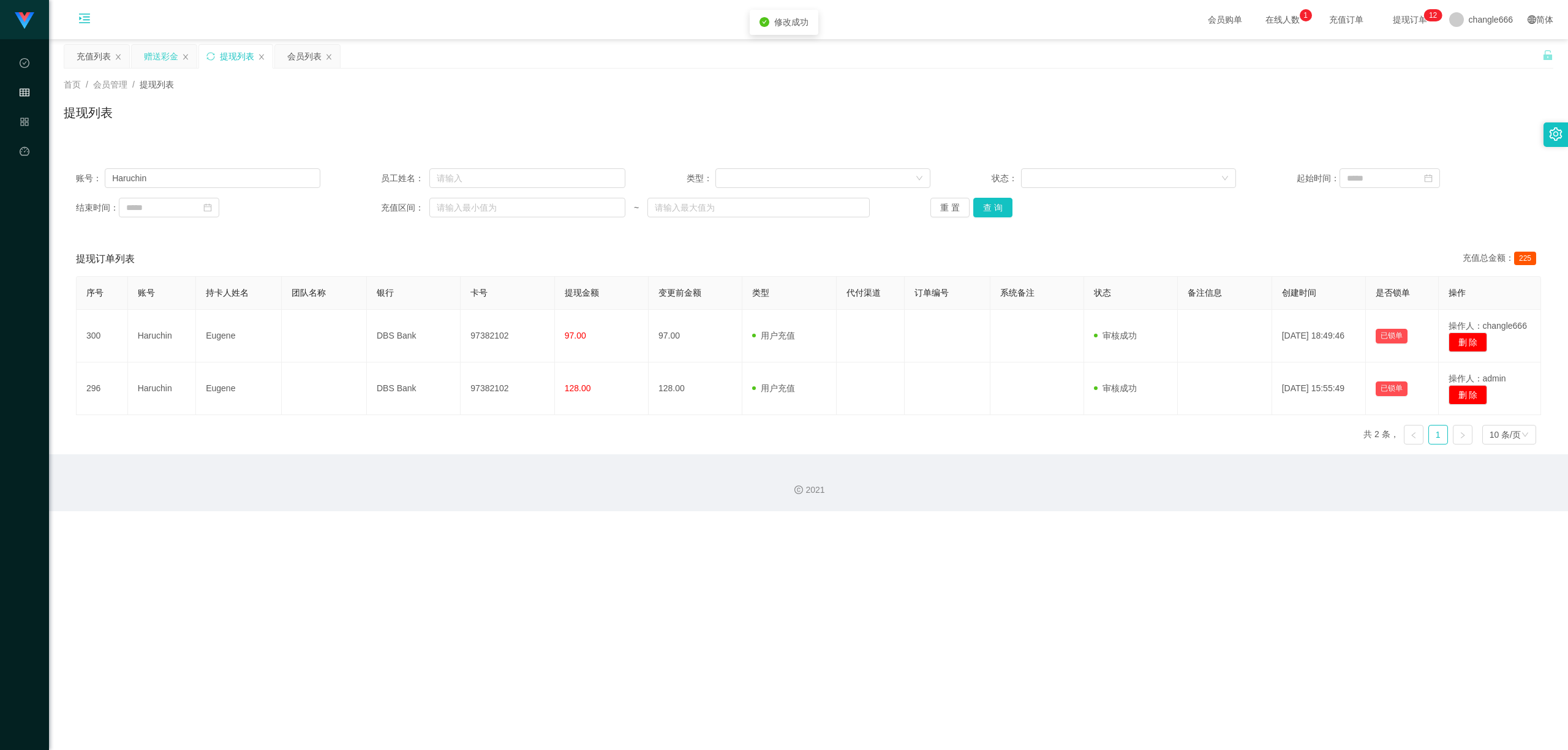
click at [174, 54] on div "赠送彩金" at bounding box center [161, 56] width 34 height 23
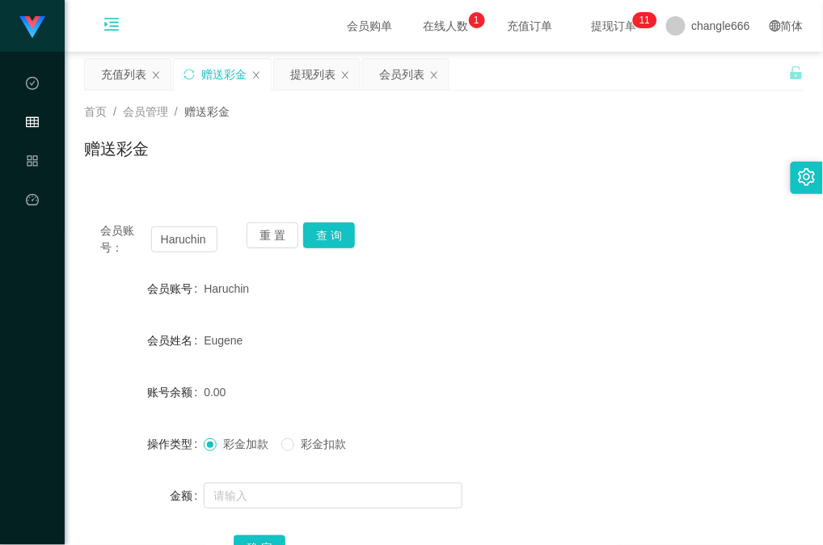
click at [437, 292] on div "Haruchin" at bounding box center [414, 288] width 420 height 32
click at [343, 243] on button "查 询" at bounding box center [329, 235] width 52 height 26
click at [344, 228] on button "查 询" at bounding box center [329, 235] width 52 height 26
click at [311, 241] on button "查 询" at bounding box center [329, 235] width 52 height 26
click at [344, 238] on button "查 询" at bounding box center [329, 235] width 52 height 26
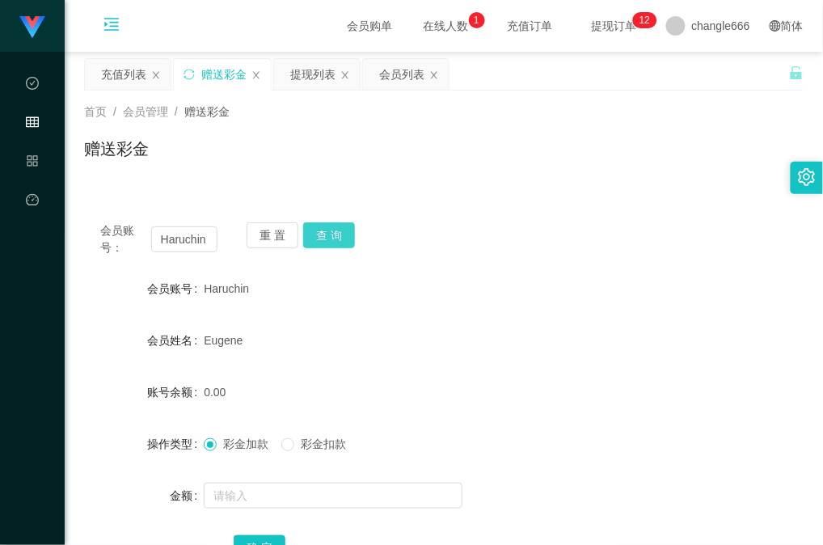
click at [333, 236] on button "查 询" at bounding box center [329, 235] width 52 height 26
drag, startPoint x: 645, startPoint y: 318, endPoint x: 647, endPoint y: 309, distance: 9.0
click at [645, 318] on form "会员账号 Haruchin 会员姓名 Eugene 账号余额 0.00 操作类型 彩金加款 彩金扣款 金额 确 定" at bounding box center [443, 417] width 719 height 291
drag, startPoint x: 559, startPoint y: 302, endPoint x: 559, endPoint y: 275, distance: 26.7
click at [559, 302] on div "Haruchin" at bounding box center [414, 288] width 420 height 32
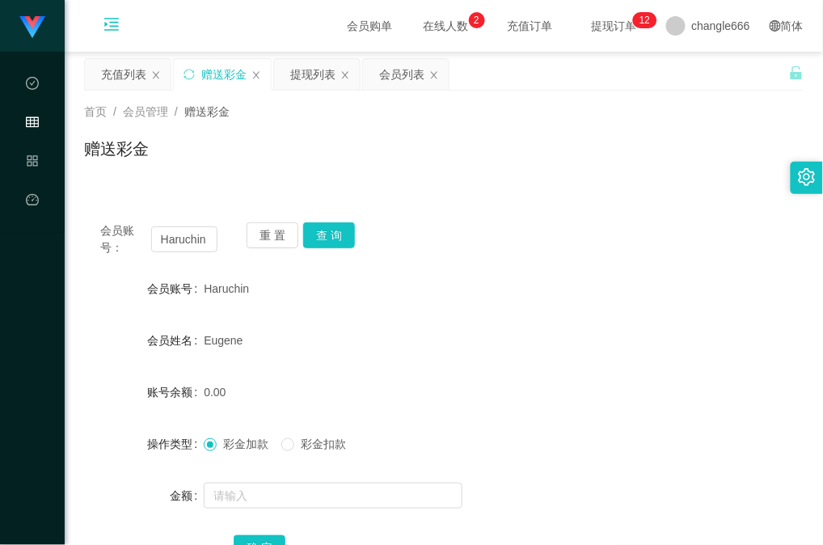
drag, startPoint x: 648, startPoint y: 249, endPoint x: 609, endPoint y: 211, distance: 54.3
click at [648, 249] on div "会员账号： Haruchin 重 置 查 询" at bounding box center [443, 239] width 719 height 34
drag, startPoint x: 593, startPoint y: 327, endPoint x: 555, endPoint y: 259, distance: 77.8
click at [593, 327] on div "Eugene" at bounding box center [414, 340] width 420 height 32
click at [356, 238] on div "重 置 查 询" at bounding box center [305, 239] width 117 height 34
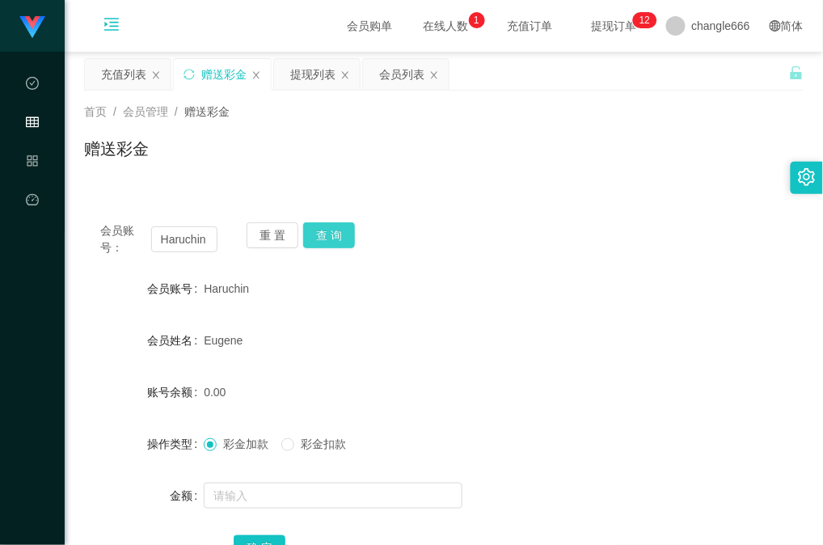
click at [341, 239] on button "查 询" at bounding box center [329, 235] width 52 height 26
click at [551, 314] on form "会员账号 Haruchin 会员姓名 Eugene 账号余额 0.00 操作类型 彩金加款 彩金扣款 金额 确 定" at bounding box center [443, 417] width 719 height 291
click at [333, 241] on button "查 询" at bounding box center [329, 235] width 52 height 26
click at [480, 255] on div "会员账号： Haruchin 重 置 查 询" at bounding box center [443, 239] width 719 height 34
click at [457, 254] on div "会员账号： Haruchin 重 置 查 询" at bounding box center [443, 239] width 719 height 34
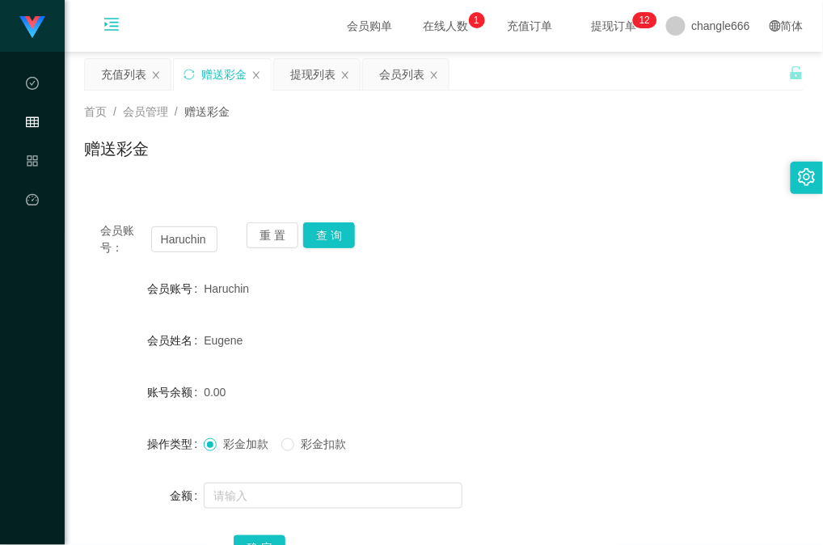
click at [641, 286] on div "会员账号 Haruchin" at bounding box center [443, 288] width 719 height 32
drag, startPoint x: 670, startPoint y: 192, endPoint x: 661, endPoint y: 183, distance: 12.6
click at [670, 191] on div "会员账号： Haruchin 重 置 查 询 会员账号 Haruchin 会员姓名 Eugene 账号余额 0.00 操作类型 彩金加款 彩金扣款 金额 确 定" at bounding box center [443, 393] width 719 height 412
drag, startPoint x: 577, startPoint y: 289, endPoint x: 583, endPoint y: 282, distance: 8.6
click at [577, 289] on div "Haruchin" at bounding box center [414, 288] width 420 height 32
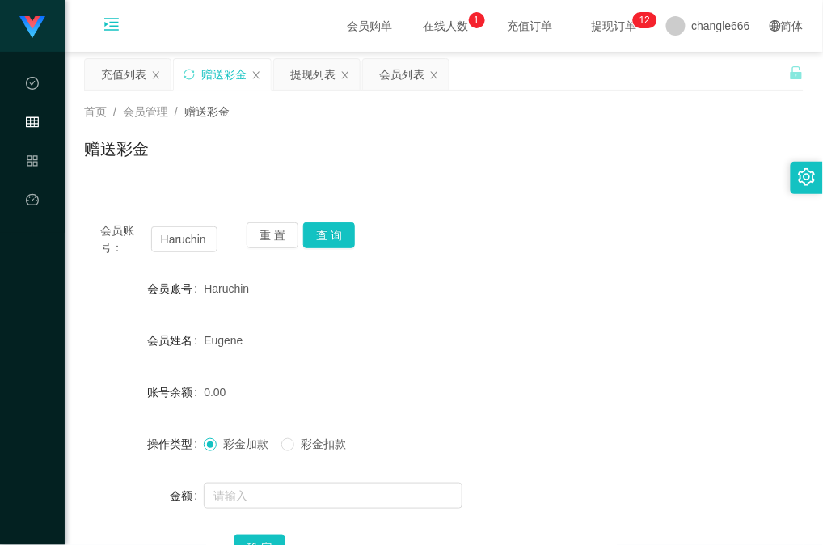
drag, startPoint x: 483, startPoint y: 247, endPoint x: 464, endPoint y: 247, distance: 18.6
click at [480, 247] on div "会员账号： Haruchin 重 置 查 询" at bounding box center [443, 239] width 719 height 34
click at [340, 240] on button "查 询" at bounding box center [329, 235] width 52 height 26
click at [328, 230] on button "查 询" at bounding box center [329, 235] width 52 height 26
click at [325, 225] on button "查 询" at bounding box center [329, 235] width 52 height 26
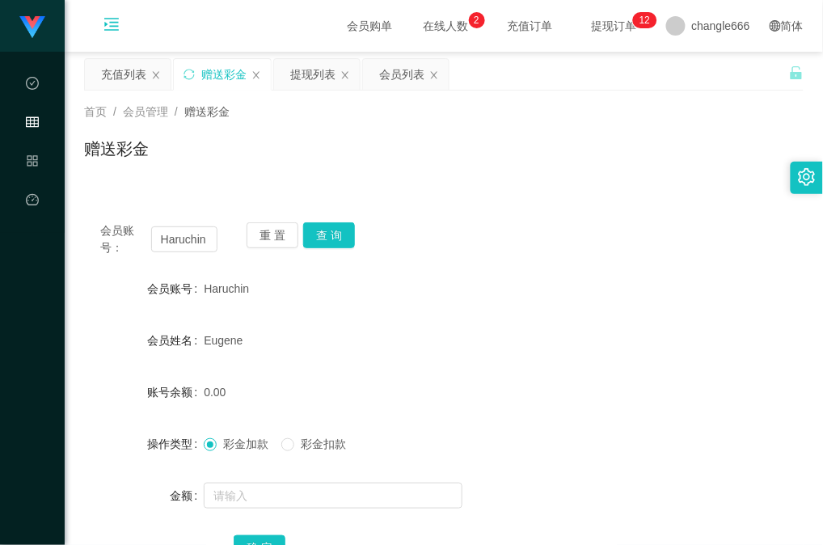
click at [627, 409] on form "会员账号 Haruchin 会员姓名 Eugene 账号余额 0.00 操作类型 彩金加款 彩金扣款 金额 确 定" at bounding box center [443, 417] width 719 height 291
click at [558, 349] on div "Eugene" at bounding box center [414, 340] width 420 height 32
click at [580, 121] on div "首页 / 会员管理 / 赠送彩金 / 赠送彩金" at bounding box center [443, 138] width 719 height 70
click at [480, 234] on div "会员账号： Haruchin 重 置 查 询" at bounding box center [443, 239] width 719 height 34
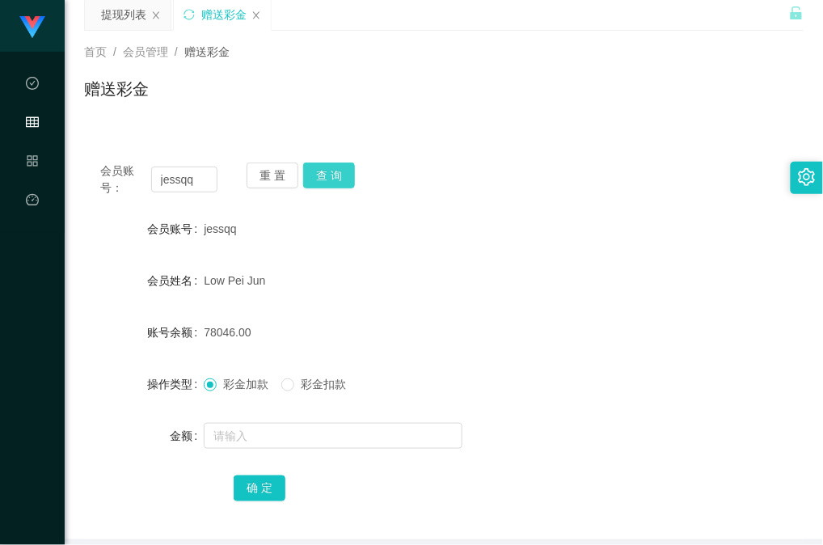
click at [337, 162] on button "查 询" at bounding box center [329, 175] width 52 height 26
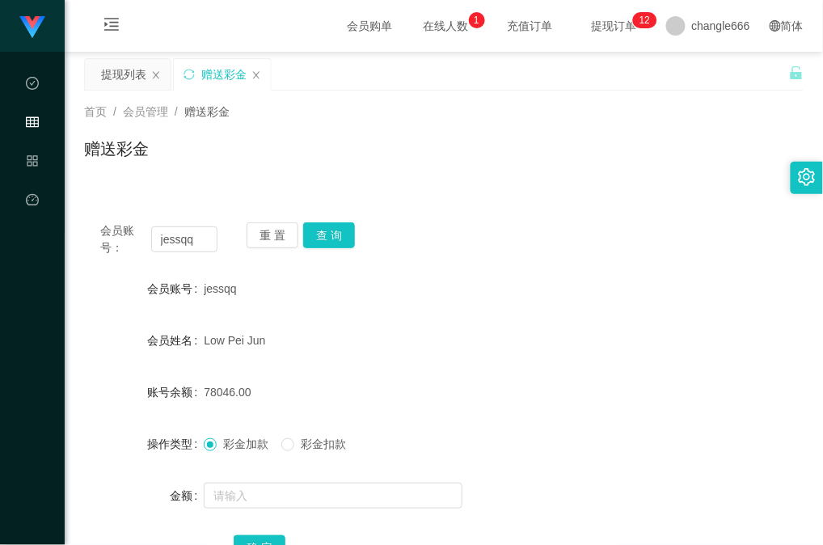
scroll to position [60, 0]
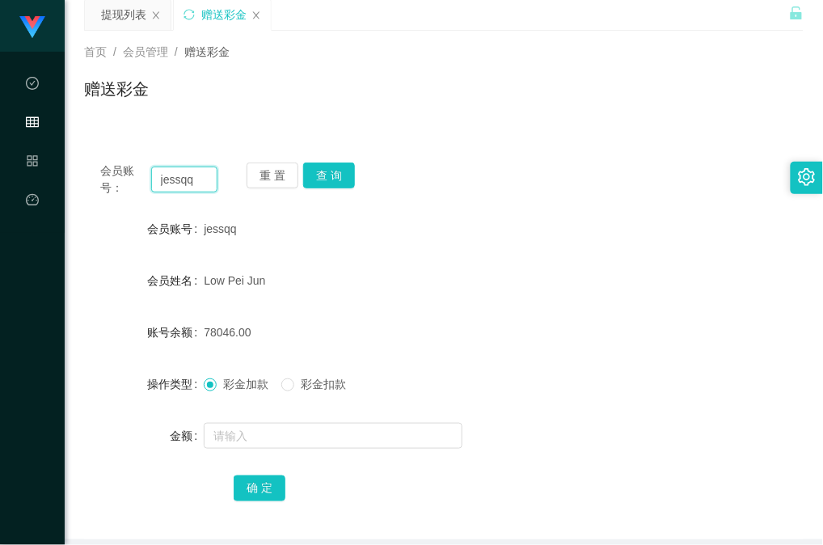
click at [183, 179] on input "jessqq" at bounding box center [184, 180] width 66 height 26
paste input "Karrie527734"
type input "Karrie527734"
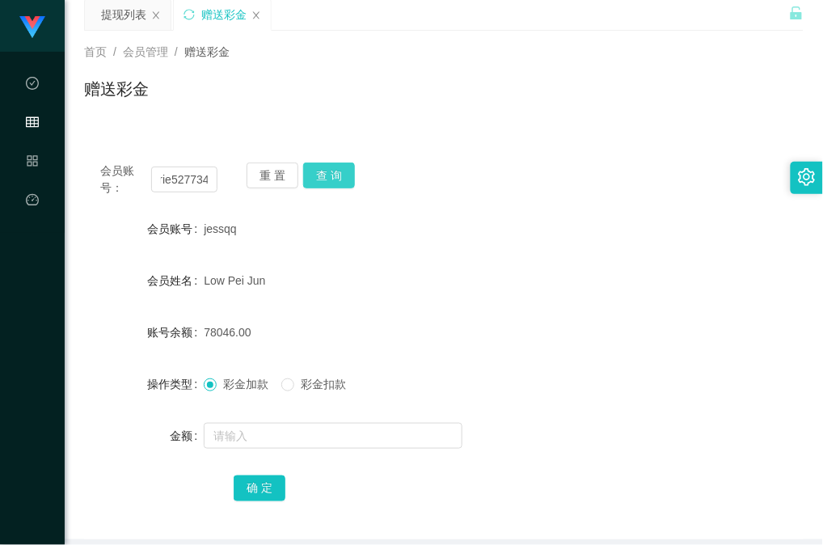
click at [337, 175] on button "查 询" at bounding box center [329, 175] width 52 height 26
click at [113, 10] on div "提现列表" at bounding box center [123, 14] width 45 height 31
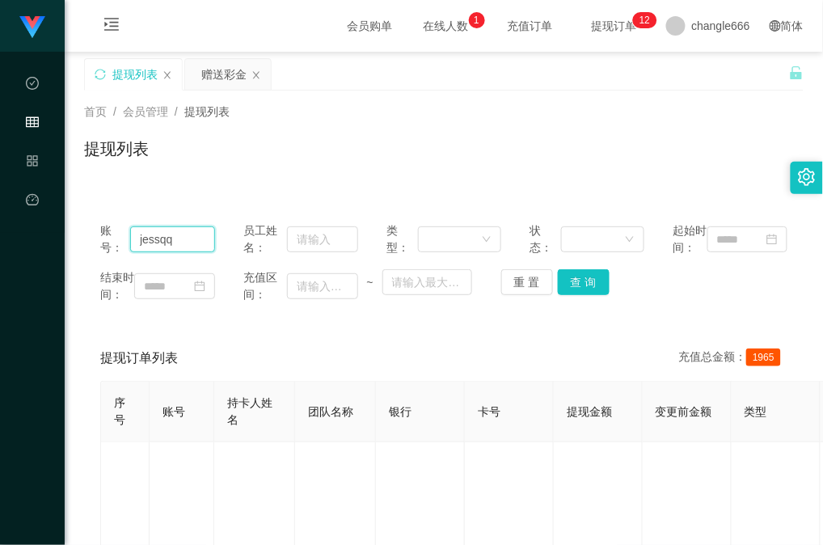
drag, startPoint x: 167, startPoint y: 253, endPoint x: 188, endPoint y: 253, distance: 21.0
click at [167, 252] on input "jessqq" at bounding box center [172, 239] width 85 height 26
click at [175, 246] on input "jessqq" at bounding box center [172, 239] width 85 height 26
paste input "Karrie527734"
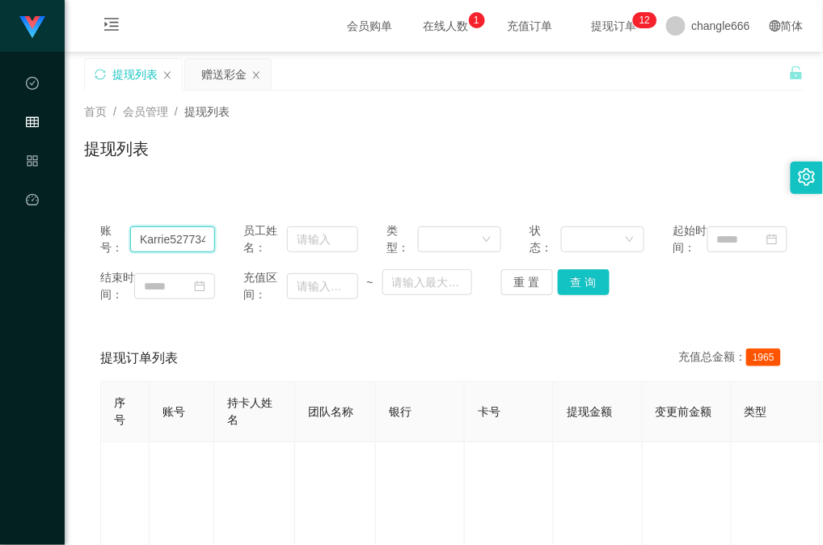
scroll to position [0, 2]
type input "Karrie527734"
click at [593, 295] on button "查 询" at bounding box center [584, 282] width 52 height 26
click at [211, 82] on div "赠送彩金" at bounding box center [223, 74] width 45 height 31
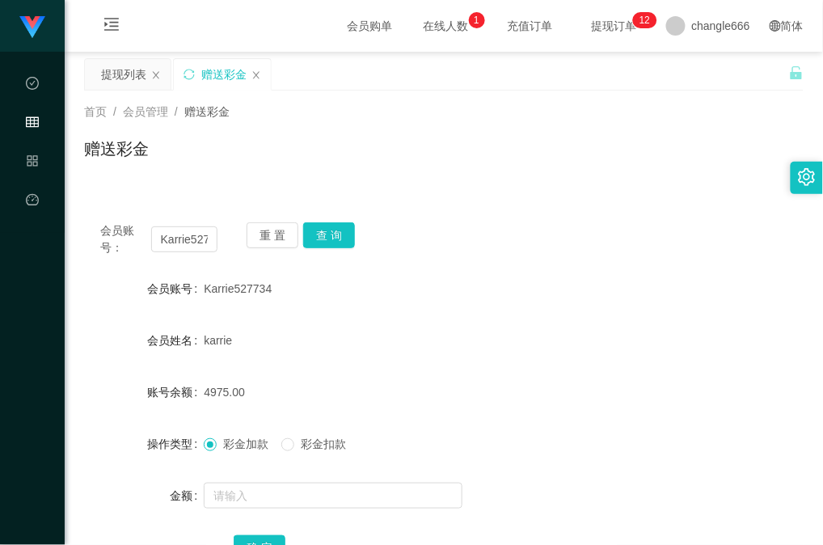
click at [505, 188] on div "会员账号： Karrie527734 重 置 查 询 会员账号 Karrie527734 会员姓名 karrie 账号余额 4975.00 操作类型 彩金加款…" at bounding box center [443, 393] width 719 height 412
click at [338, 233] on button "查 询" at bounding box center [329, 235] width 52 height 26
click at [538, 325] on div "karrie" at bounding box center [414, 340] width 420 height 32
click at [183, 251] on input "Karrie527734" at bounding box center [184, 239] width 66 height 26
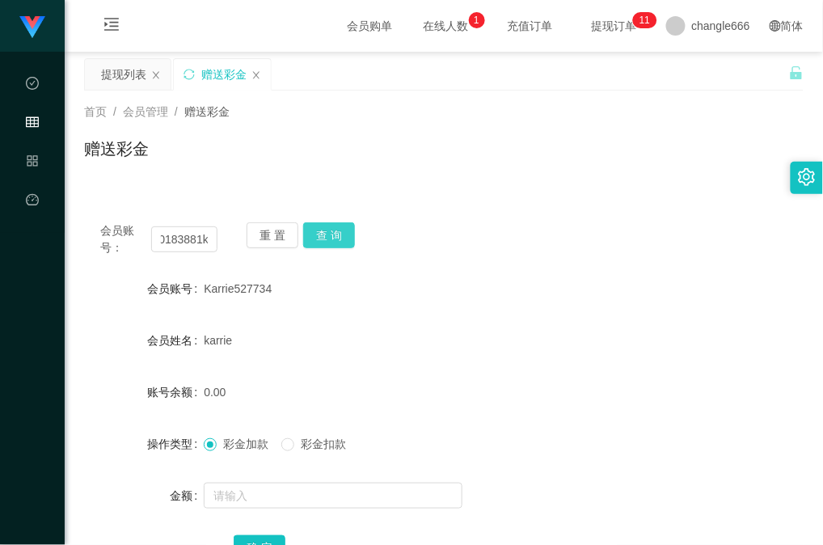
type input "m0183881k"
click at [328, 234] on button "查 询" at bounding box center [329, 235] width 52 height 26
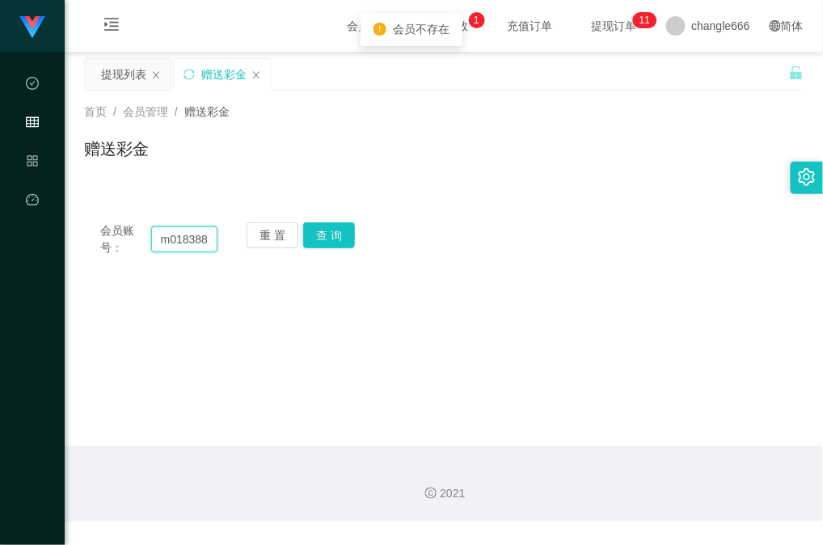
click at [185, 237] on input "m0183881k" at bounding box center [184, 239] width 66 height 26
click at [333, 234] on button "查 询" at bounding box center [329, 235] width 52 height 26
click at [589, 158] on div "赠送彩金" at bounding box center [443, 155] width 719 height 37
drag, startPoint x: 487, startPoint y: 252, endPoint x: 466, endPoint y: 246, distance: 21.2
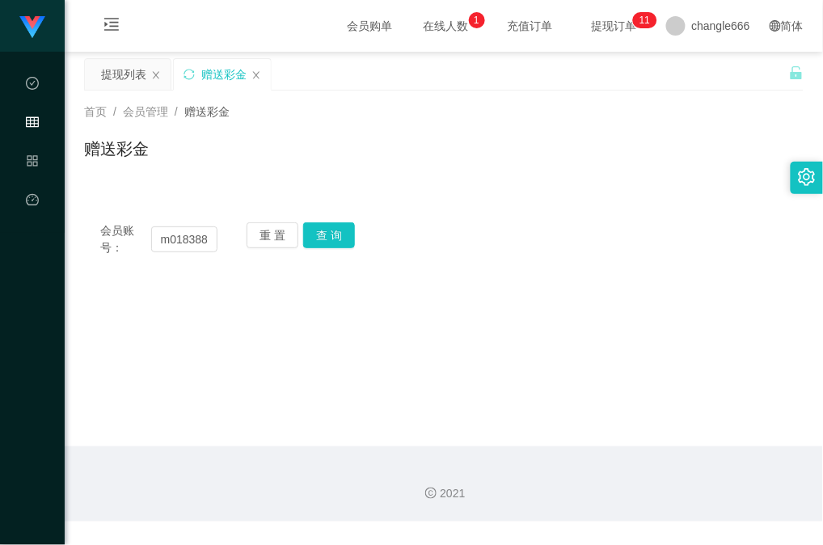
click at [487, 252] on div "会员账号： m0183881k 重 置 查 询" at bounding box center [443, 239] width 719 height 34
click at [116, 75] on div "提现列表" at bounding box center [123, 74] width 45 height 31
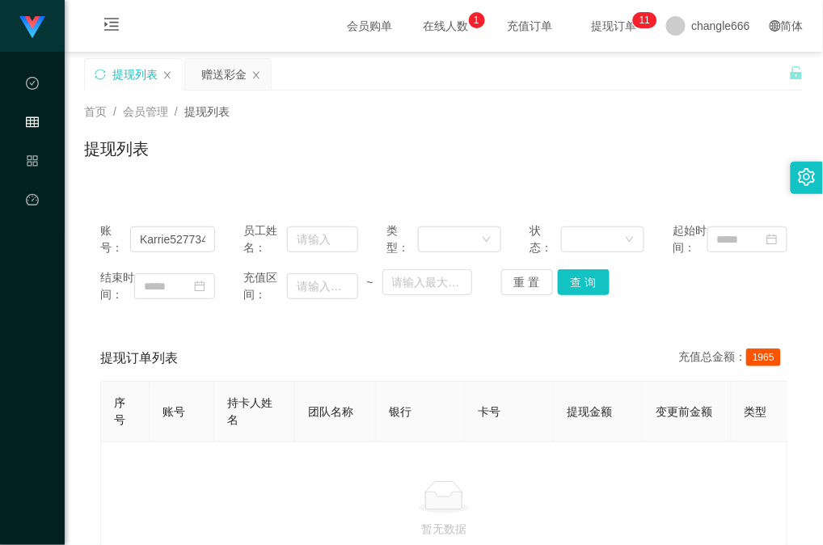
scroll to position [108, 0]
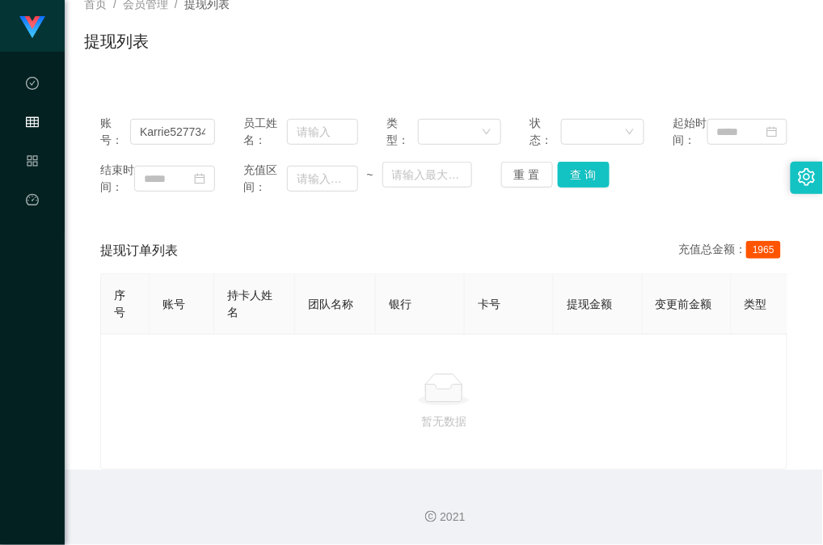
click at [598, 56] on div "提现列表" at bounding box center [443, 47] width 719 height 37
drag, startPoint x: 328, startPoint y: 36, endPoint x: 391, endPoint y: 3, distance: 71.2
click at [328, 37] on div "提现列表" at bounding box center [443, 47] width 719 height 37
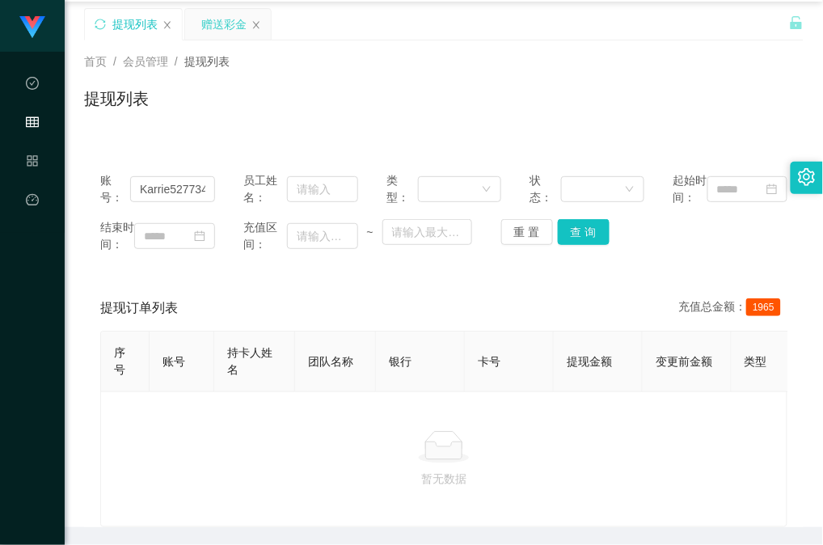
scroll to position [0, 0]
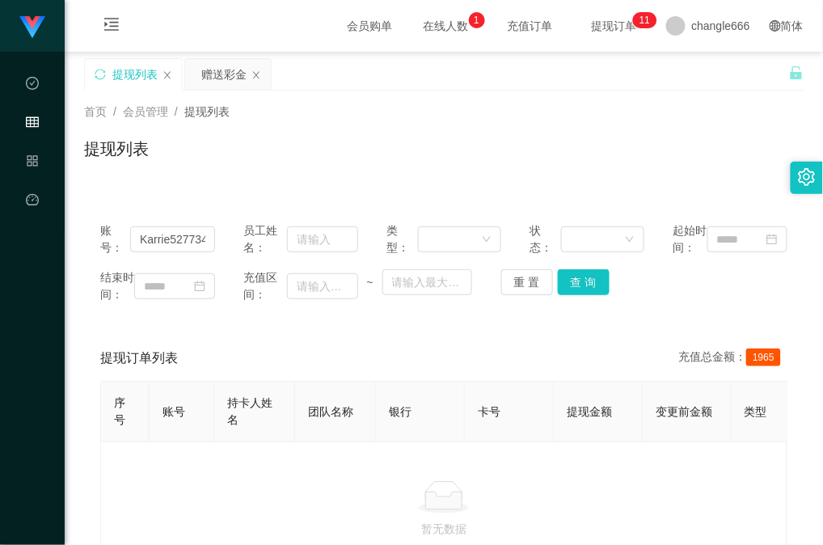
click at [221, 72] on div "赠送彩金" at bounding box center [223, 74] width 45 height 31
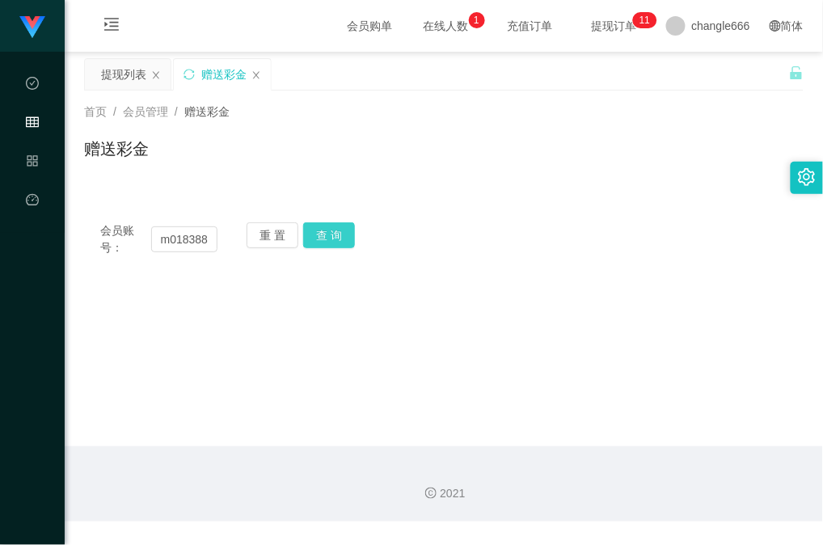
drag, startPoint x: 331, startPoint y: 234, endPoint x: 340, endPoint y: 241, distance: 11.5
click at [333, 234] on button "查 询" at bounding box center [329, 235] width 52 height 26
click at [373, 254] on div "会员账号： m0183881k 重 置 查 询" at bounding box center [443, 239] width 719 height 34
click at [336, 234] on button "查 询" at bounding box center [329, 235] width 52 height 26
click at [635, 259] on div "会员账号： m0183881k 重 置 查 询 会员账号 Karrie527734 会员姓名 karrie 账号余额 0.00 操作类型 彩金加款 彩金扣款 …" at bounding box center [443, 239] width 719 height 66
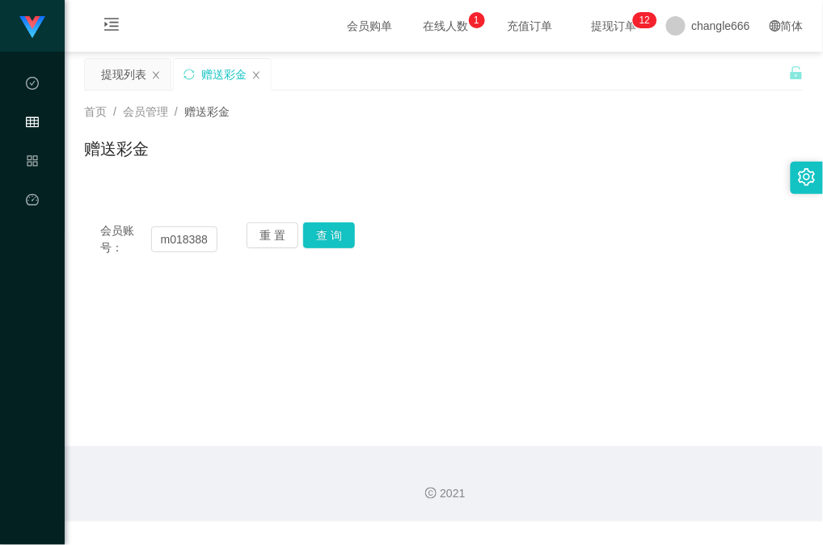
click at [586, 233] on div "会员账号： m0183881k 重 置 查 询" at bounding box center [443, 239] width 719 height 34
drag, startPoint x: 595, startPoint y: 308, endPoint x: 807, endPoint y: 204, distance: 236.1
click at [596, 309] on main "关闭左侧 关闭右侧 关闭其它 刷新页面 提现列表 赠送彩金 首页 / 会员管理 / 赠送彩金 / 赠送彩金 会员账号： m0183881k 重 置 查 询 会…" at bounding box center [444, 249] width 758 height 395
drag, startPoint x: 542, startPoint y: 395, endPoint x: 558, endPoint y: 314, distance: 83.2
click at [542, 395] on main "关闭左侧 关闭右侧 关闭其它 刷新页面 提现列表 赠送彩金 首页 / 会员管理 / 赠送彩金 / 赠送彩金 会员账号： m0183881k 重 置 查 询 会…" at bounding box center [444, 249] width 758 height 395
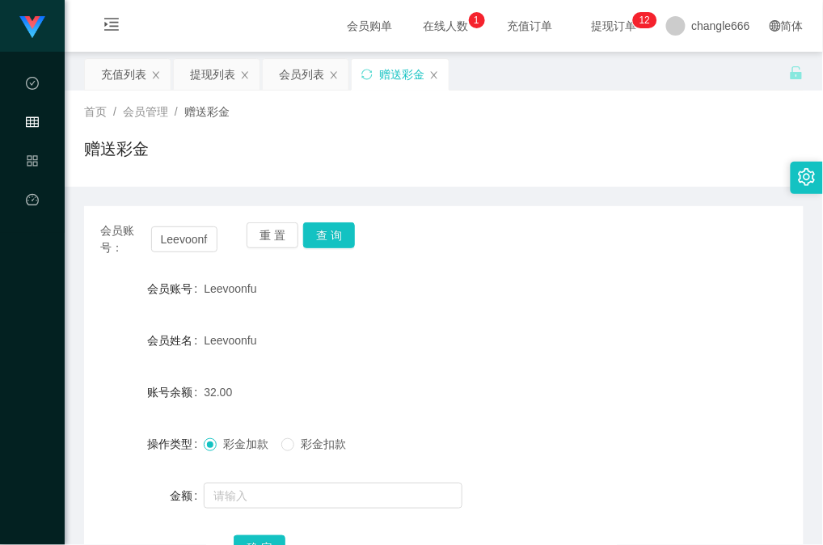
click at [324, 222] on button "查 询" at bounding box center [329, 235] width 52 height 26
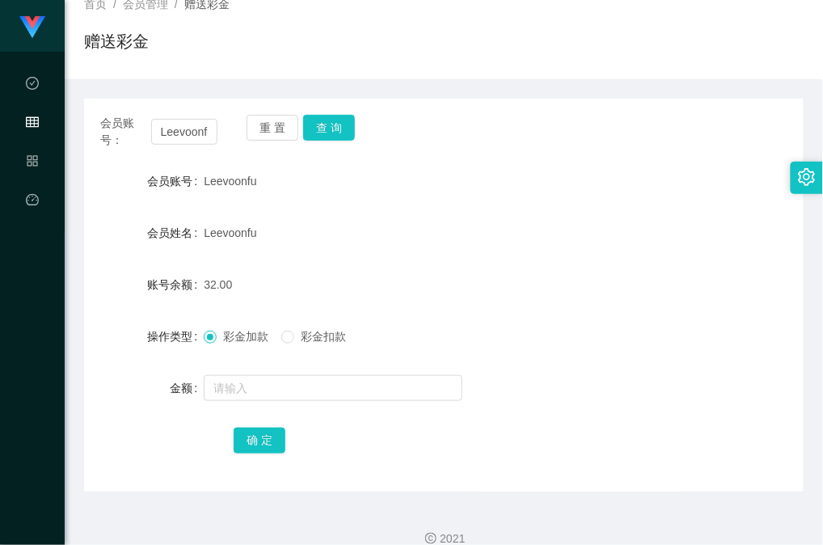
click at [454, 220] on div "Leevoonfu" at bounding box center [414, 233] width 420 height 32
click at [337, 120] on button "查 询" at bounding box center [329, 128] width 52 height 26
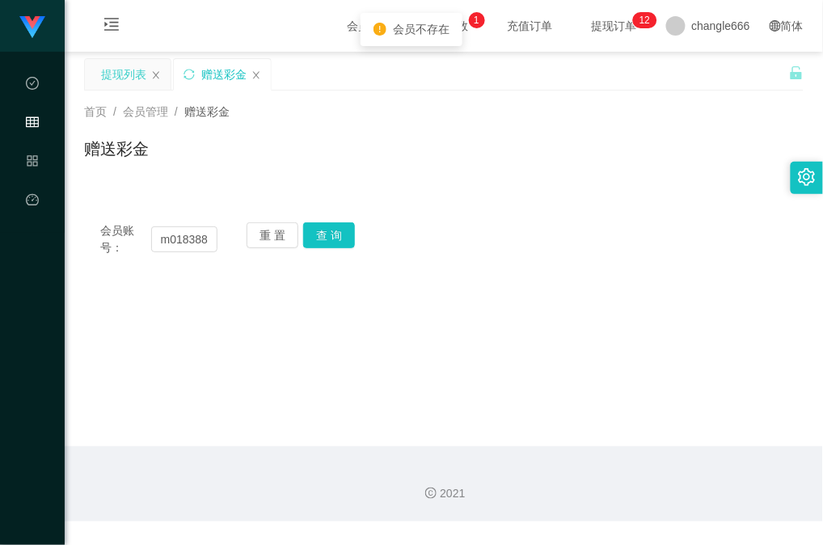
click at [112, 58] on div "提现列表" at bounding box center [127, 74] width 87 height 32
click at [108, 78] on div "提现列表" at bounding box center [123, 74] width 45 height 31
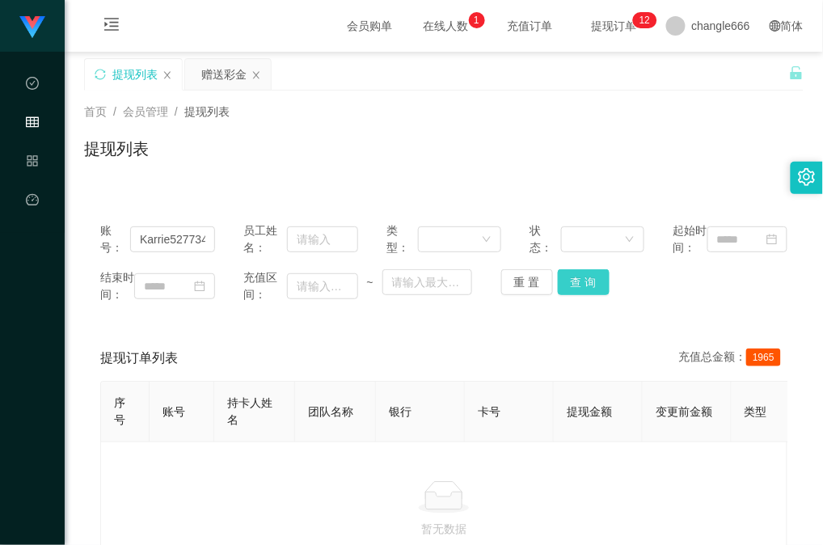
click at [593, 295] on button "查 询" at bounding box center [584, 282] width 52 height 26
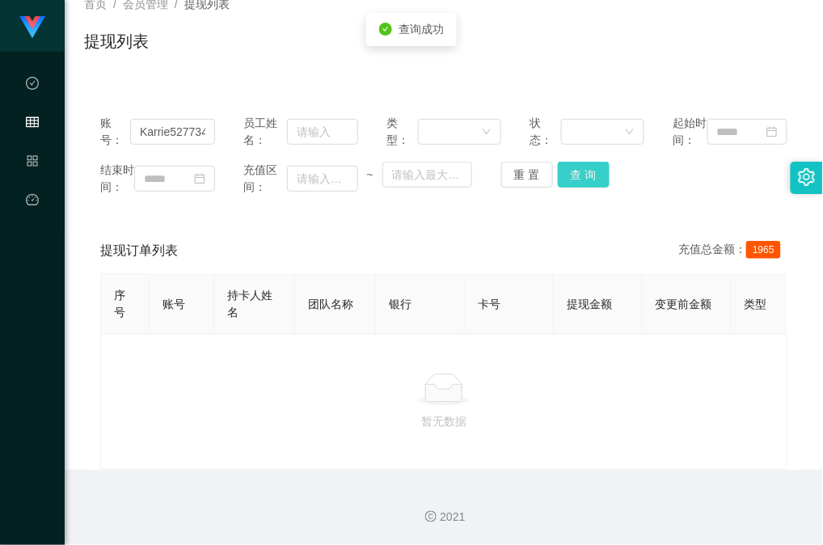
scroll to position [158, 0]
click at [583, 162] on button "查 询" at bounding box center [584, 175] width 52 height 26
